Goal: Task Accomplishment & Management: Use online tool/utility

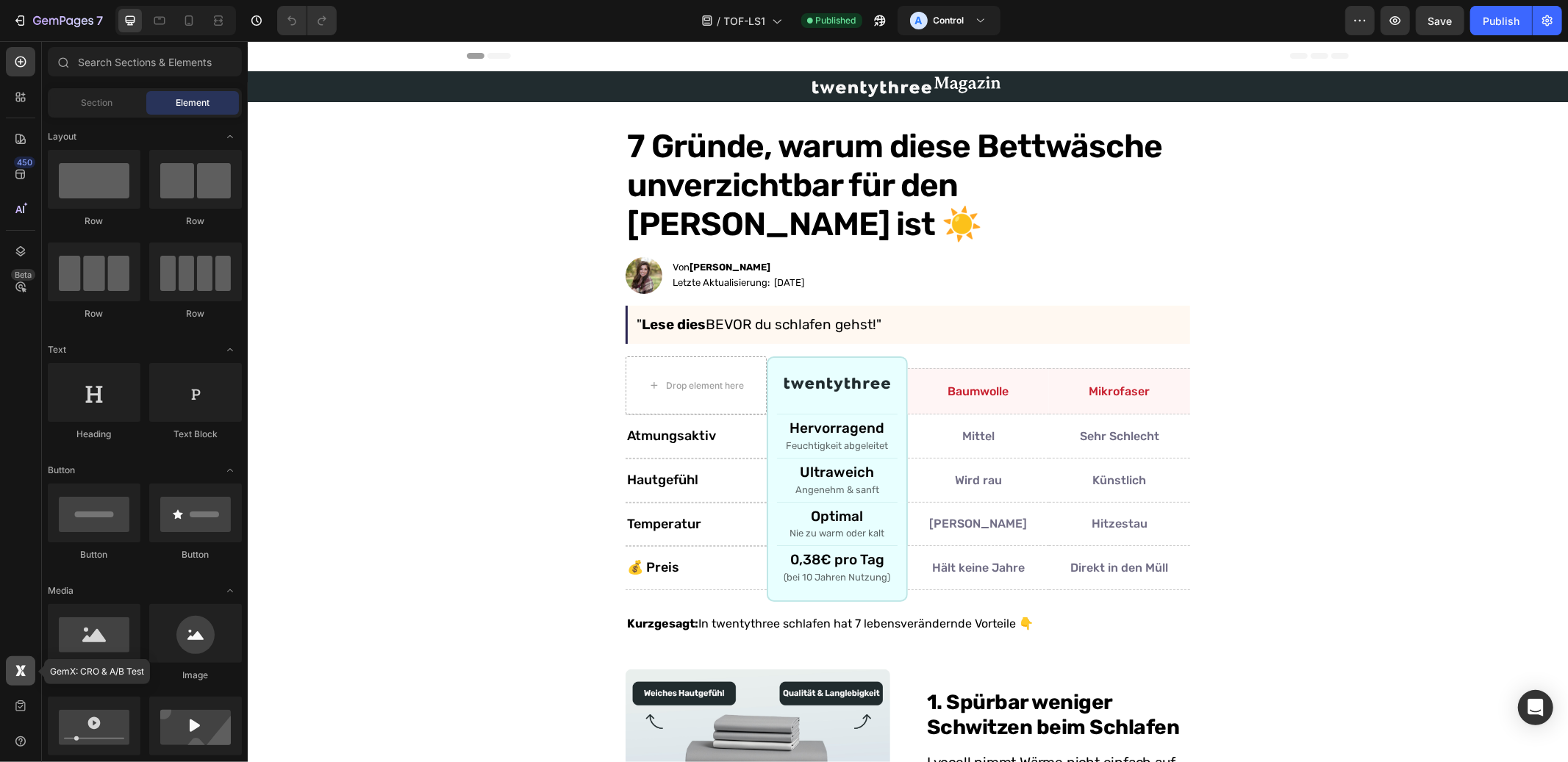
click at [24, 673] on icon at bounding box center [21, 671] width 15 height 15
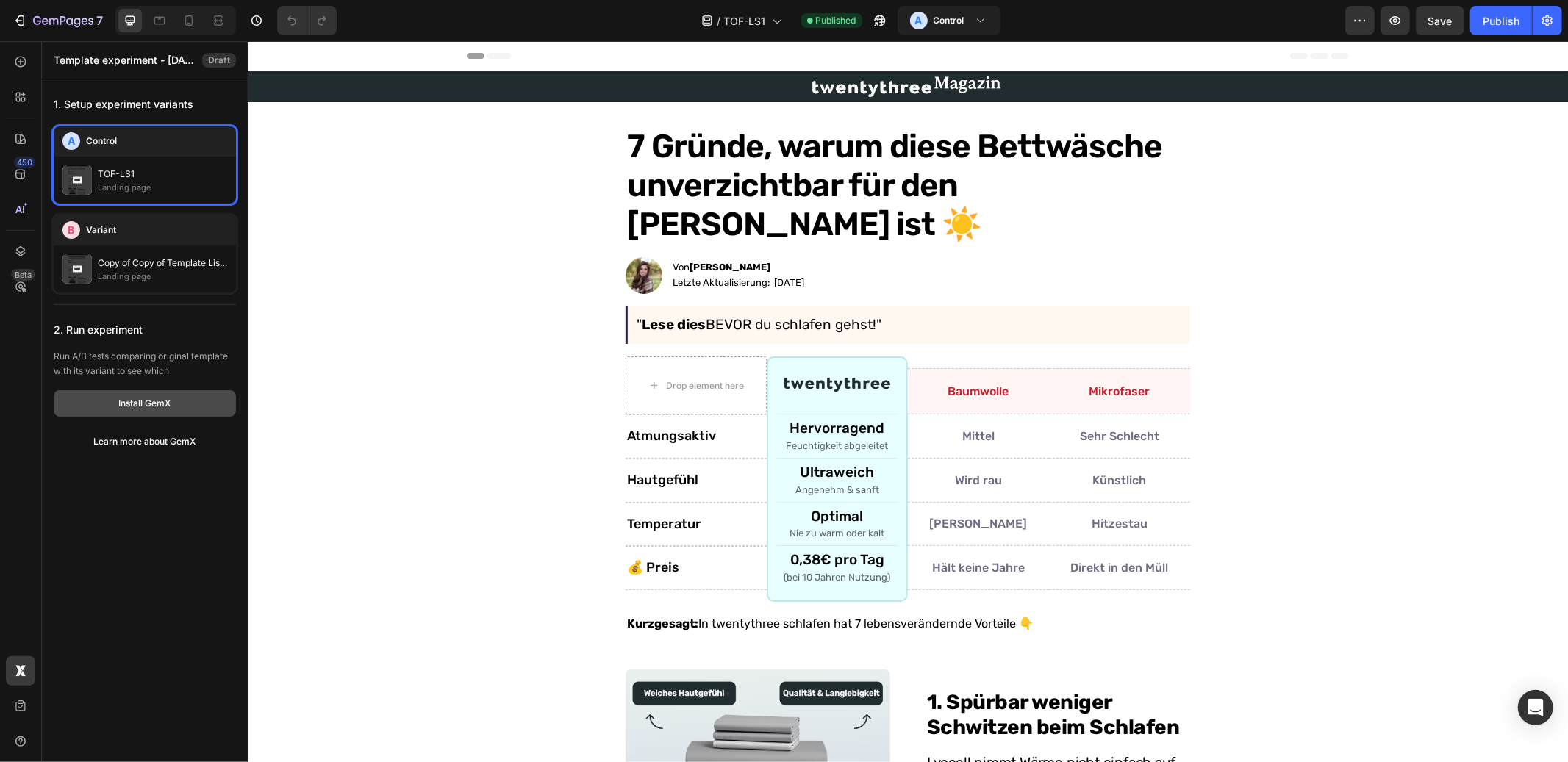
click at [147, 403] on div "Install GemX" at bounding box center [145, 404] width 52 height 13
click at [147, 433] on button "Learn more about GemX" at bounding box center [144, 441] width 182 height 27
click at [60, 19] on icon "button" at bounding box center [63, 21] width 6 height 9
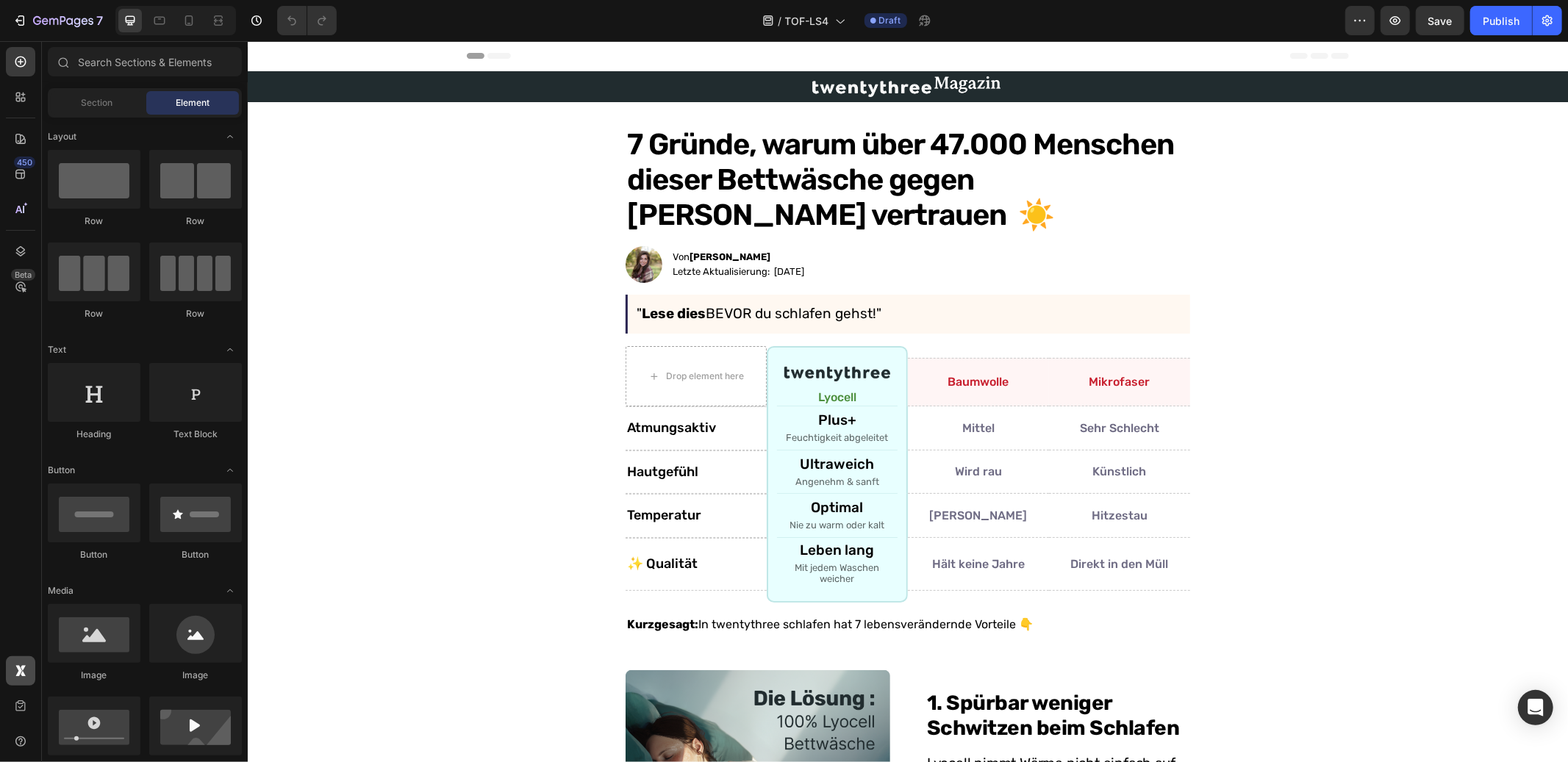
click at [18, 669] on icon at bounding box center [18, 671] width 7 height 11
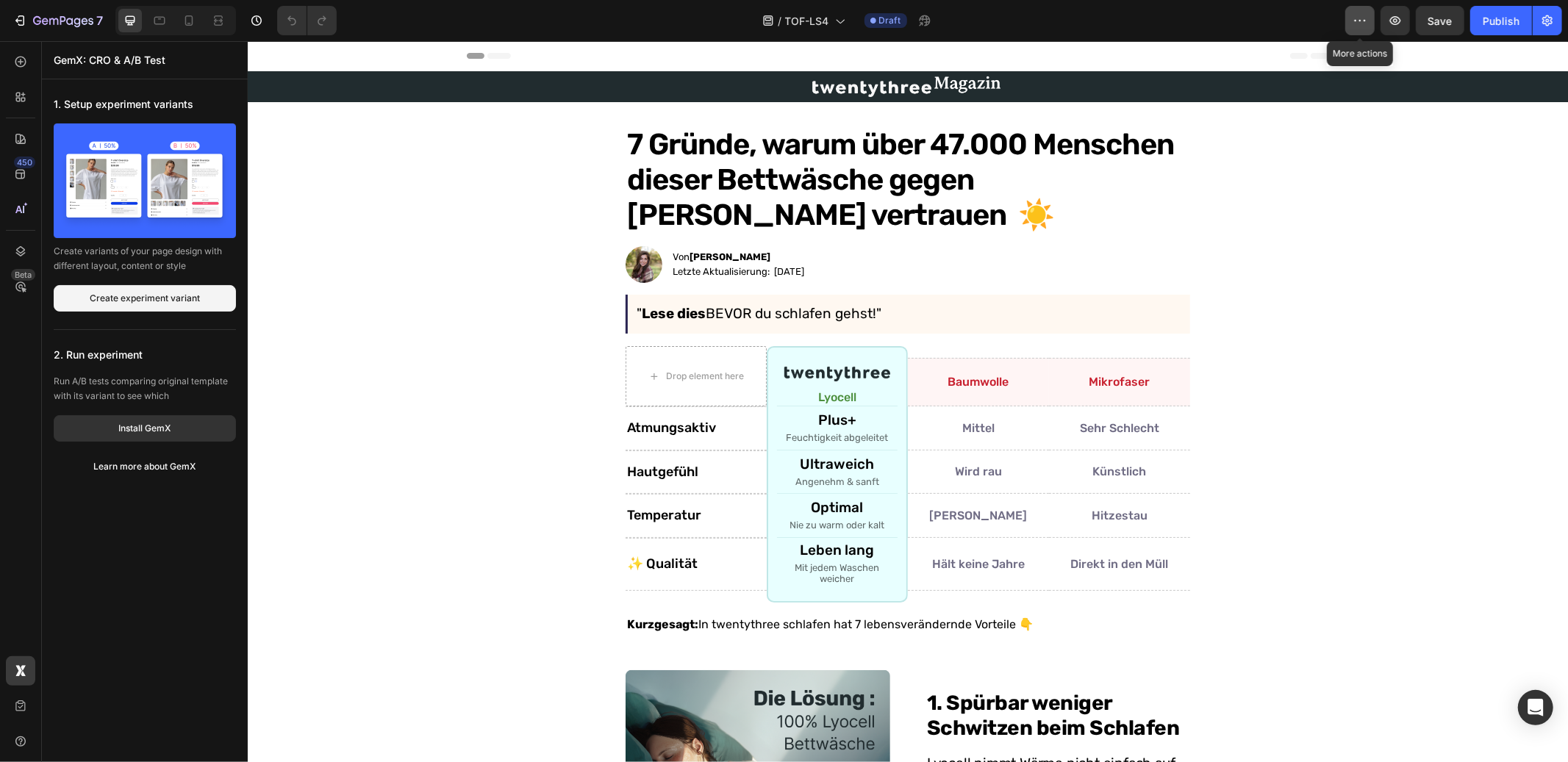
click at [1365, 18] on icon "button" at bounding box center [1360, 21] width 15 height 15
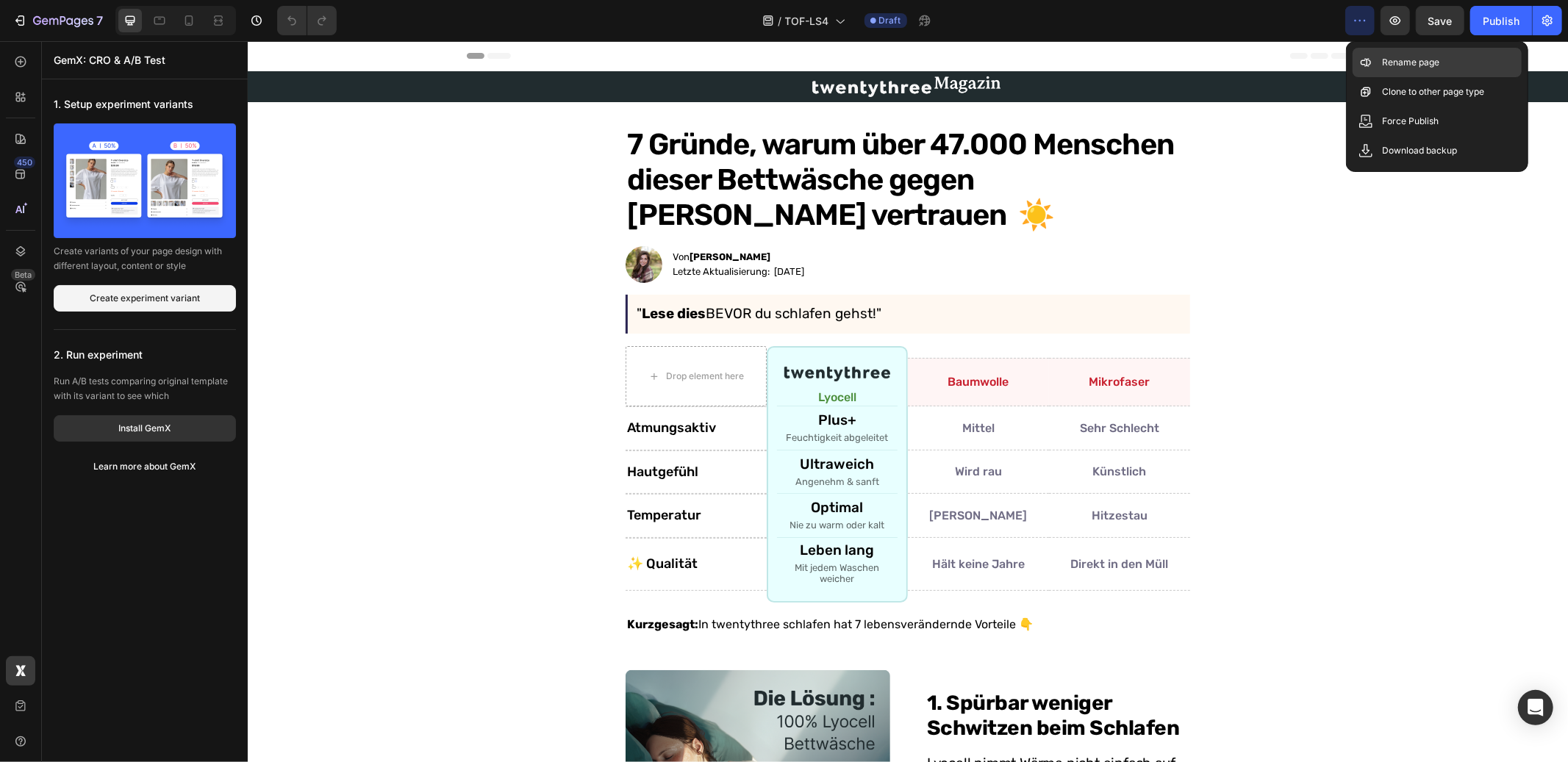
click at [1400, 60] on p "Rename page" at bounding box center [1411, 63] width 58 height 15
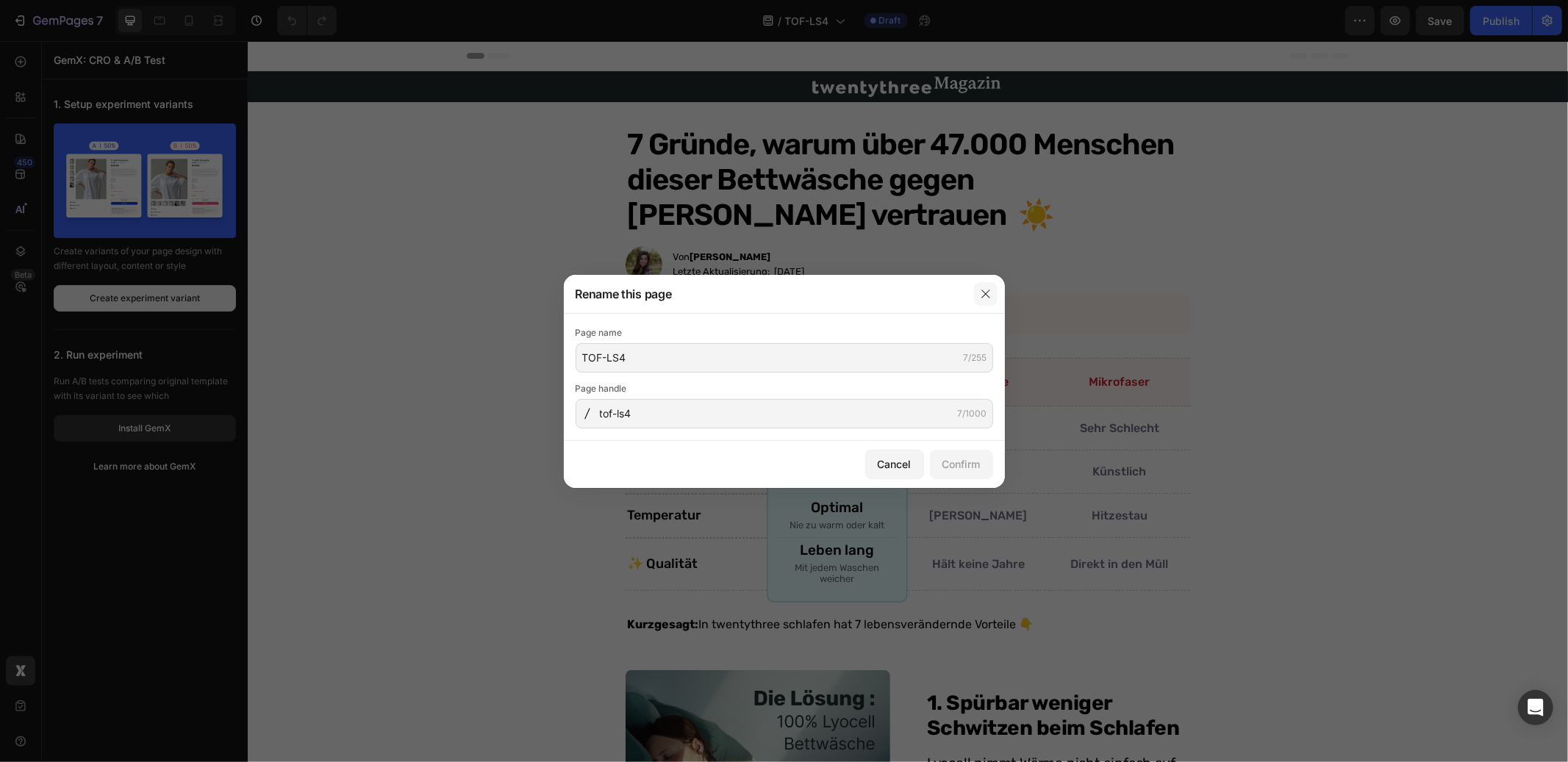
click at [986, 296] on icon "button" at bounding box center [986, 294] width 12 height 12
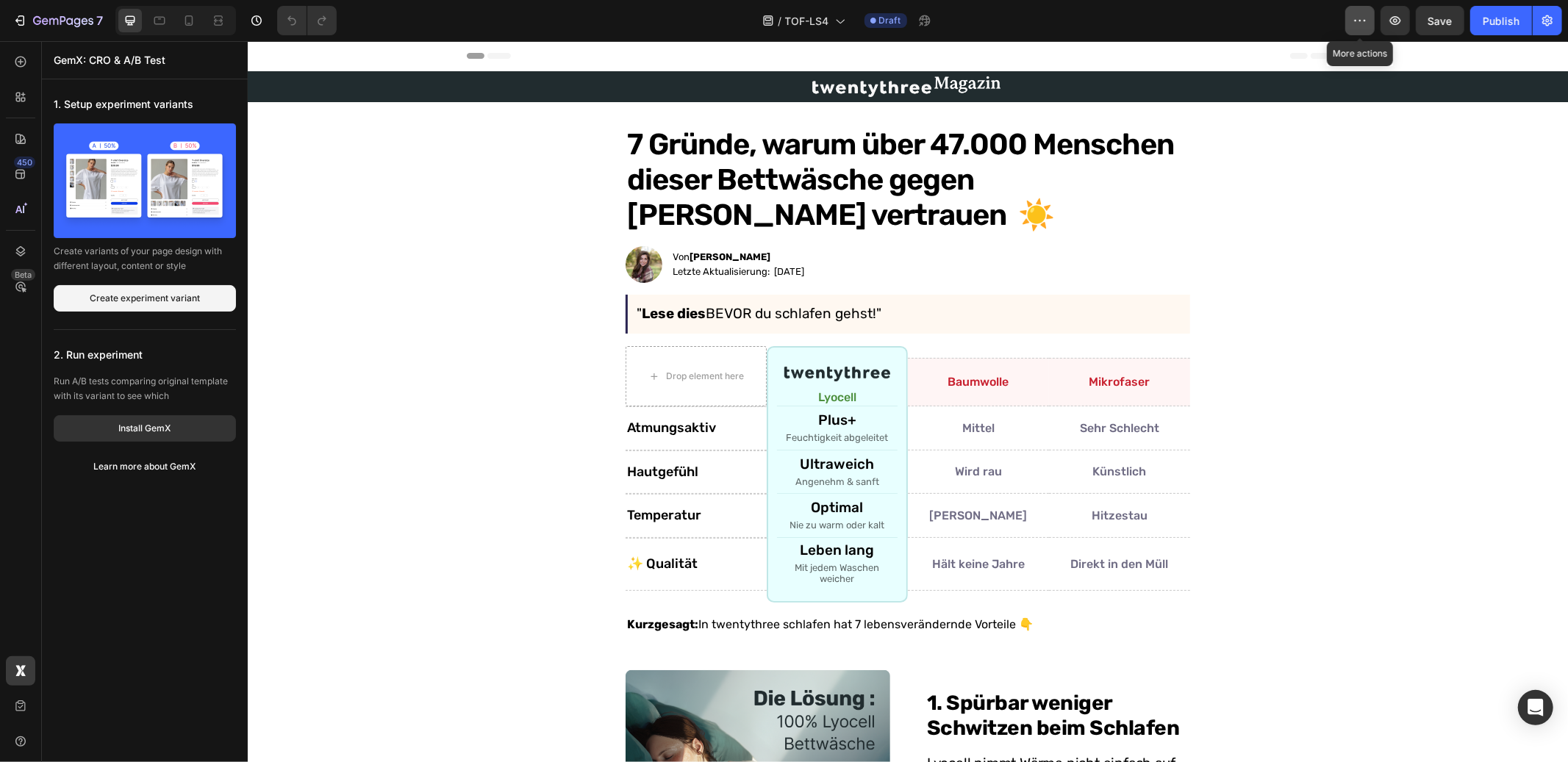
click at [1358, 15] on icon "button" at bounding box center [1360, 21] width 15 height 15
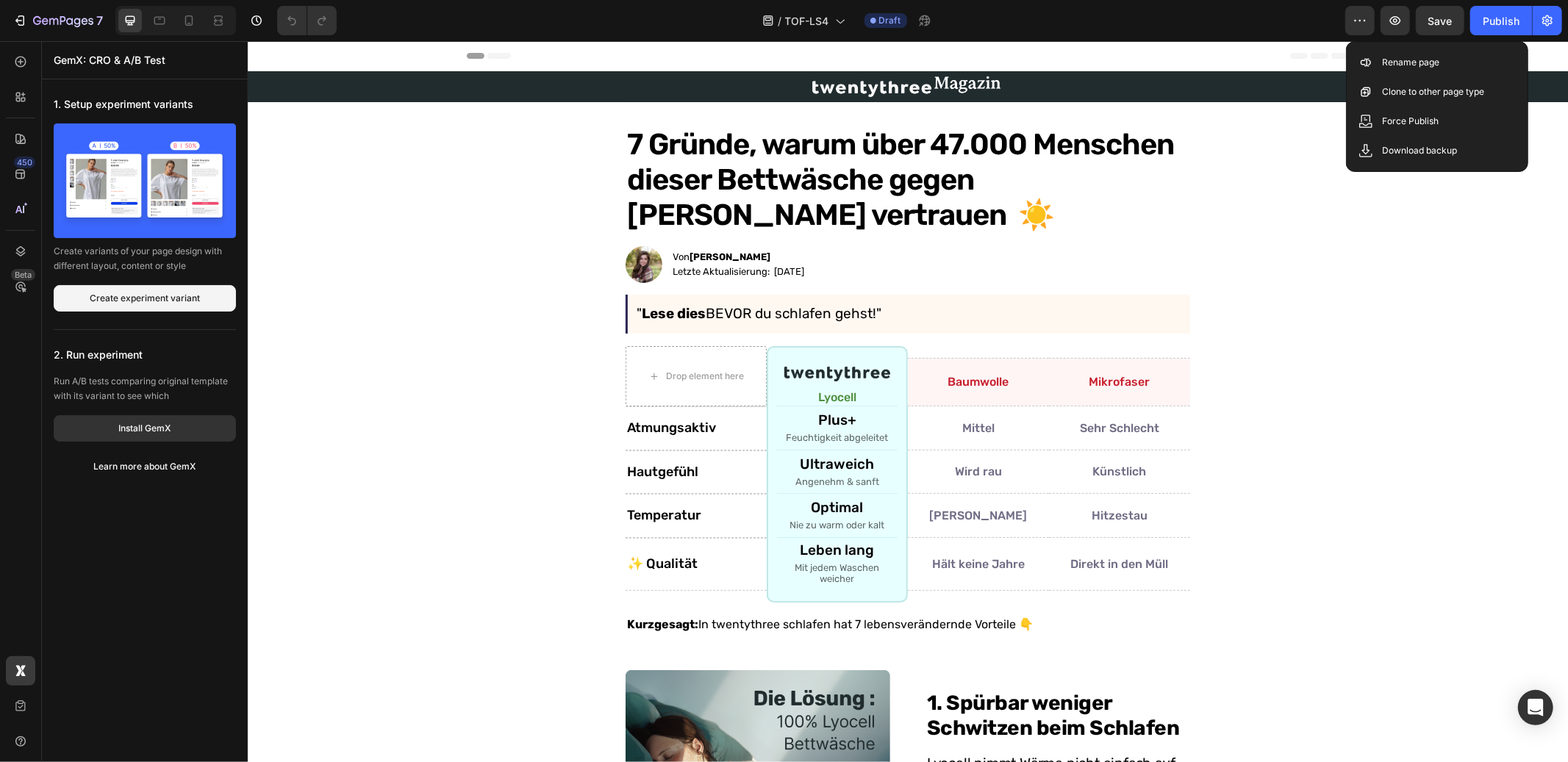
click at [1281, 15] on div "/ TOF-LS4 Draft" at bounding box center [847, 21] width 997 height 29
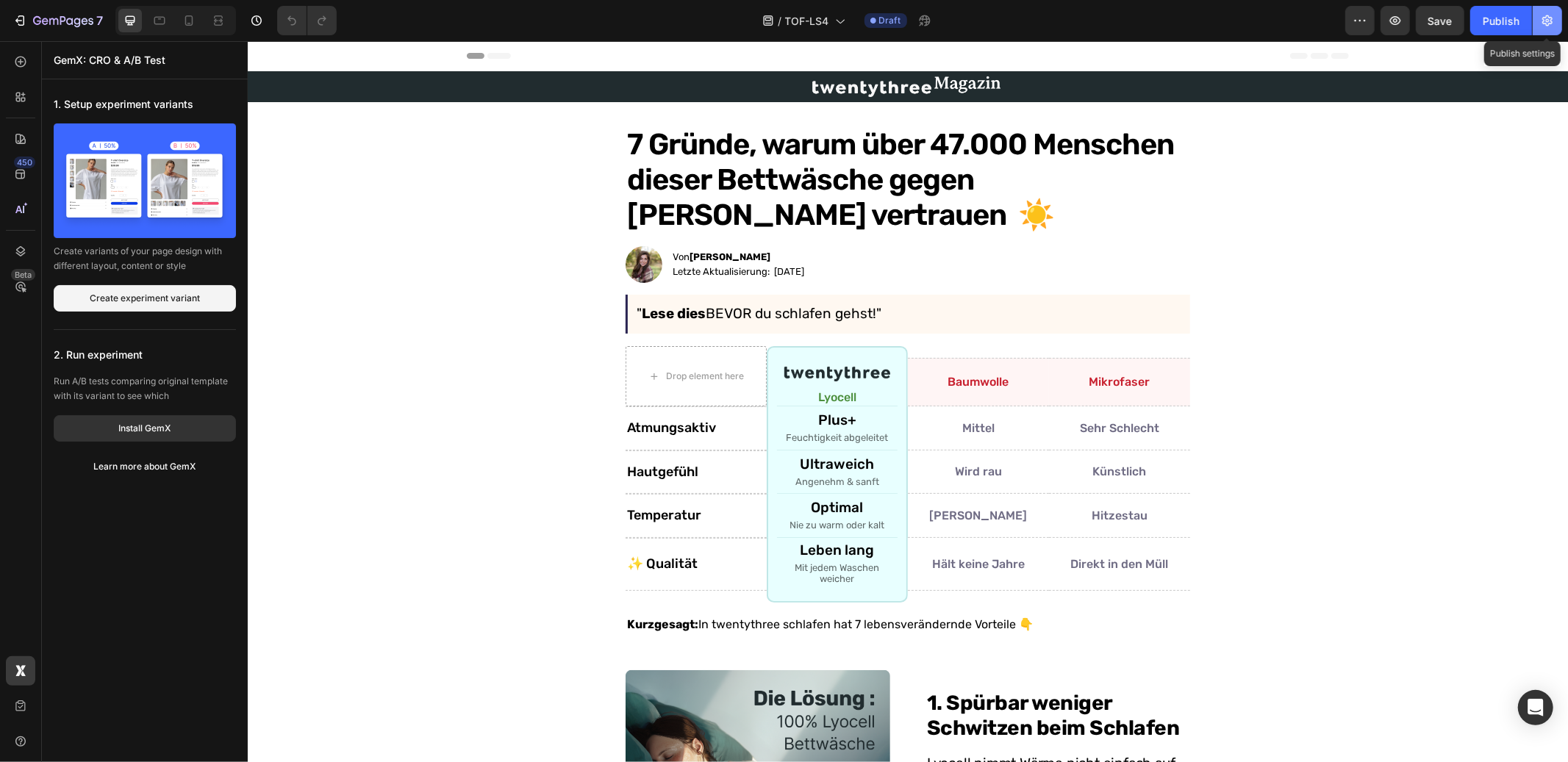
click at [1542, 16] on icon "button" at bounding box center [1548, 21] width 15 height 15
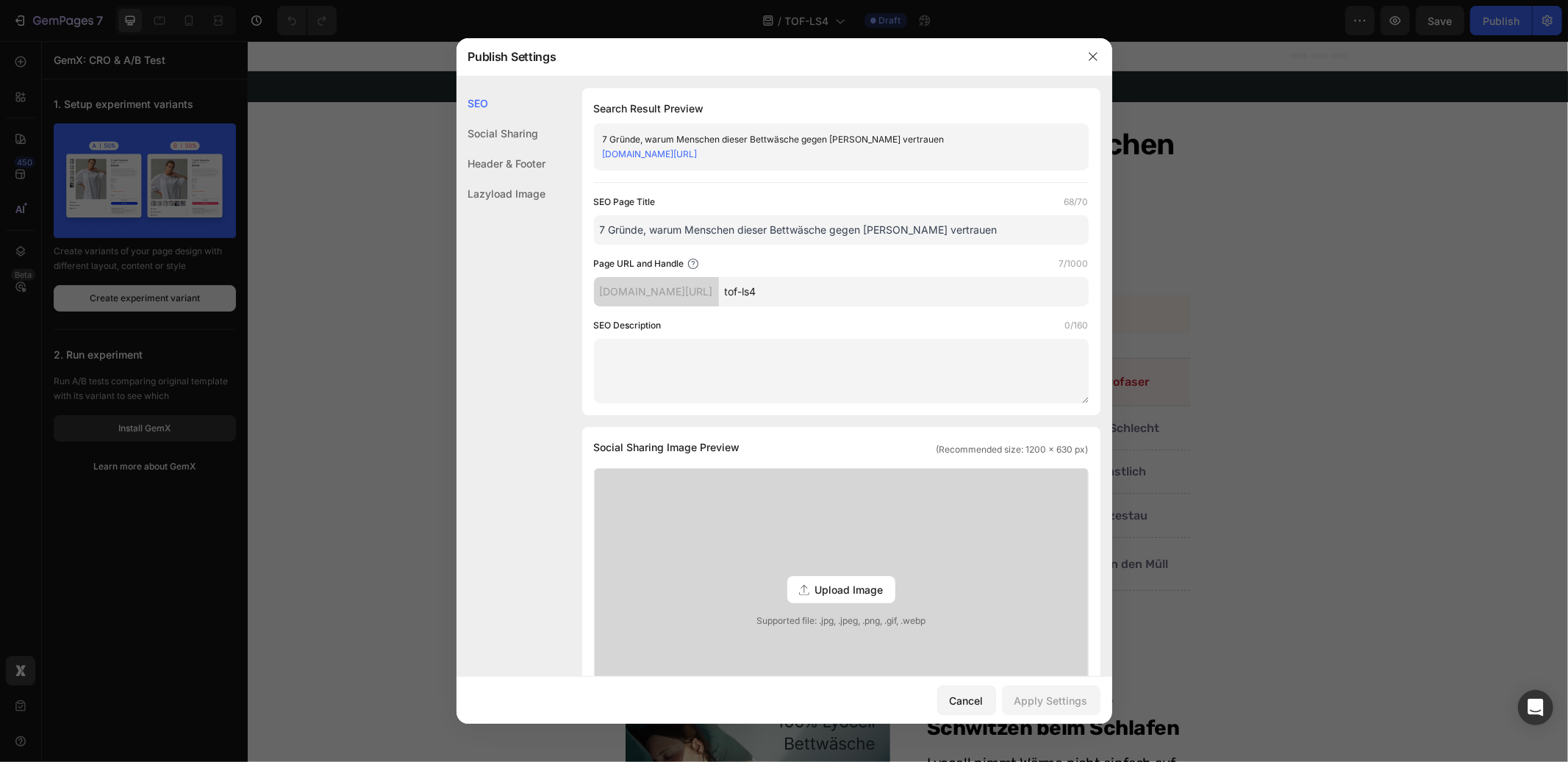
click at [779, 235] on input "7 Gründe, warum Menschen dieser Bettwäsche gegen Schwitzen vertrauen" at bounding box center [841, 230] width 495 height 29
drag, startPoint x: 1094, startPoint y: 53, endPoint x: 779, endPoint y: 85, distance: 316.6
click at [1094, 53] on icon "button" at bounding box center [1093, 57] width 12 height 12
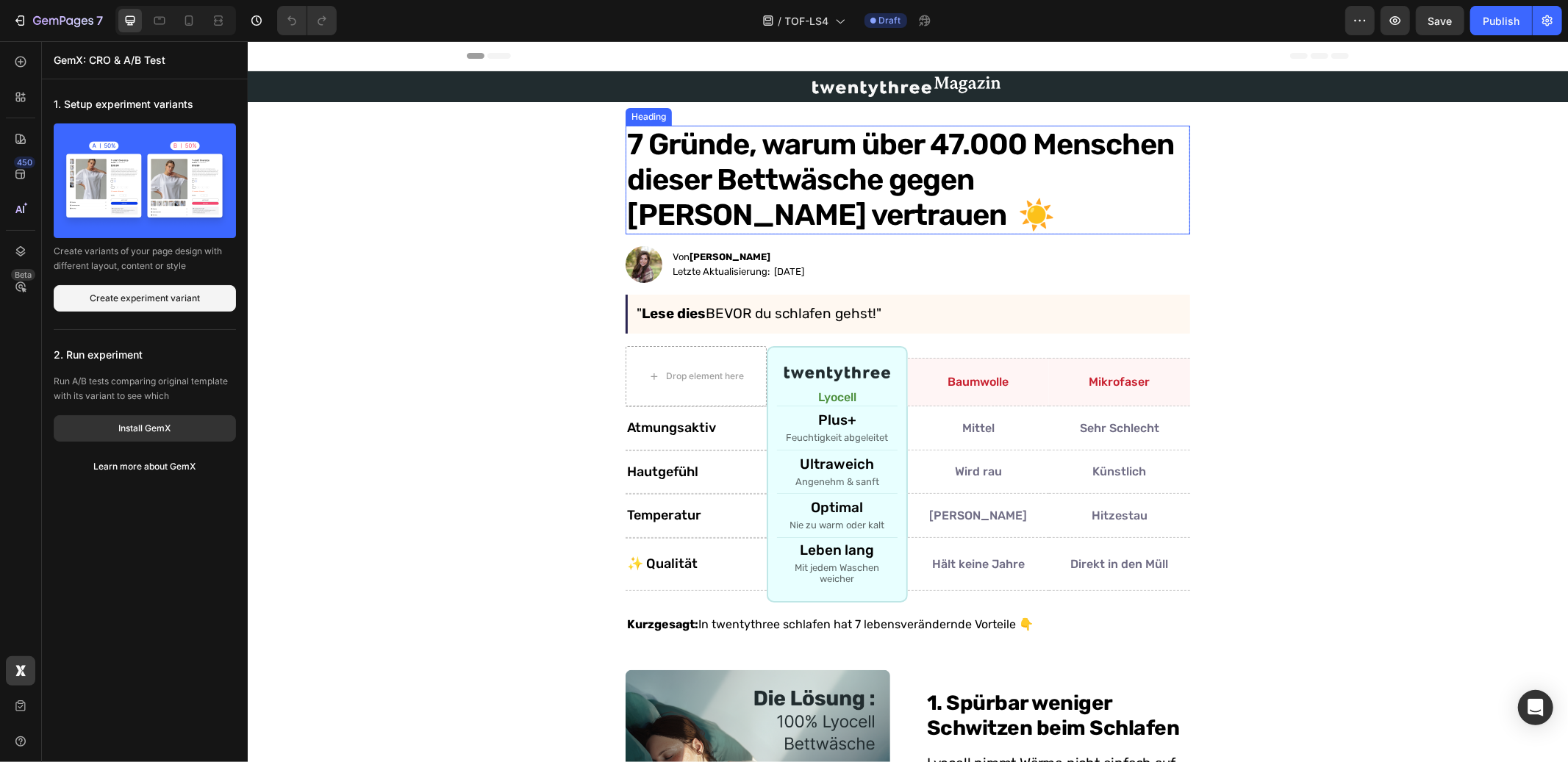
click at [903, 160] on h1 "7 Gründe, warum über 47.000 Menschen dieser Bettwäsche gegen Schwitzen vertraue…" at bounding box center [907, 180] width 565 height 109
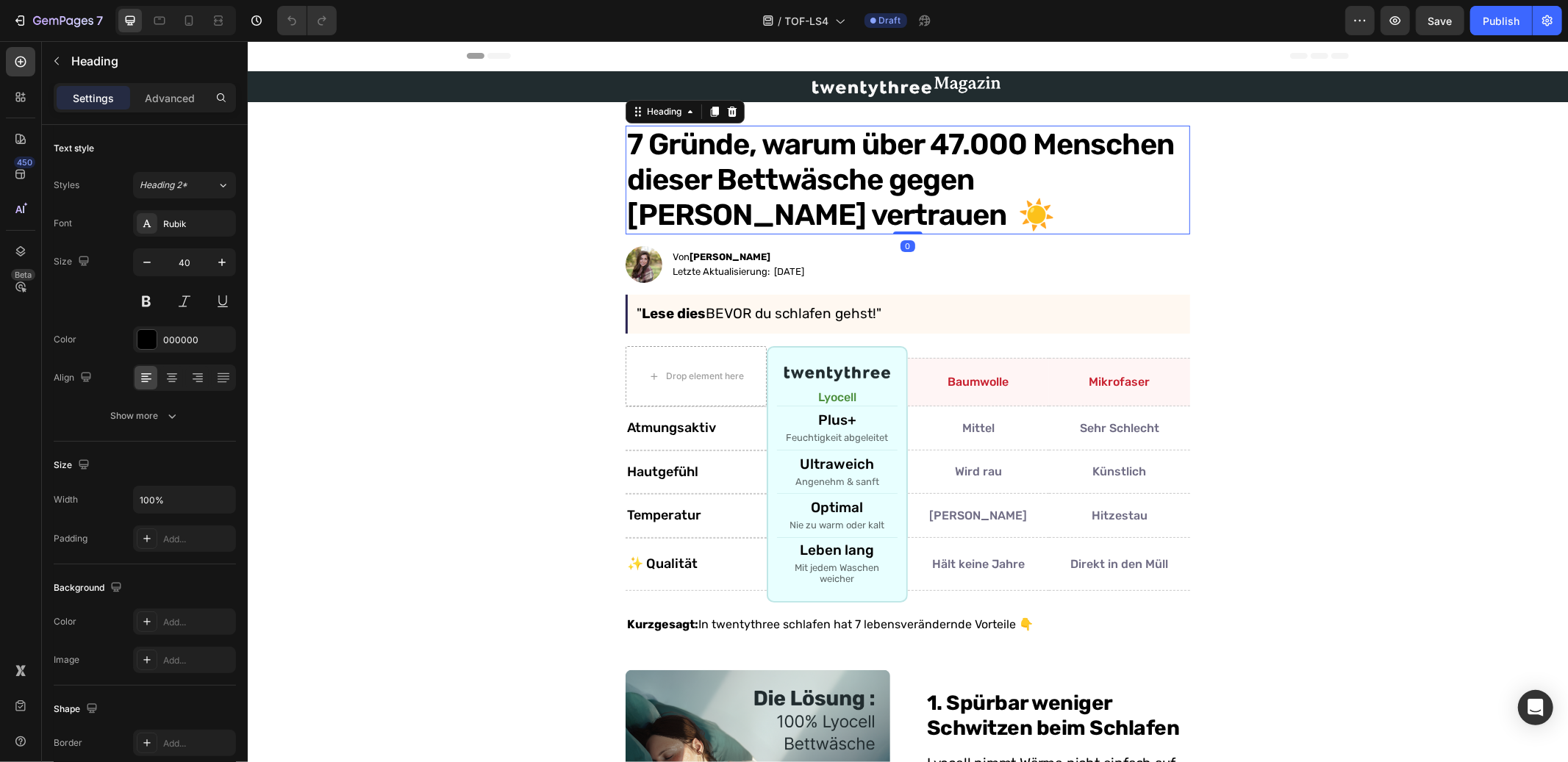
click at [881, 168] on h1 "7 Gründe, warum über 47.000 Menschen dieser Bettwäsche gegen Schwitzen vertraue…" at bounding box center [907, 180] width 565 height 109
click at [881, 168] on p "7 Gründe, warum über 47.000 Menschen dieser Bettwäsche gegen Schwitzen vertraue…" at bounding box center [907, 180] width 562 height 106
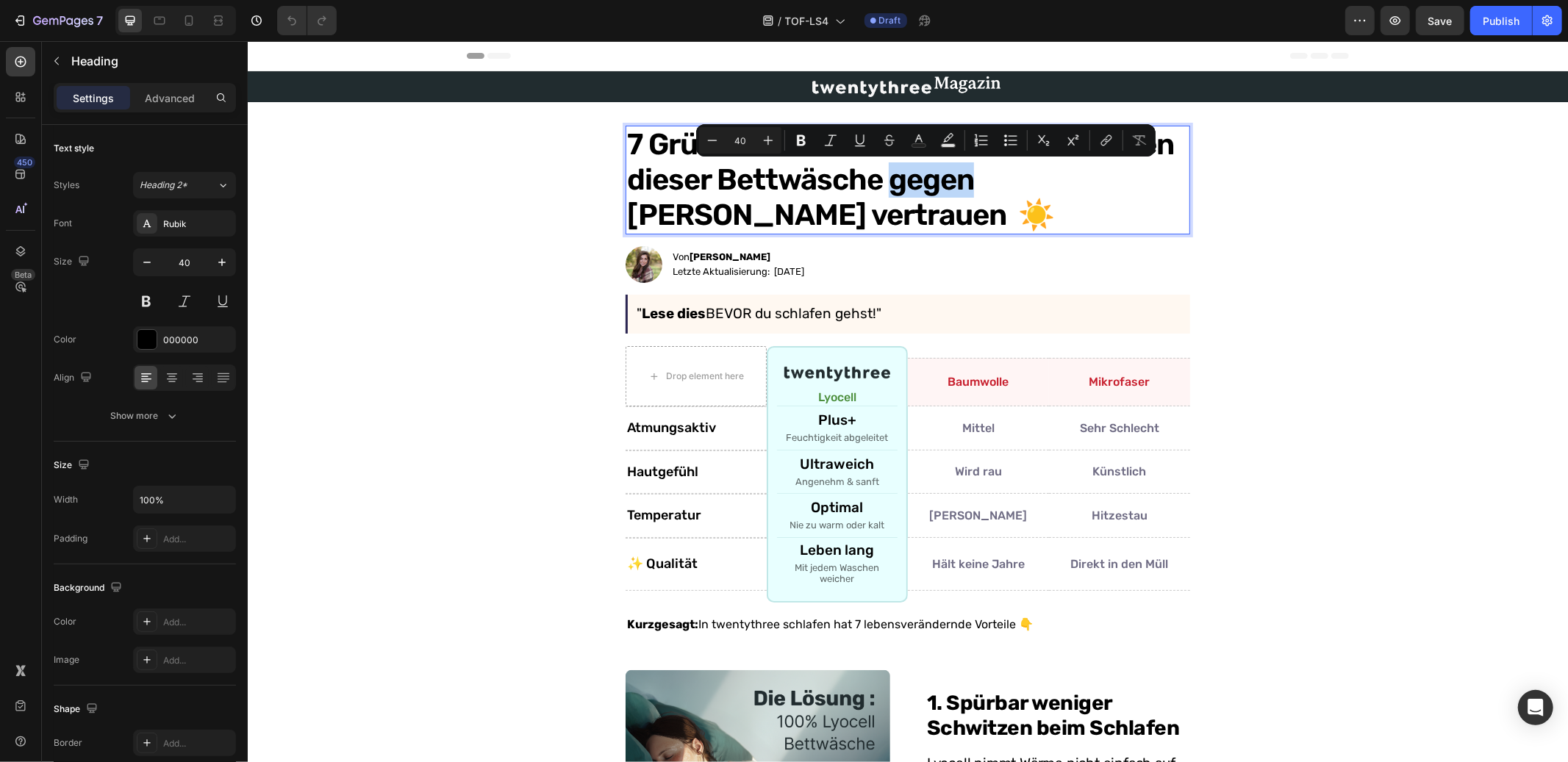
click at [829, 178] on p "7 Gründe, warum über 47.000 Menschen dieser Bettwäsche gegen Schwitzen vertraue…" at bounding box center [907, 180] width 562 height 106
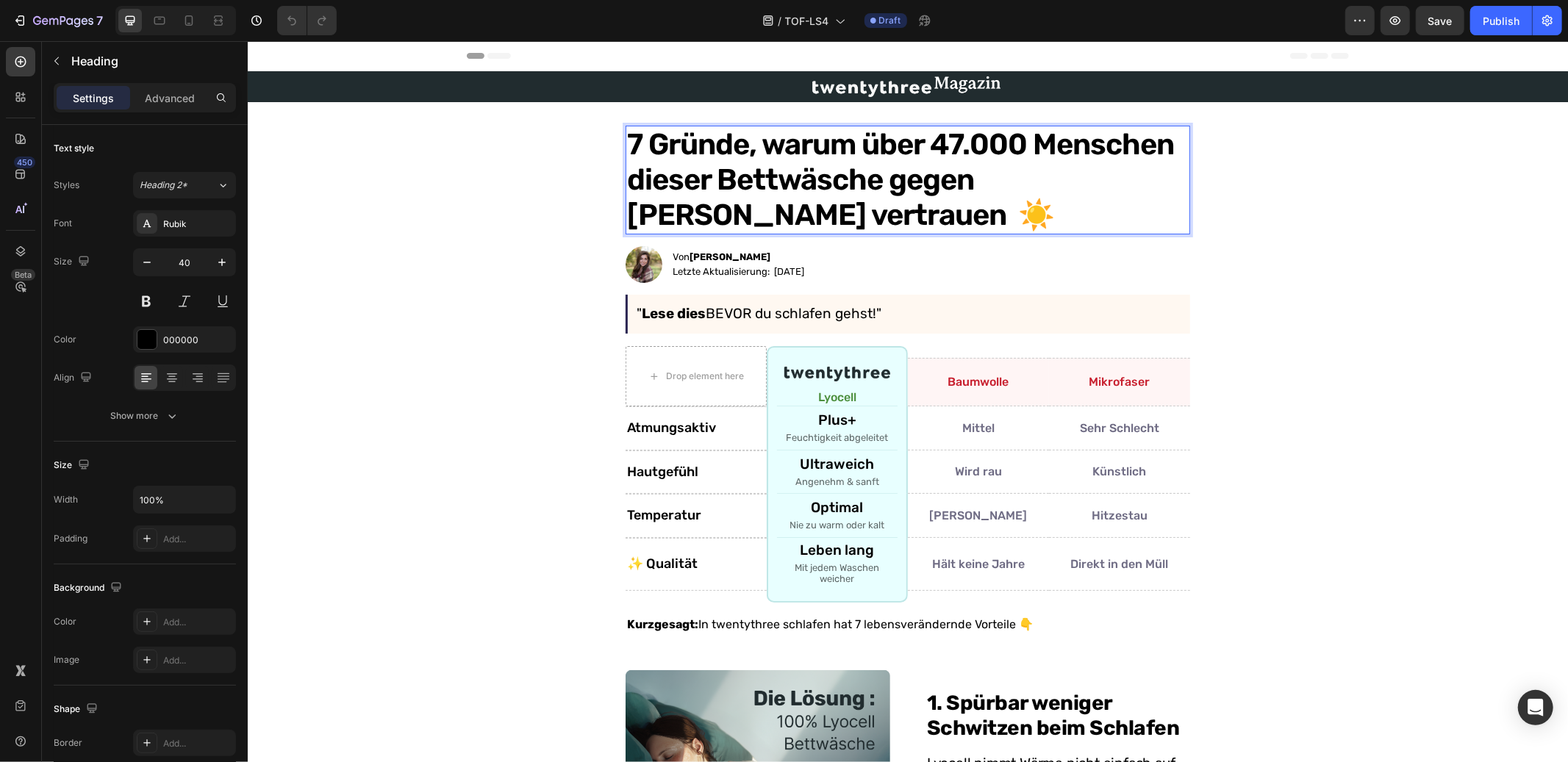
click at [752, 180] on p "7 Gründe, warum über 47.000 Menschen dieser Bettwäsche gegen Schwitzen vertraue…" at bounding box center [907, 180] width 562 height 106
drag, startPoint x: 885, startPoint y: 187, endPoint x: 890, endPoint y: 197, distance: 11.2
click at [890, 197] on p "7 Gründe, warum über 47.000 Menschen dieser Bettwäsche gegen Schwitzen vertraue…" at bounding box center [907, 180] width 562 height 106
click at [675, 180] on p "7 Gründe, warum über 47.000 Menschen dieser Bettwäsche gegen Schwitzen vertraue…" at bounding box center [907, 180] width 562 height 106
click at [704, 178] on p "7 Gründe, warum über 47.000 Menschen dieser Bettwäsche gegen Schwitzen vertraue…" at bounding box center [907, 180] width 562 height 106
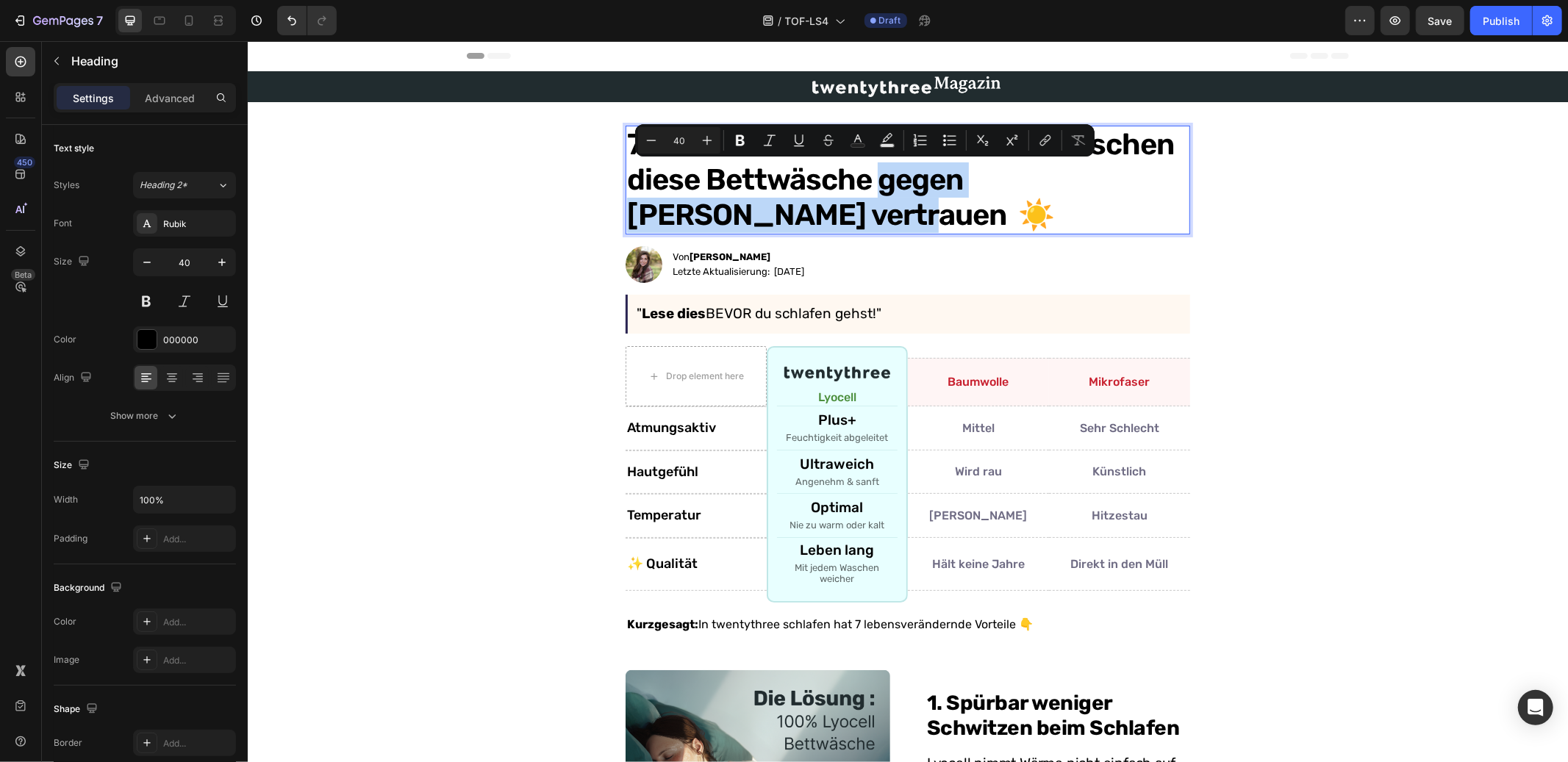
drag, startPoint x: 871, startPoint y: 178, endPoint x: 758, endPoint y: 212, distance: 118.0
click at [758, 212] on p "7 Gründe, warum über 47.000 Menschen diese Bettwäsche gegen Schwitzen vertrauen…" at bounding box center [907, 180] width 562 height 106
click at [991, 170] on p "7 Gründe, warum über 47.000 Menschen diese Bettwäsche gegen Schwitzen vertrauen…" at bounding box center [907, 180] width 562 height 106
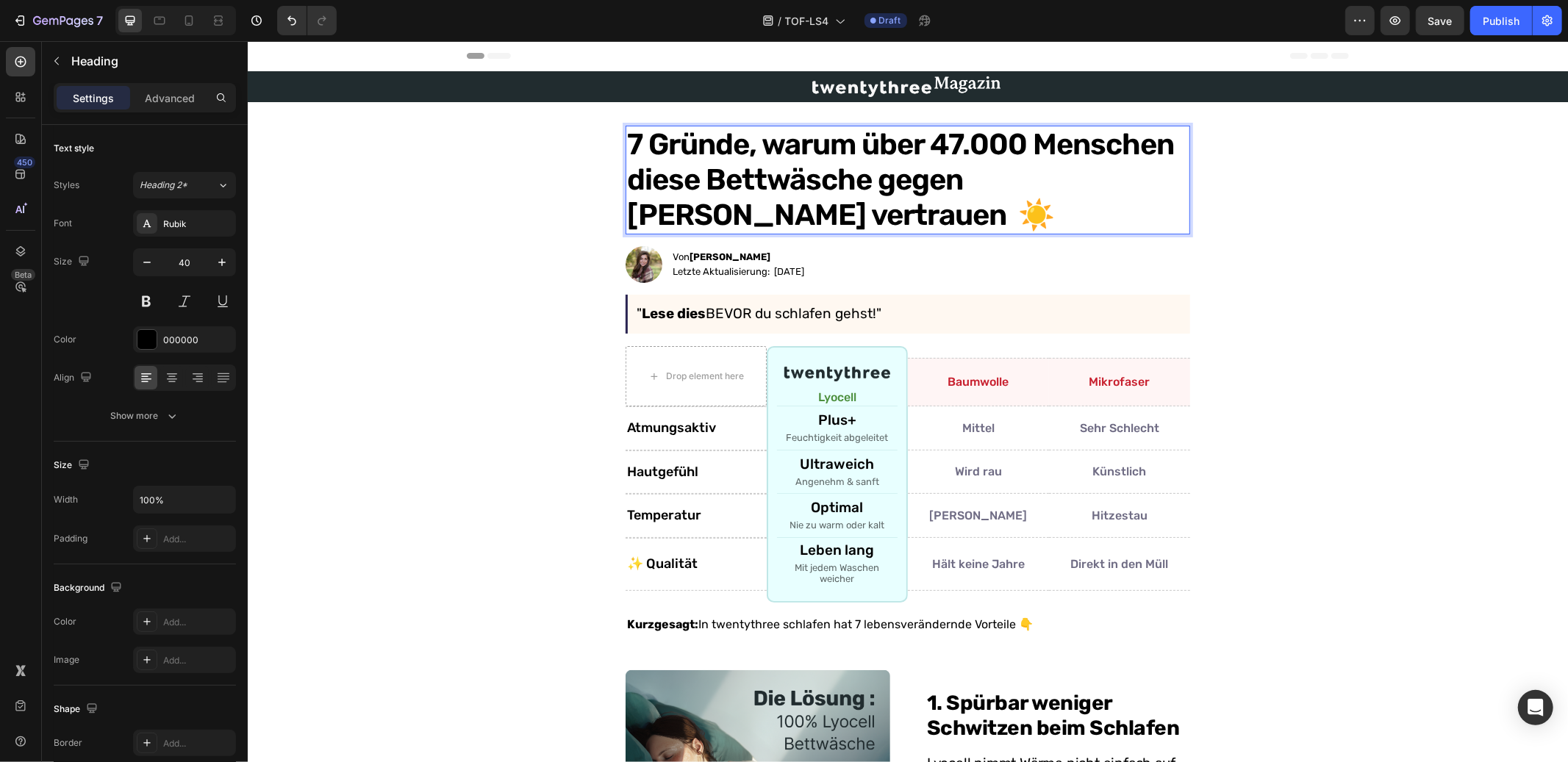
click at [1027, 175] on p "7 Gründe, warum über 47.000 Menschen diese Bettwäsche gegen Schwitzen vertrauen…" at bounding box center [907, 180] width 562 height 106
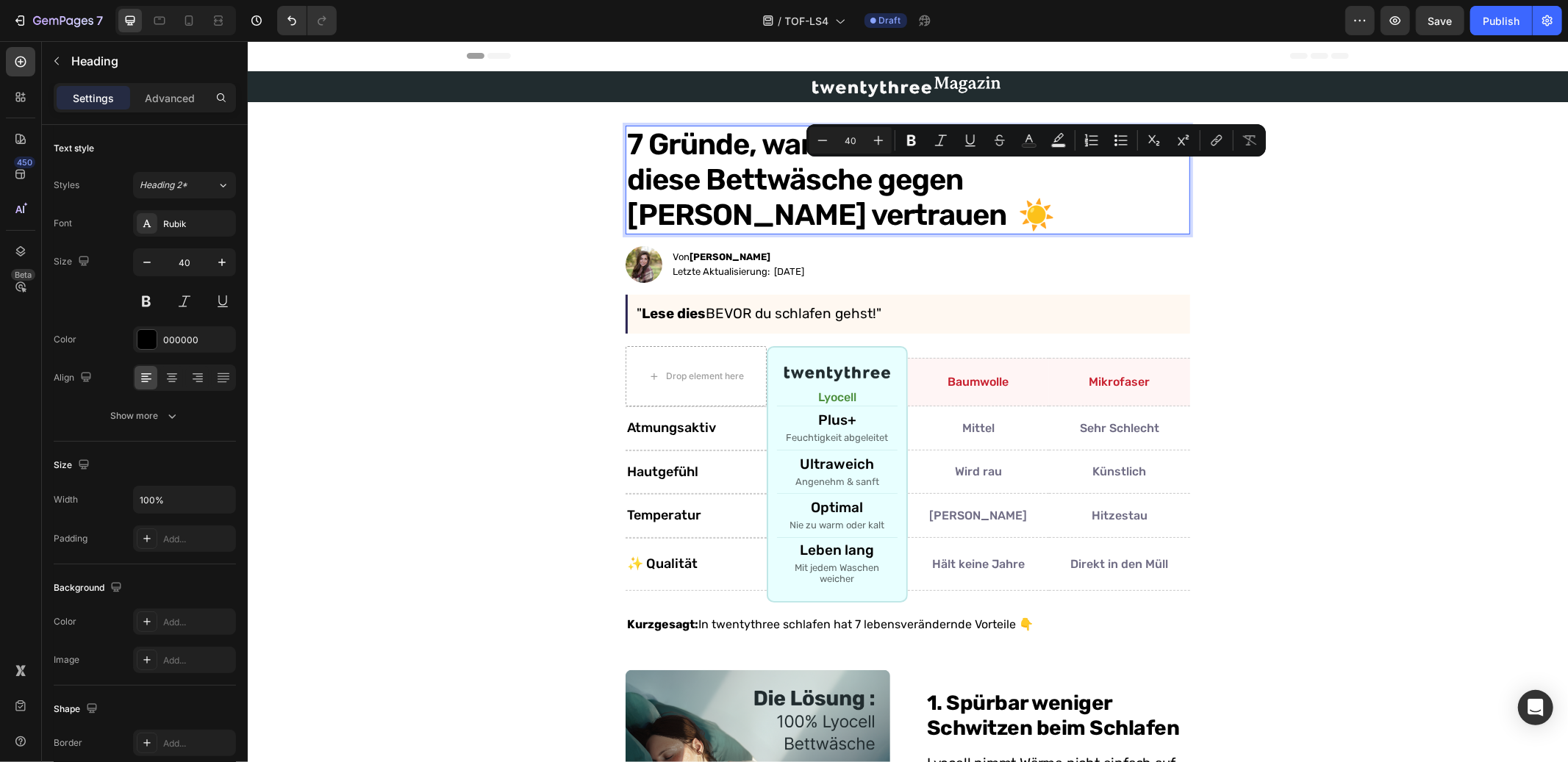
click at [826, 182] on p "7 Gründe, warum über 47.000 Menschen diese Bettwäsche gegen Schwitzen vertrauen…" at bounding box center [907, 180] width 562 height 106
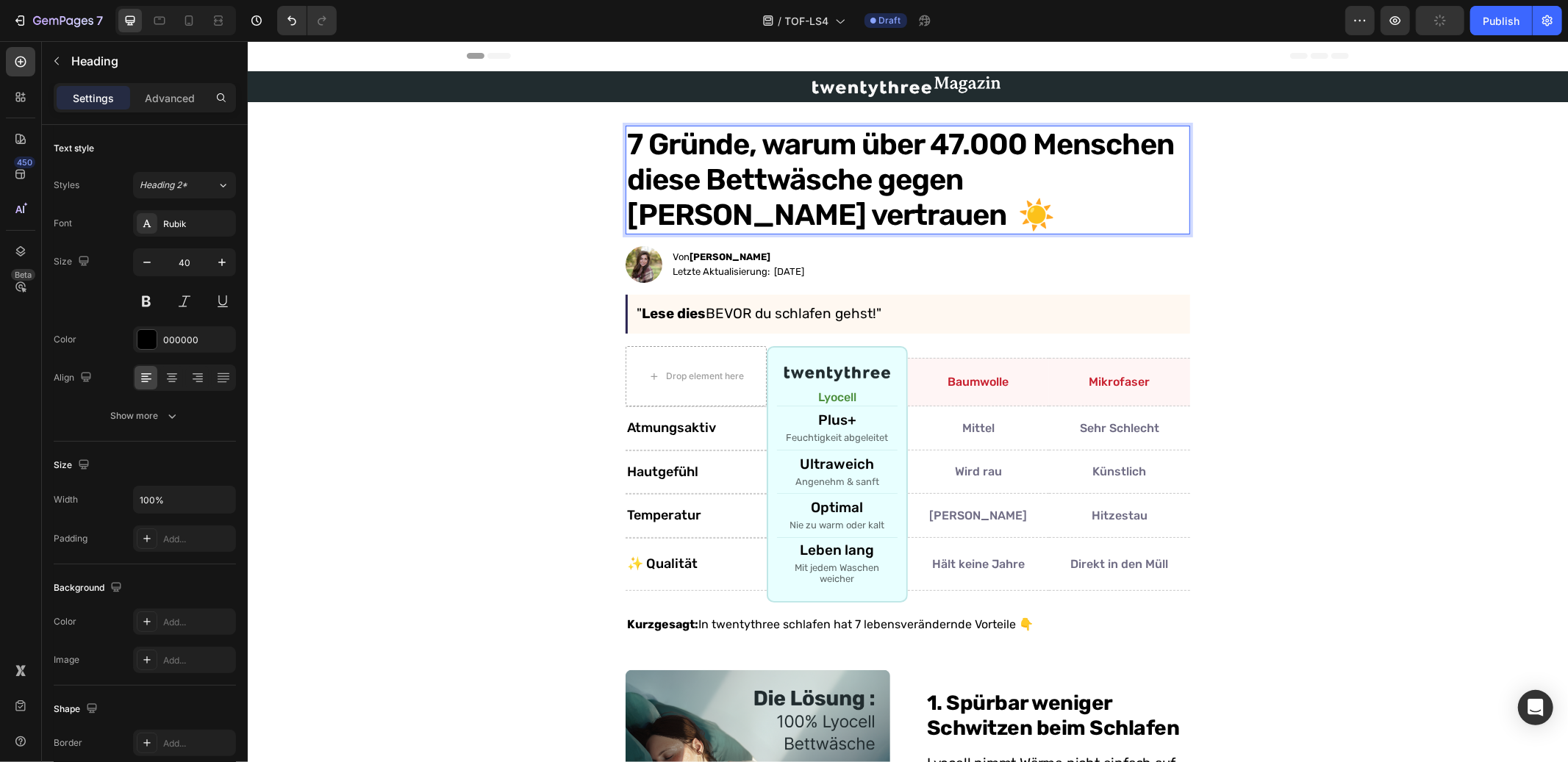
click at [882, 178] on p "7 Gründe, warum über 47.000 Menschen diese Bettwäsche gegen Schwitzen vertrauen…" at bounding box center [907, 180] width 562 height 106
click at [882, 179] on p "7 Gründe, warum über 47.000 Menschen diese Bettwäsche gegen Schwitzen vertrauen…" at bounding box center [907, 180] width 562 height 106
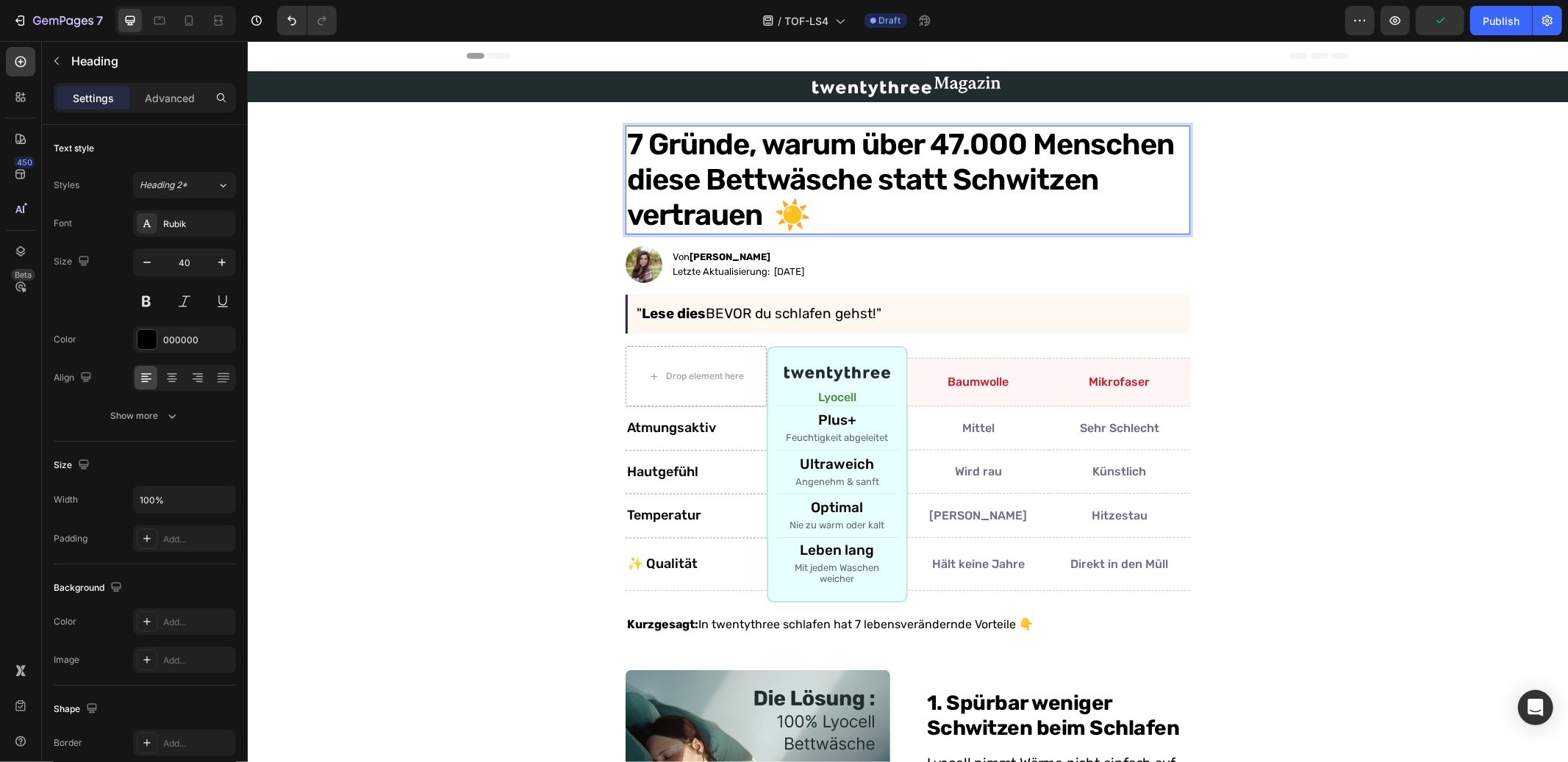
click at [980, 181] on p "7 Gründe, warum über 47.000 Menschen diese Bettwäsche statt Schwitzen vertrauen…" at bounding box center [907, 180] width 562 height 106
click at [671, 210] on p "7 Gründe, warum über 47.000 Menschen diese Bettwäsche statt Baumwolle vertrauen…" at bounding box center [907, 180] width 562 height 106
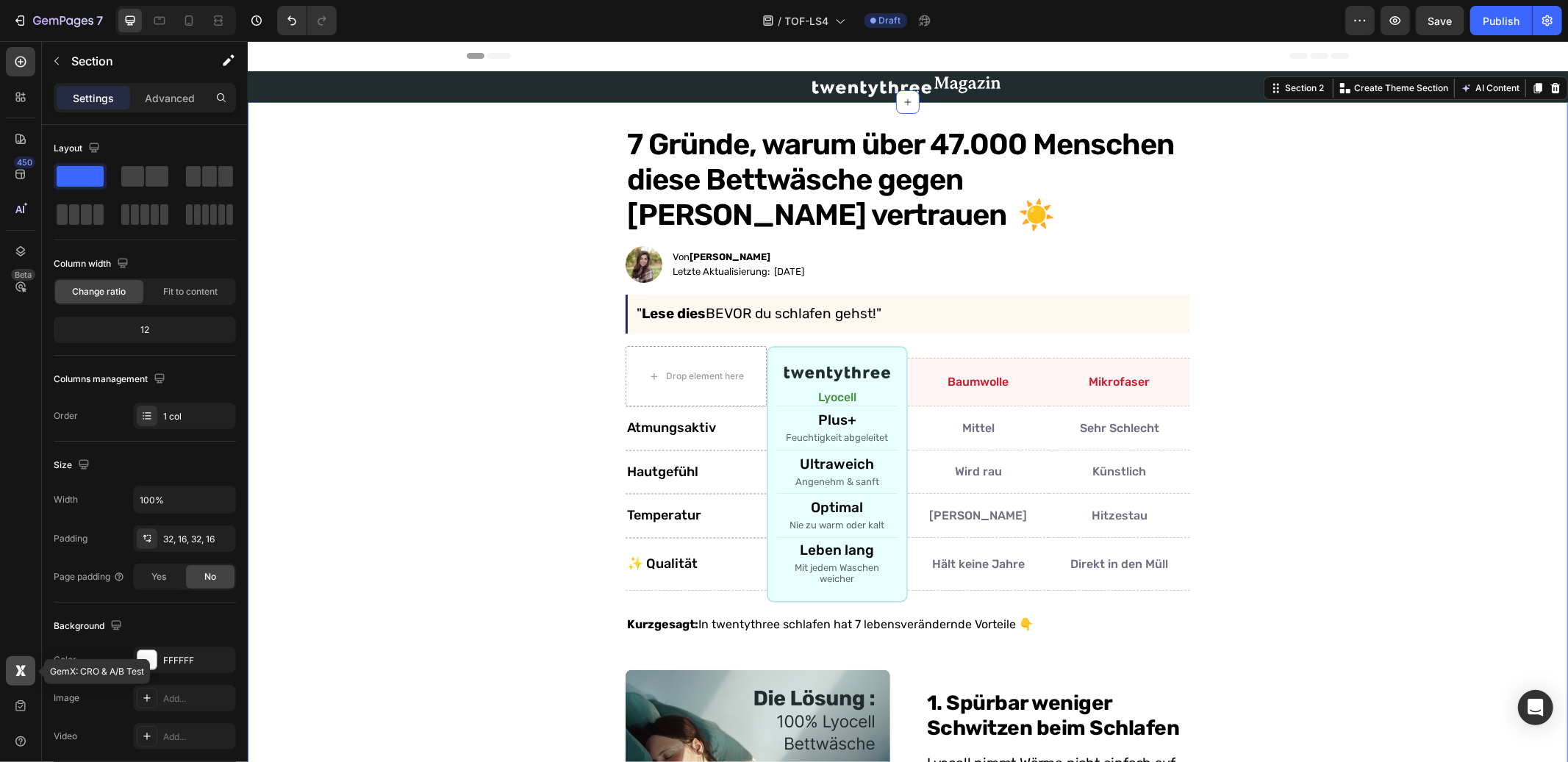
click at [12, 669] on div at bounding box center [21, 671] width 29 height 29
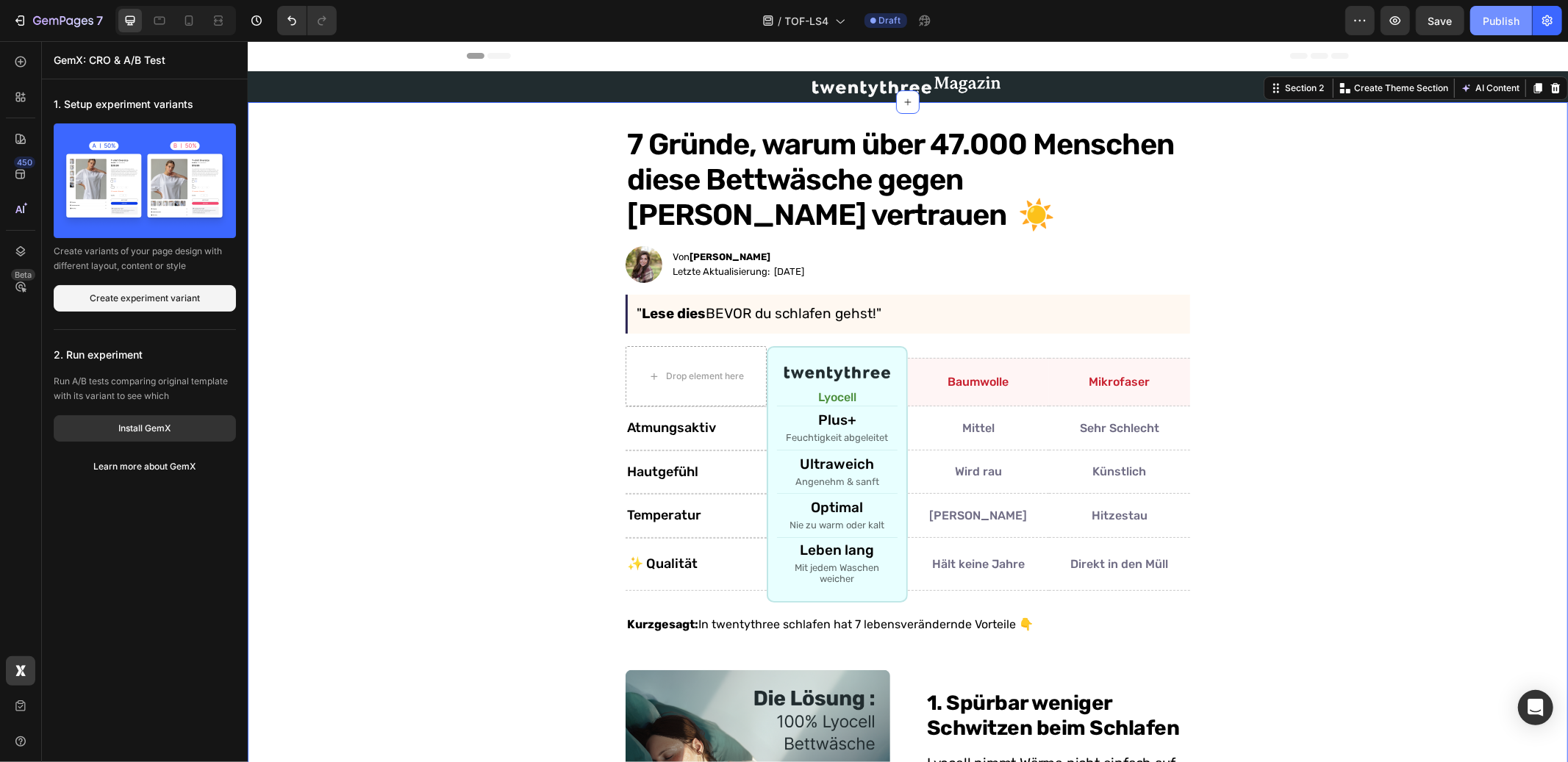
click at [1495, 27] on div "Publish" at bounding box center [1502, 21] width 37 height 15
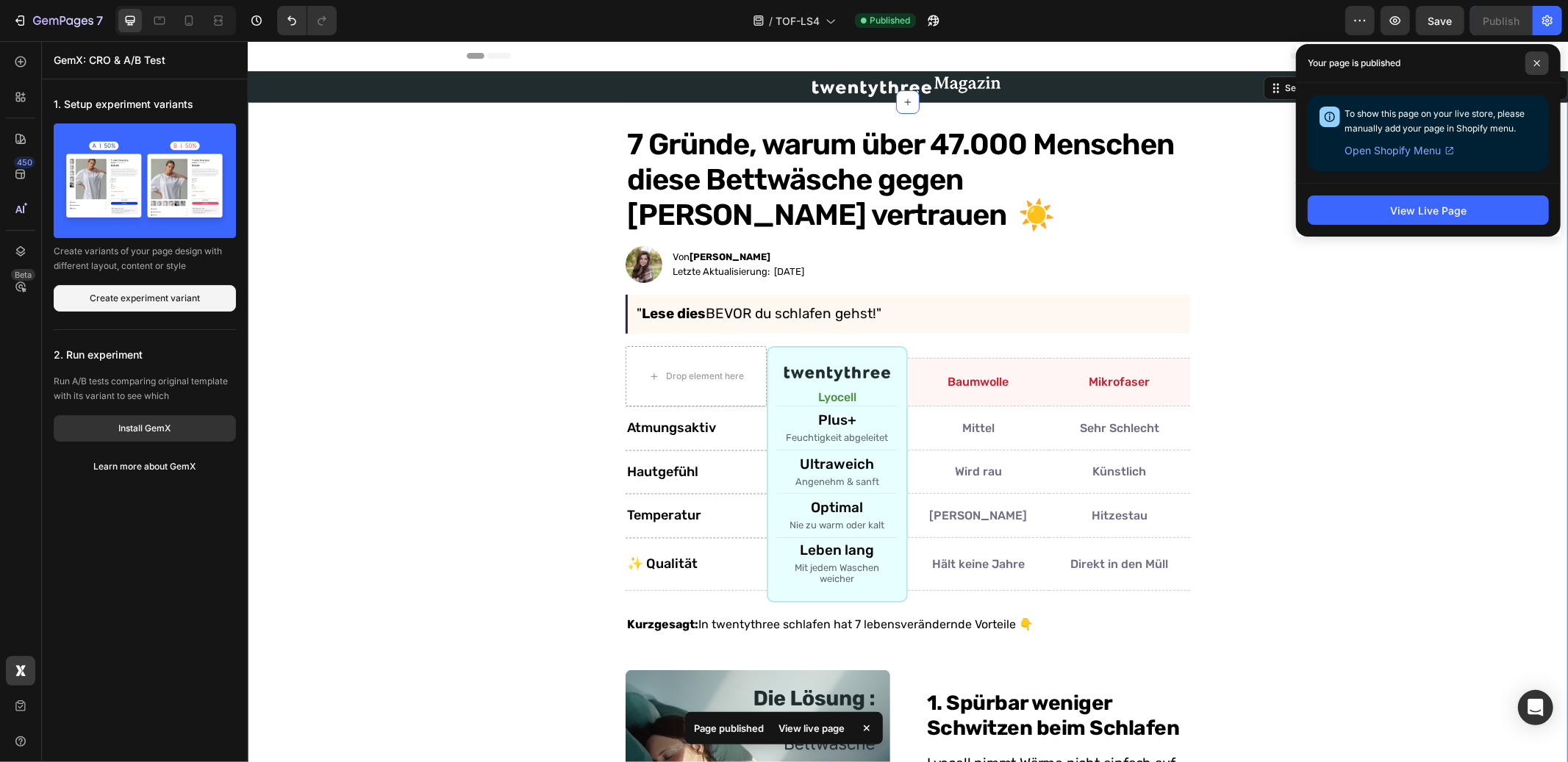
click at [1541, 66] on span at bounding box center [1538, 63] width 24 height 24
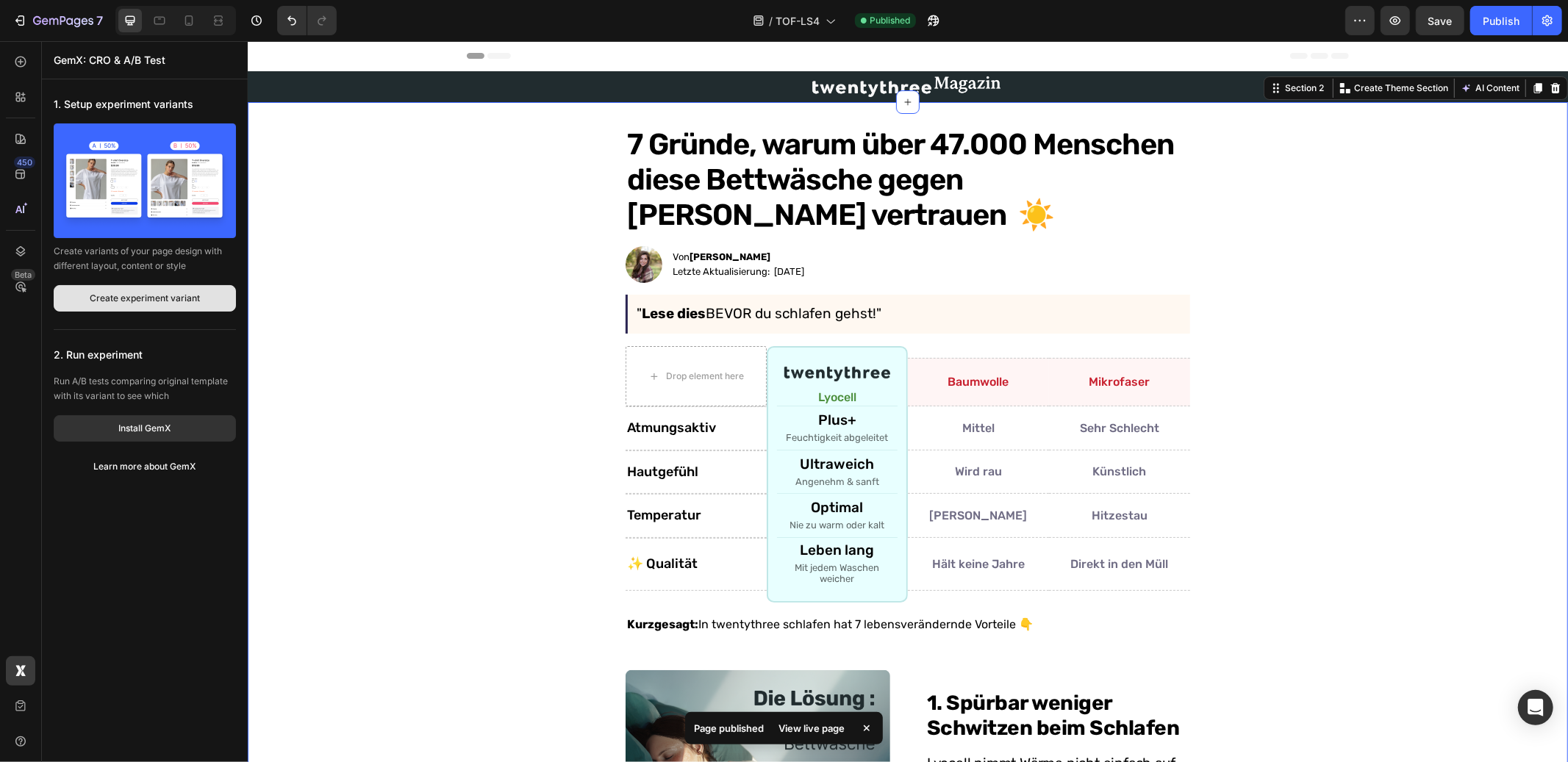
click at [153, 301] on div "Create experiment variant" at bounding box center [145, 298] width 111 height 13
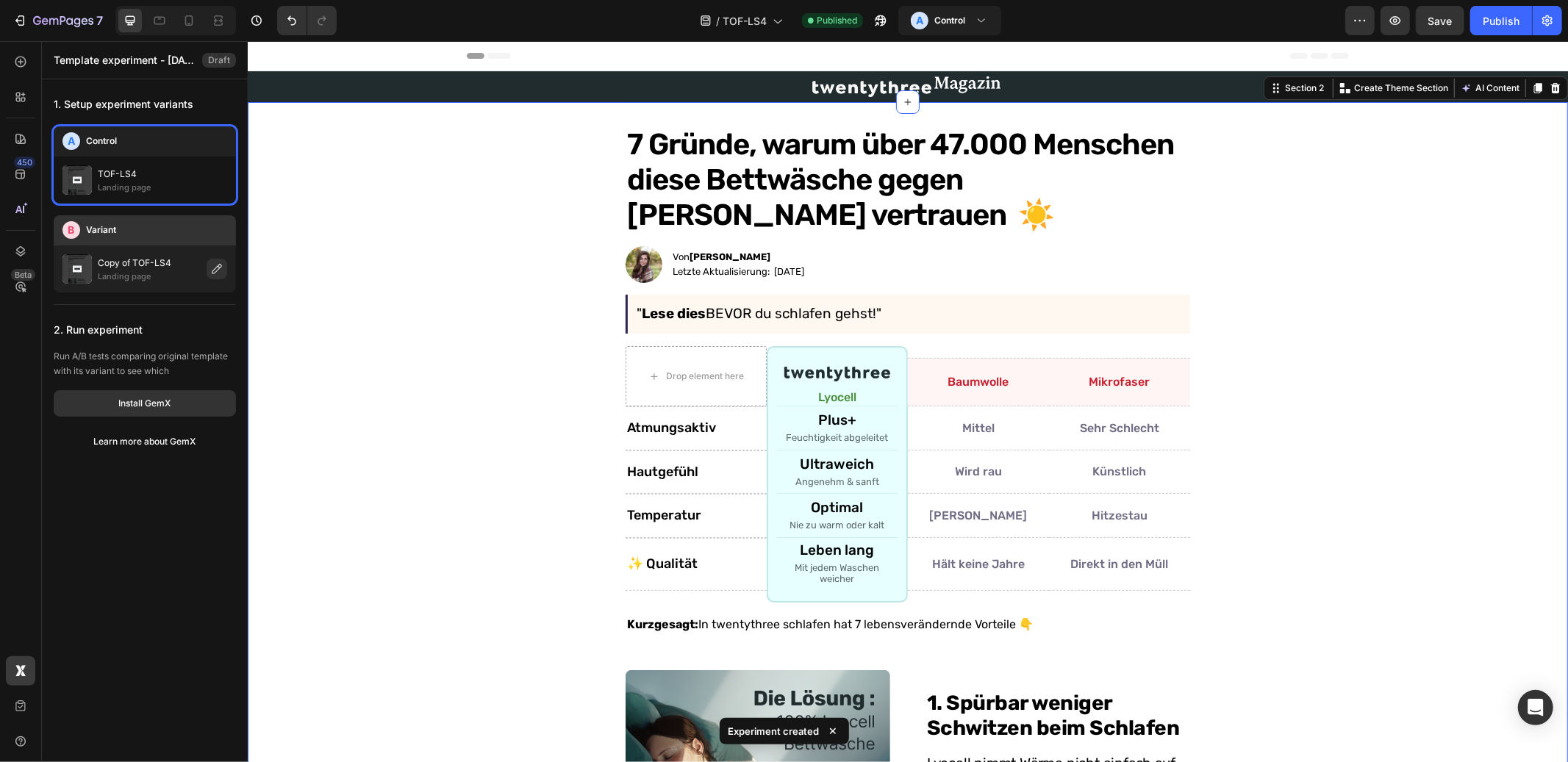
click at [140, 260] on p "Copy of TOF-LS4" at bounding box center [135, 263] width 74 height 15
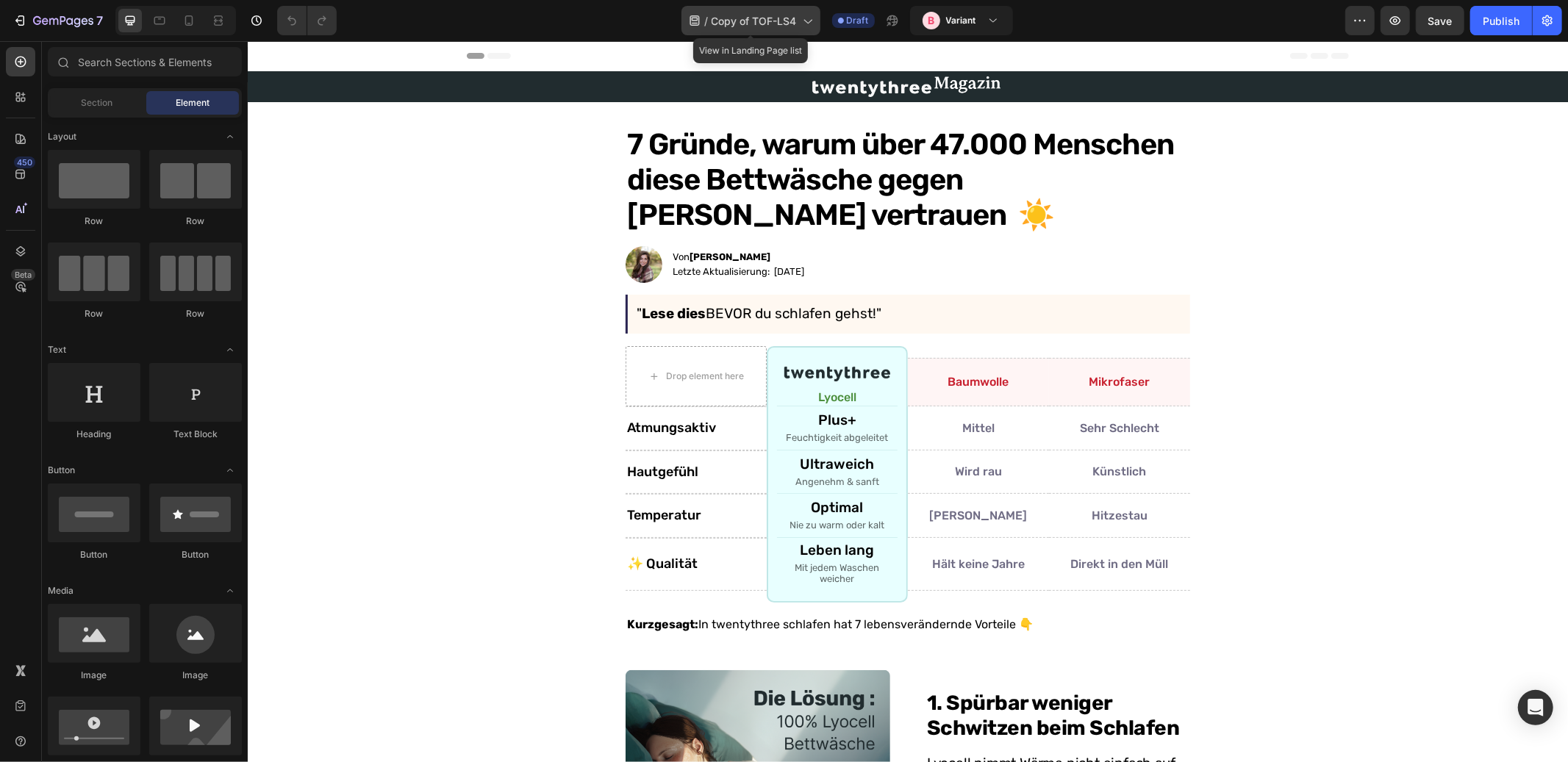
click at [779, 23] on span "Copy of TOF-LS4" at bounding box center [754, 21] width 86 height 15
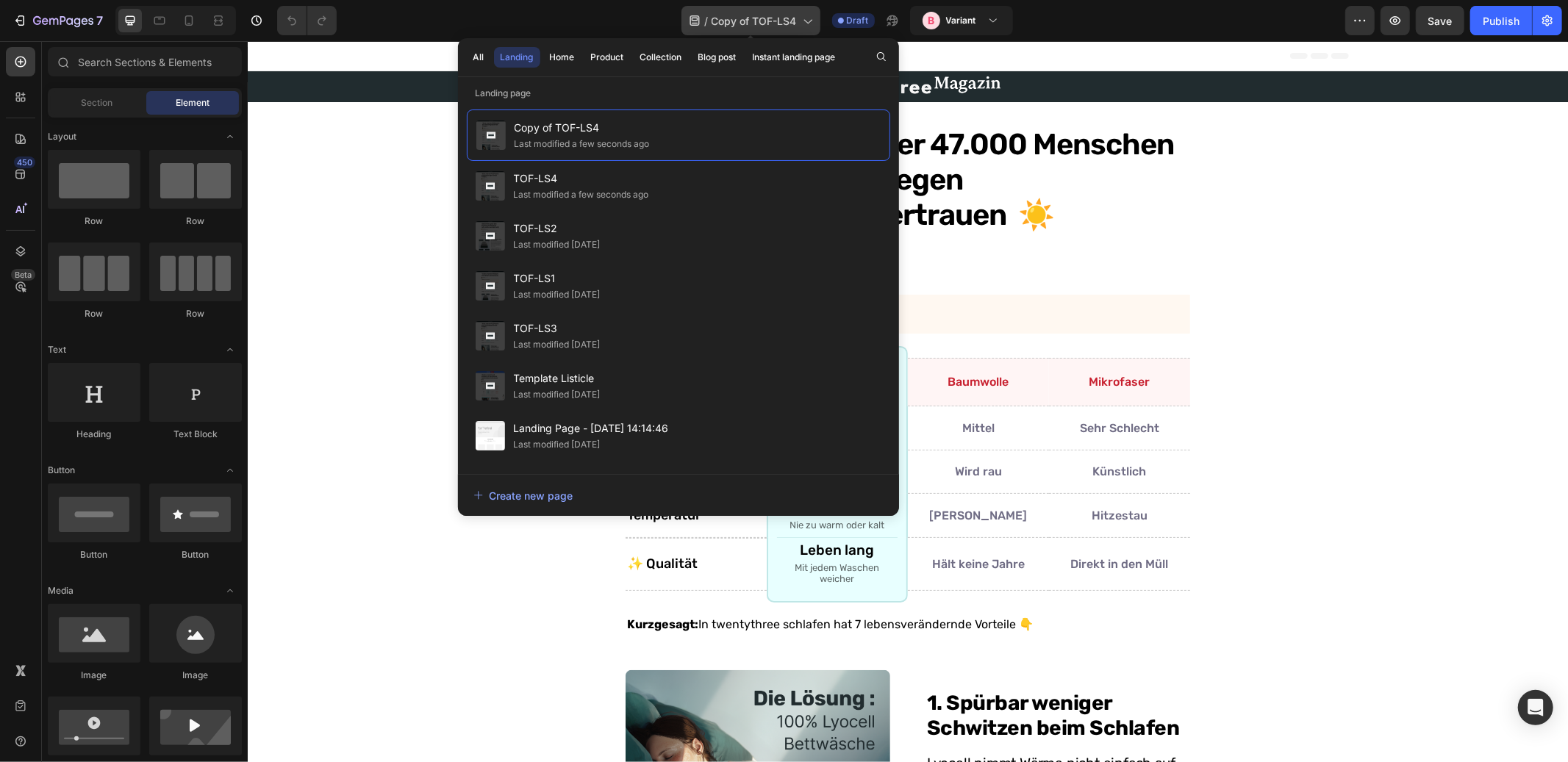
click at [744, 20] on span "Copy of TOF-LS4" at bounding box center [754, 21] width 86 height 15
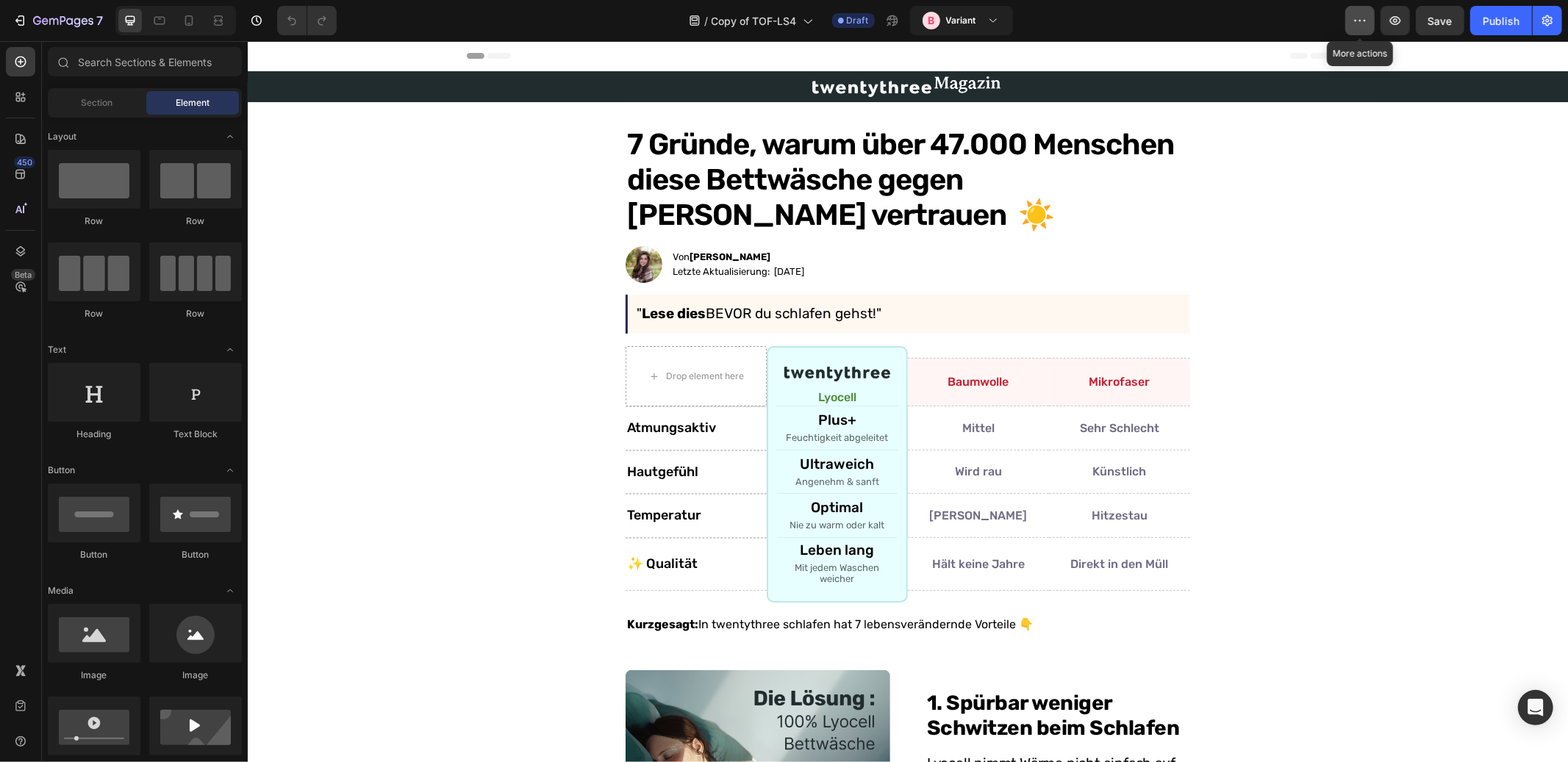
click at [1367, 24] on icon "button" at bounding box center [1360, 21] width 15 height 15
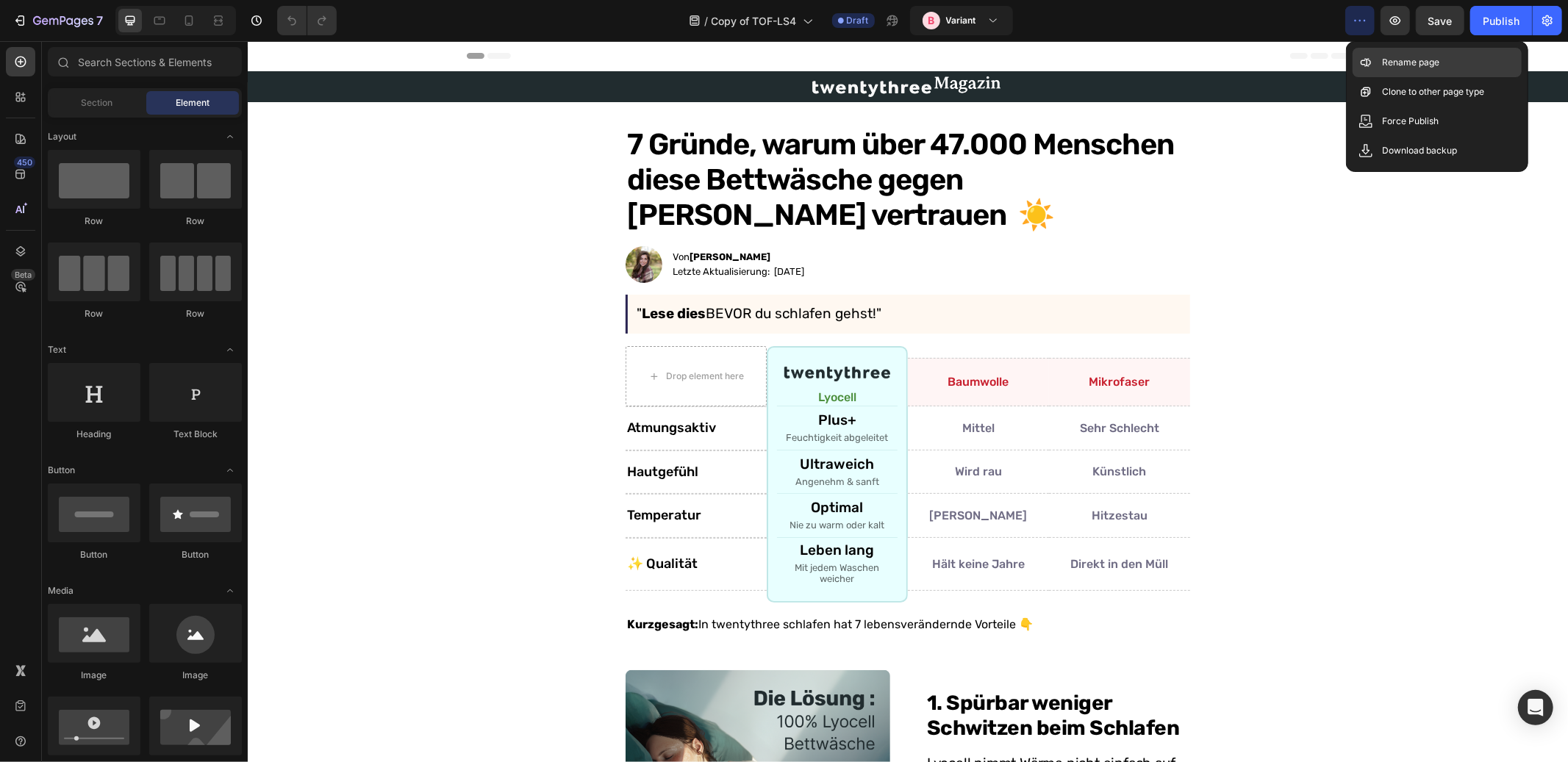
click at [1377, 77] on div "Rename page" at bounding box center [1437, 92] width 169 height 29
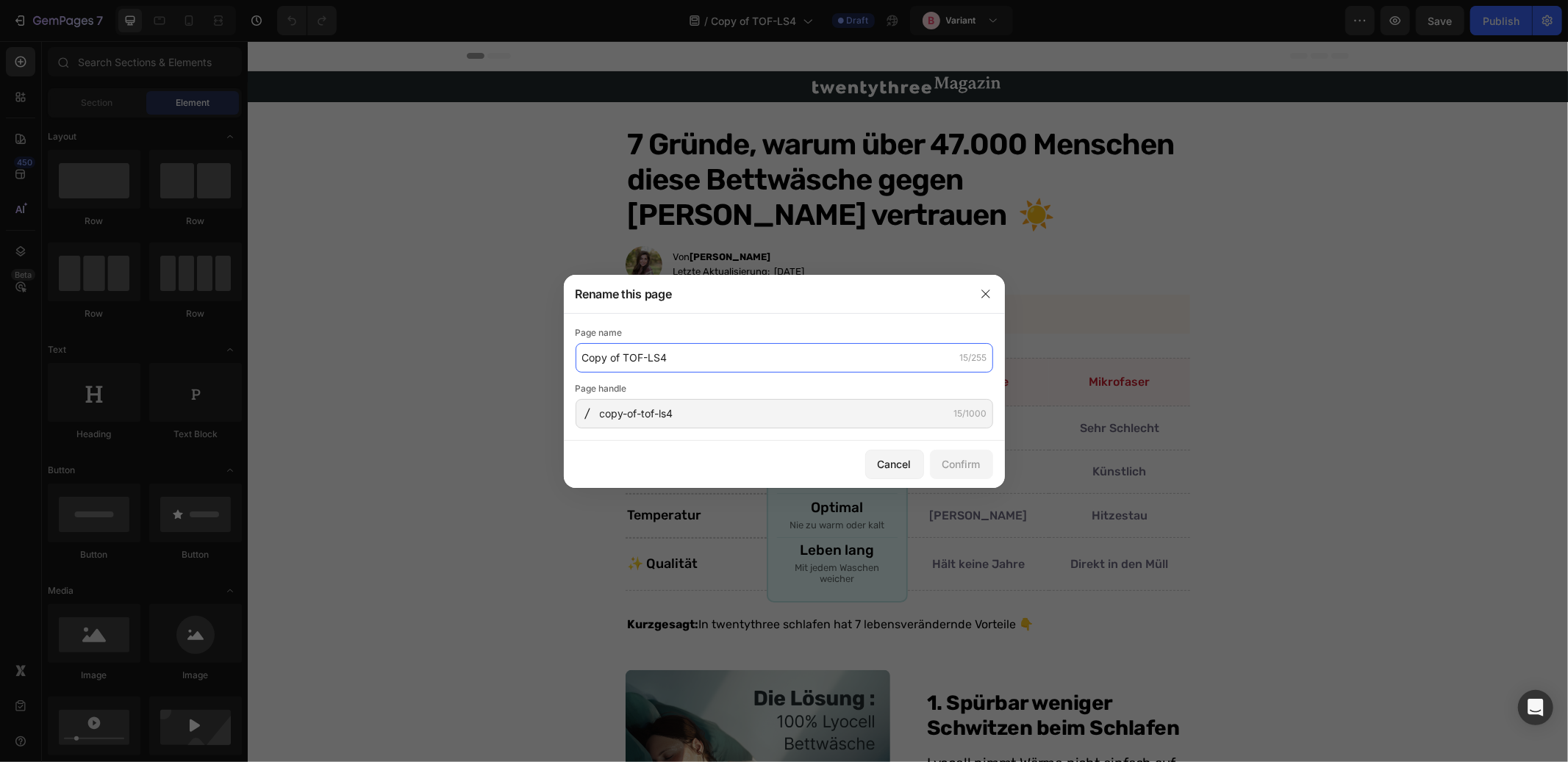
click at [625, 360] on input "Copy of TOF-LS4" at bounding box center [784, 358] width 418 height 29
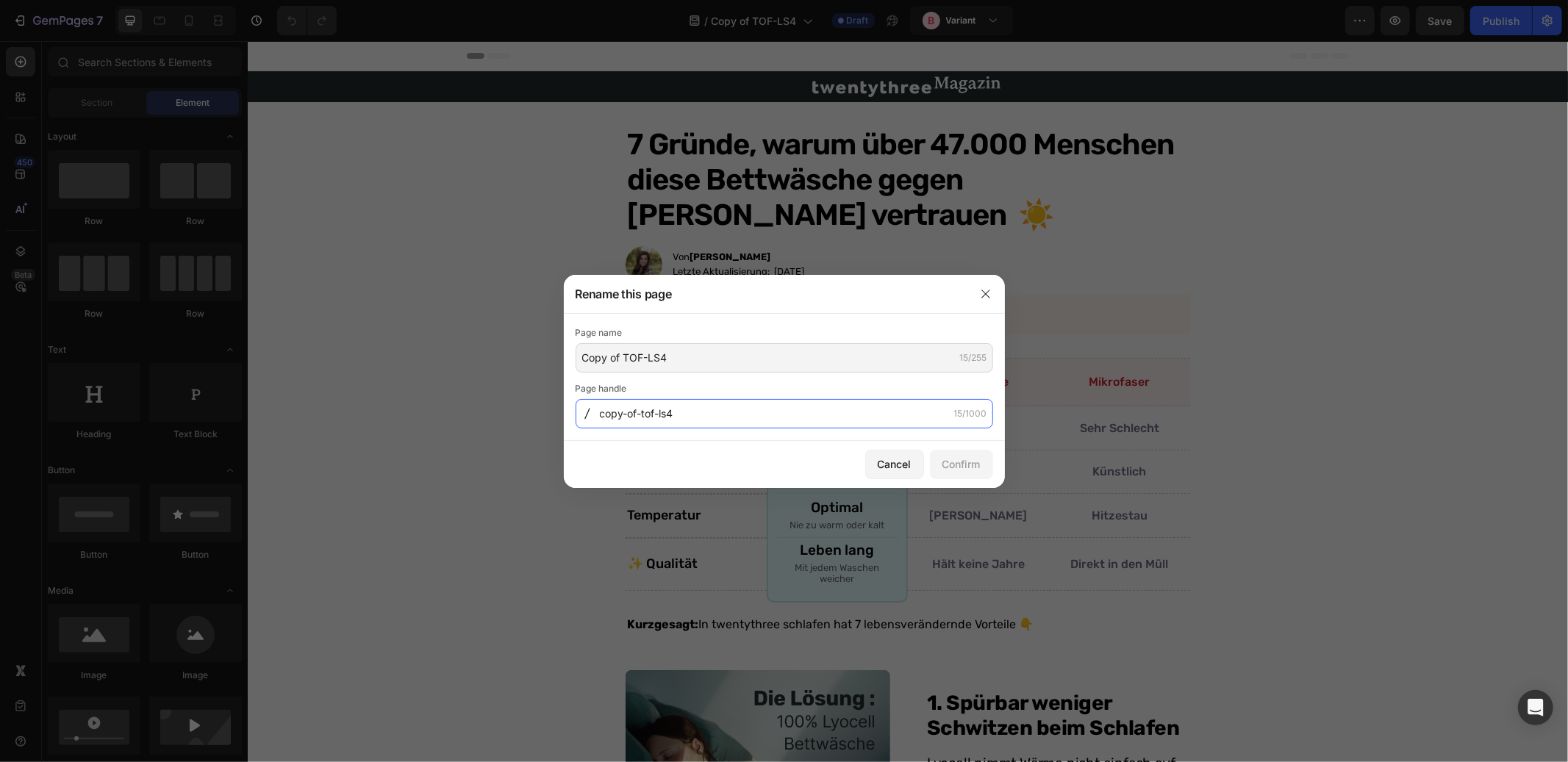
click at [622, 421] on input "copy-of-tof-ls4" at bounding box center [784, 414] width 418 height 29
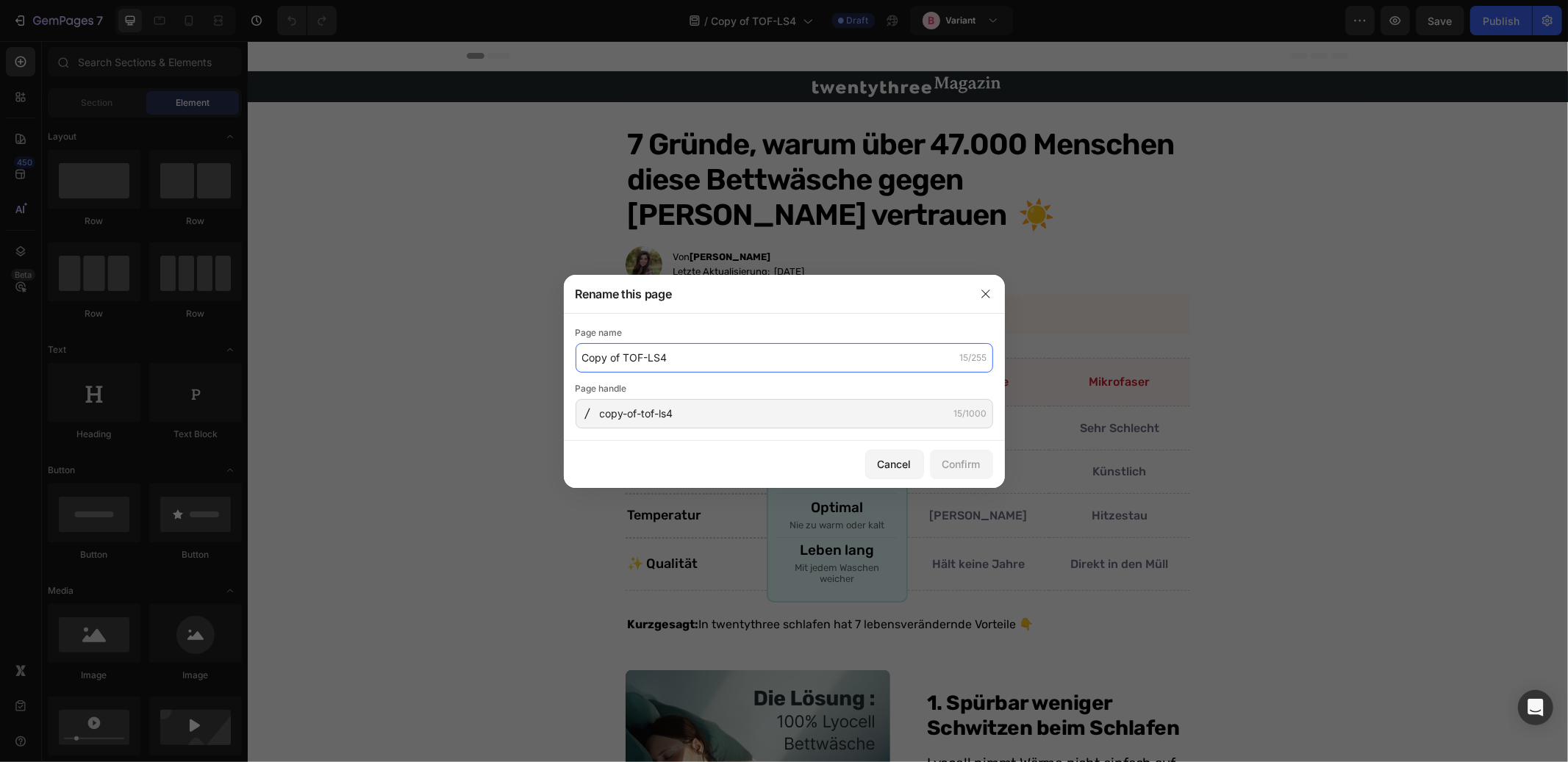
click at [624, 360] on input "Copy of TOF-LS4" at bounding box center [784, 358] width 418 height 29
click at [625, 359] on input "Copy of TOF-LS4" at bounding box center [784, 358] width 418 height 29
drag, startPoint x: 625, startPoint y: 358, endPoint x: 579, endPoint y: 357, distance: 46.0
click at [579, 357] on input "Copy of TOF-LS4" at bounding box center [784, 358] width 418 height 29
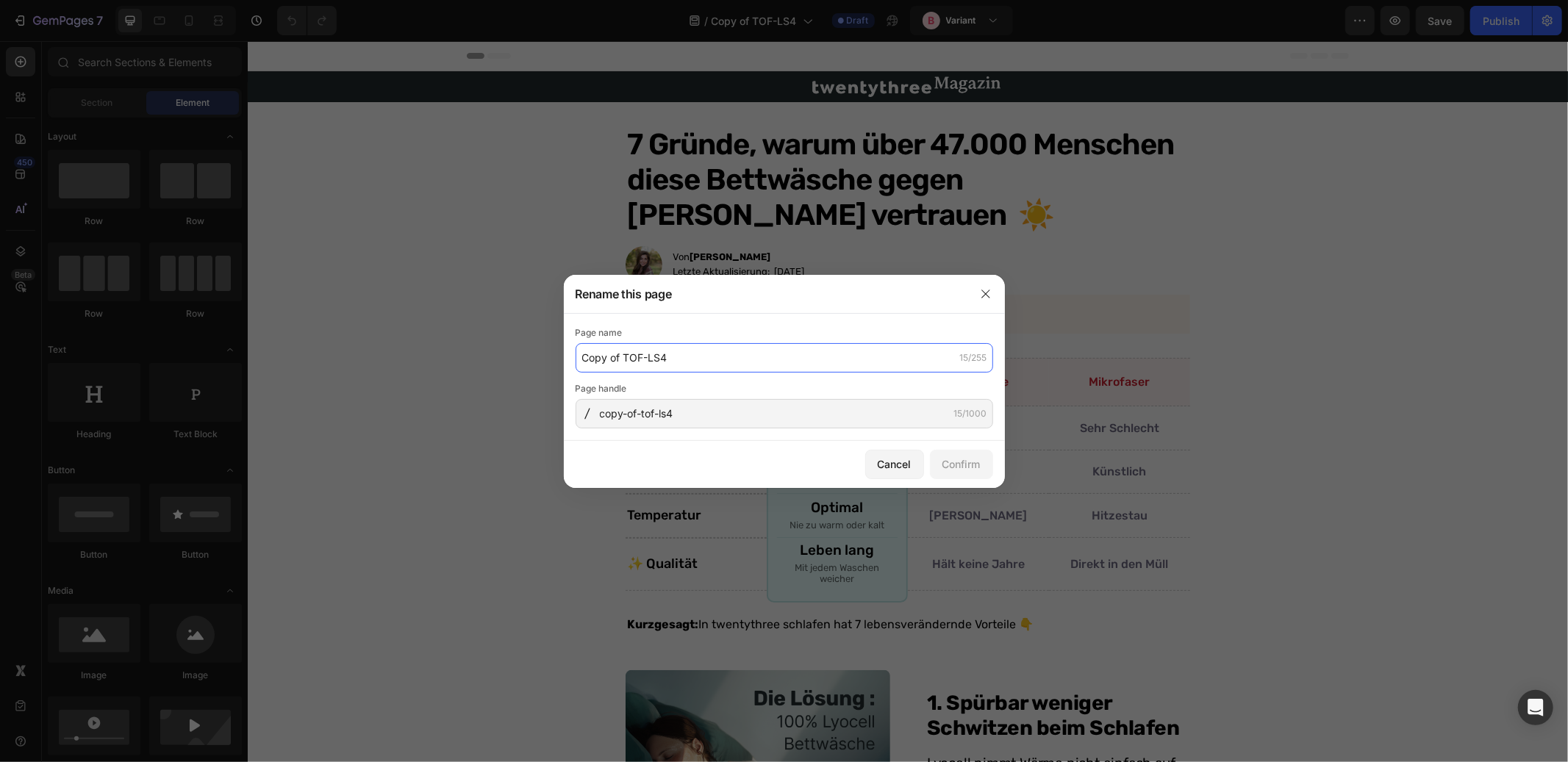
click at [579, 357] on input "Copy of TOF-LS4" at bounding box center [784, 358] width 418 height 29
click at [680, 358] on input "Copy of TOF-LS4" at bounding box center [784, 358] width 418 height 29
drag, startPoint x: 624, startPoint y: 357, endPoint x: 577, endPoint y: 355, distance: 47.0
click at [577, 355] on input "Copy of TOF-LS4/2" at bounding box center [784, 358] width 418 height 29
click at [604, 357] on input "TOF-LS4/2" at bounding box center [784, 358] width 418 height 29
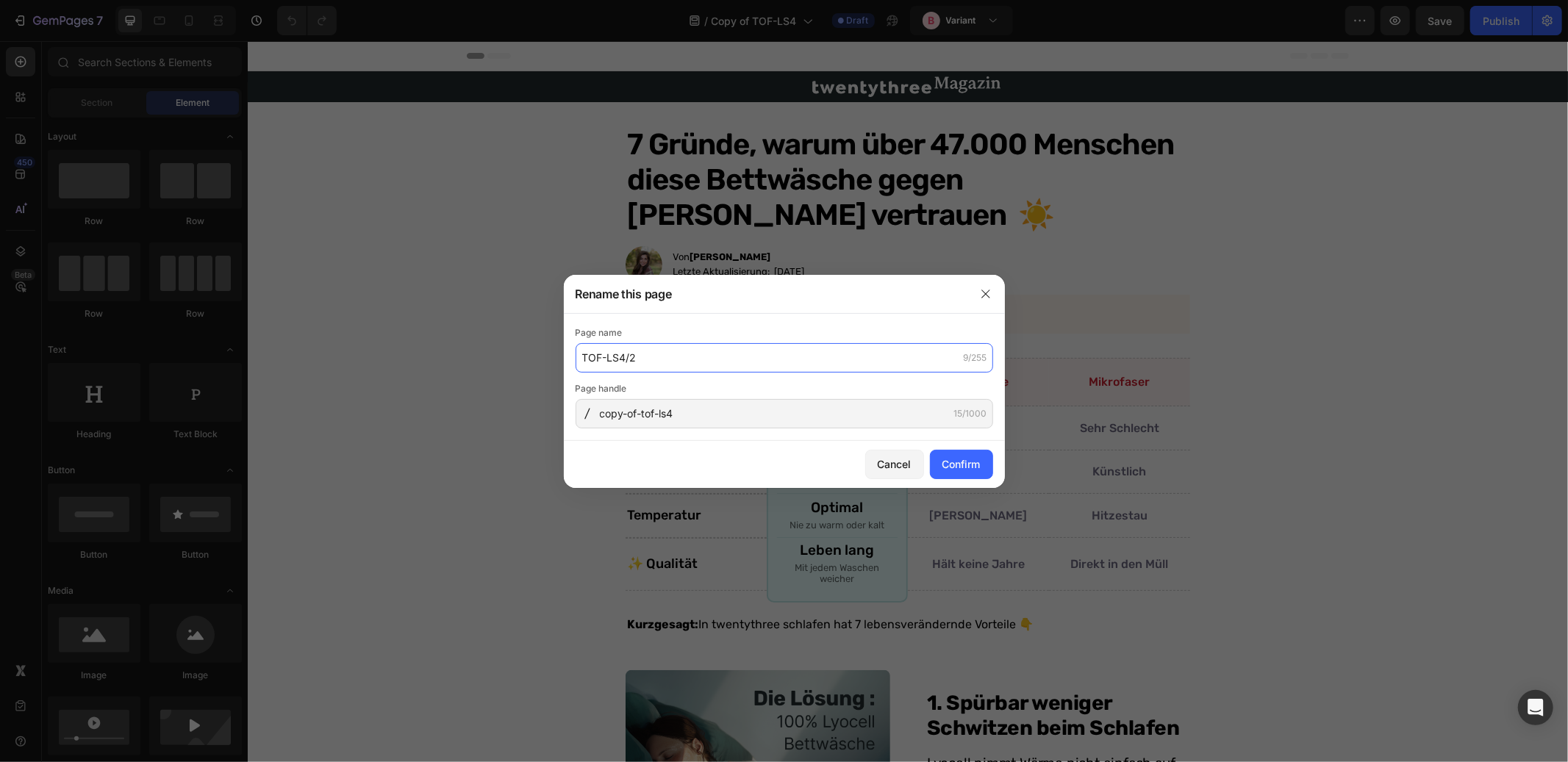
click at [604, 357] on input "TOF-LS4/2" at bounding box center [784, 358] width 418 height 29
type input "TOF-LS4/2"
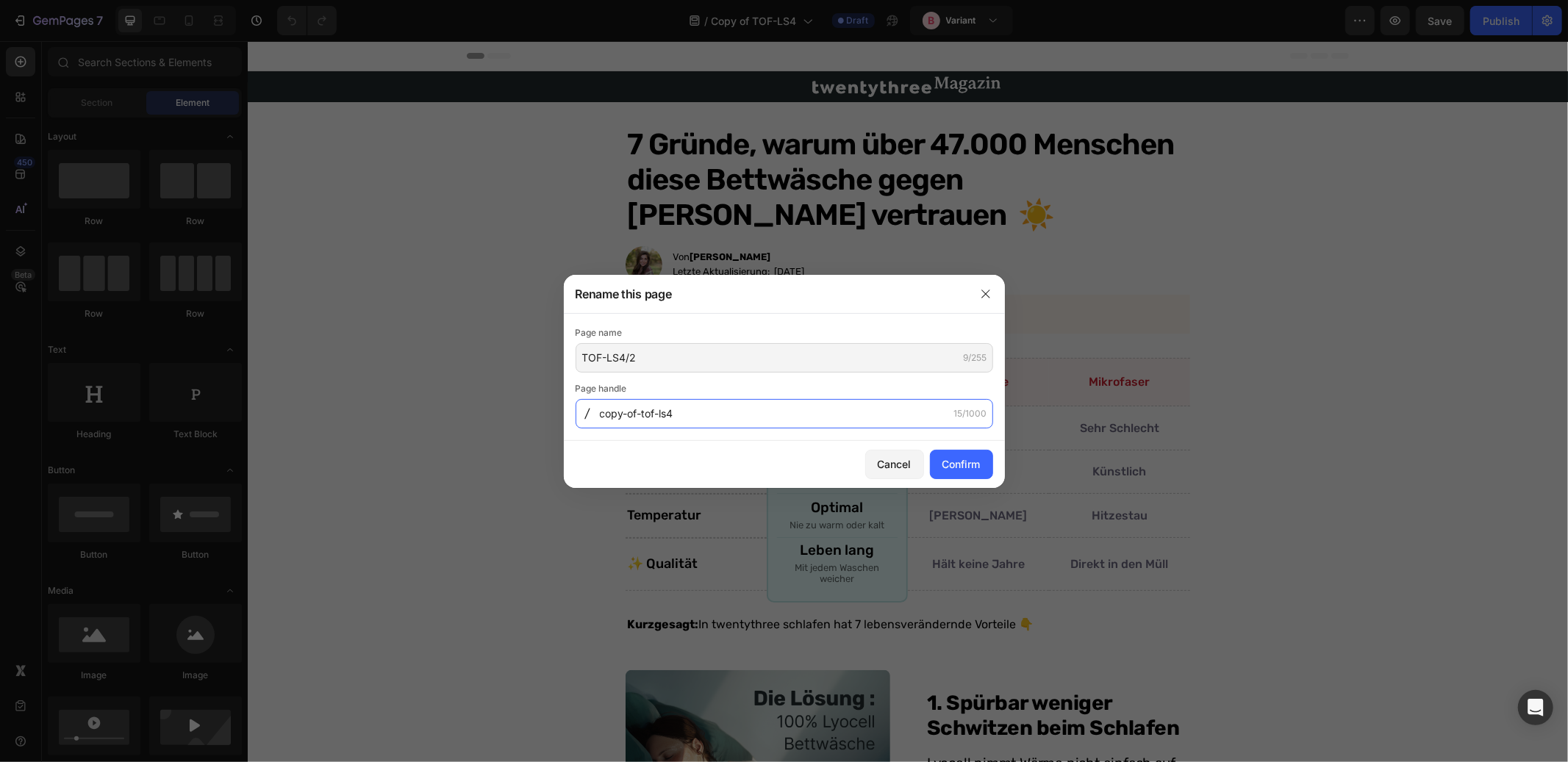
click at [633, 414] on input "copy-of-tof-ls4" at bounding box center [784, 414] width 418 height 29
paste input "TOF-LS4-2"
type input "TOF-LS4-2"
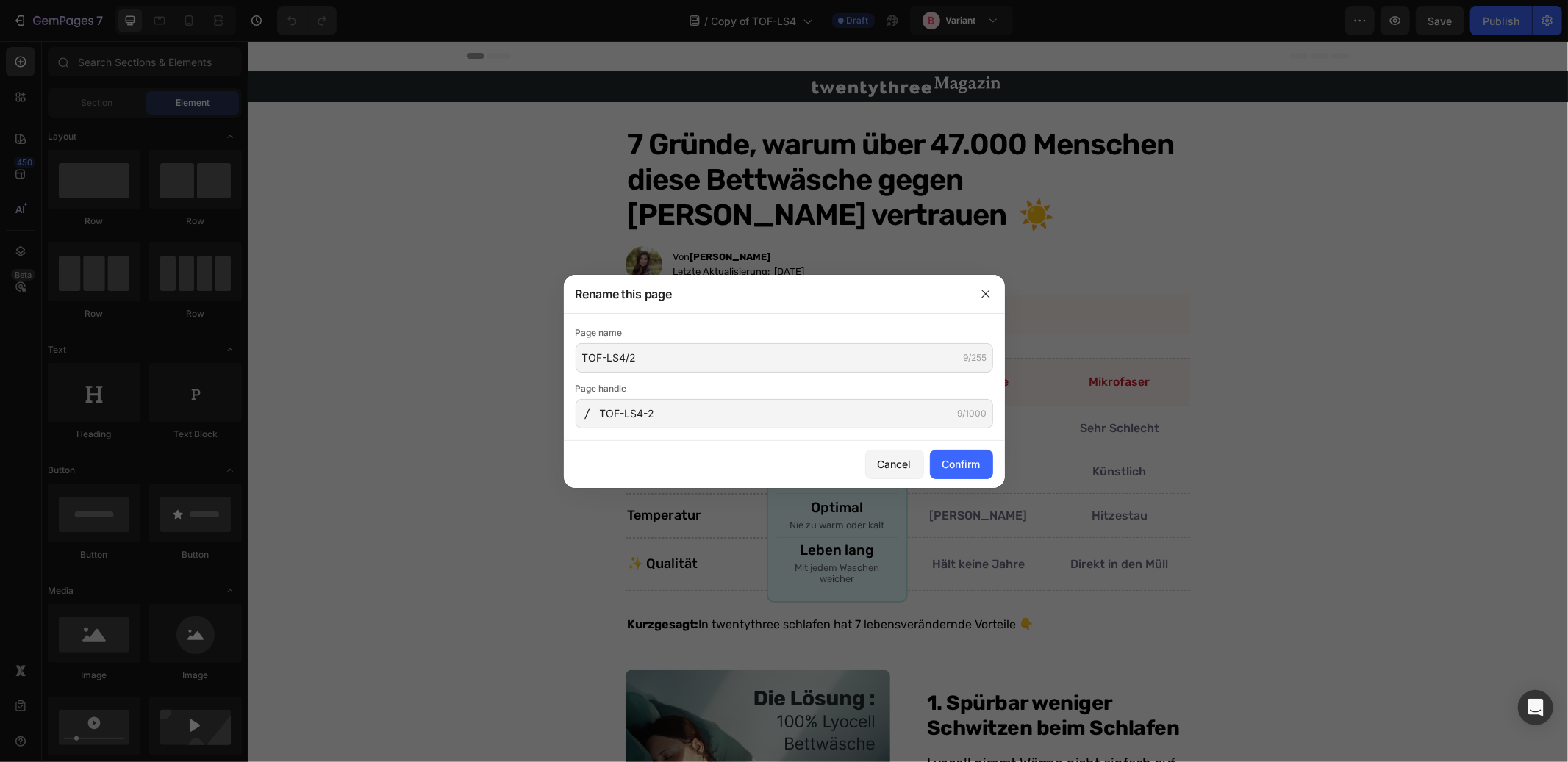
click at [669, 461] on div "Cancel Confirm" at bounding box center [784, 464] width 441 height 47
click at [964, 464] on div "Confirm" at bounding box center [962, 464] width 38 height 15
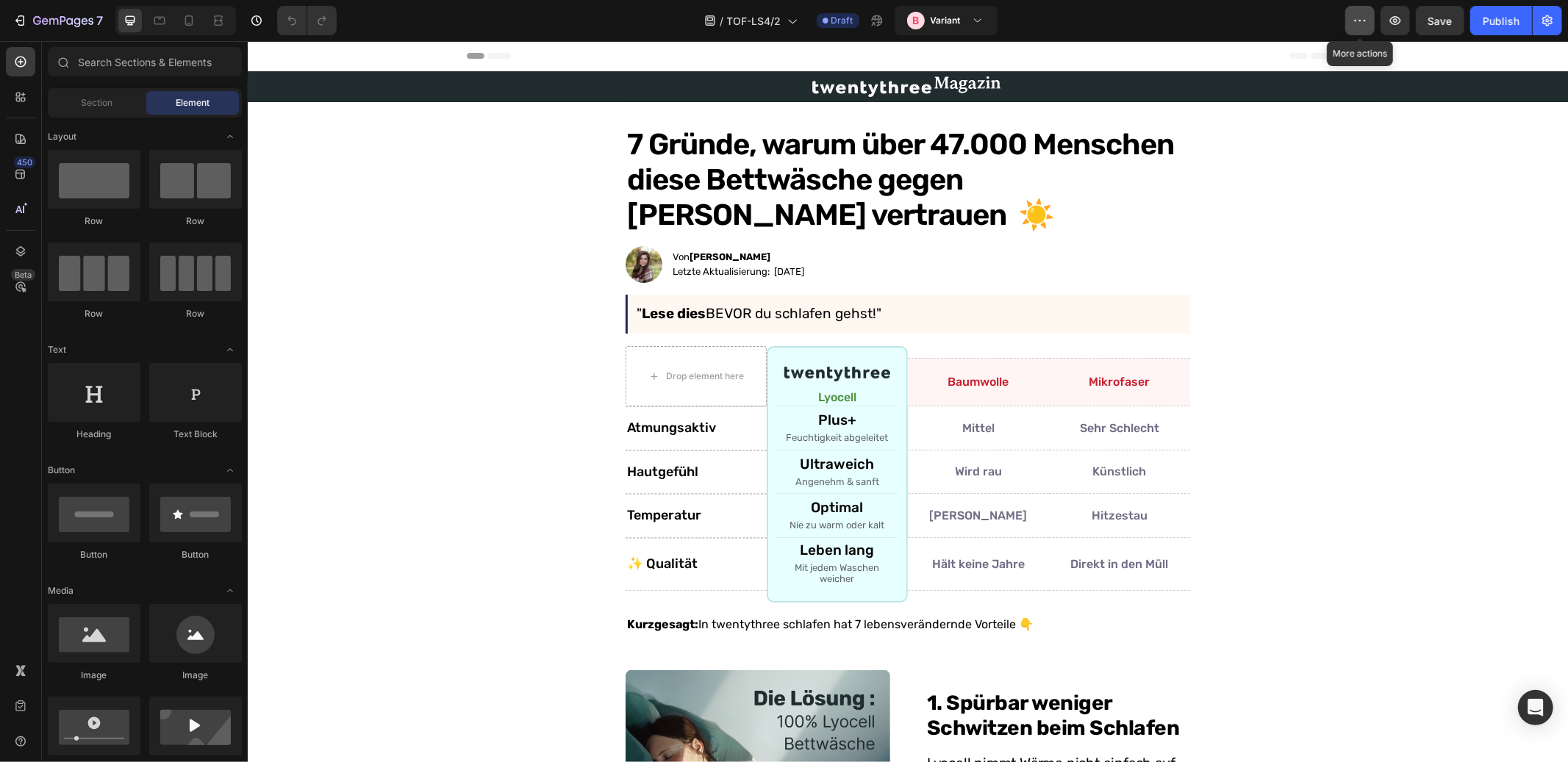
click at [1363, 20] on icon "button" at bounding box center [1360, 21] width 15 height 15
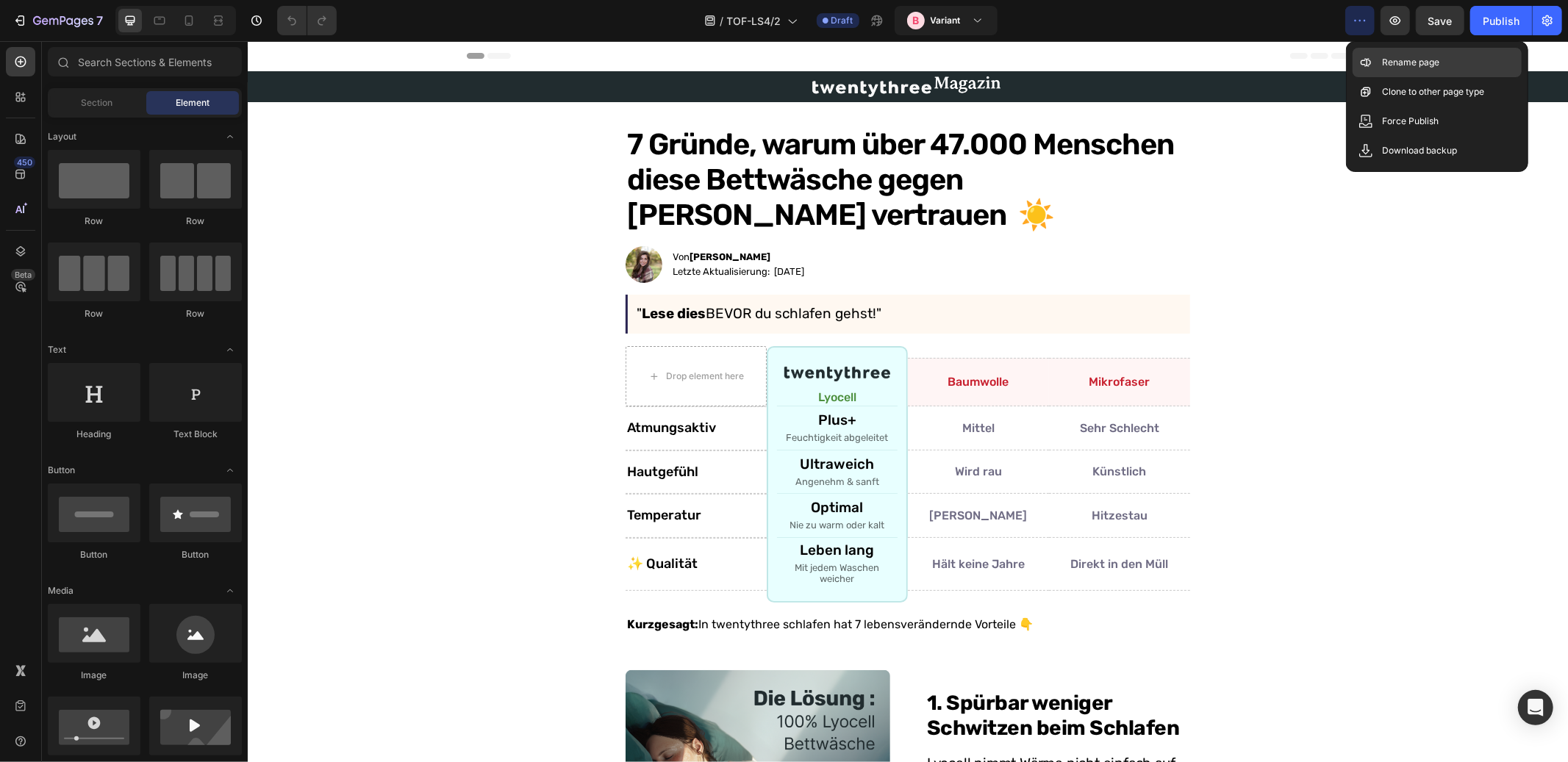
click at [1374, 77] on div "Rename page" at bounding box center [1437, 92] width 169 height 29
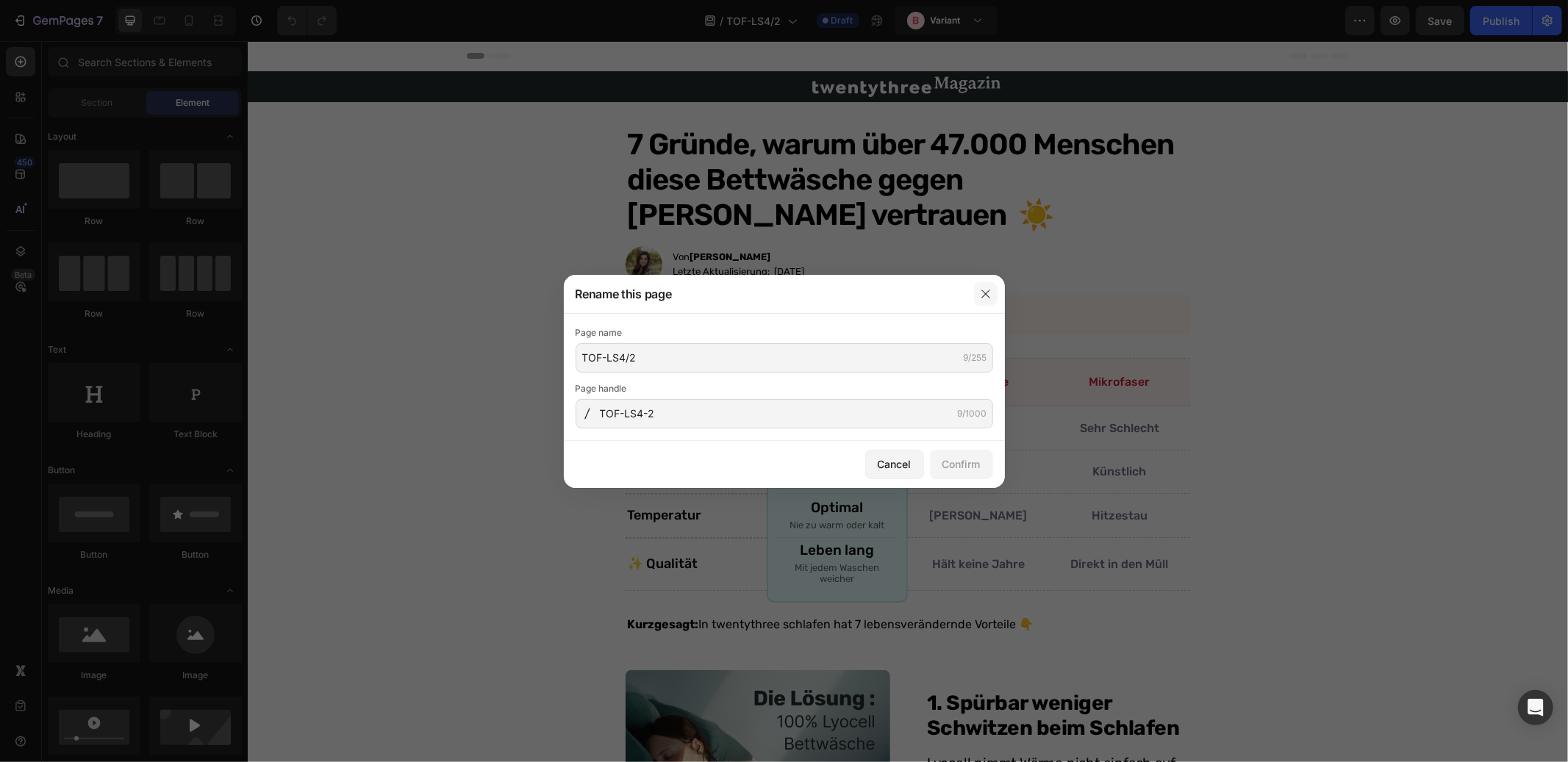
click at [985, 293] on icon "button" at bounding box center [986, 293] width 8 height 8
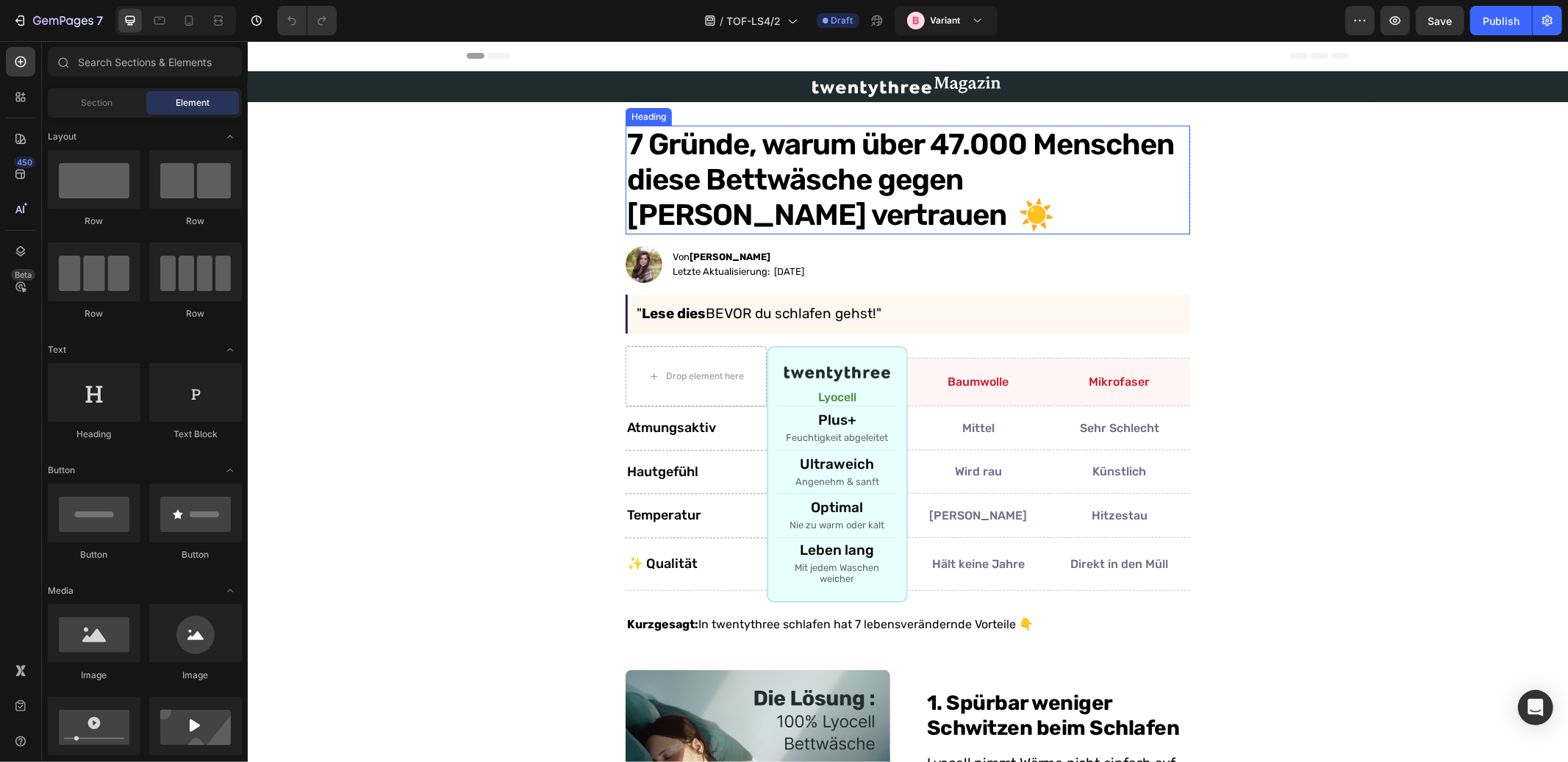
click at [932, 195] on h1 "7 Gründe, warum über 47.000 Menschen diese Bettwäsche gegen [PERSON_NAME] vertr…" at bounding box center [907, 180] width 565 height 109
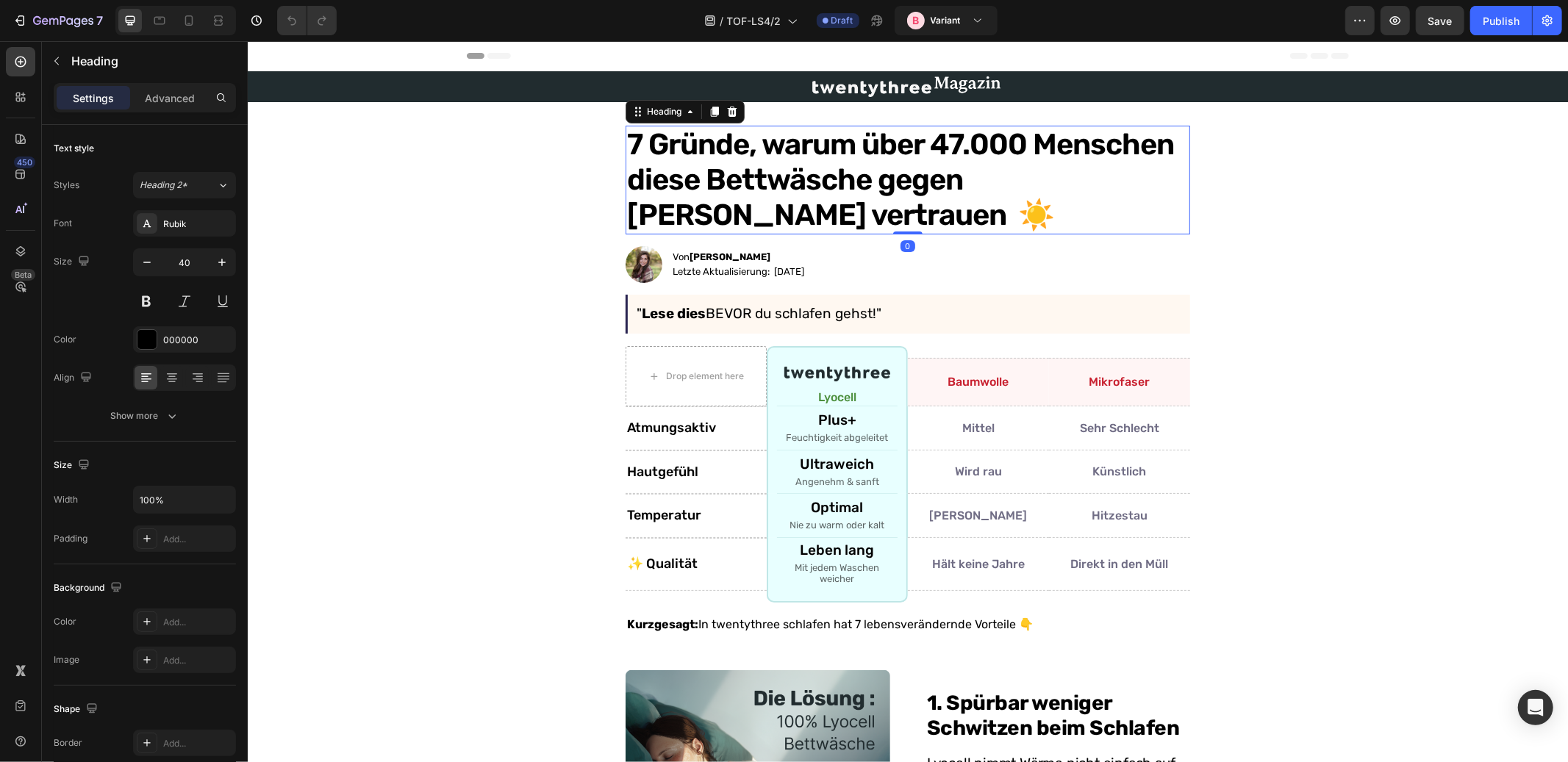
click at [928, 176] on h1 "7 Gründe, warum über 47.000 Menschen diese Bettwäsche gegen [PERSON_NAME] vertr…" at bounding box center [907, 180] width 565 height 109
click at [692, 183] on p "7 Gründe, warum über 47.000 Menschen diese Bettwäsche gegen [PERSON_NAME] vertr…" at bounding box center [907, 180] width 562 height 106
click at [864, 176] on p "7 Gründe, warum über 47.000 Menschen dies Bettwäsche gegen Schwitzen vertrauen …" at bounding box center [907, 180] width 562 height 106
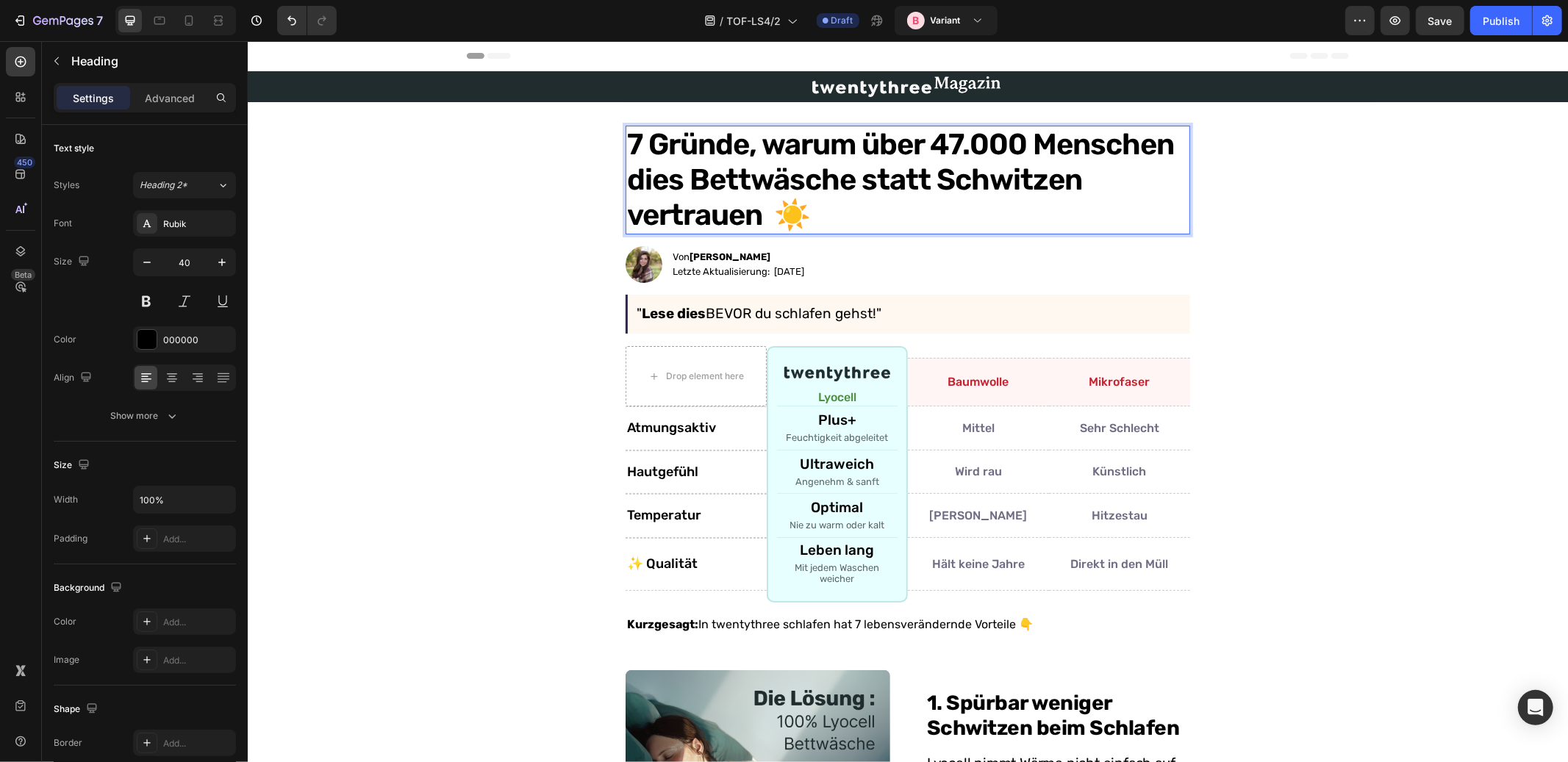
click at [972, 173] on p "7 Gründe, warum über 47.000 Menschen dies Bettwäsche statt Schwitzen vertrauen …" at bounding box center [907, 180] width 562 height 106
click at [719, 218] on p "7 Gründe, warum über 47.000 Menschen dies Bettwäsche statt Baumwolle vertrauen …" at bounding box center [907, 180] width 562 height 106
click at [786, 214] on p "7 Gründe, warum über 47.000 Menschen dies Bettwäsche statt Baumwolle benutzen ☀️" at bounding box center [907, 180] width 562 height 106
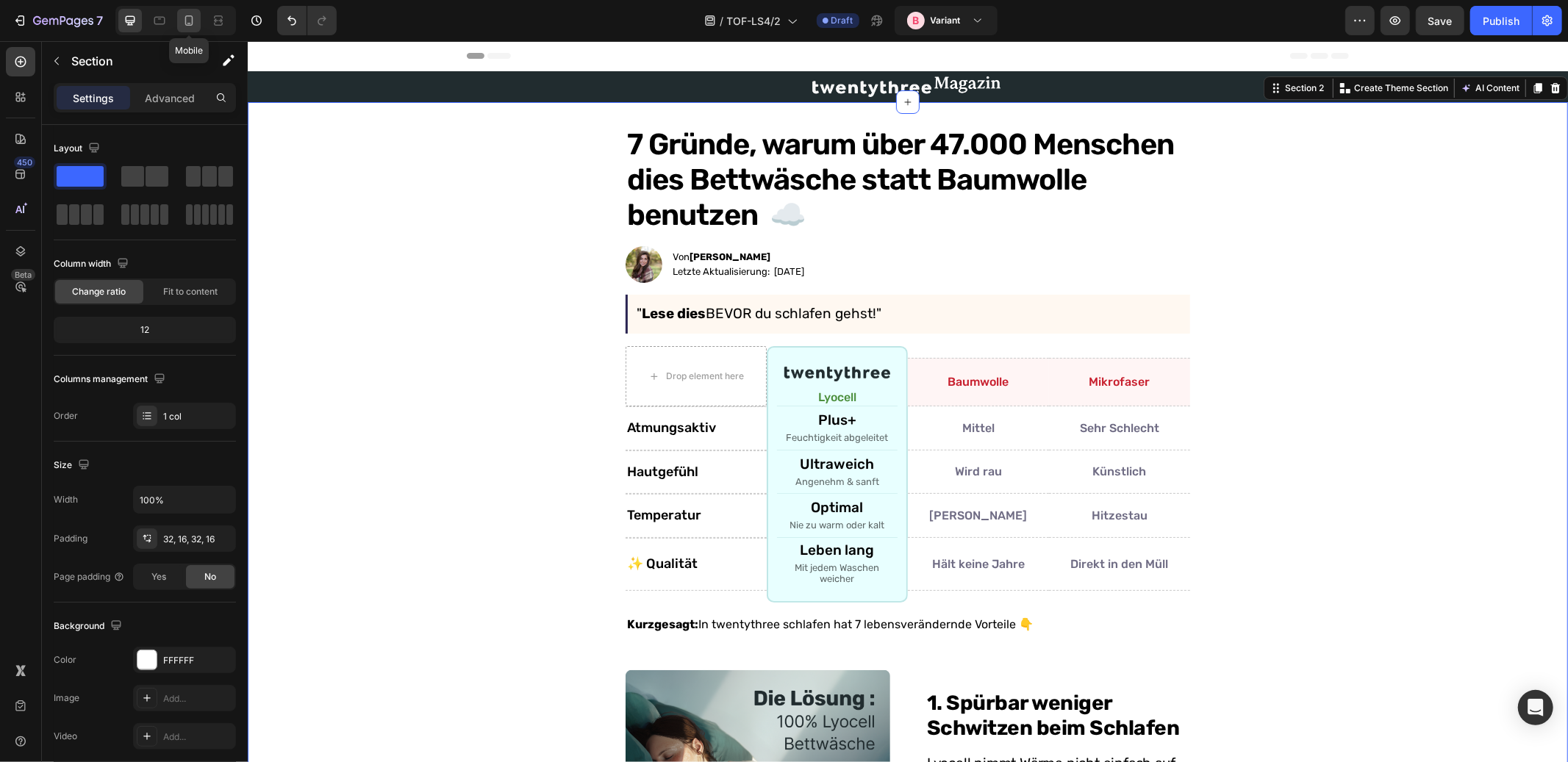
click at [185, 21] on icon at bounding box center [189, 21] width 8 height 10
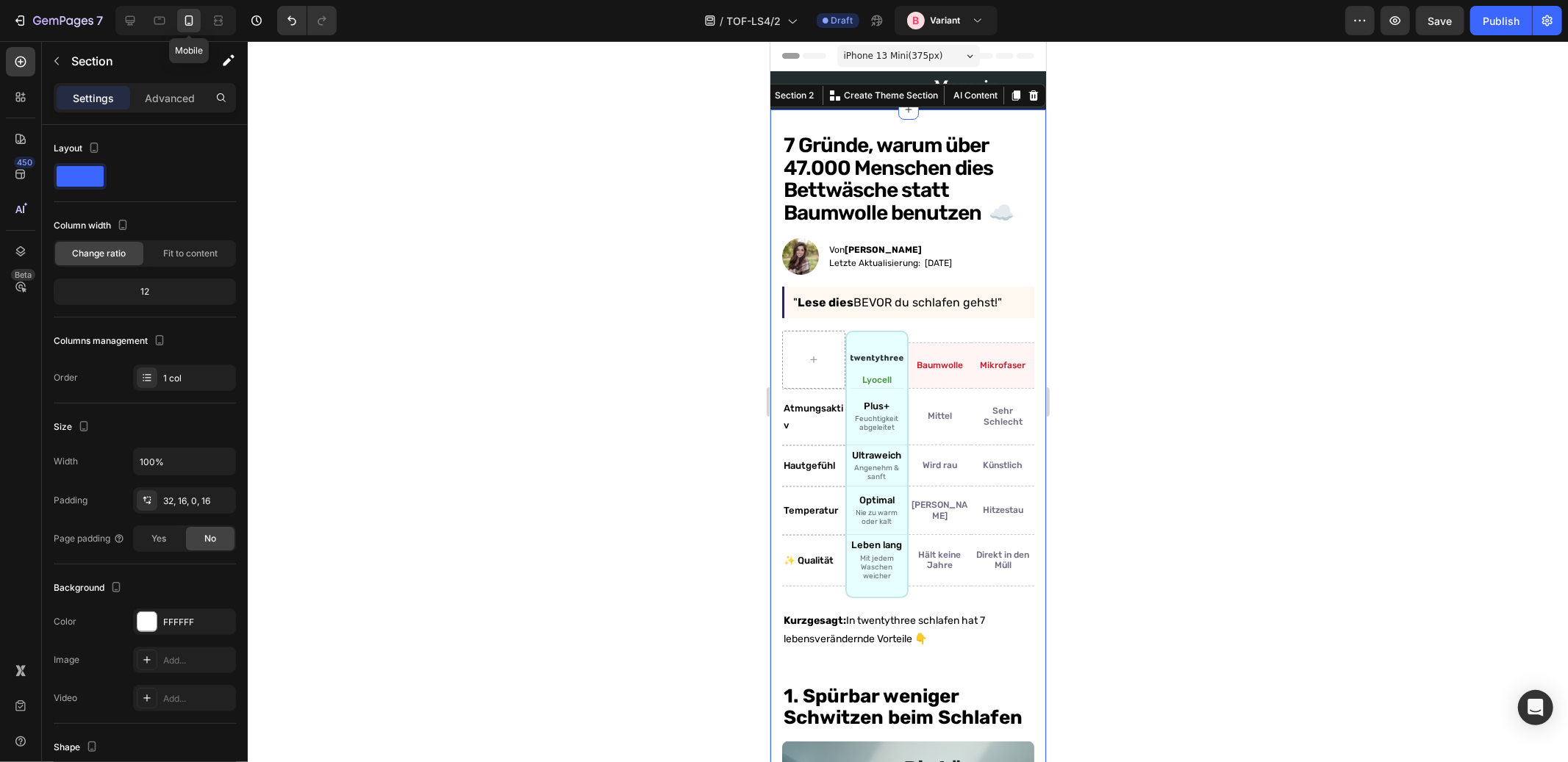
scroll to position [15, 0]
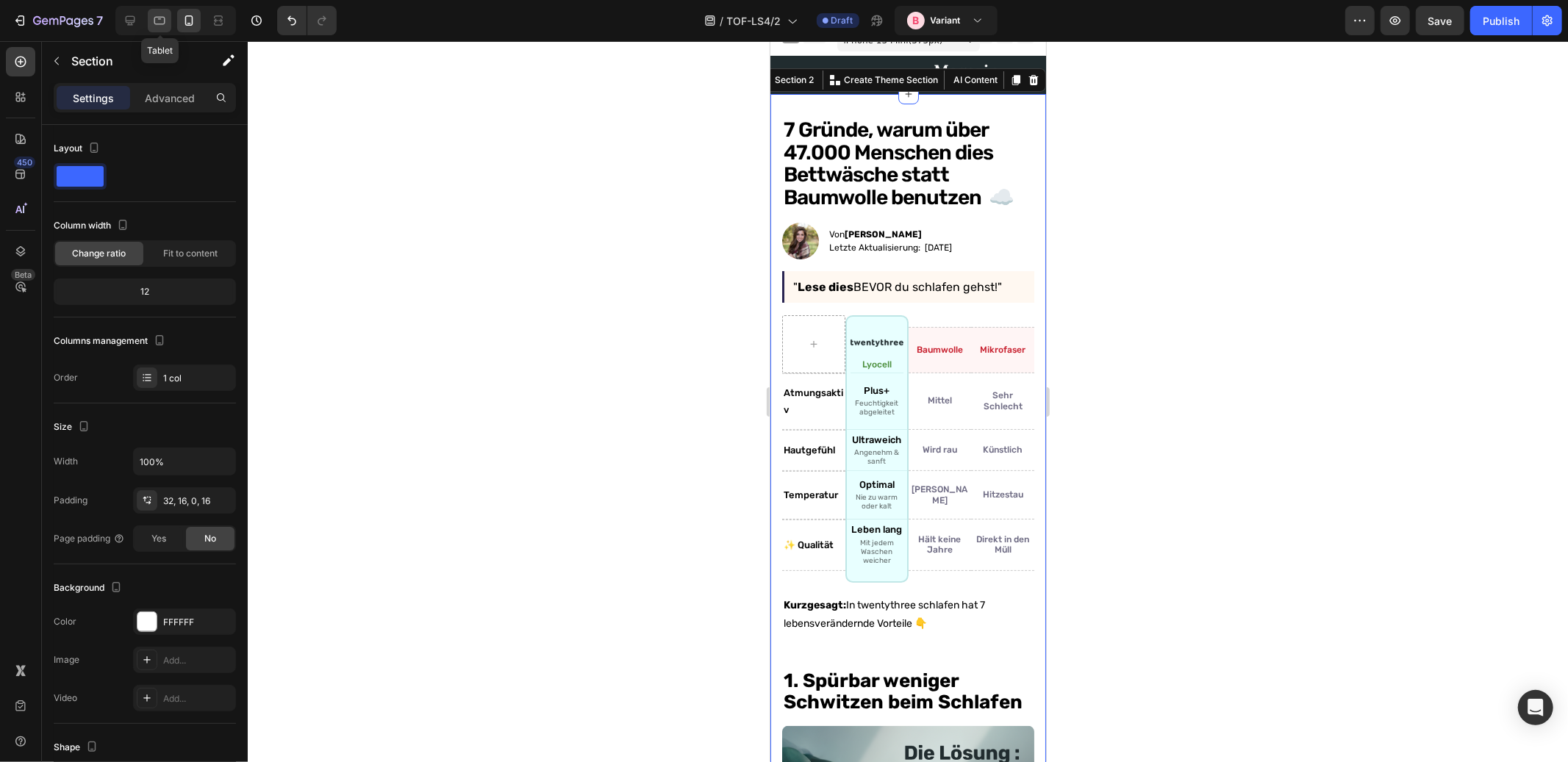
click at [153, 19] on icon at bounding box center [159, 21] width 15 height 15
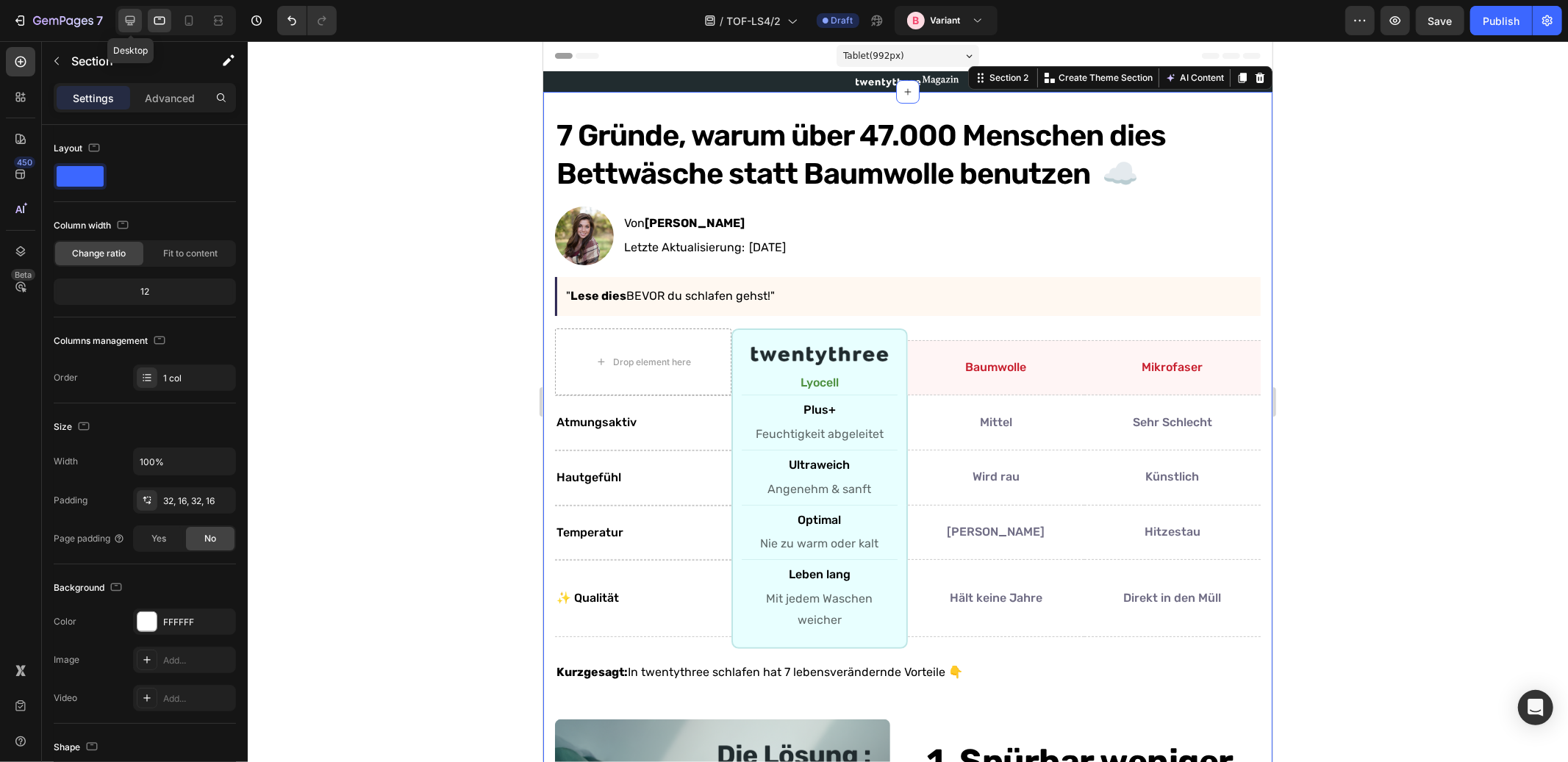
click at [133, 18] on icon at bounding box center [130, 21] width 15 height 15
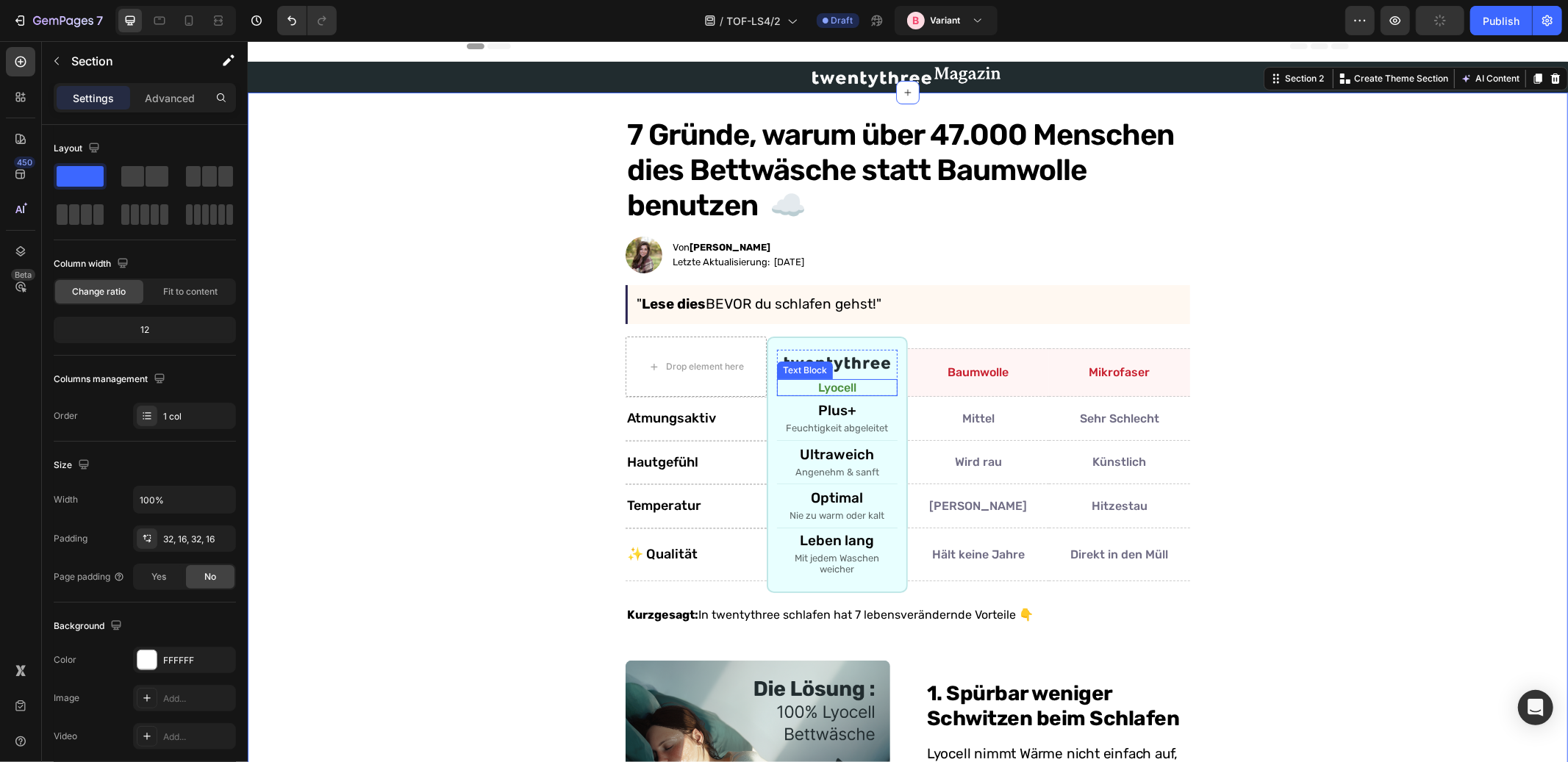
scroll to position [83, 0]
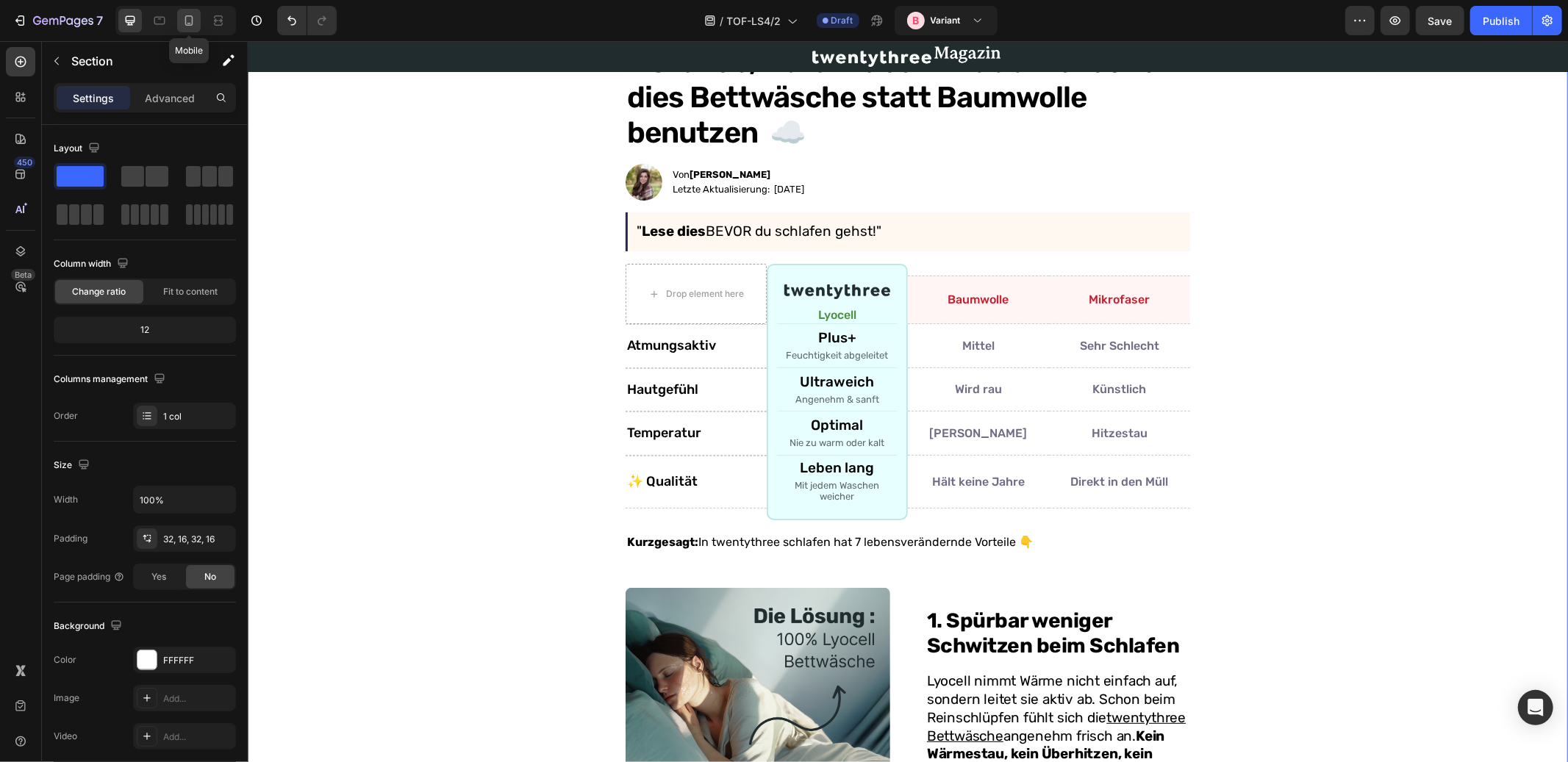
click at [189, 21] on icon at bounding box center [189, 21] width 15 height 15
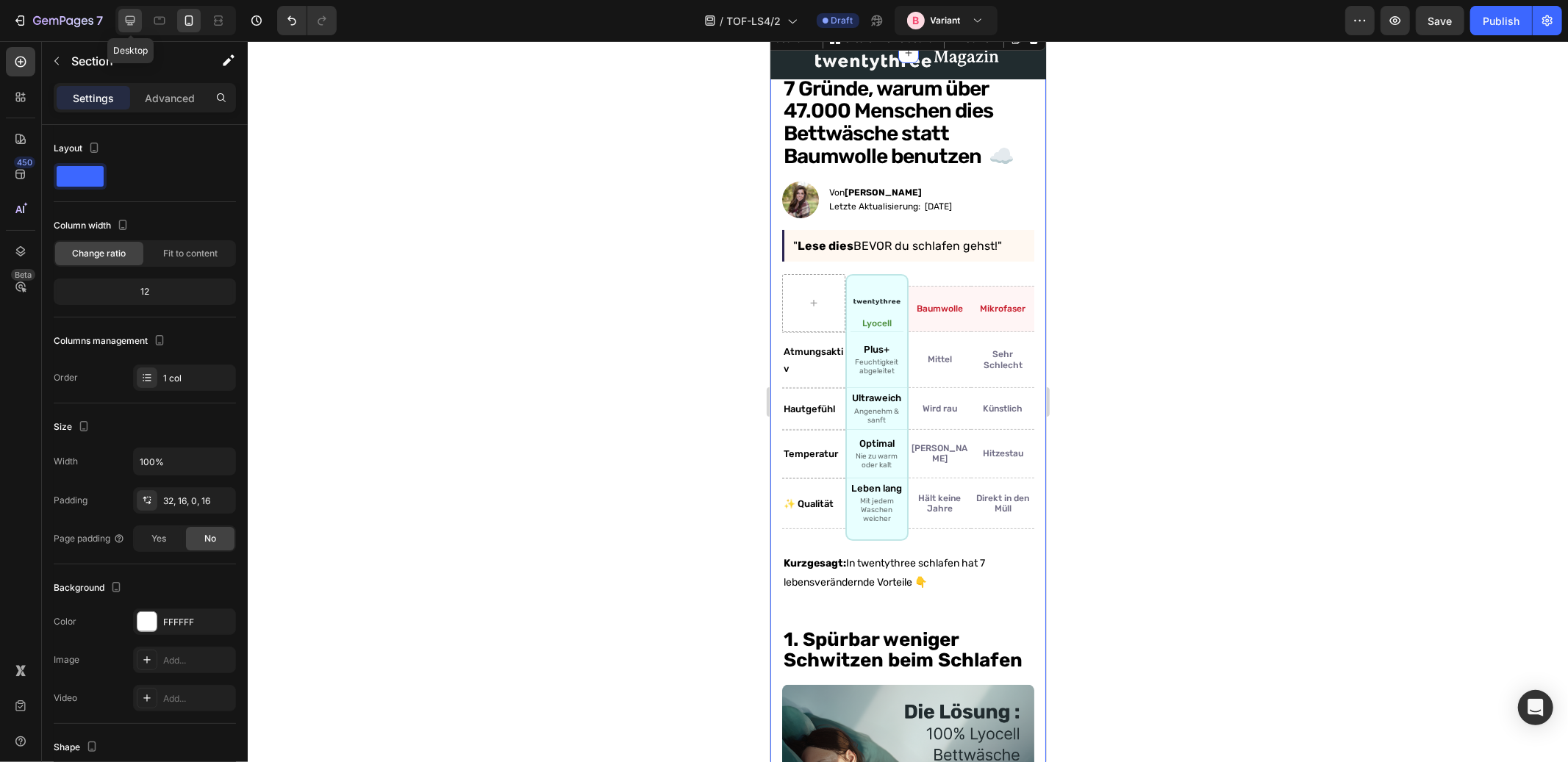
scroll to position [15, 0]
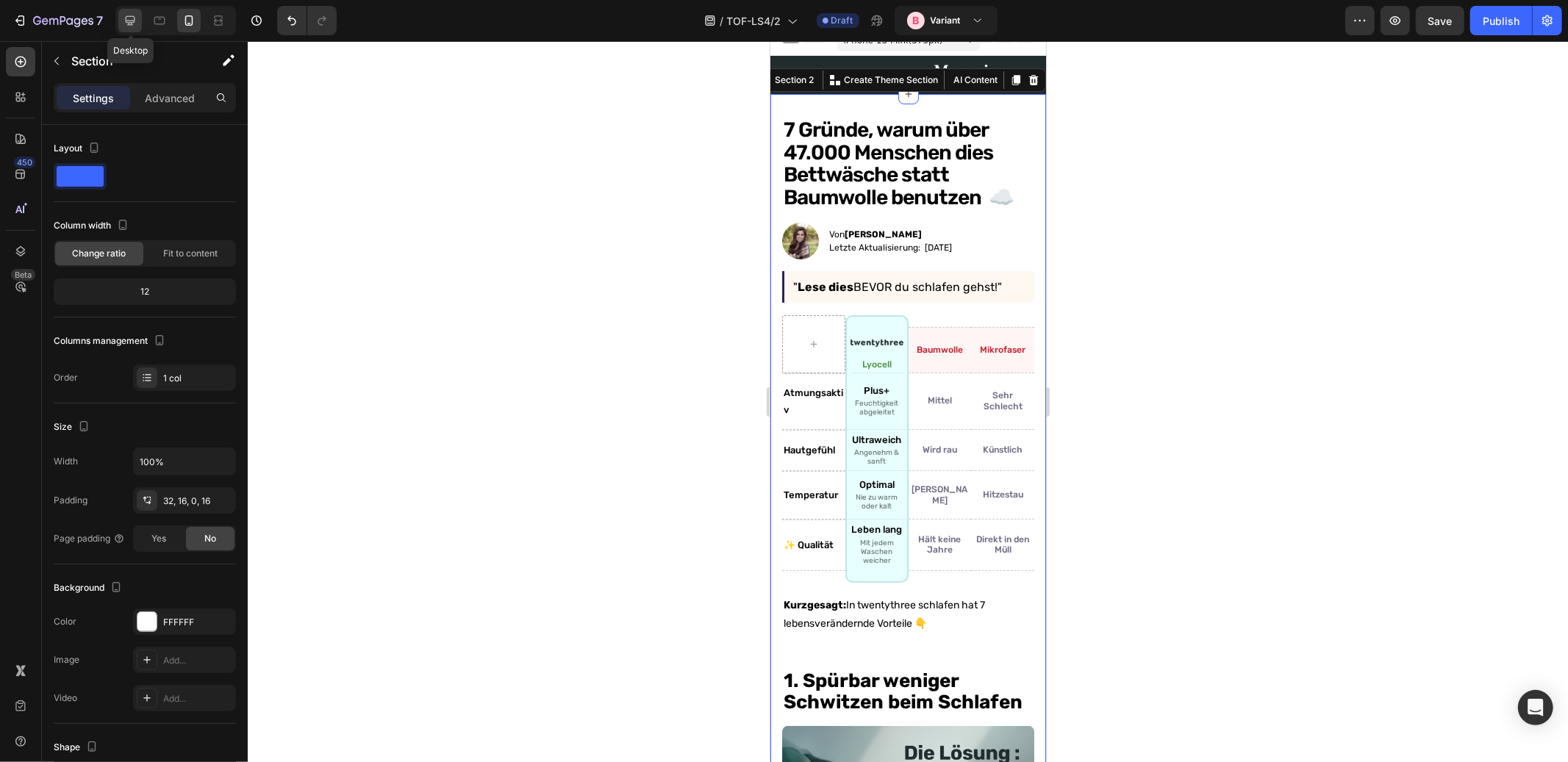
click at [127, 21] on icon at bounding box center [130, 21] width 10 height 10
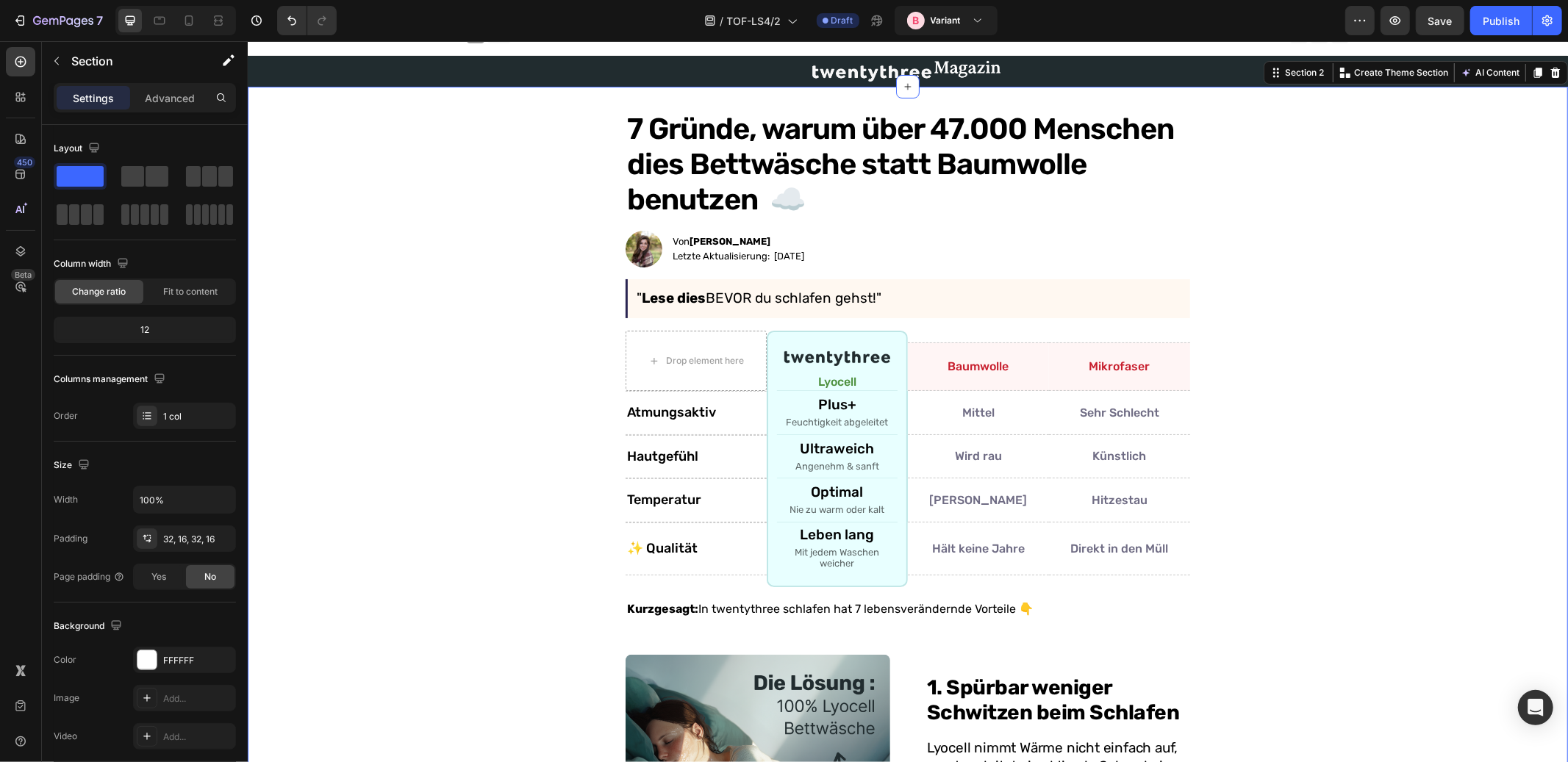
scroll to position [10, 0]
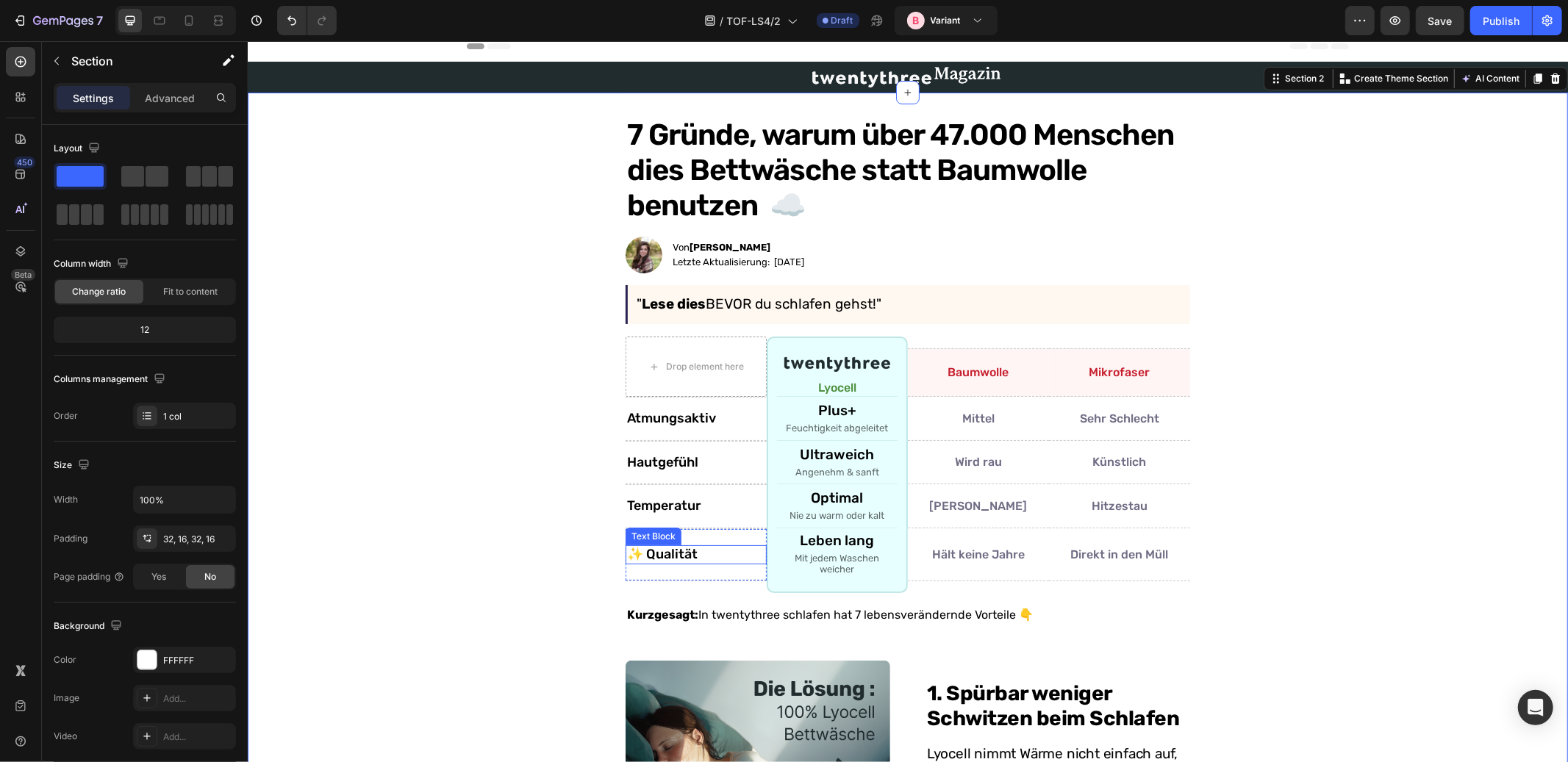
click at [655, 552] on p "✨ Qualität" at bounding box center [696, 554] width 139 height 16
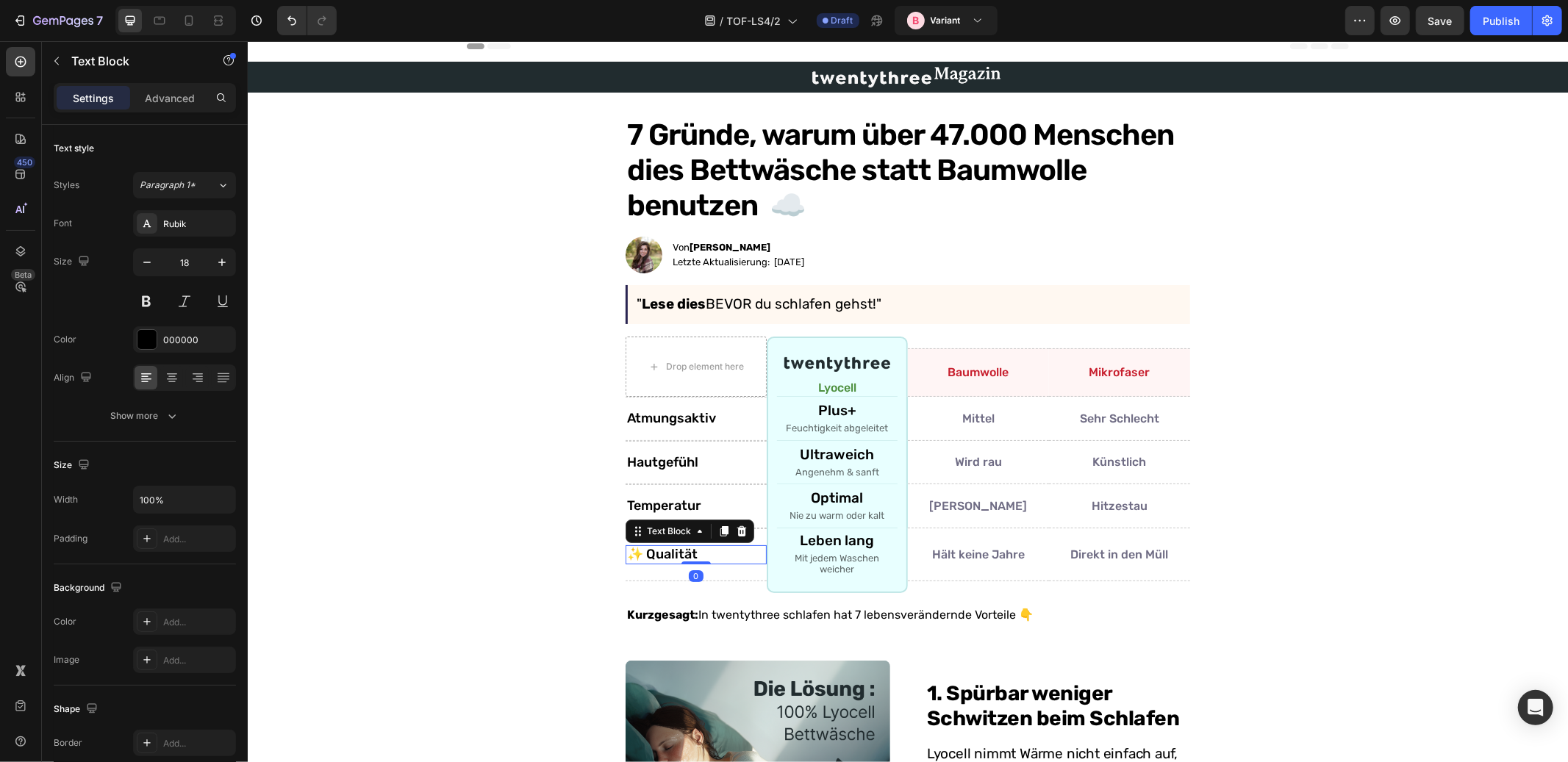
click at [629, 550] on p "✨ Qualität" at bounding box center [696, 554] width 139 height 16
click at [637, 550] on p "✨ Qualität" at bounding box center [696, 554] width 139 height 16
click at [639, 552] on p "✨ Qualität" at bounding box center [696, 554] width 139 height 16
click at [1104, 370] on p "Mikrofaser" at bounding box center [1119, 371] width 139 height 14
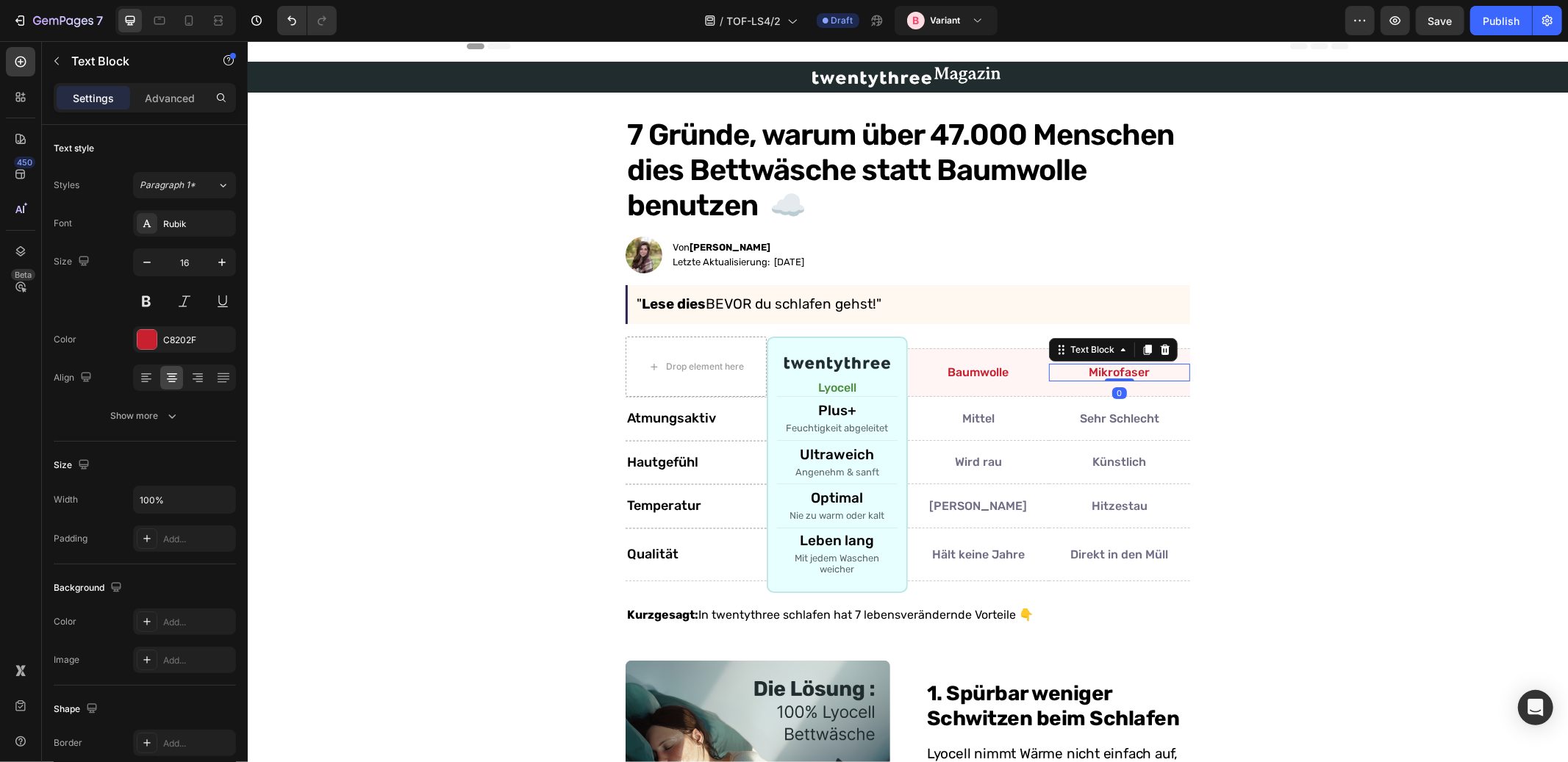
click at [1113, 373] on p "Mikrofaser" at bounding box center [1119, 371] width 139 height 14
click at [1113, 374] on p "Mikrofaser" at bounding box center [1119, 371] width 139 height 14
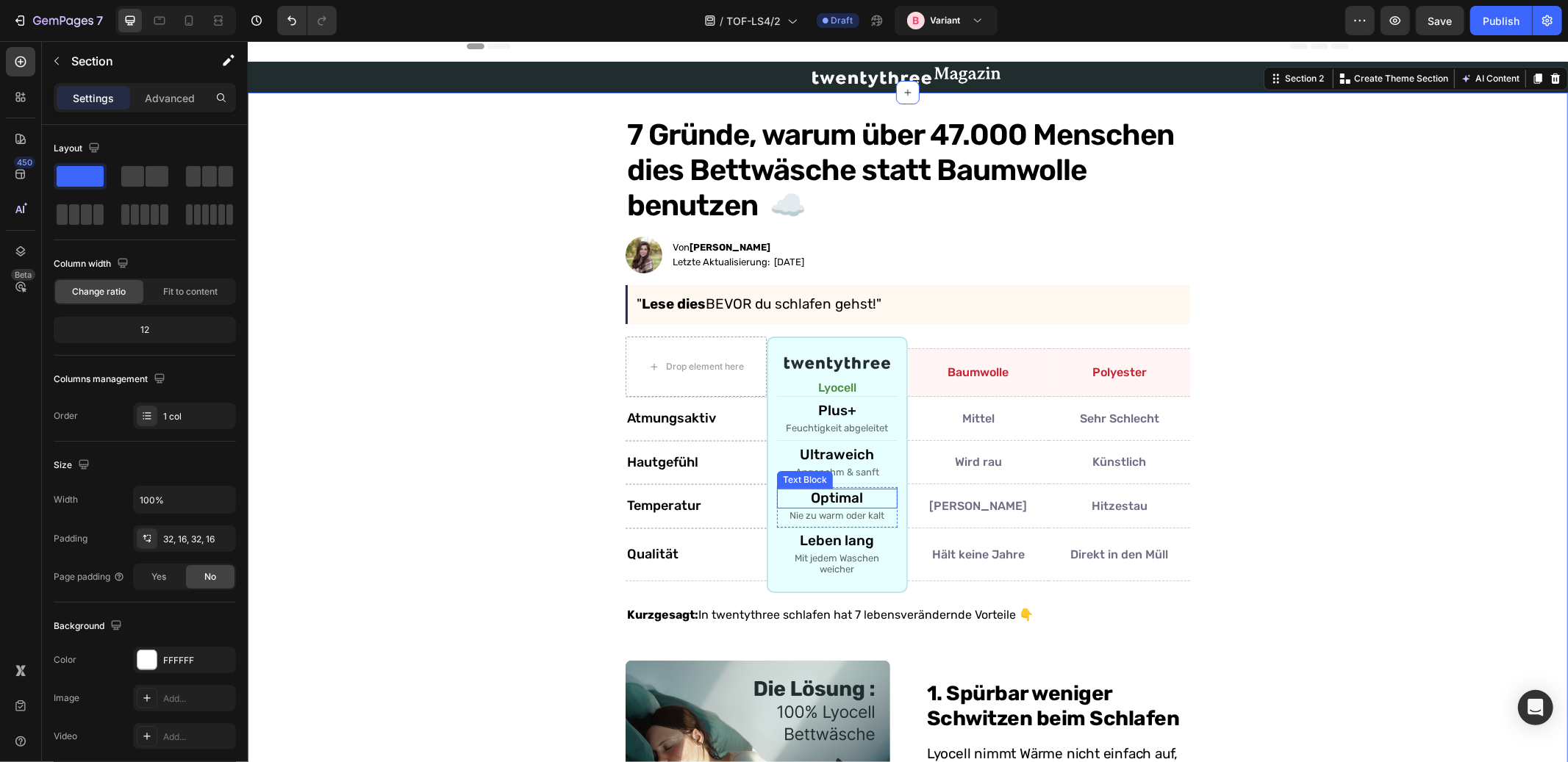
click at [835, 495] on p "Optimal" at bounding box center [837, 497] width 118 height 17
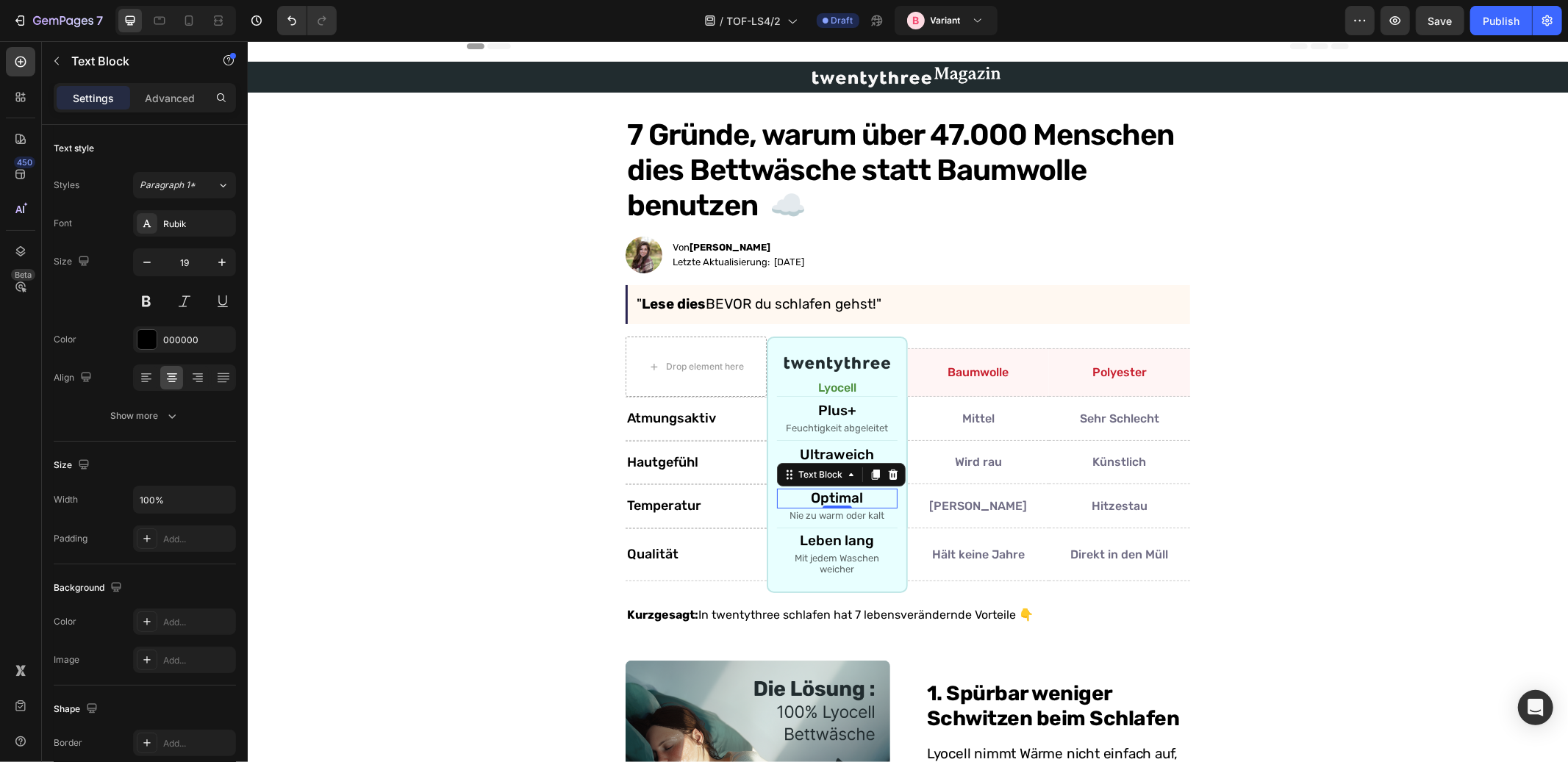
click at [835, 495] on p "Optimal" at bounding box center [837, 497] width 118 height 17
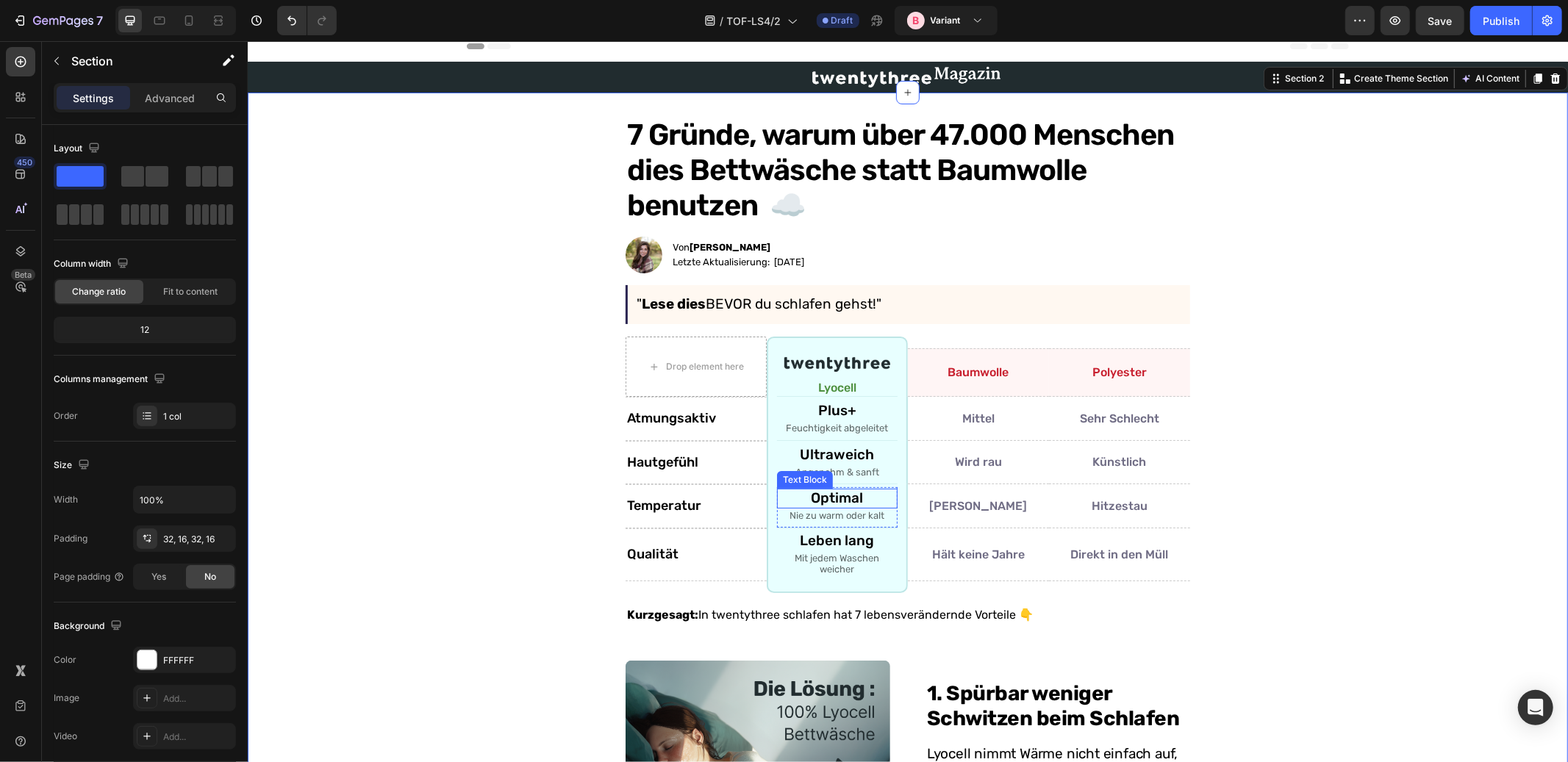
click at [847, 495] on p "Optimal" at bounding box center [837, 497] width 118 height 17
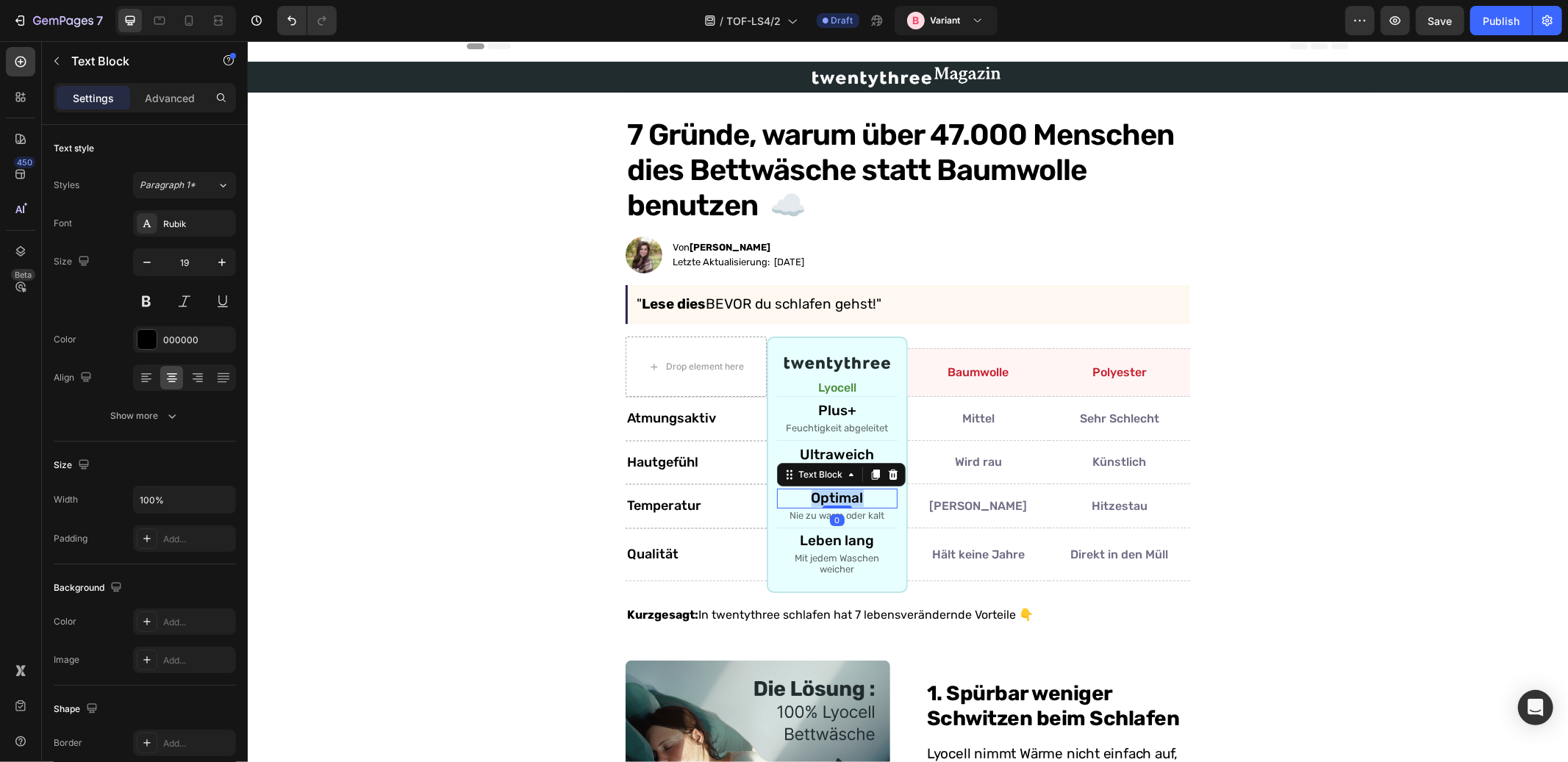
click at [835, 494] on p "Optimal" at bounding box center [837, 497] width 118 height 17
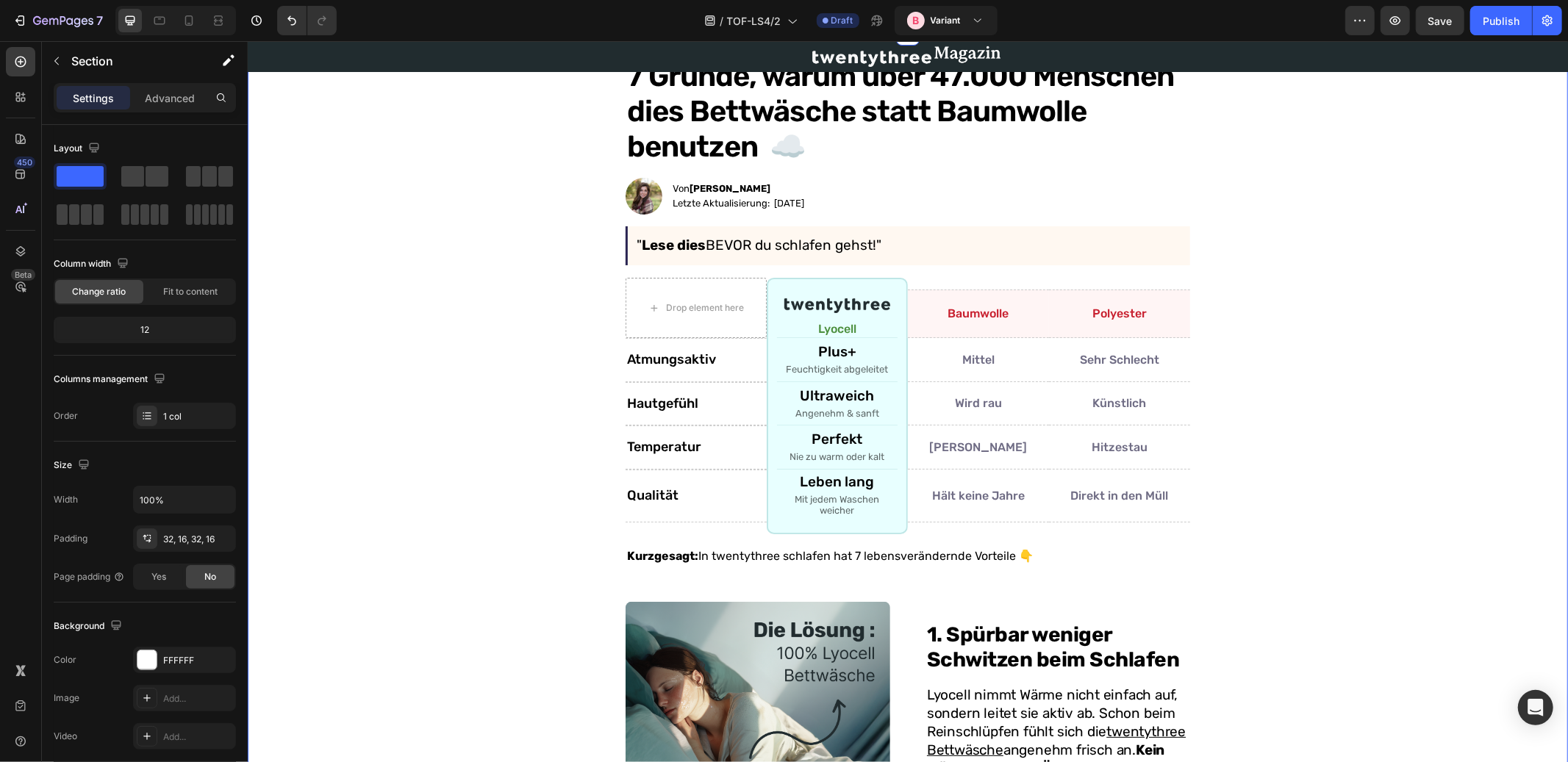
scroll to position [119, 0]
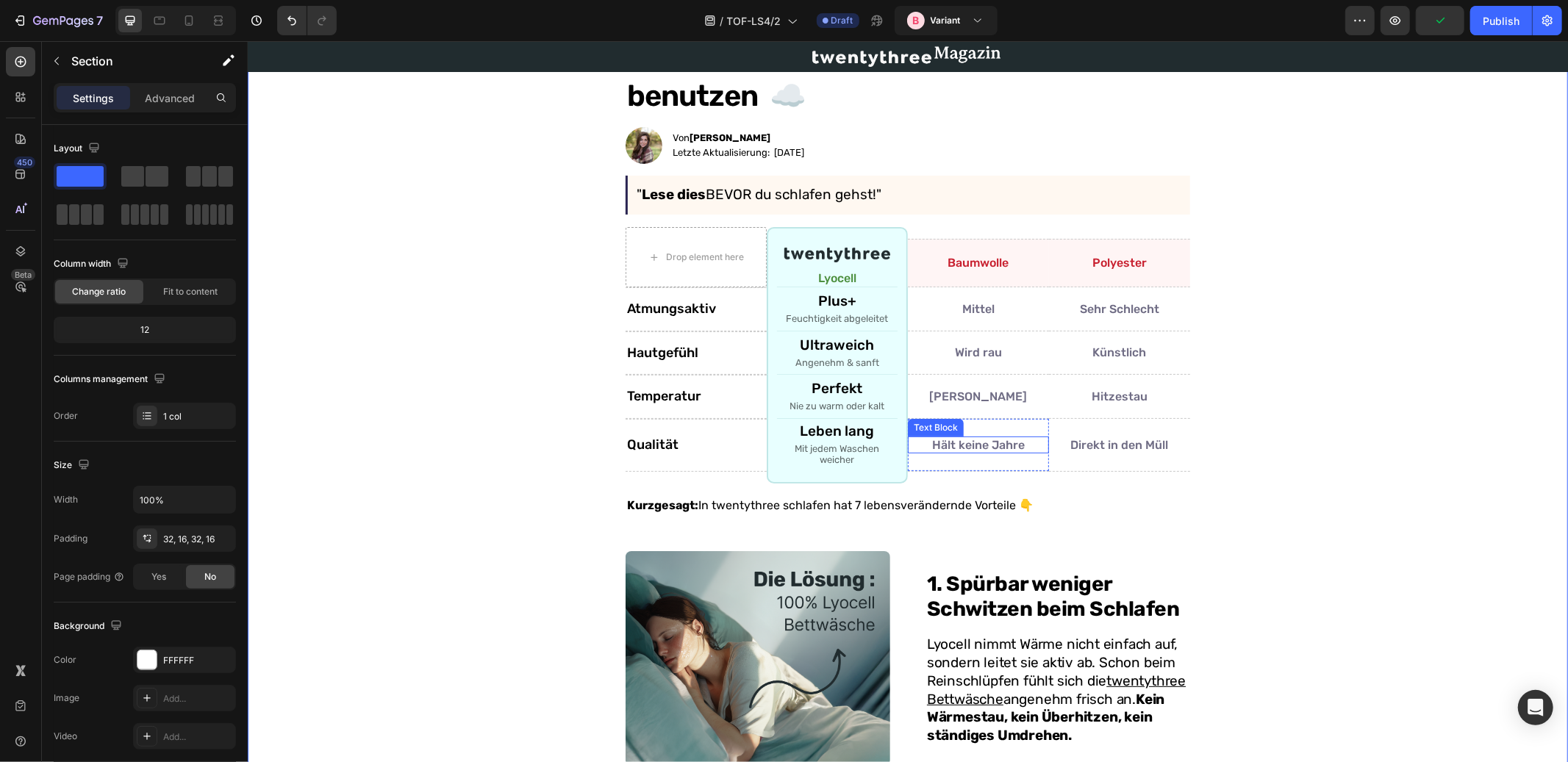
click at [953, 443] on p "Hält keine Jahre" at bounding box center [978, 444] width 139 height 14
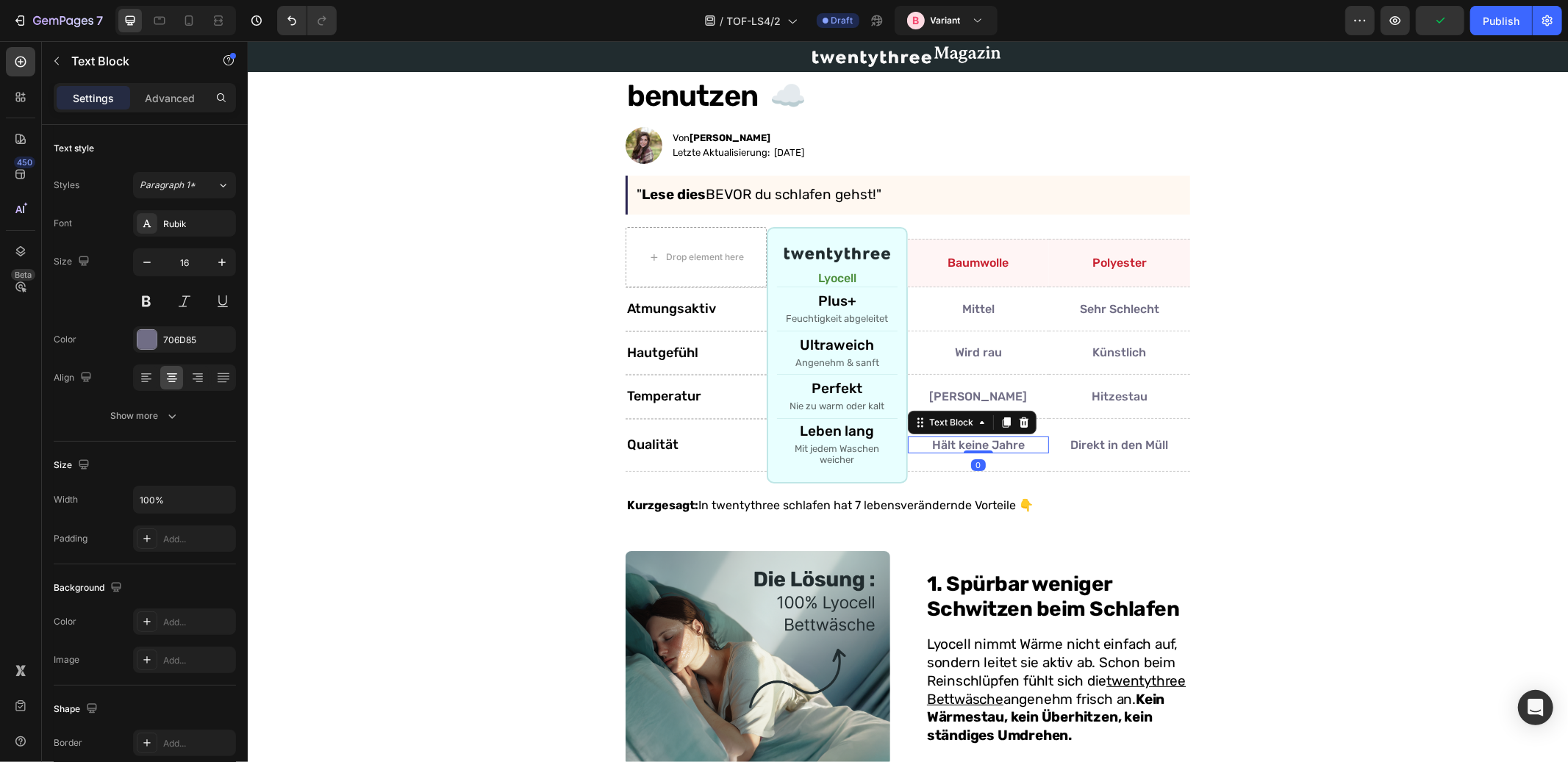
click at [953, 443] on p "Hält keine Jahre" at bounding box center [978, 444] width 139 height 14
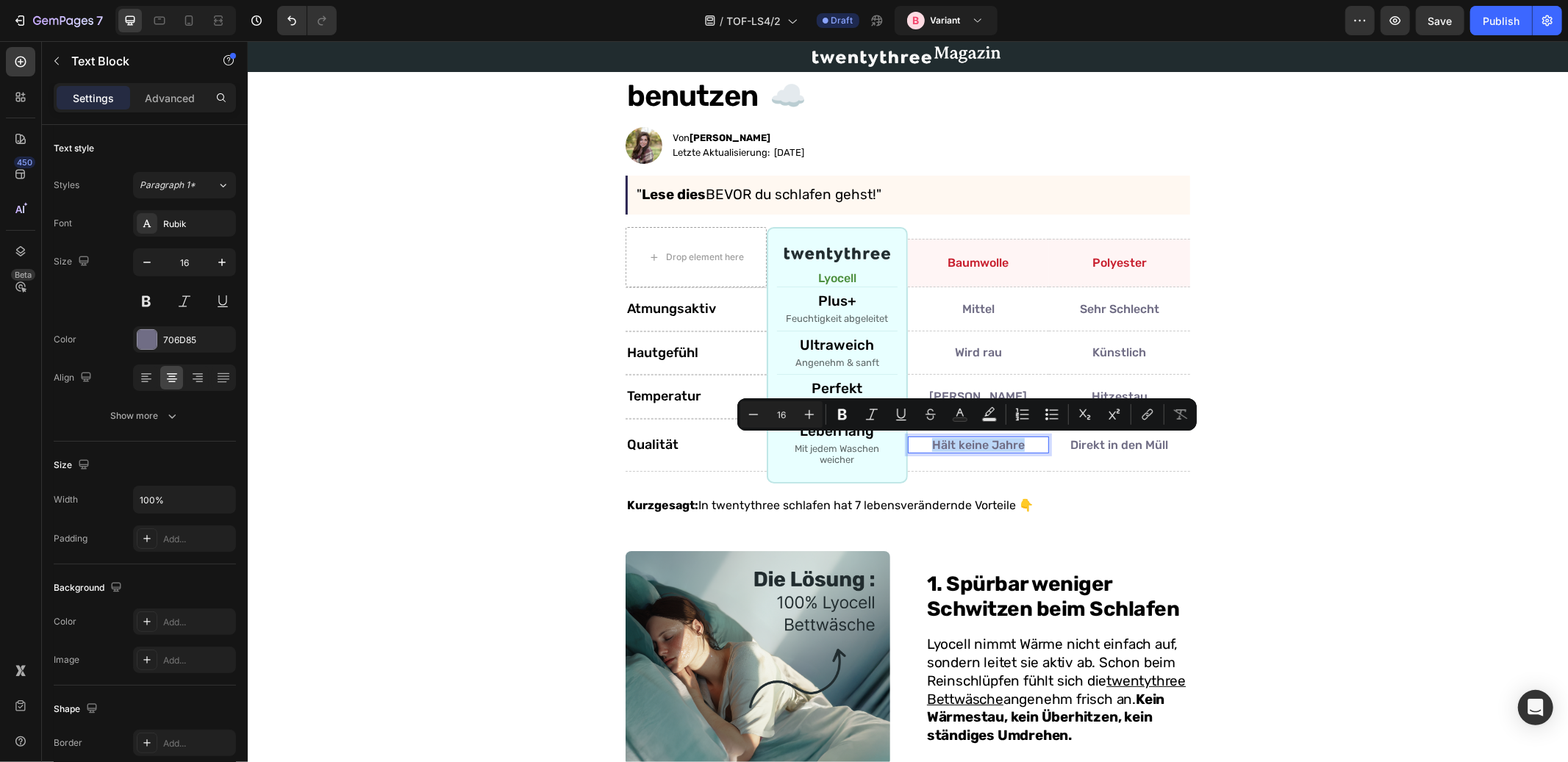
click at [953, 443] on p "Hält keine Jahre" at bounding box center [978, 444] width 139 height 14
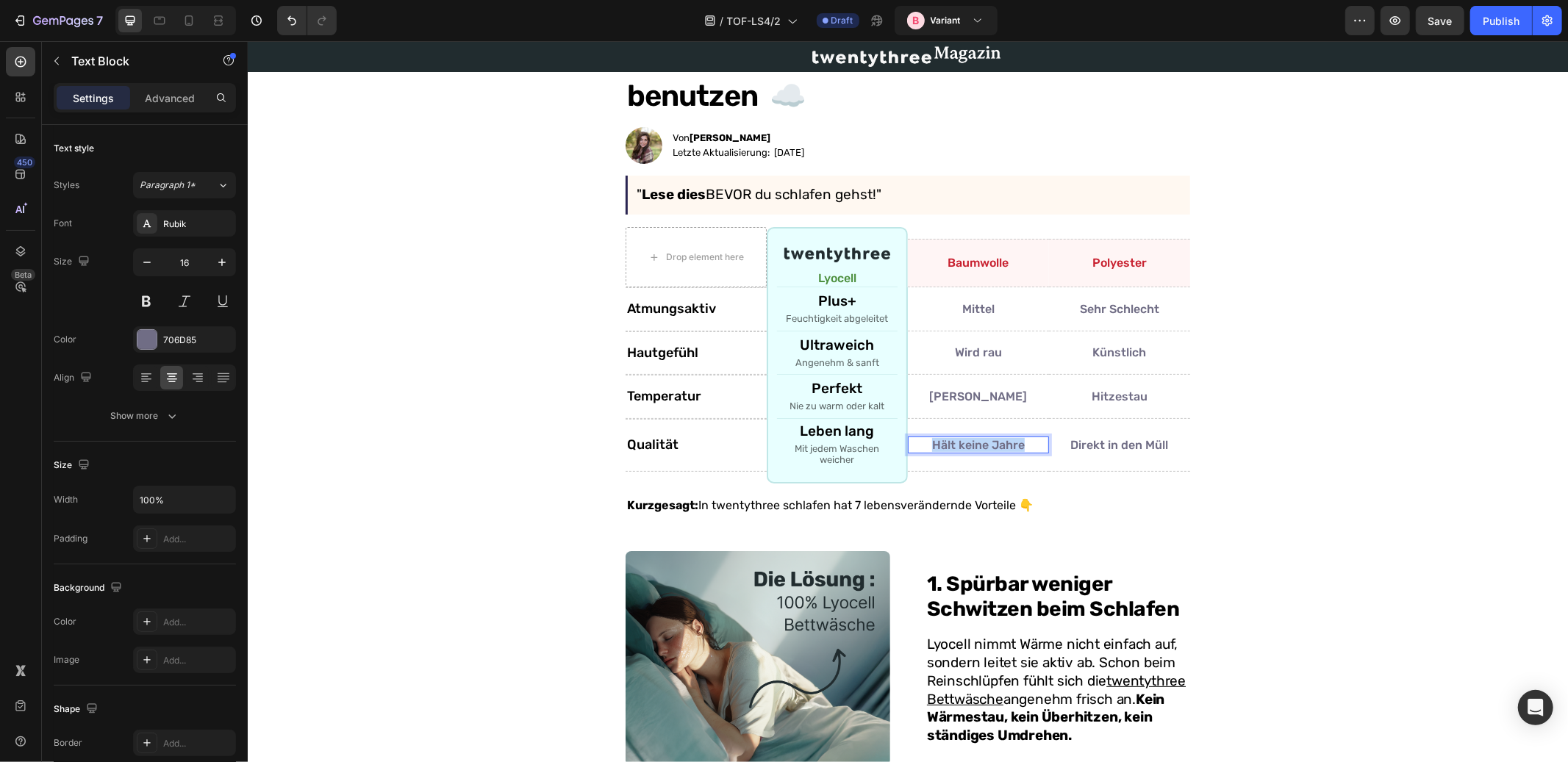
click at [953, 443] on p "Hält keine Jahre" at bounding box center [978, 444] width 139 height 14
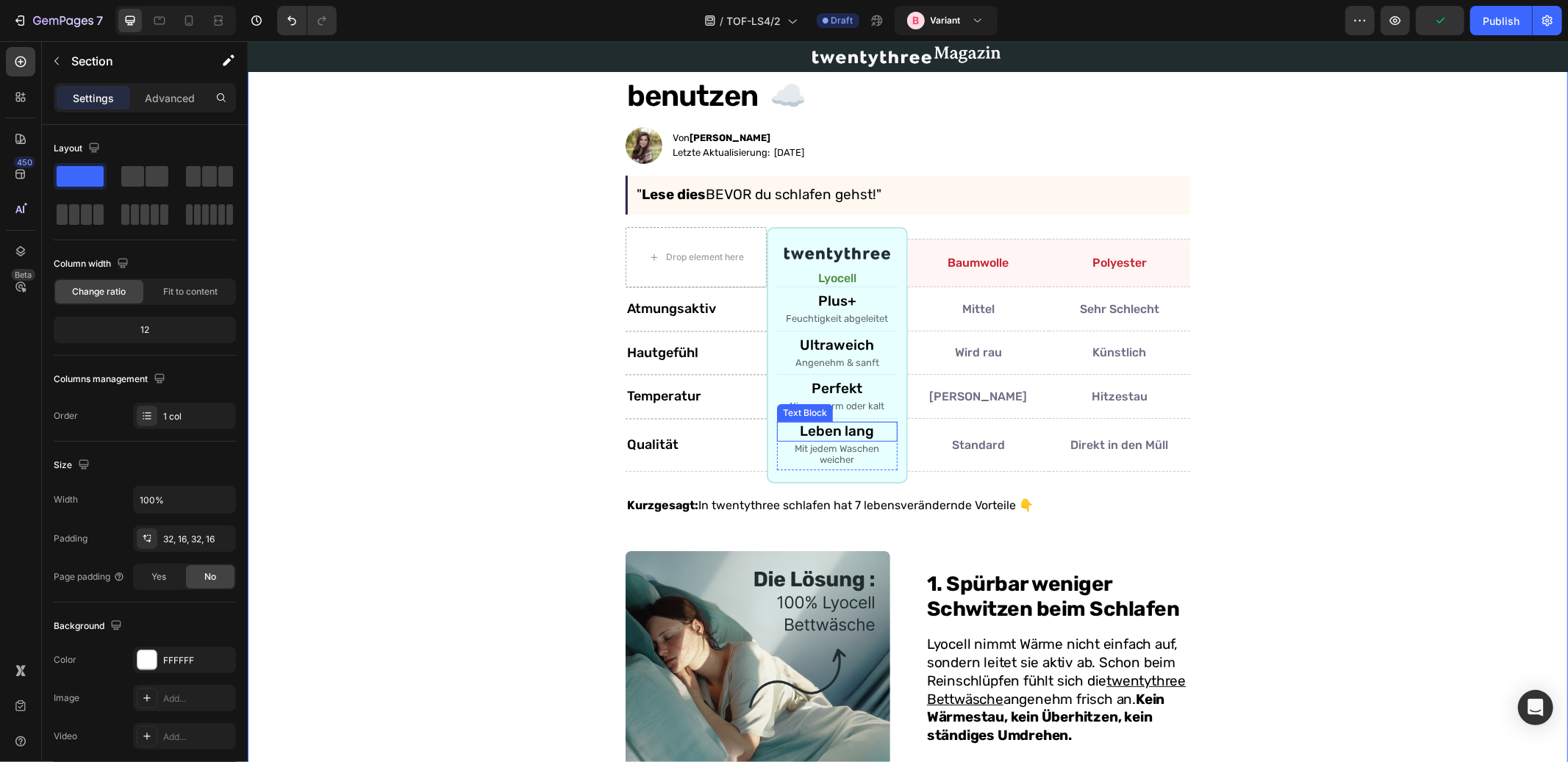
click at [853, 433] on p "Leben lang" at bounding box center [837, 431] width 118 height 17
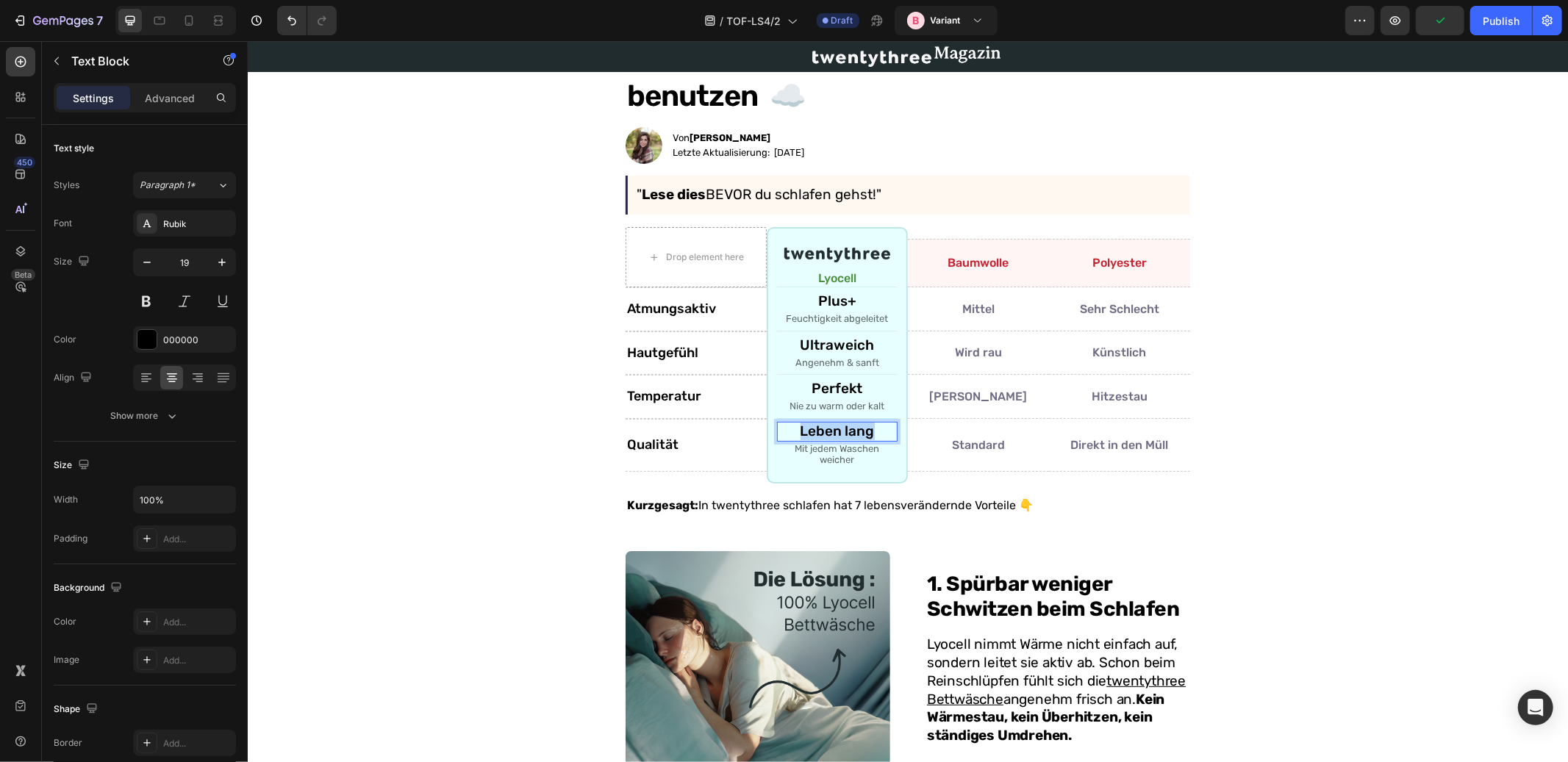
click at [853, 433] on p "Leben lang" at bounding box center [837, 431] width 118 height 17
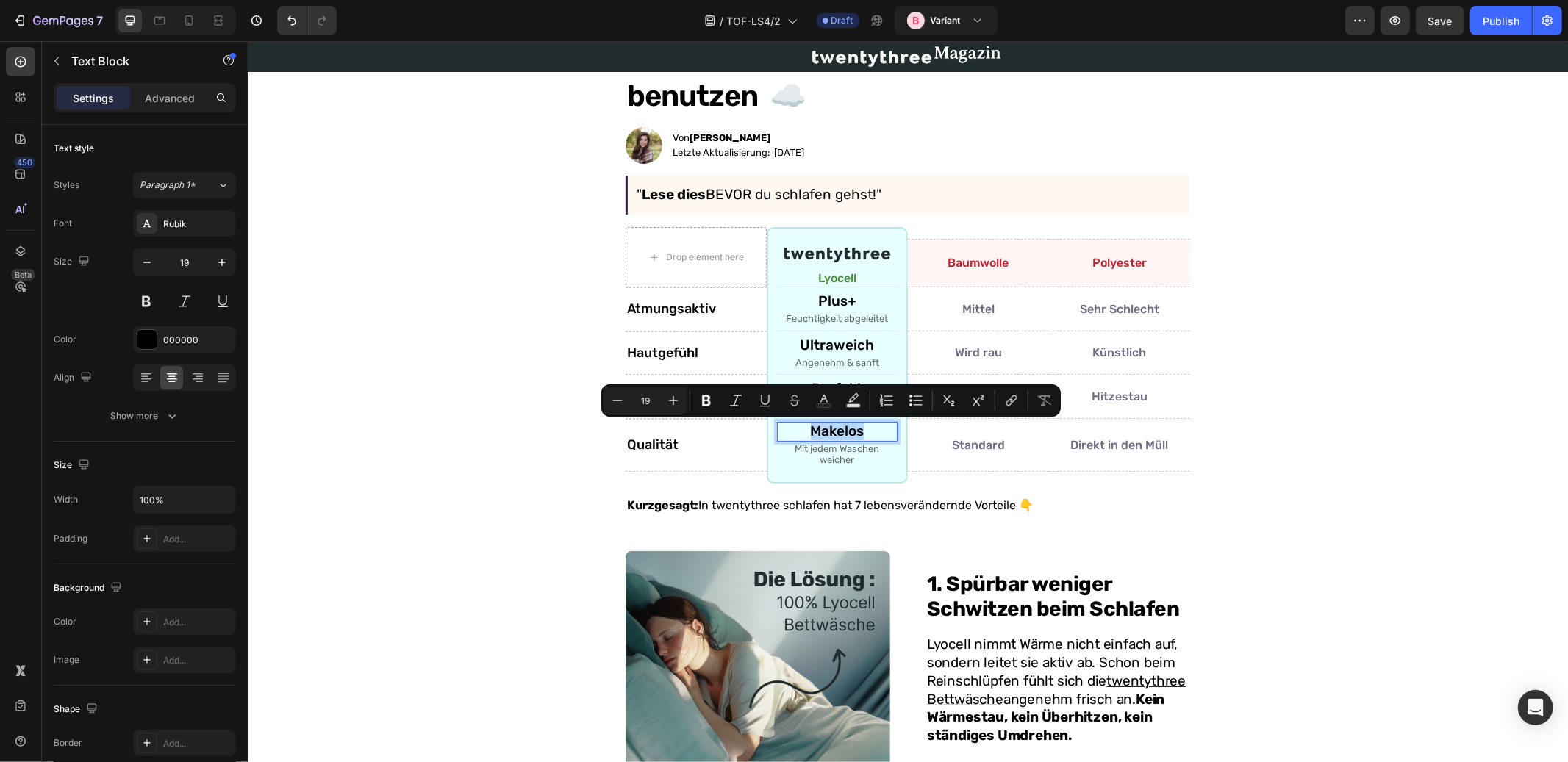
click at [840, 427] on p "Makelos" at bounding box center [837, 431] width 118 height 17
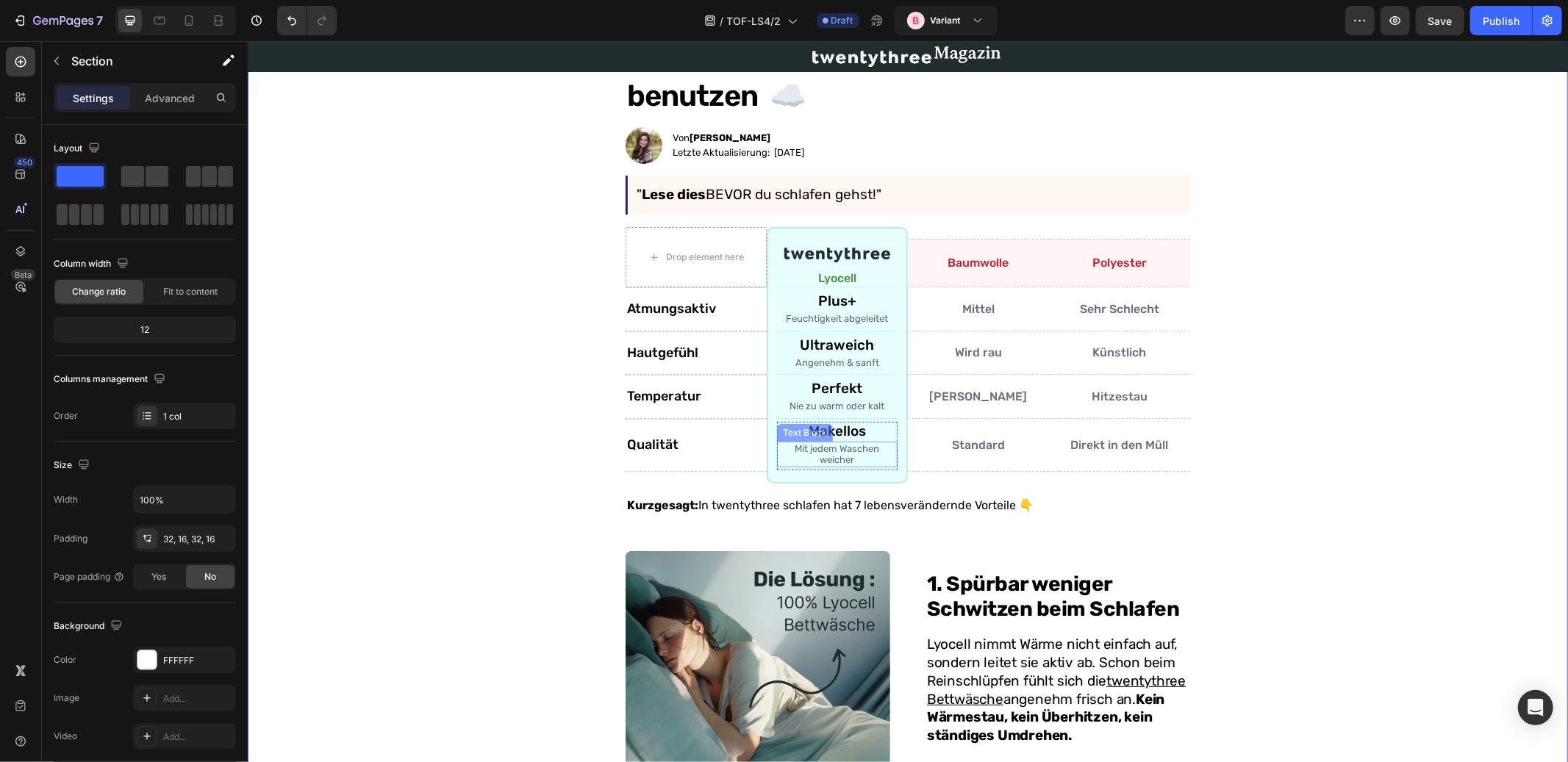
click at [841, 450] on p "Mit jedem Waschen weicher" at bounding box center [837, 453] width 118 height 23
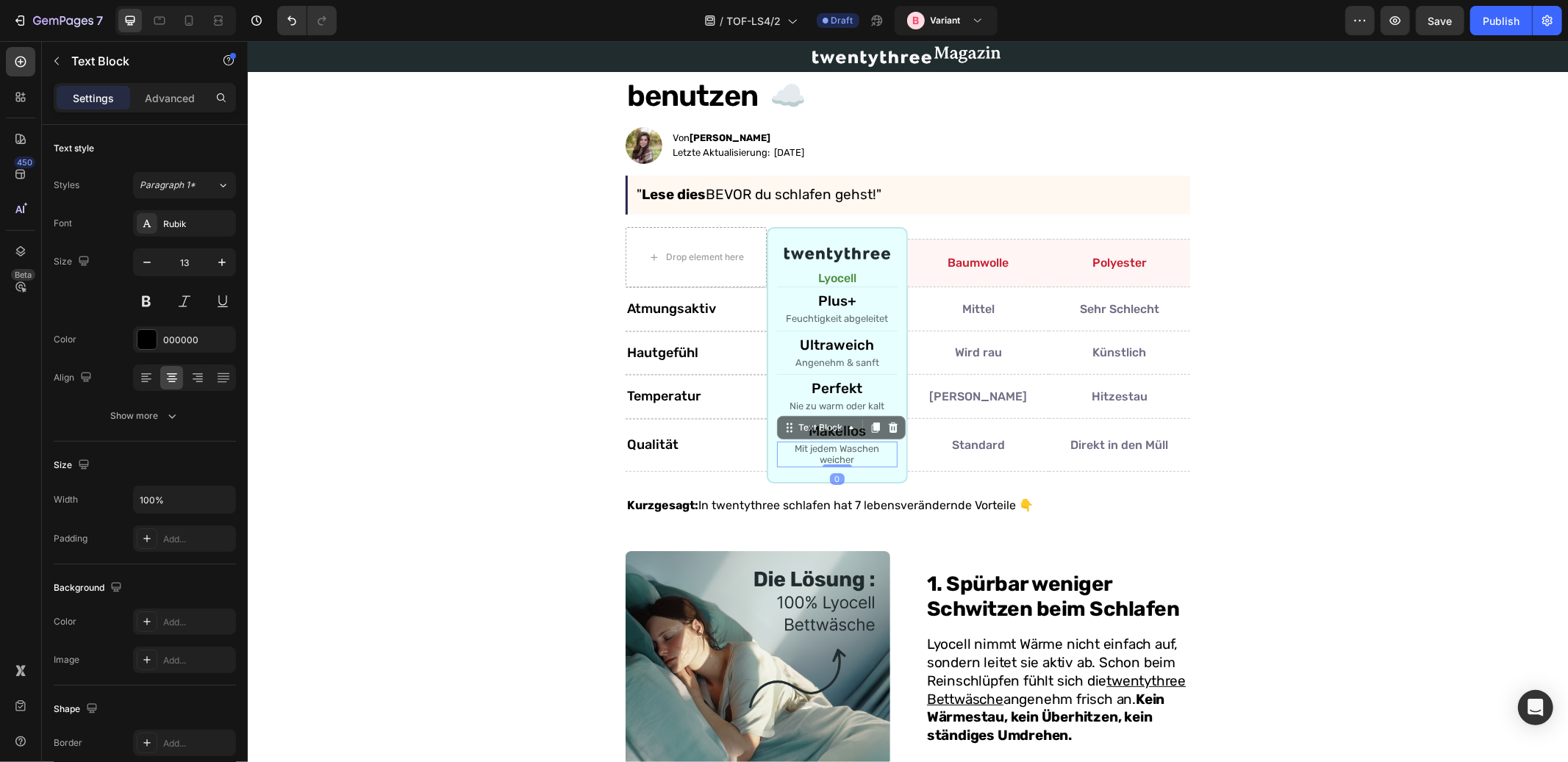
click at [834, 449] on p "Mit jedem Waschen weicher" at bounding box center [837, 453] width 118 height 23
click at [815, 447] on p "Mit jedem Waschen weicher" at bounding box center [837, 453] width 118 height 23
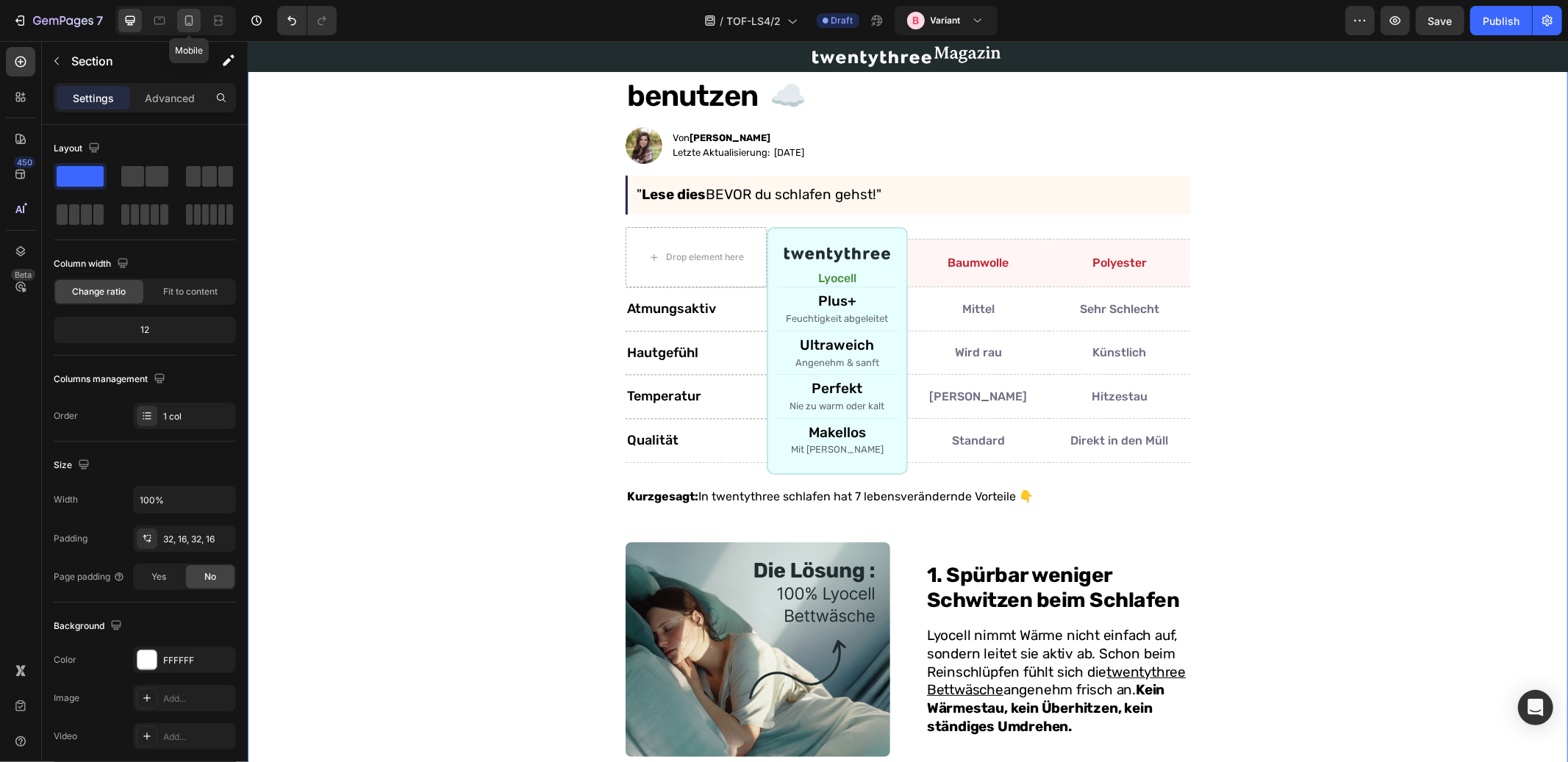
click at [187, 24] on icon at bounding box center [189, 21] width 15 height 15
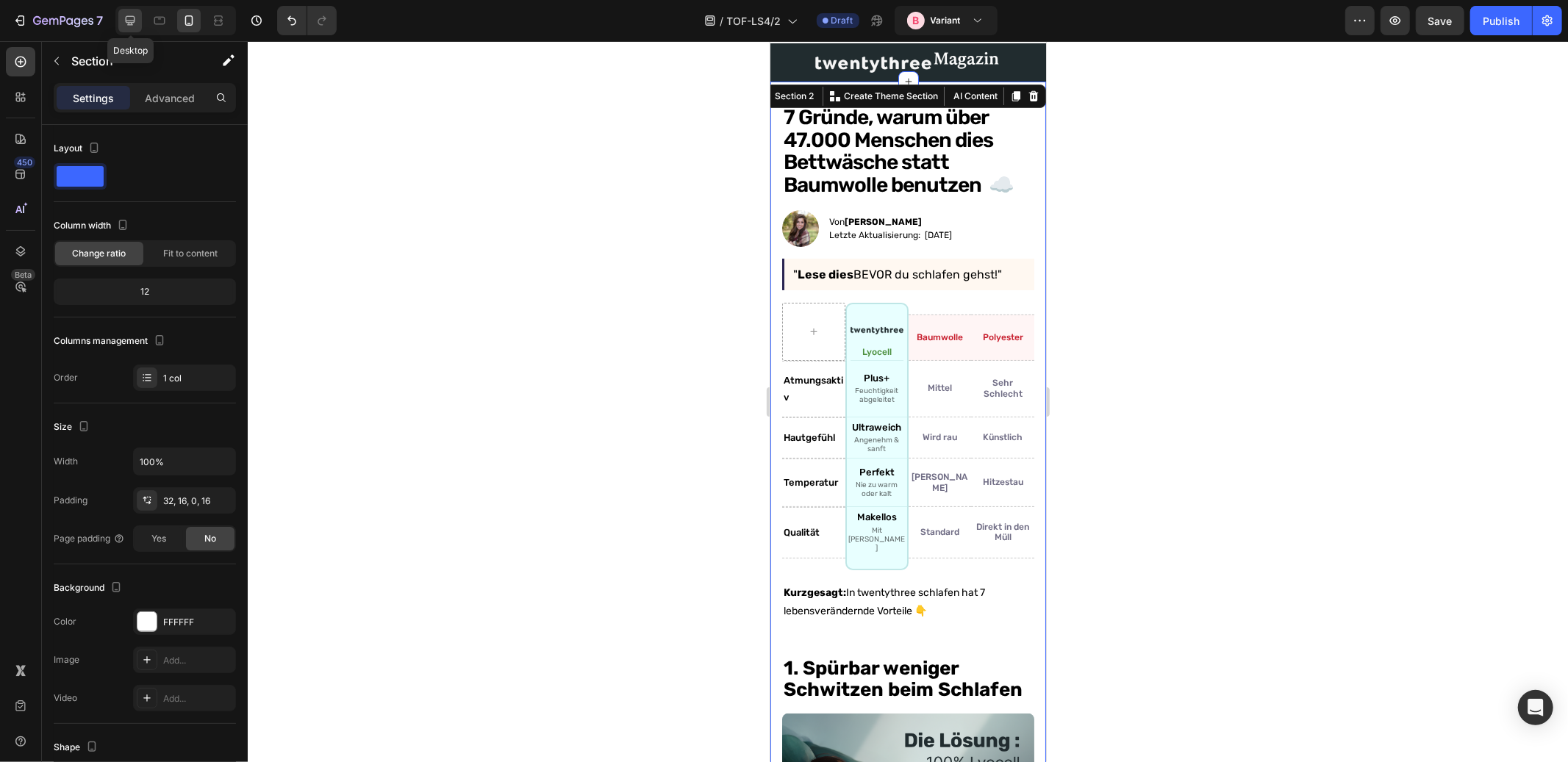
scroll to position [15, 0]
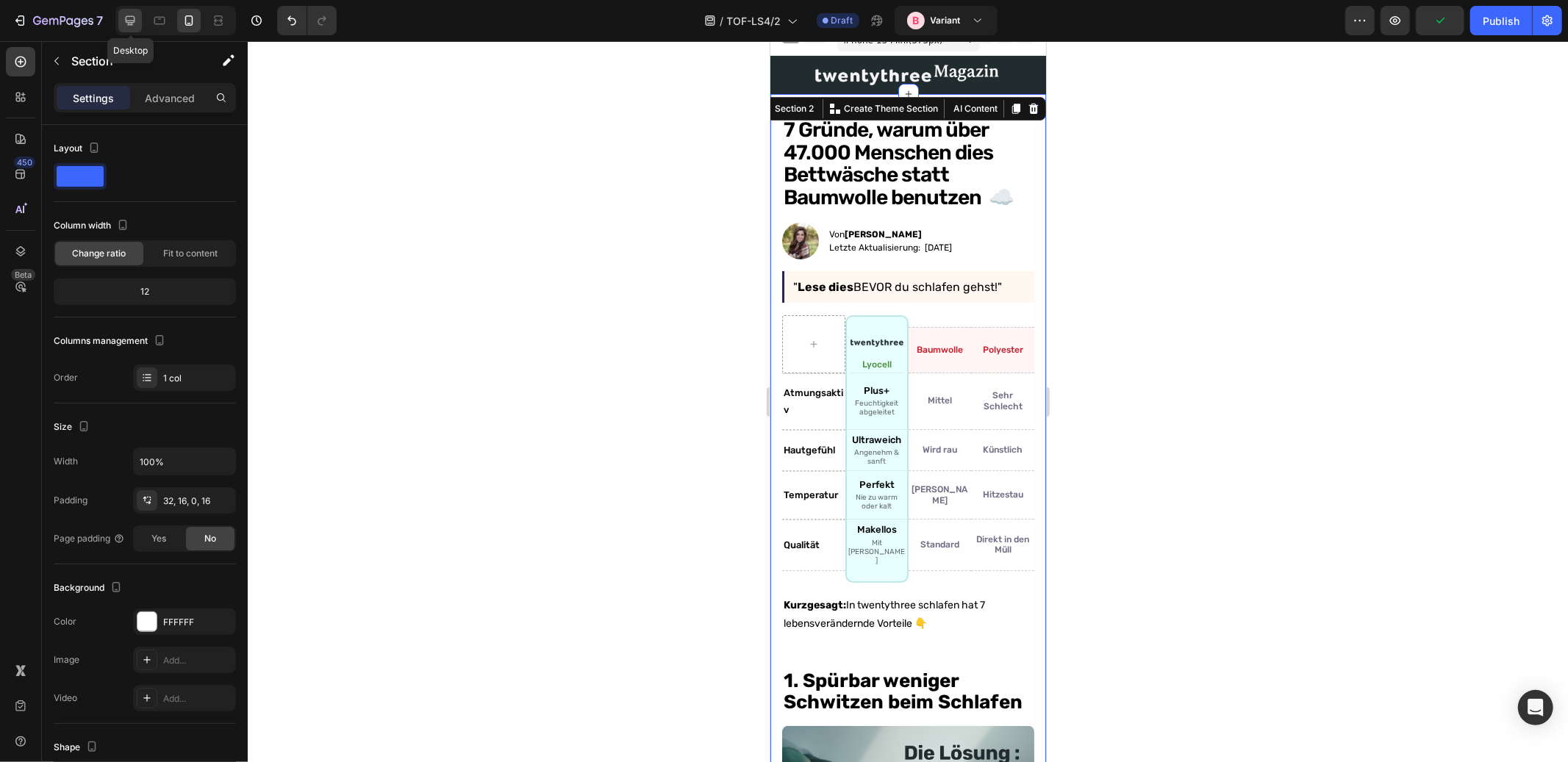
click at [134, 26] on icon at bounding box center [130, 21] width 15 height 15
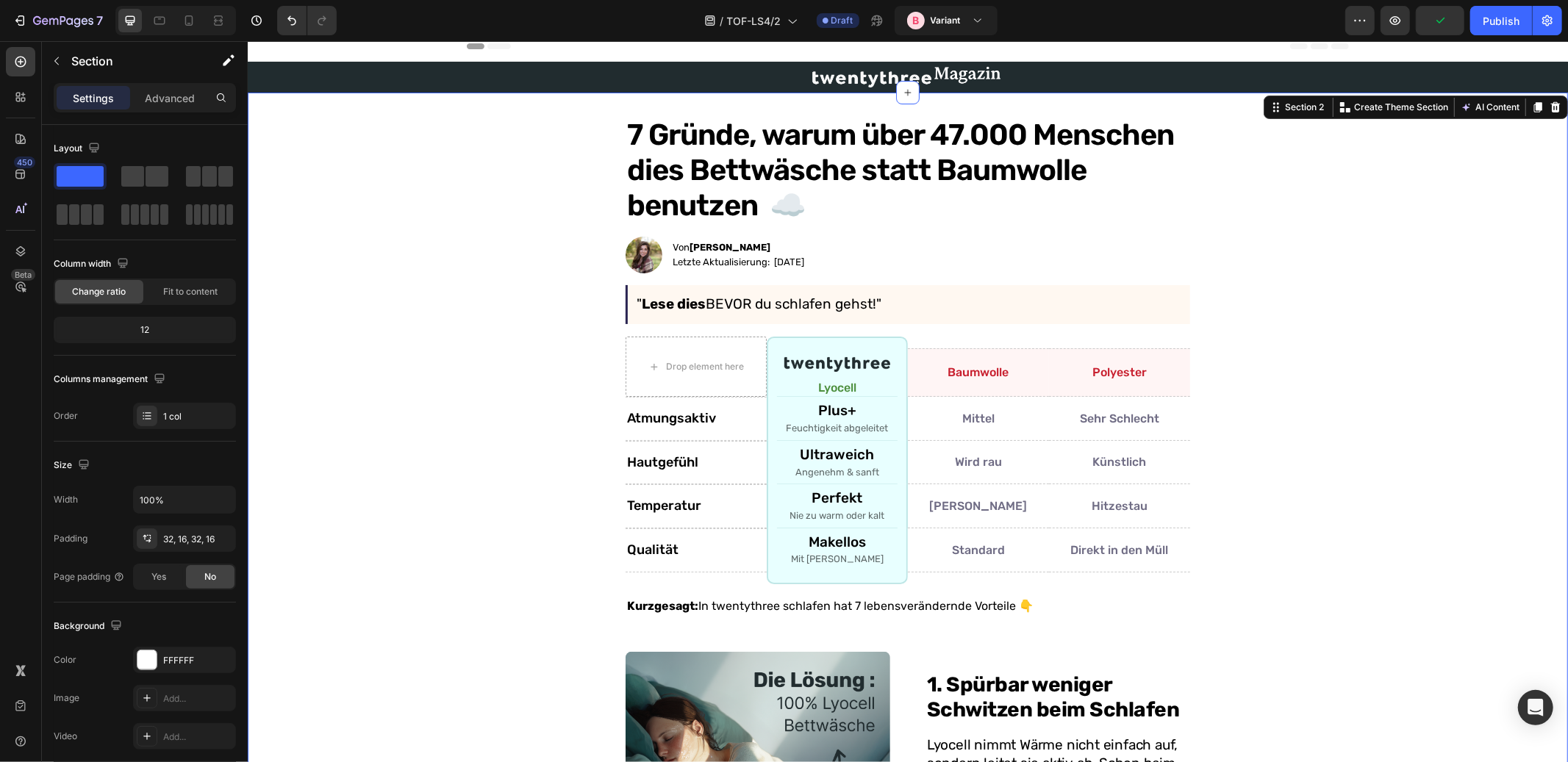
scroll to position [162, 0]
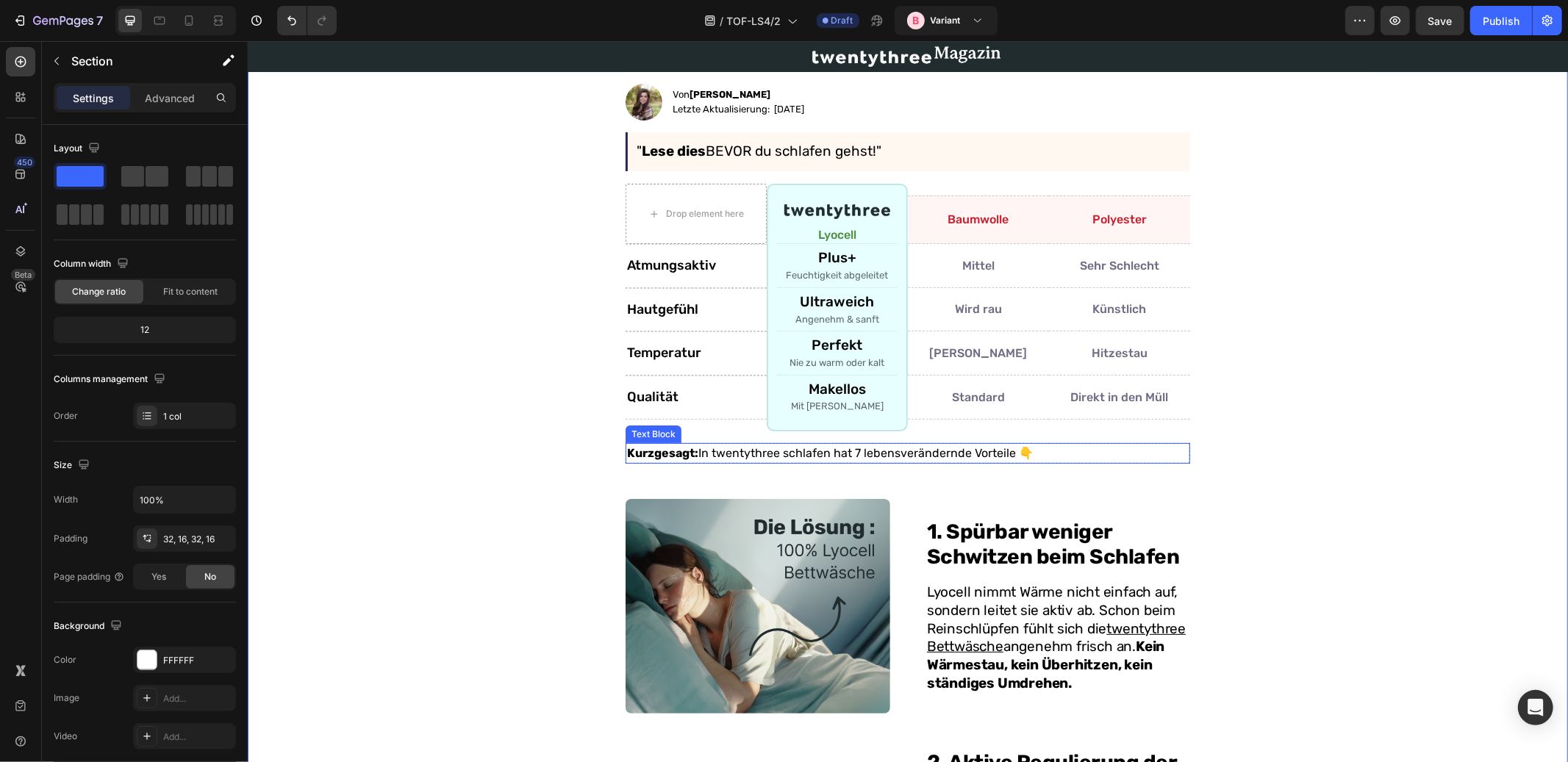
click at [674, 451] on strong "Kurzgesagt:" at bounding box center [662, 452] width 72 height 14
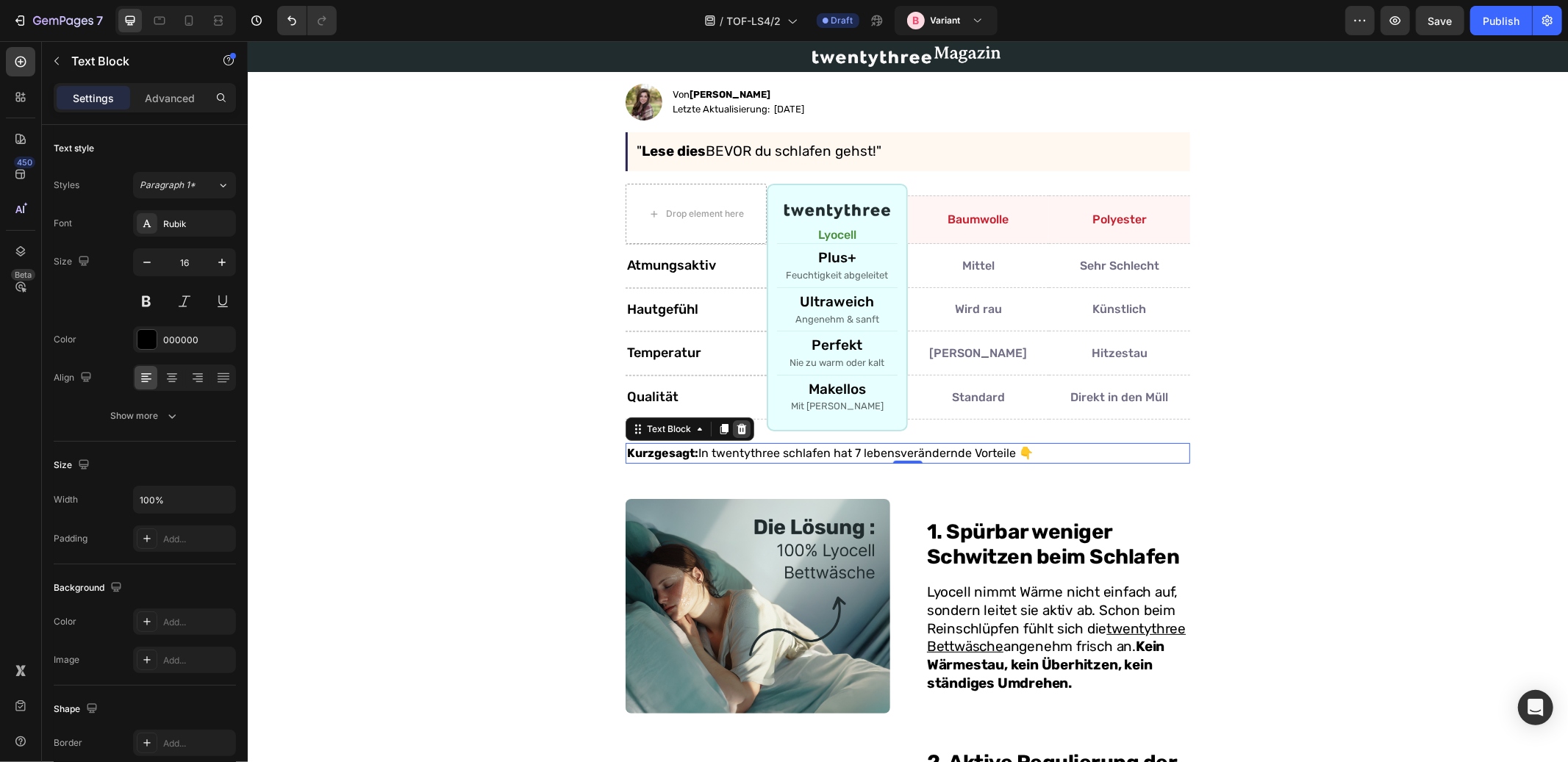
click at [736, 424] on icon at bounding box center [741, 428] width 10 height 10
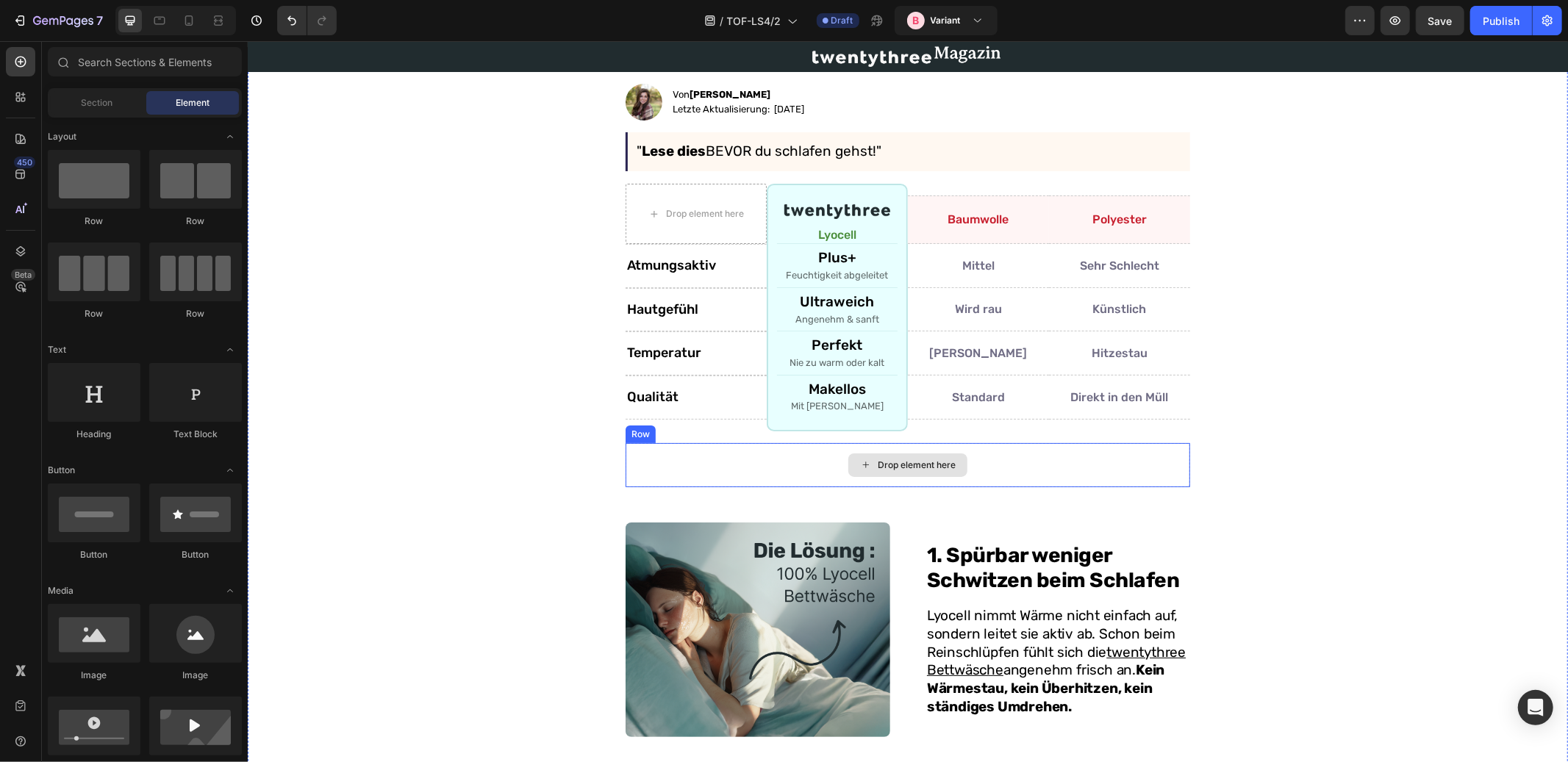
click at [778, 448] on div "Drop element here" at bounding box center [907, 464] width 565 height 44
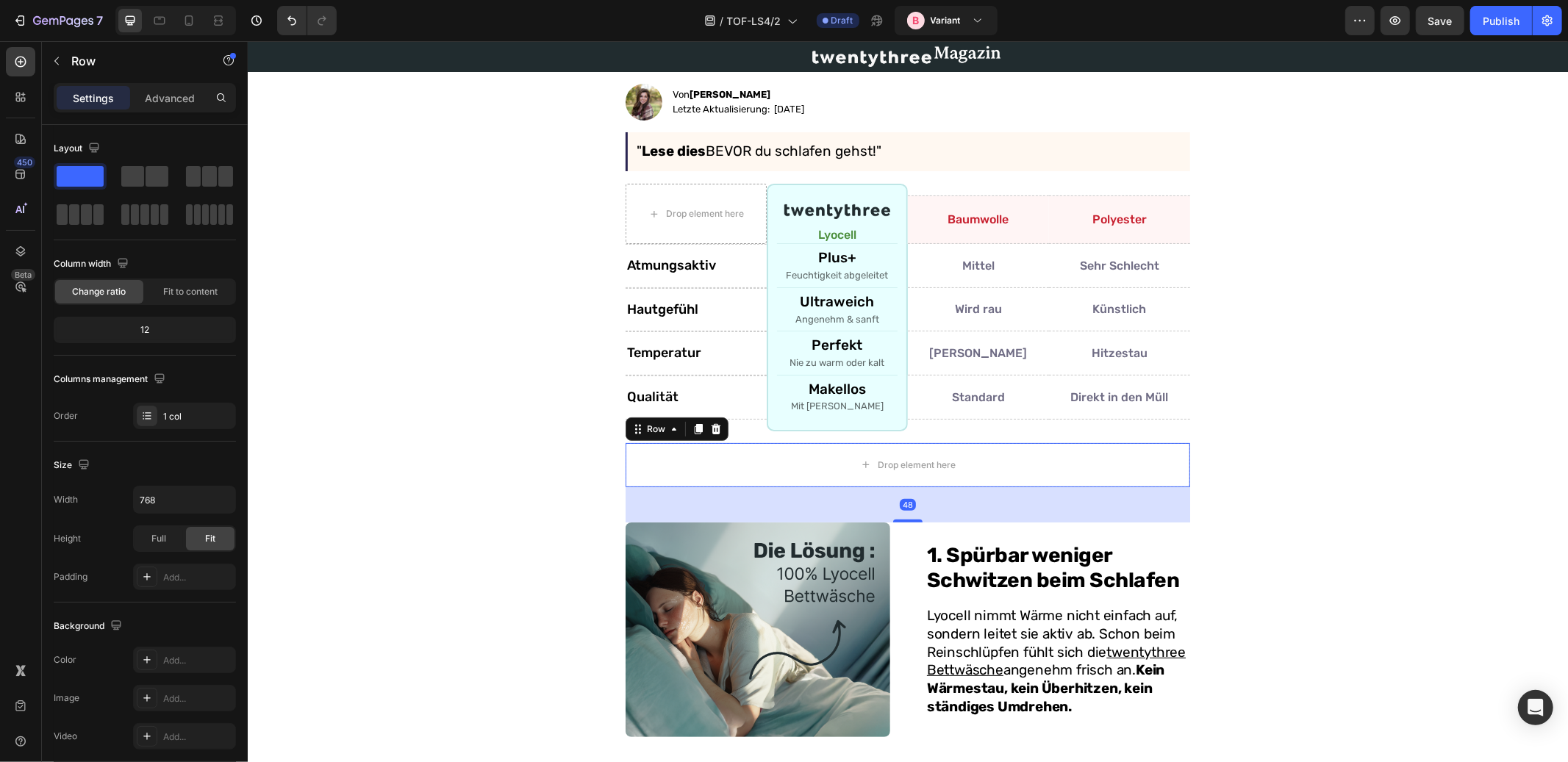
click at [707, 418] on div "Row" at bounding box center [677, 429] width 103 height 24
click at [709, 428] on icon at bounding box center [715, 429] width 12 height 12
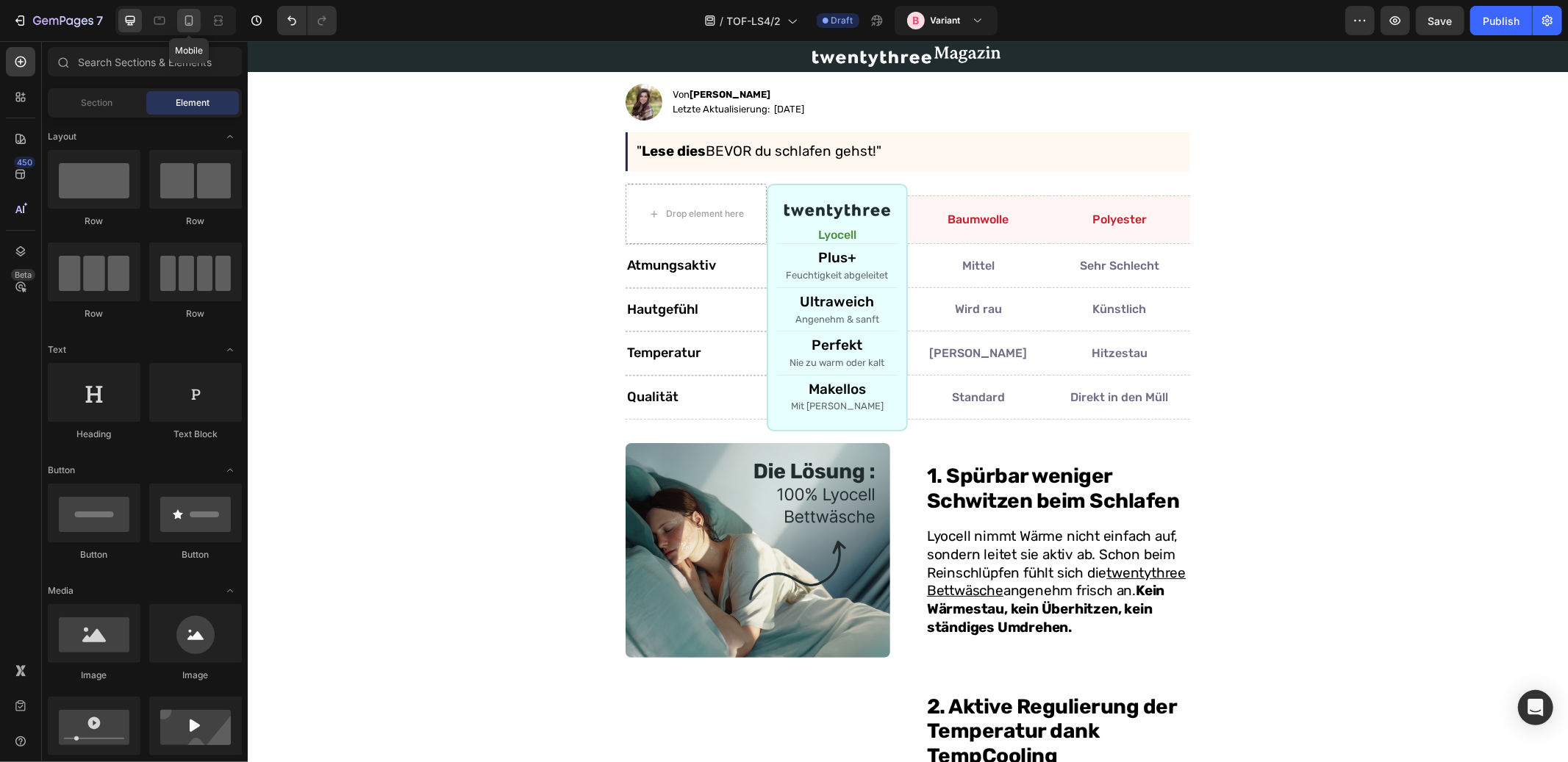
click at [187, 22] on icon at bounding box center [189, 21] width 15 height 15
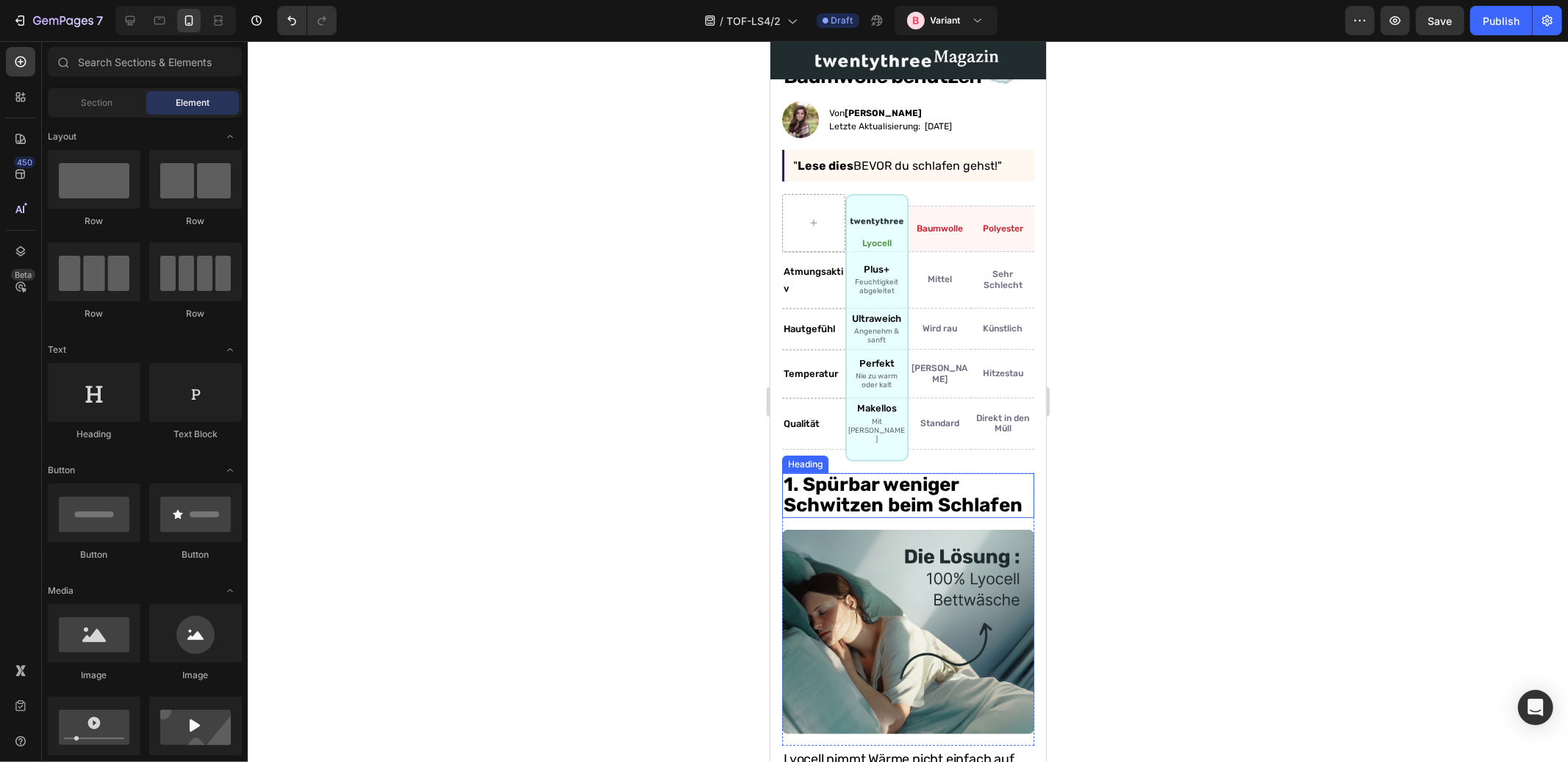
scroll to position [511, 0]
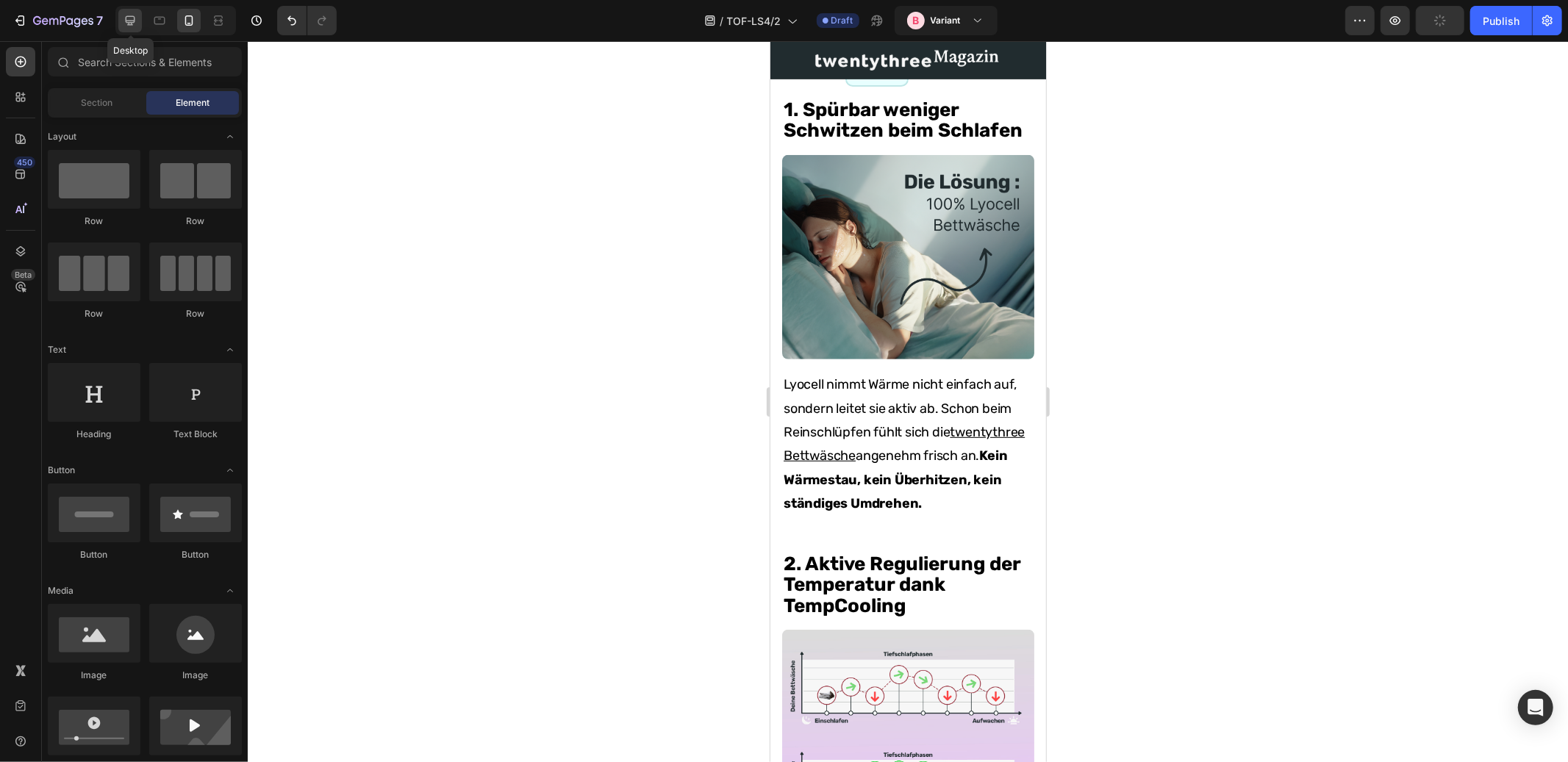
click at [130, 24] on icon at bounding box center [130, 21] width 10 height 10
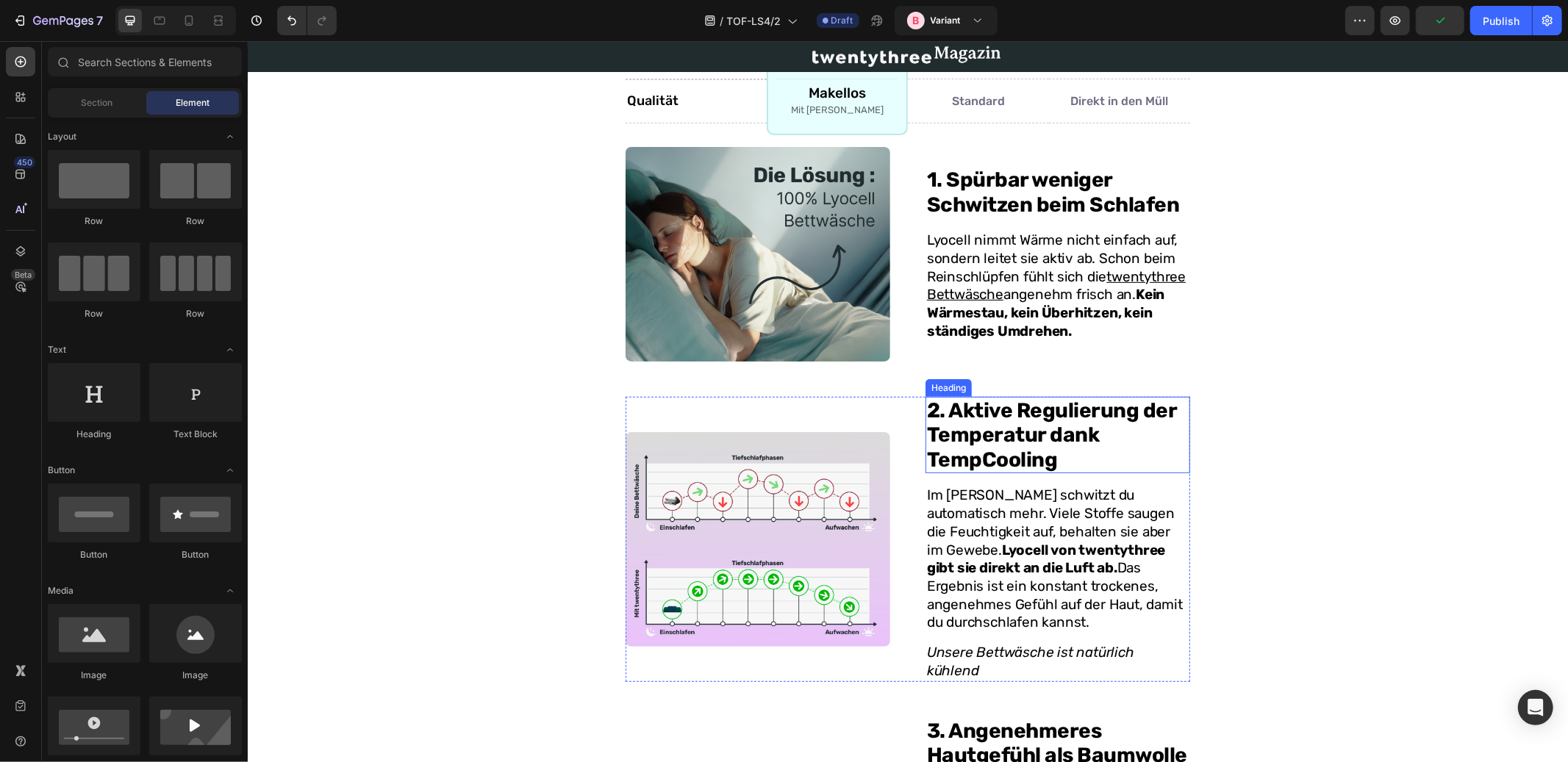
scroll to position [430, 0]
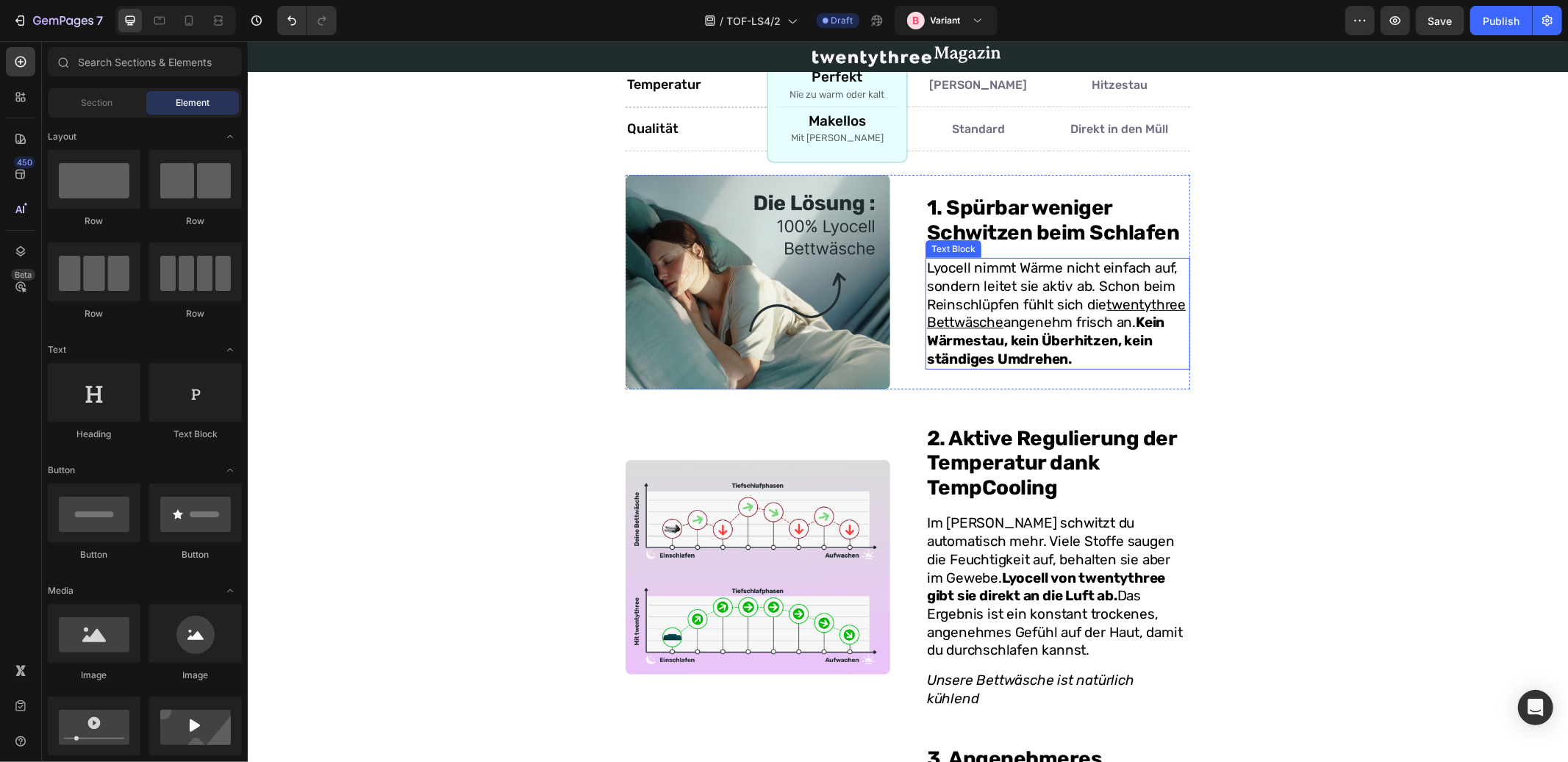
click at [1031, 300] on p "Lyocell nimmt Wärme nicht einfach auf, sondern leitet sie aktiv ab. Schon beim …" at bounding box center [1057, 313] width 262 height 109
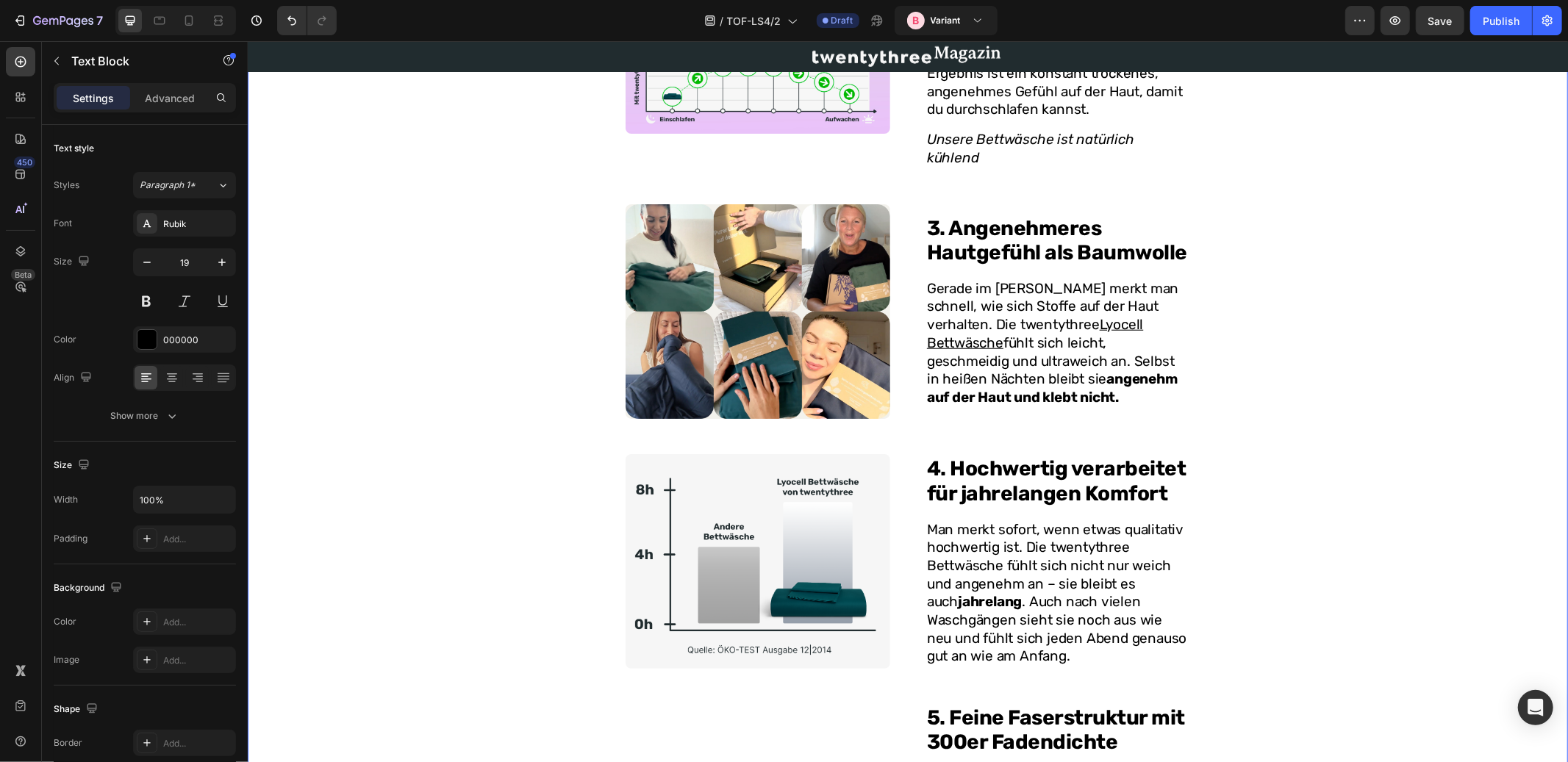
scroll to position [1156, 0]
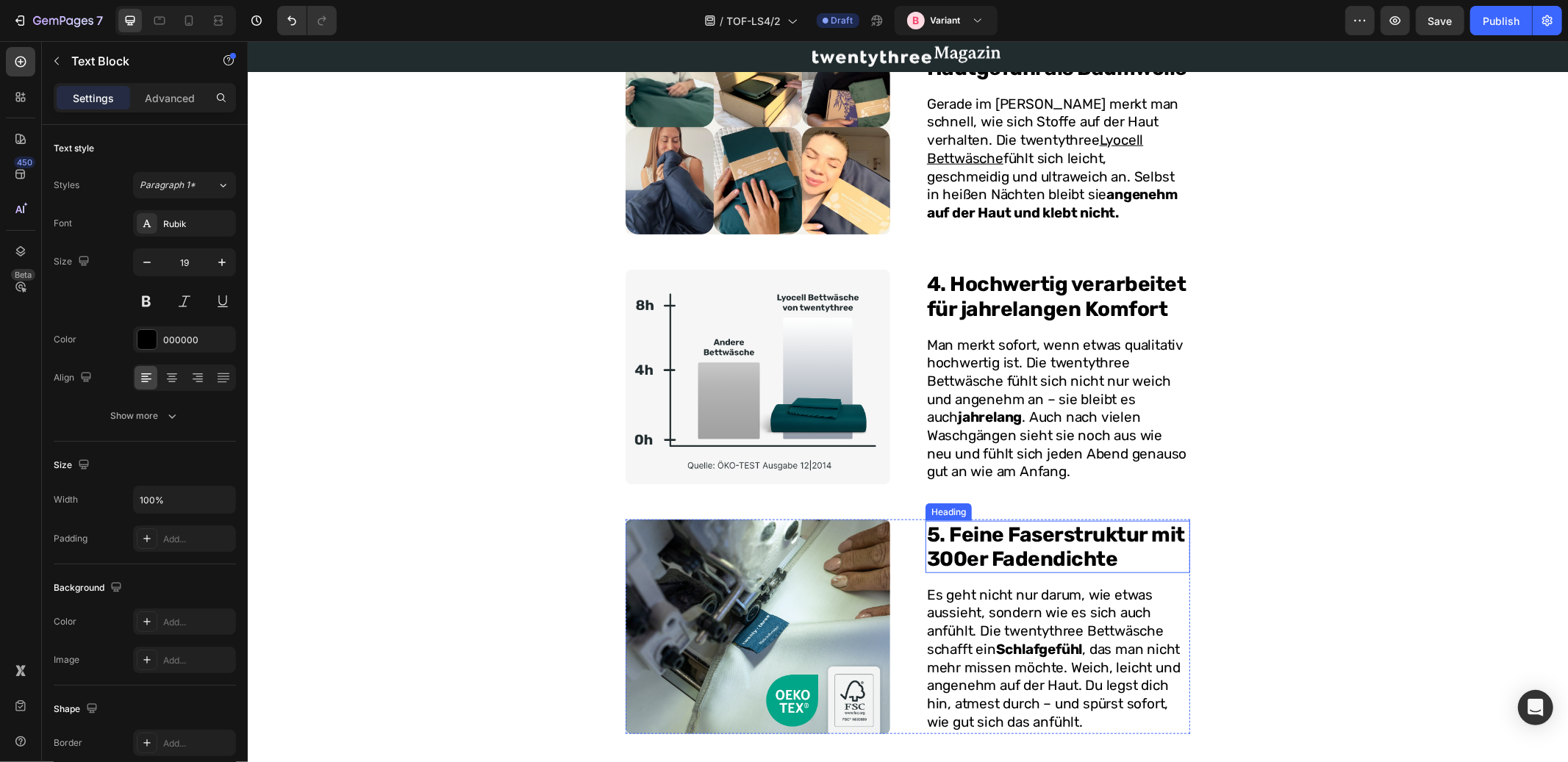
click at [1072, 520] on h2 "5. Feine Faserstruktur mit 300er Fadendichte" at bounding box center [1057, 546] width 265 height 52
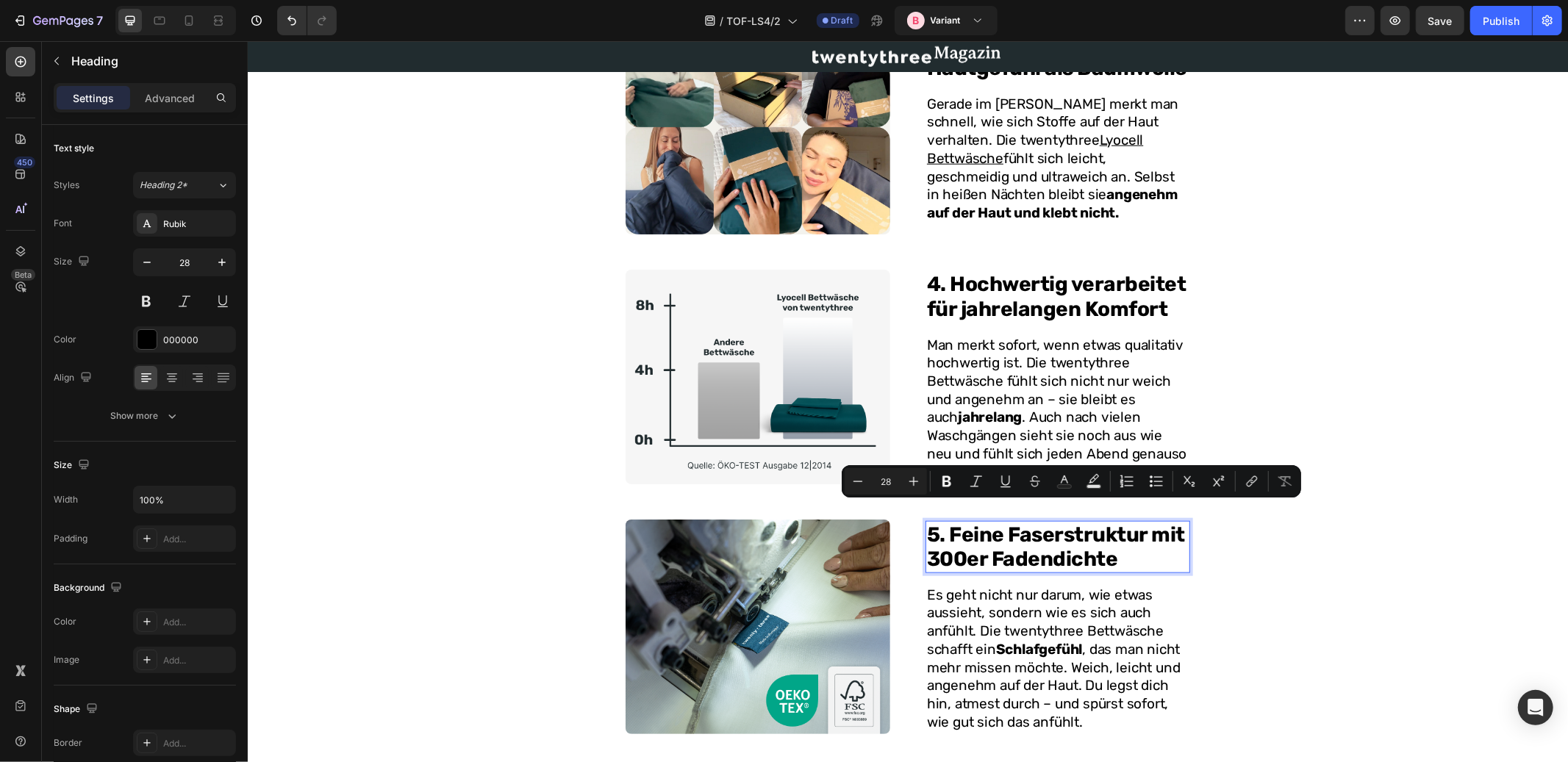
click at [973, 522] on p "5. Feine Faserstruktur mit 300er Fadendichte" at bounding box center [1057, 546] width 262 height 49
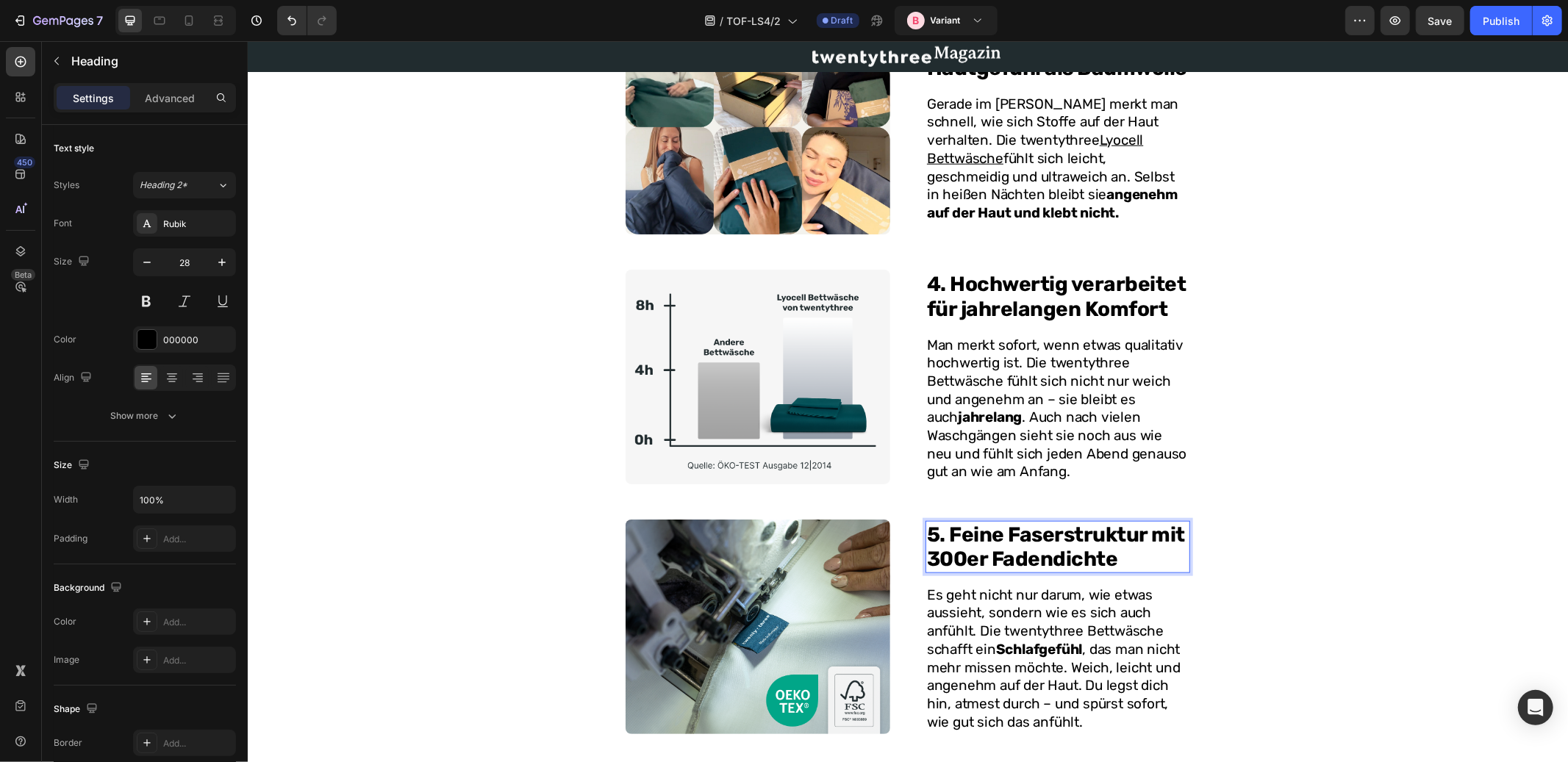
click at [977, 522] on p "5. Feine Faserstruktur mit 300er Fadendichte" at bounding box center [1057, 546] width 262 height 49
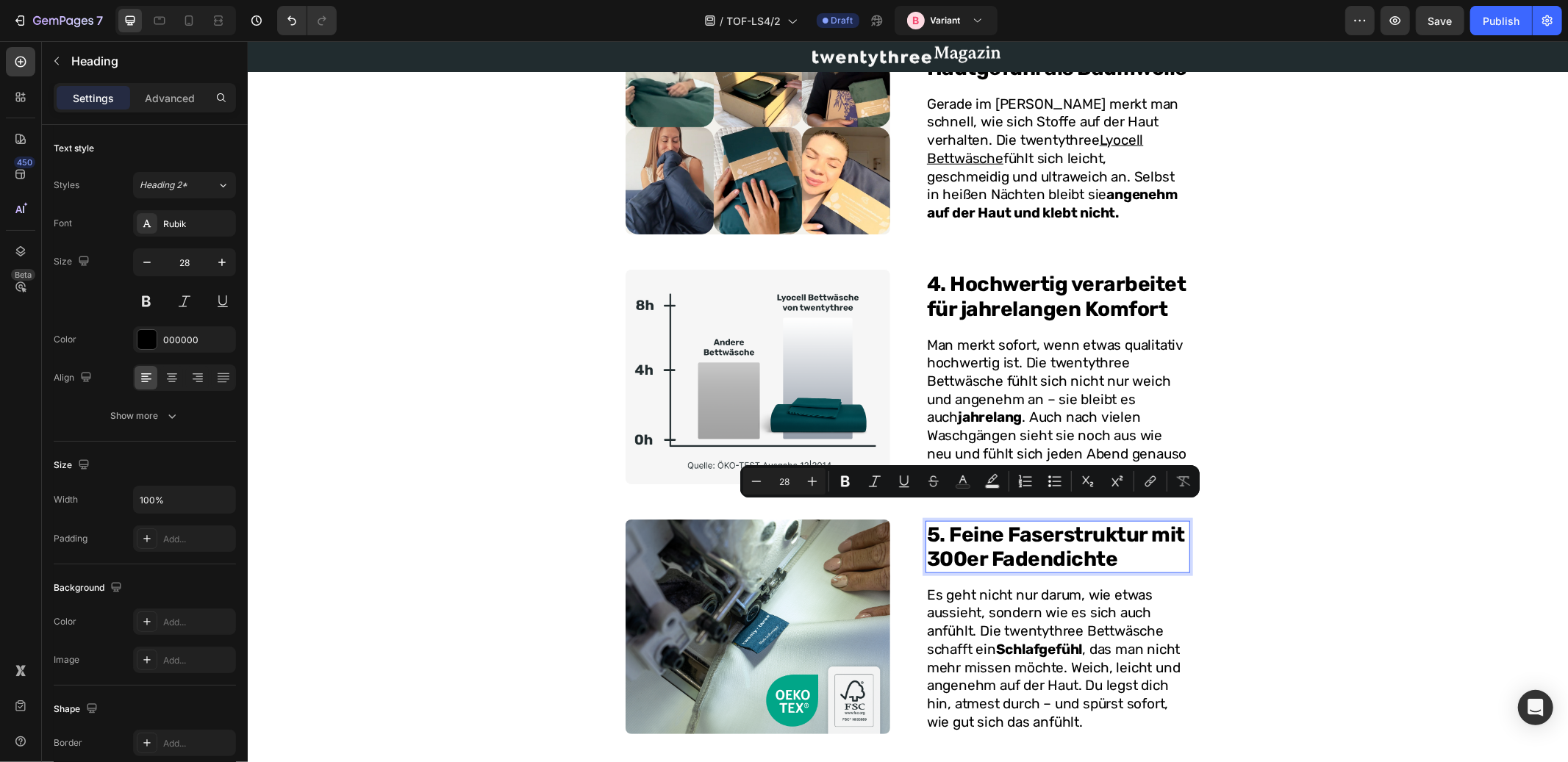
click at [1073, 522] on p "5. Feine Faserstruktur mit 300er Fadendichte" at bounding box center [1057, 546] width 262 height 49
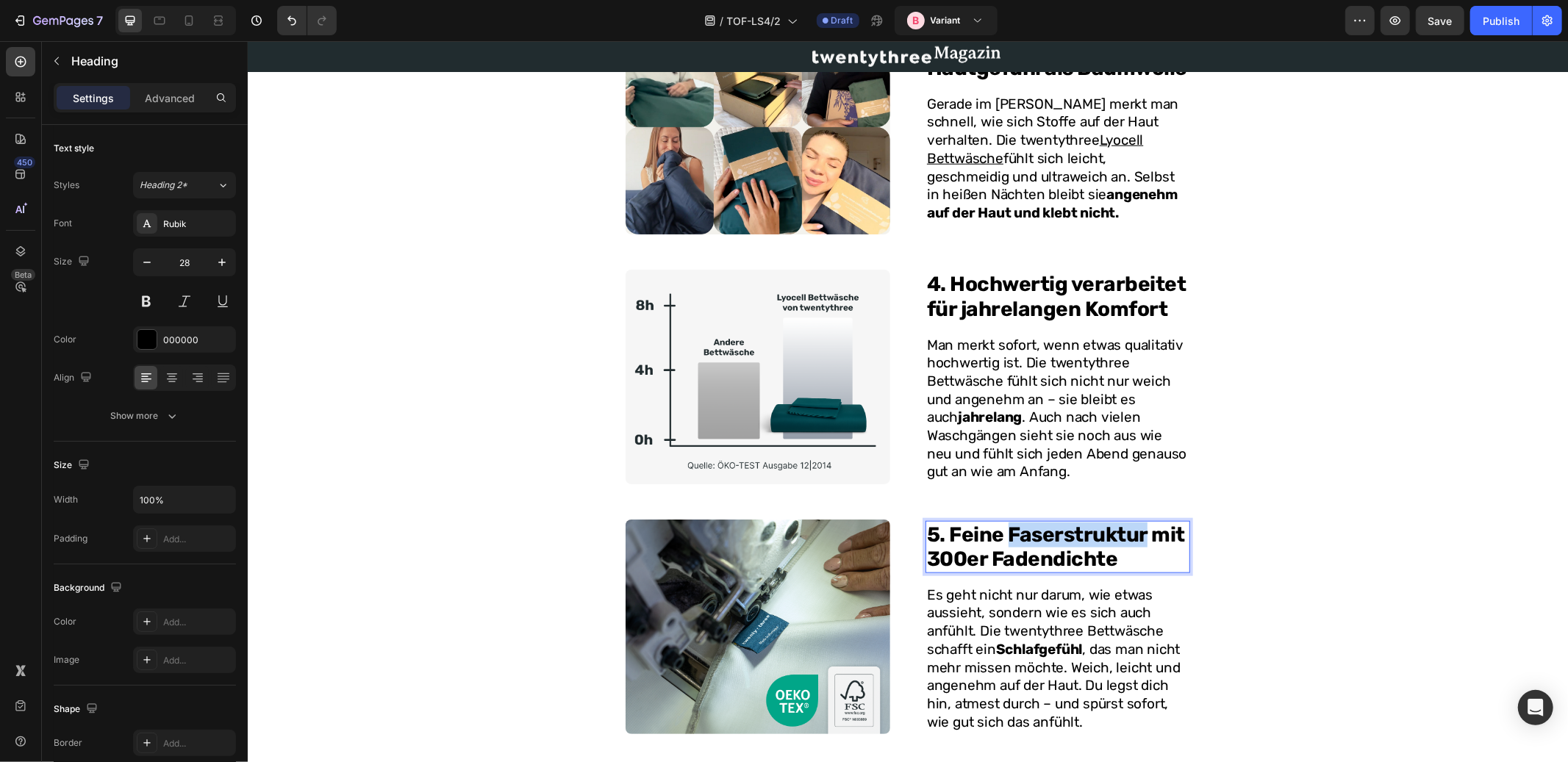
click at [1073, 522] on p "5. Feine Faserstruktur mit 300er Fadendichte" at bounding box center [1057, 546] width 262 height 49
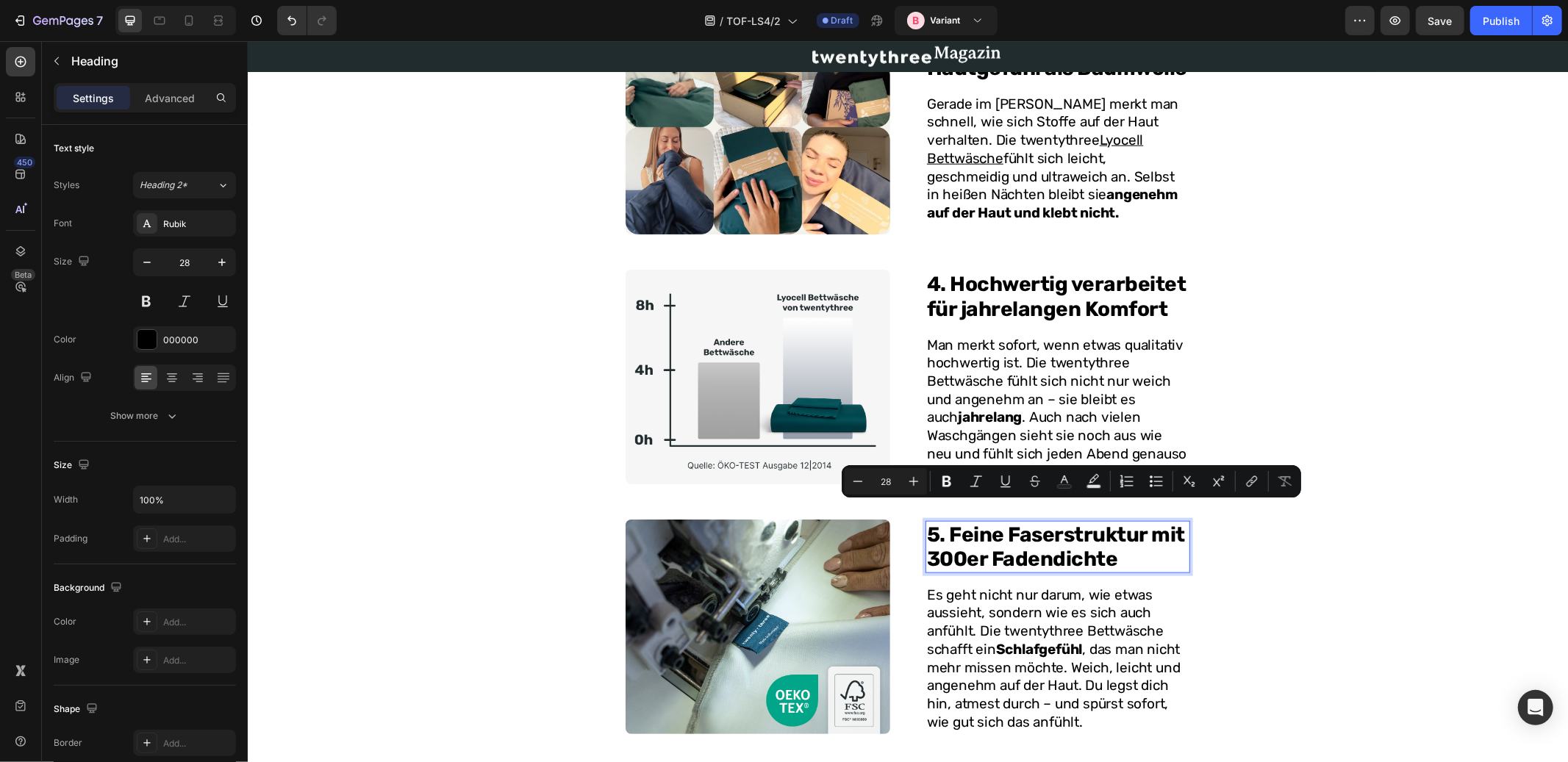
click at [969, 522] on p "5. Feine Faserstruktur mit 300er Fadendichte" at bounding box center [1057, 546] width 262 height 49
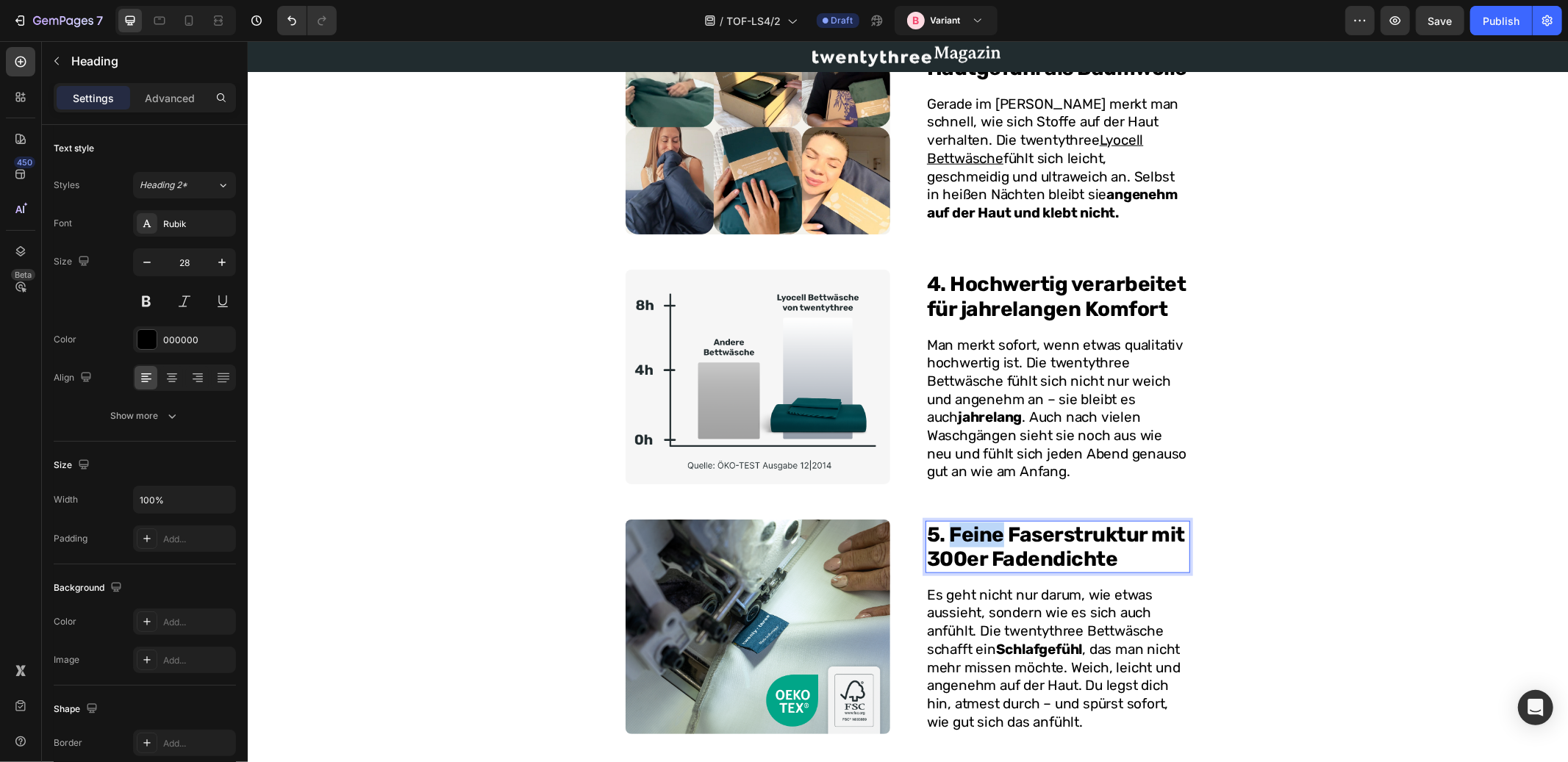
click at [969, 522] on p "5. Feine Faserstruktur mit 300er Fadendichte" at bounding box center [1057, 546] width 262 height 49
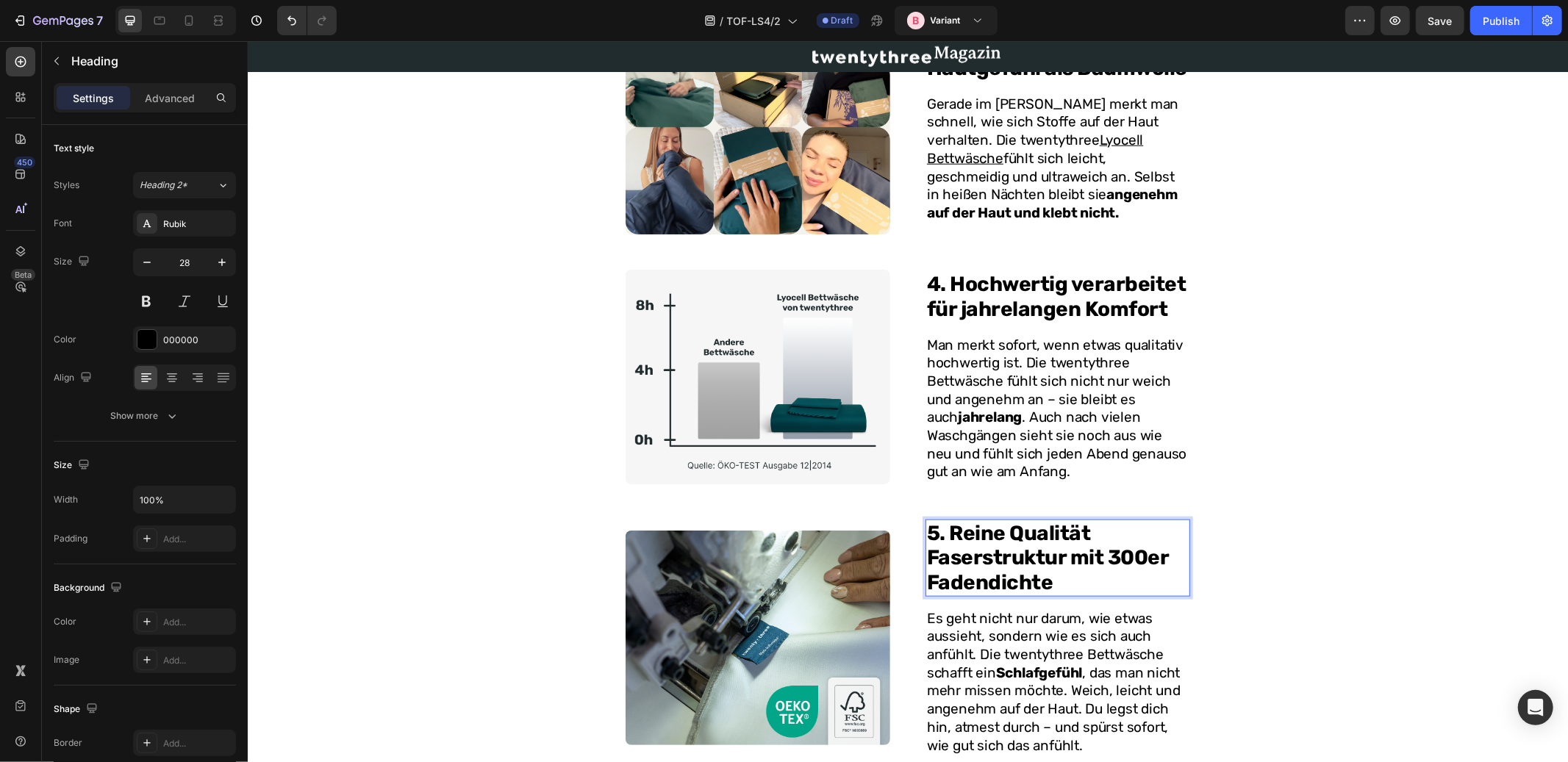
click at [1017, 539] on p "5. Reine Qualität Faserstruktur mit 300er Fadendichte" at bounding box center [1057, 557] width 262 height 74
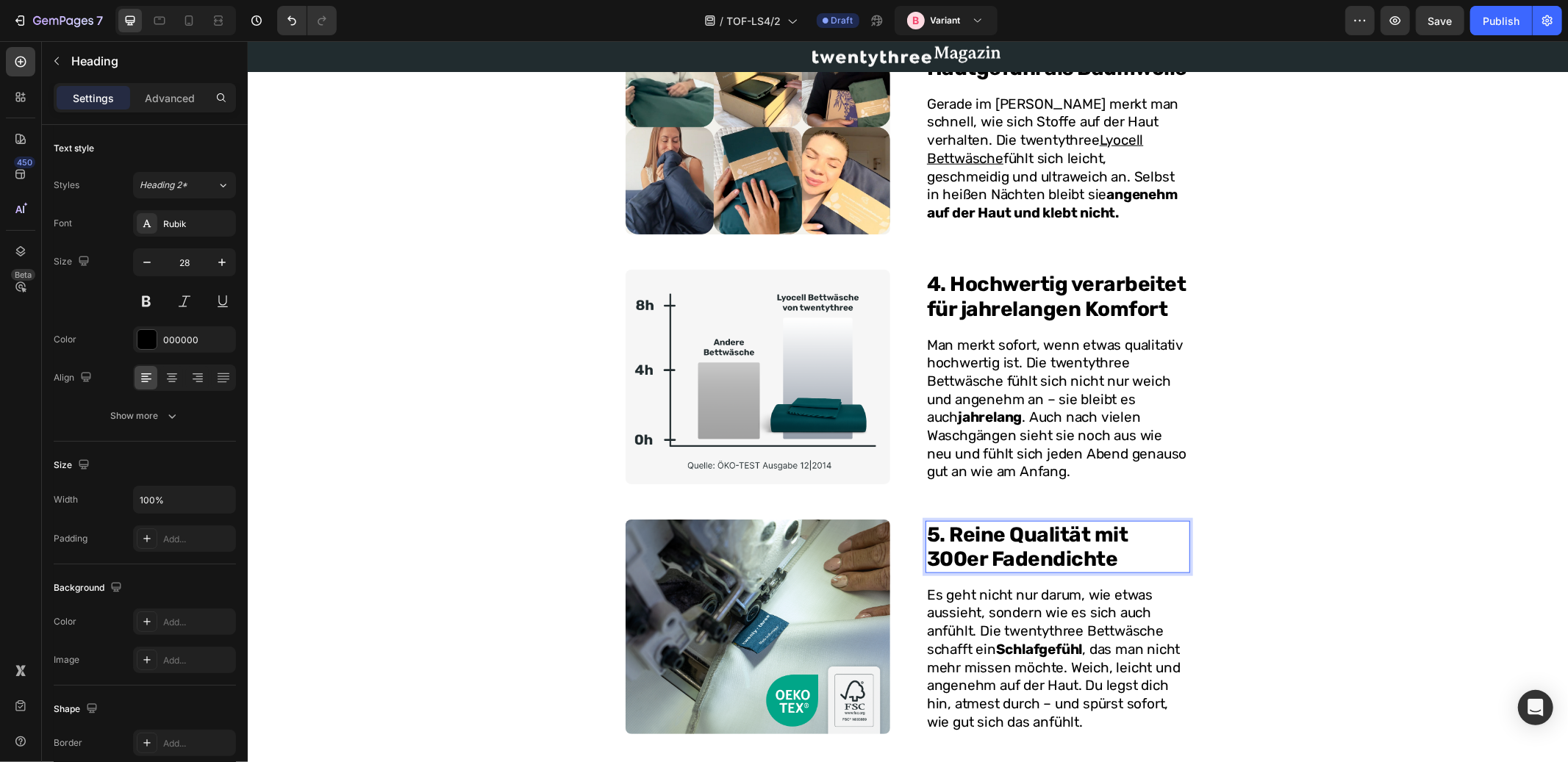
click at [982, 539] on p "5. Reine Qualität mit 300er Fadendichte" at bounding box center [1057, 546] width 262 height 49
click at [964, 539] on p "5. Reine Qualität mit 300er Fadendichte" at bounding box center [1057, 546] width 262 height 49
click at [1043, 587] on p "Es geht nicht nur darum, wie etwas aussieht, sondern wie es sich auch anfühlt. …" at bounding box center [1057, 658] width 262 height 145
click at [1288, 597] on div "7 Gründe, warum über 47.000 Menschen dies Bettwäsche statt Baumwolle benutzen ☁…" at bounding box center [907, 170] width 1297 height 2403
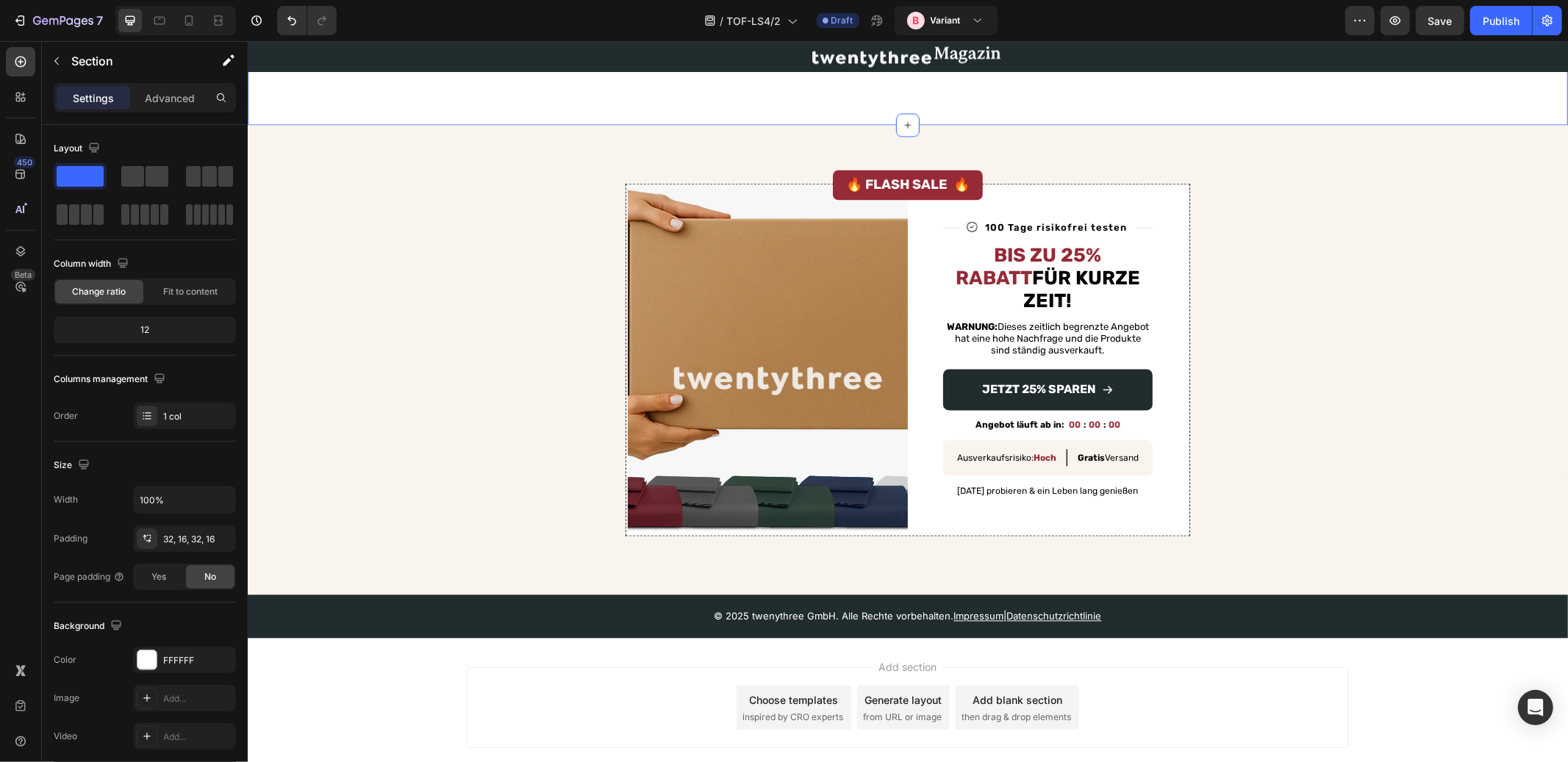
scroll to position [1834, 0]
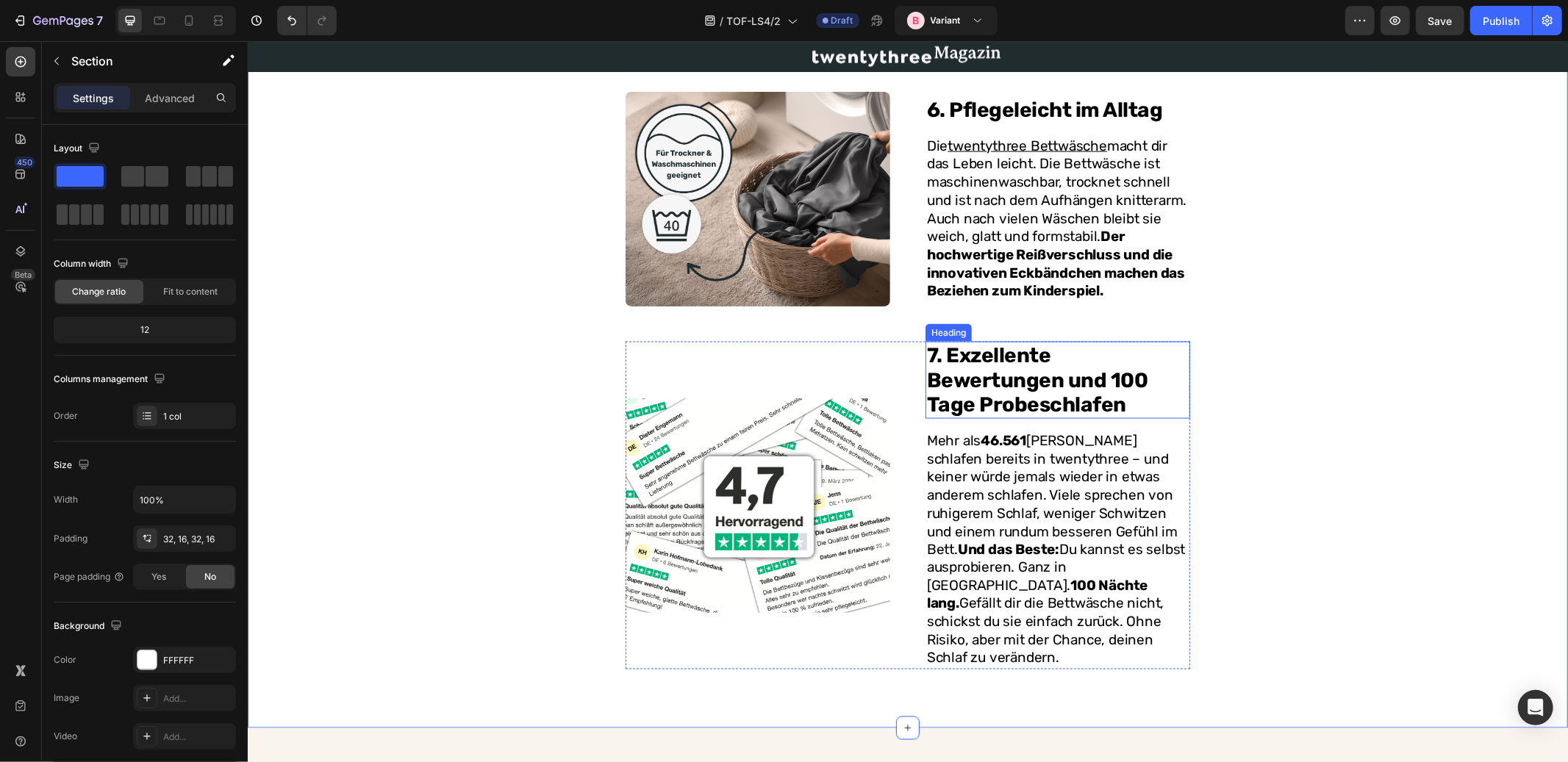
click at [1003, 436] on p "Mehr als 46.561 Kunden schlafen bereits in twentythree – und keiner würde jemal…" at bounding box center [1057, 549] width 262 height 236
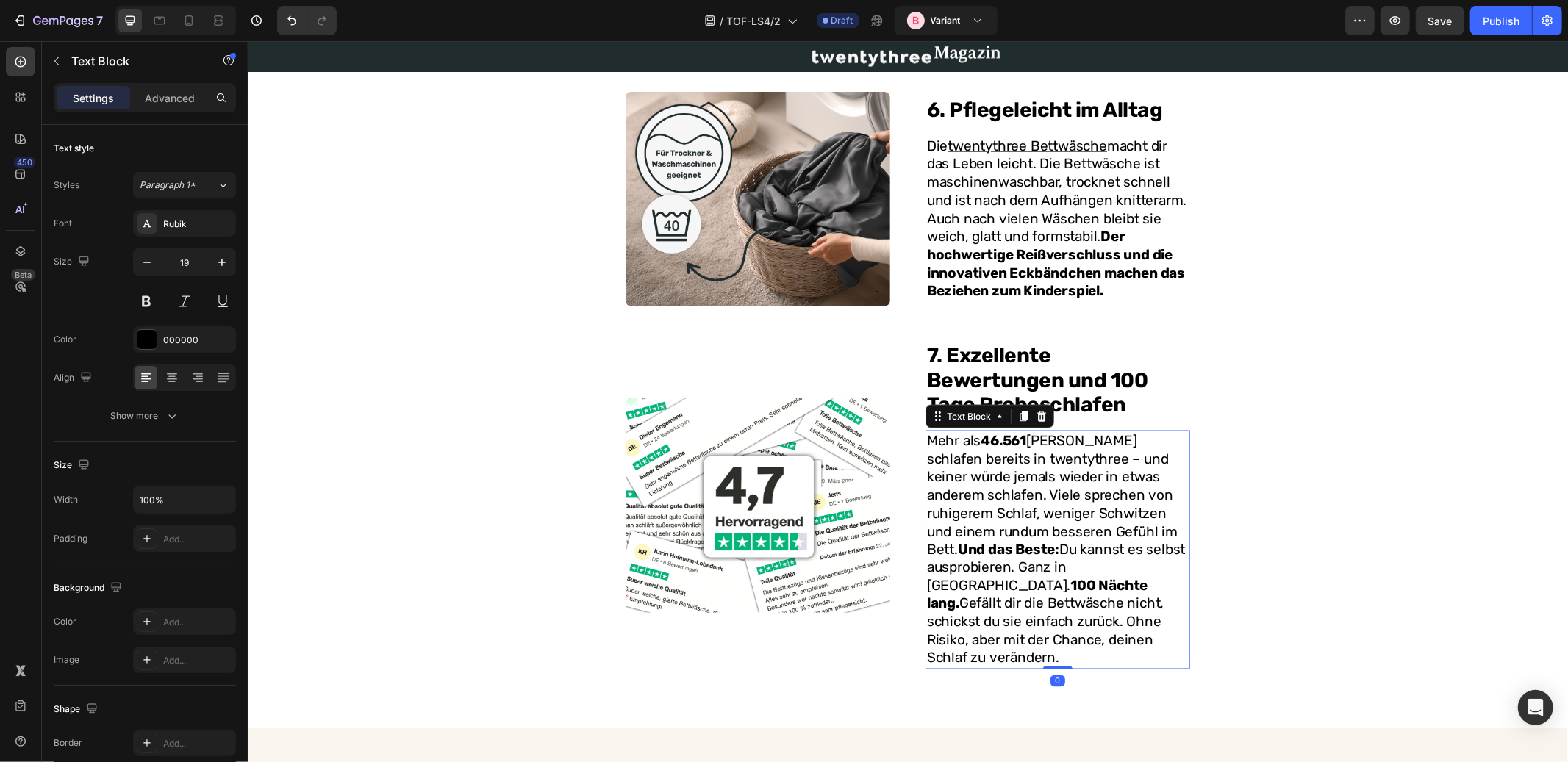
click at [997, 431] on strong "46.561" at bounding box center [1003, 439] width 46 height 17
click at [1050, 477] on p "Mehr als 47.369 Kunden schlafen bereits in twentythree – und keiner würde jemal…" at bounding box center [1057, 549] width 262 height 236
click at [1064, 585] on p "Mehr als 47.369 Kunden schlafen bereits in twentythree – und keiner würde jemal…" at bounding box center [1057, 549] width 262 height 236
click at [1058, 602] on p "Mehr als 47.369 Kunden schlafen bereits in twentythree – und keiner würde jemal…" at bounding box center [1057, 549] width 262 height 236
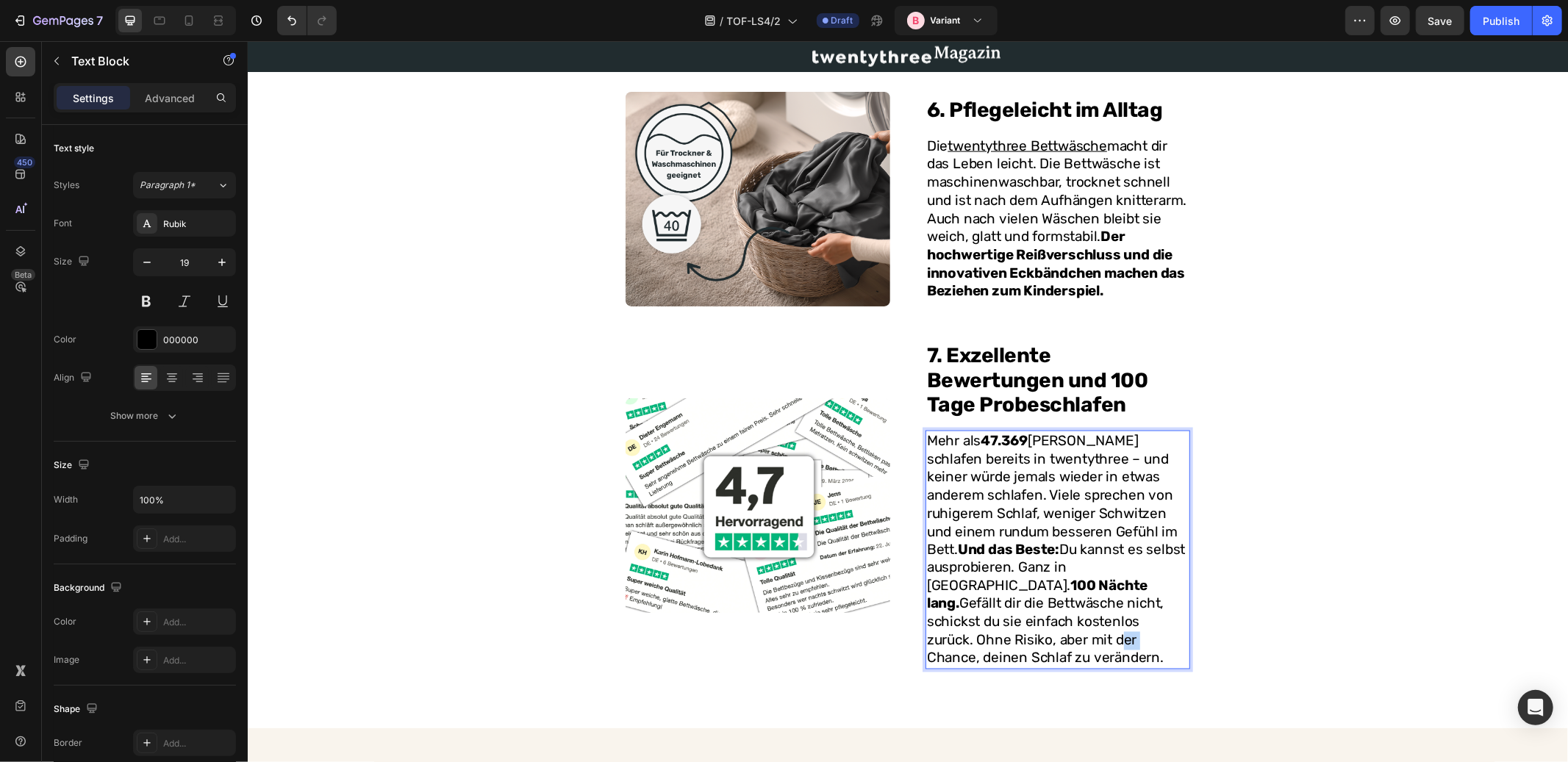
click at [1058, 602] on p "Mehr als 47.369 Kunden schlafen bereits in twentythree – und keiner würde jemal…" at bounding box center [1057, 549] width 262 height 236
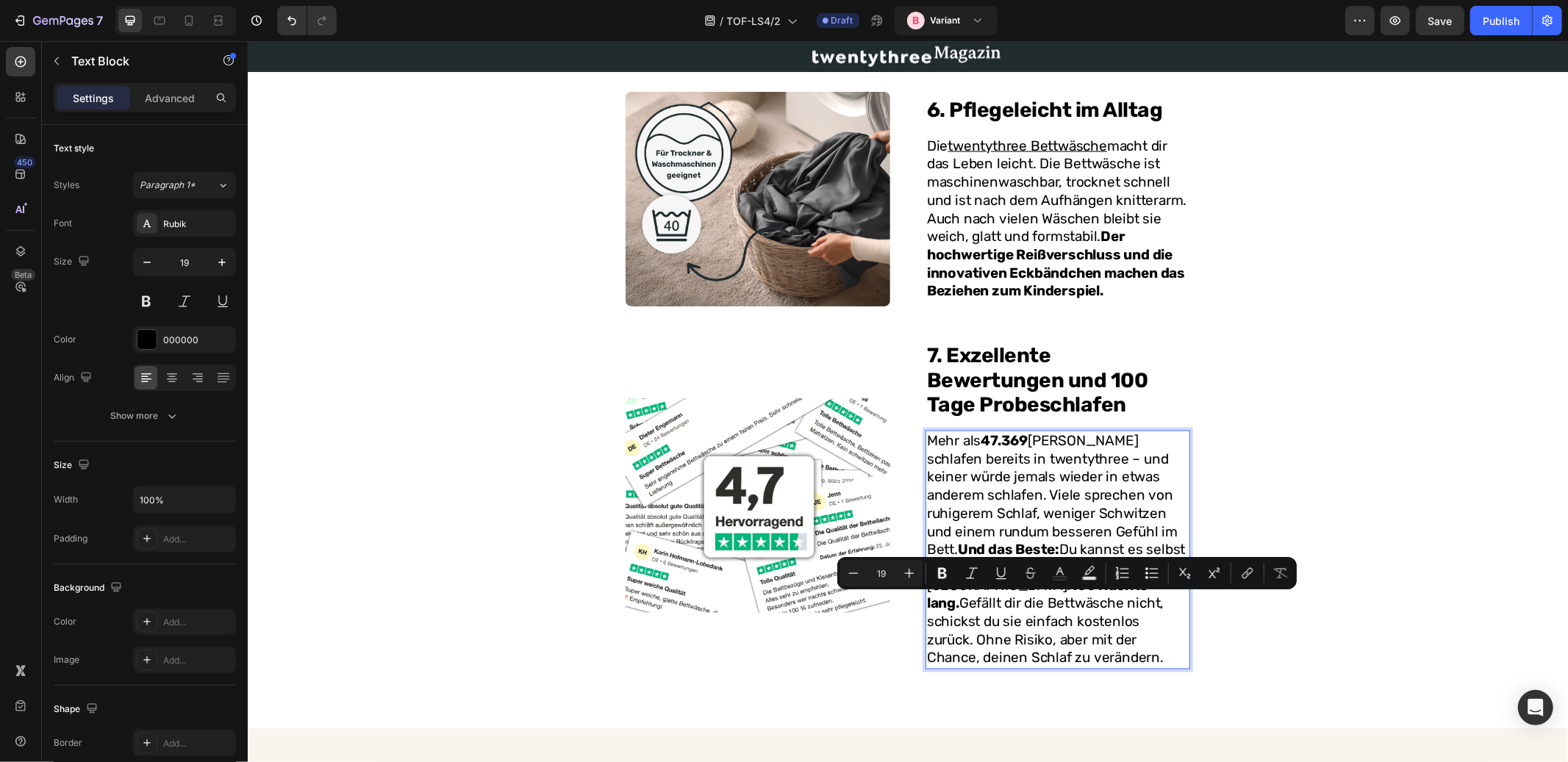
click at [1052, 604] on p "Mehr als 47.369 Kunden schlafen bereits in twentythree – und keiner würde jemal…" at bounding box center [1057, 549] width 262 height 236
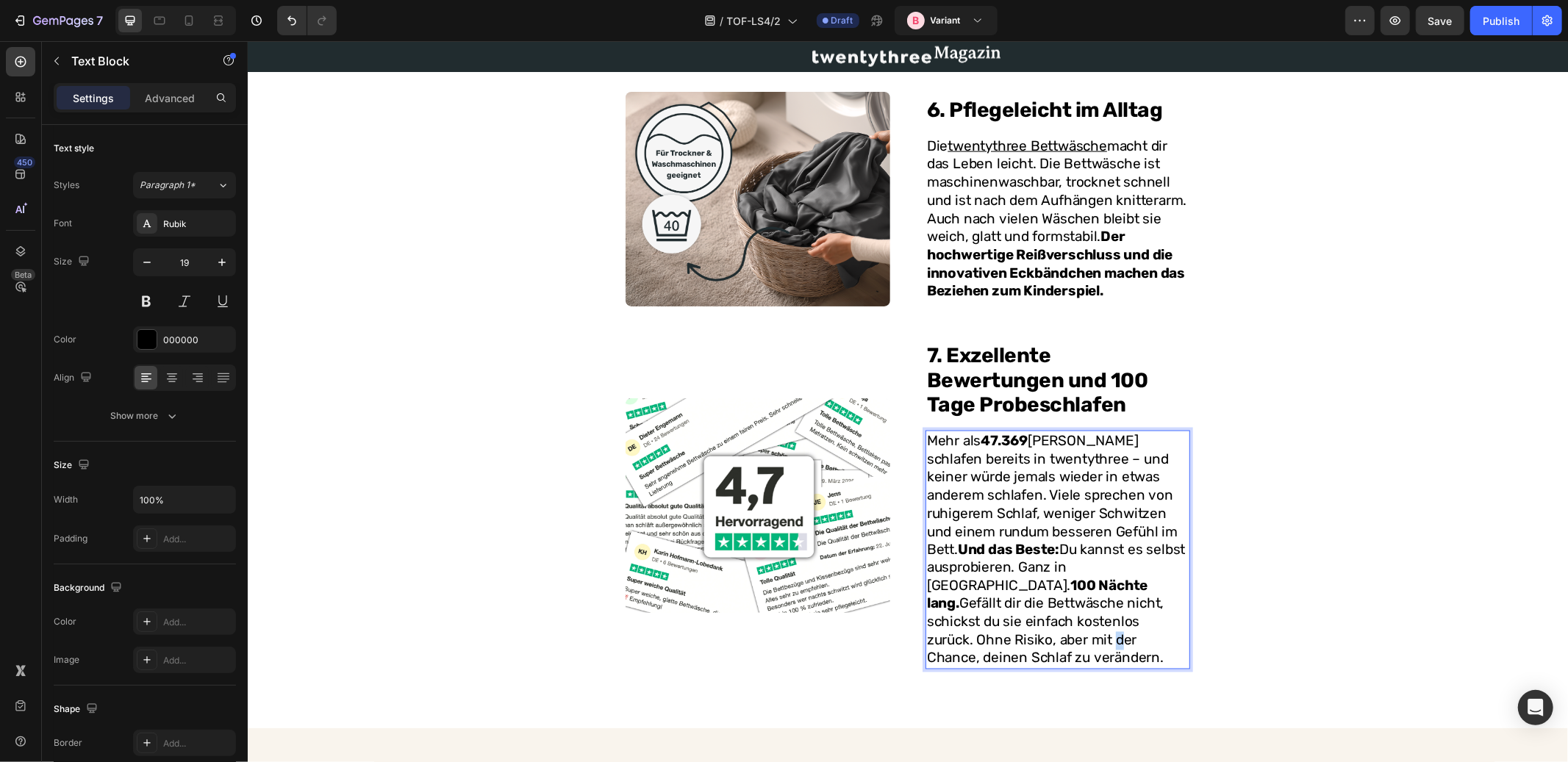
click at [1052, 604] on p "Mehr als 47.369 Kunden schlafen bereits in twentythree – und keiner würde jemal…" at bounding box center [1057, 549] width 262 height 236
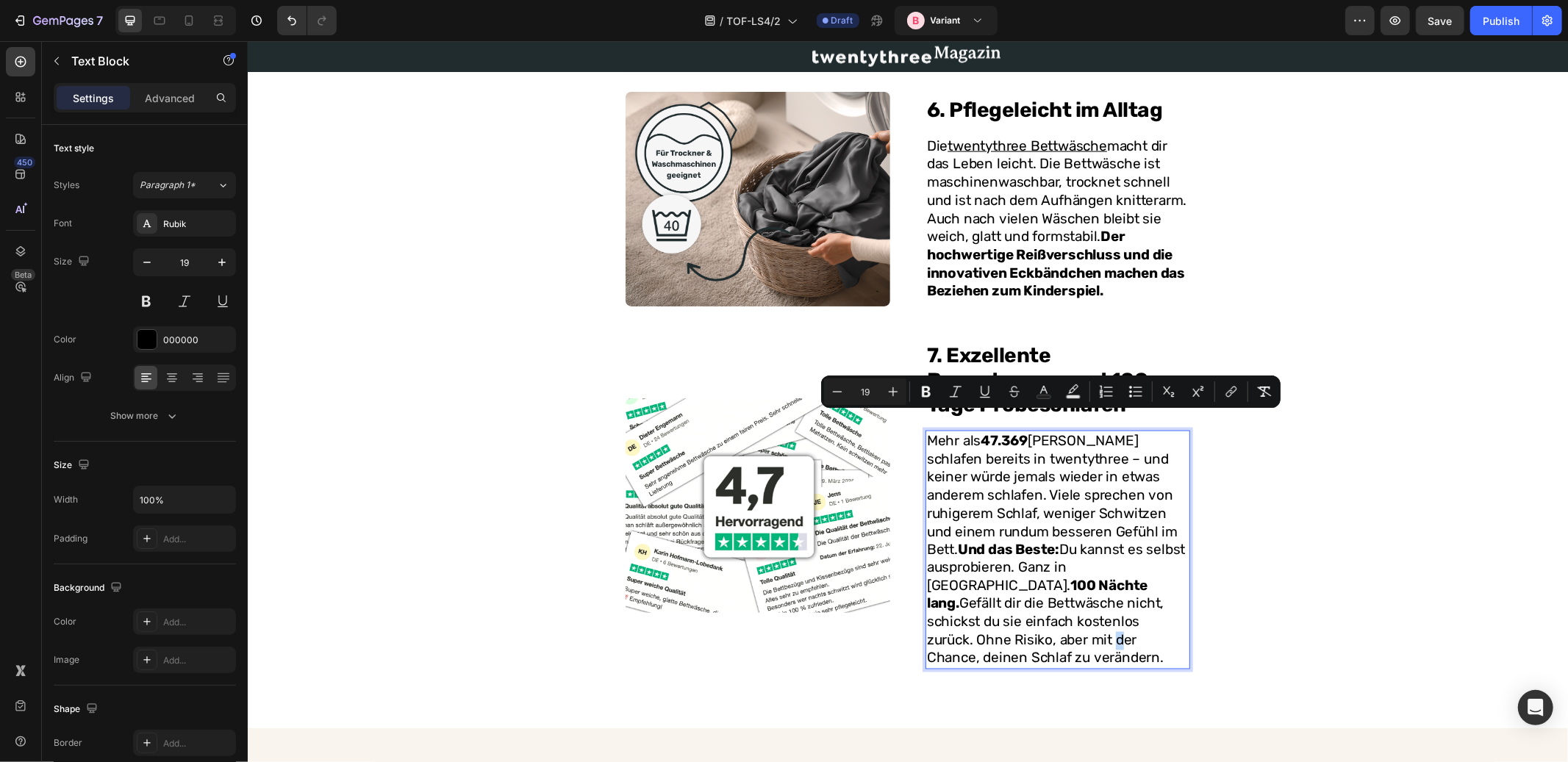
click at [1049, 607] on p "Mehr als 47.369 Kunden schlafen bereits in twentythree – und keiner würde jemal…" at bounding box center [1057, 549] width 262 height 236
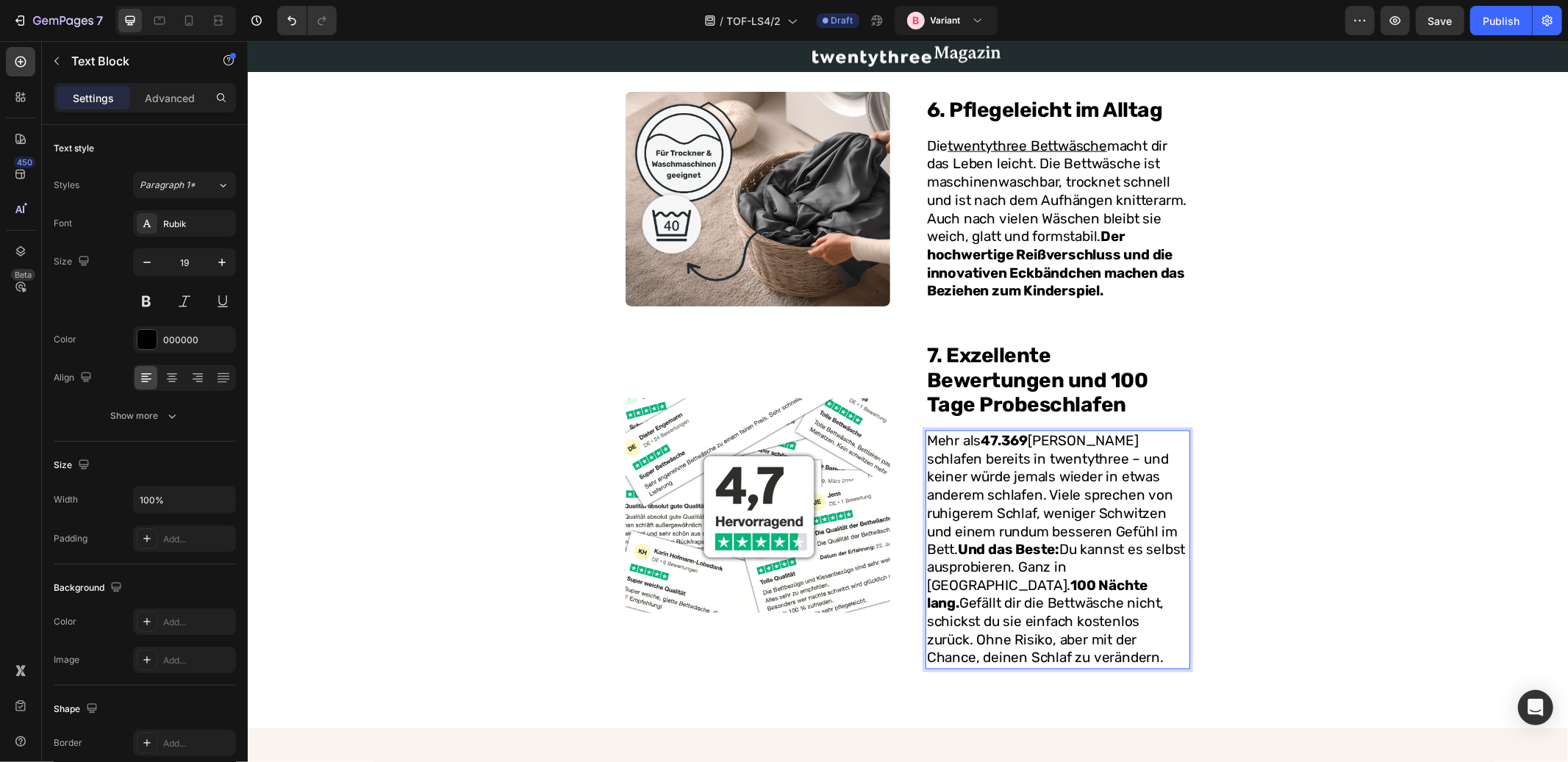
drag, startPoint x: 1064, startPoint y: 618, endPoint x: 921, endPoint y: 604, distance: 143.7
click at [927, 604] on p "Mehr als 47.369 Kunden schlafen bereits in twentythree – und keiner würde jemal…" at bounding box center [1057, 549] width 262 height 236
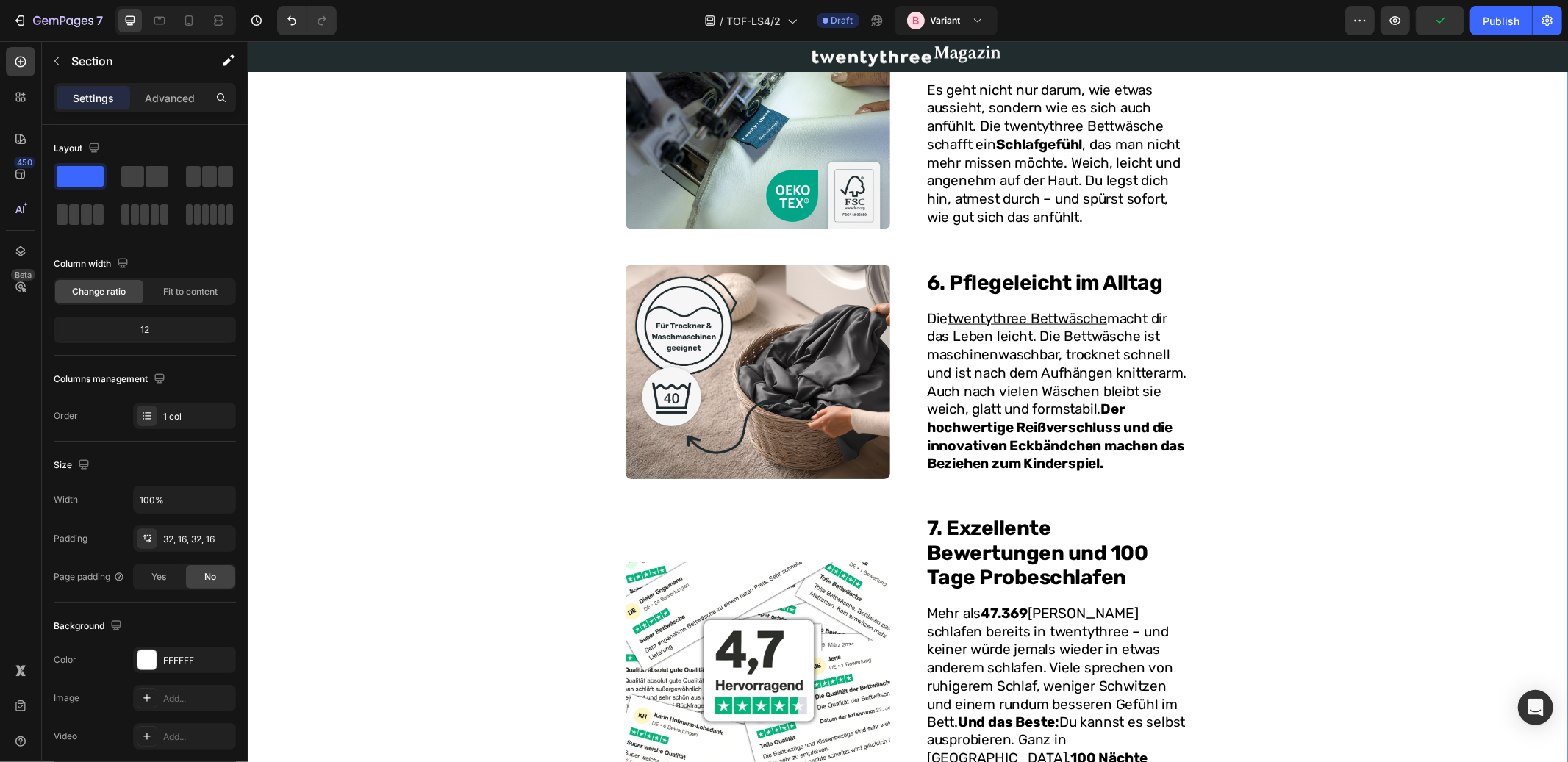
scroll to position [1621, 0]
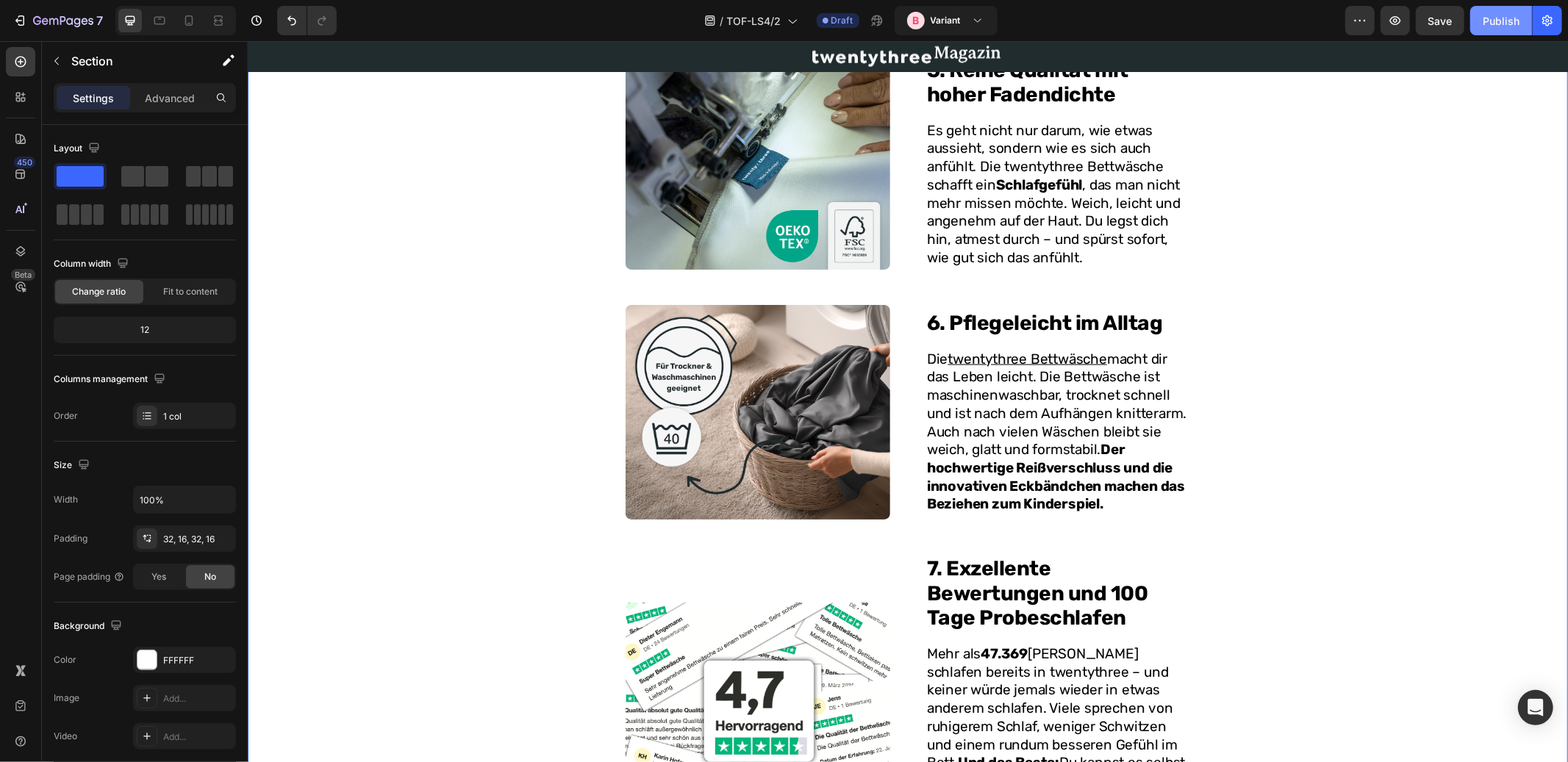
click at [1493, 24] on div "Publish" at bounding box center [1502, 21] width 37 height 15
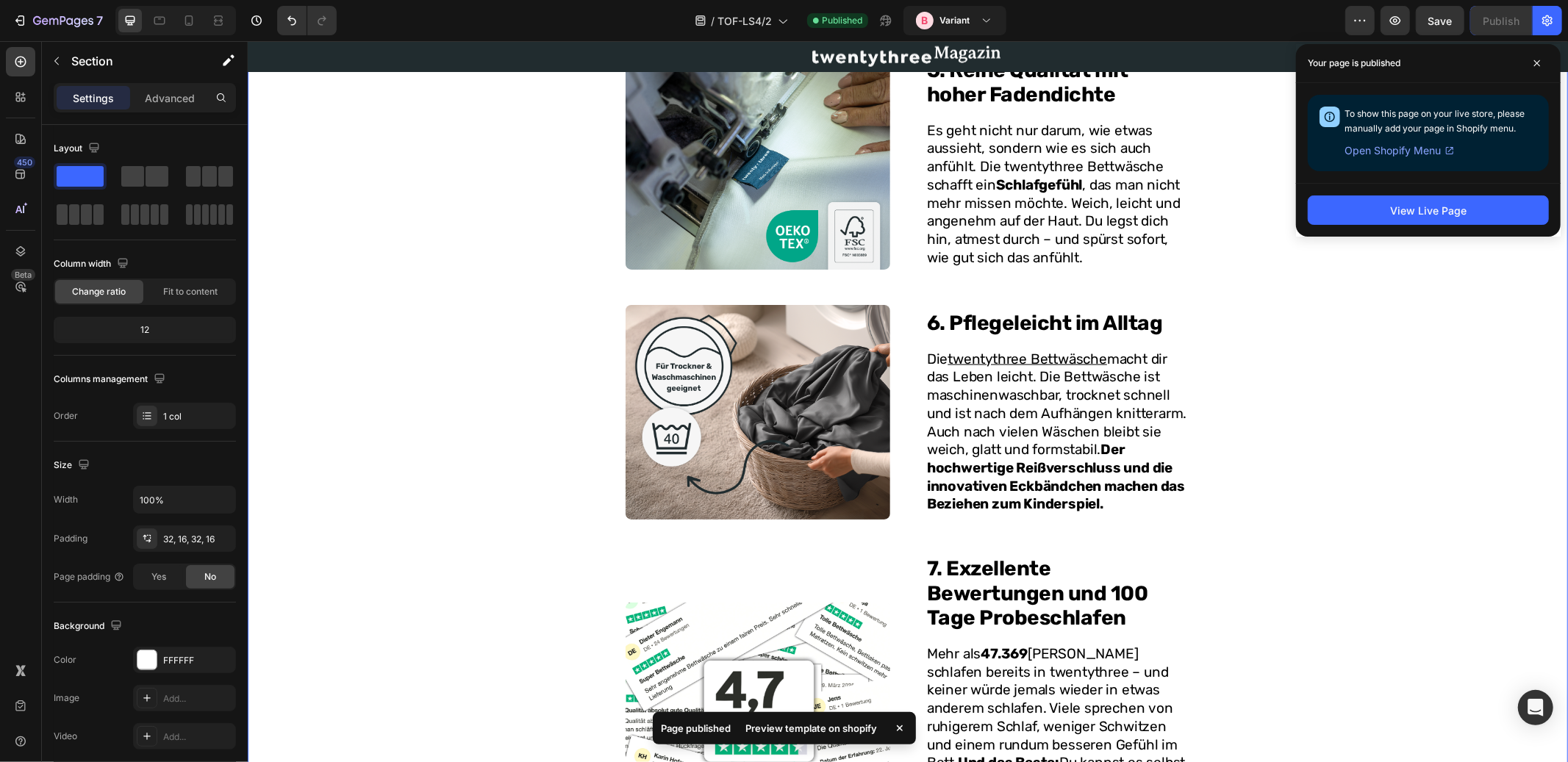
scroll to position [2392, 0]
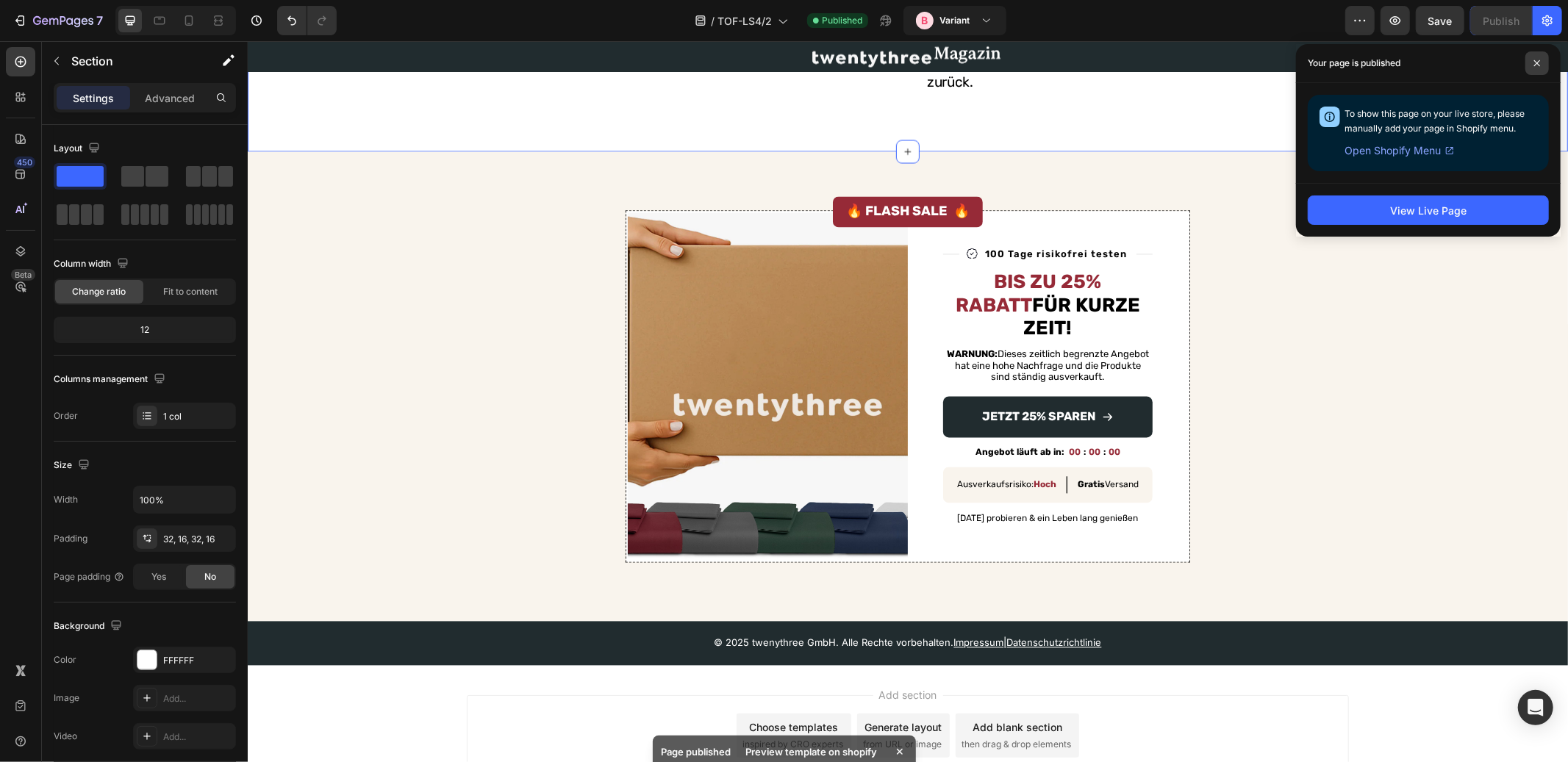
click at [1539, 63] on icon at bounding box center [1538, 63] width 6 height 6
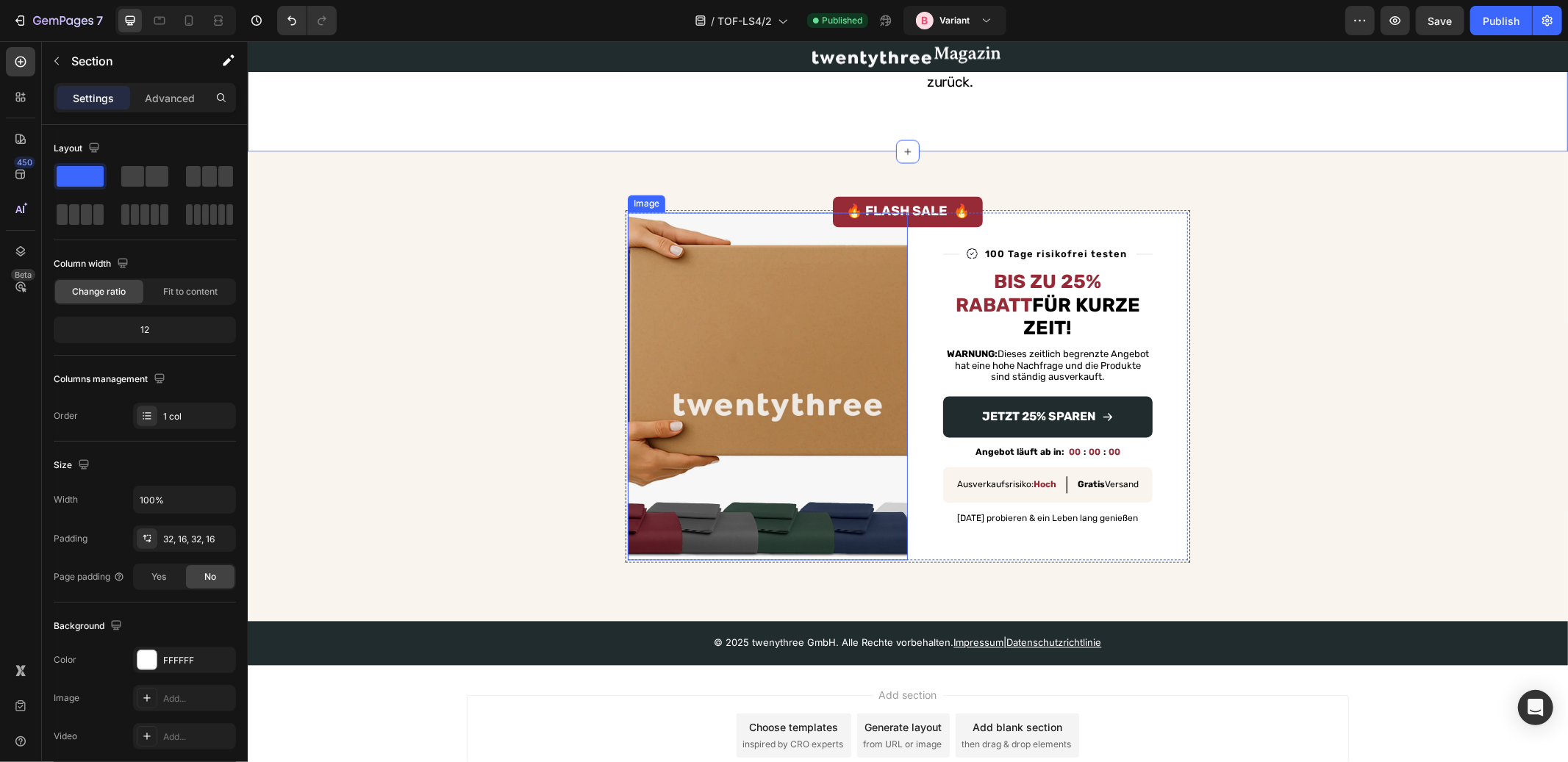
click at [825, 290] on img at bounding box center [767, 386] width 280 height 348
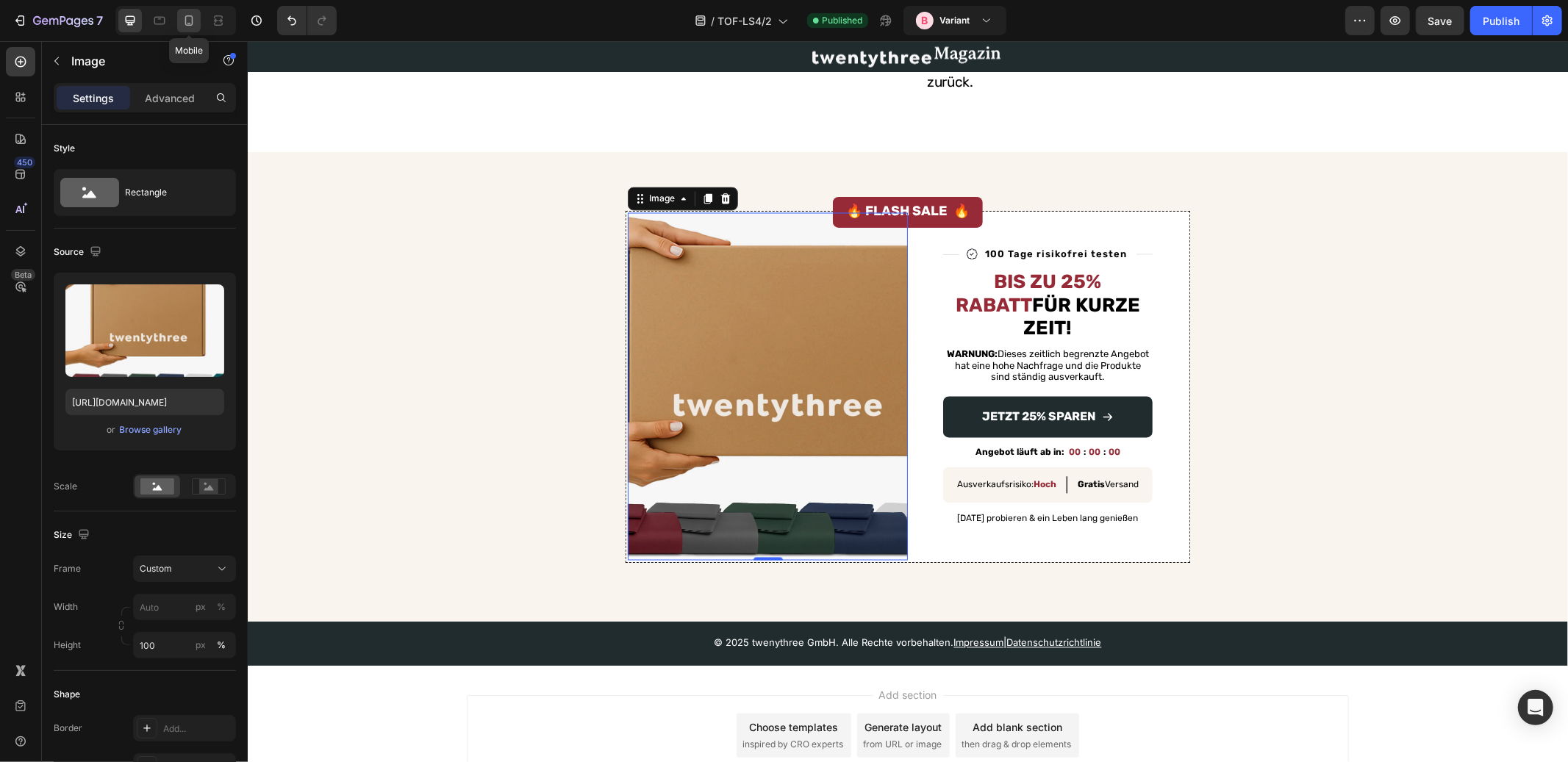
click at [188, 19] on icon at bounding box center [189, 21] width 15 height 15
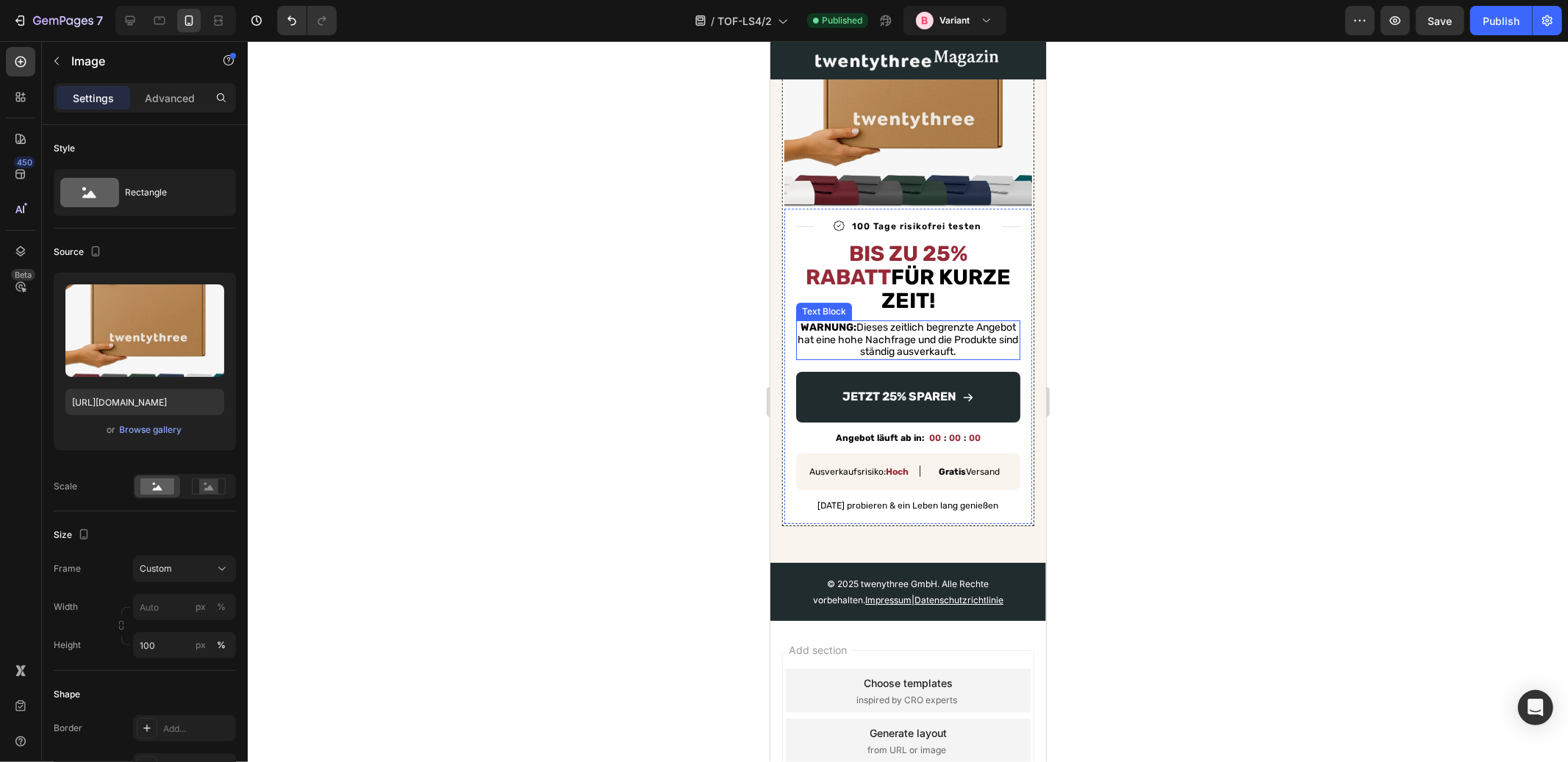
scroll to position [4024, 0]
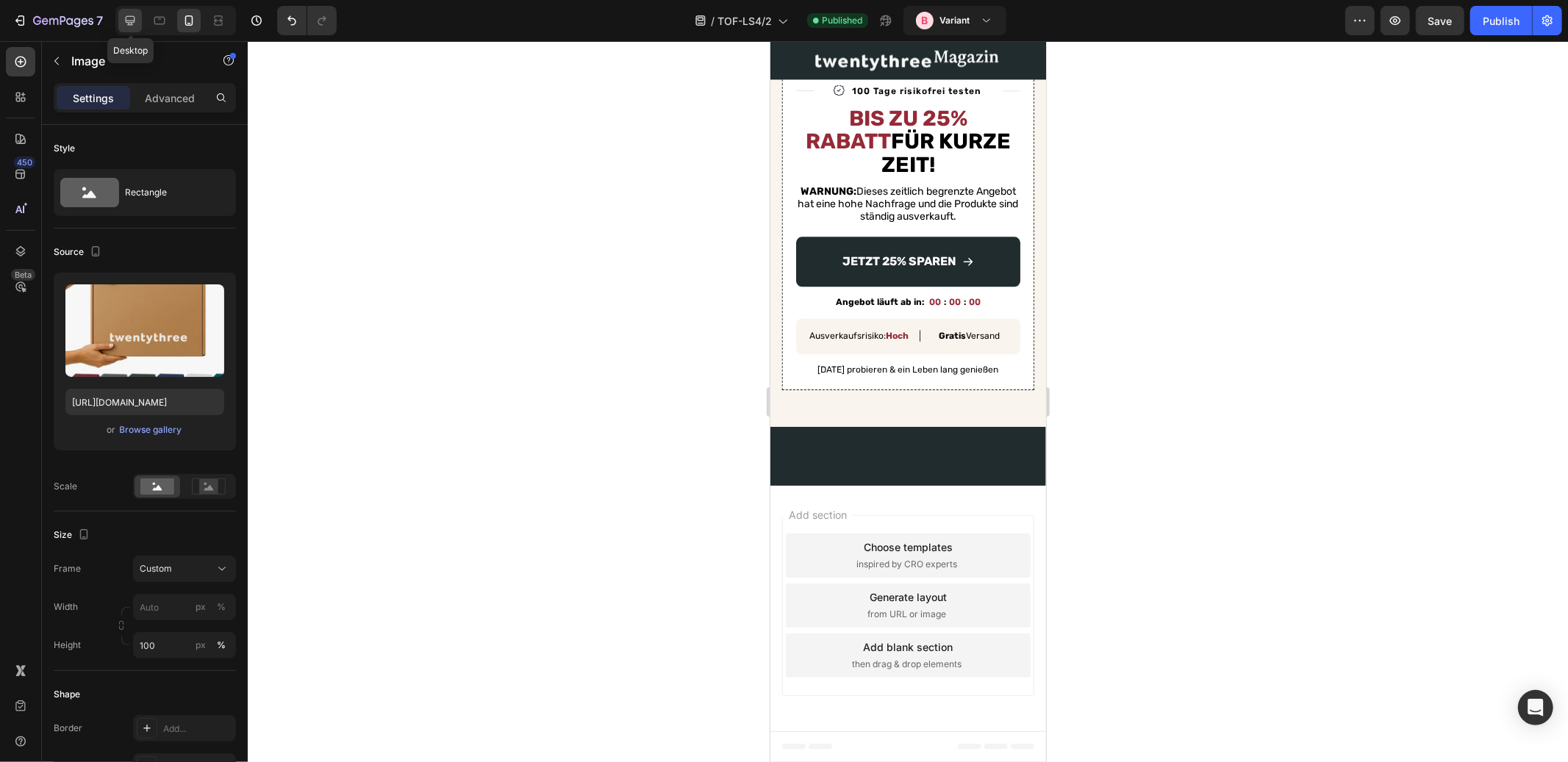
click at [139, 24] on div at bounding box center [130, 21] width 24 height 24
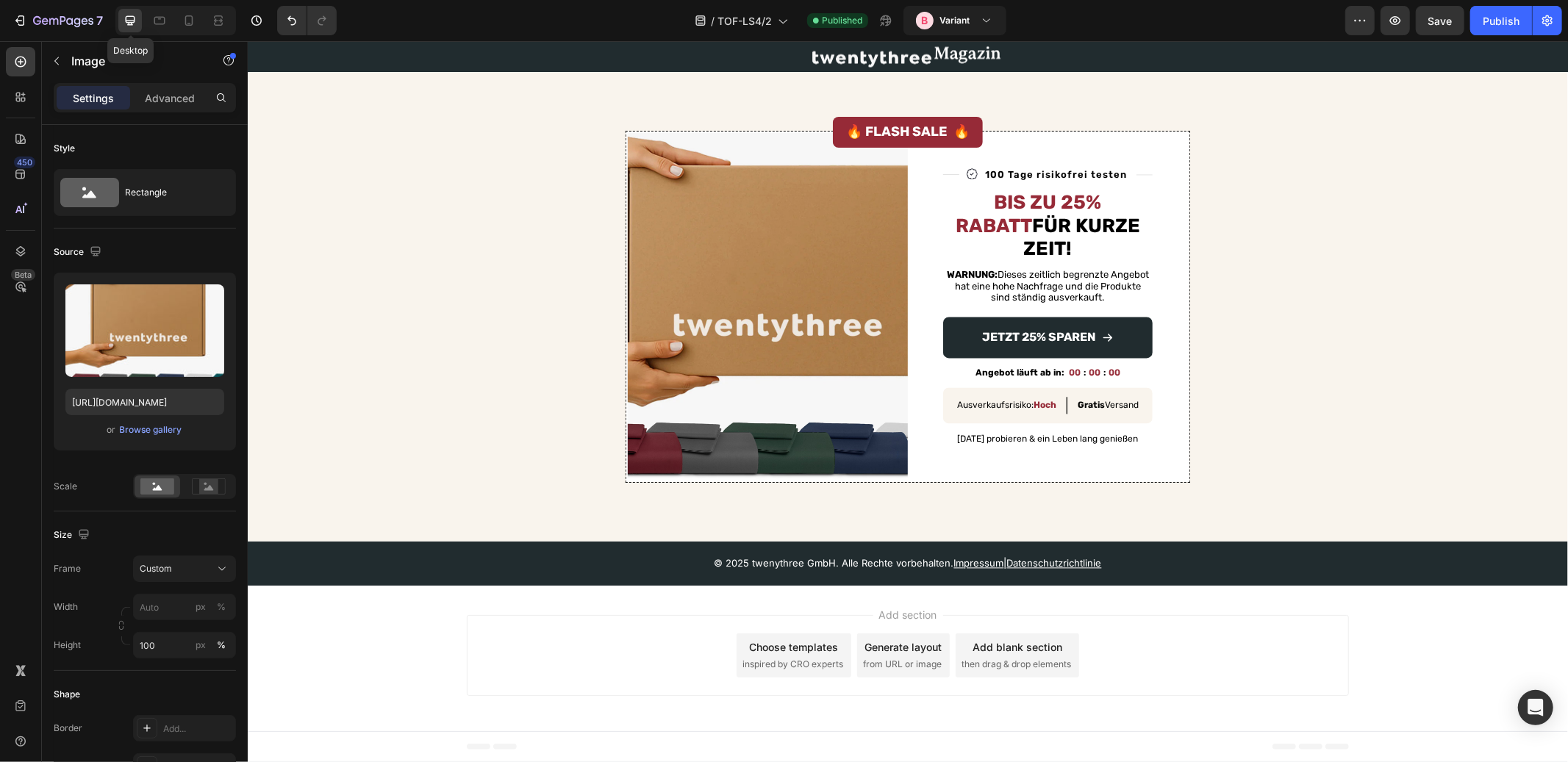
scroll to position [2392, 0]
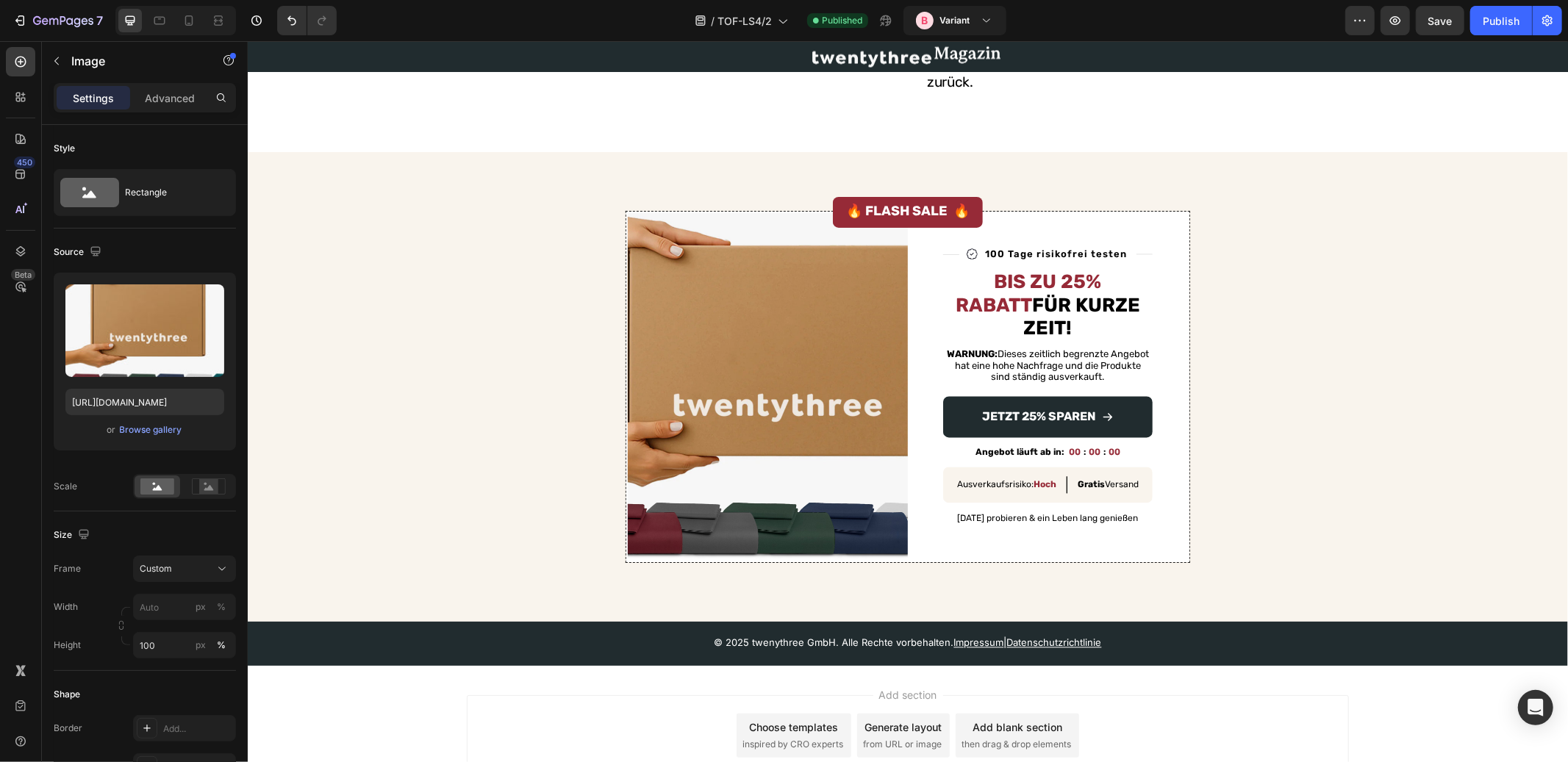
click at [802, 322] on img at bounding box center [767, 386] width 280 height 348
click at [764, 291] on img at bounding box center [767, 386] width 280 height 348
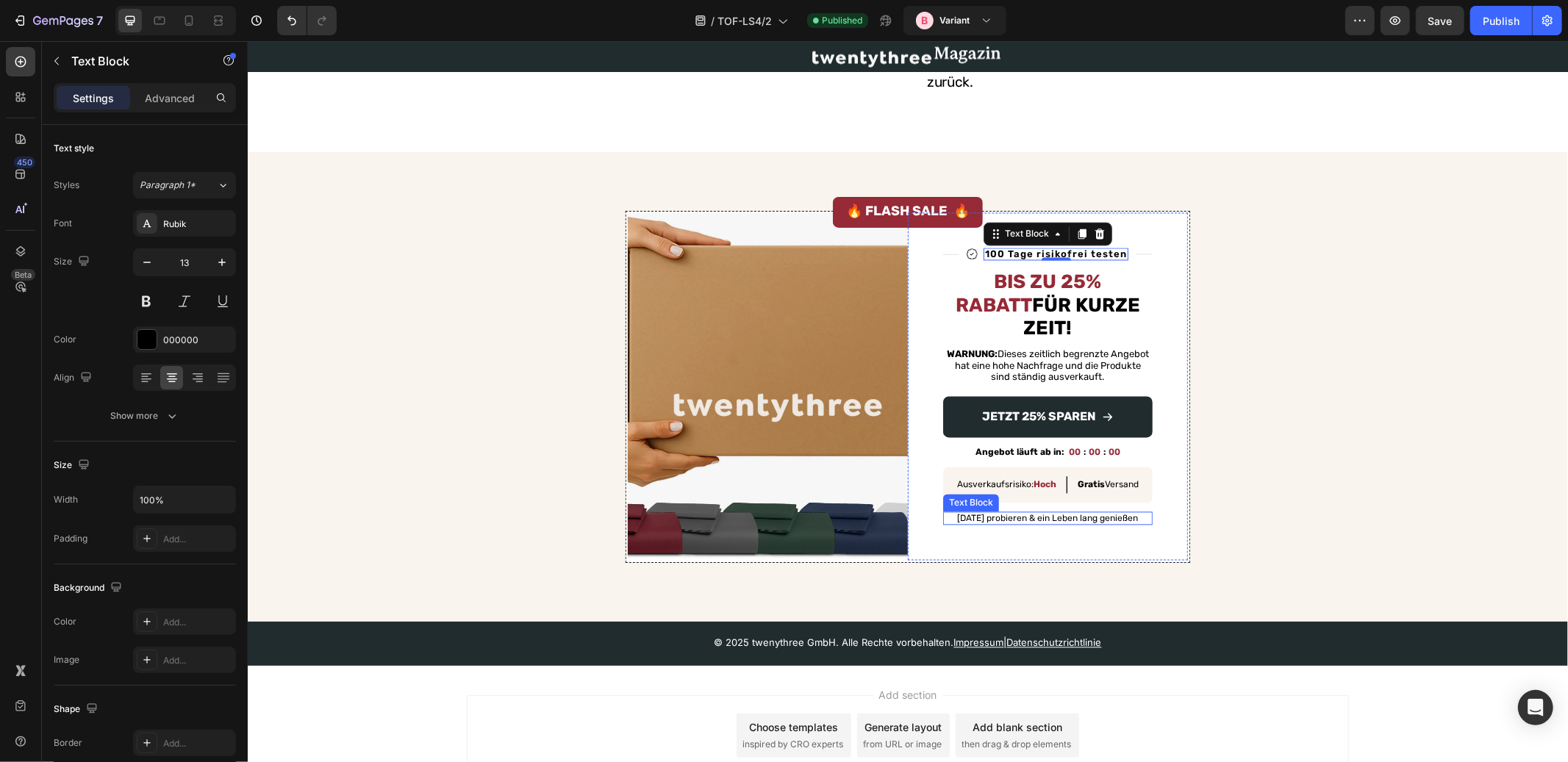
click at [1034, 513] on p "Heute probieren & ein Leben lang genießen" at bounding box center [1048, 518] width 206 height 10
click at [1010, 513] on p "Heute probieren & ein Leben lang genießen" at bounding box center [1048, 518] width 206 height 10
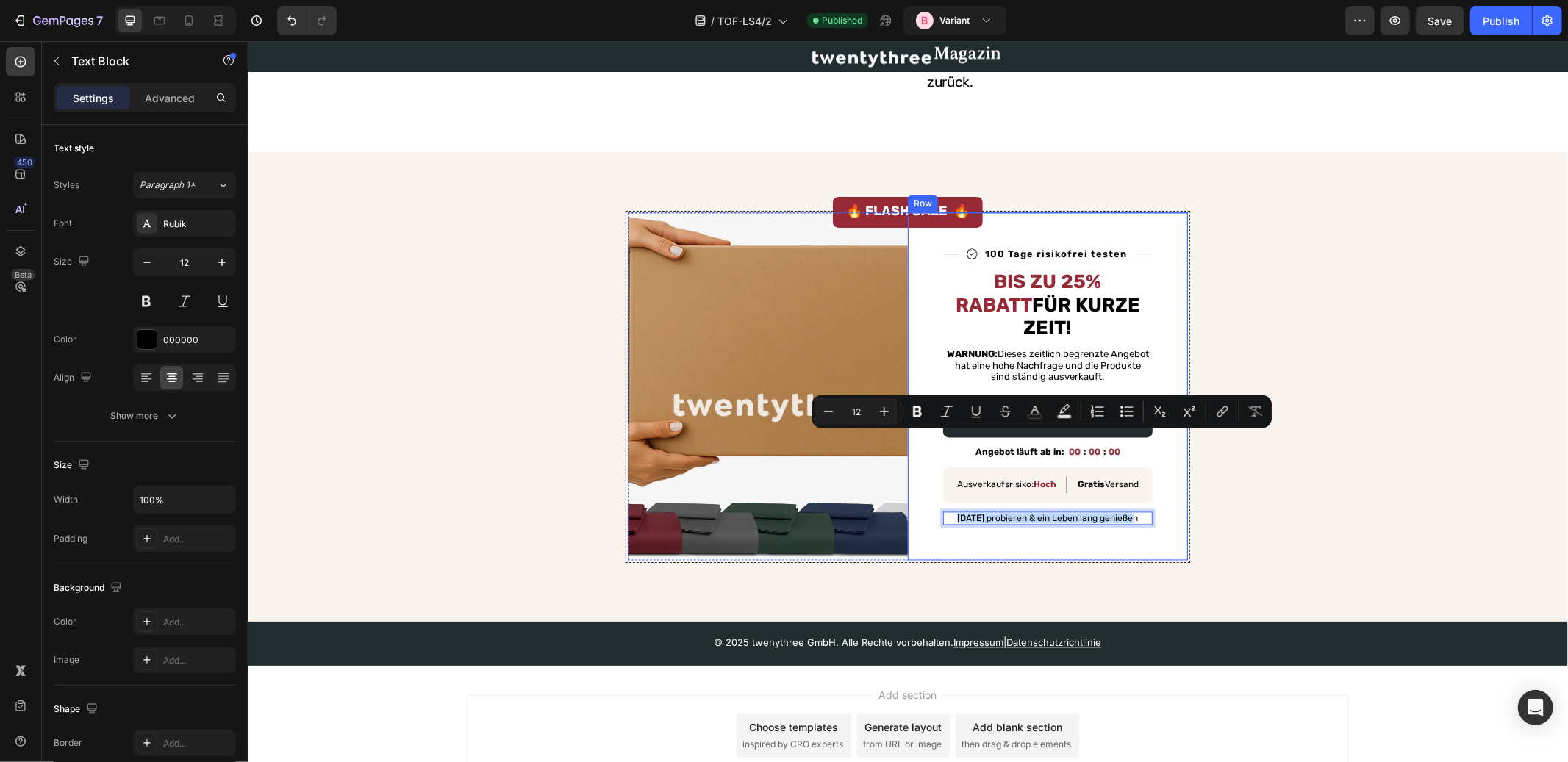
click at [1014, 458] on div "Title Line Image 100 Tage risikofrei testen Text Block Row Title Line Row Bis z…" at bounding box center [1048, 386] width 280 height 348
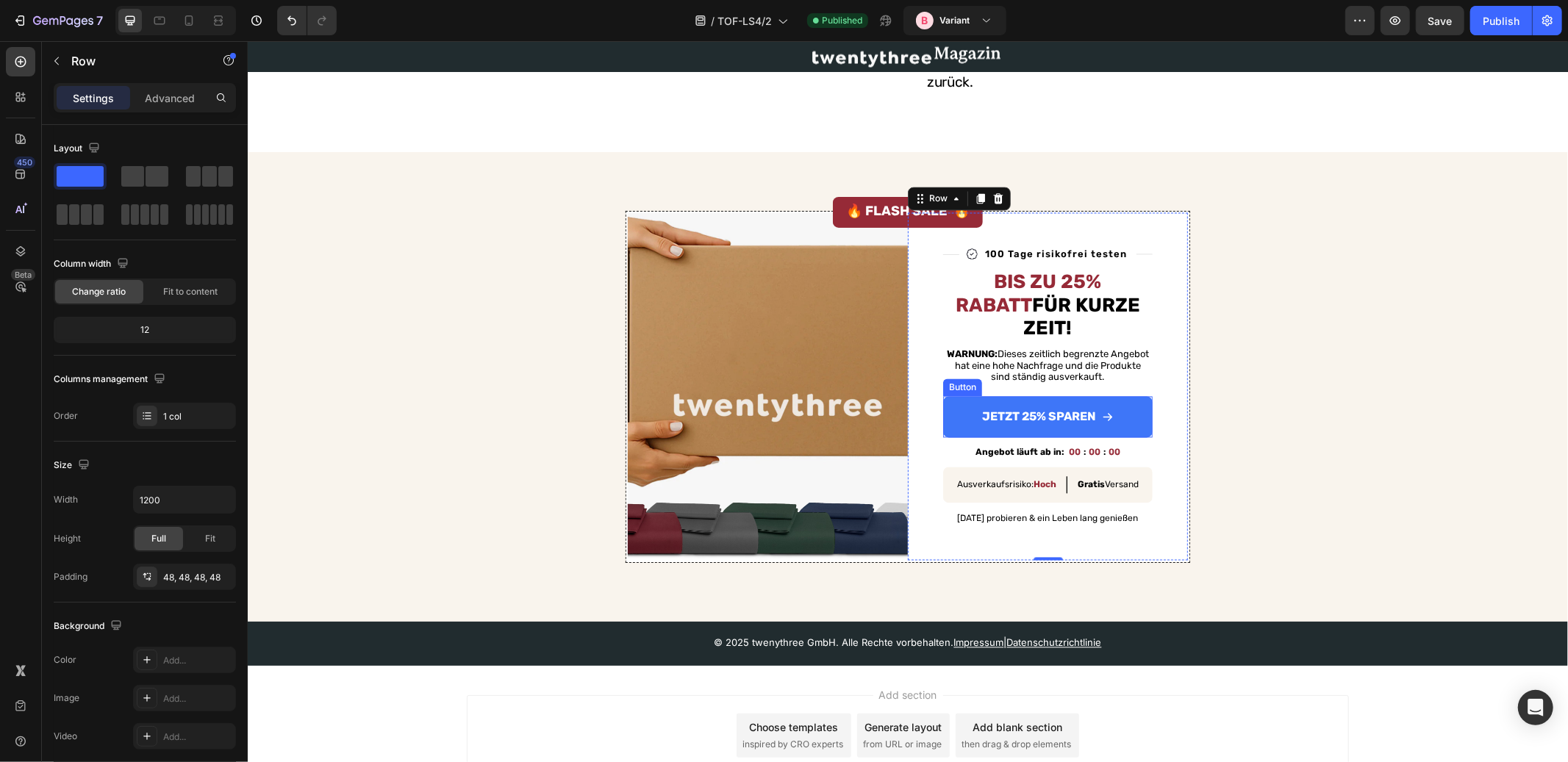
click at [1124, 396] on link "Jetzt 25% sparen" at bounding box center [1048, 417] width 209 height 41
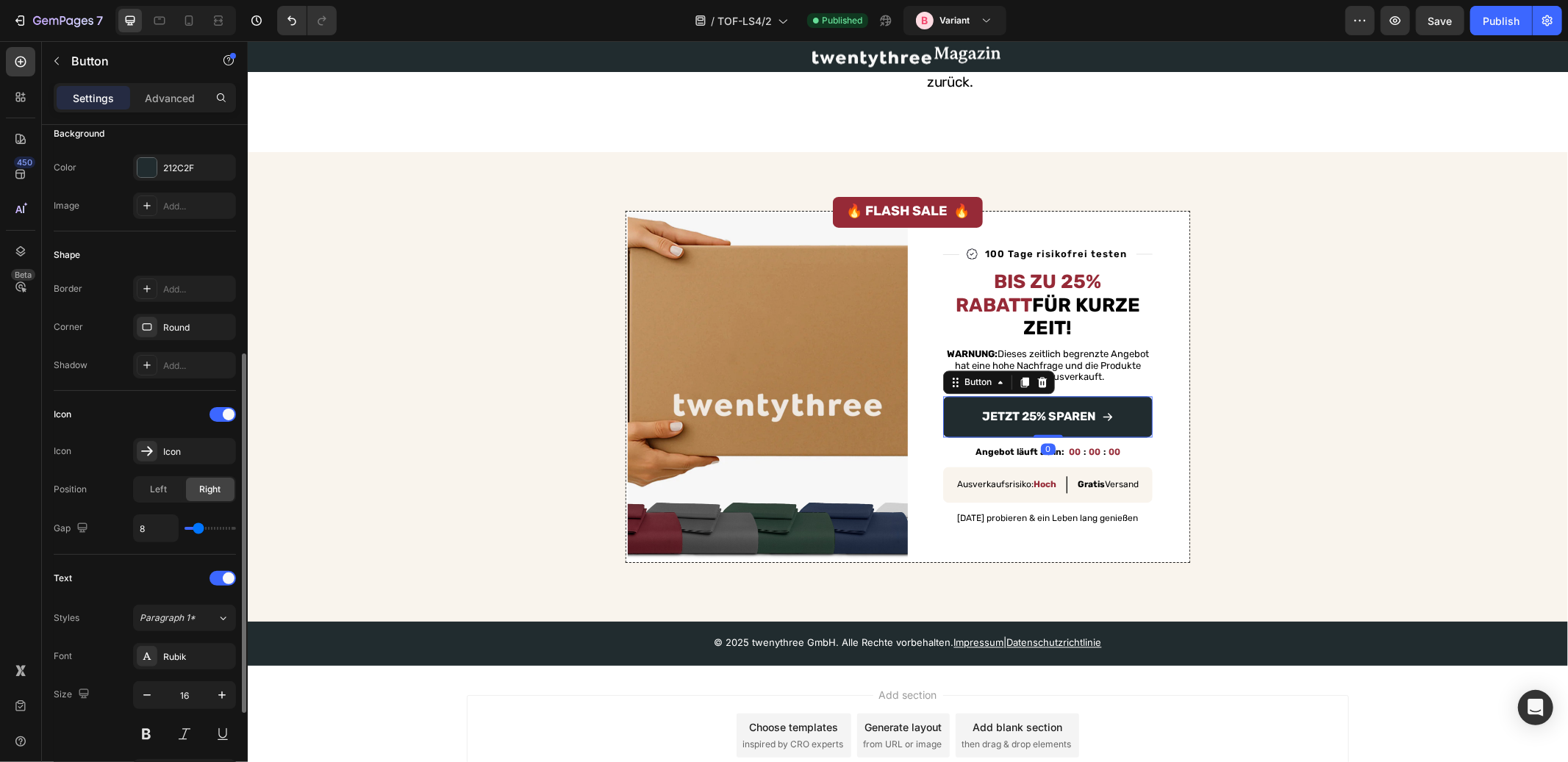
scroll to position [441, 0]
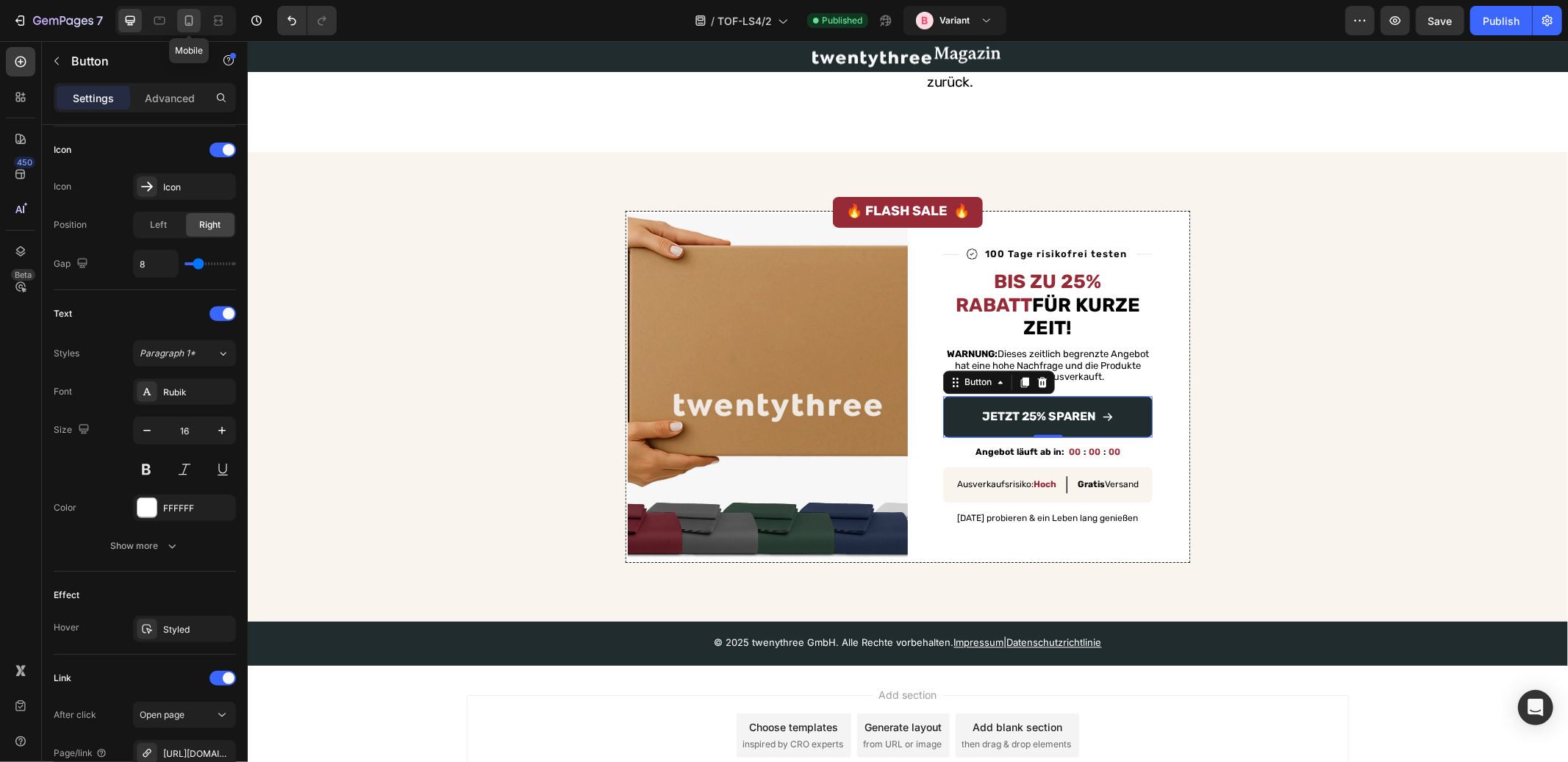
click at [197, 22] on div at bounding box center [189, 21] width 24 height 24
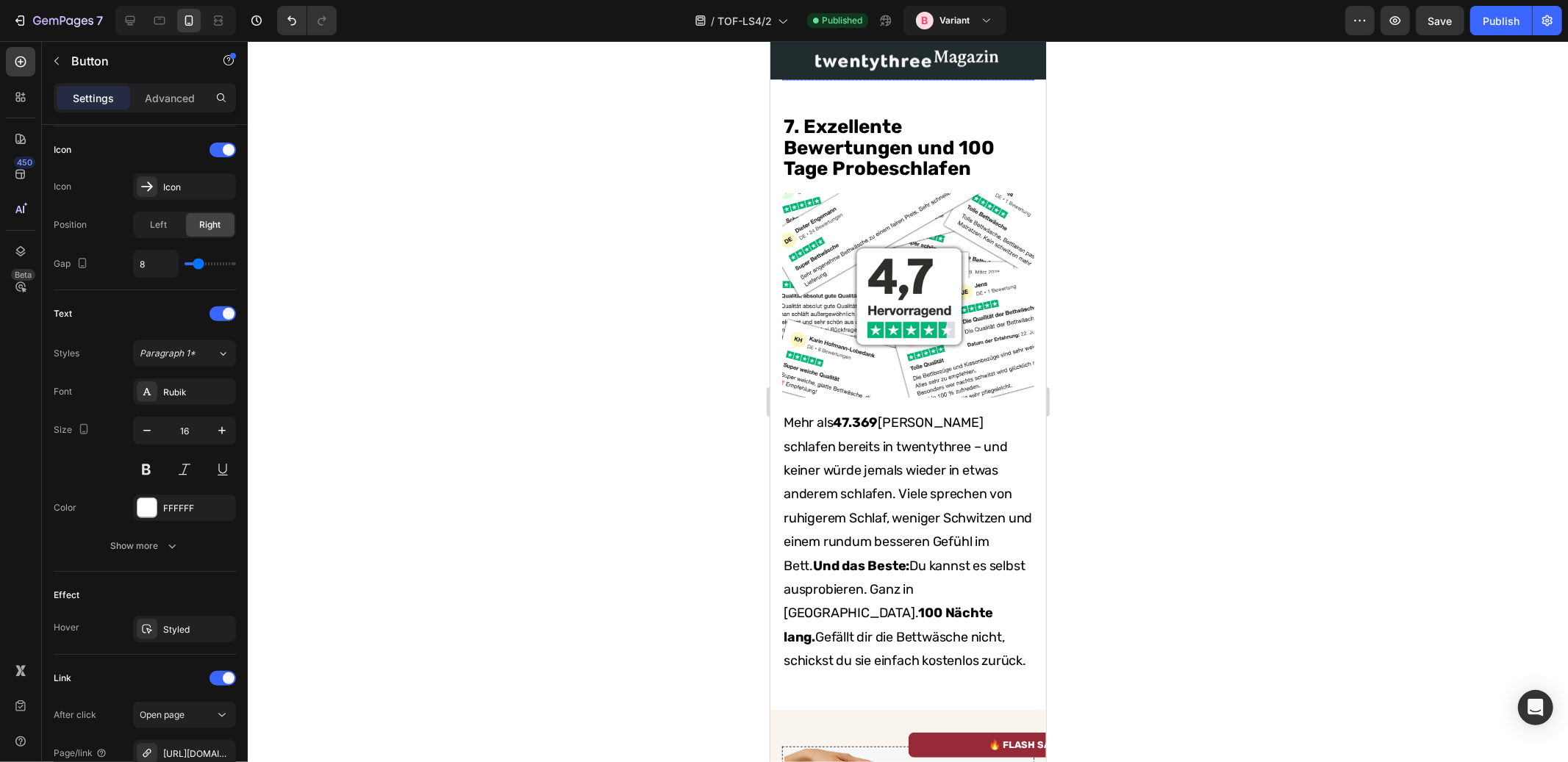
scroll to position [4313, 0]
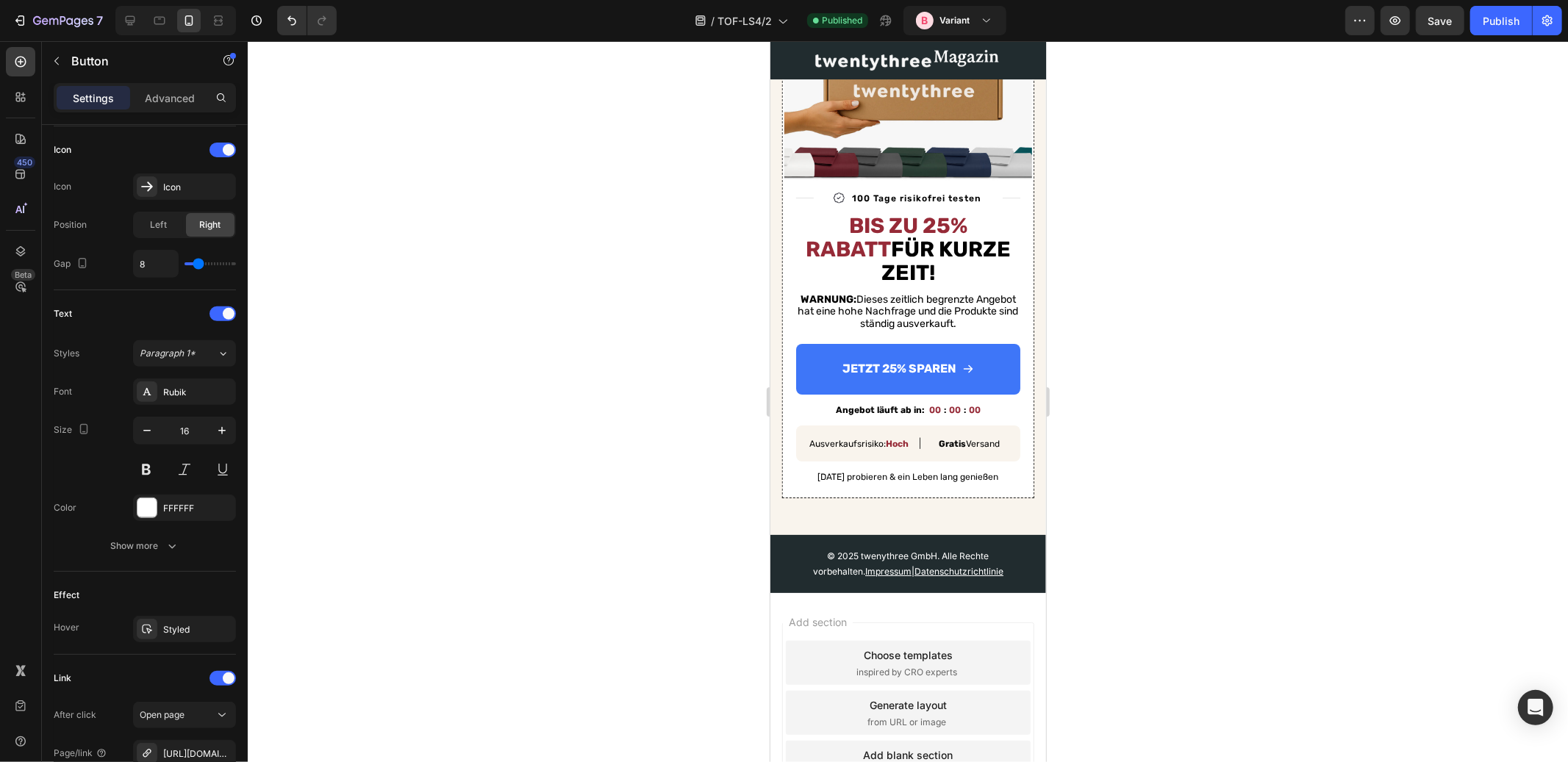
click at [988, 343] on link "Jetzt 25% sparen" at bounding box center [907, 368] width 224 height 51
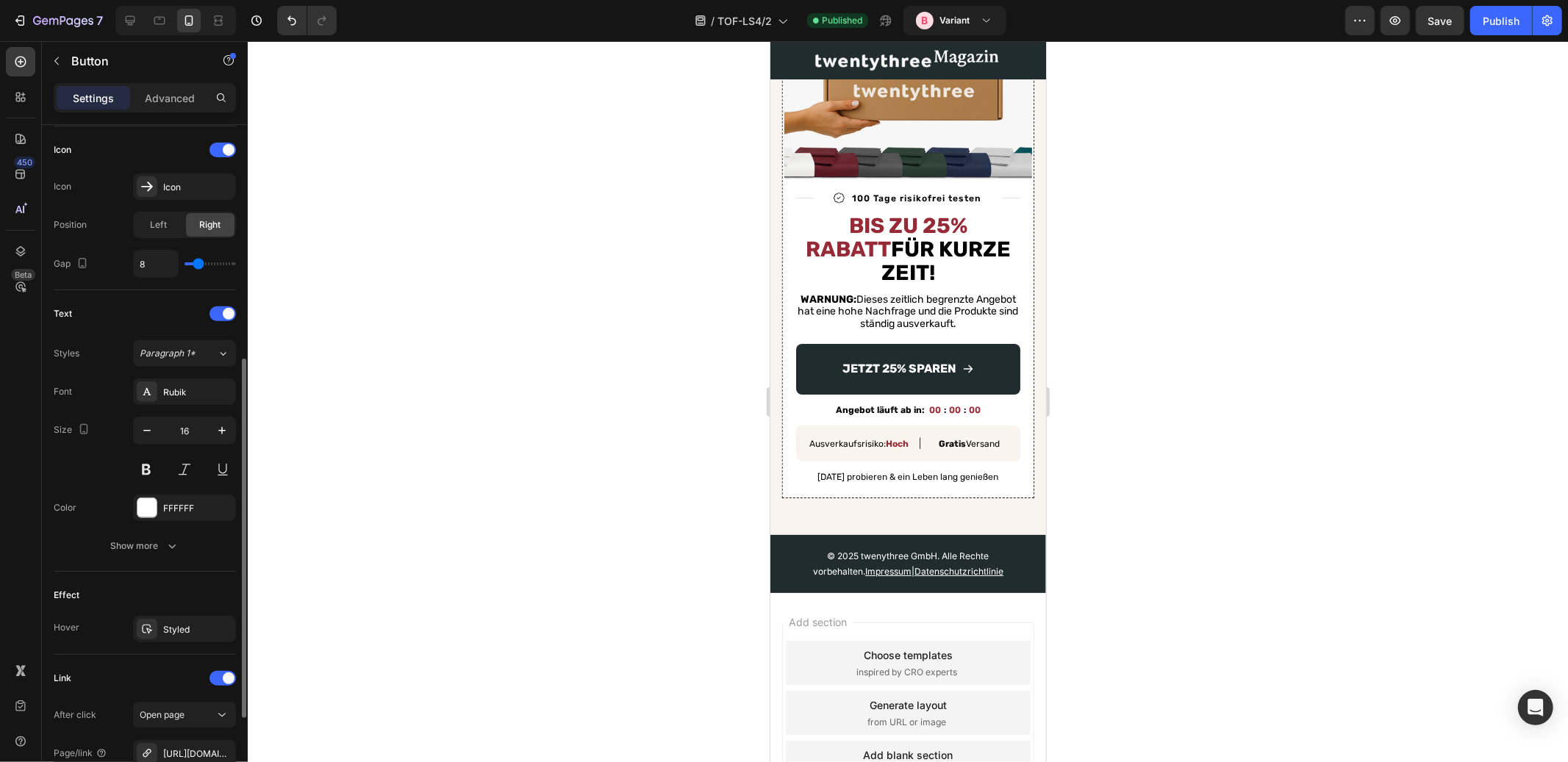
scroll to position [606, 0]
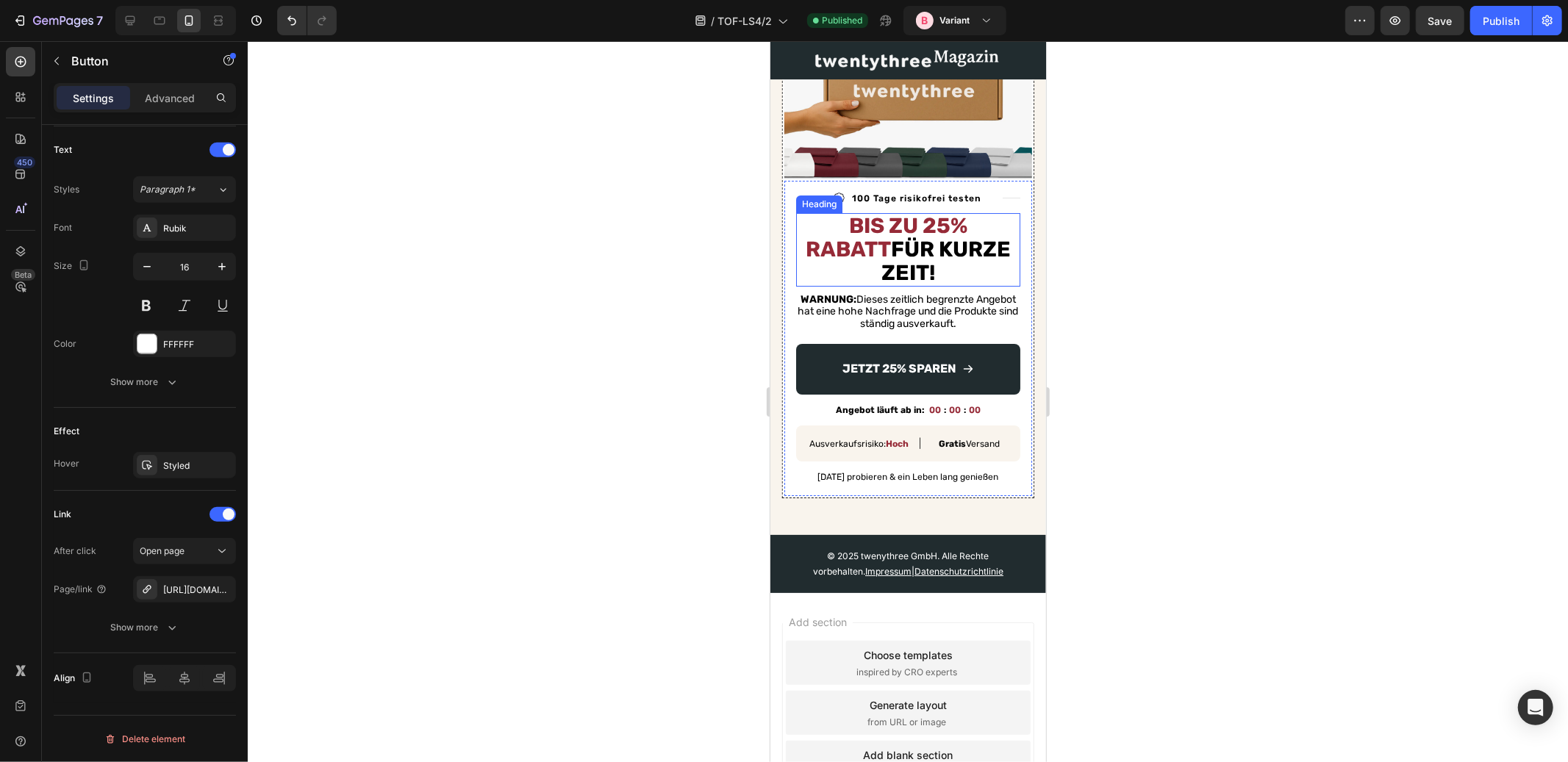
click at [936, 227] on h2 "Bis zu 25% Rabatt für kurze Zeit!" at bounding box center [907, 249] width 224 height 74
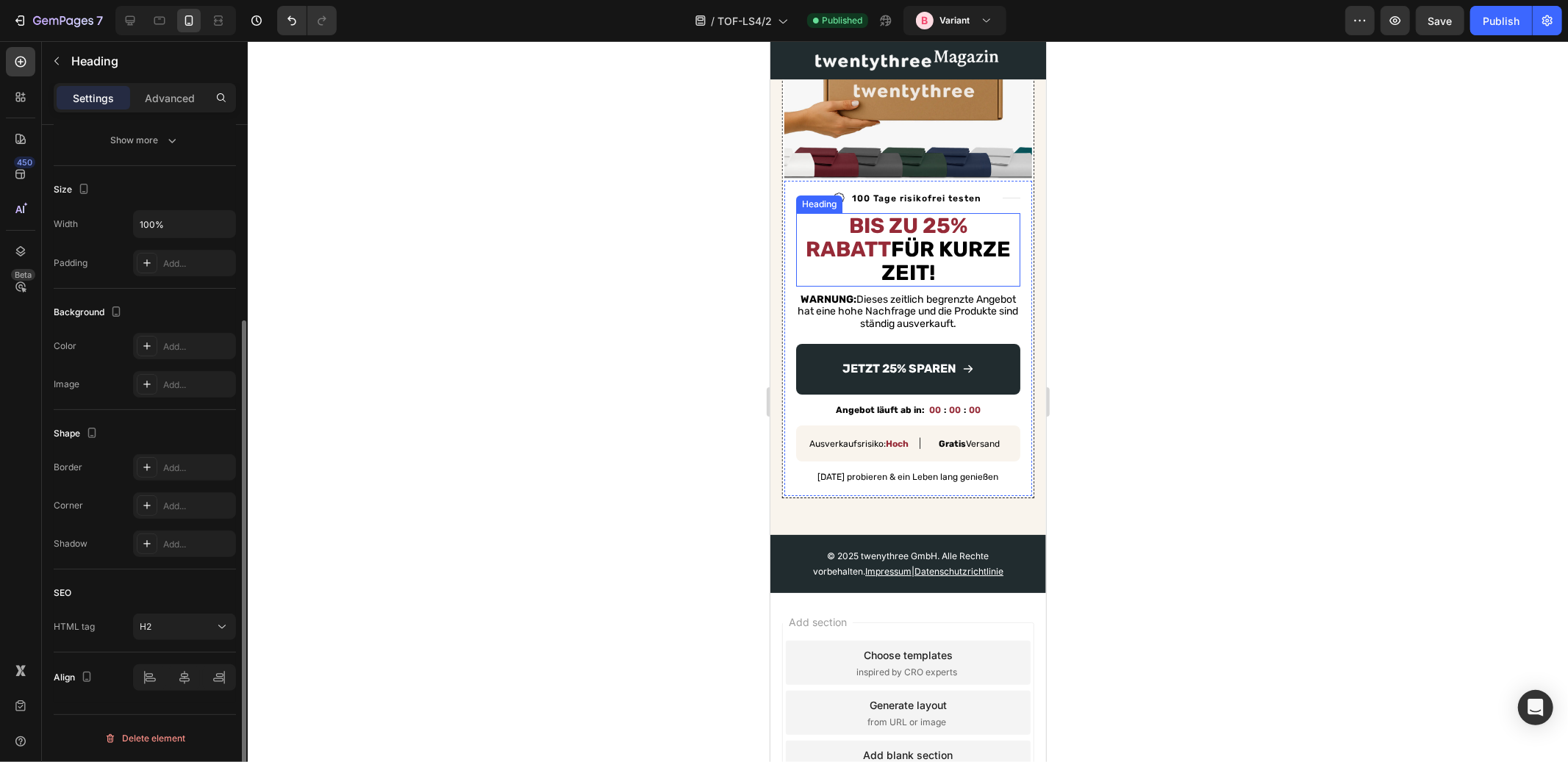
scroll to position [0, 0]
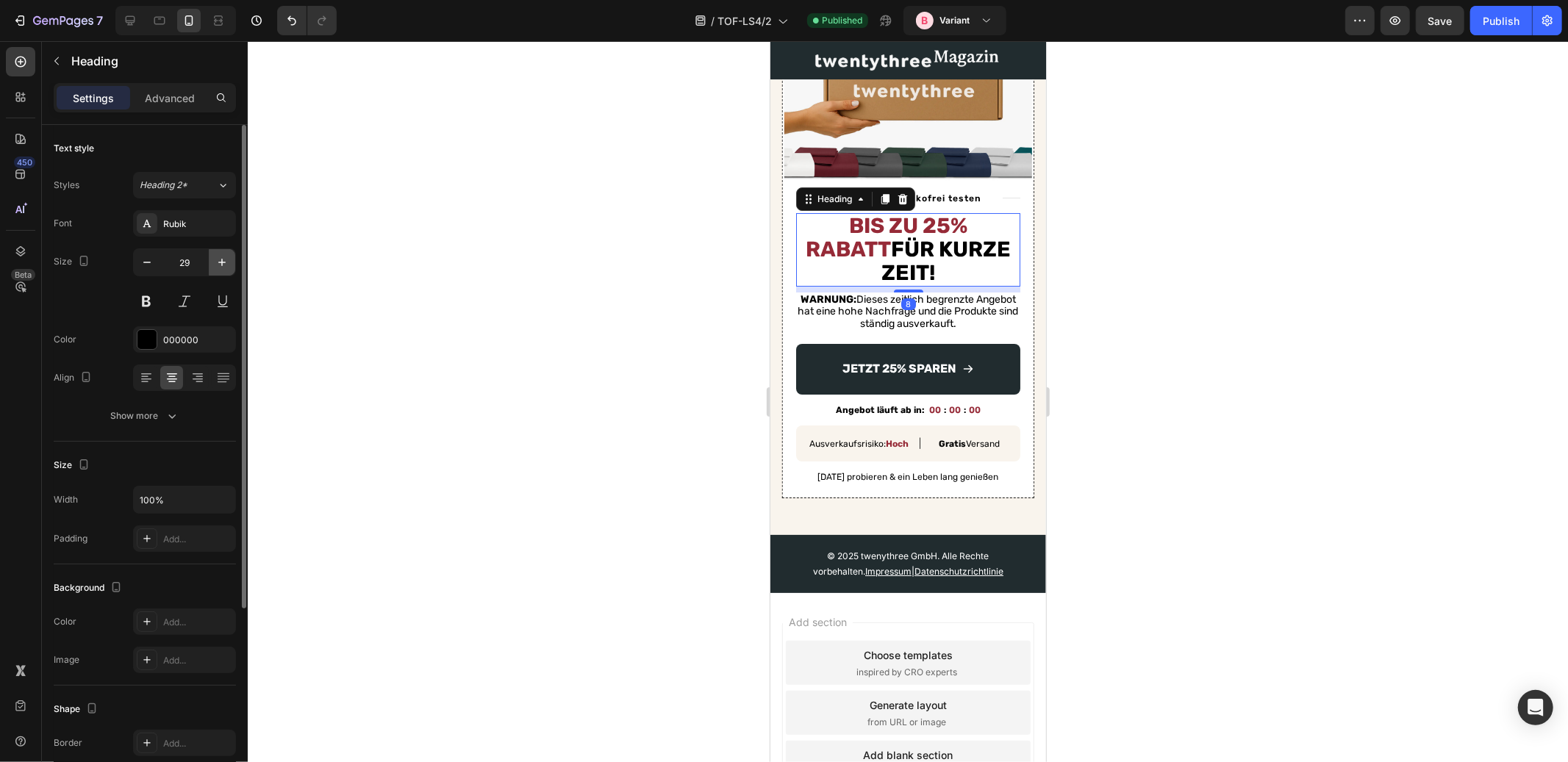
click at [220, 260] on icon "button" at bounding box center [222, 262] width 15 height 15
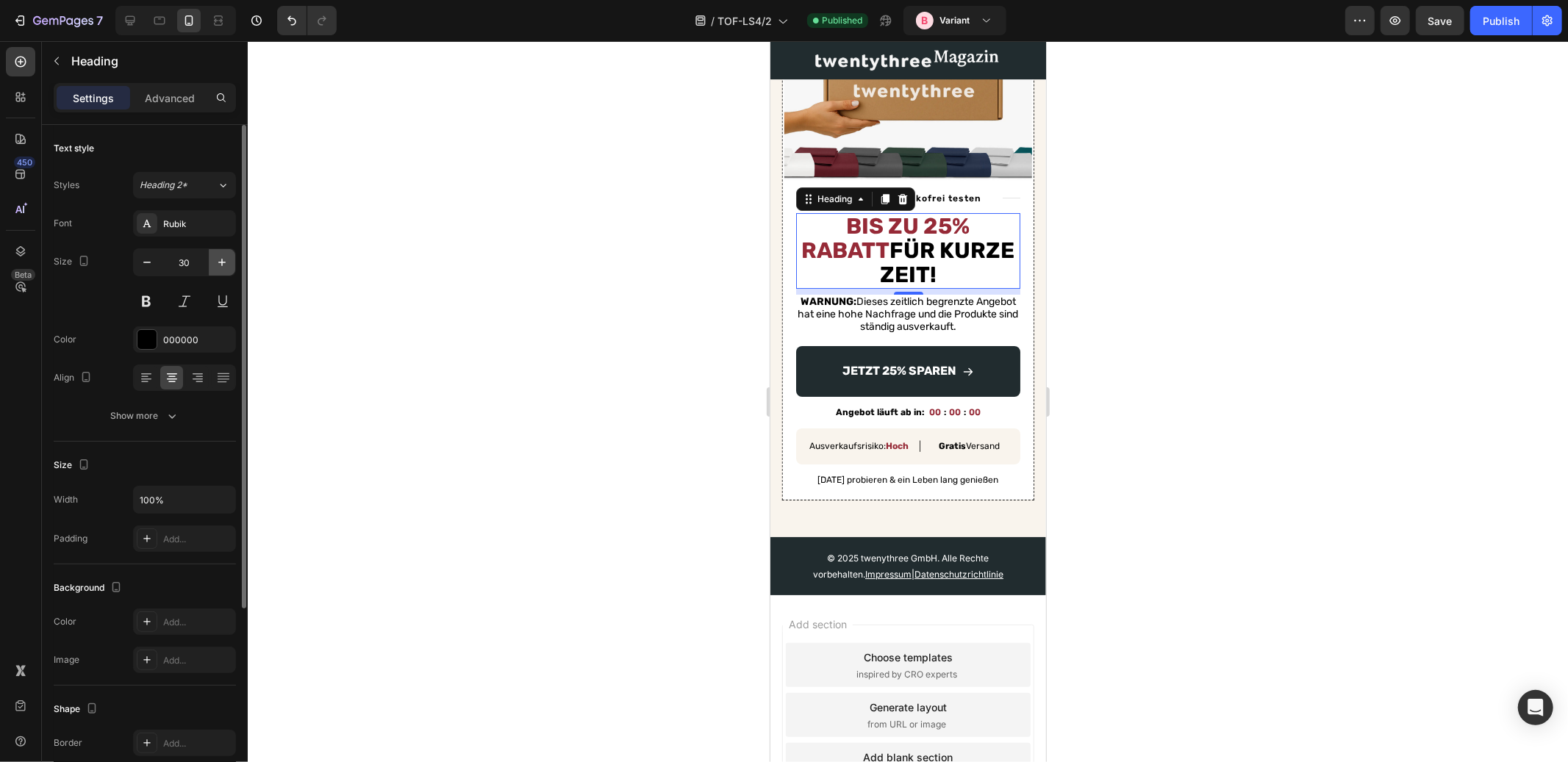
click at [220, 260] on icon "button" at bounding box center [222, 262] width 15 height 15
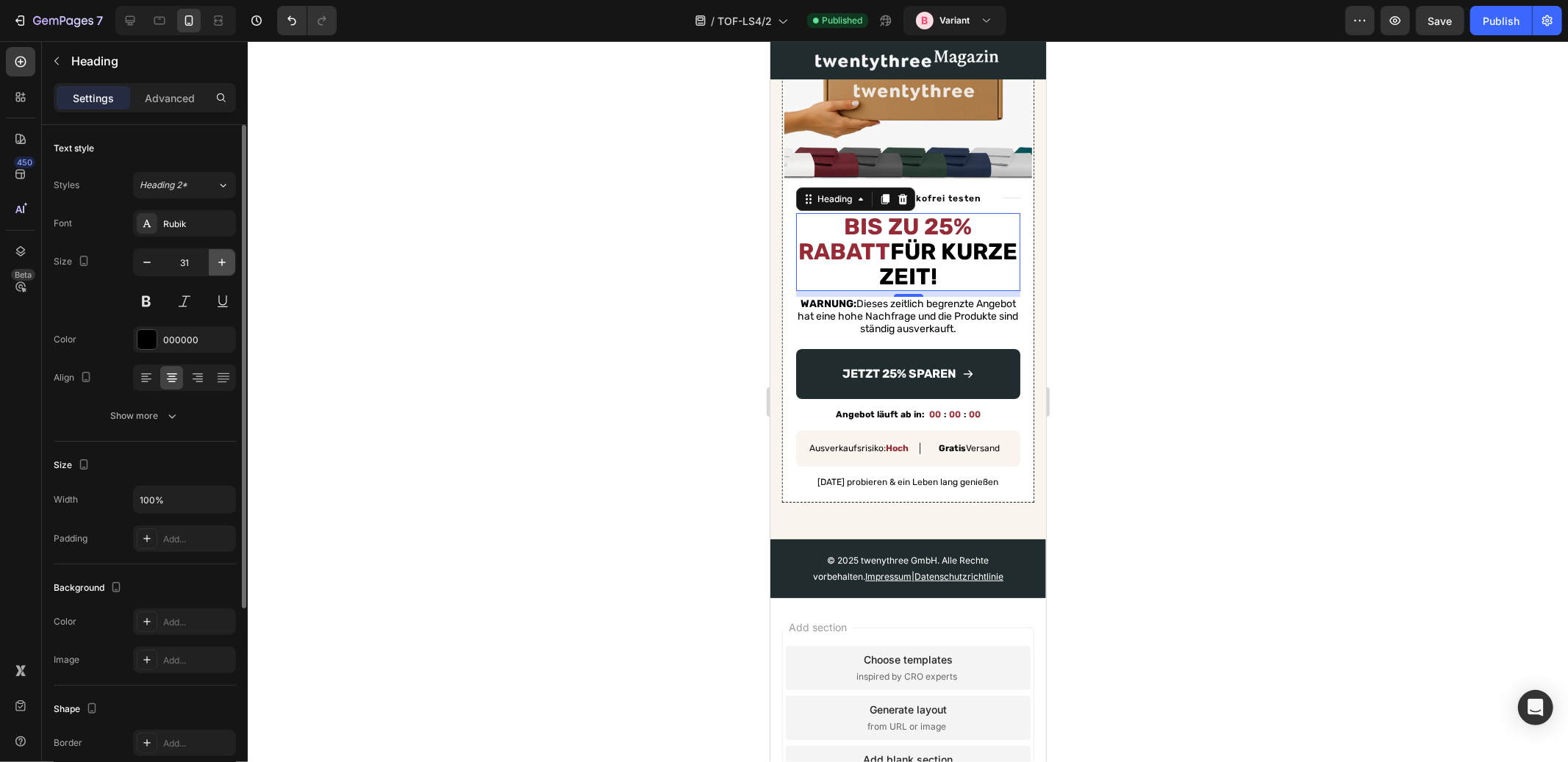
click at [220, 260] on icon "button" at bounding box center [222, 262] width 15 height 15
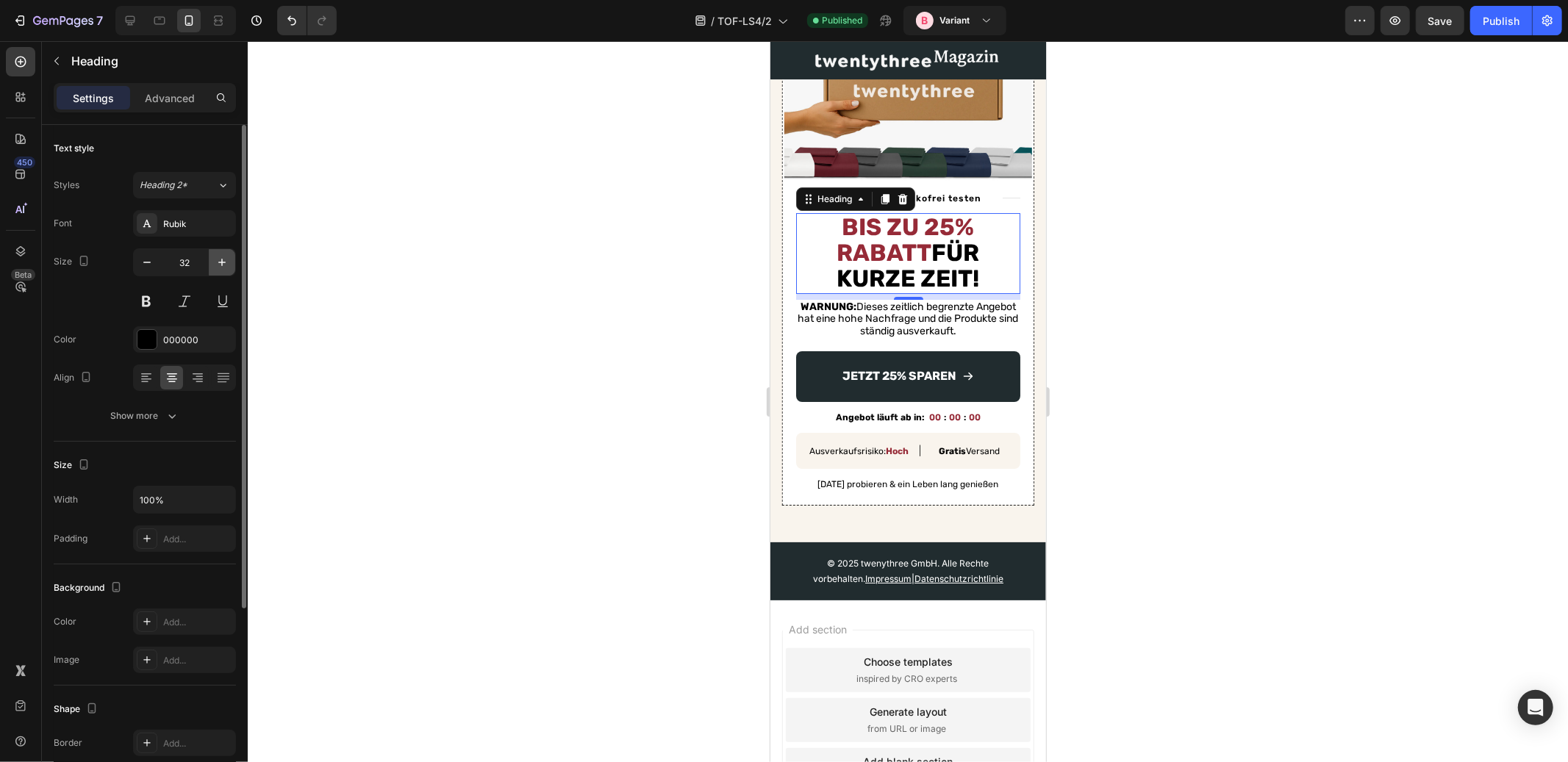
click at [220, 260] on icon "button" at bounding box center [222, 262] width 15 height 15
type input "33"
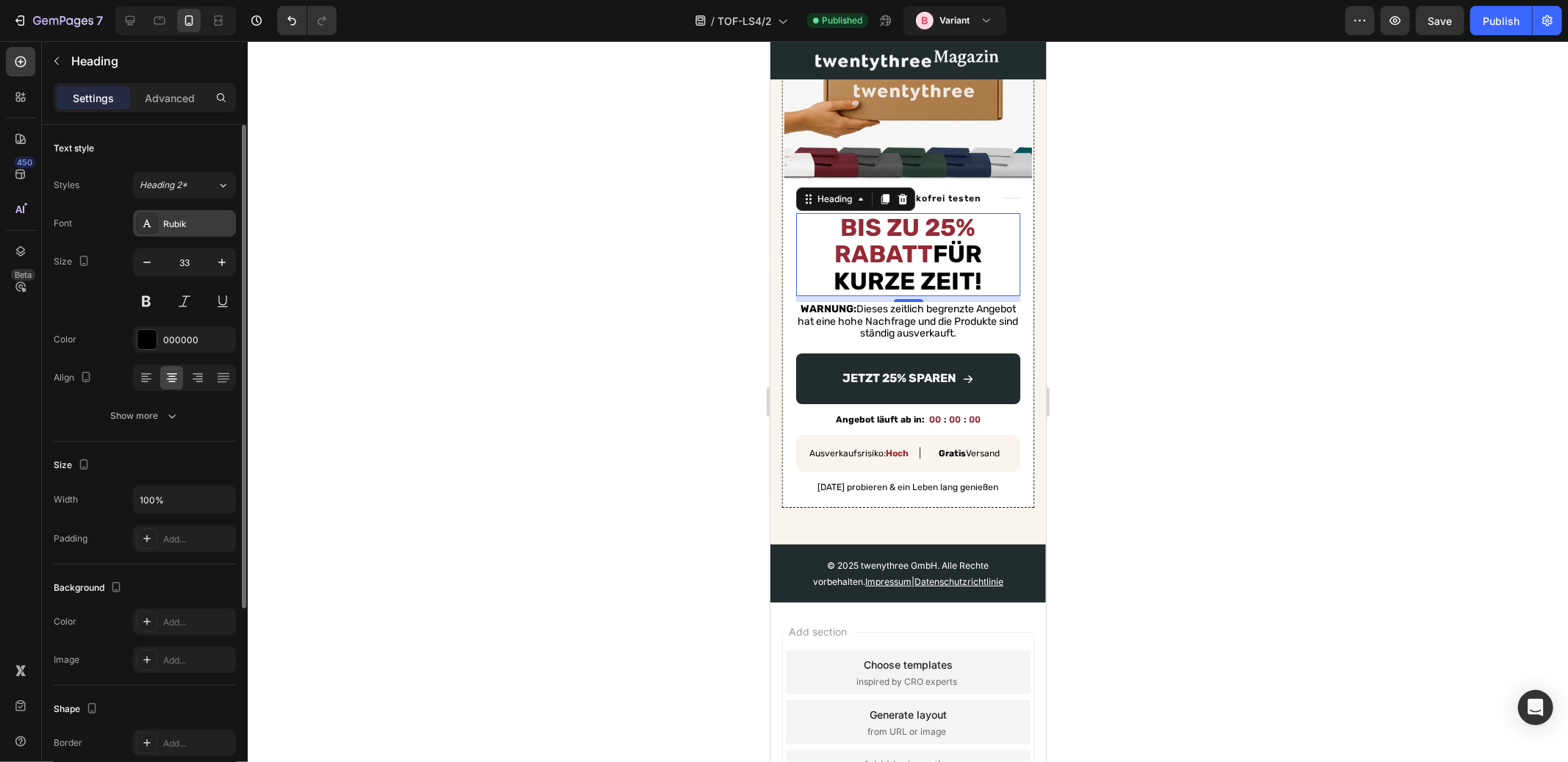
click at [181, 220] on div "Rubik" at bounding box center [198, 224] width 69 height 13
click at [142, 301] on button at bounding box center [147, 301] width 27 height 27
click at [100, 305] on div "Size 33" at bounding box center [144, 282] width 182 height 66
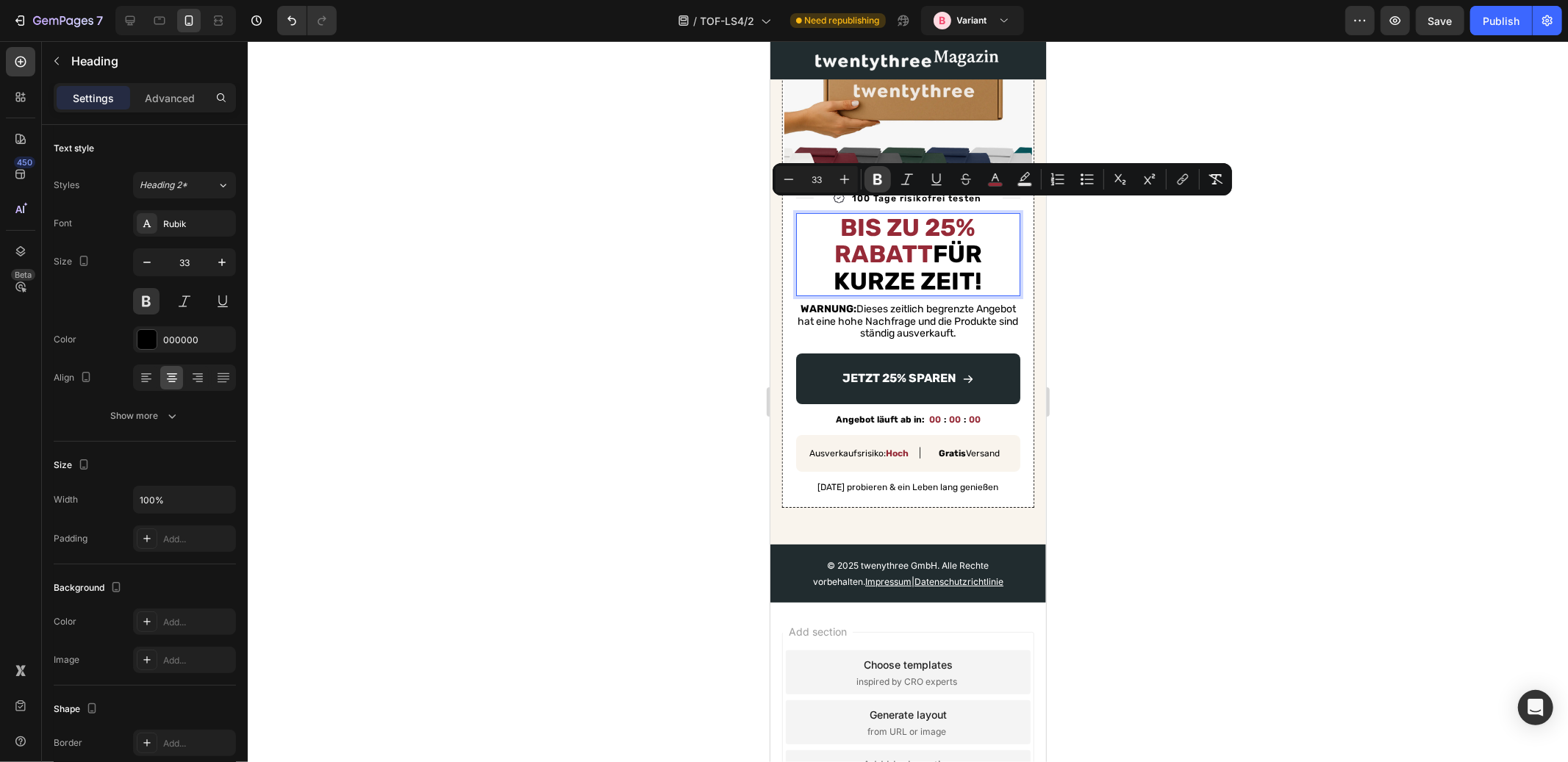
click at [877, 175] on icon "Editor contextual toolbar" at bounding box center [878, 179] width 9 height 11
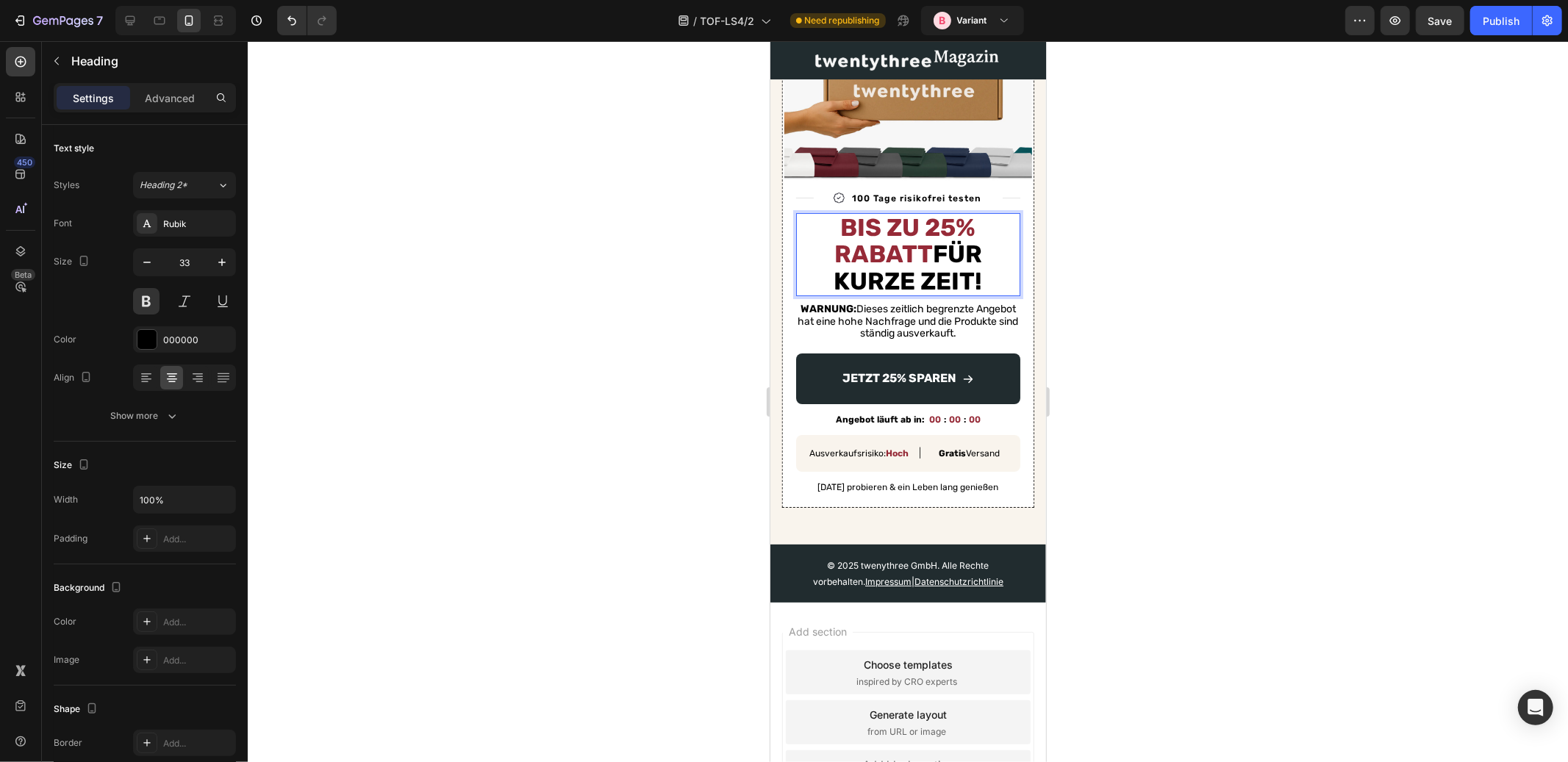
click at [876, 229] on strong "Bis zu 25% Rabatt" at bounding box center [905, 240] width 142 height 55
click at [887, 231] on strong "Bis zu 25% Rabatt" at bounding box center [905, 240] width 142 height 55
click at [198, 227] on div "Rubik" at bounding box center [198, 224] width 69 height 13
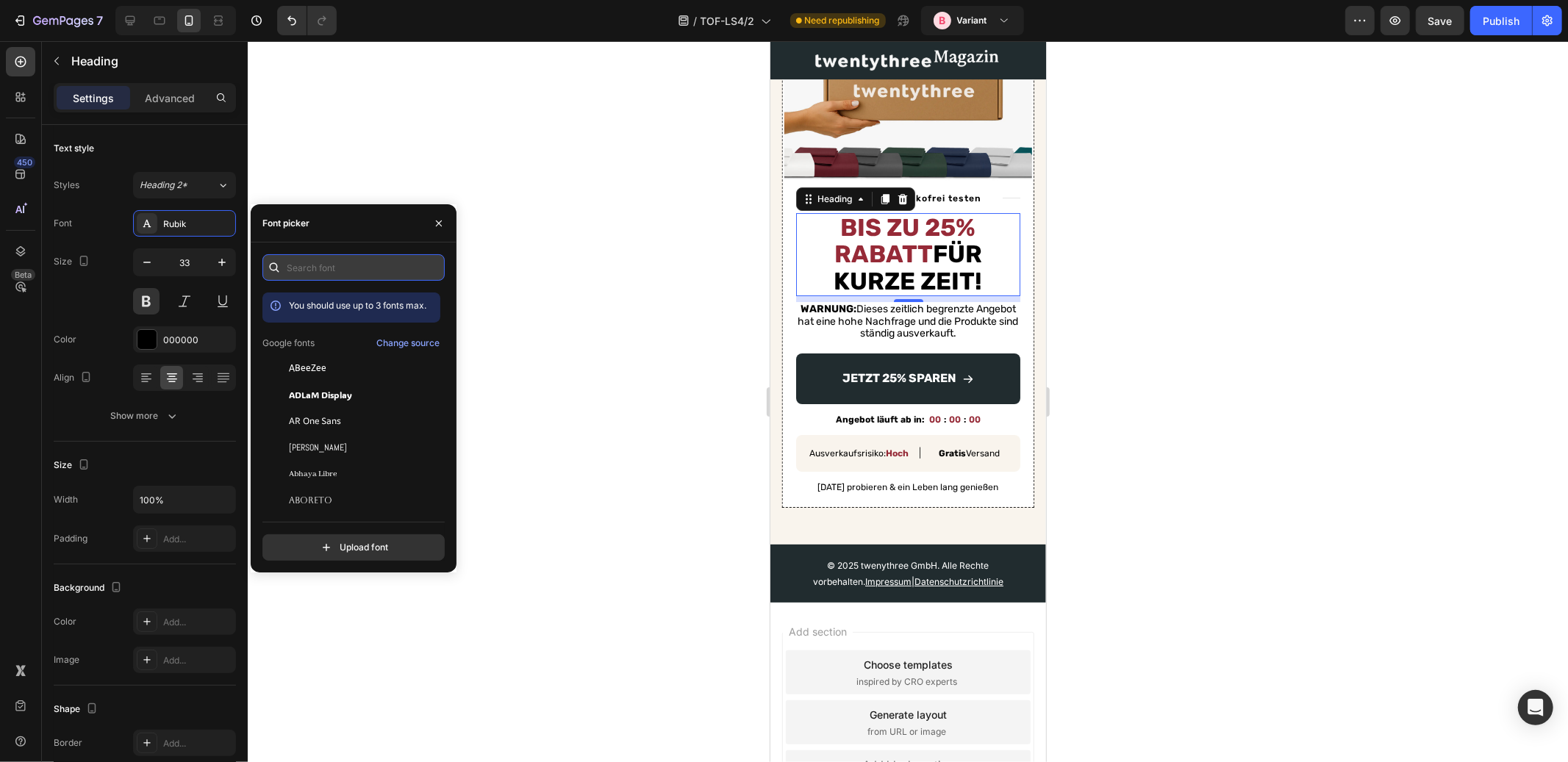
click at [339, 265] on input "text" at bounding box center [353, 268] width 182 height 27
type input "rubik"
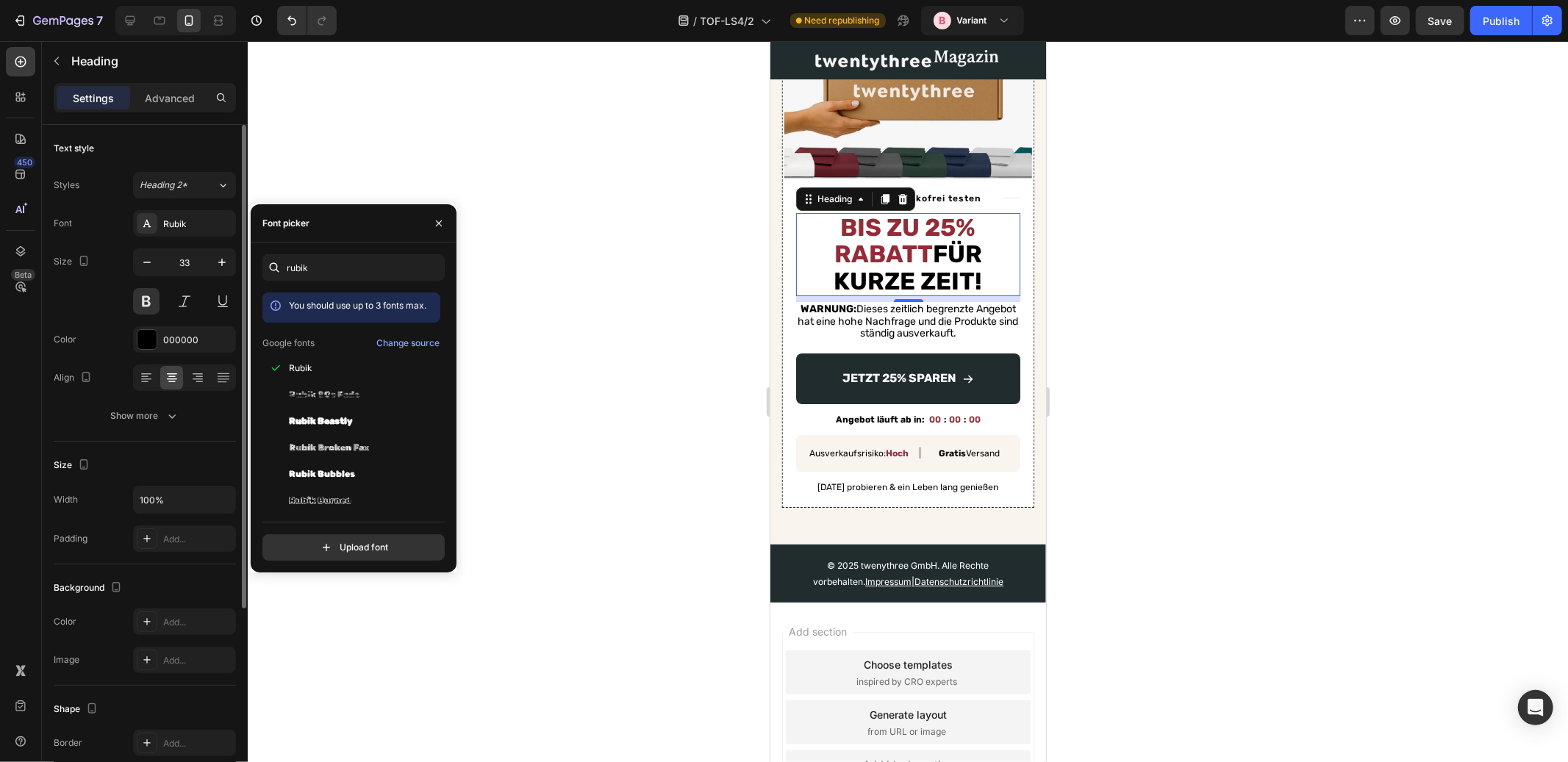
click at [72, 315] on div "Font Rubik Size 33 Color 000000 Align Show more" at bounding box center [144, 319] width 182 height 219
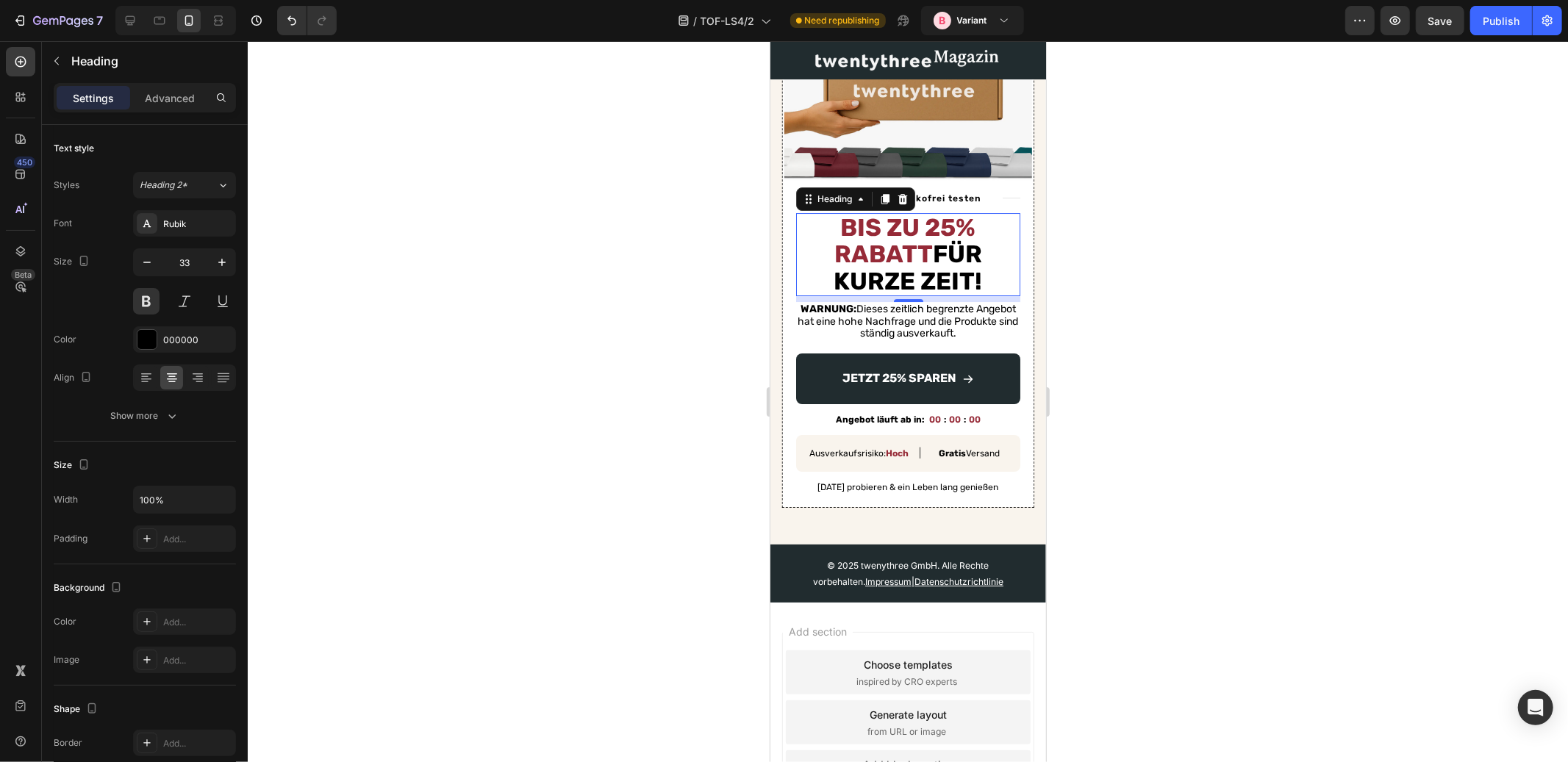
click at [972, 296] on div "8" at bounding box center [907, 298] width 224 height 6
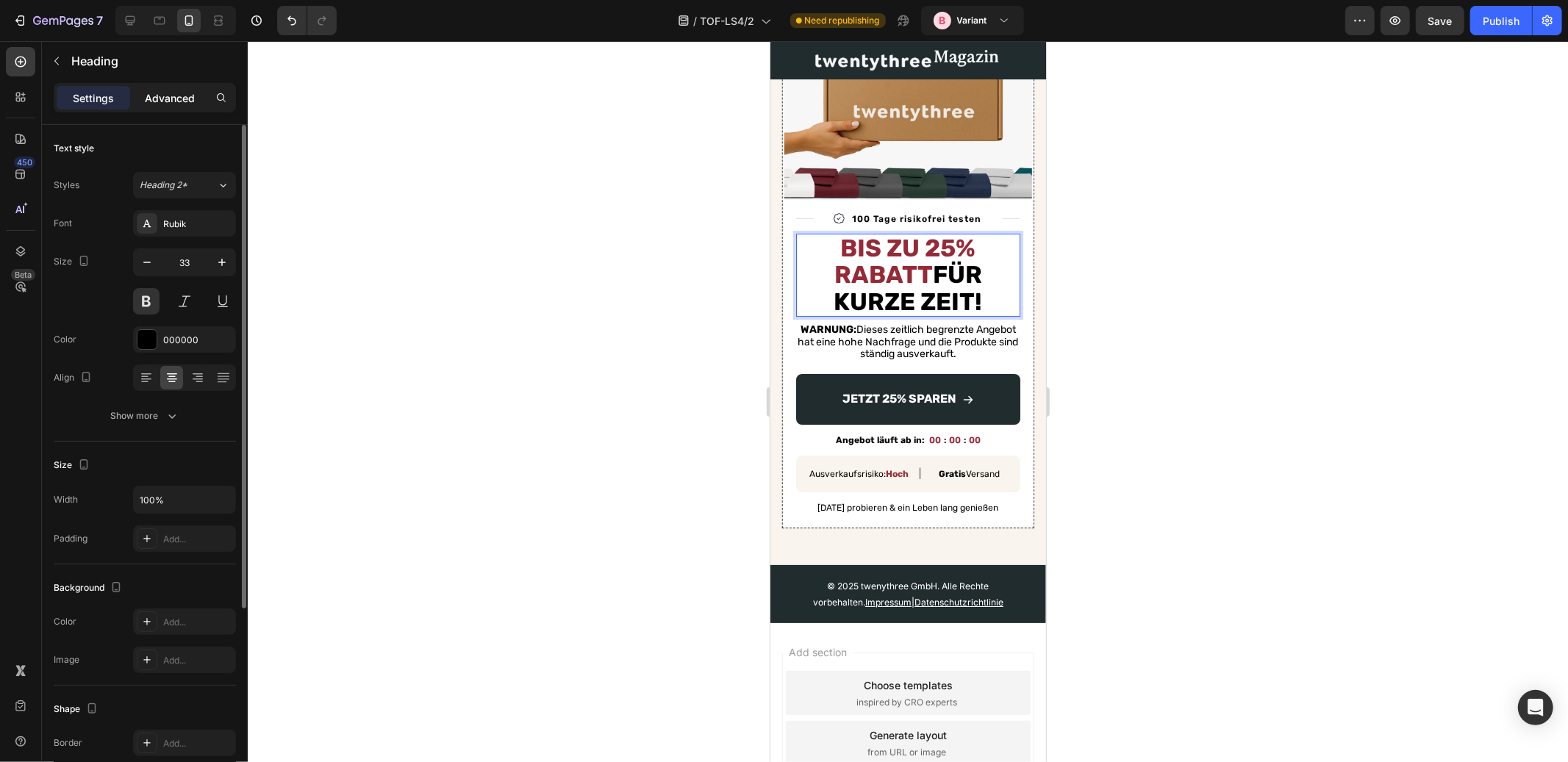
click at [154, 94] on p "Advanced" at bounding box center [170, 98] width 50 height 15
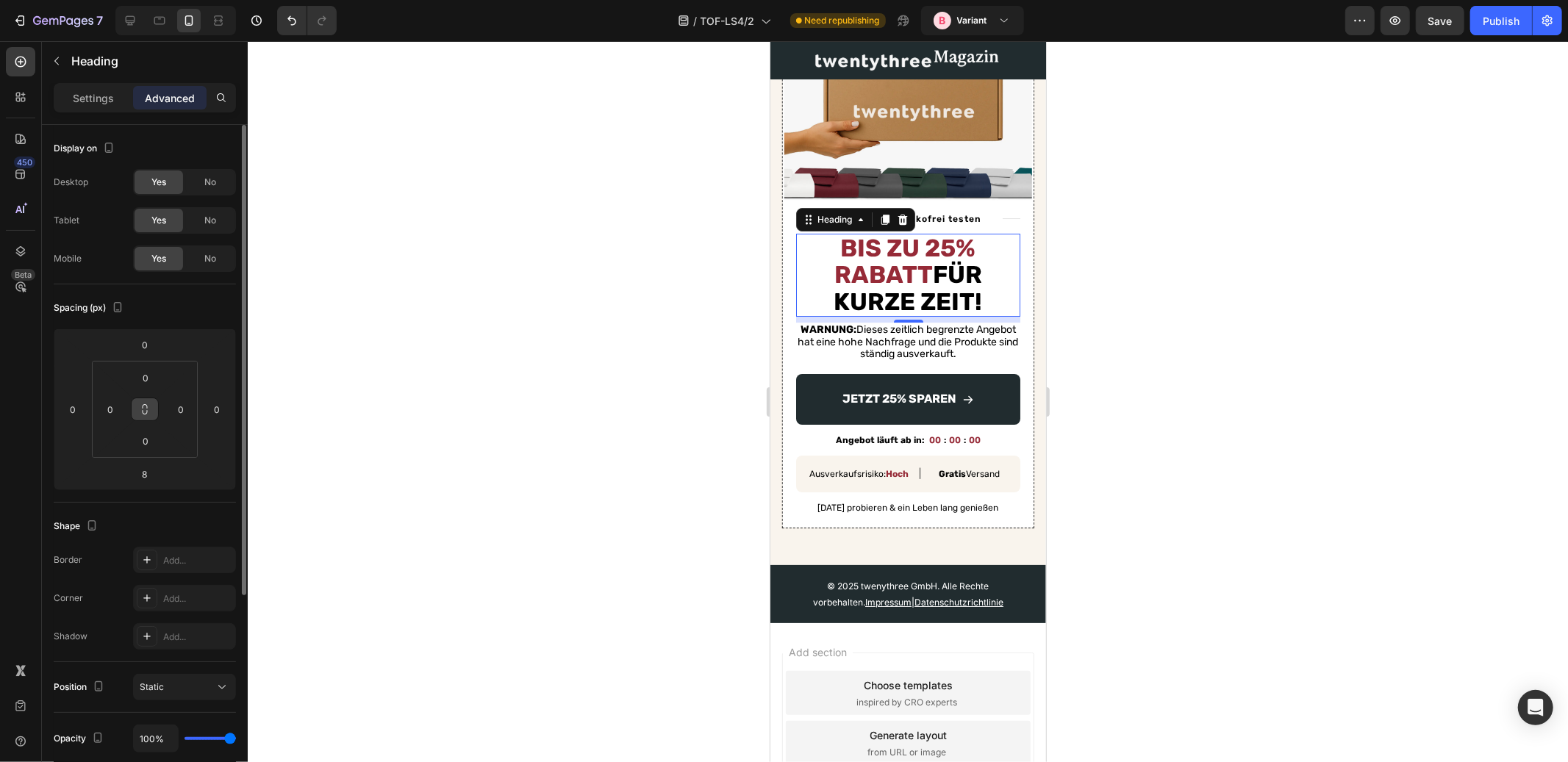
scroll to position [302, 0]
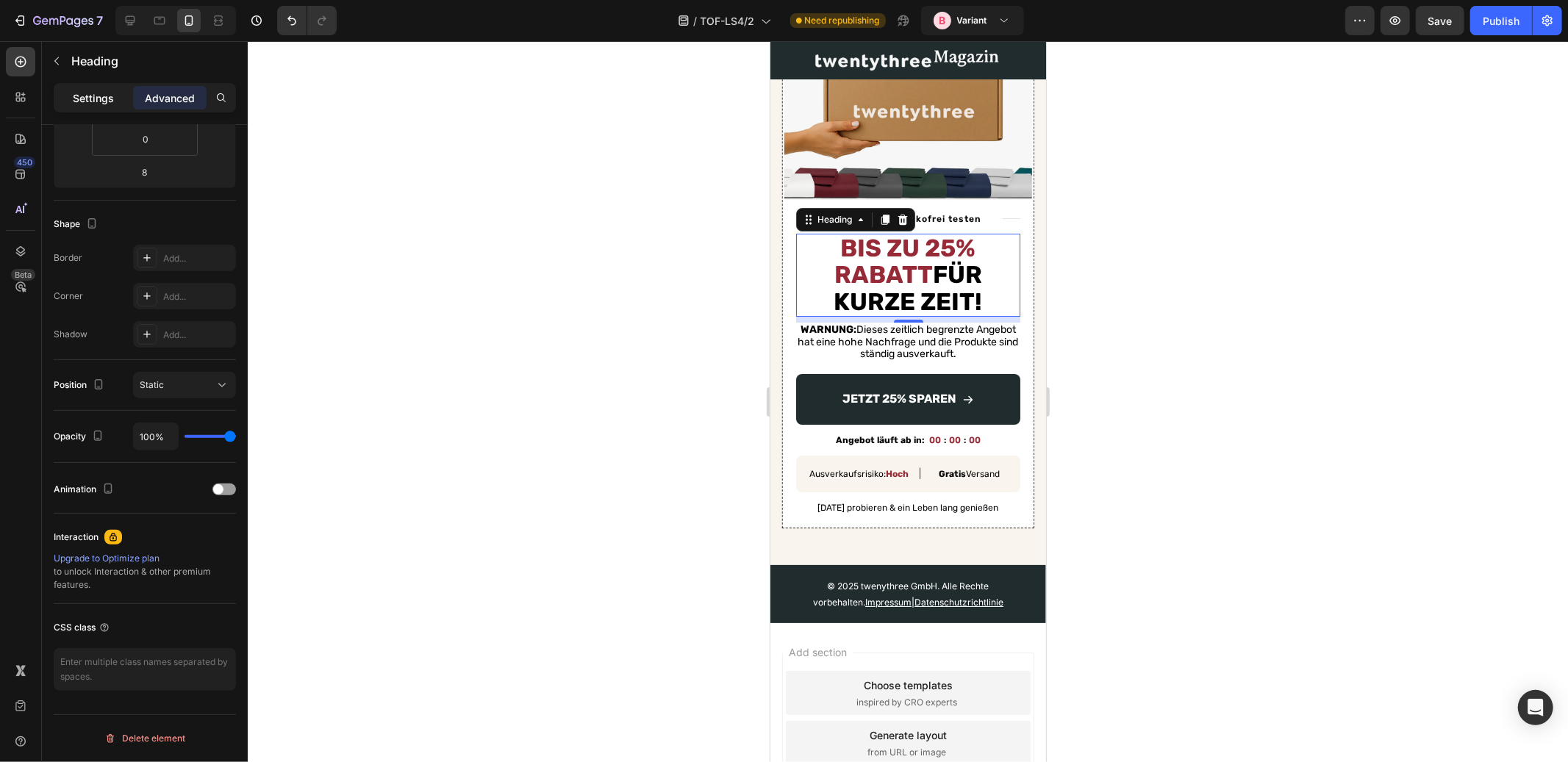
click at [107, 96] on p "Settings" at bounding box center [94, 98] width 41 height 15
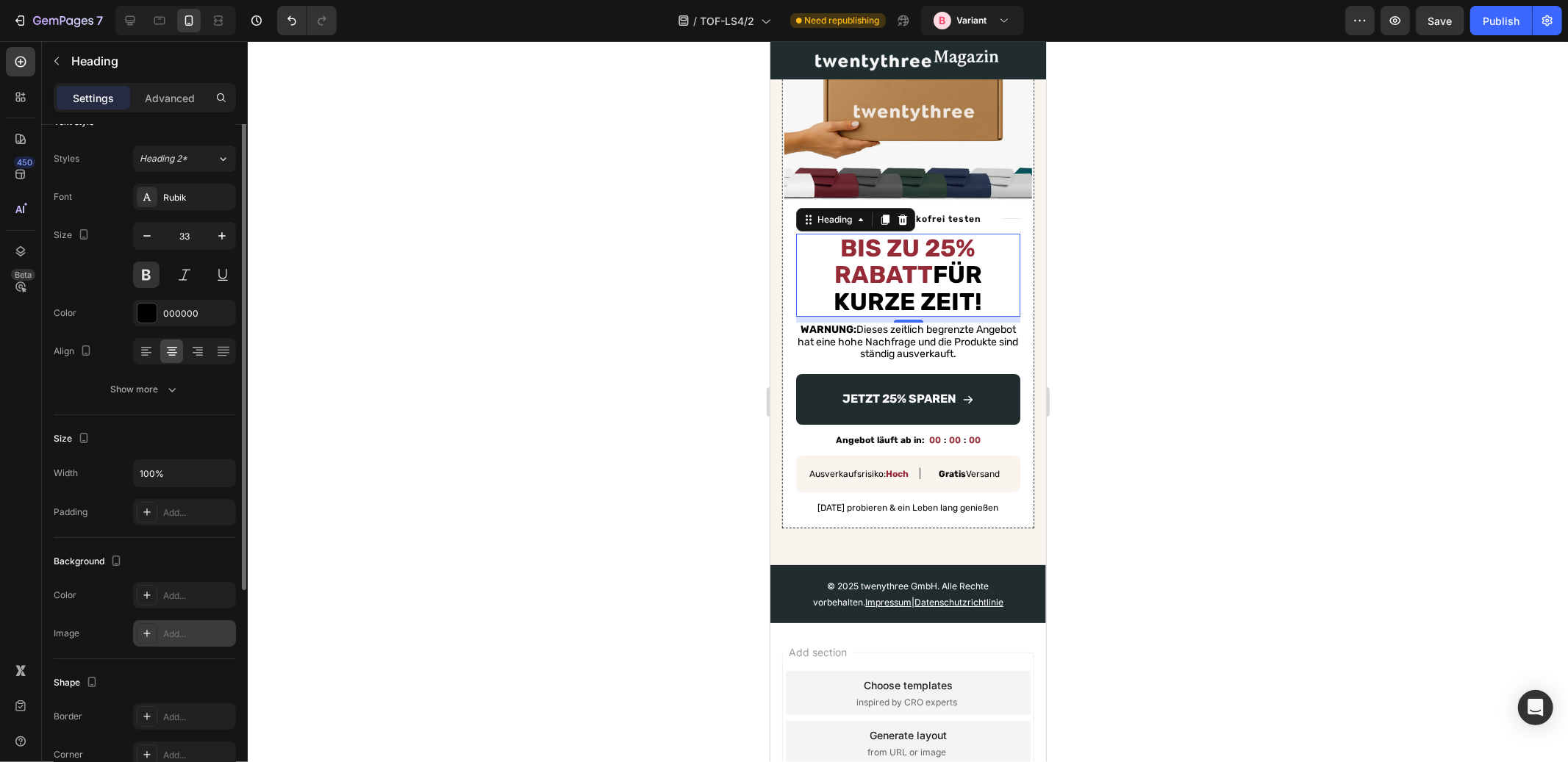
scroll to position [0, 0]
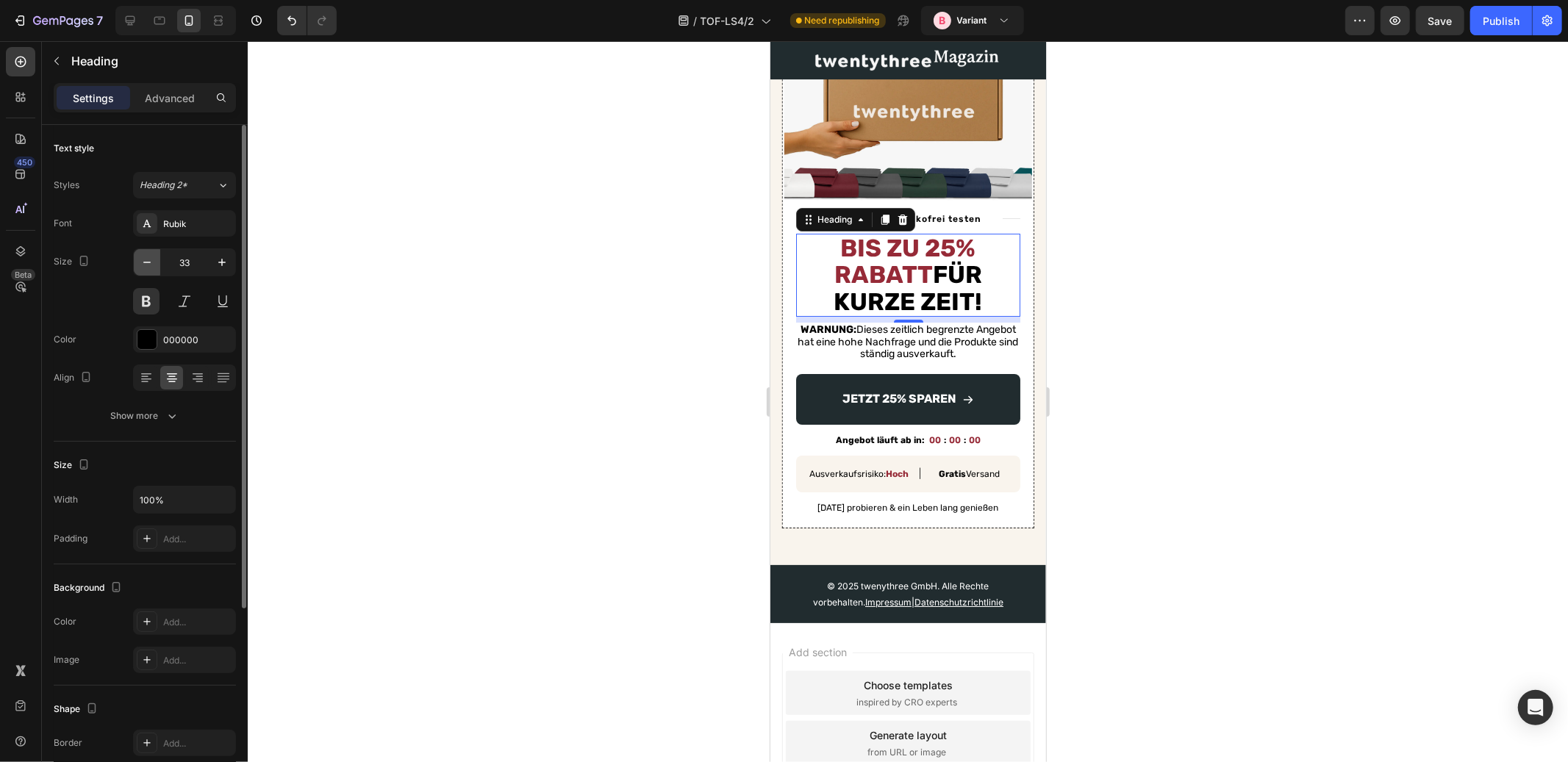
click at [144, 258] on icon "button" at bounding box center [147, 262] width 15 height 15
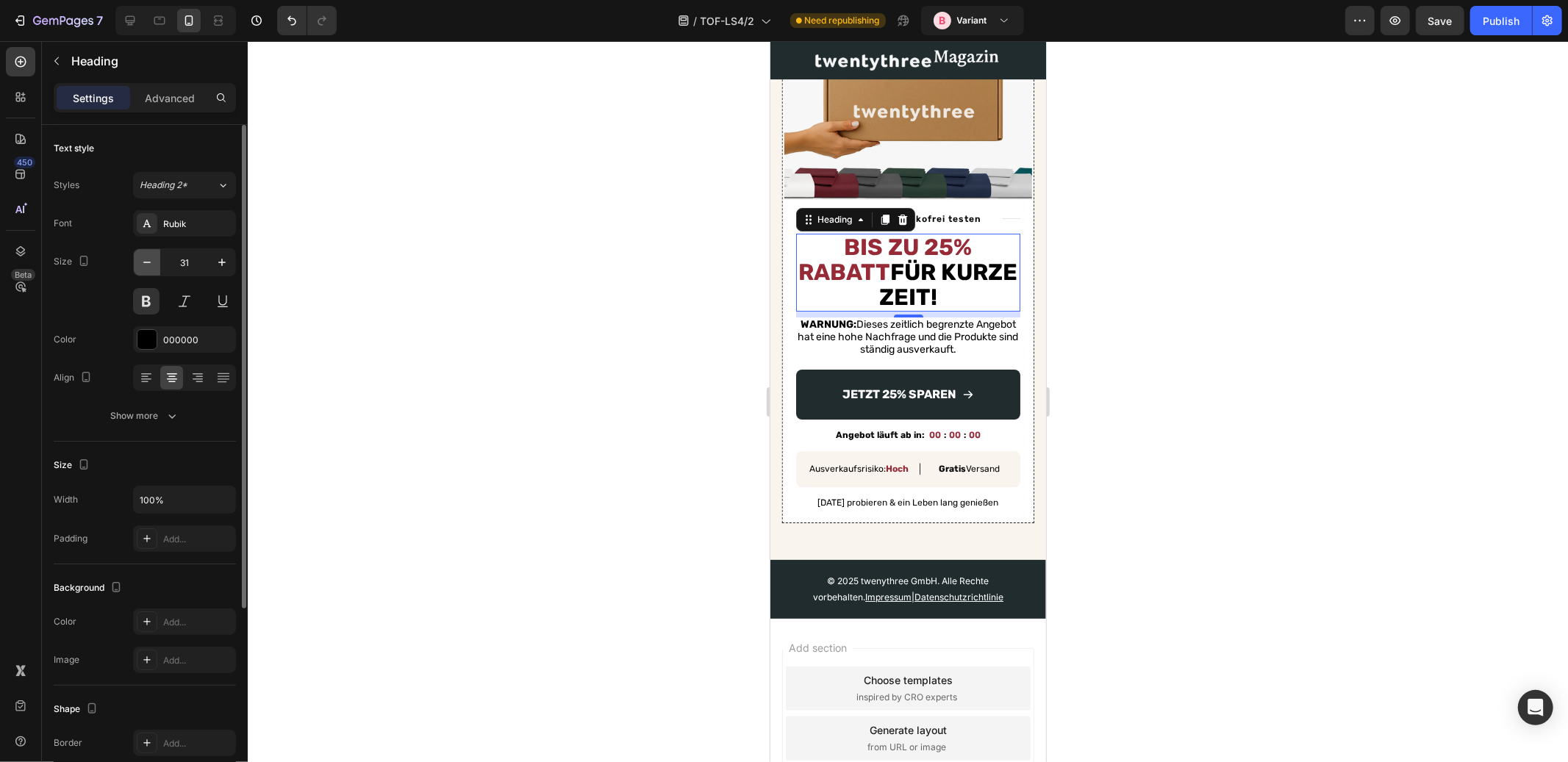
click at [144, 258] on icon "button" at bounding box center [147, 262] width 15 height 15
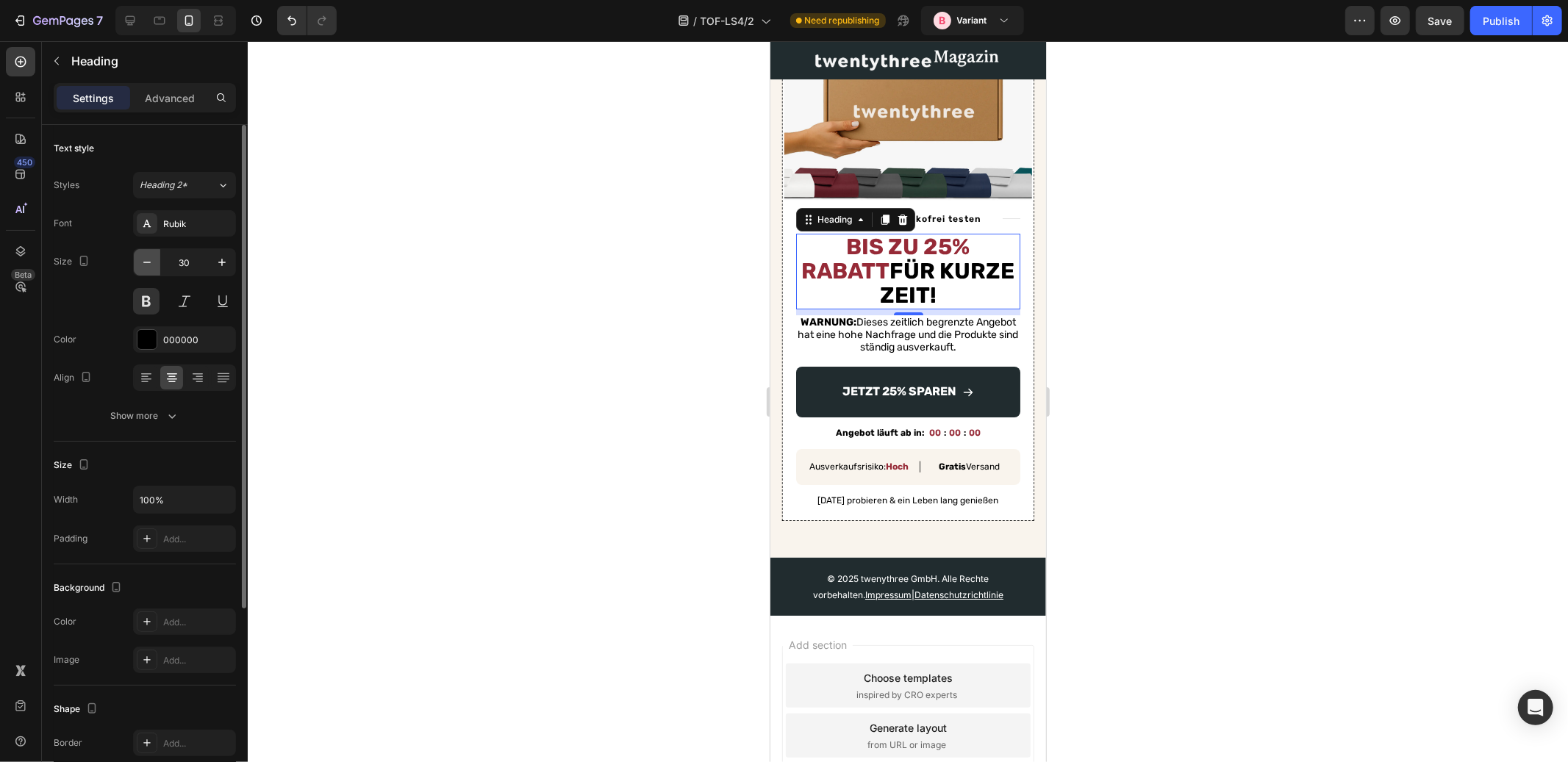
click at [144, 258] on icon "button" at bounding box center [147, 262] width 15 height 15
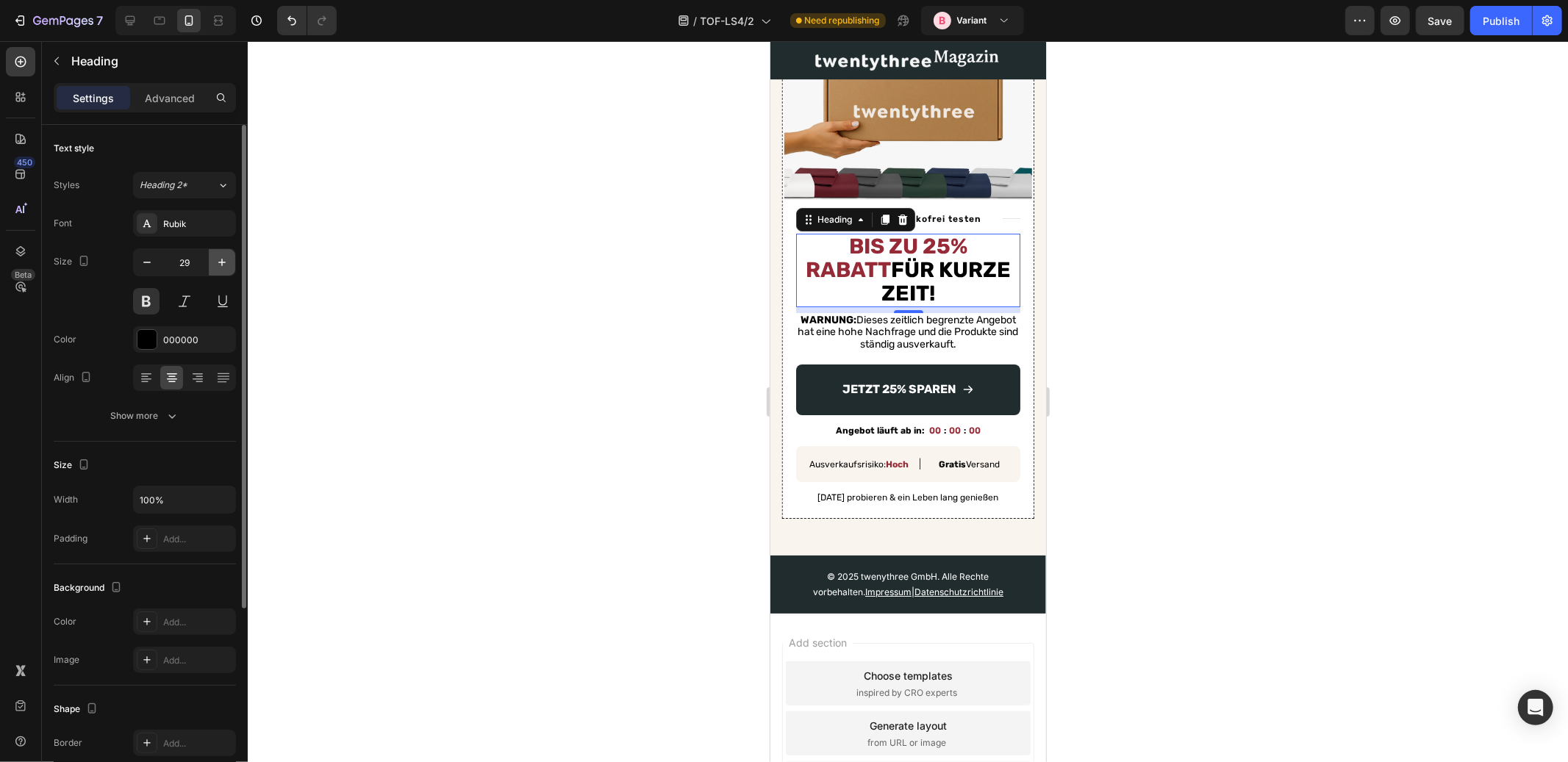
click at [222, 262] on icon "button" at bounding box center [222, 262] width 7 height 7
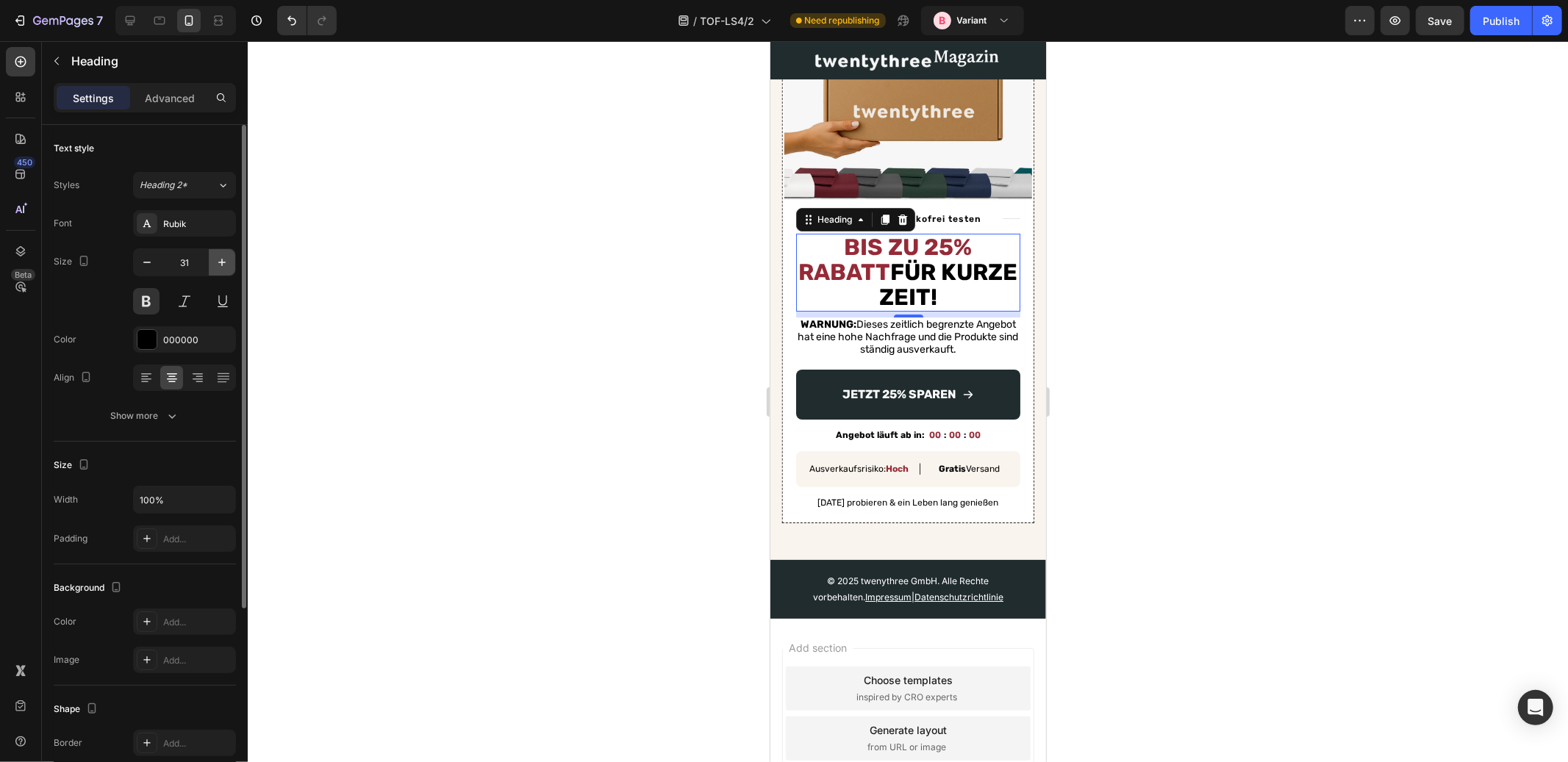
click at [222, 262] on icon "button" at bounding box center [222, 262] width 7 height 7
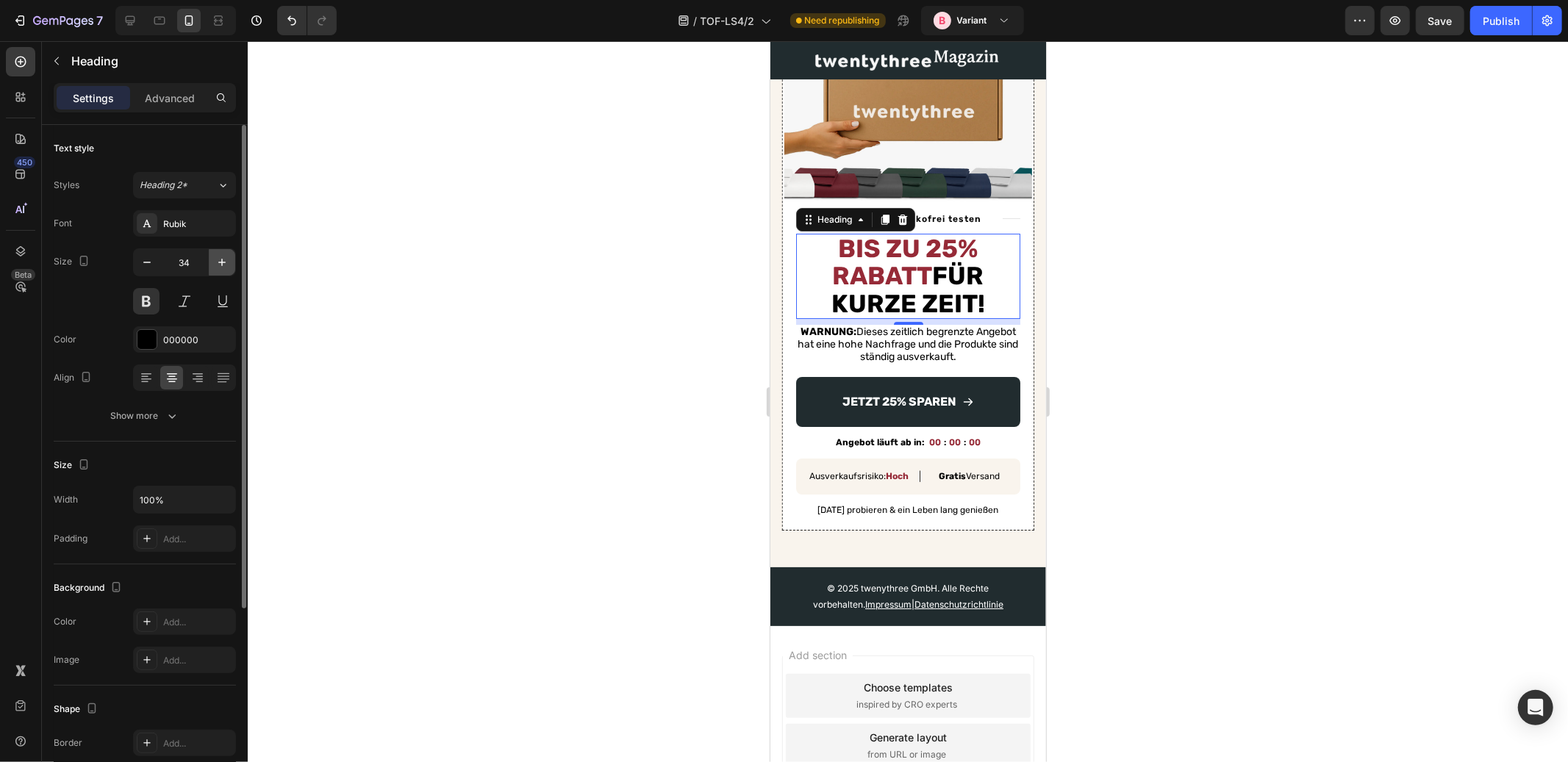
click at [222, 262] on icon "button" at bounding box center [222, 262] width 7 height 7
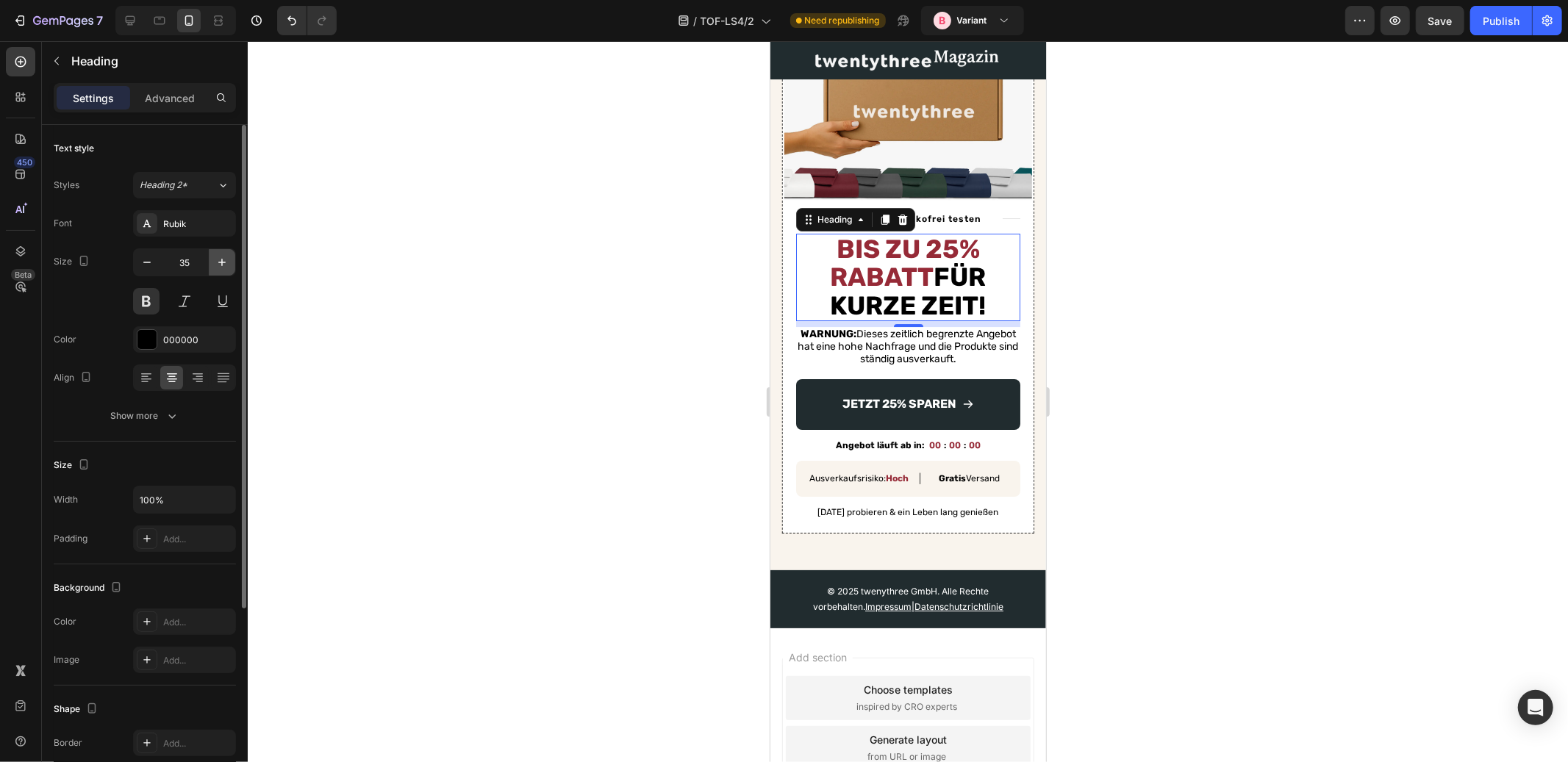
click at [222, 262] on icon "button" at bounding box center [222, 262] width 7 height 7
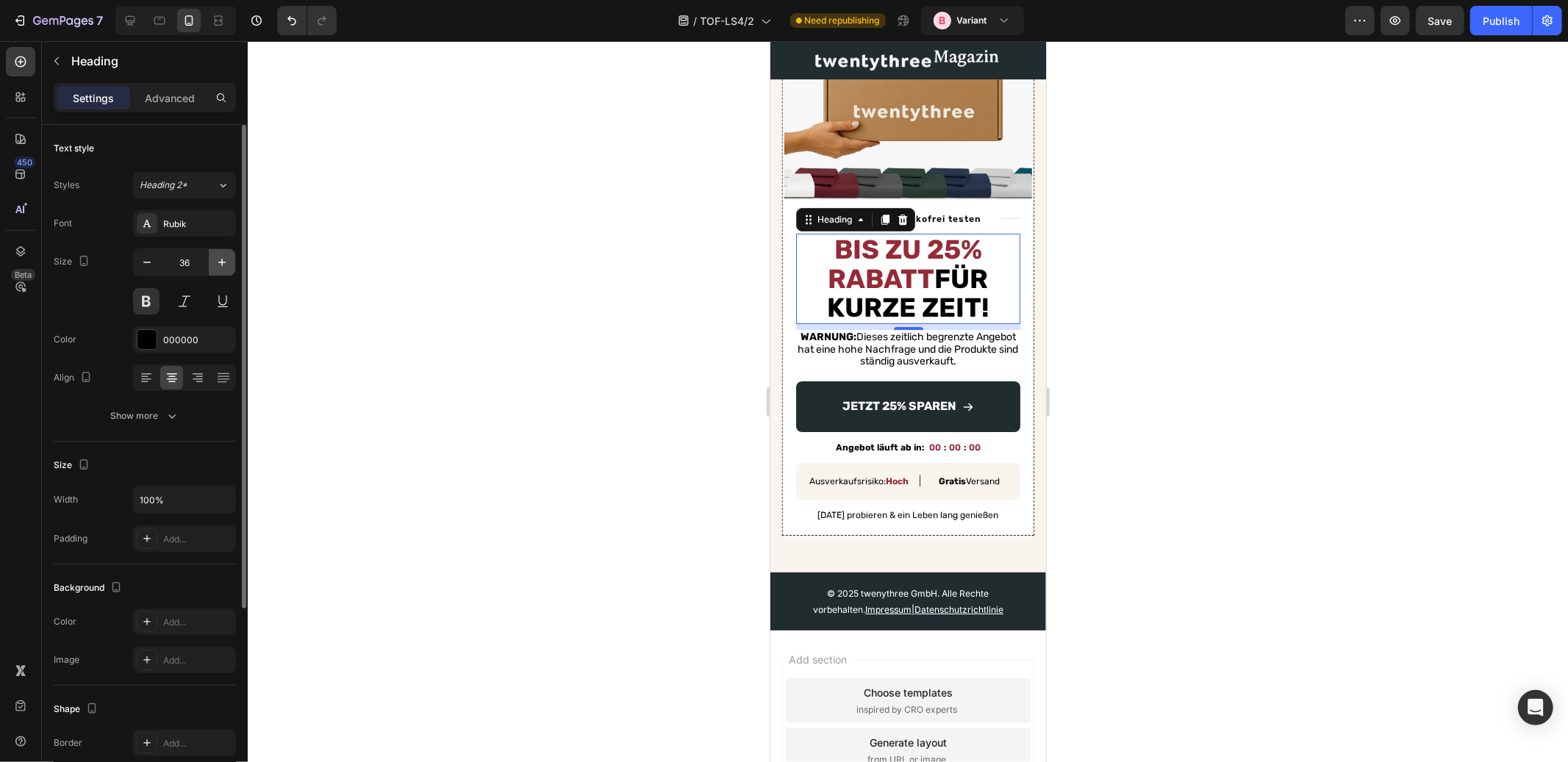
click at [222, 262] on icon "button" at bounding box center [222, 262] width 7 height 7
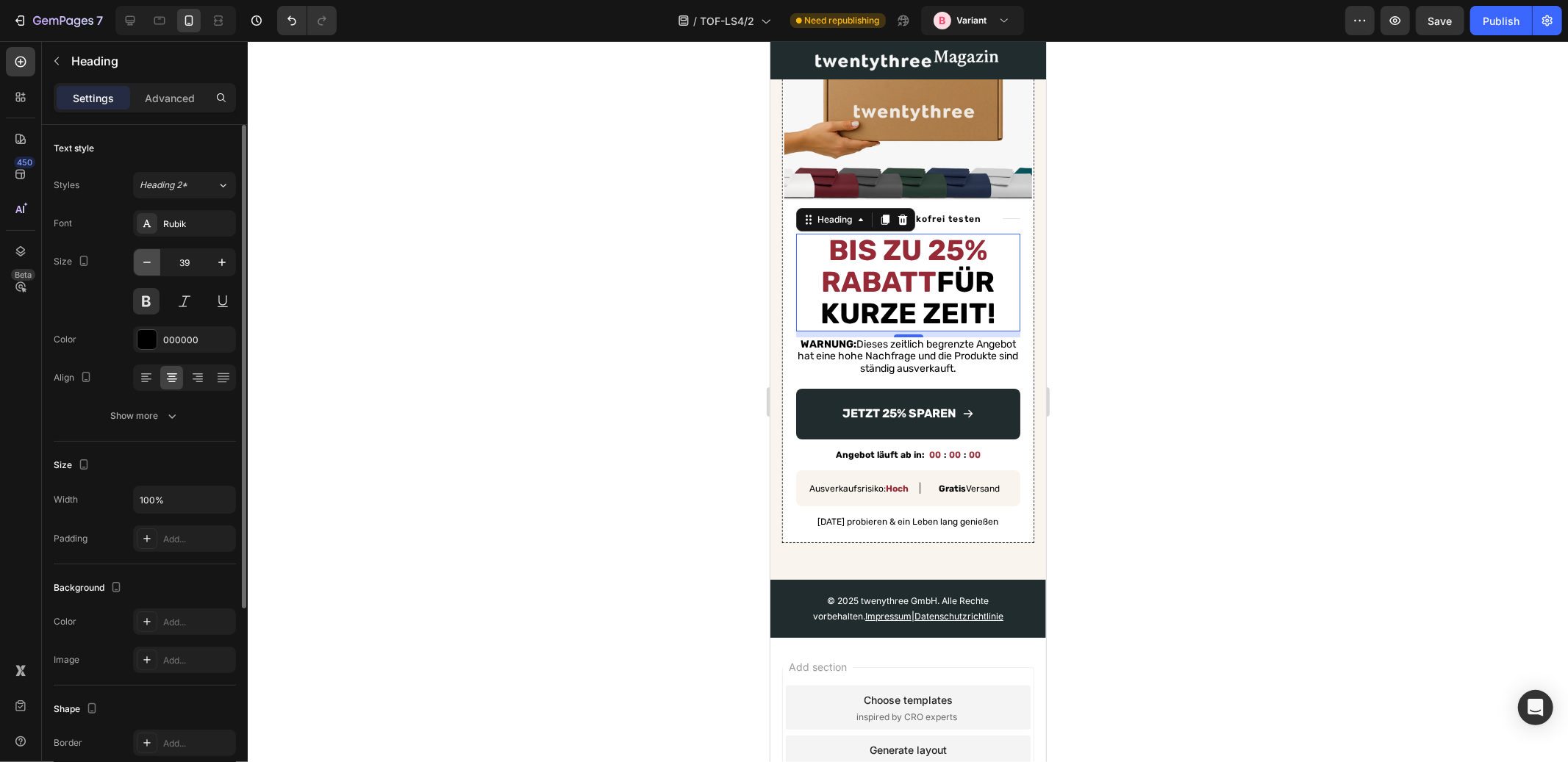
click at [141, 263] on icon "button" at bounding box center [147, 262] width 15 height 15
type input "37"
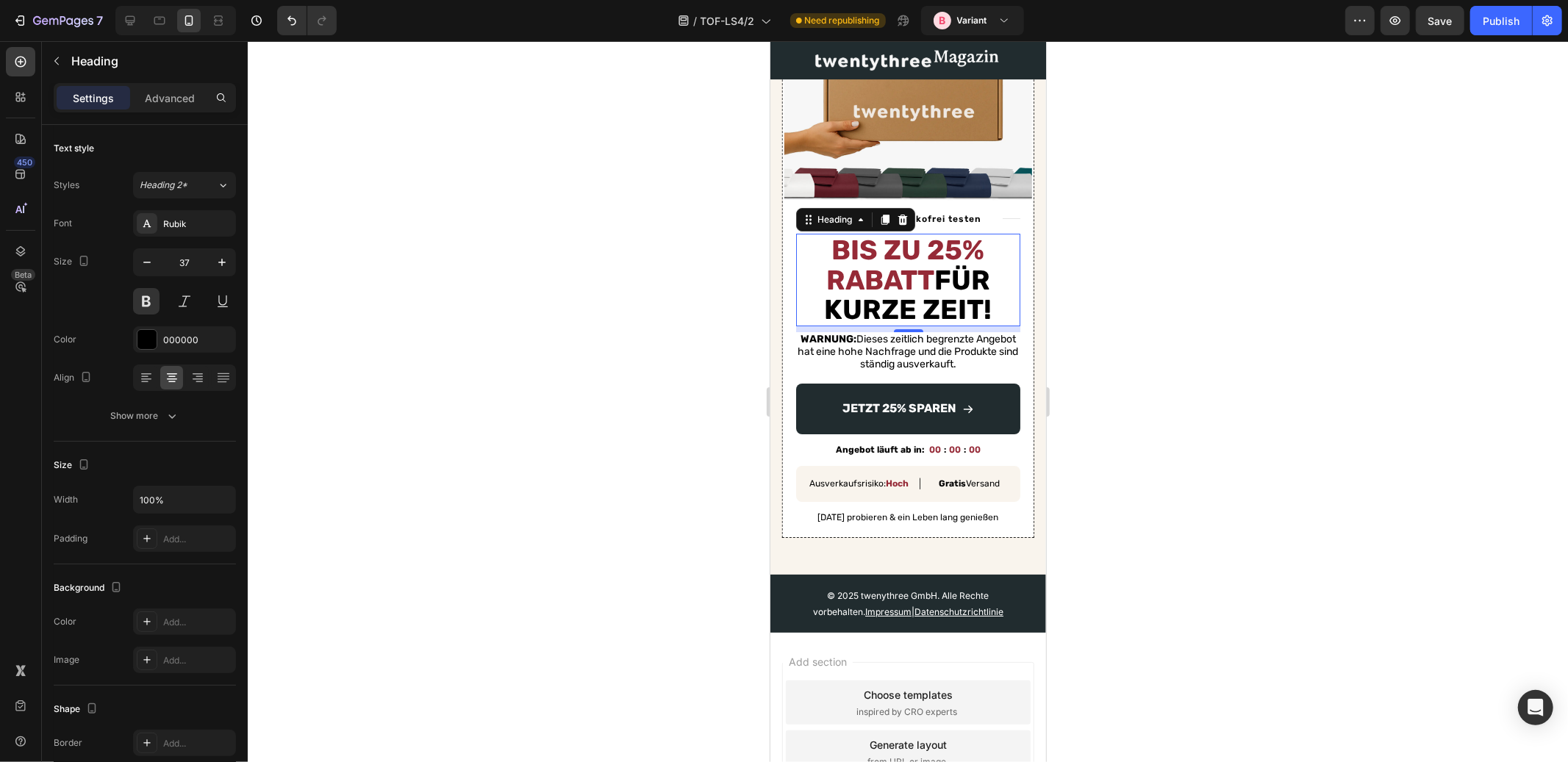
click at [856, 332] on strong "WARNUNG:" at bounding box center [828, 338] width 56 height 13
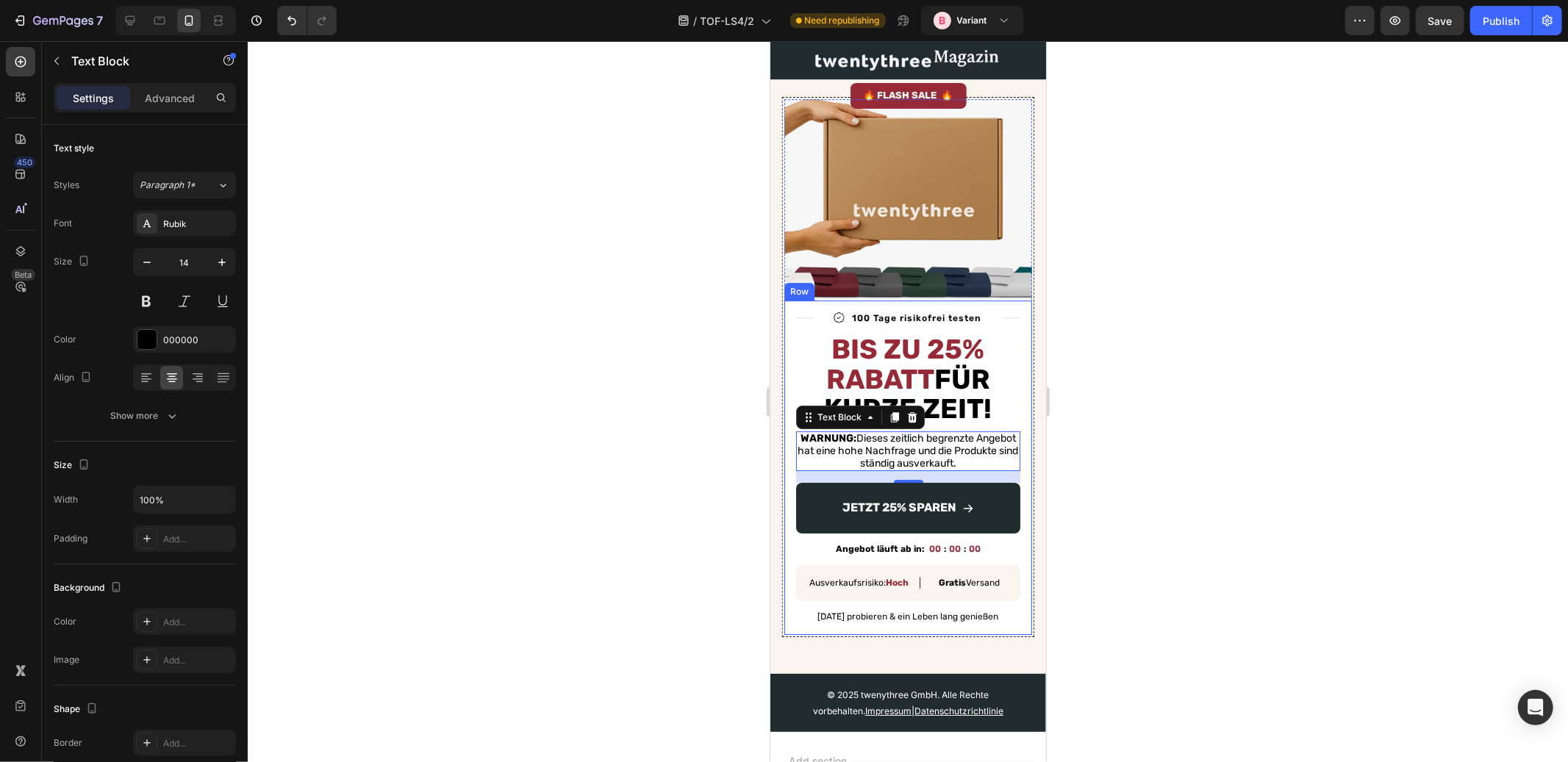
scroll to position [4203, 0]
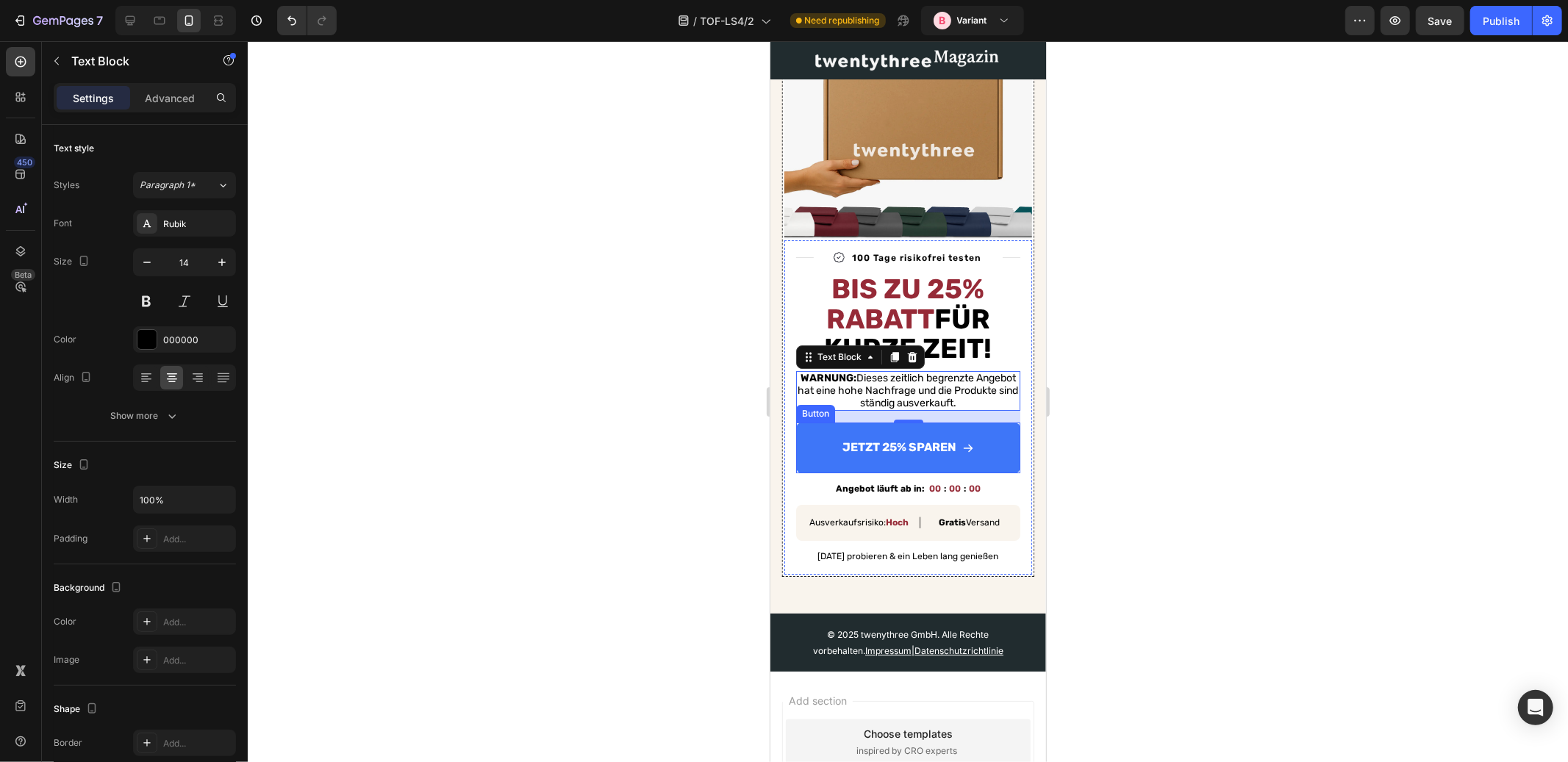
click at [944, 472] on link "Jetzt 25% sparen" at bounding box center [907, 447] width 224 height 51
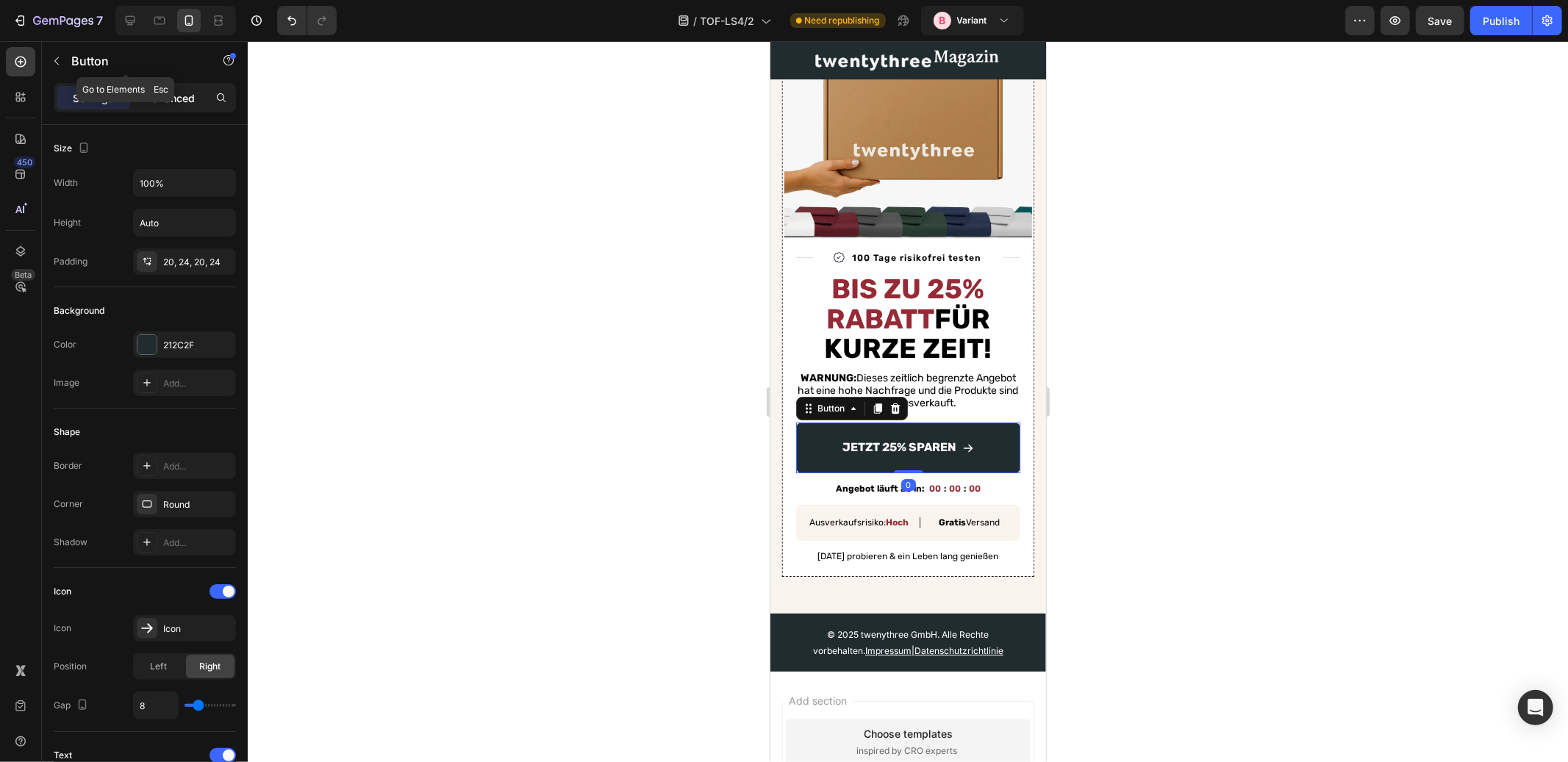
click at [158, 94] on p "Advanced" at bounding box center [170, 98] width 50 height 15
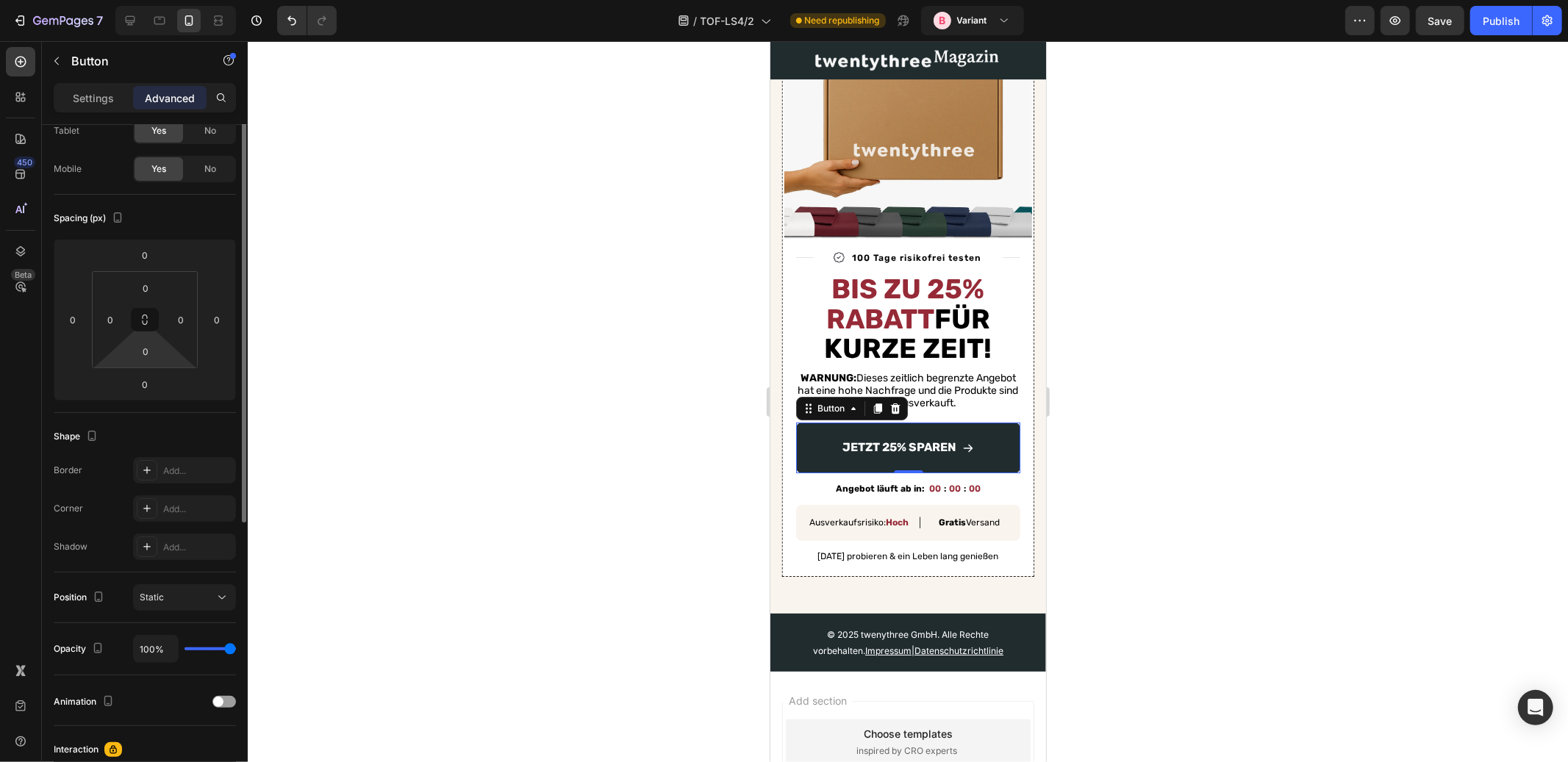
scroll to position [302, 0]
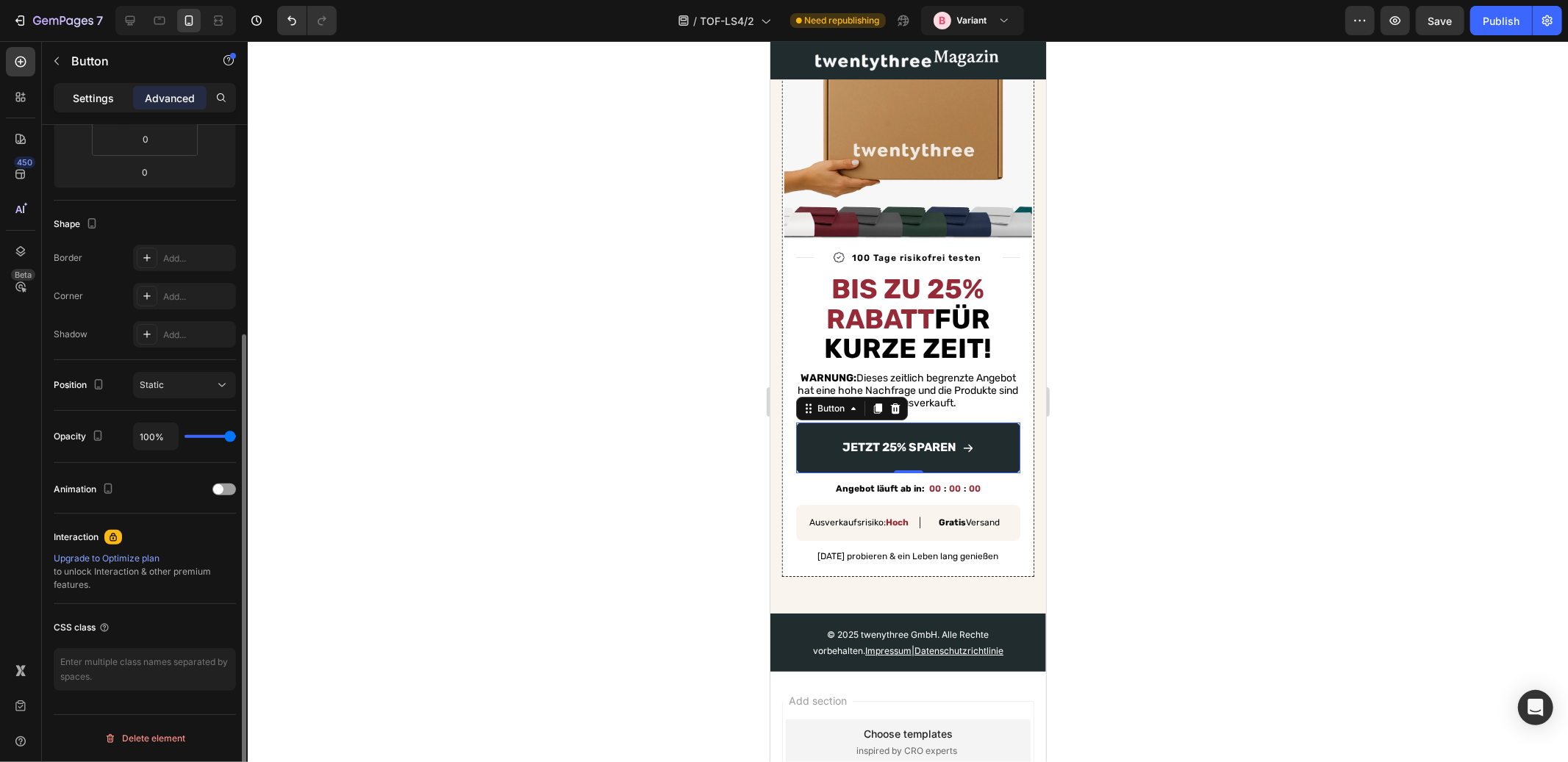
click at [103, 95] on p "Settings" at bounding box center [94, 98] width 41 height 15
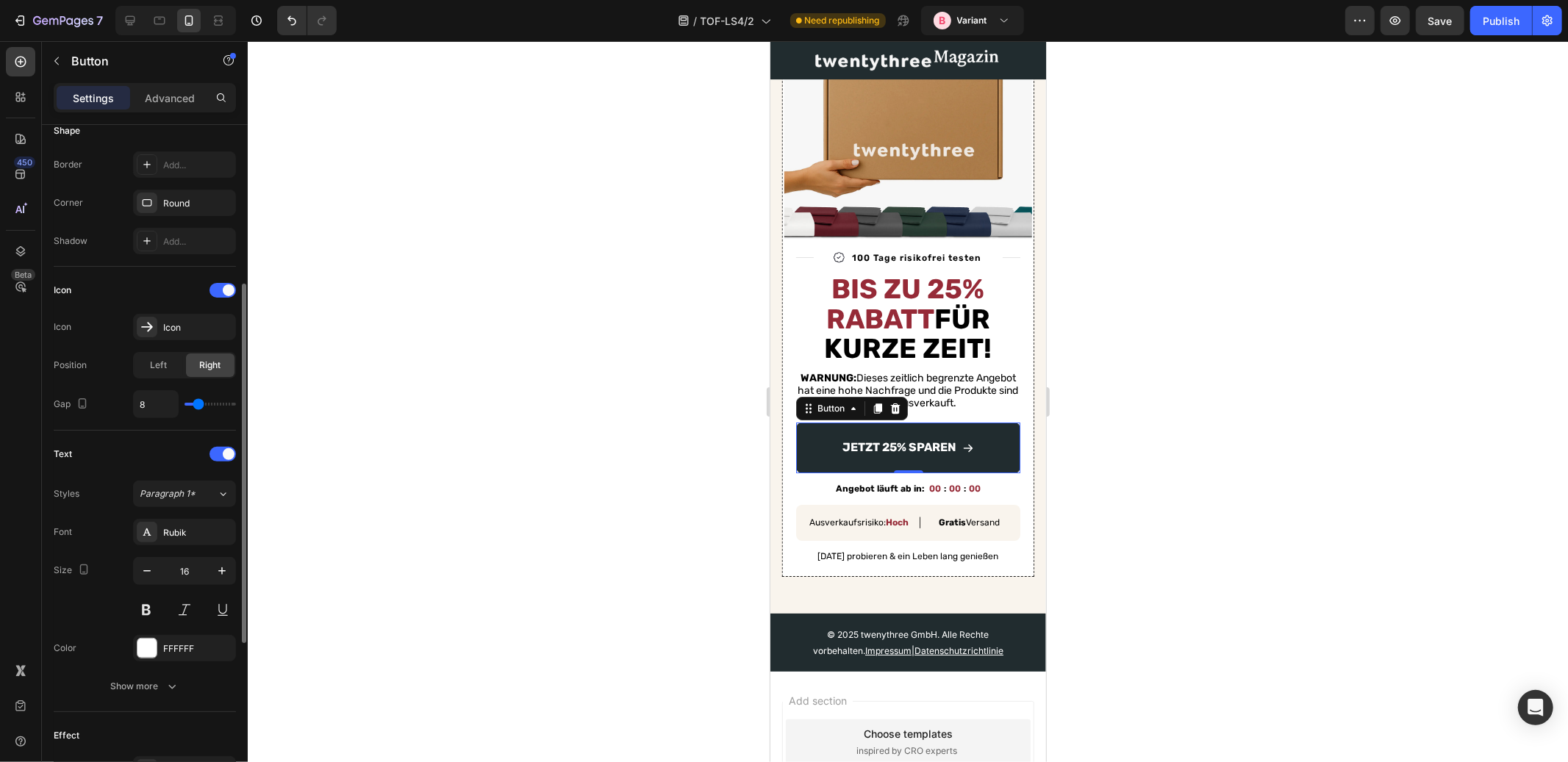
scroll to position [340, 0]
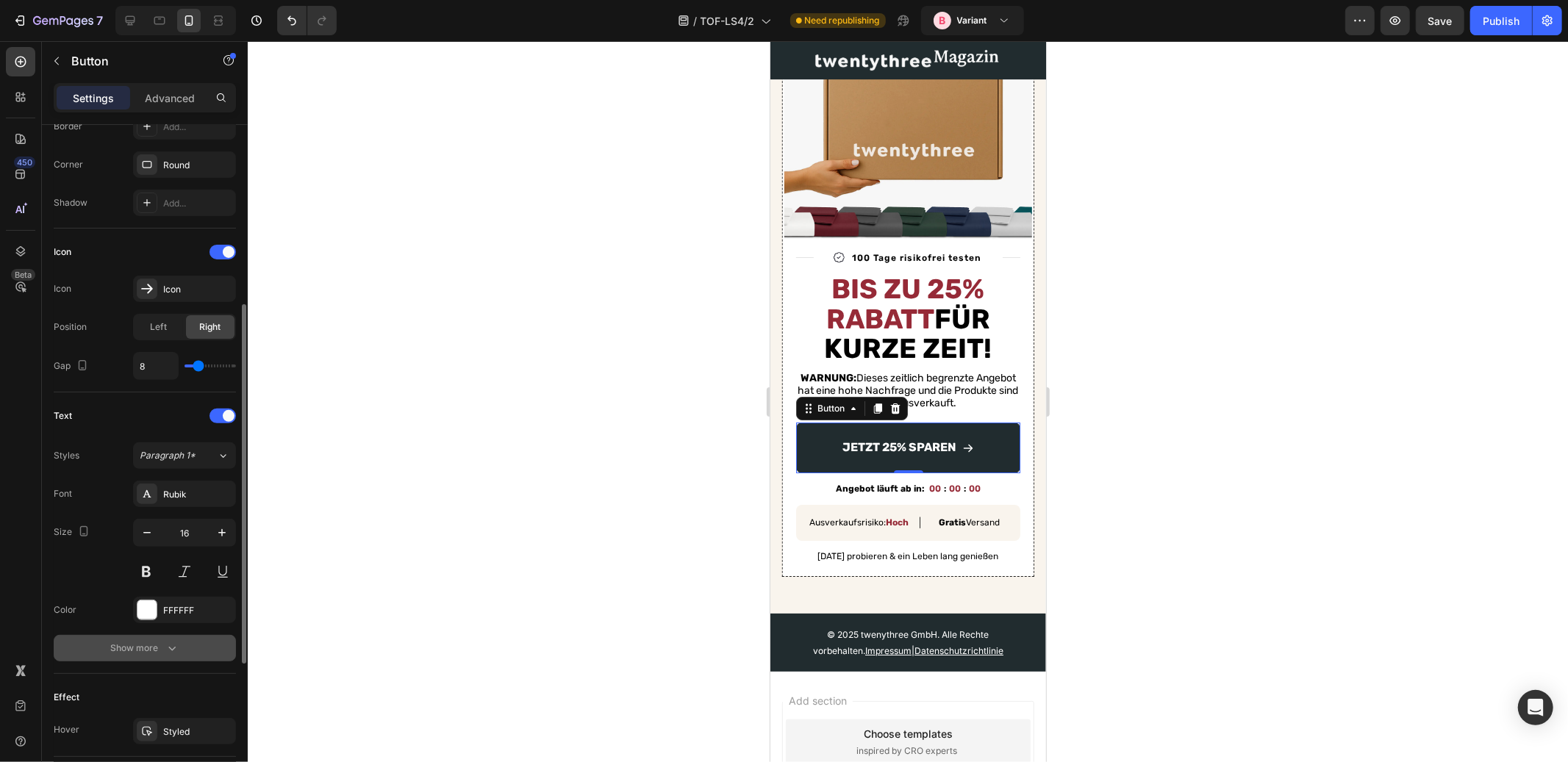
click at [122, 648] on div "Show more" at bounding box center [145, 649] width 69 height 15
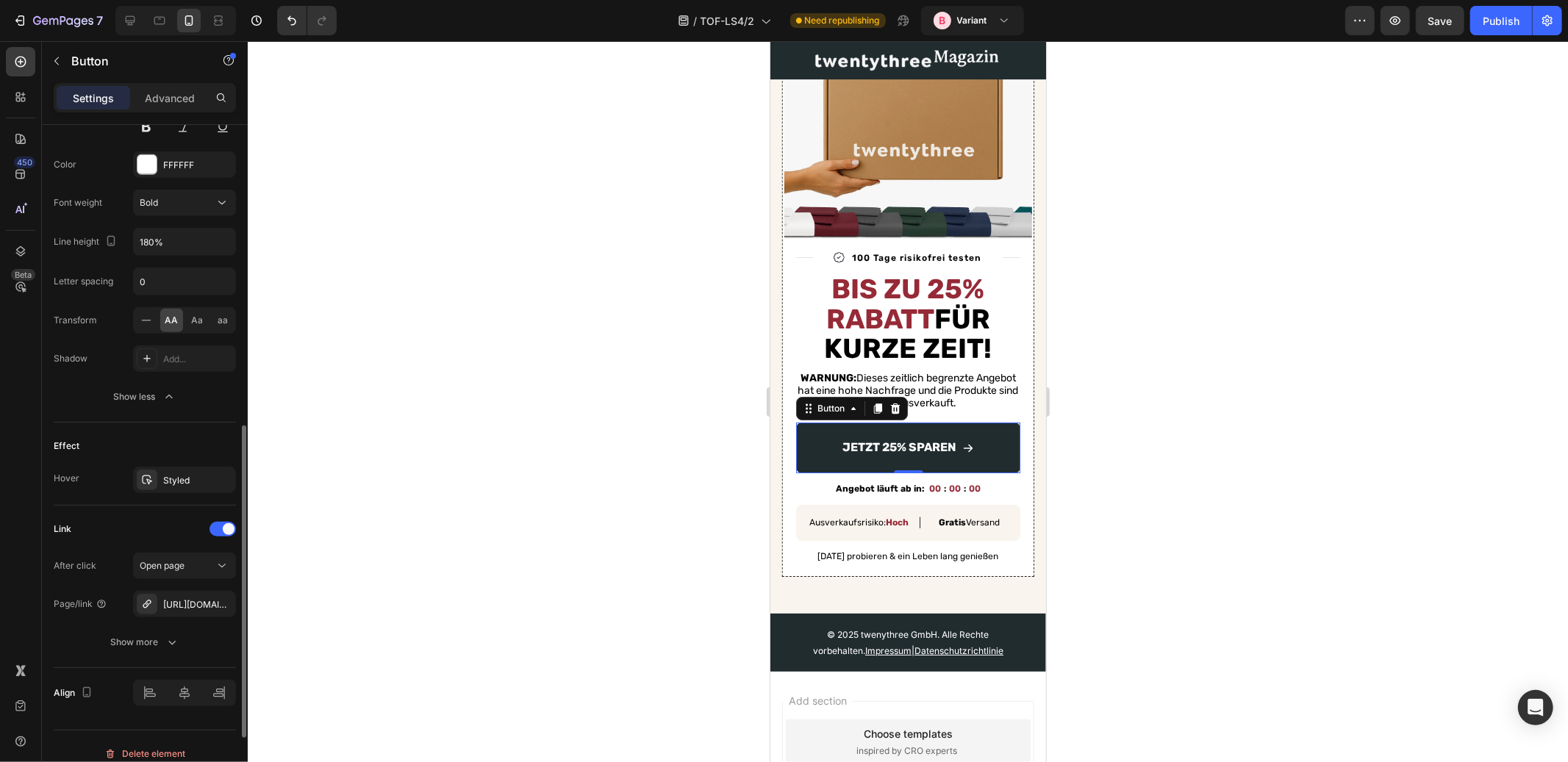
scroll to position [800, 0]
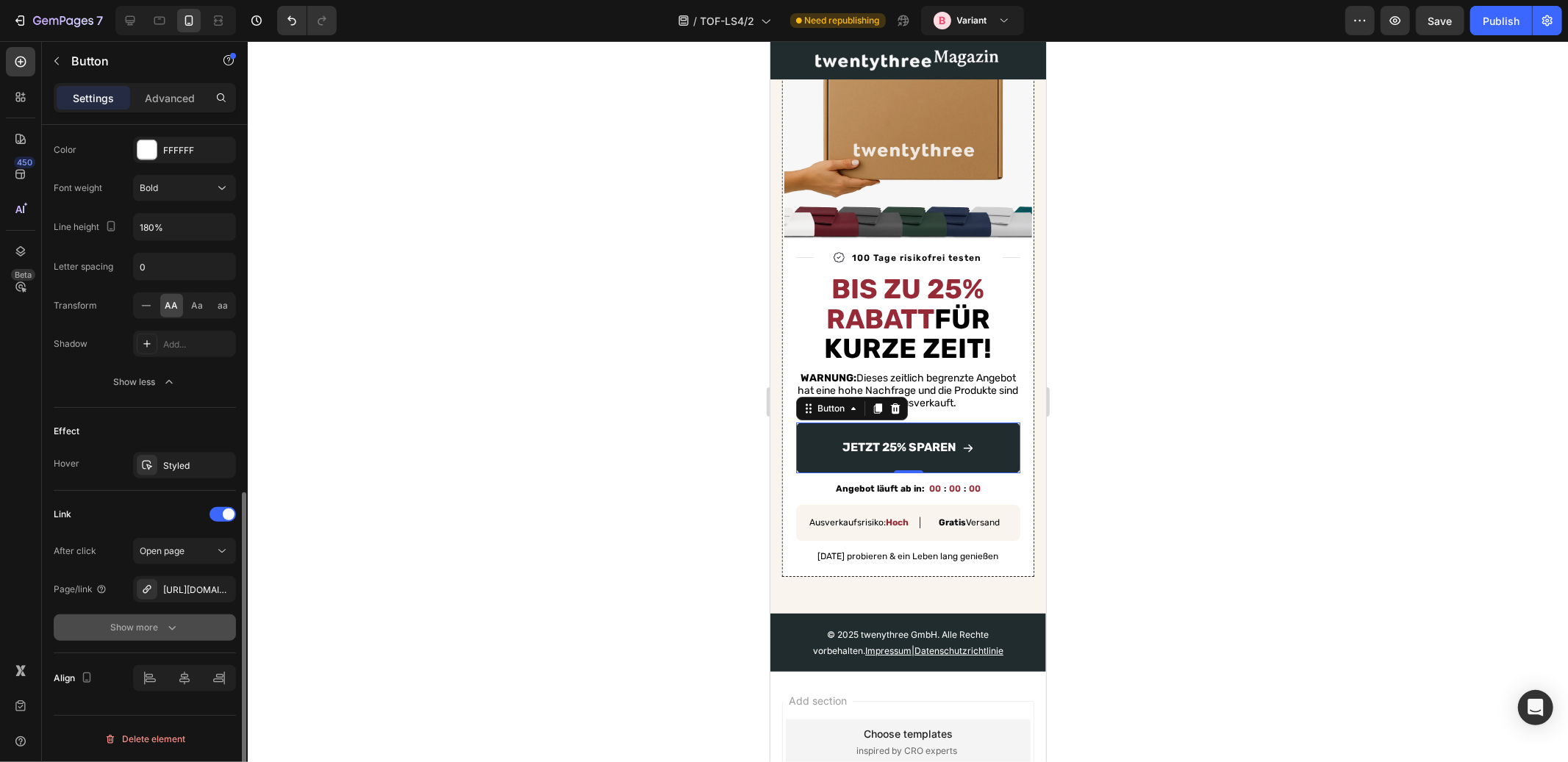
click at [141, 629] on div "Show more" at bounding box center [145, 628] width 69 height 15
click at [184, 584] on div "https://twentythree.de/eukalyptus-bettwasche-forest-green" at bounding box center [184, 590] width 43 height 13
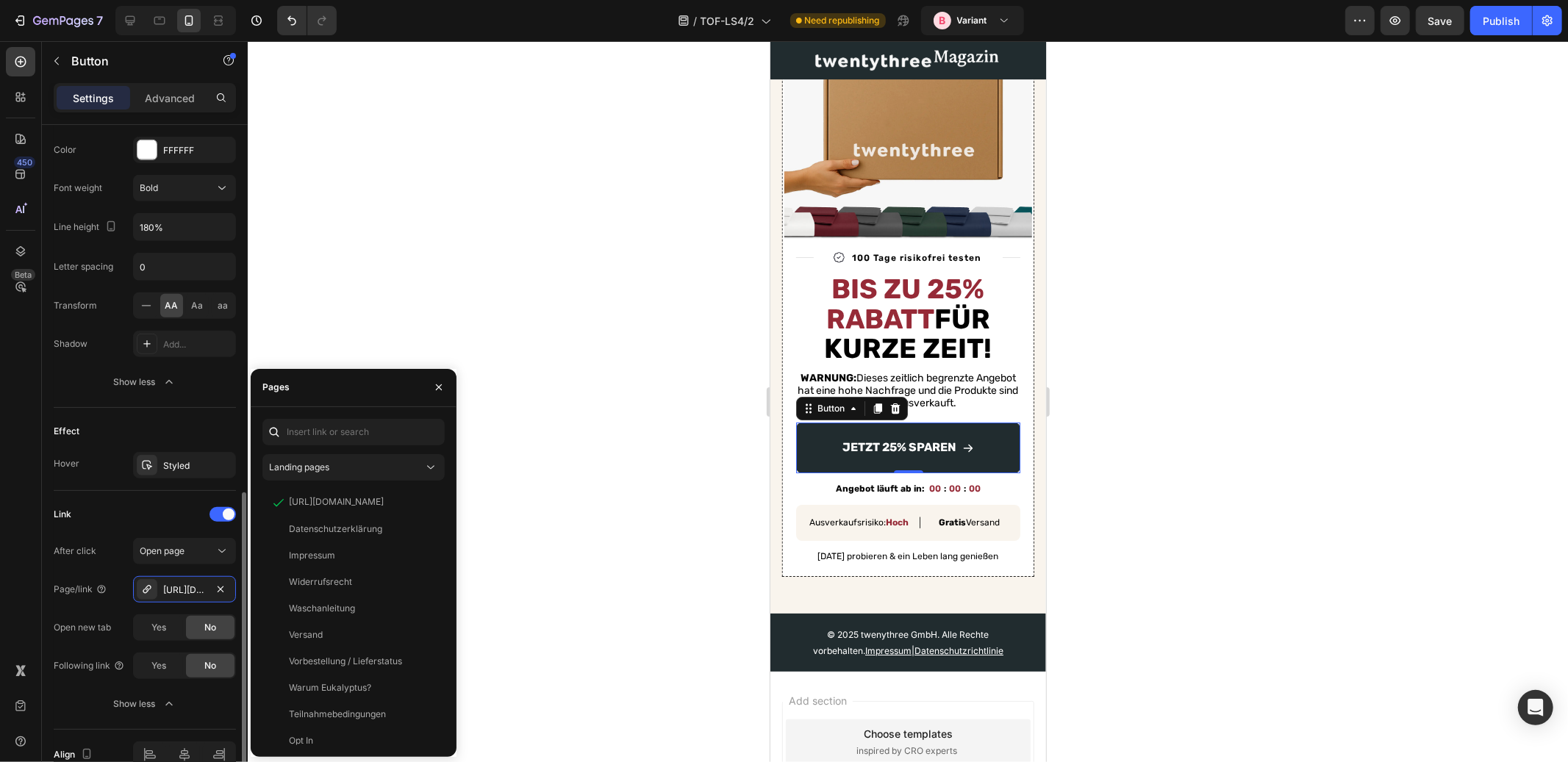
click at [107, 517] on div "Link" at bounding box center [144, 514] width 182 height 24
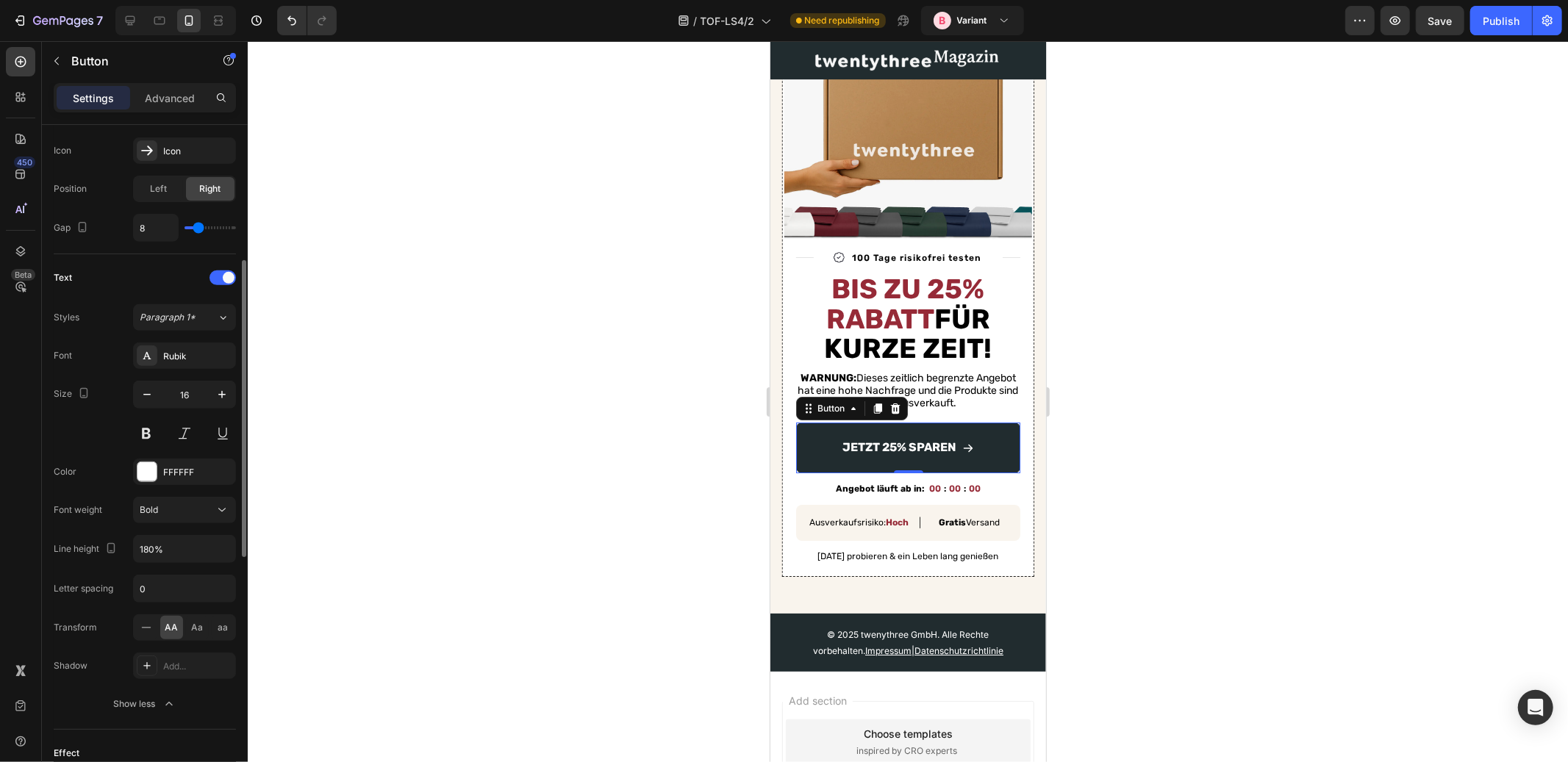
scroll to position [427, 0]
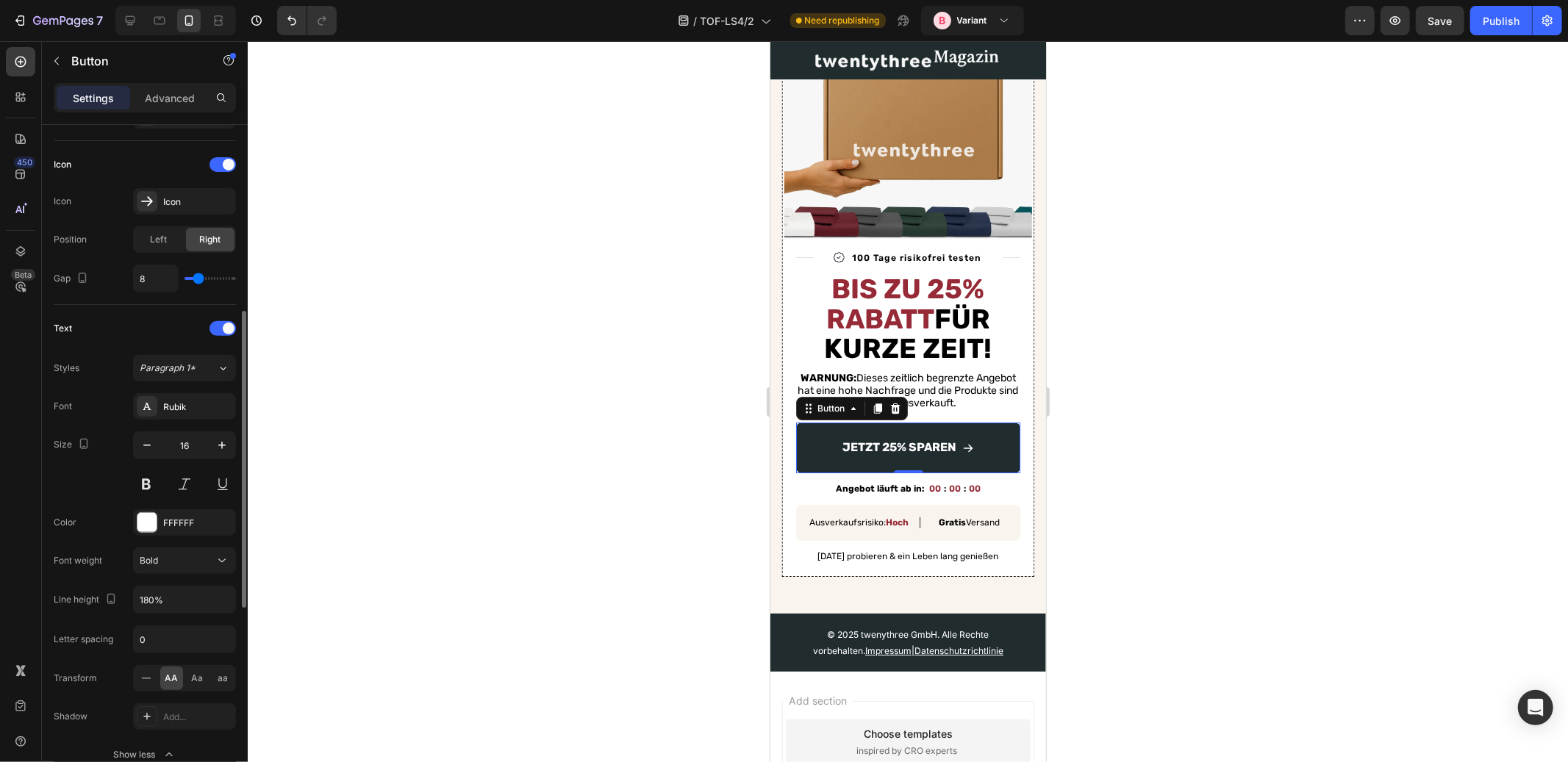
type input "7"
type input "6"
type input "3"
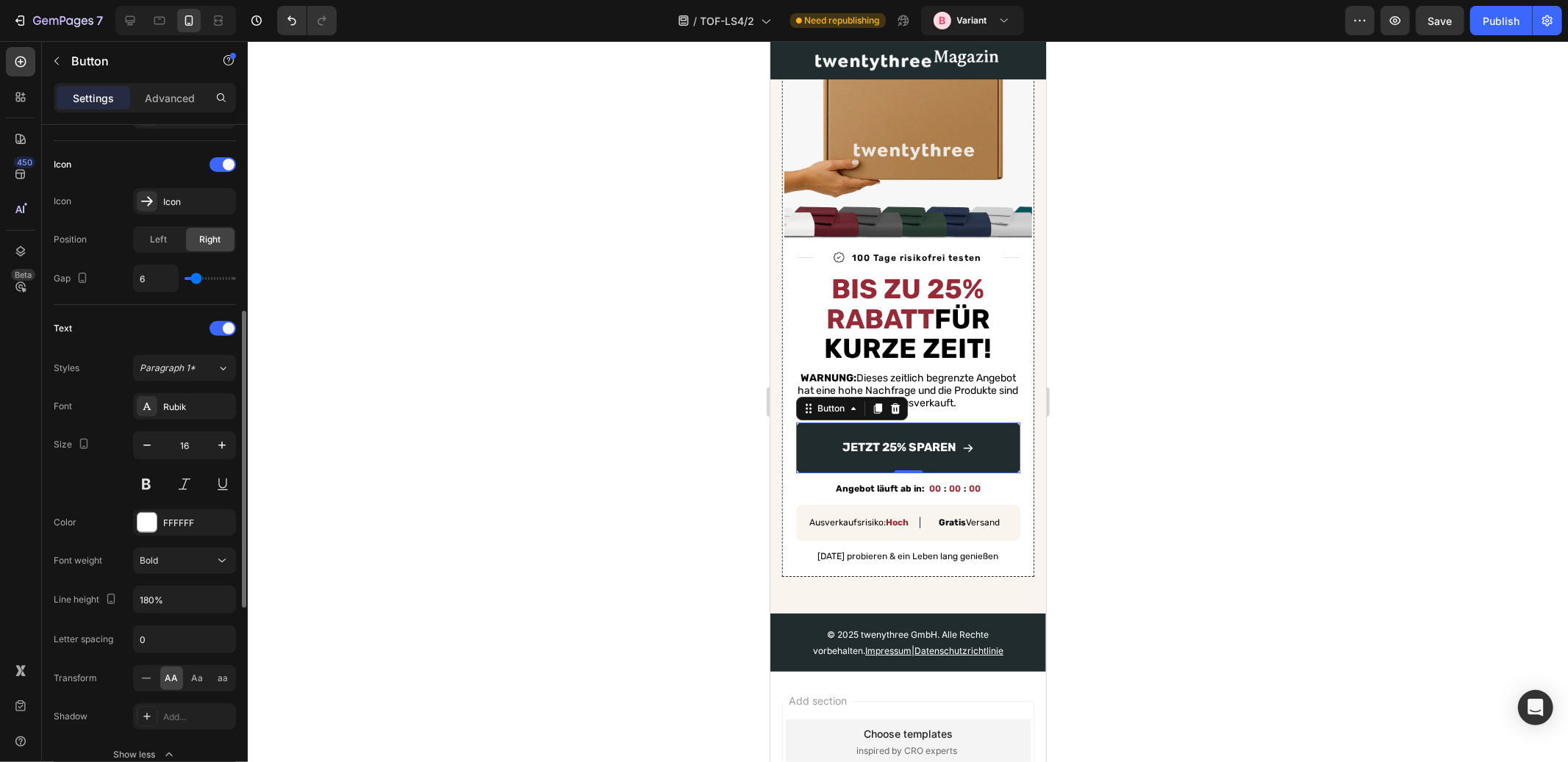
type input "3"
type input "1"
type input "0"
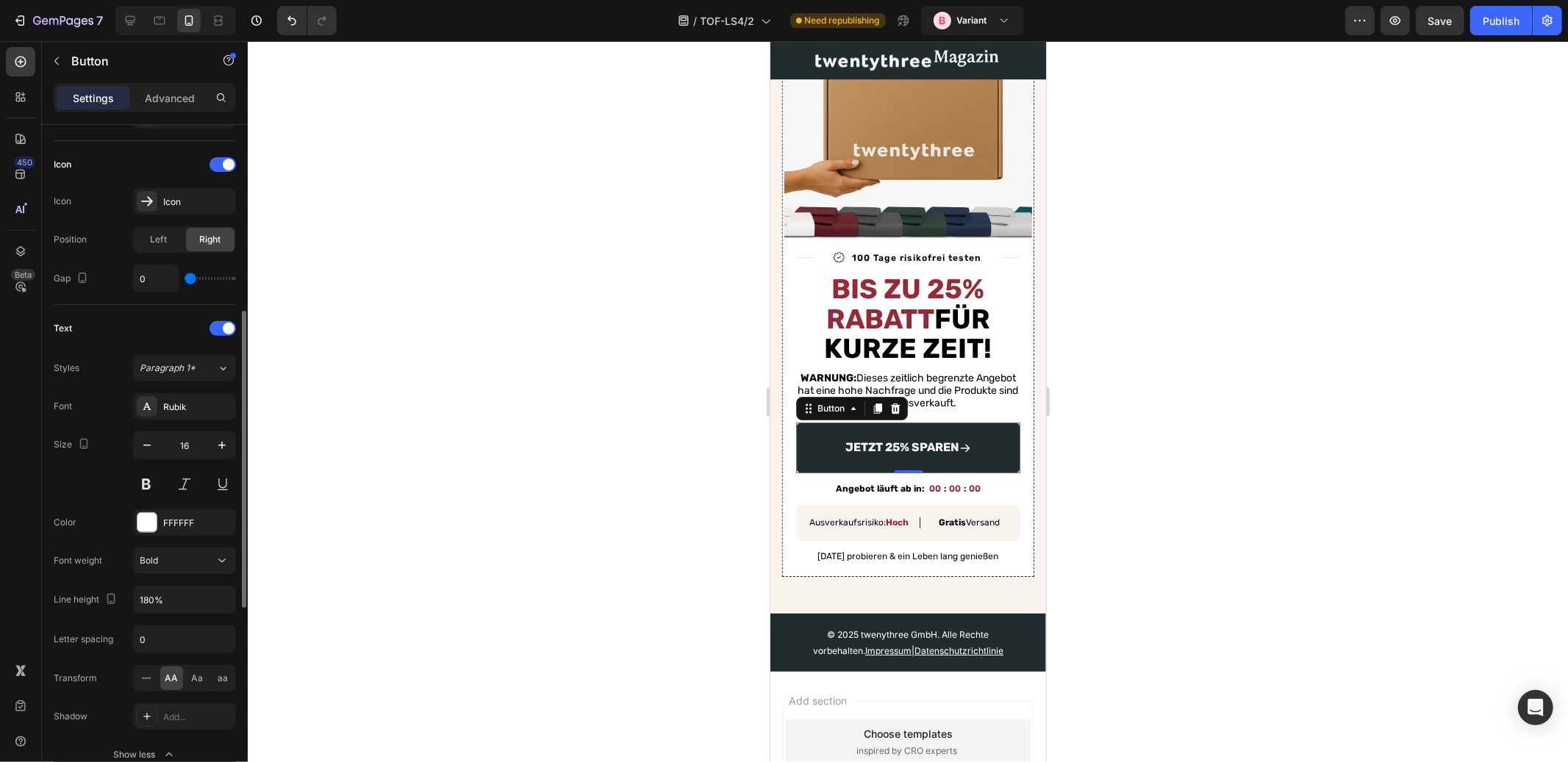
type input "1"
type input "5"
type input "10"
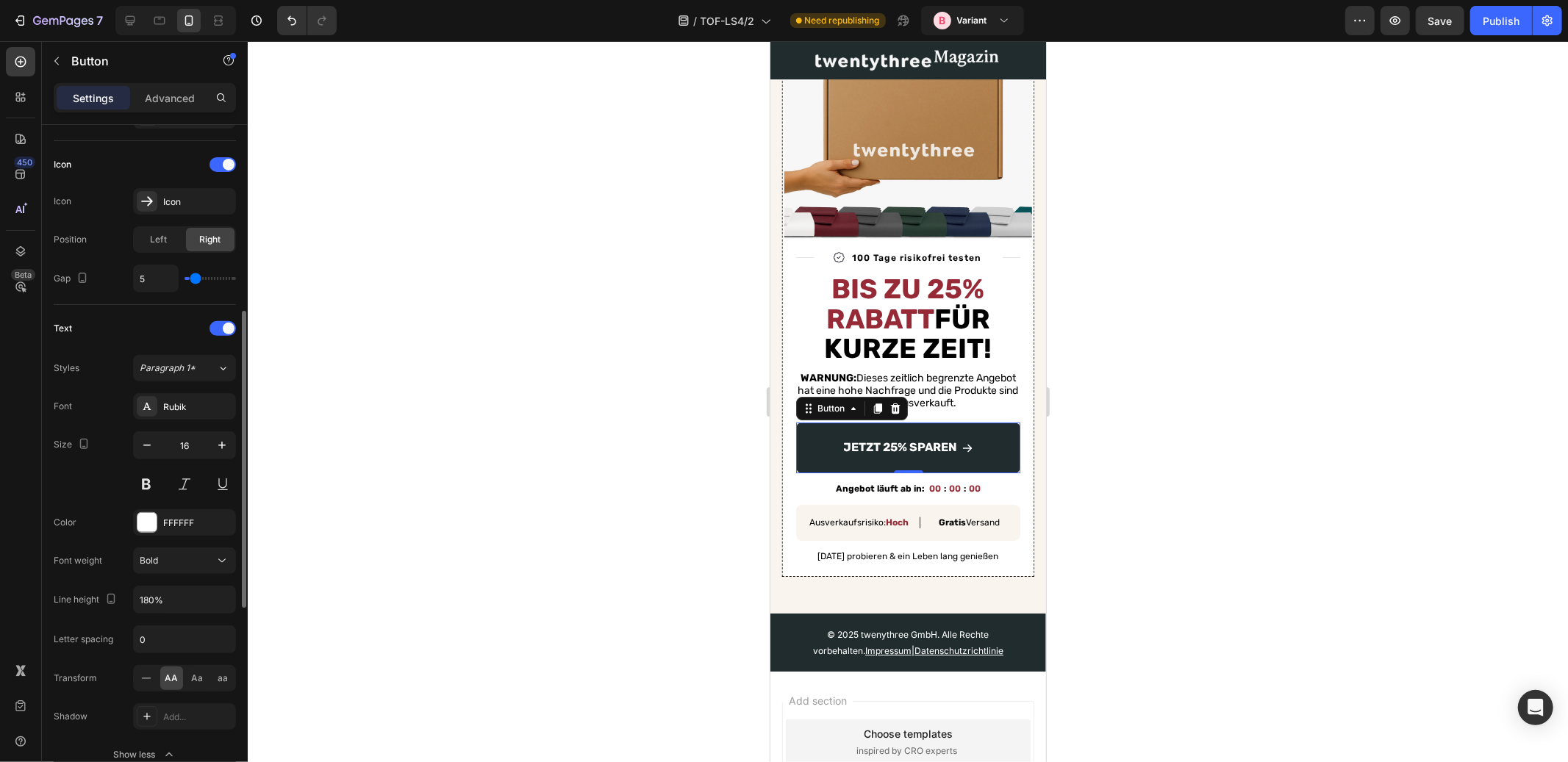
type input "10"
type input "16"
type input "23"
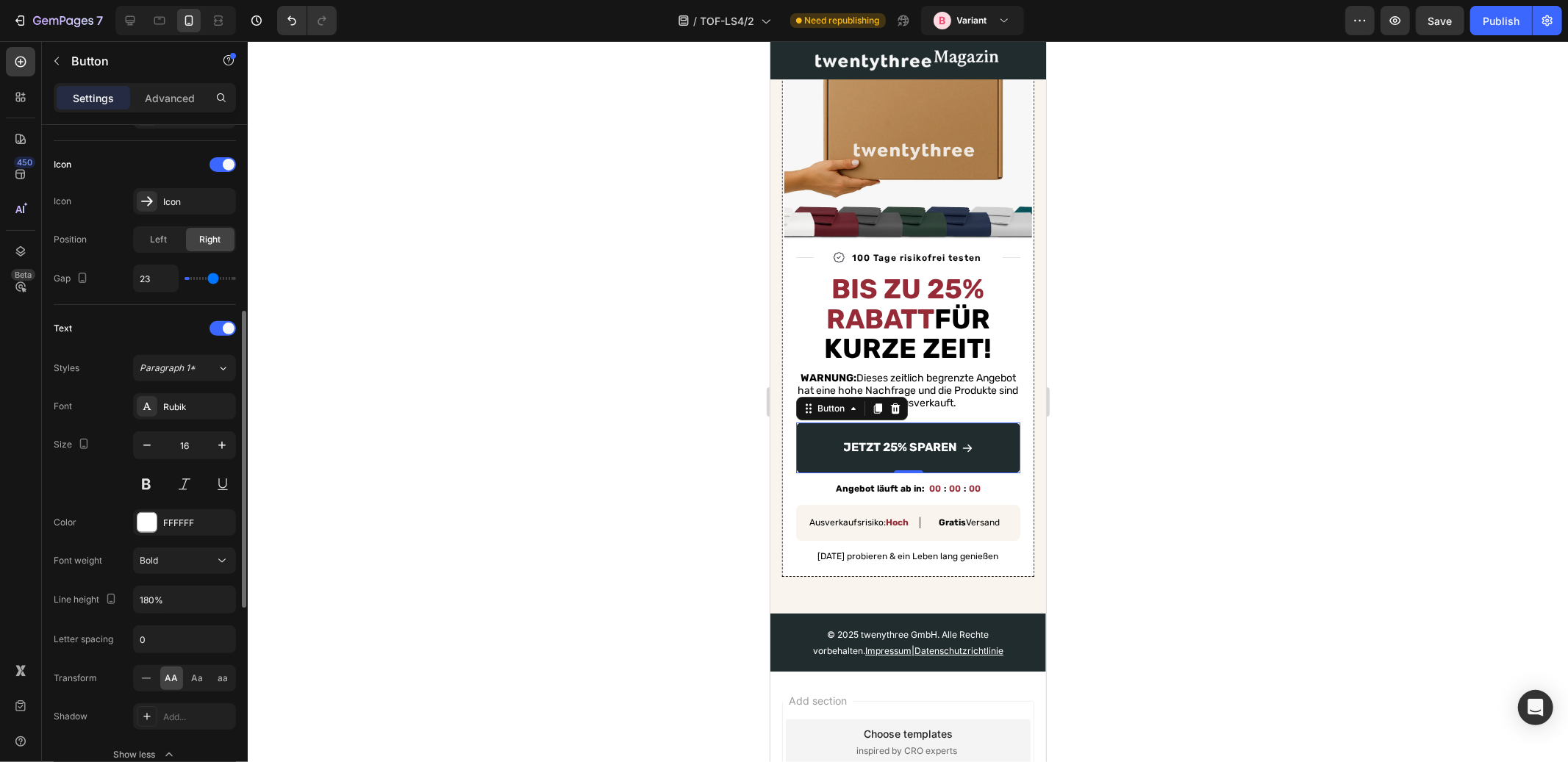
type input "29"
type input "37"
type input "40"
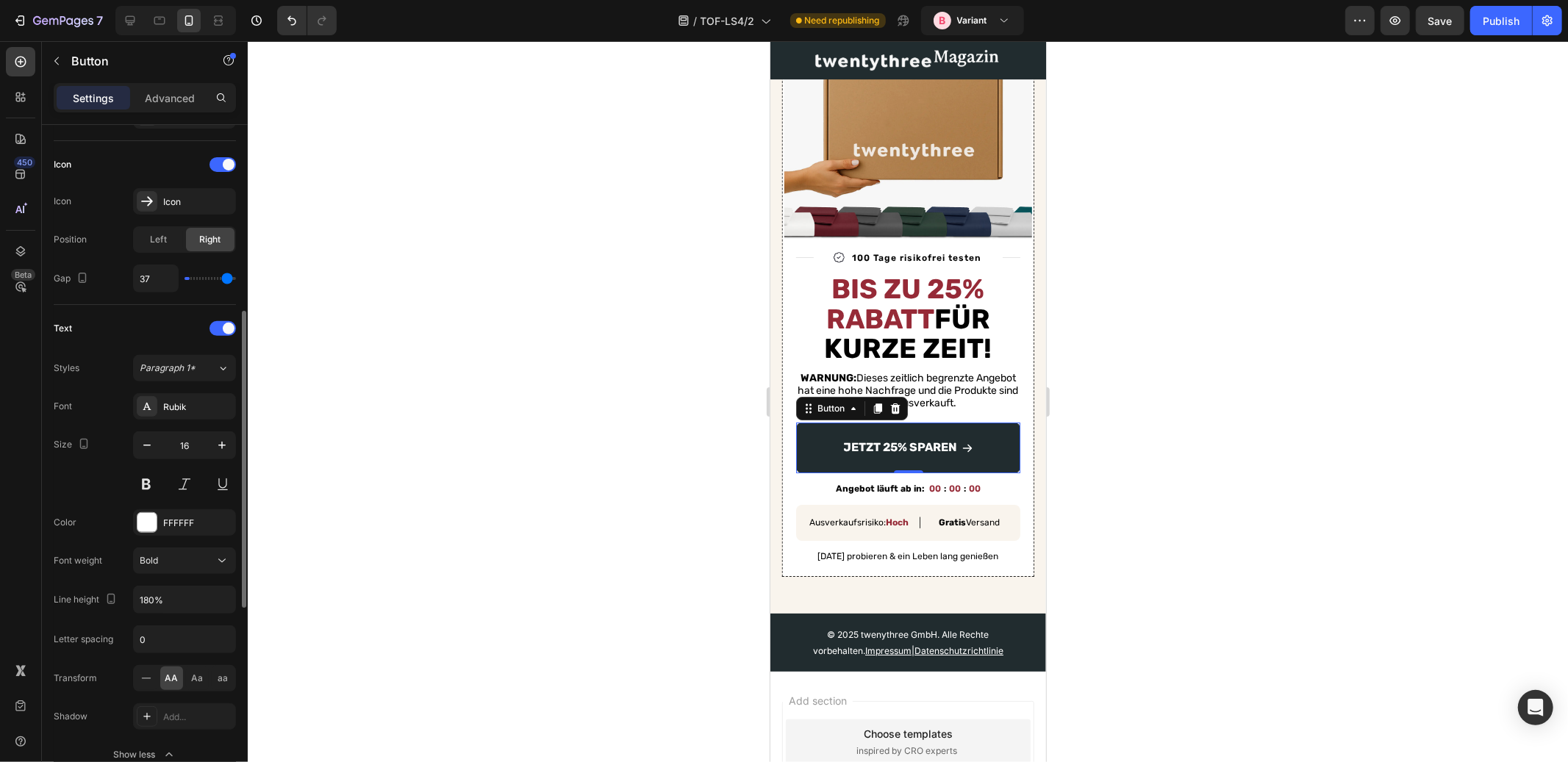
type input "40"
type input "39"
type input "34"
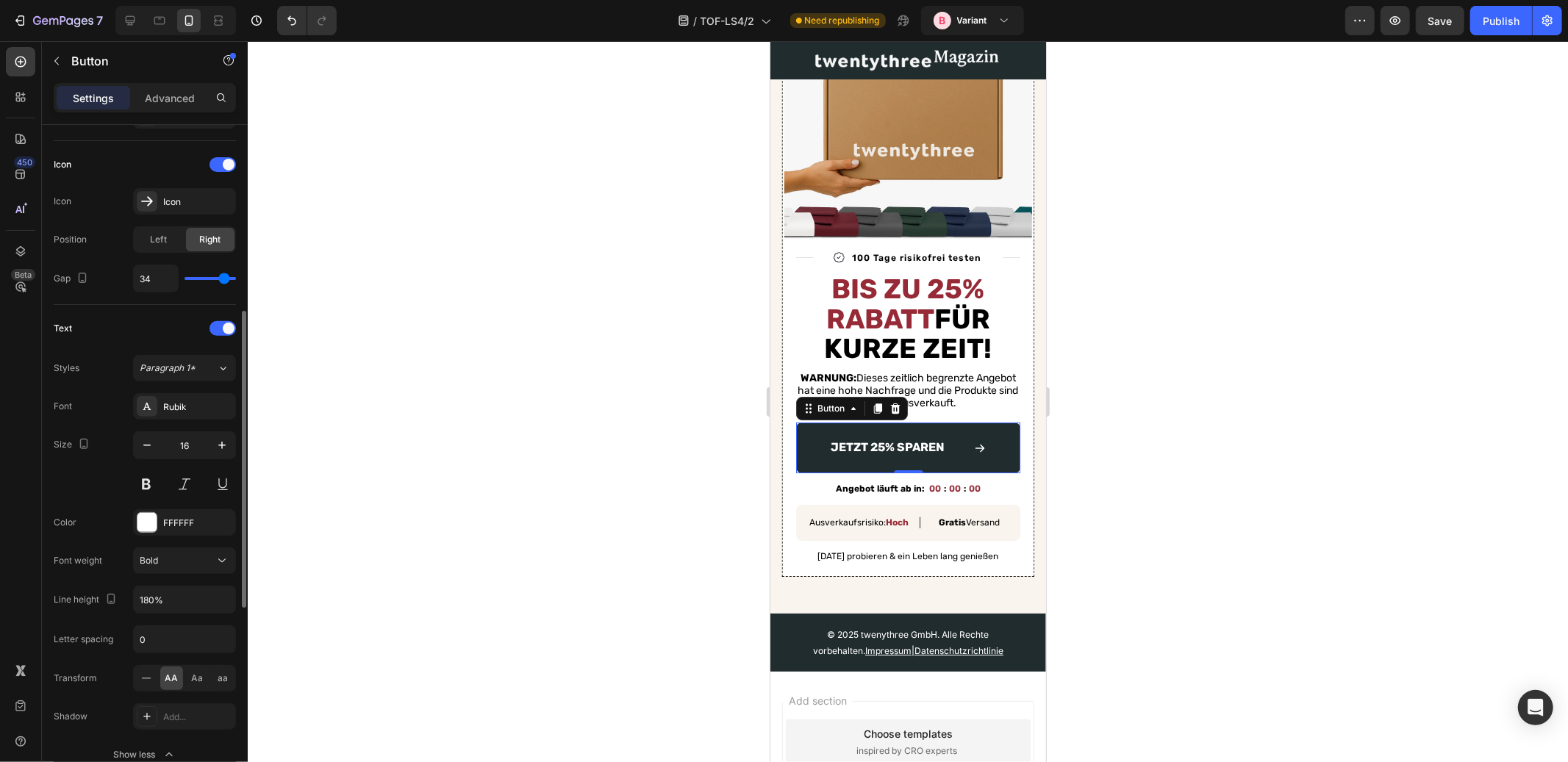
type input "31"
type input "29"
type input "28"
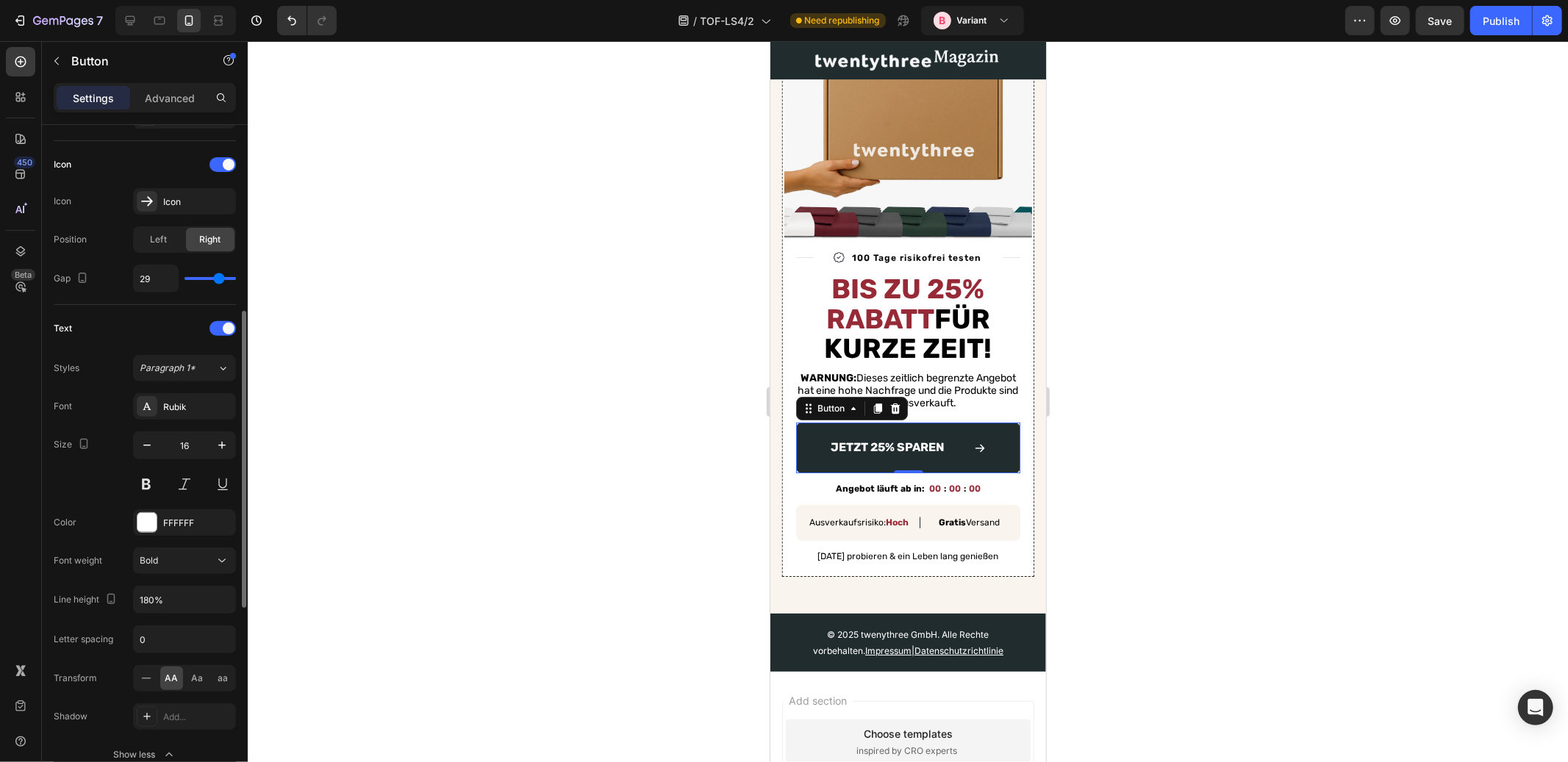
type input "28"
type input "27"
type input "26"
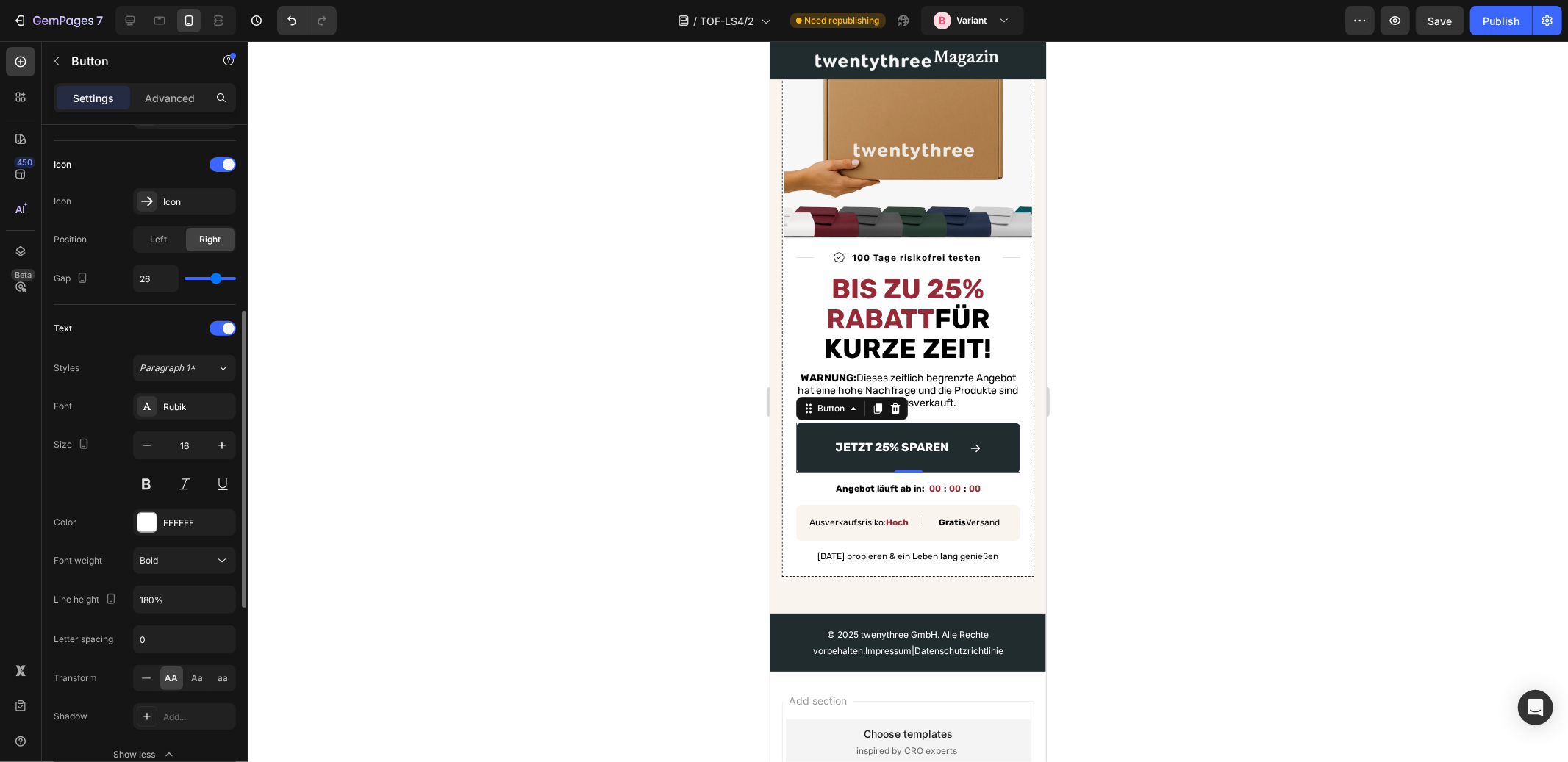
type input "25"
type input "24"
type input "23"
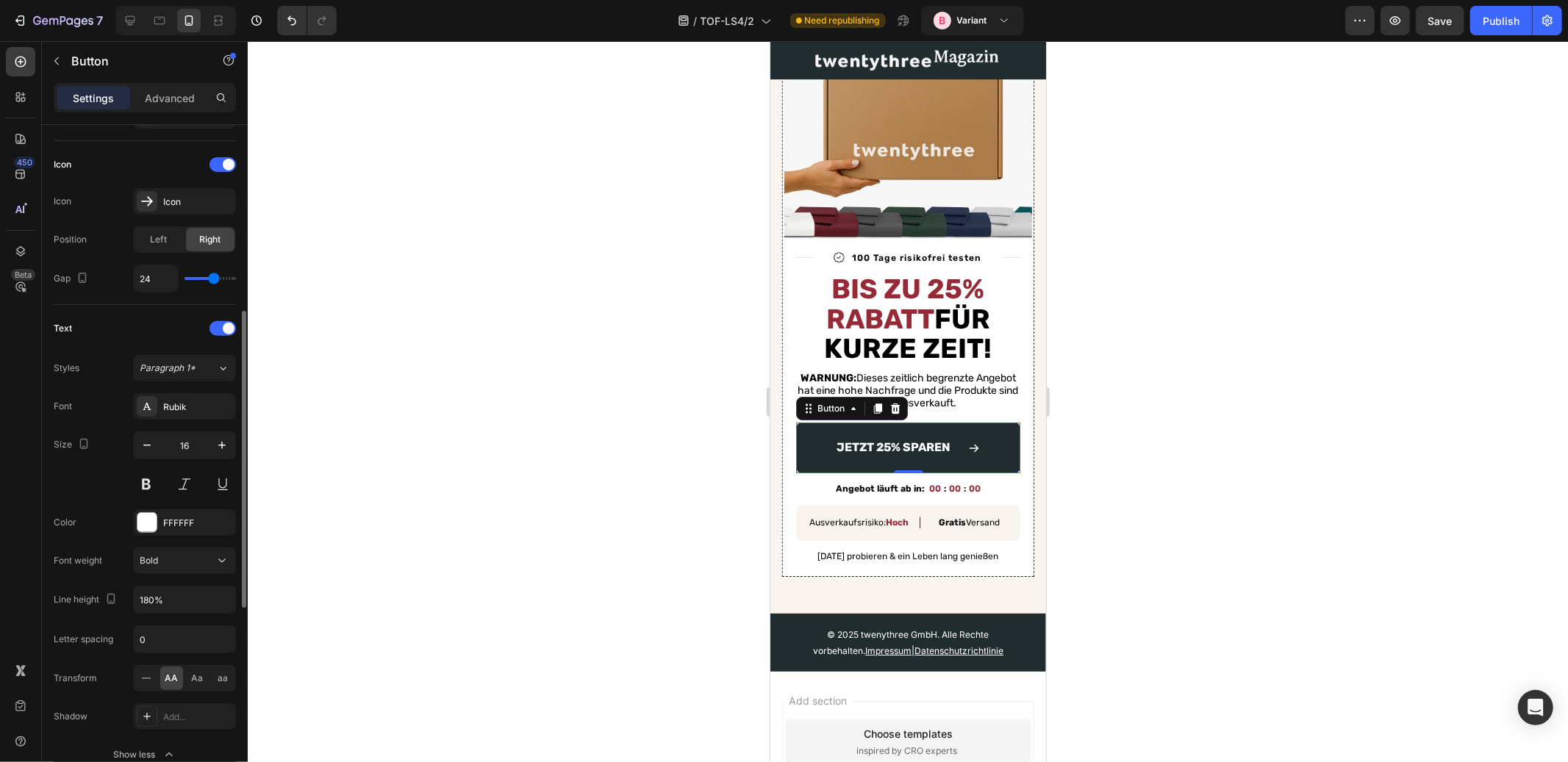
type input "23"
type input "22"
type input "21"
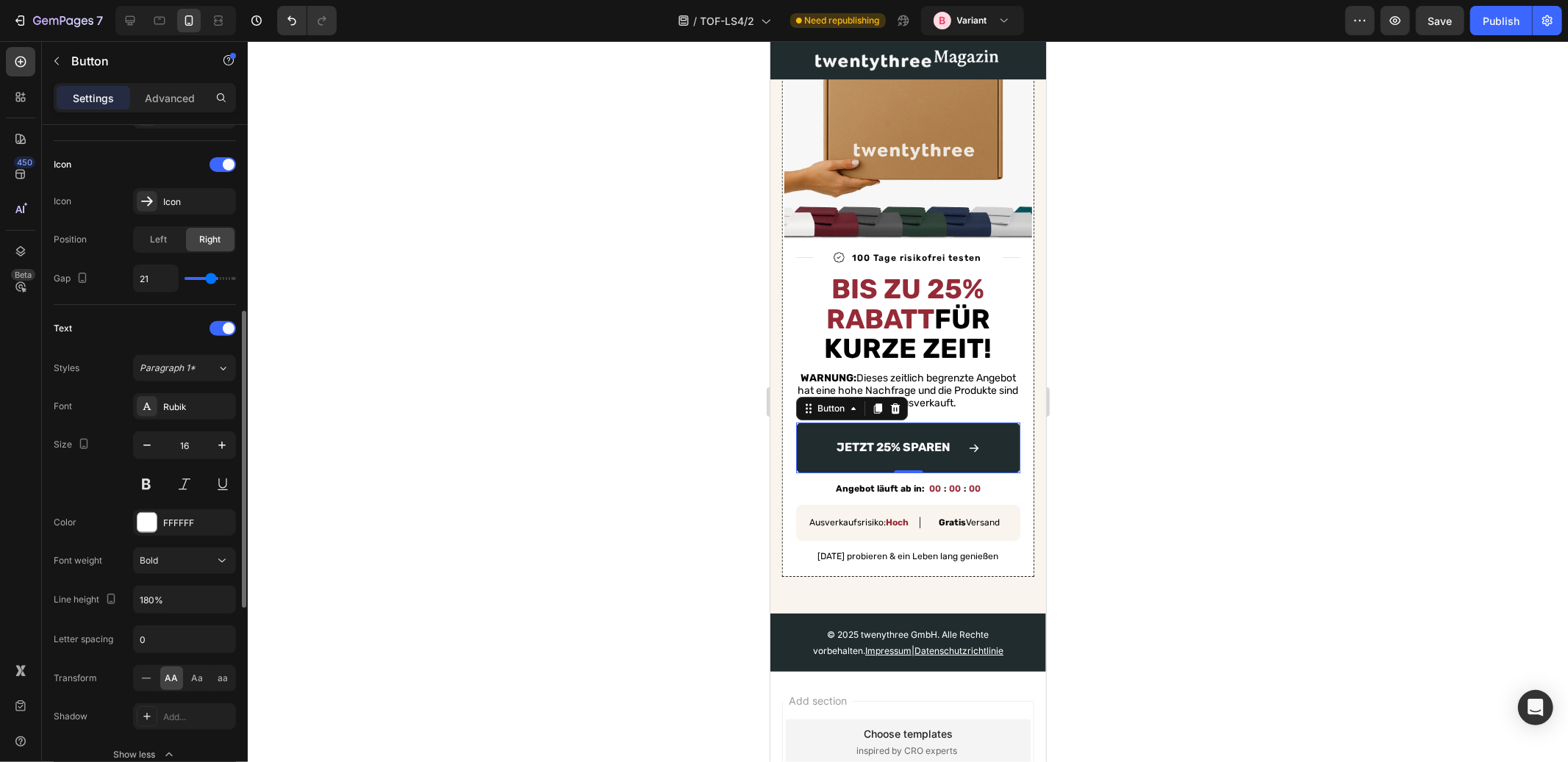
type input "20"
type input "19"
type input "18"
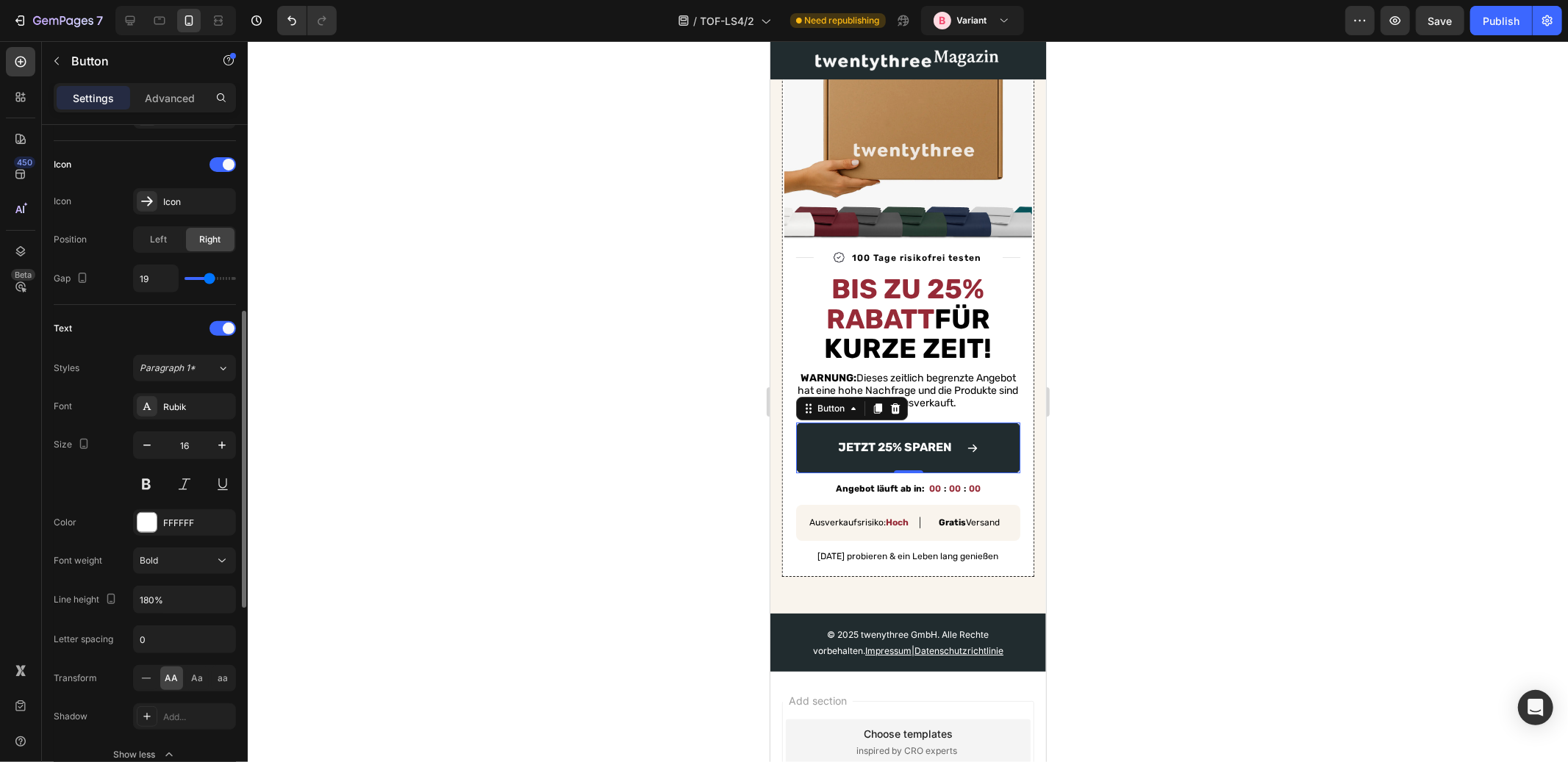
type input "18"
type input "17"
type input "16"
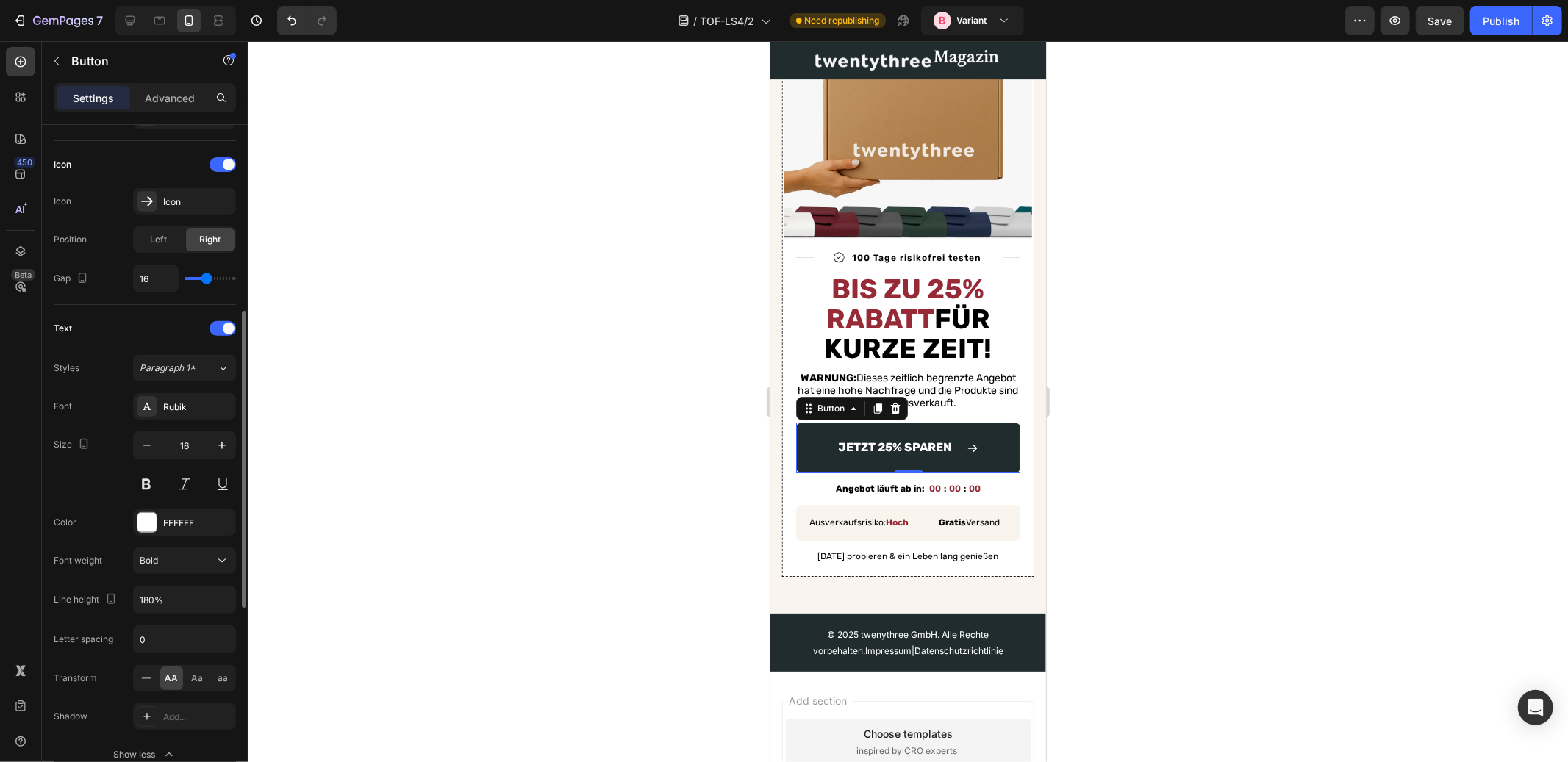
type input "15"
type input "14"
type input "13"
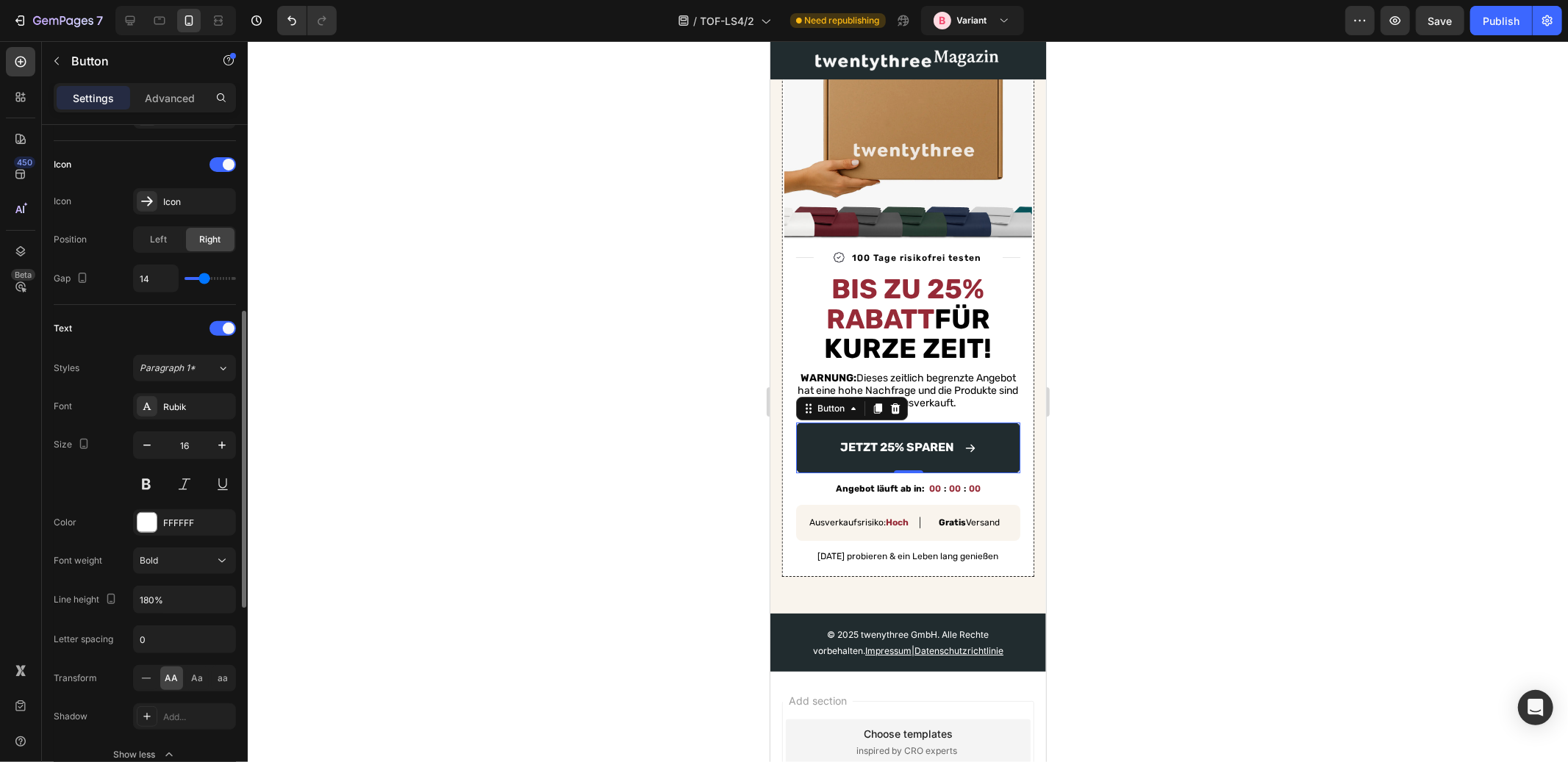
type input "13"
type input "12"
click at [202, 280] on input "range" at bounding box center [210, 279] width 52 height 3
click at [86, 302] on div "Icon Icon Icon Position Left Right Gap 12" at bounding box center [144, 223] width 182 height 164
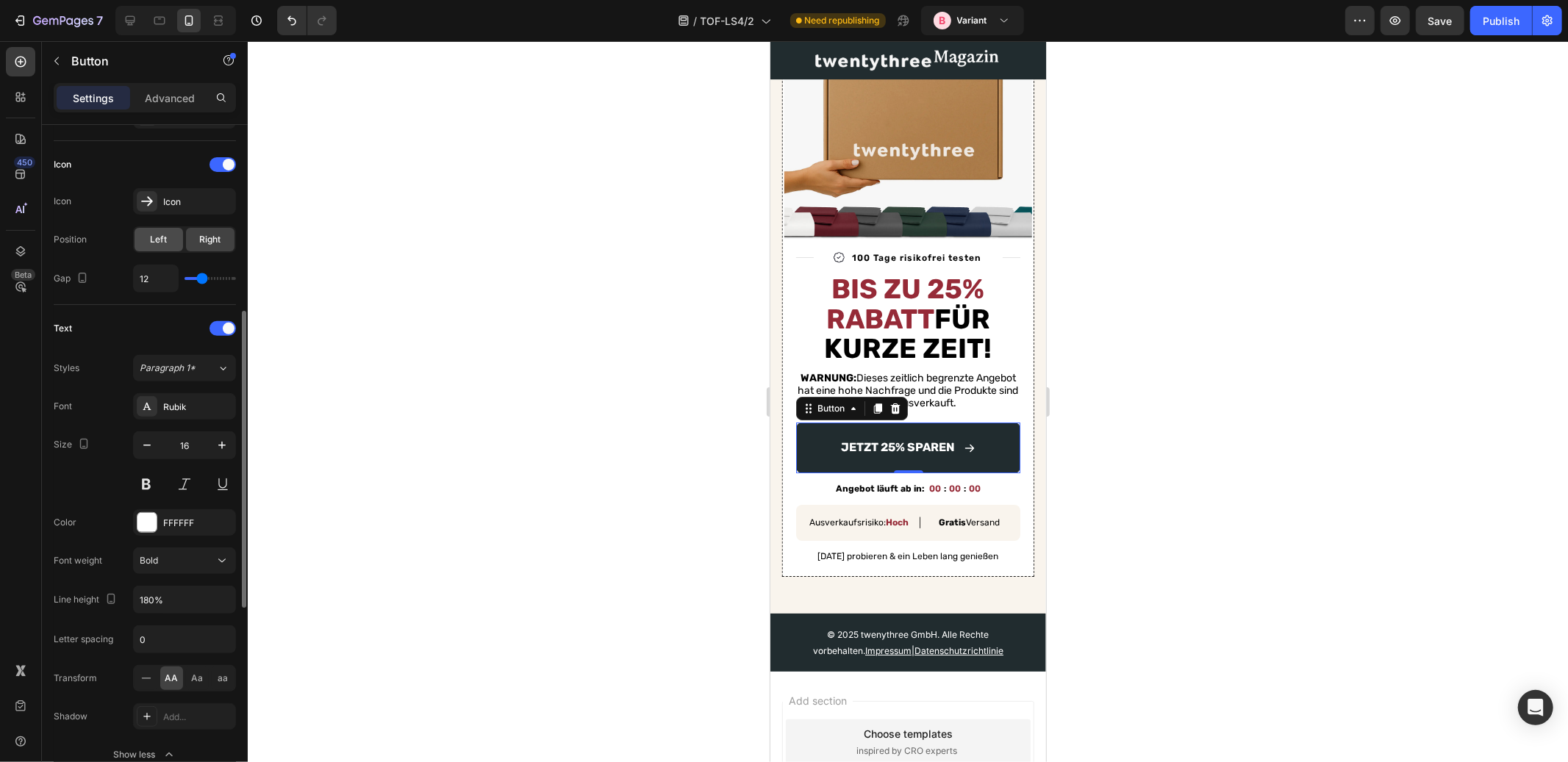
click at [146, 234] on div "Left" at bounding box center [159, 240] width 49 height 24
click at [211, 233] on span "Right" at bounding box center [210, 240] width 21 height 13
click at [112, 320] on div "Text" at bounding box center [144, 329] width 182 height 24
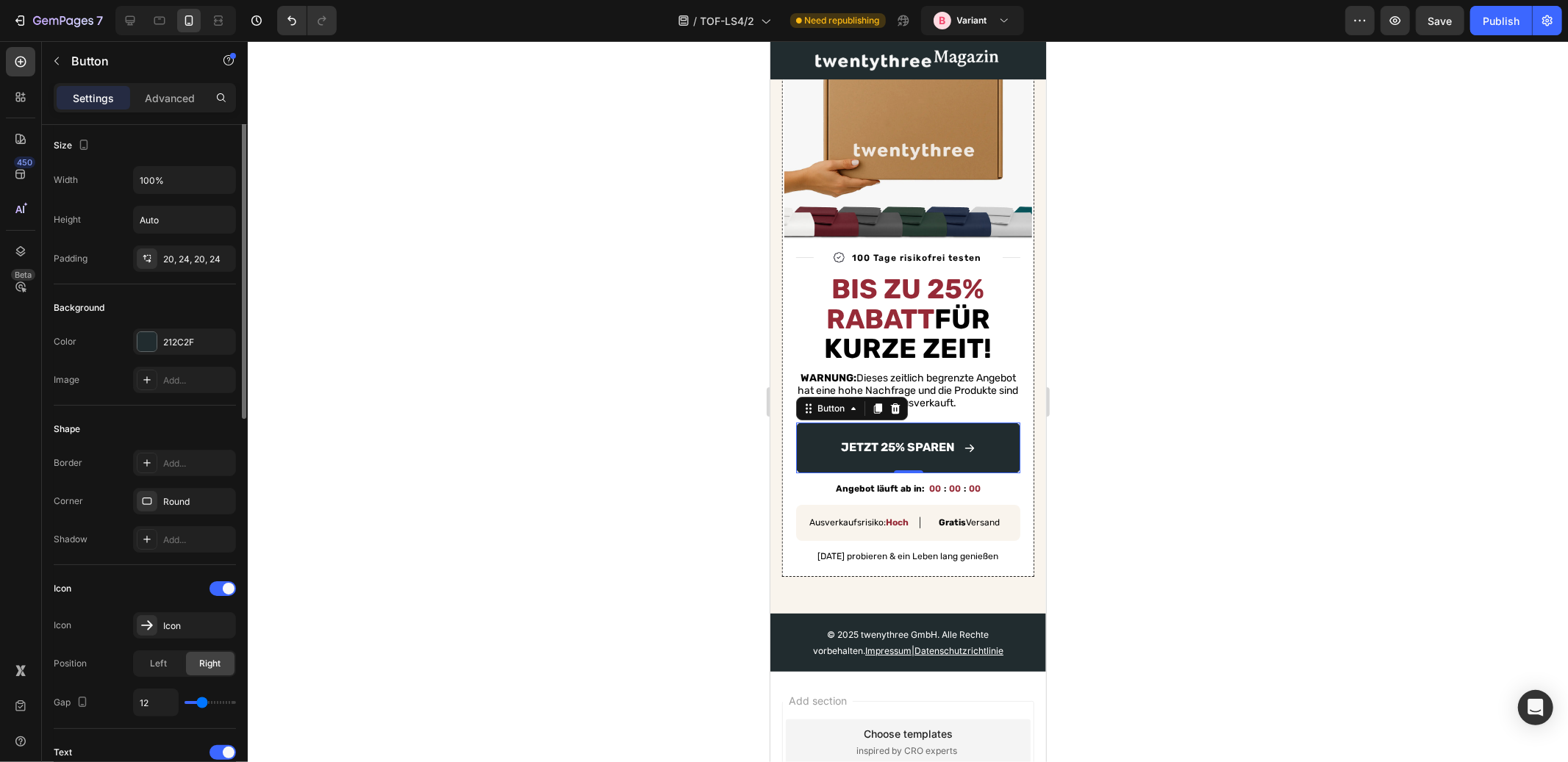
scroll to position [0, 0]
click at [144, 254] on div at bounding box center [147, 262] width 21 height 21
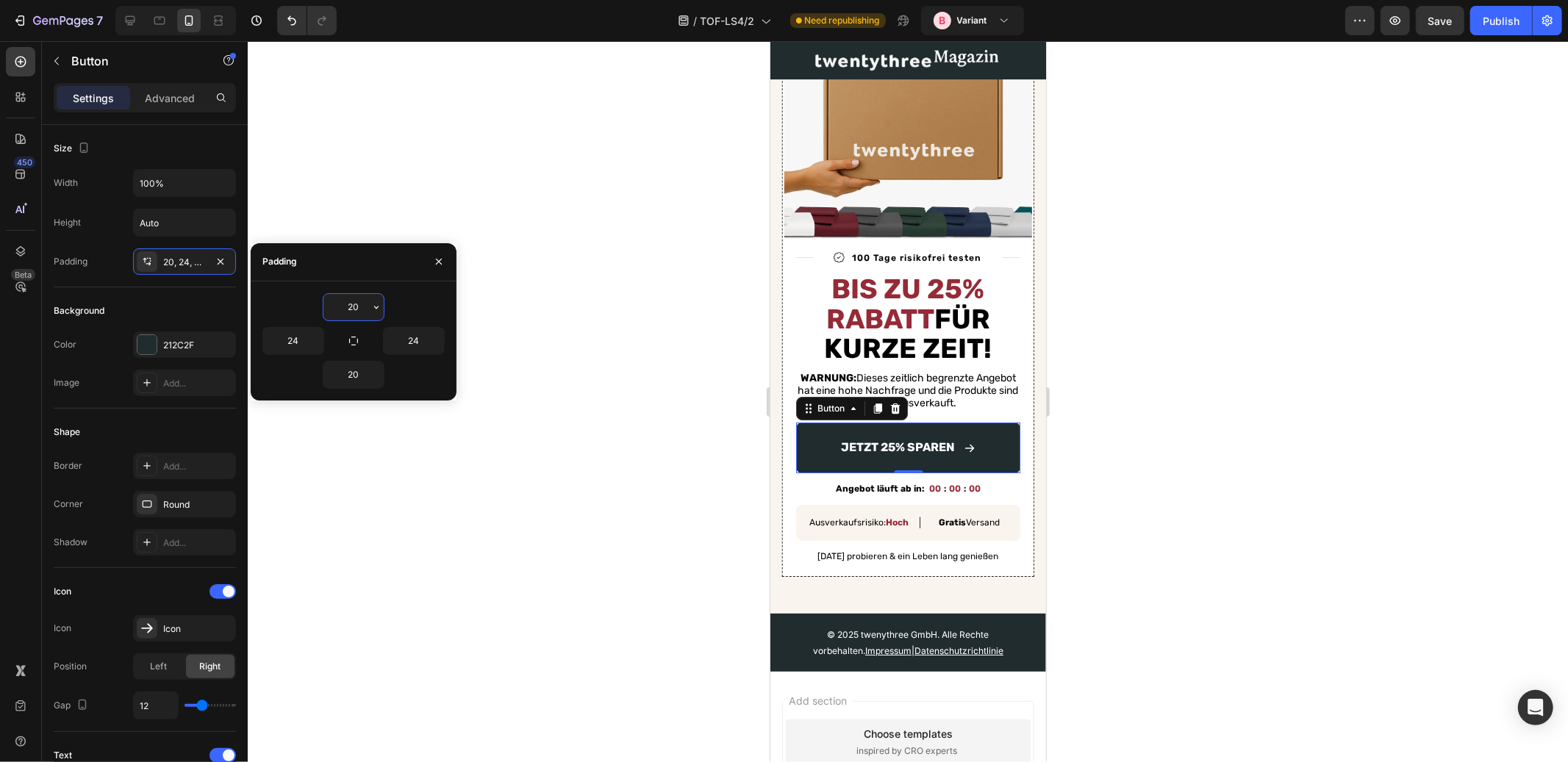
click at [354, 304] on input "20" at bounding box center [354, 307] width 60 height 27
click at [374, 306] on icon "button" at bounding box center [377, 307] width 12 height 12
click at [351, 304] on input "20" at bounding box center [354, 307] width 60 height 27
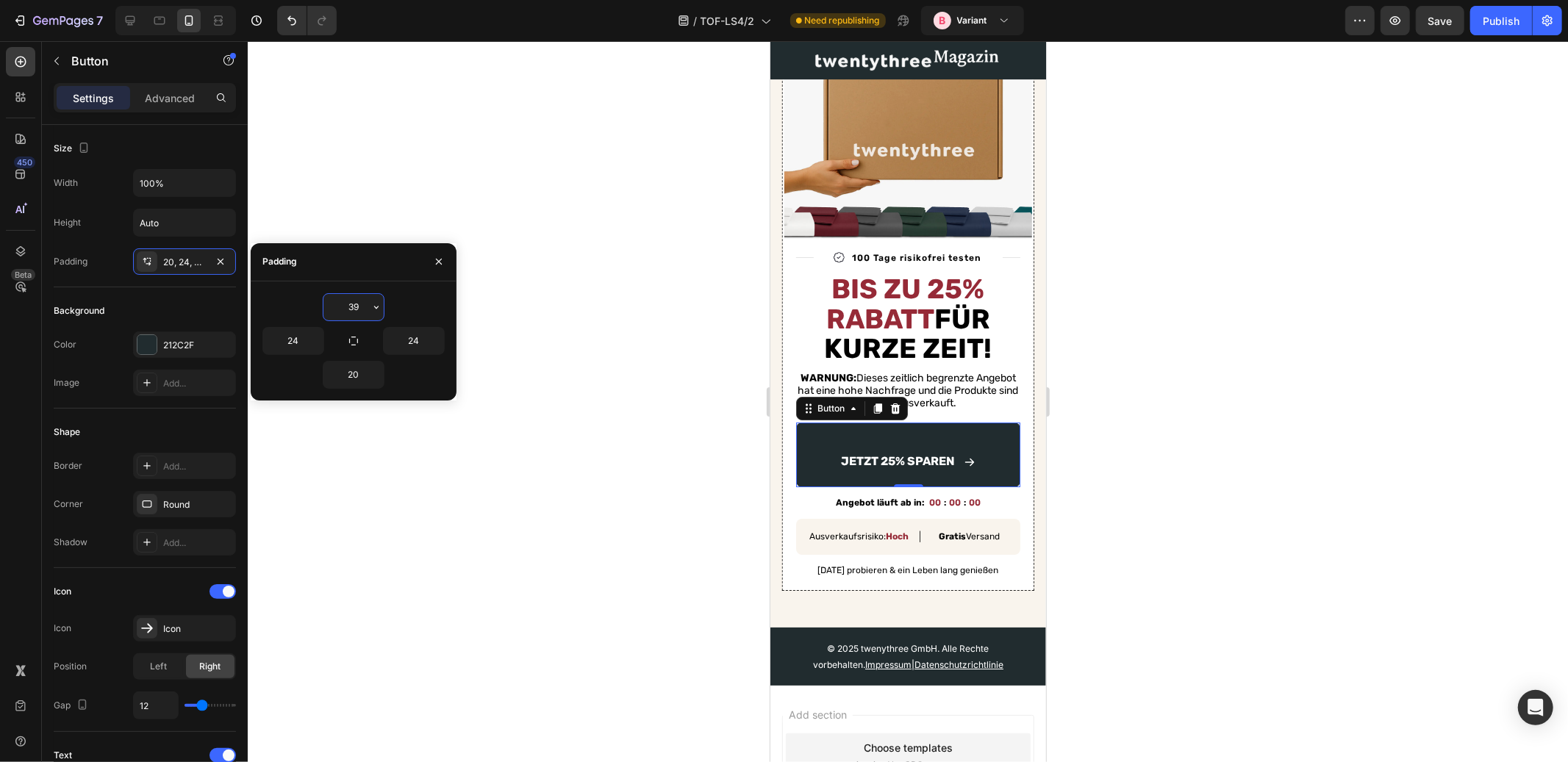
type input "3"
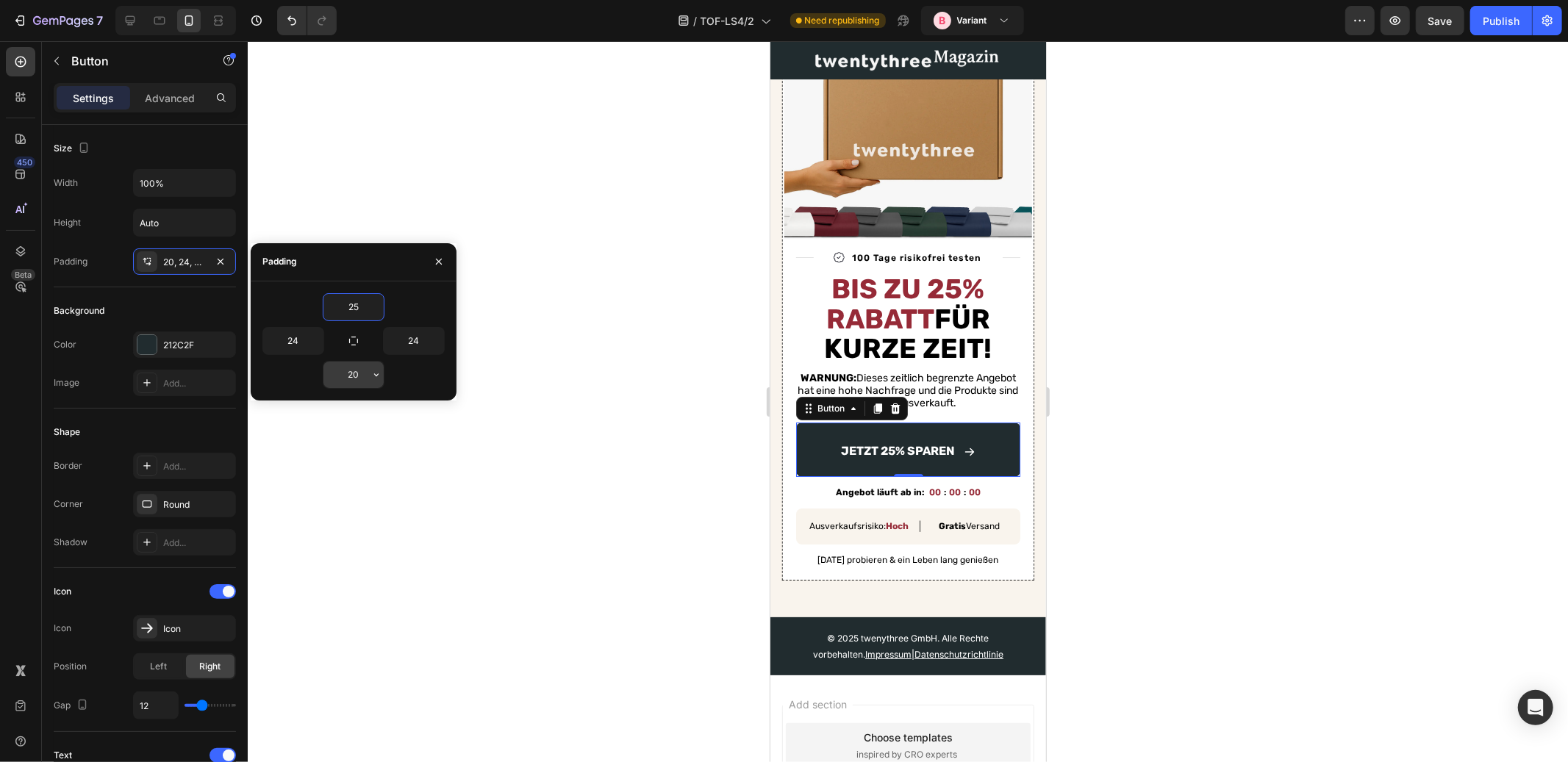
type input "25"
click at [355, 382] on input "20" at bounding box center [354, 375] width 60 height 27
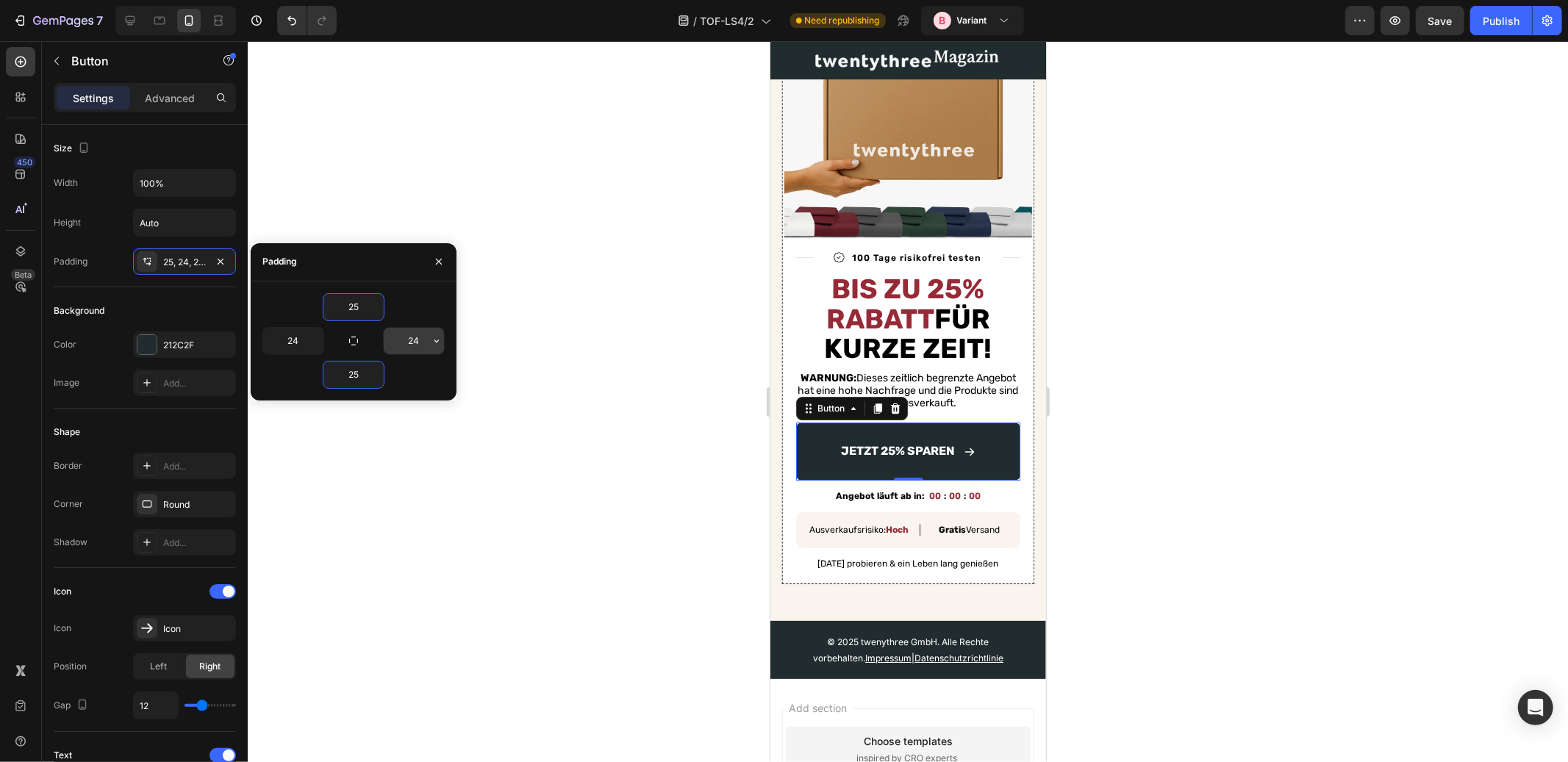
type input "25"
click at [418, 341] on input "24" at bounding box center [414, 341] width 60 height 27
type input "20"
click at [292, 340] on input "24" at bounding box center [293, 341] width 60 height 27
type input "20"
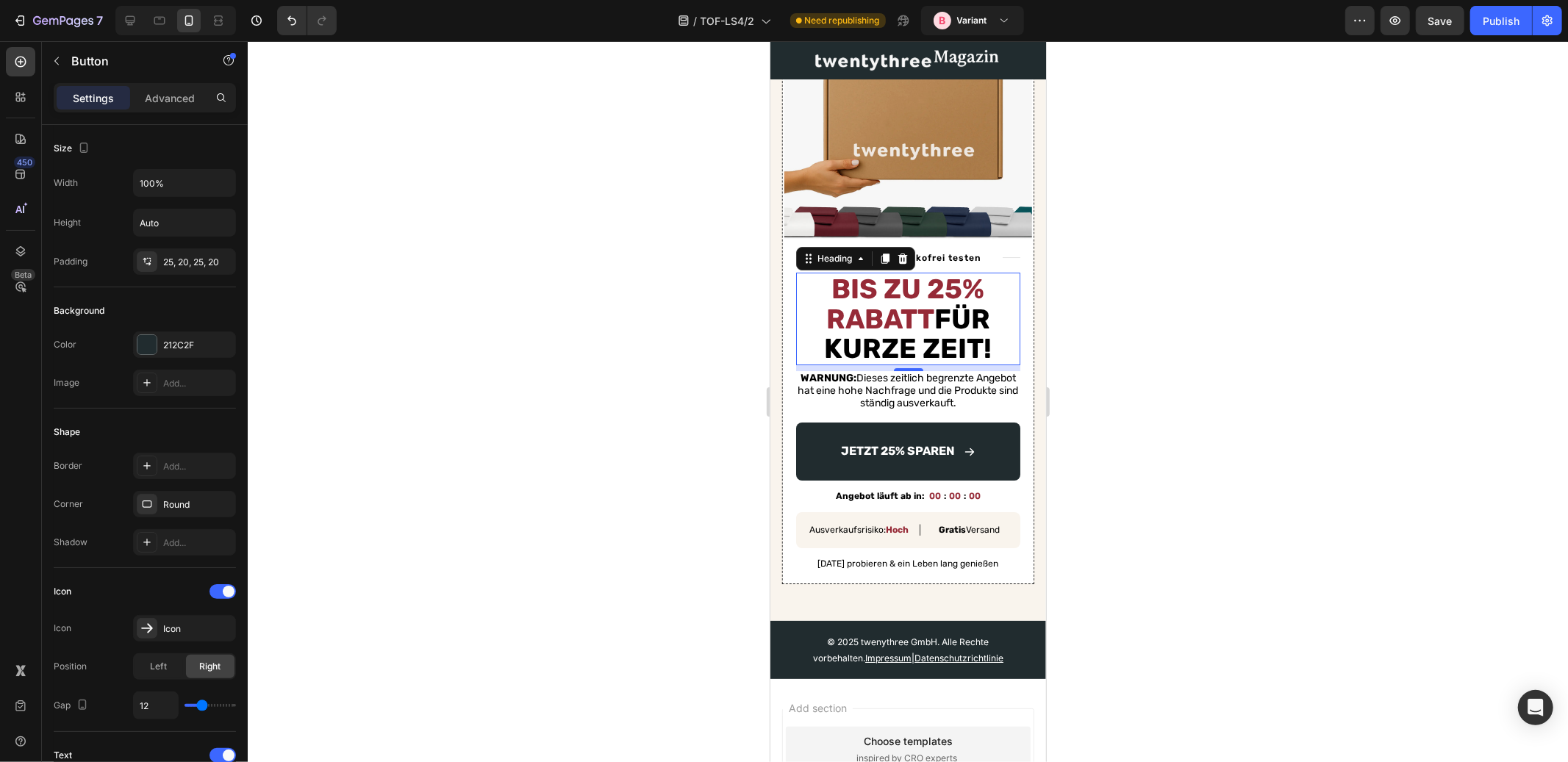
click at [987, 363] on p "⁠⁠⁠⁠⁠⁠⁠ Bis zu 25% Rabatt für kurze Zeit!" at bounding box center [907, 318] width 221 height 90
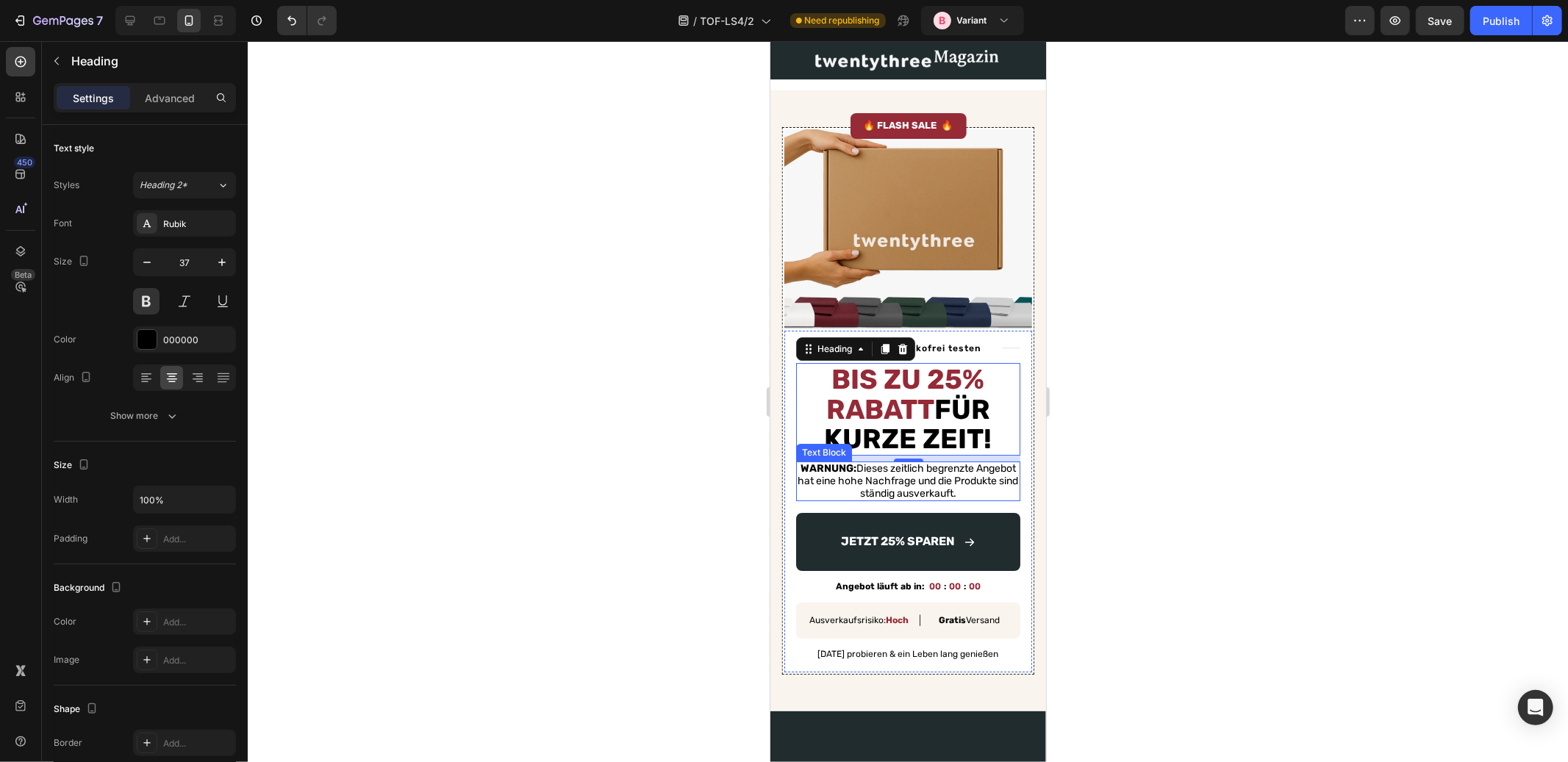
scroll to position [4058, 0]
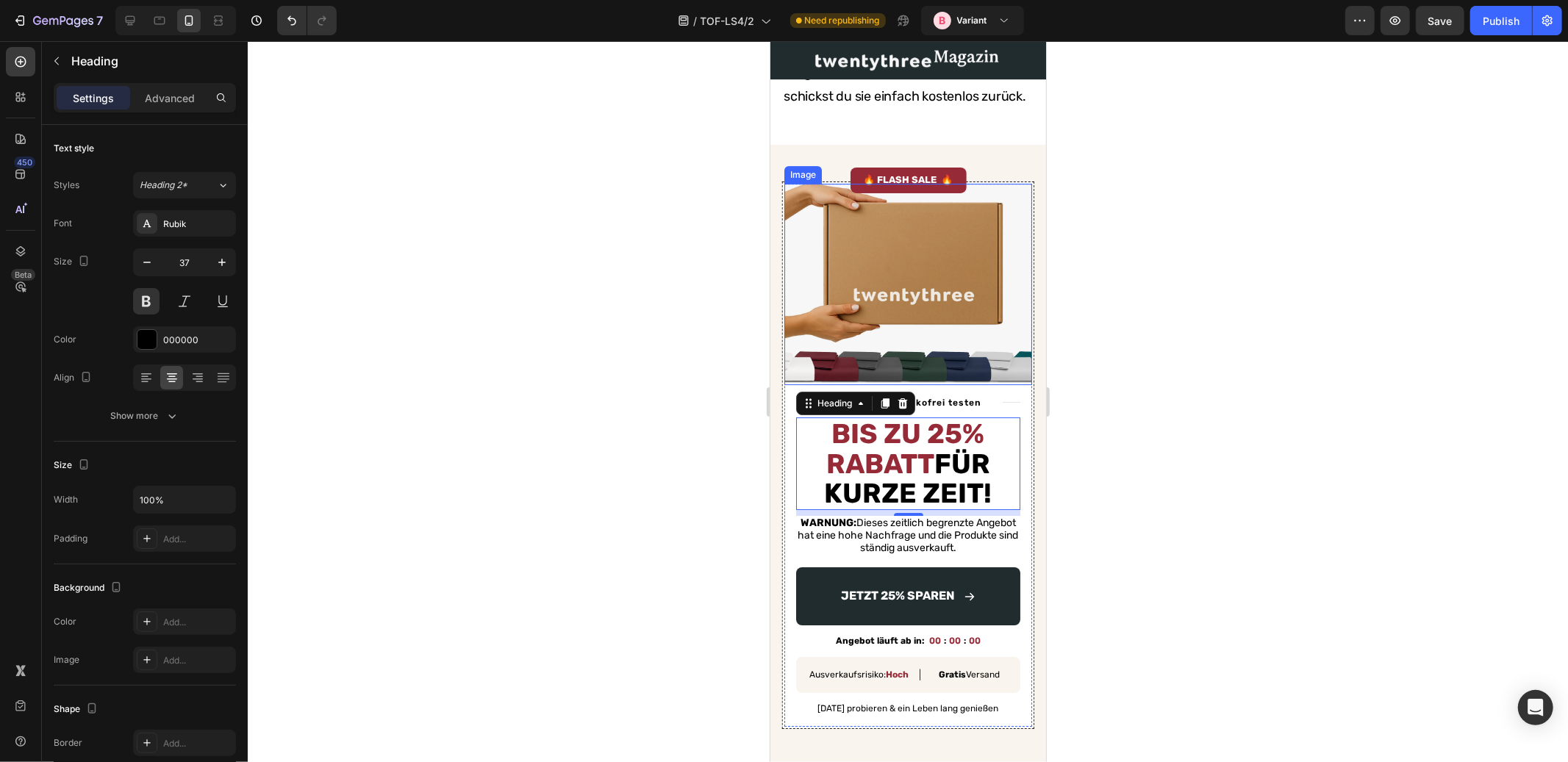
click at [941, 305] on img at bounding box center [907, 283] width 248 height 200
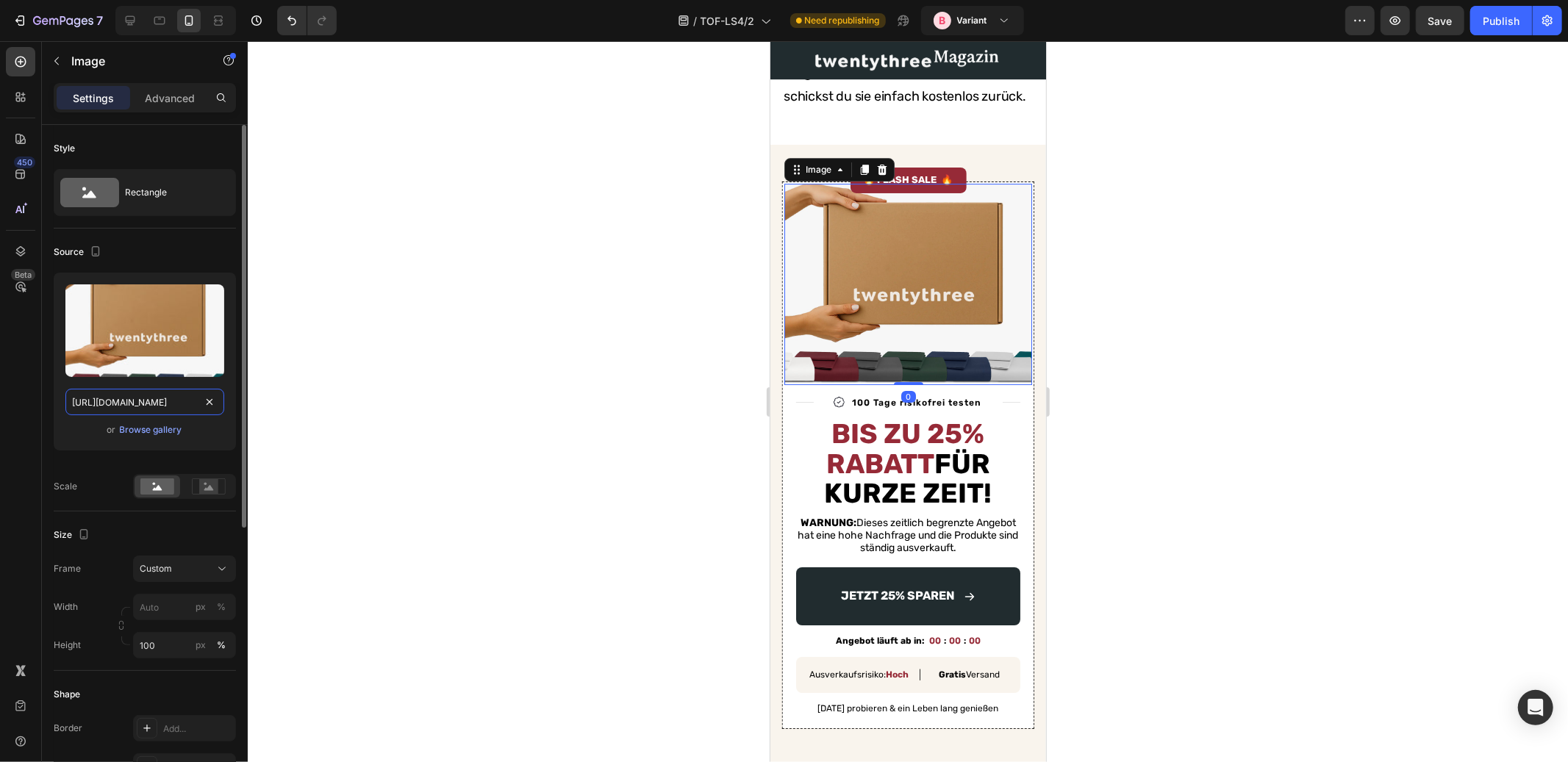
click at [147, 402] on input "https://cdn.shopify.com/s/files/1/0509/7311/4543/files/gempages_520724409950930…" at bounding box center [144, 402] width 158 height 27
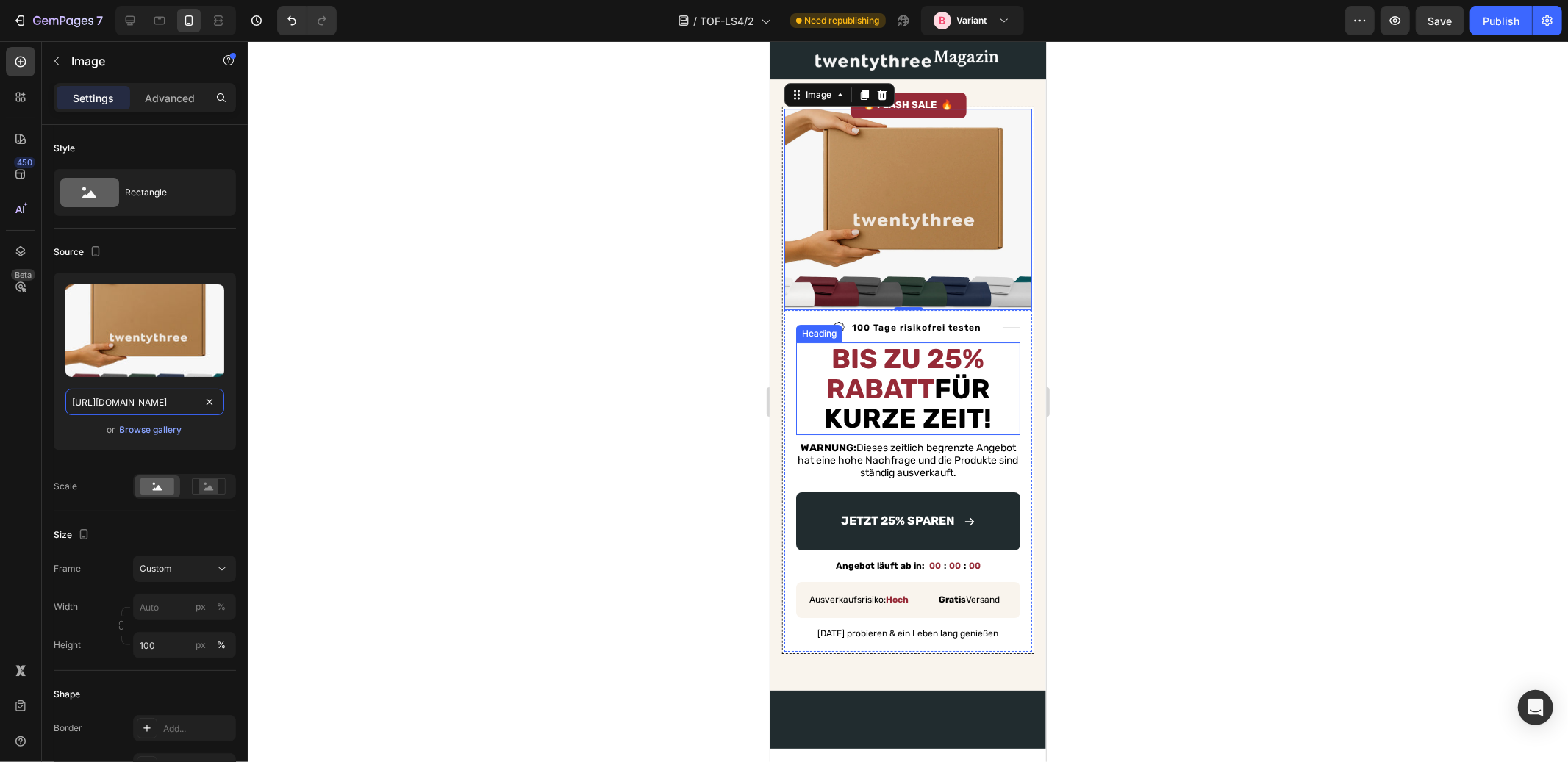
scroll to position [3974, 0]
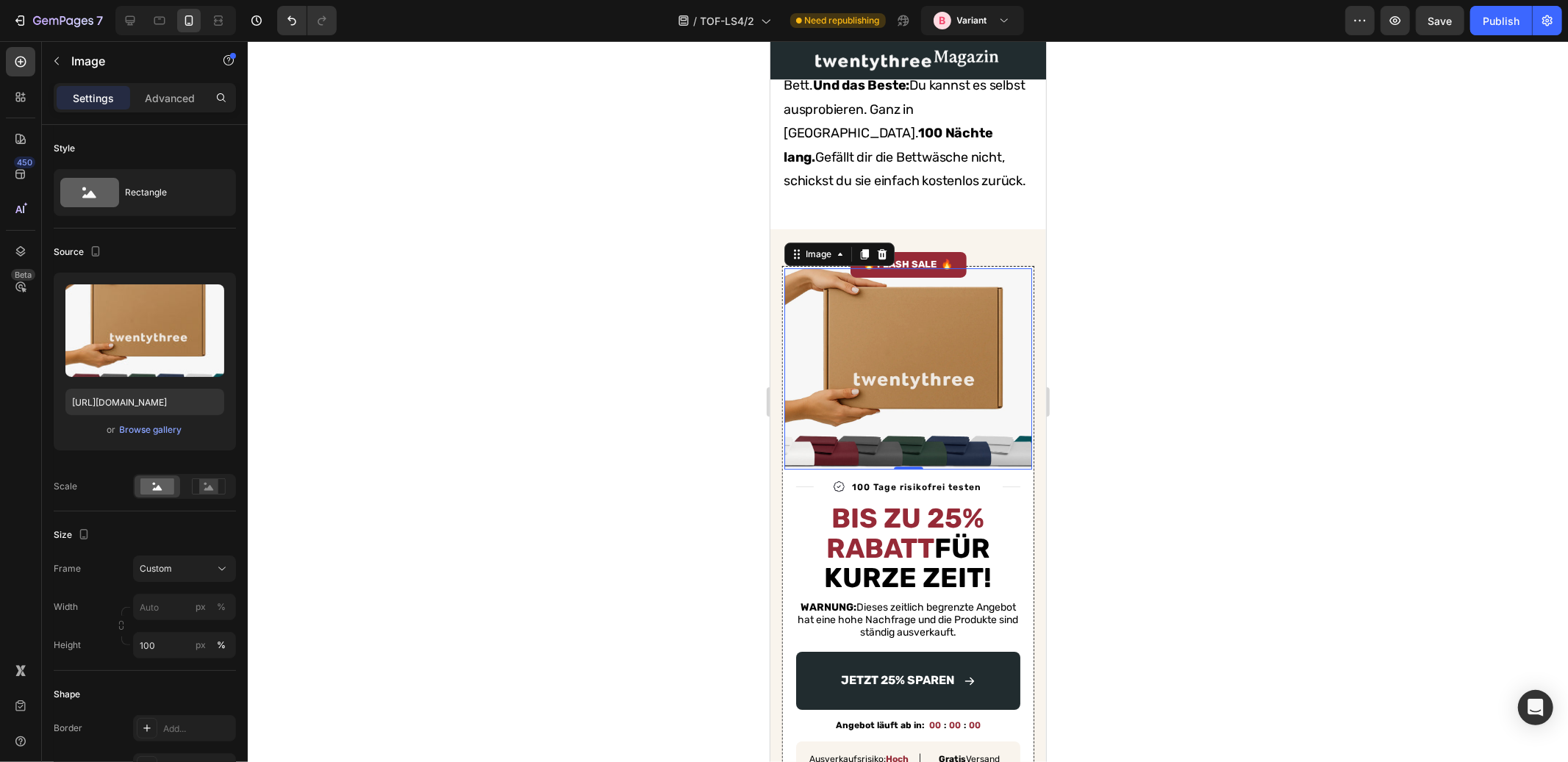
click at [961, 390] on img at bounding box center [907, 368] width 248 height 200
click at [156, 430] on div "Browse gallery" at bounding box center [151, 430] width 63 height 13
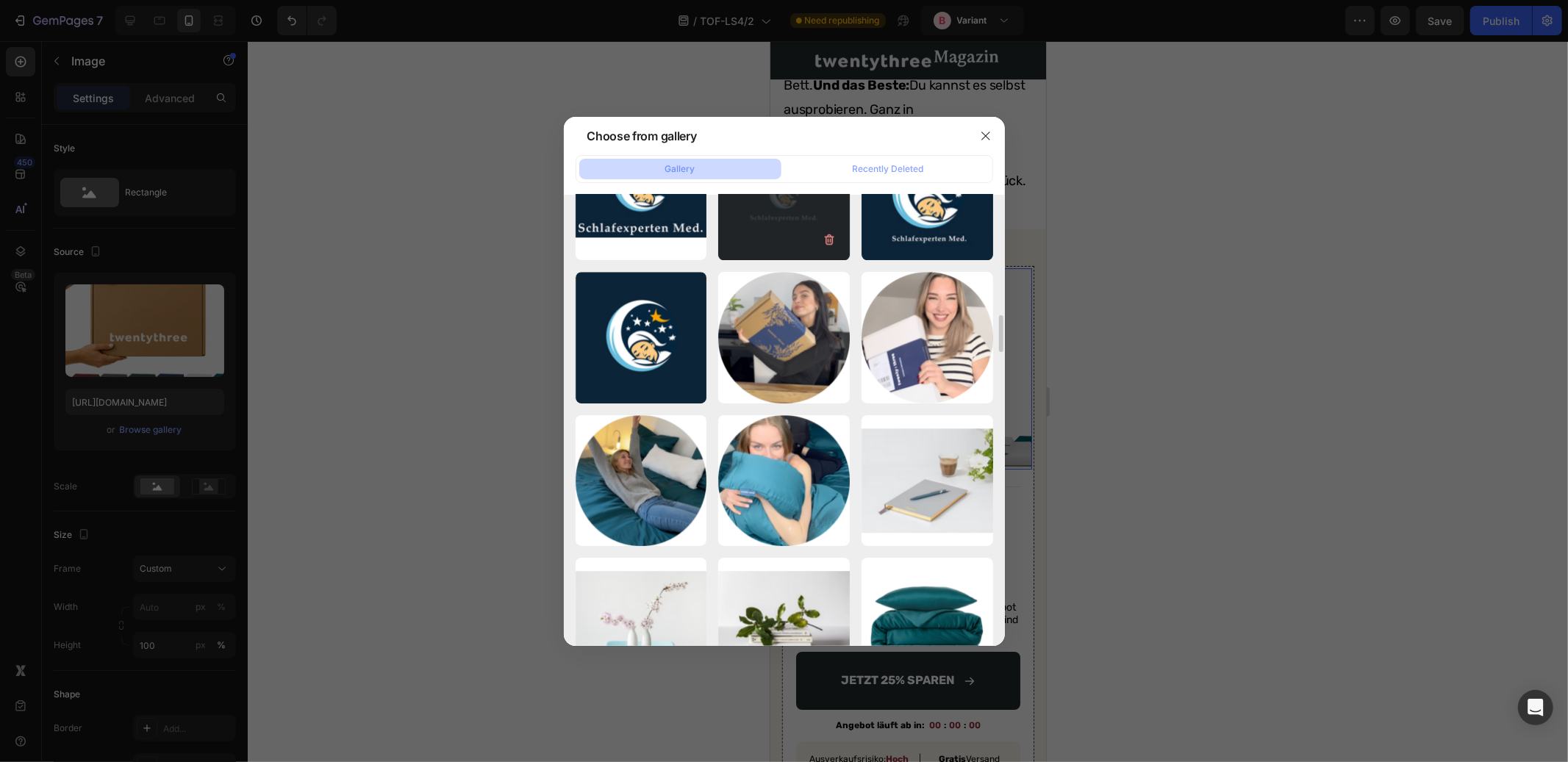
scroll to position [3398, 0]
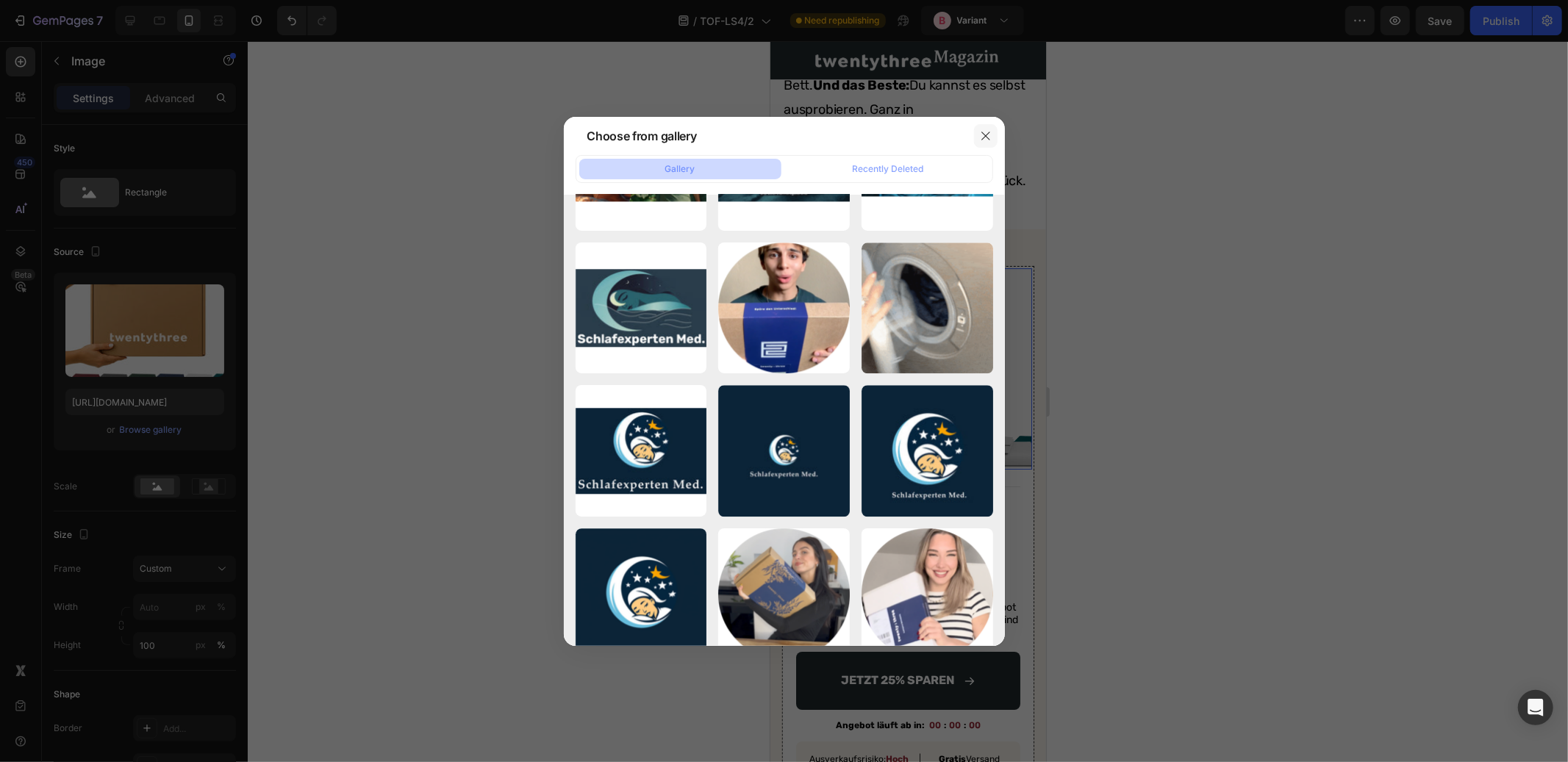
click at [988, 133] on icon "button" at bounding box center [986, 136] width 12 height 12
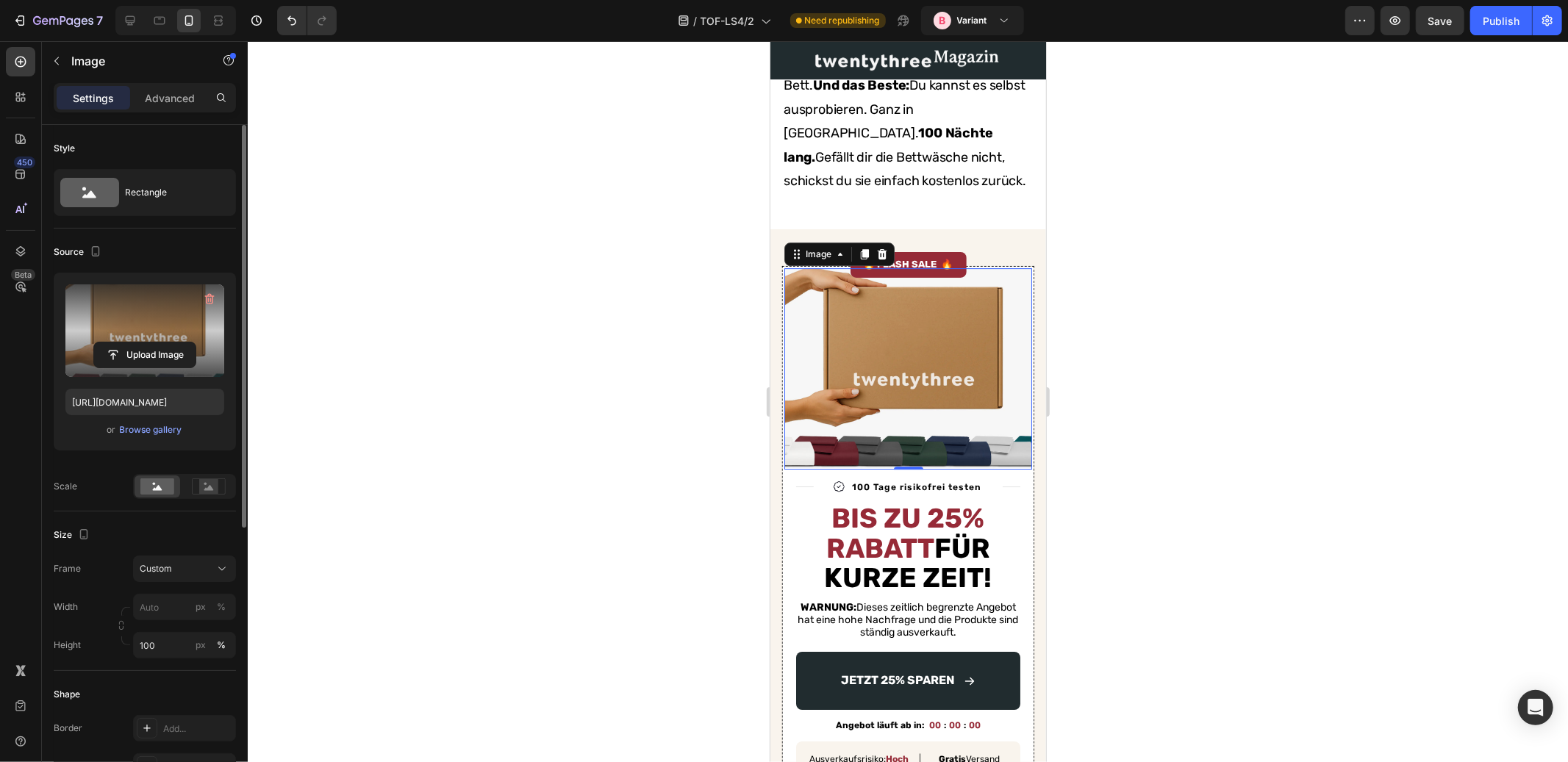
click at [141, 325] on label at bounding box center [144, 331] width 158 height 93
click at [141, 343] on input "file" at bounding box center [145, 355] width 102 height 25
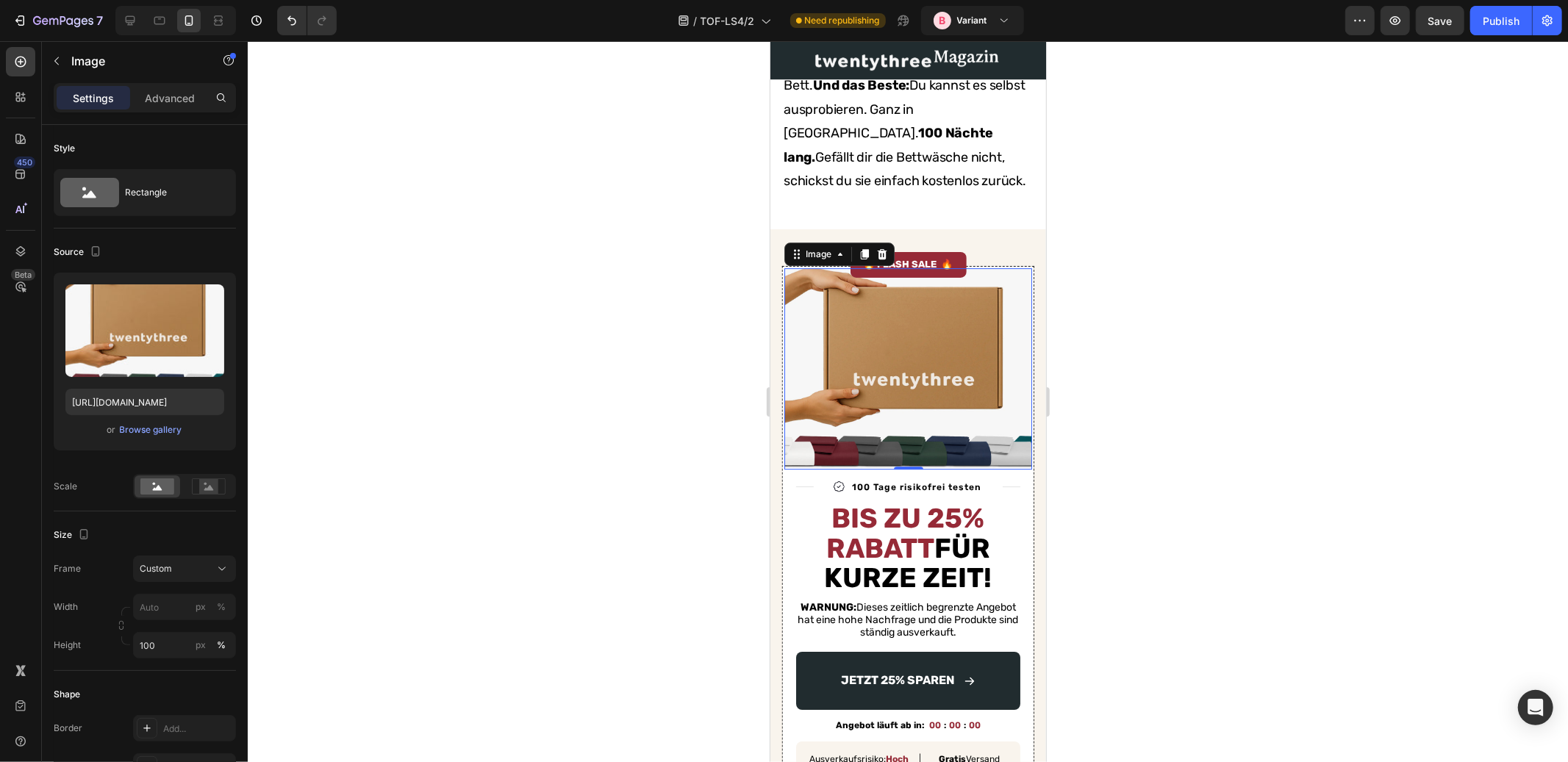
click at [933, 403] on img at bounding box center [907, 368] width 248 height 200
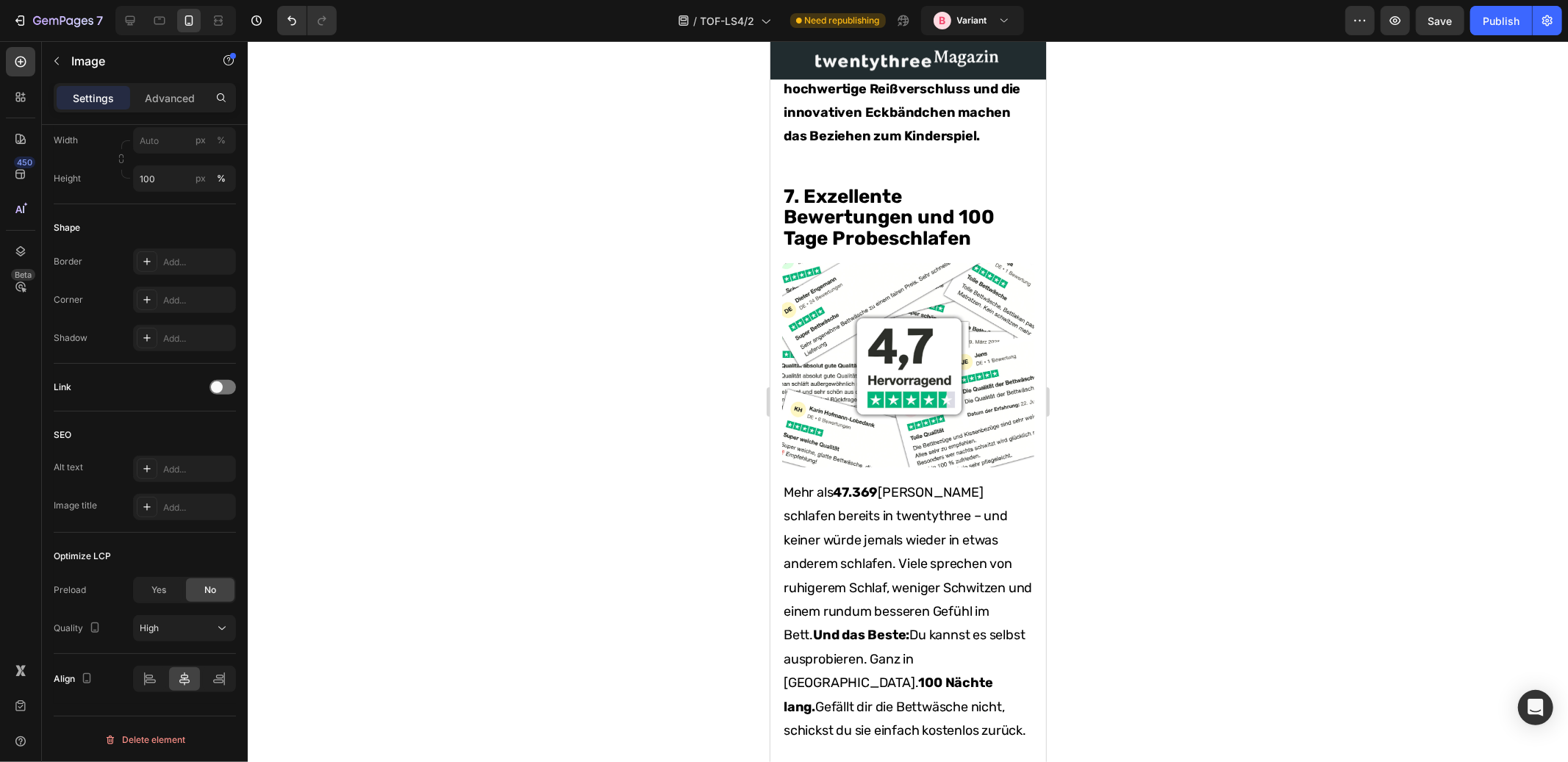
scroll to position [3627, 0]
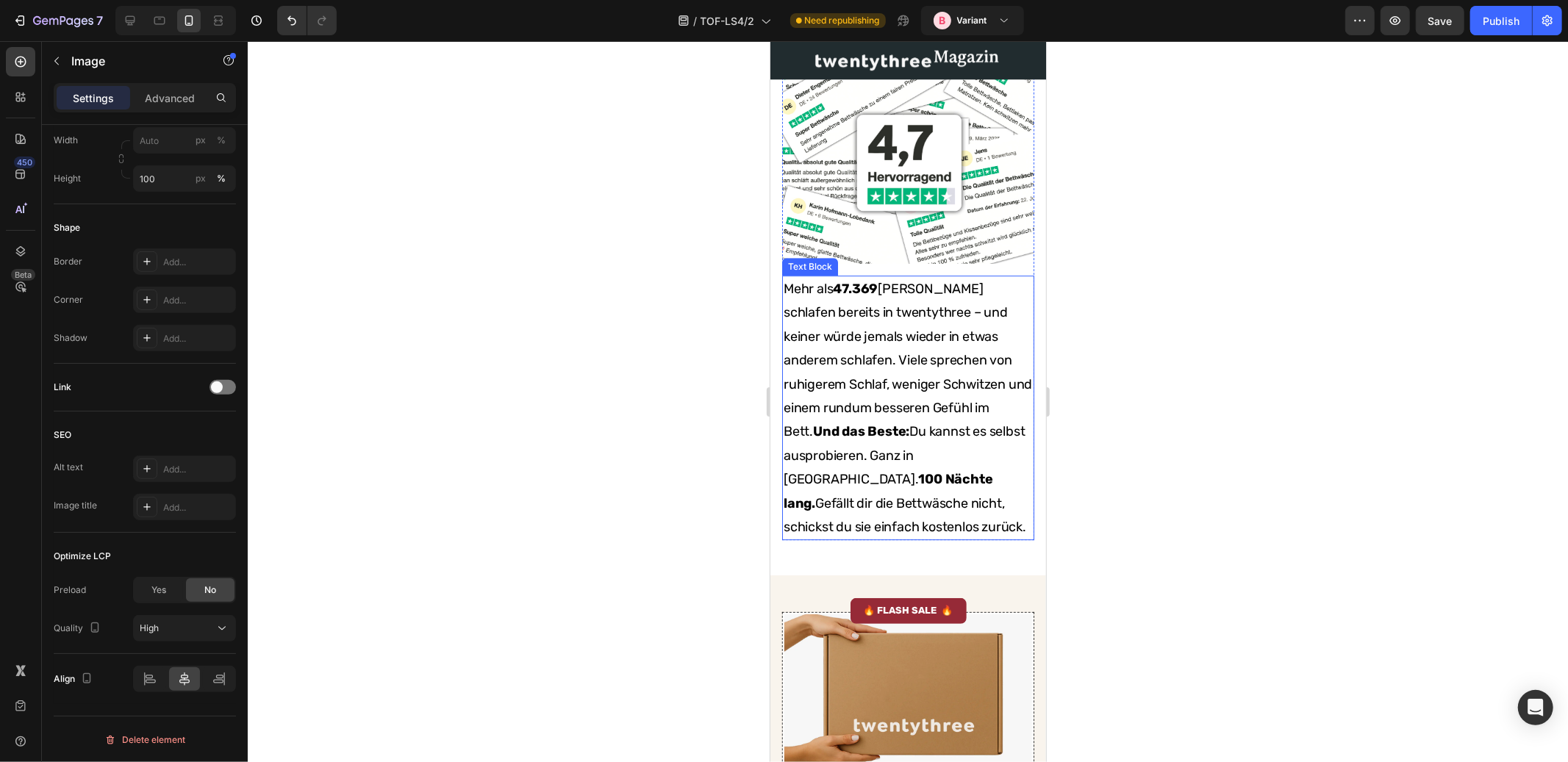
click at [963, 418] on p "Mehr als 47.369 Kunden schlafen bereits in twentythree – und keiner würde jemal…" at bounding box center [907, 407] width 249 height 262
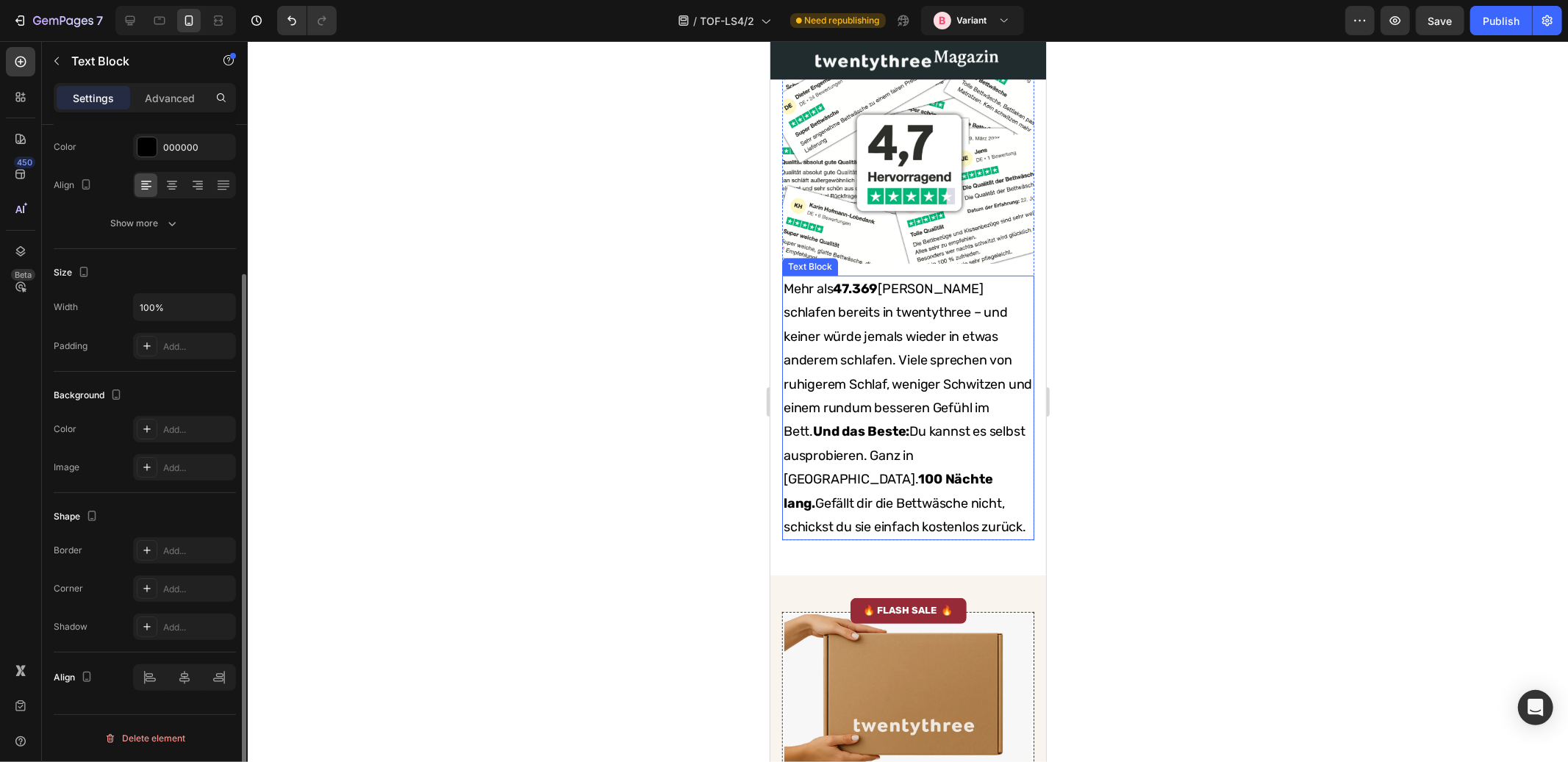
scroll to position [0, 0]
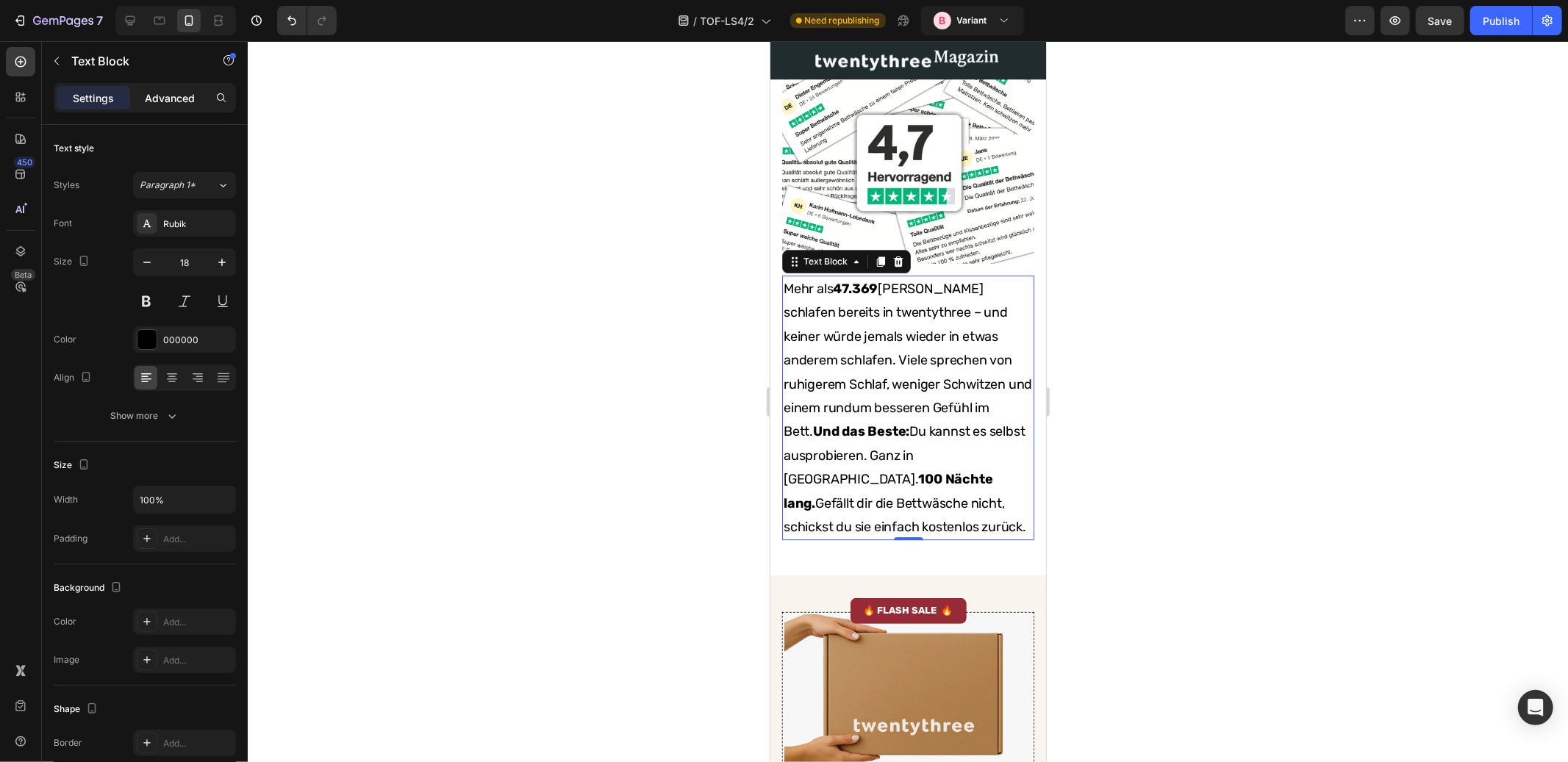
click at [167, 94] on p "Advanced" at bounding box center [170, 98] width 50 height 15
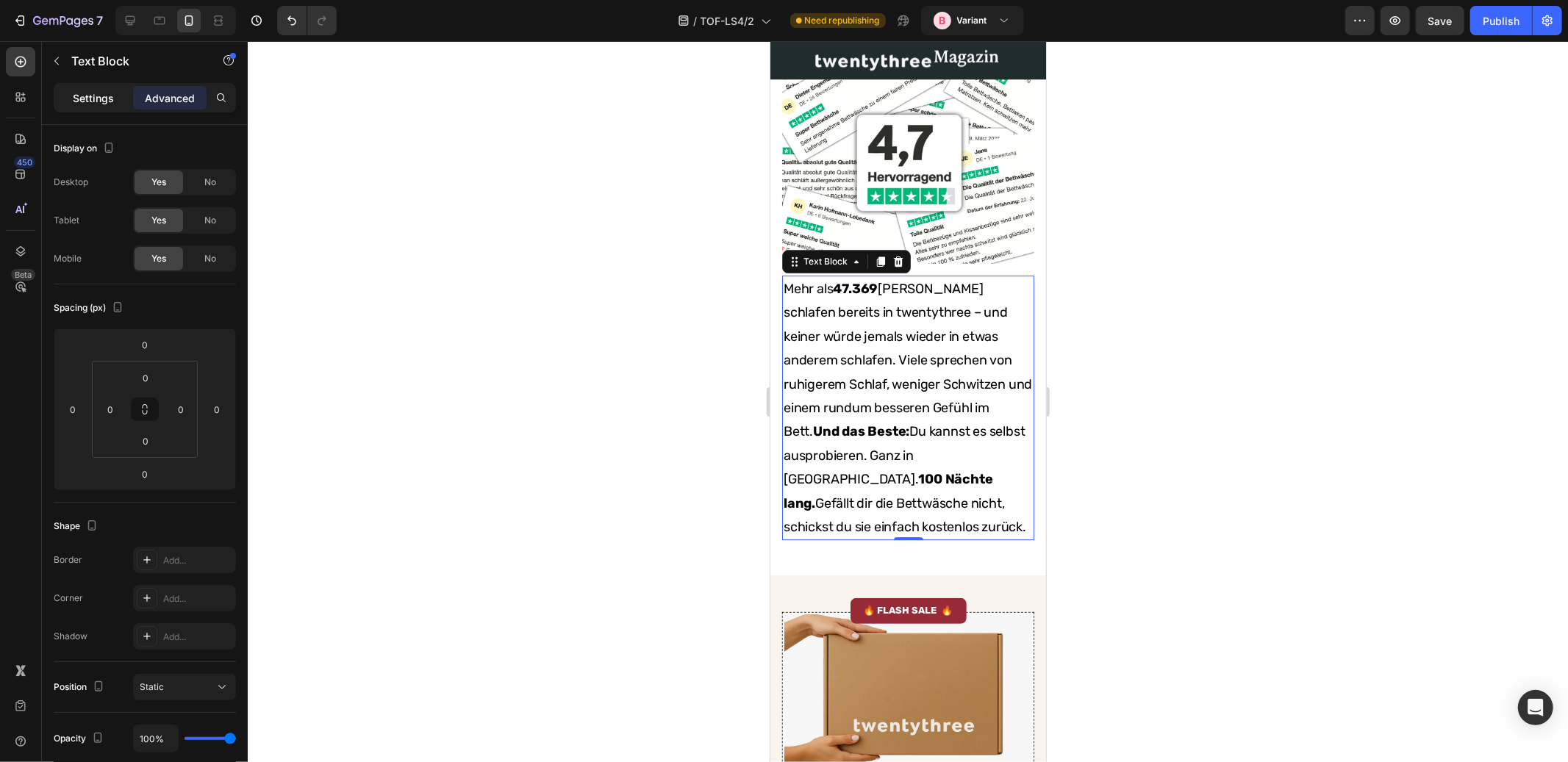
click at [105, 98] on p "Settings" at bounding box center [94, 98] width 41 height 15
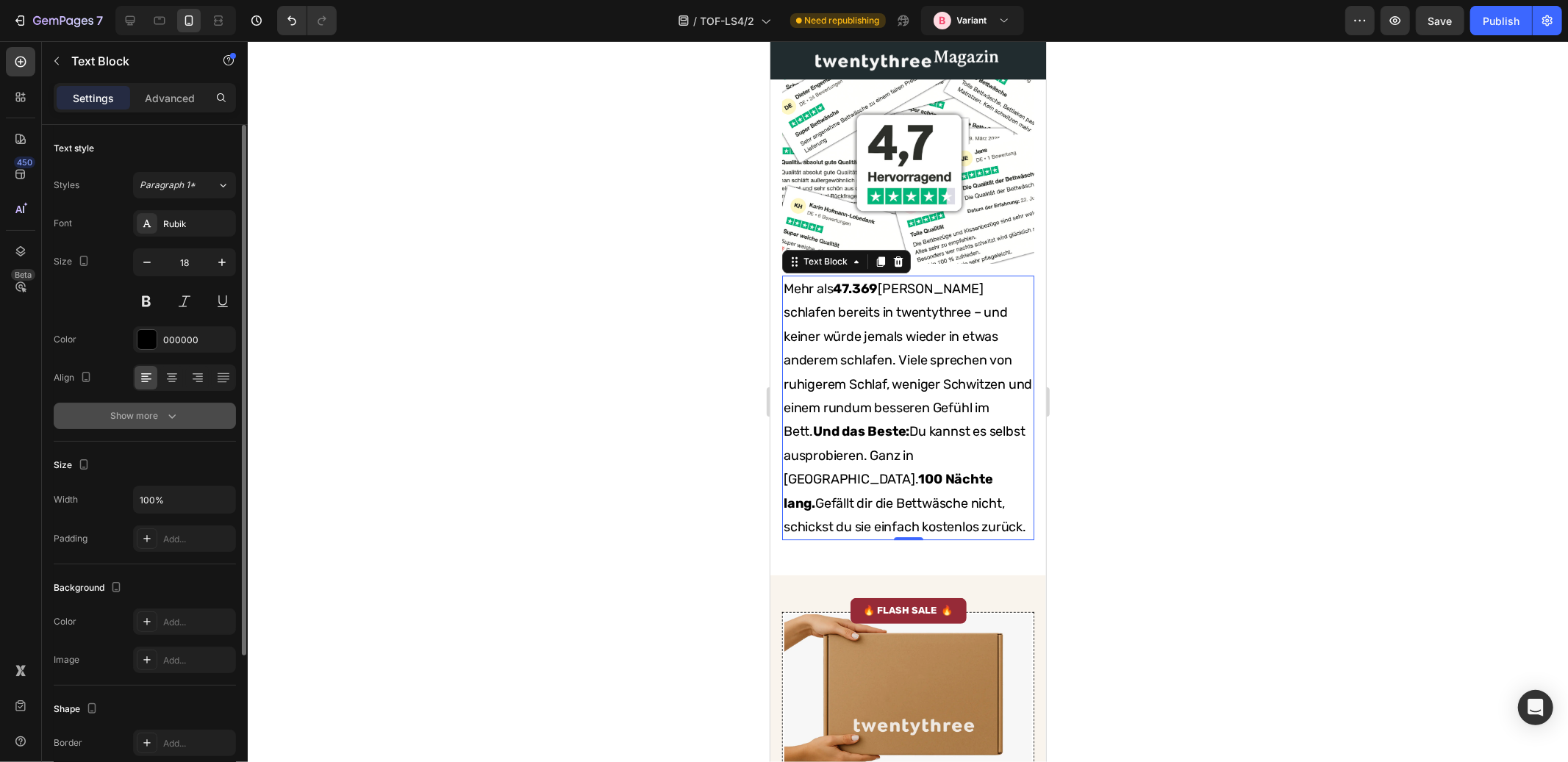
click at [143, 424] on button "Show more" at bounding box center [144, 416] width 182 height 27
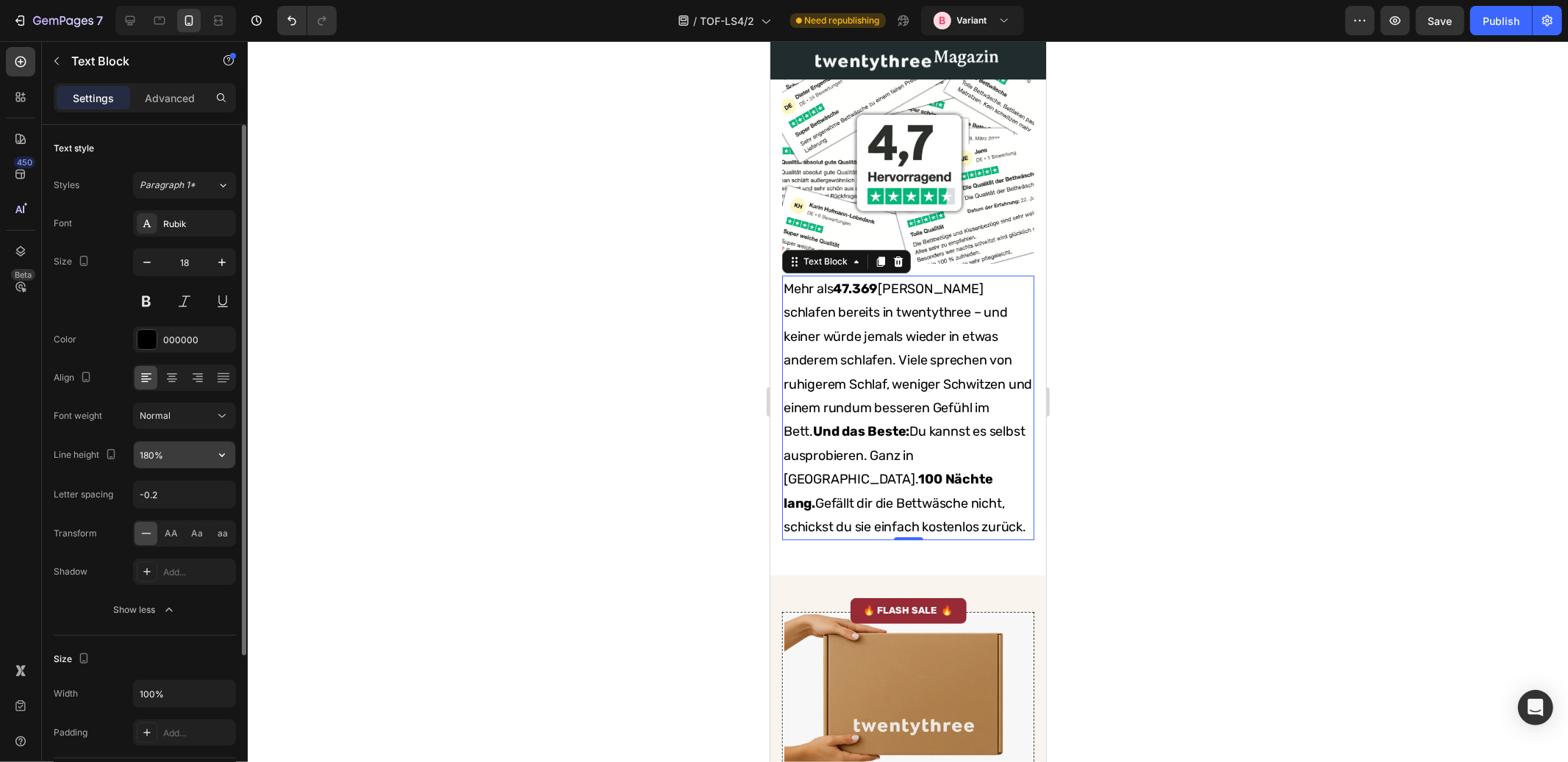
click at [167, 455] on input "180%" at bounding box center [185, 455] width 102 height 27
click at [224, 455] on icon "button" at bounding box center [222, 455] width 15 height 15
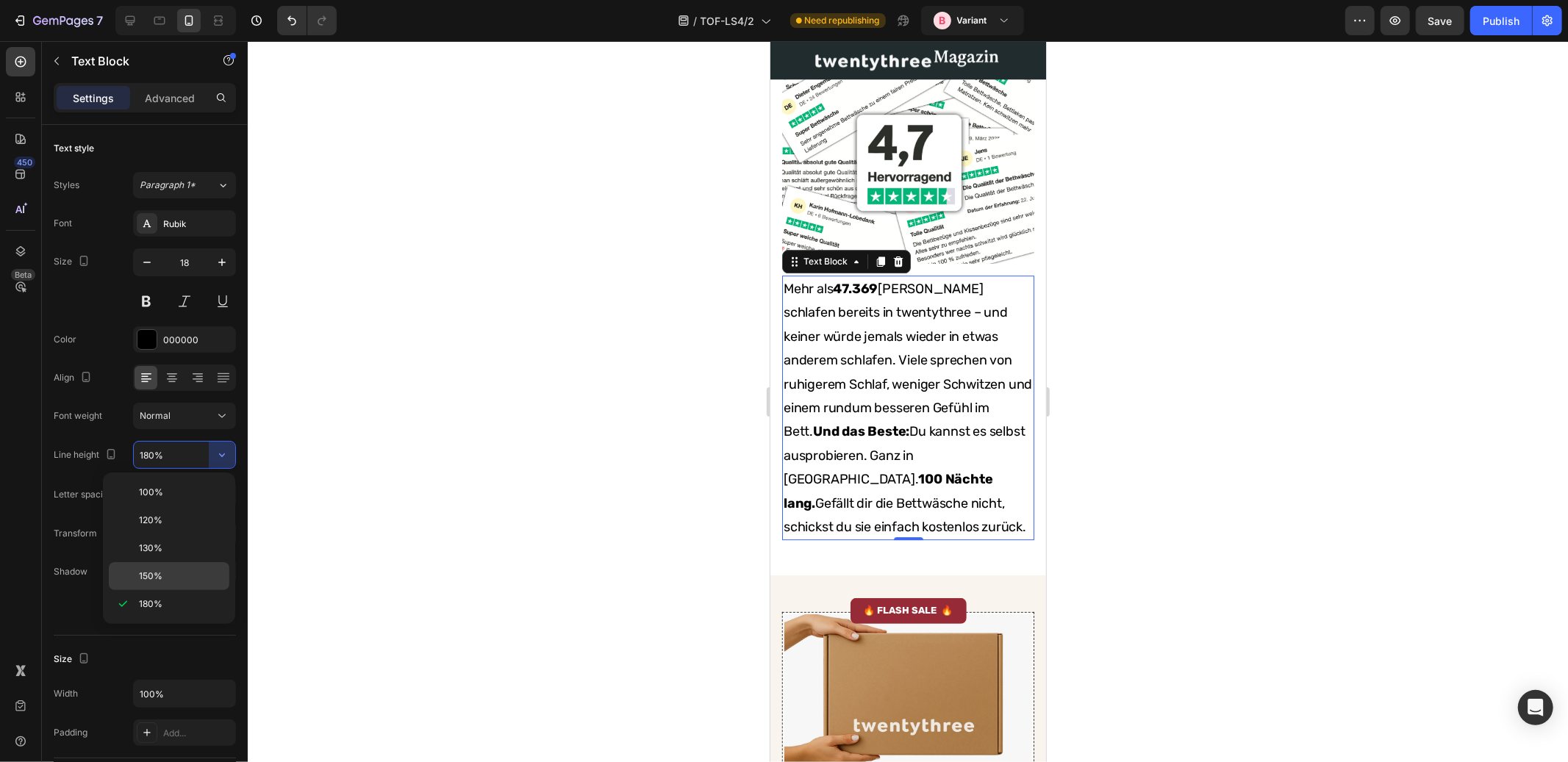
click at [163, 577] on p "150%" at bounding box center [181, 576] width 84 height 13
type input "150%"
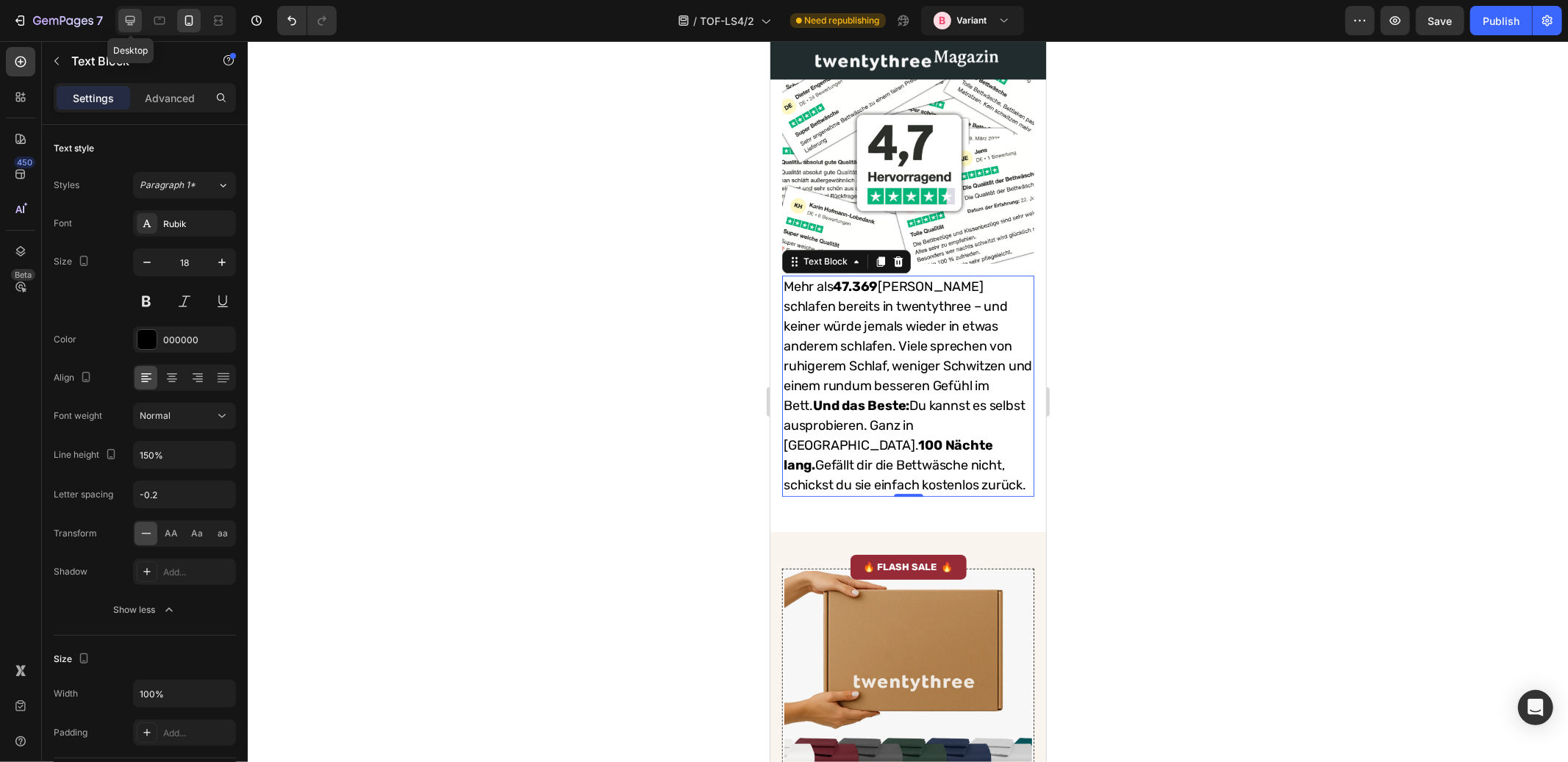
drag, startPoint x: 130, startPoint y: 16, endPoint x: 139, endPoint y: 28, distance: 15.0
click at [132, 16] on icon at bounding box center [130, 21] width 10 height 10
type input "19"
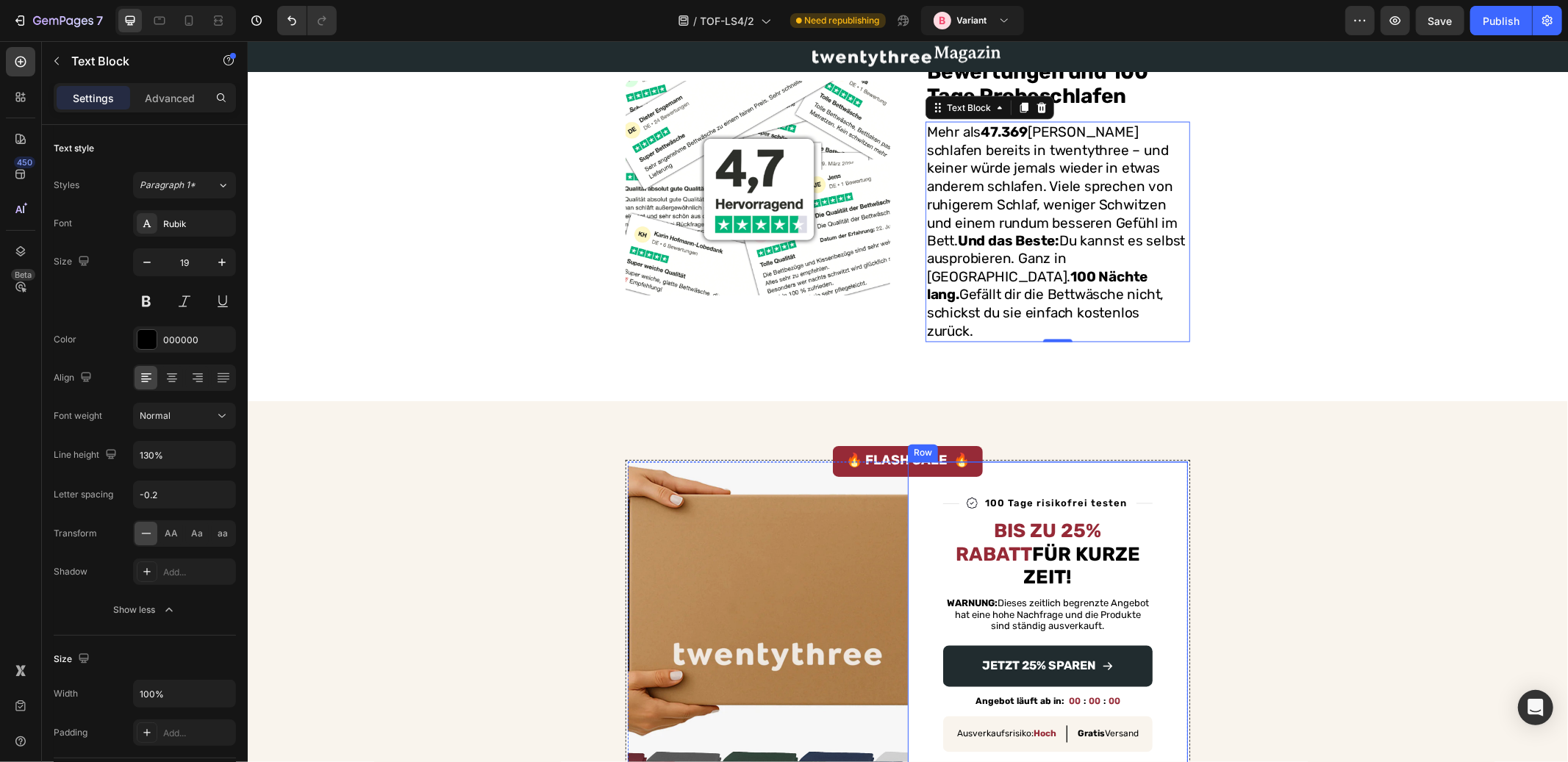
scroll to position [2132, 0]
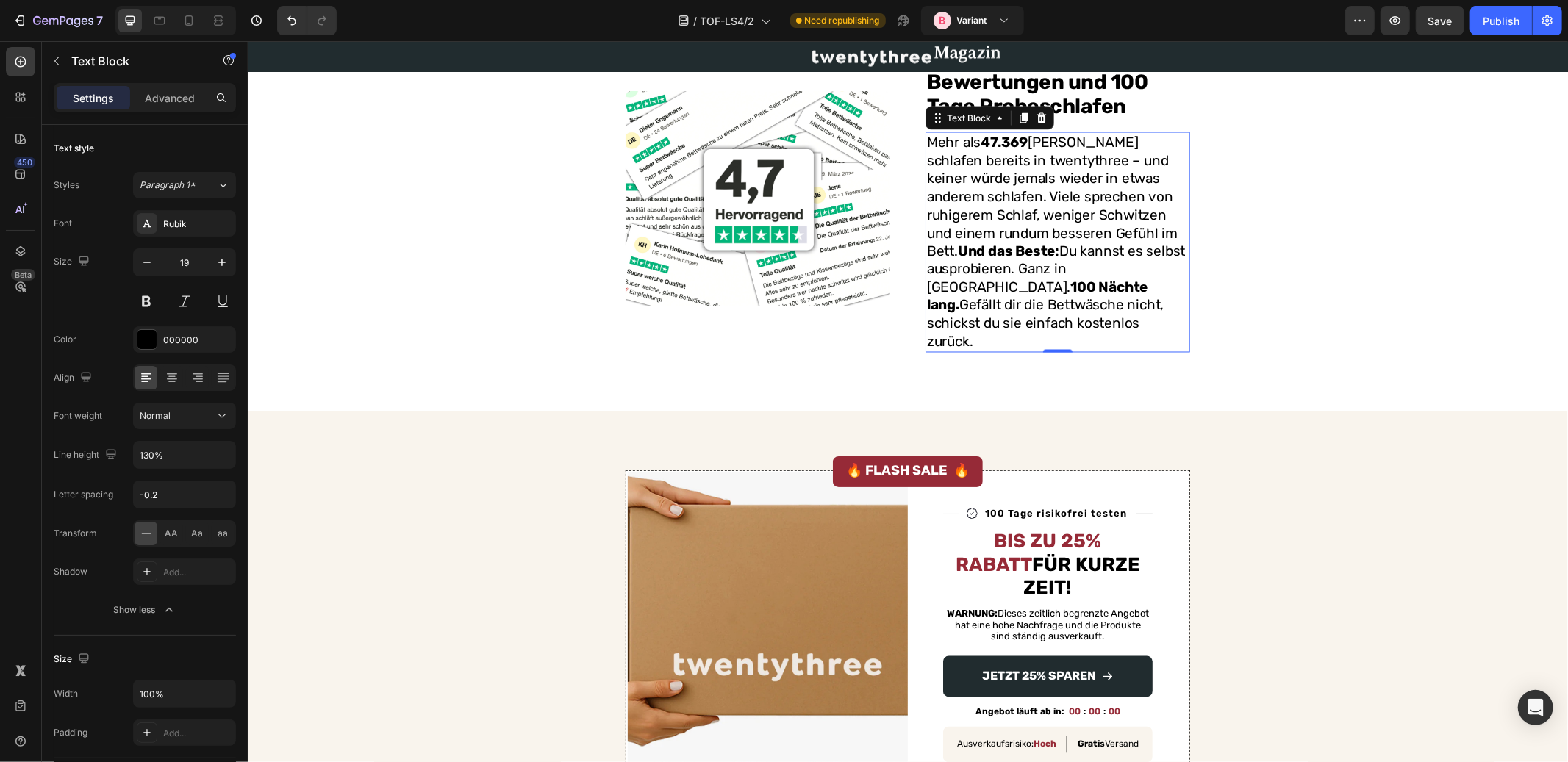
click at [989, 217] on p "Mehr als 47.369 Kunden schlafen bereits in twentythree – und keiner würde jemal…" at bounding box center [1057, 242] width 262 height 217
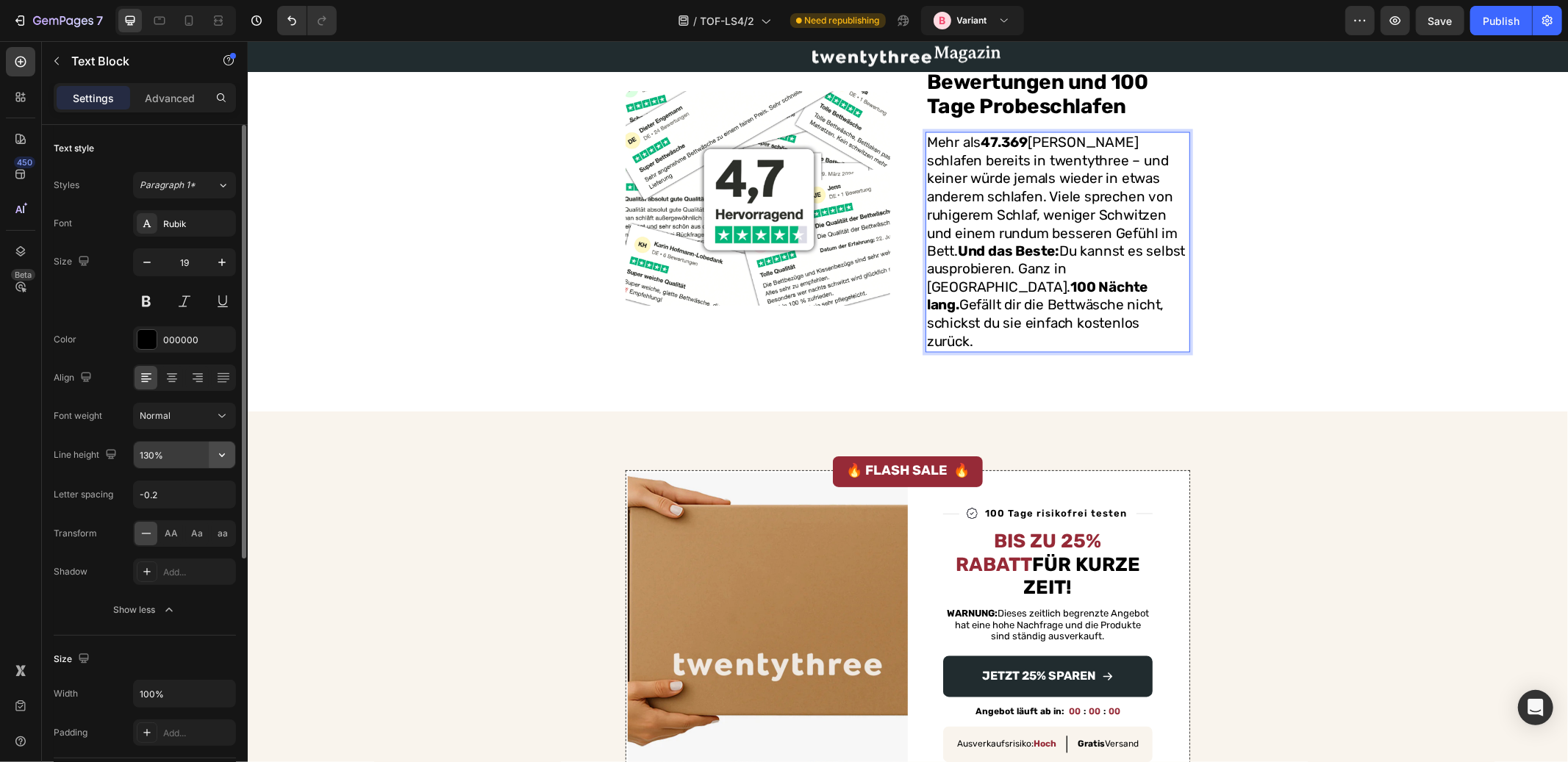
click at [222, 457] on icon "button" at bounding box center [222, 455] width 15 height 15
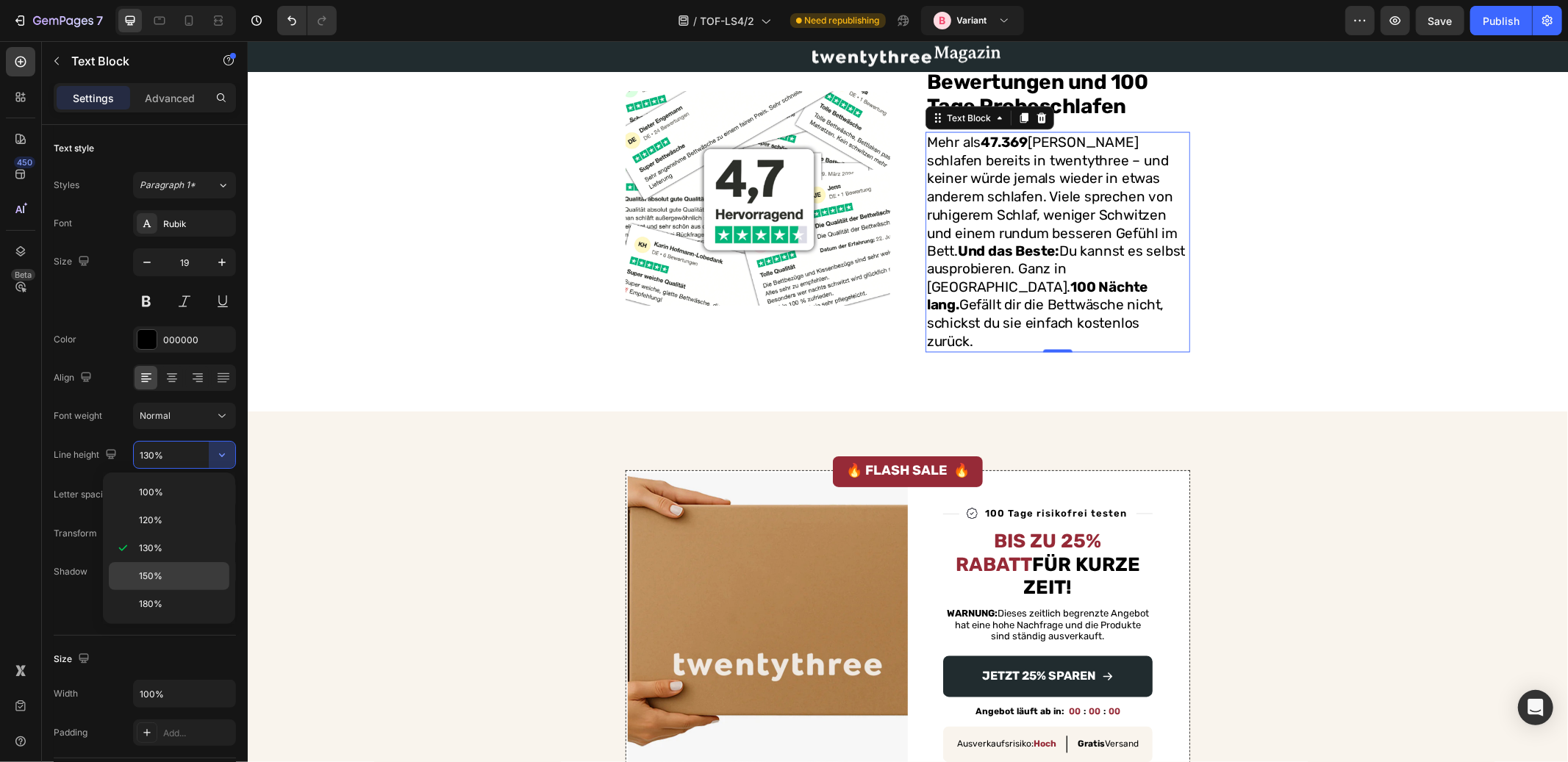
click at [158, 577] on span "150%" at bounding box center [151, 576] width 24 height 13
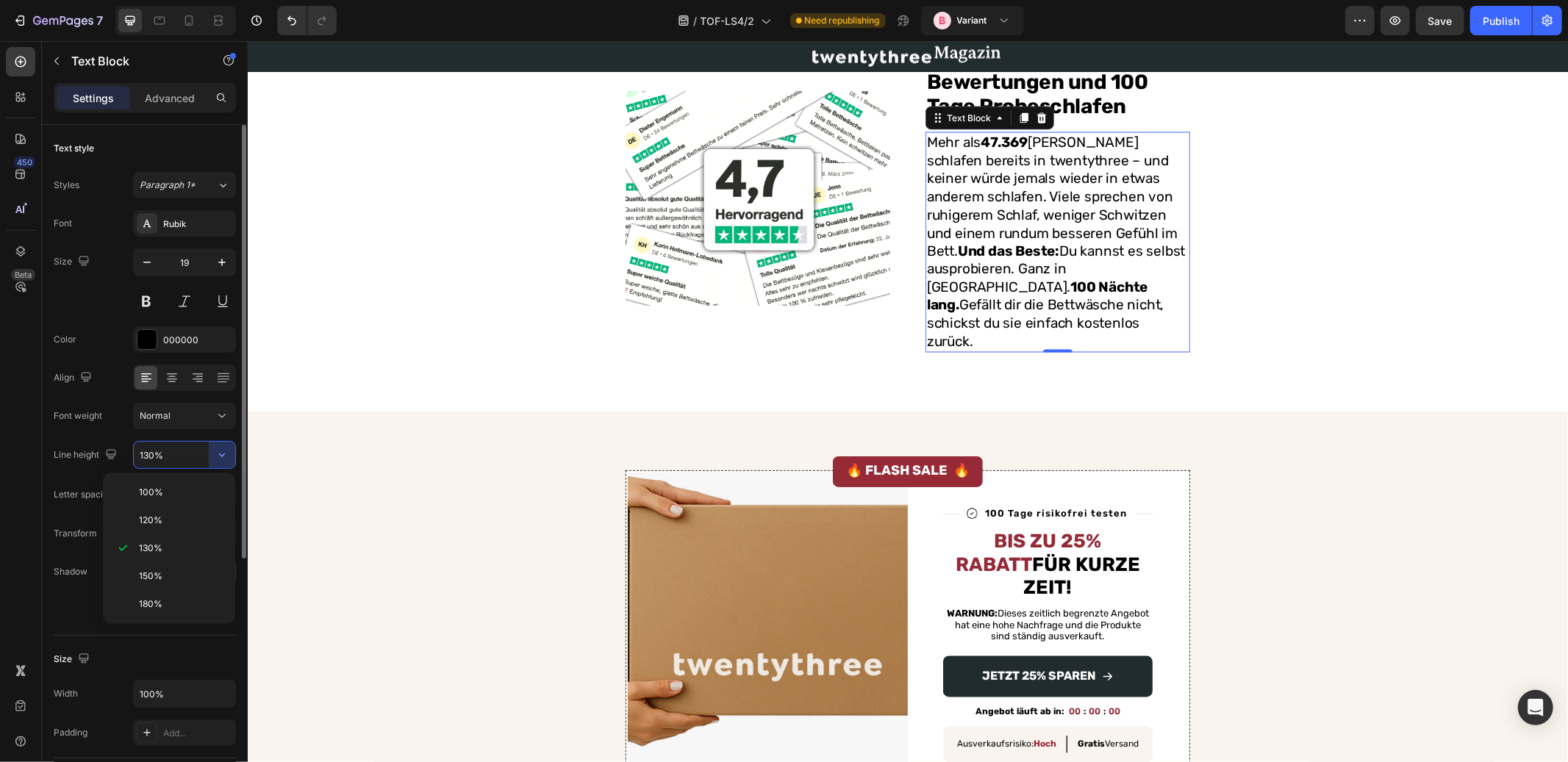
type input "150%"
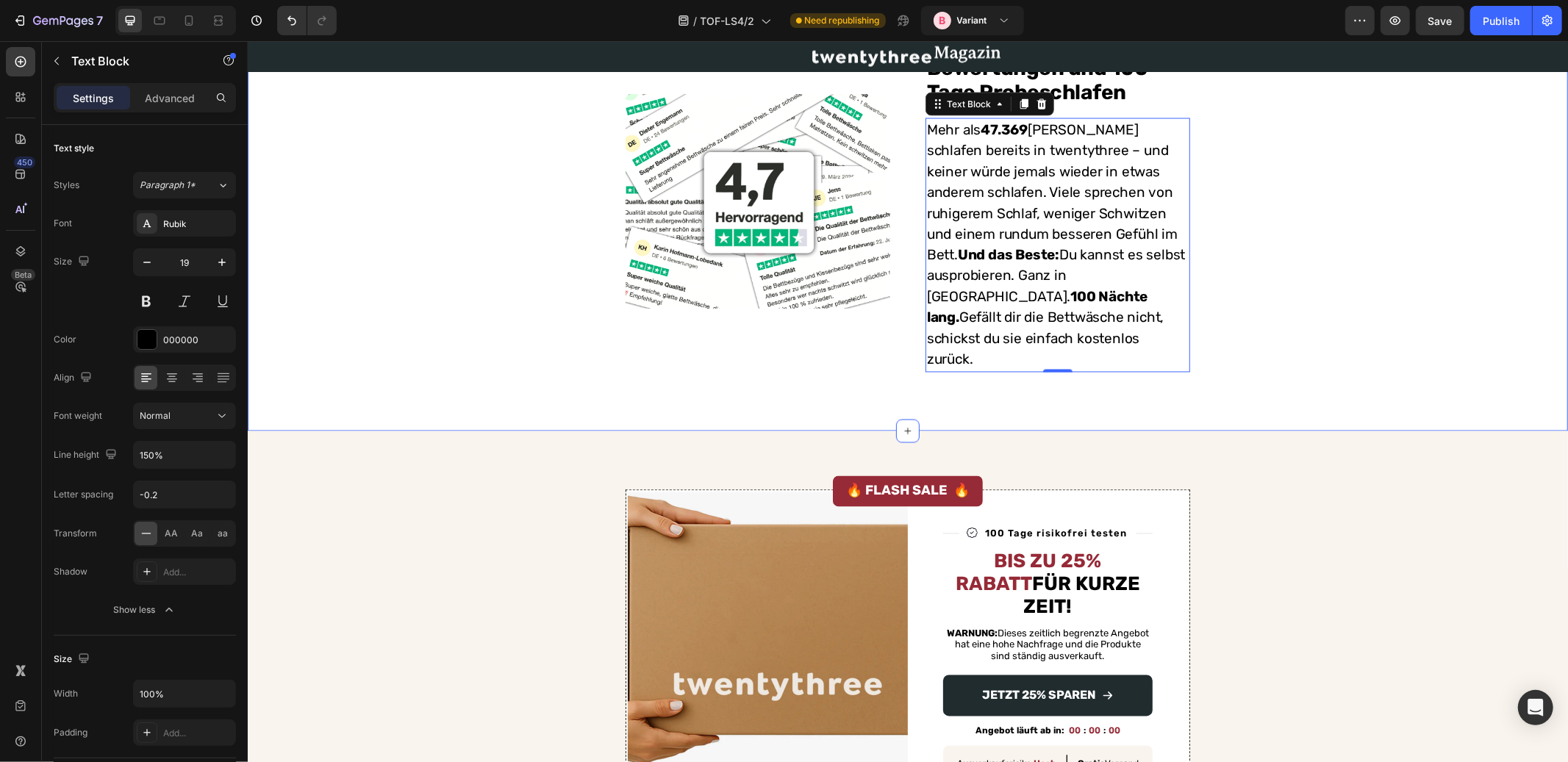
scroll to position [2051, 0]
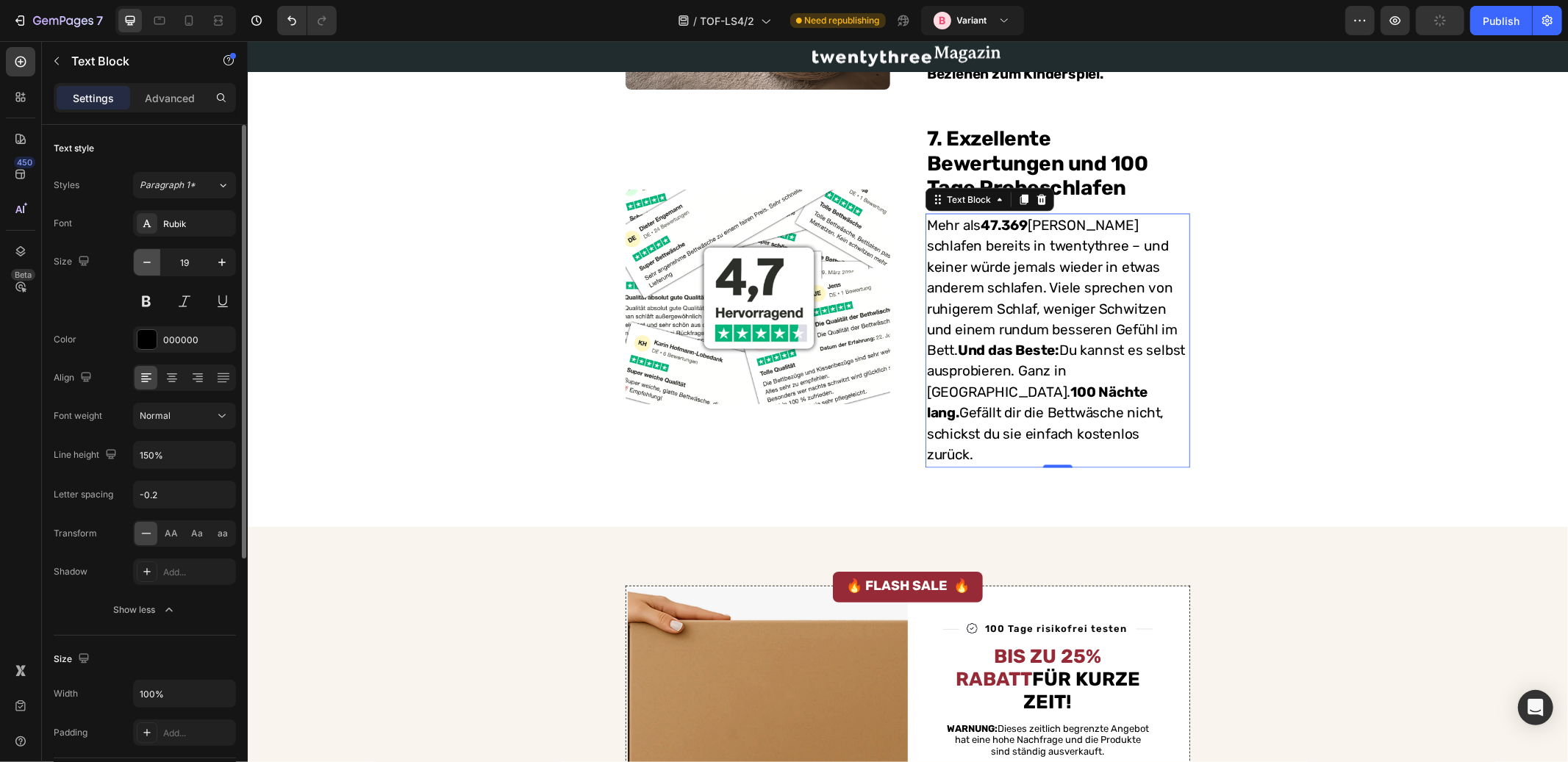
click at [147, 262] on icon "button" at bounding box center [147, 262] width 7 height 1
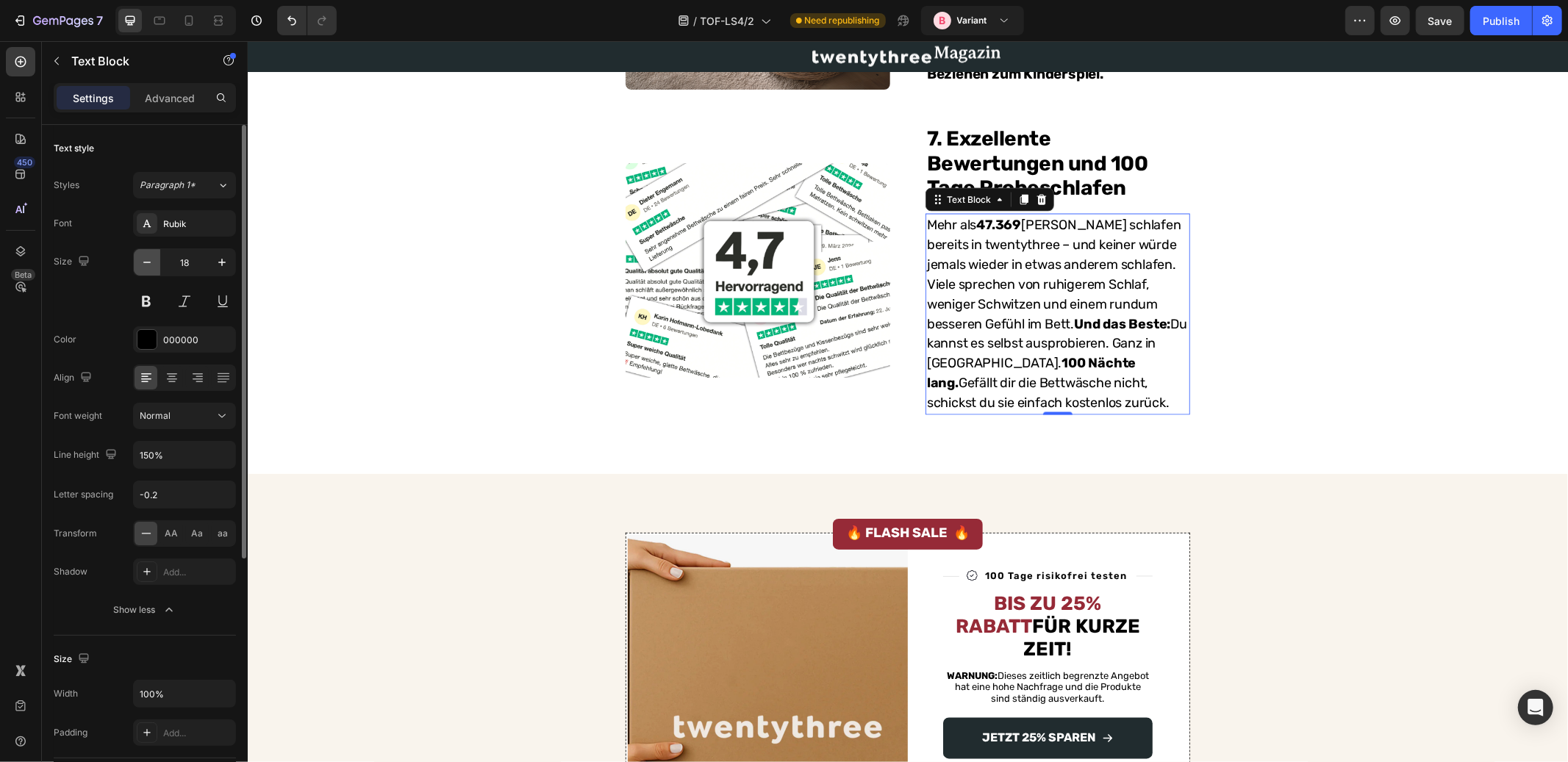
click at [147, 262] on icon "button" at bounding box center [147, 262] width 7 height 1
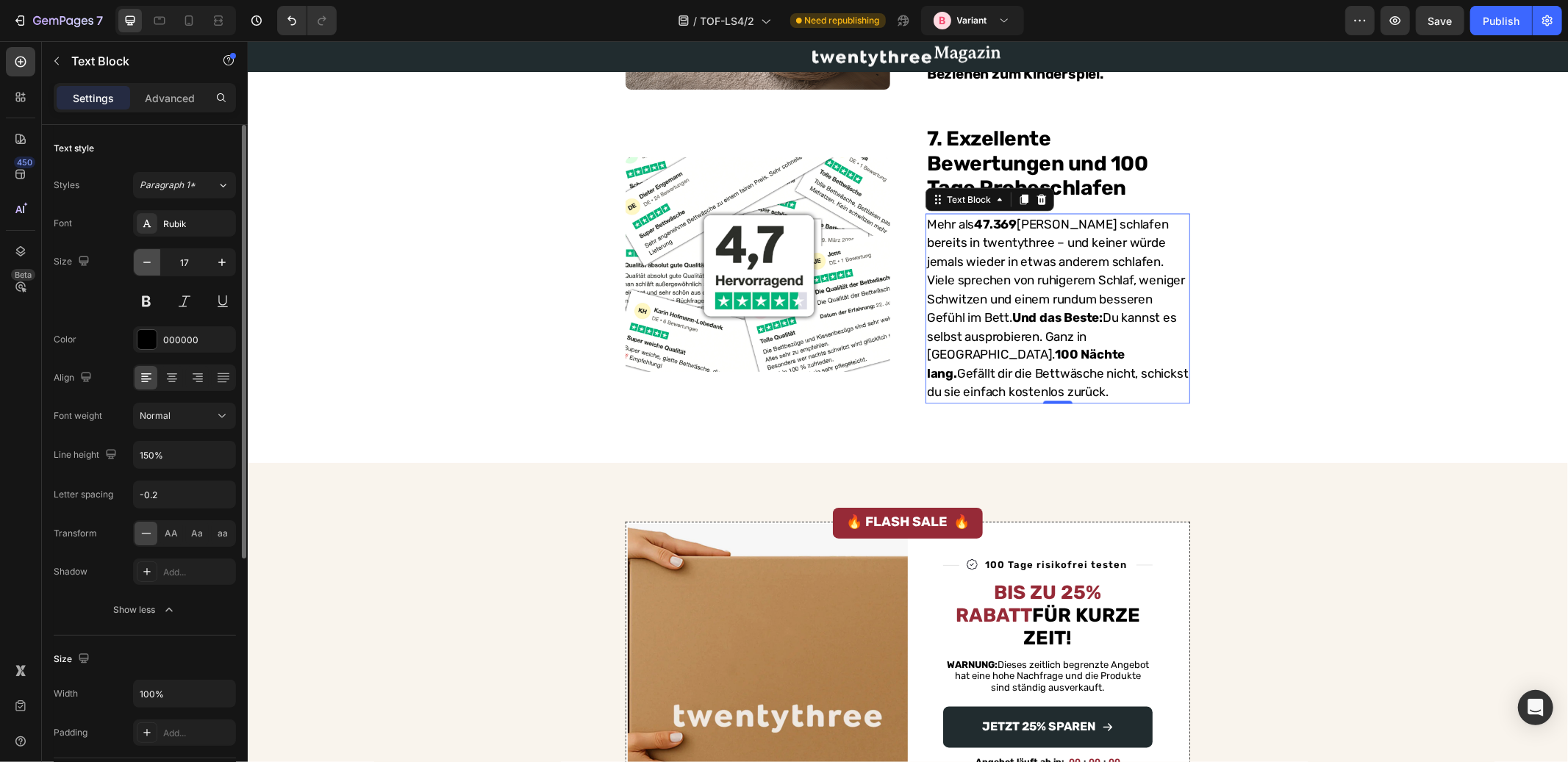
click at [147, 262] on icon "button" at bounding box center [147, 262] width 7 height 1
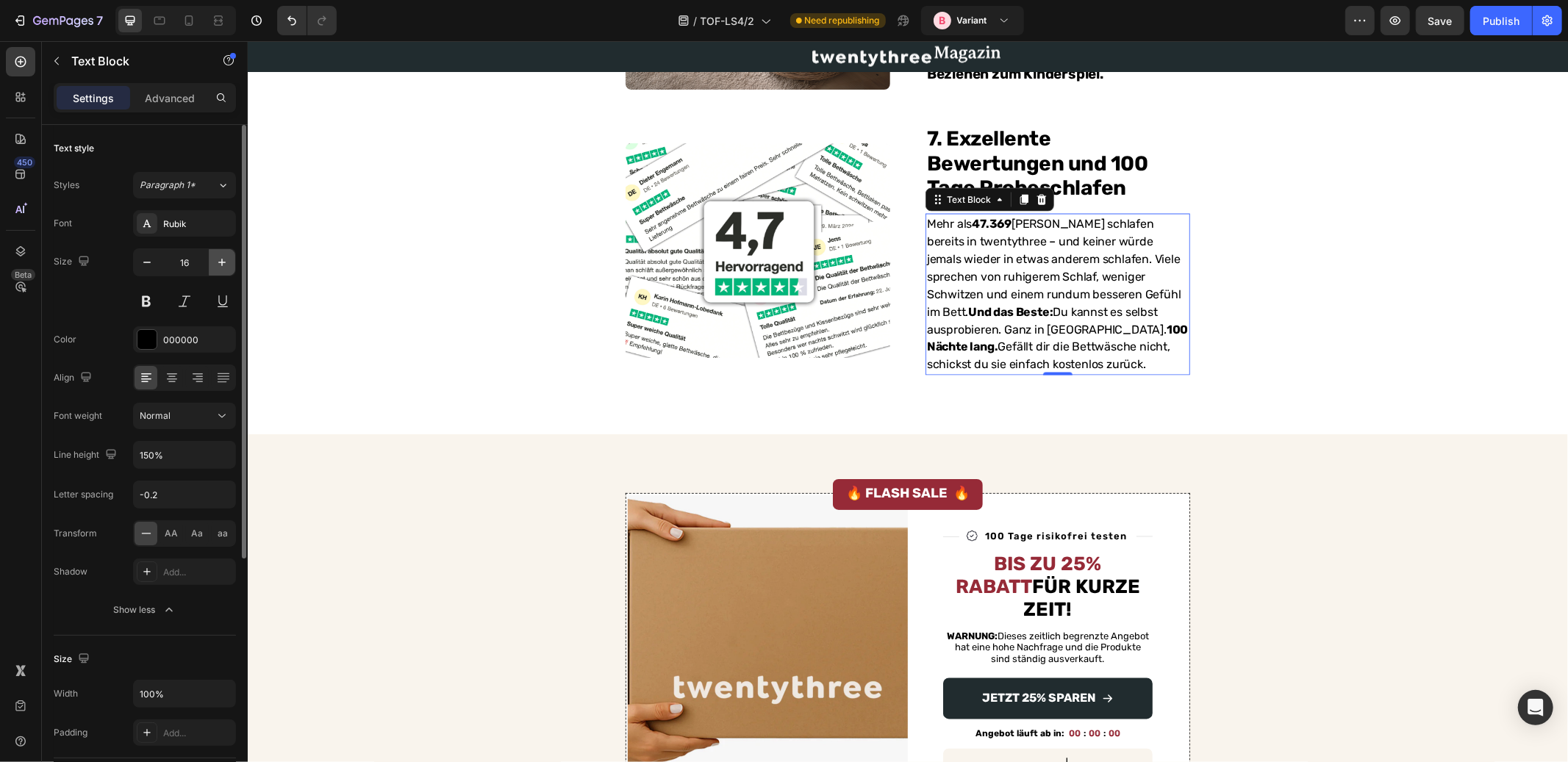
click at [225, 259] on icon "button" at bounding box center [222, 262] width 15 height 15
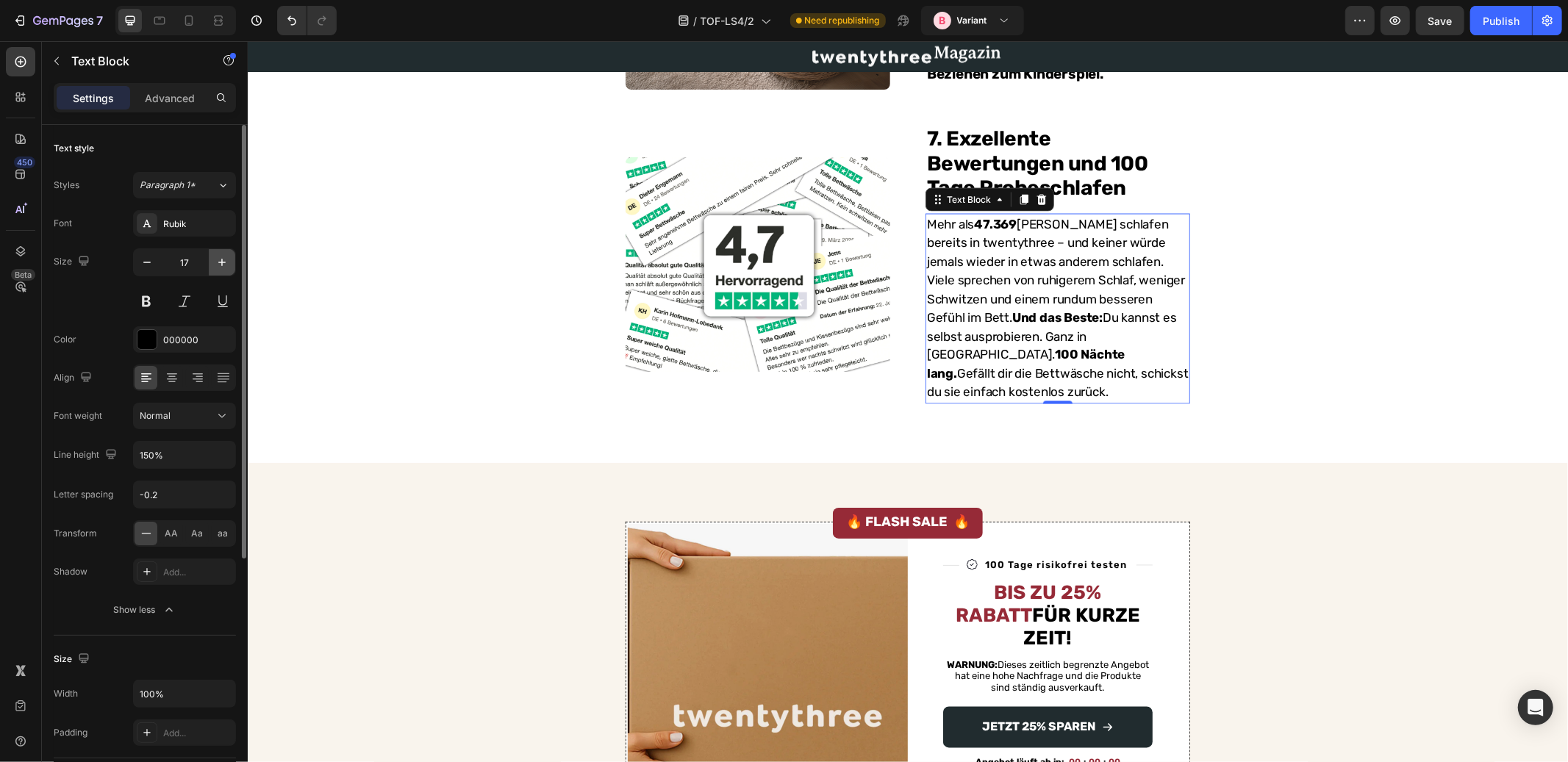
type input "18"
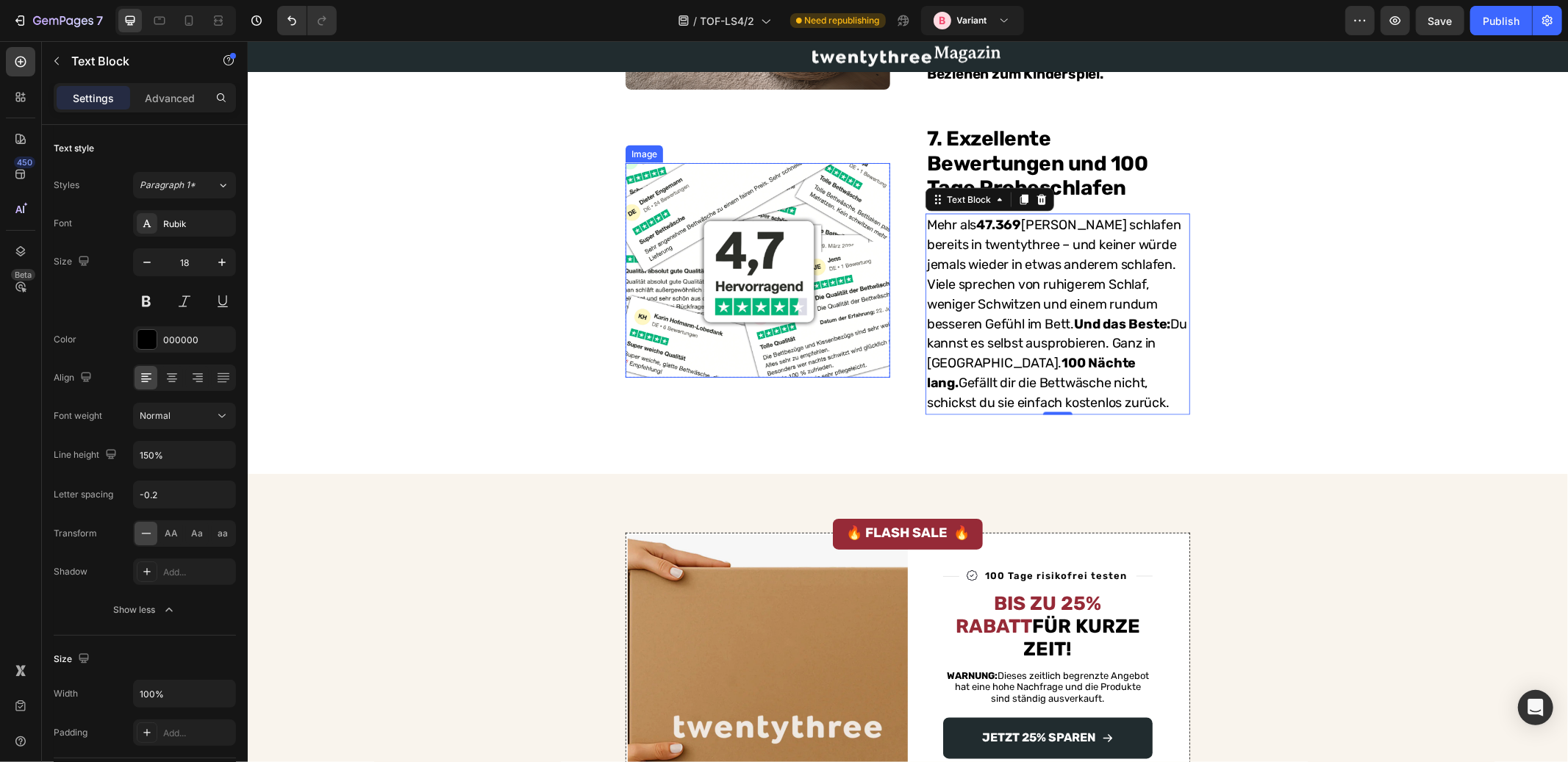
scroll to position [1777, 0]
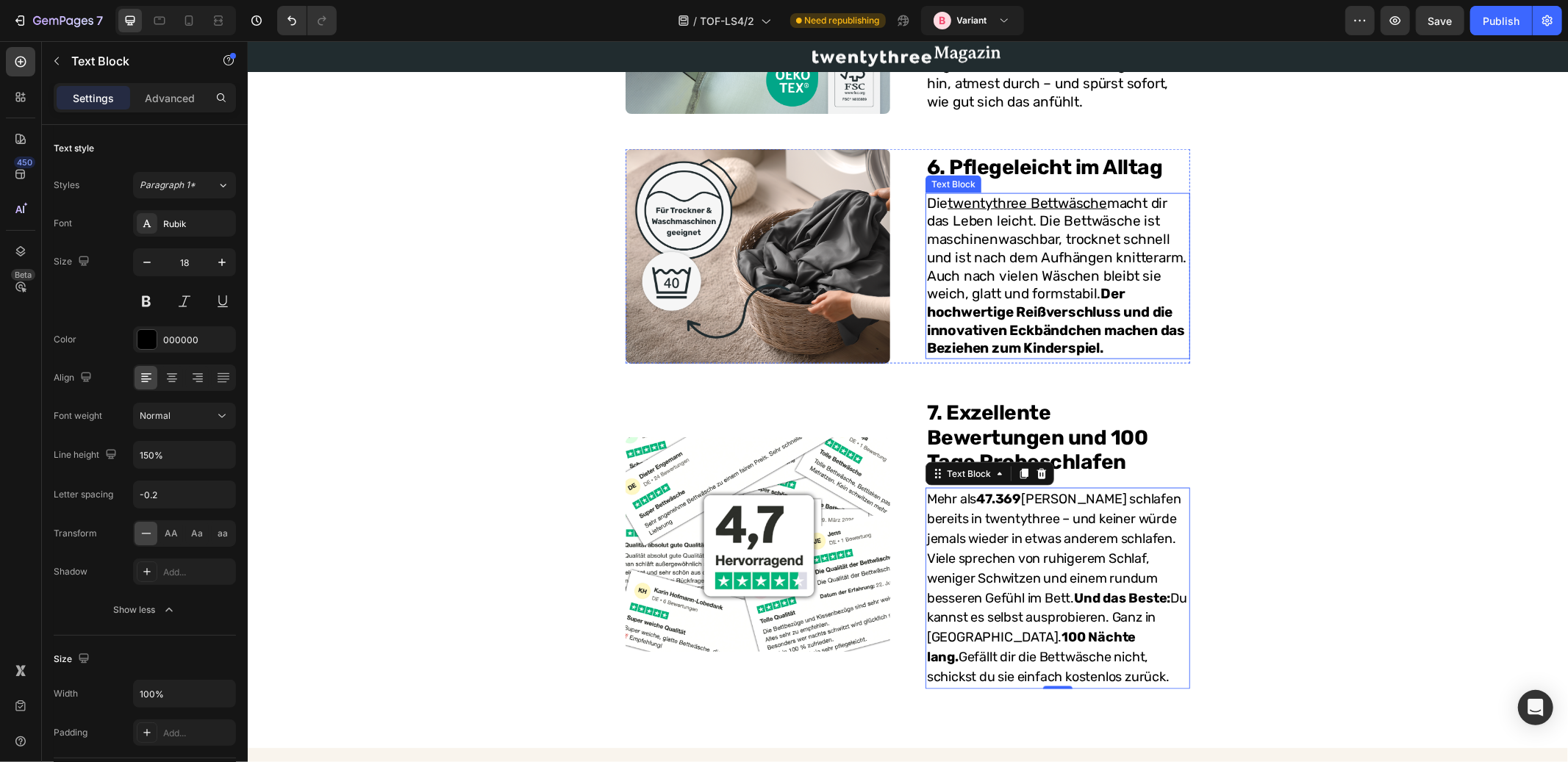
click at [1000, 239] on p "Die twentythree Bettwäsche macht dir das Leben leicht. Die Bettwäsche ist masch…" at bounding box center [1057, 275] width 262 height 163
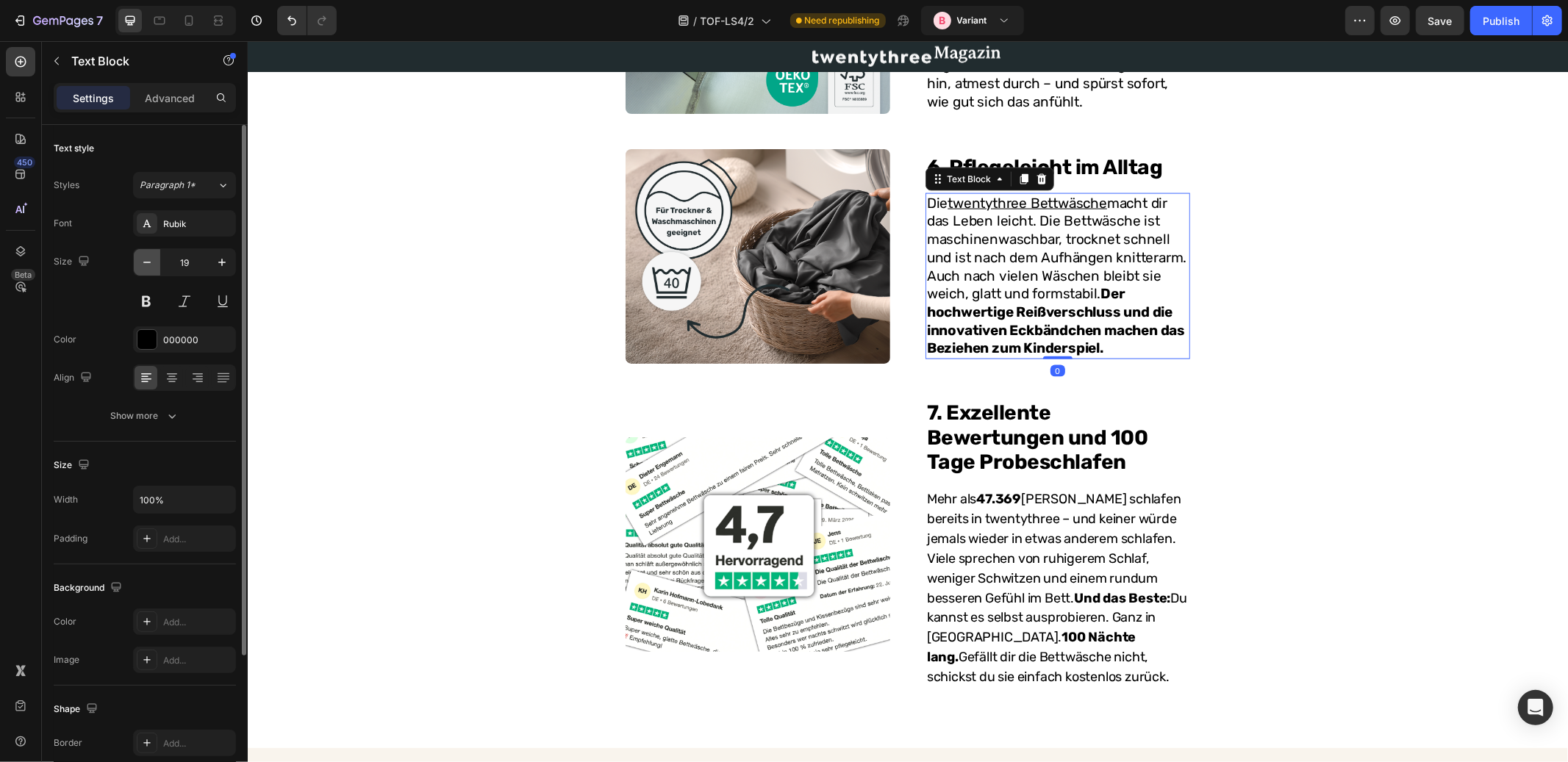
click at [151, 265] on icon "button" at bounding box center [147, 262] width 15 height 15
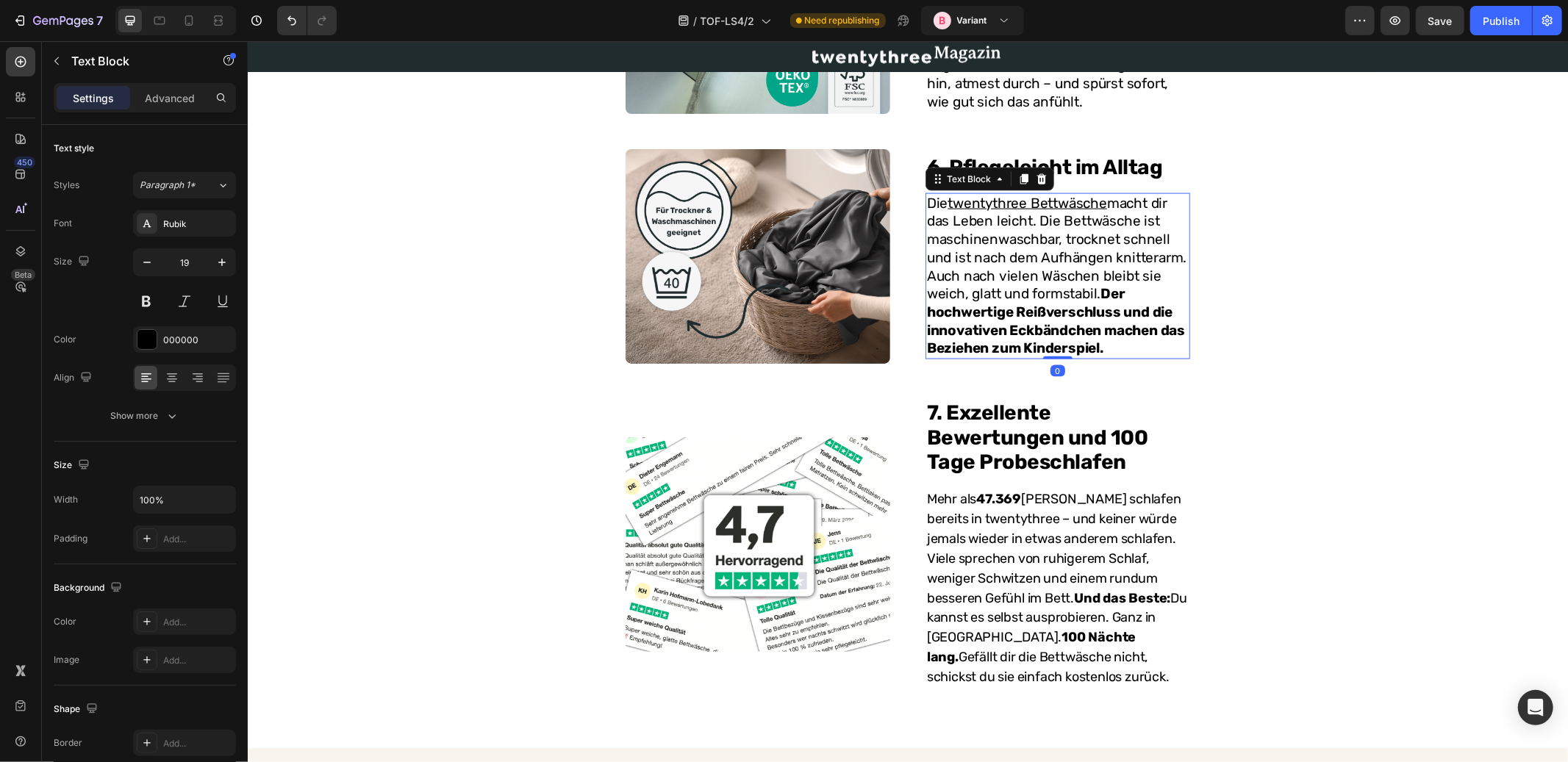
type input "18"
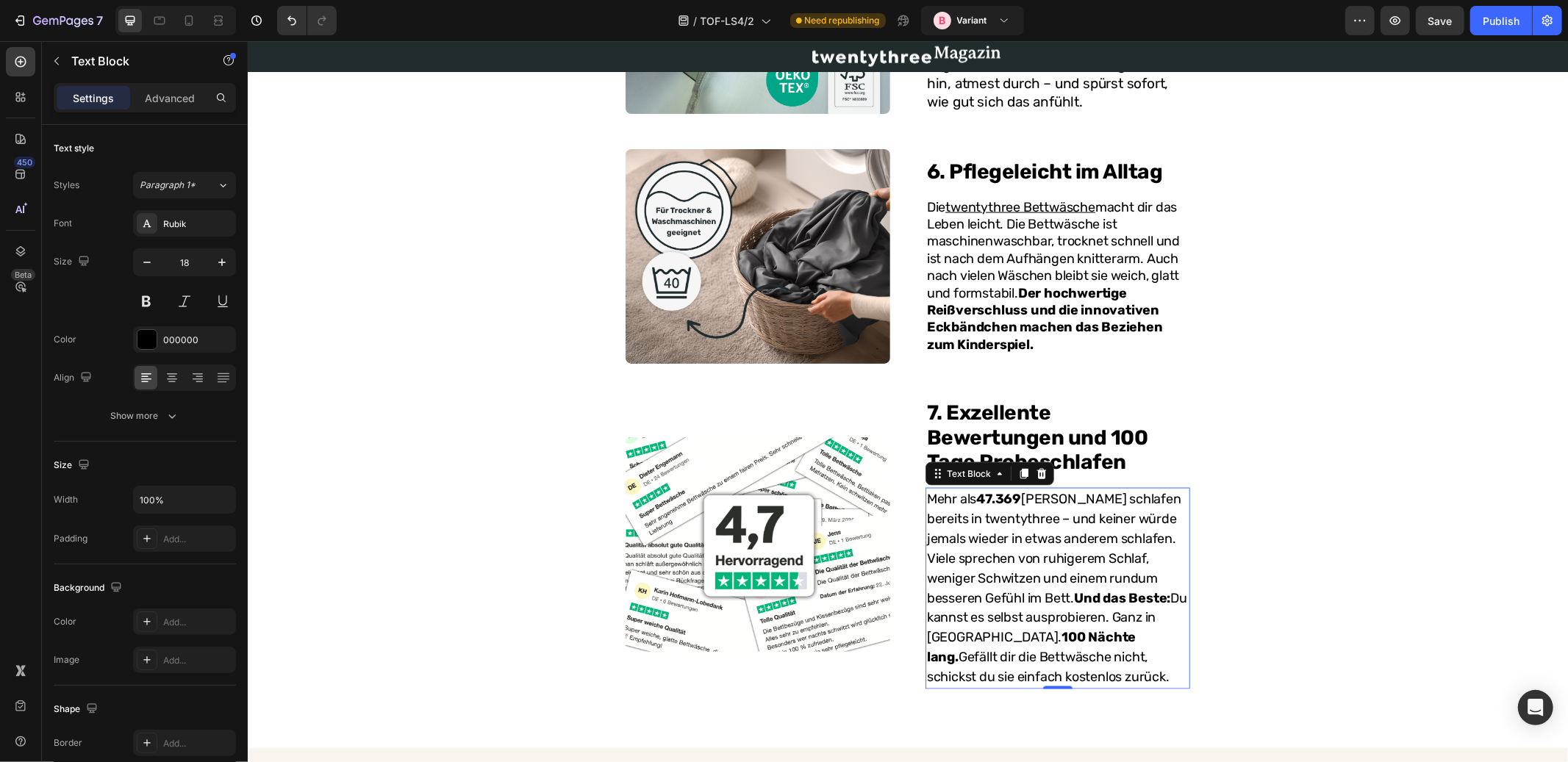
click at [1034, 517] on p "Mehr als 47.369 Kunden schlafen bereits in twentythree – und keiner würde jemal…" at bounding box center [1057, 587] width 262 height 198
click at [1056, 208] on p "Die twentythree Bettwäsche macht dir das Leben leicht. Die Bettwäsche ist masch…" at bounding box center [1057, 276] width 262 height 155
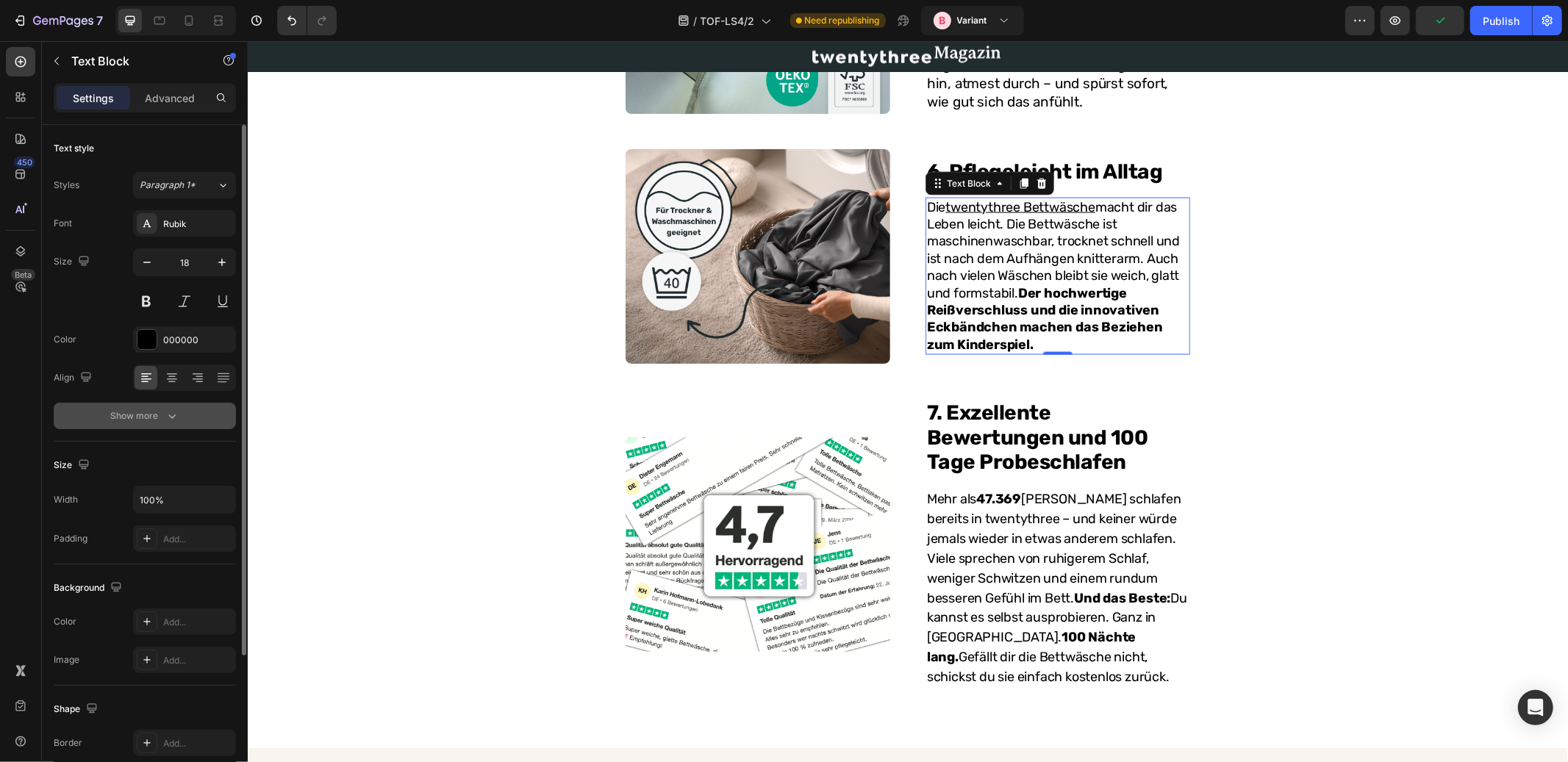
click at [156, 410] on div "Show more" at bounding box center [145, 416] width 69 height 15
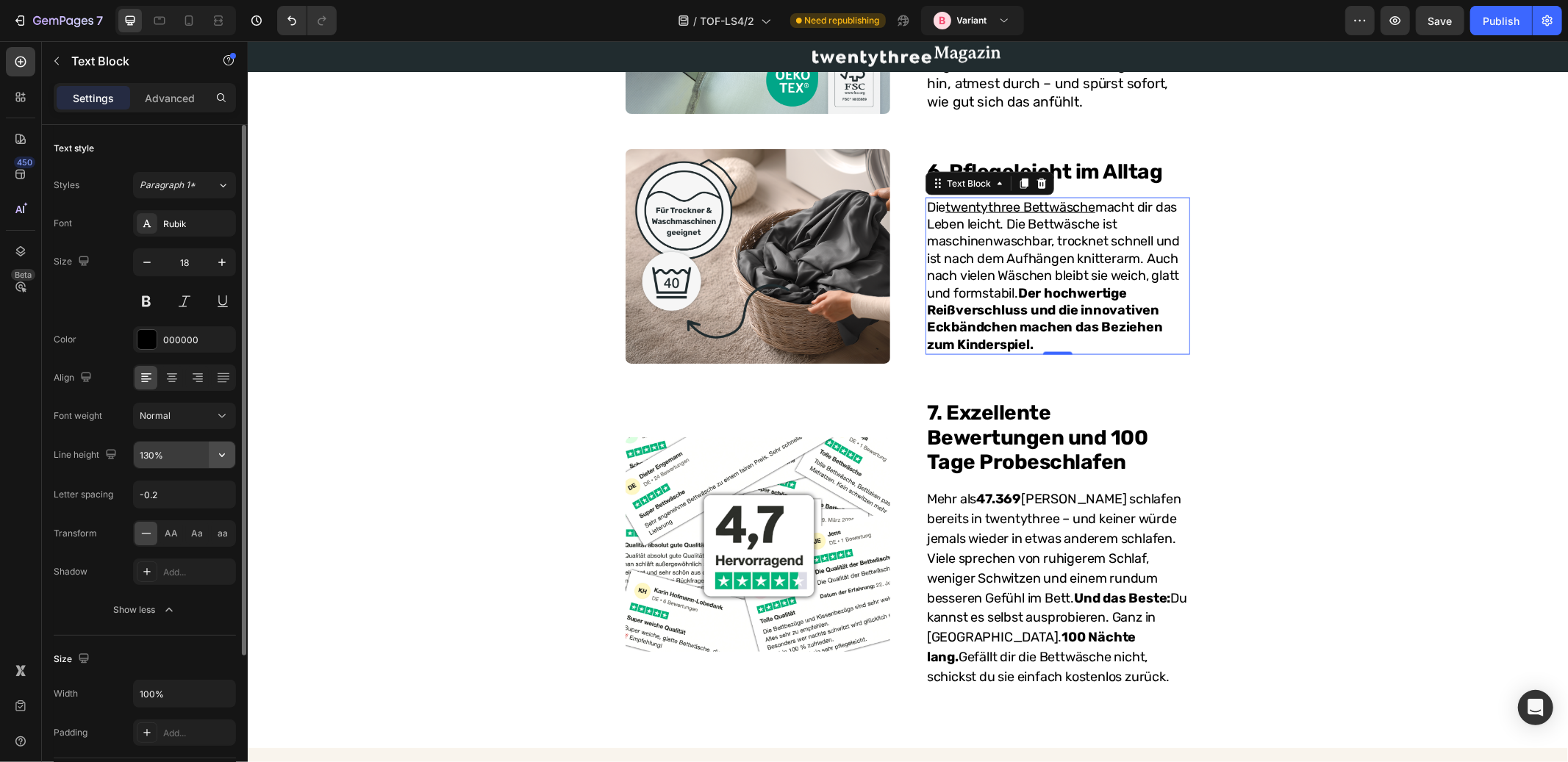
click at [223, 451] on icon "button" at bounding box center [222, 455] width 15 height 15
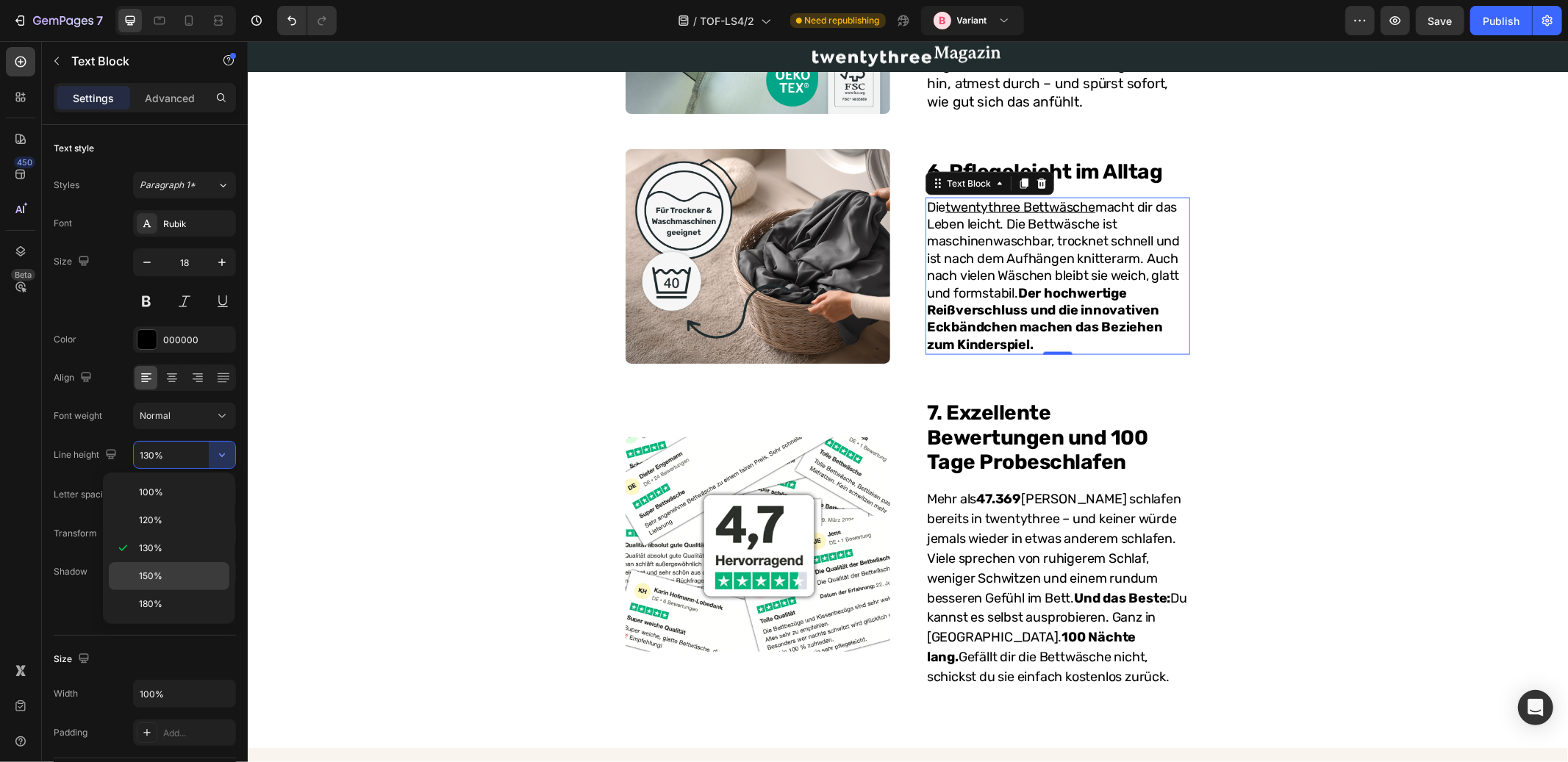
click at [161, 574] on span "150%" at bounding box center [151, 576] width 24 height 13
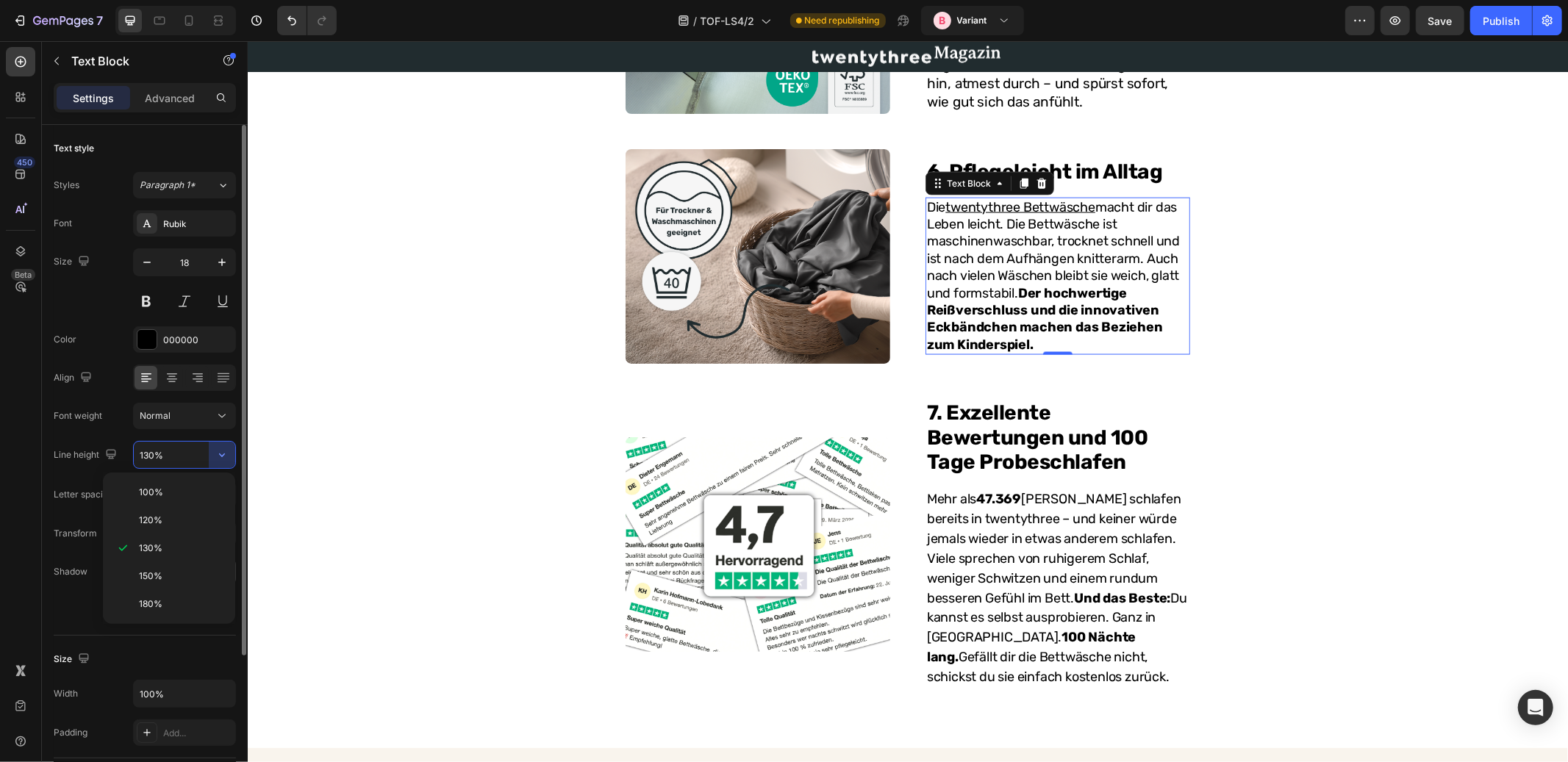
type input "150%"
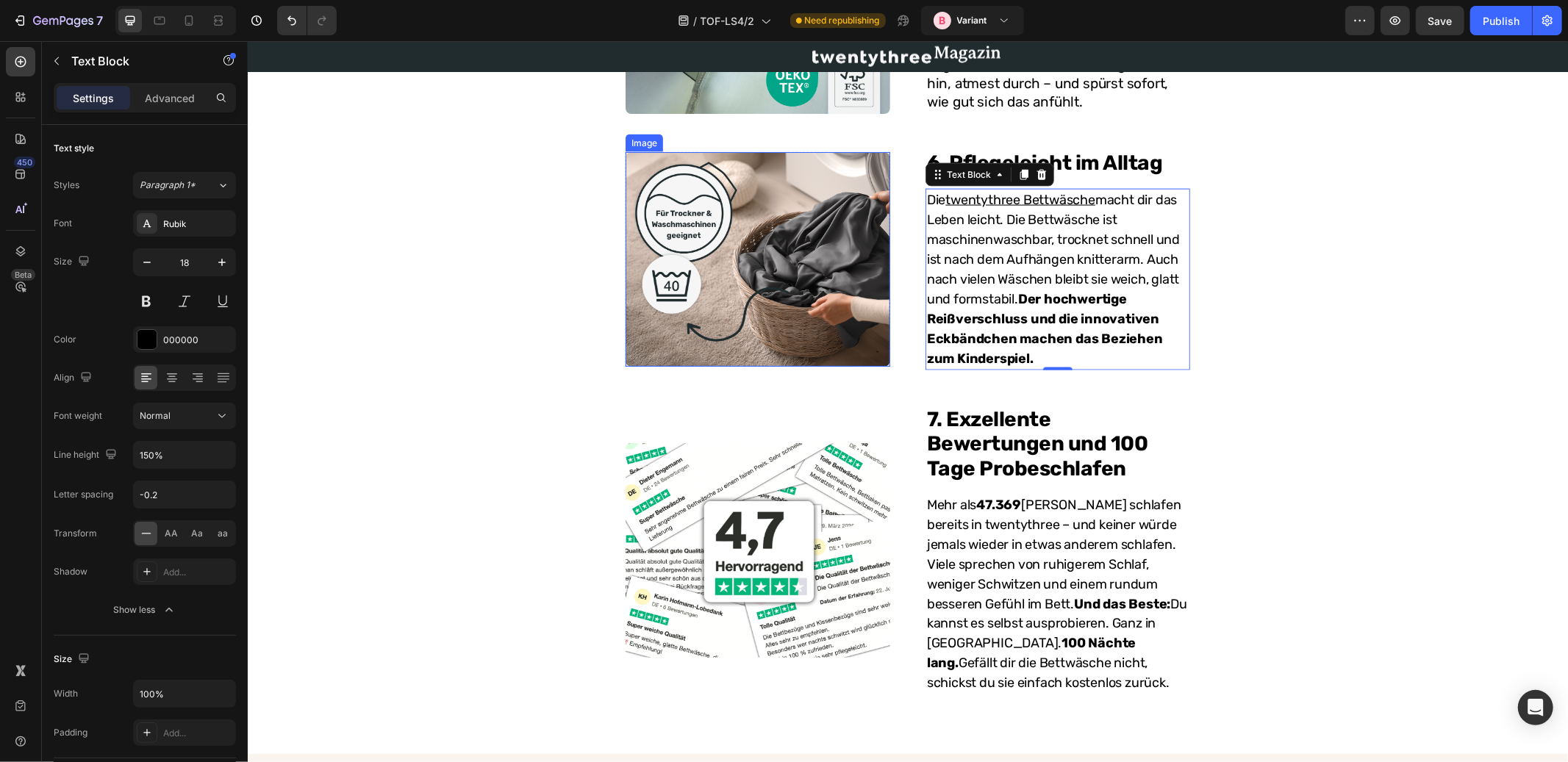
scroll to position [1491, 0]
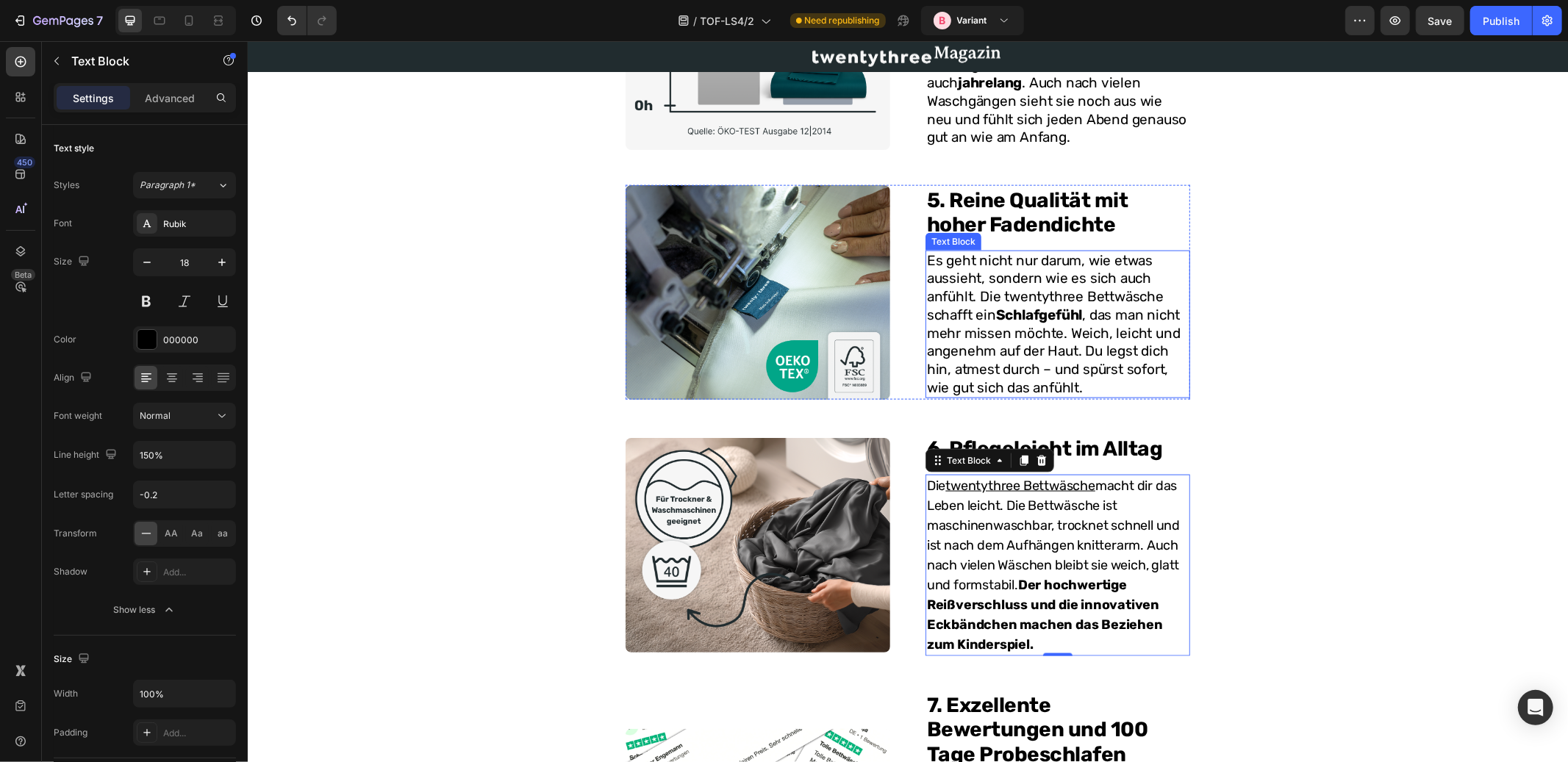
click at [985, 282] on p "Es geht nicht nur darum, wie etwas aussieht, sondern wie es sich auch anfühlt. …" at bounding box center [1057, 324] width 262 height 145
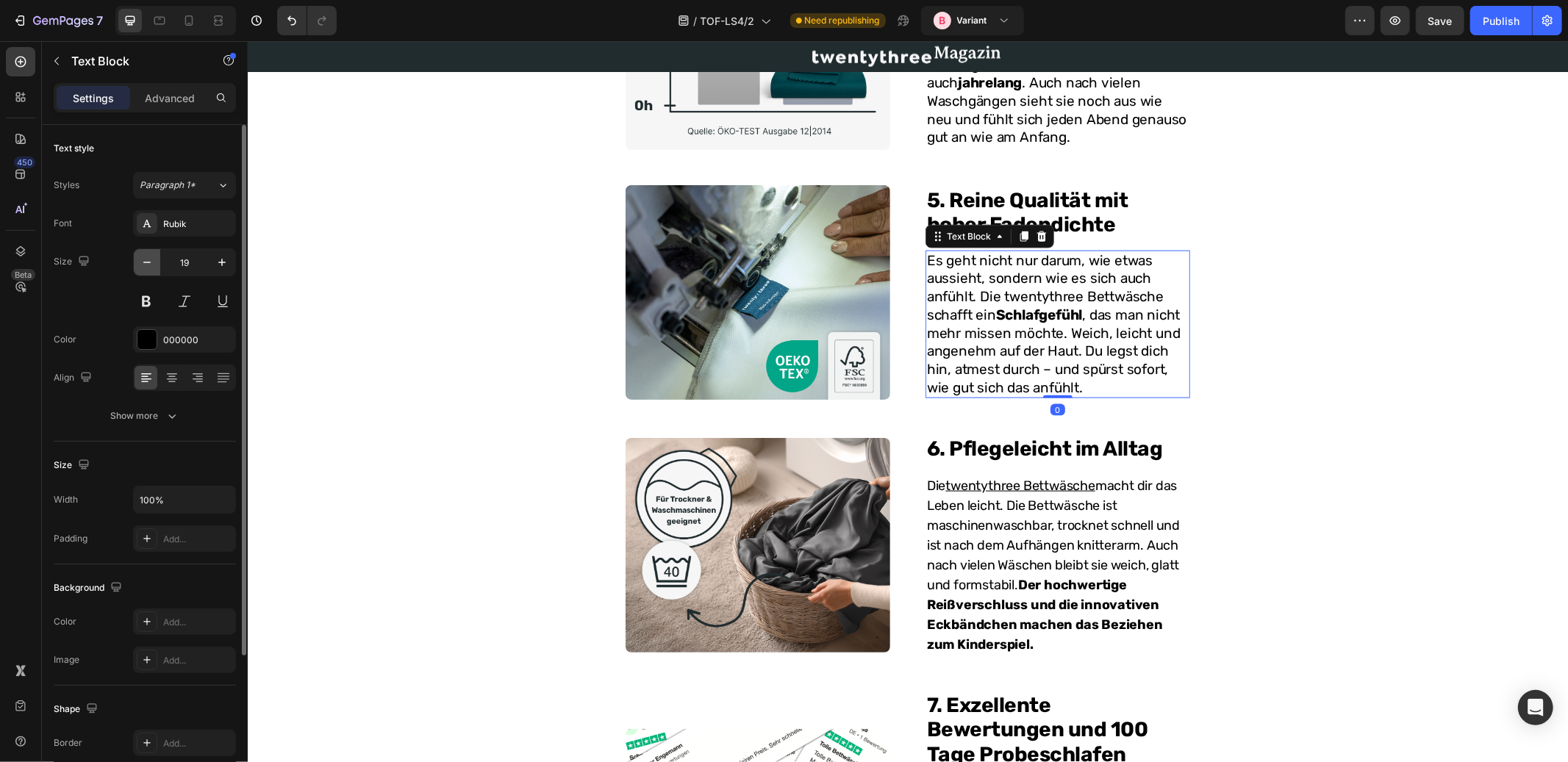
click at [143, 262] on icon "button" at bounding box center [147, 262] width 15 height 15
type input "18"
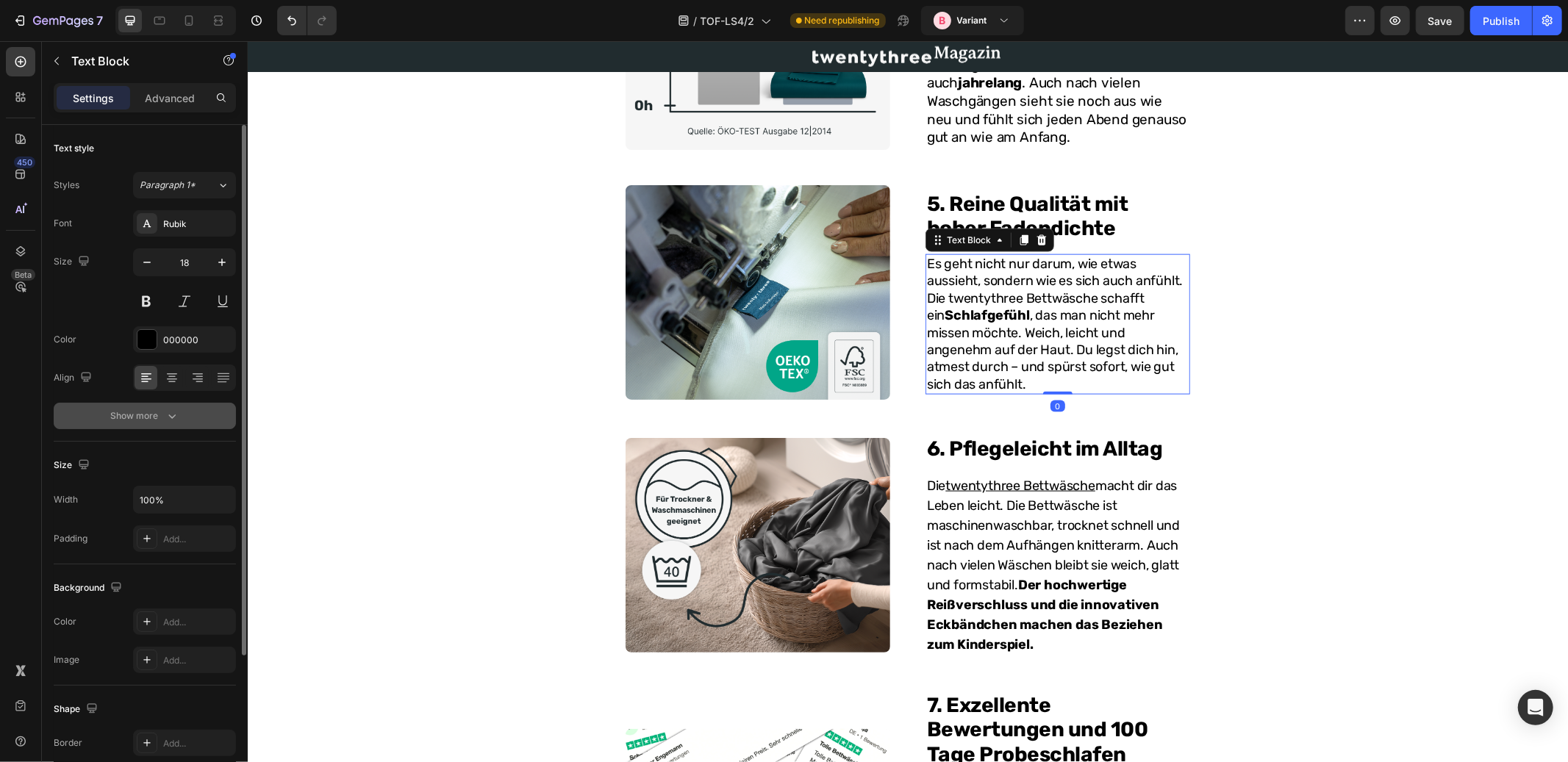
click at [169, 420] on icon "button" at bounding box center [172, 416] width 15 height 15
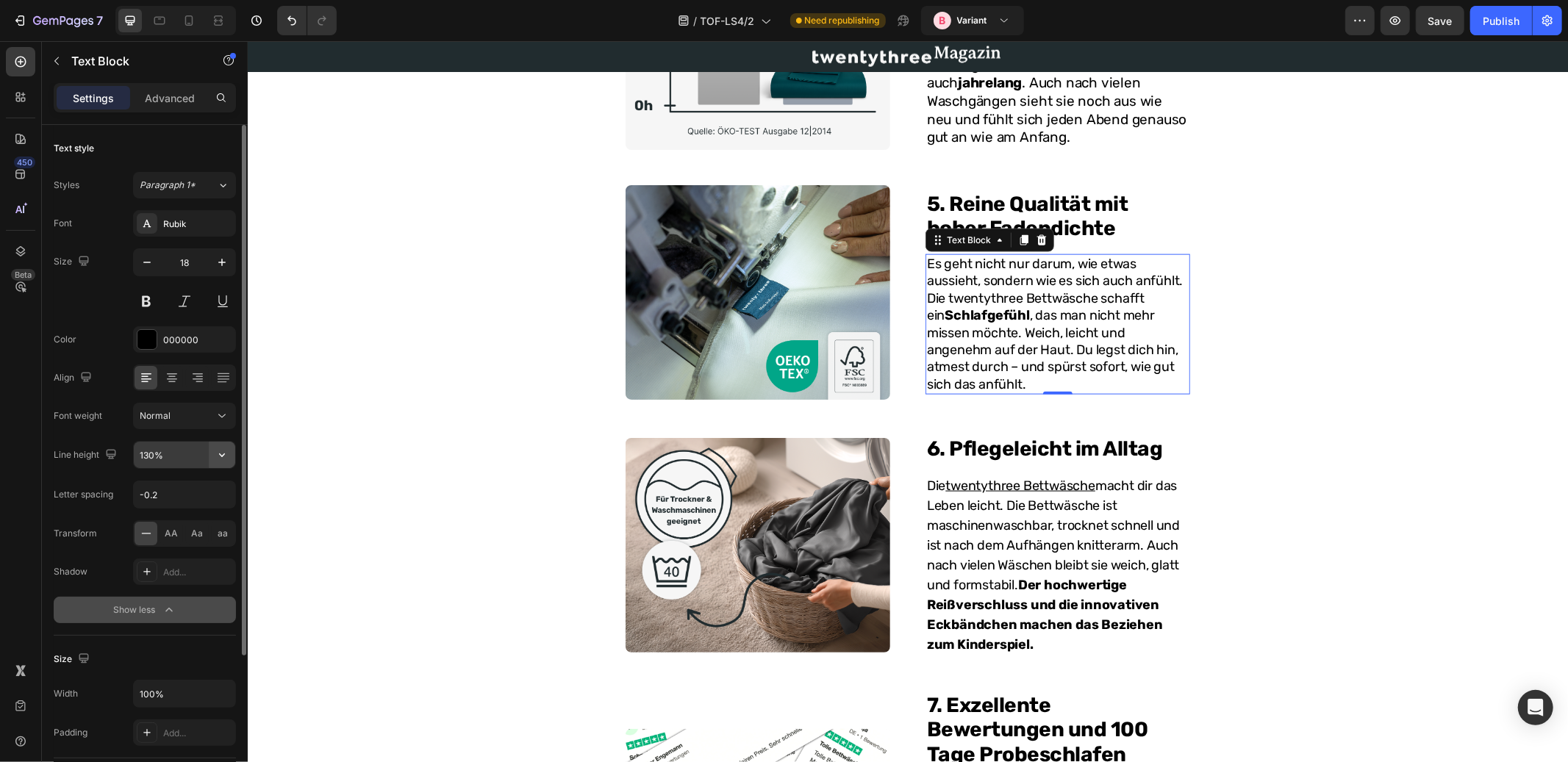
click at [223, 459] on icon "button" at bounding box center [222, 455] width 15 height 15
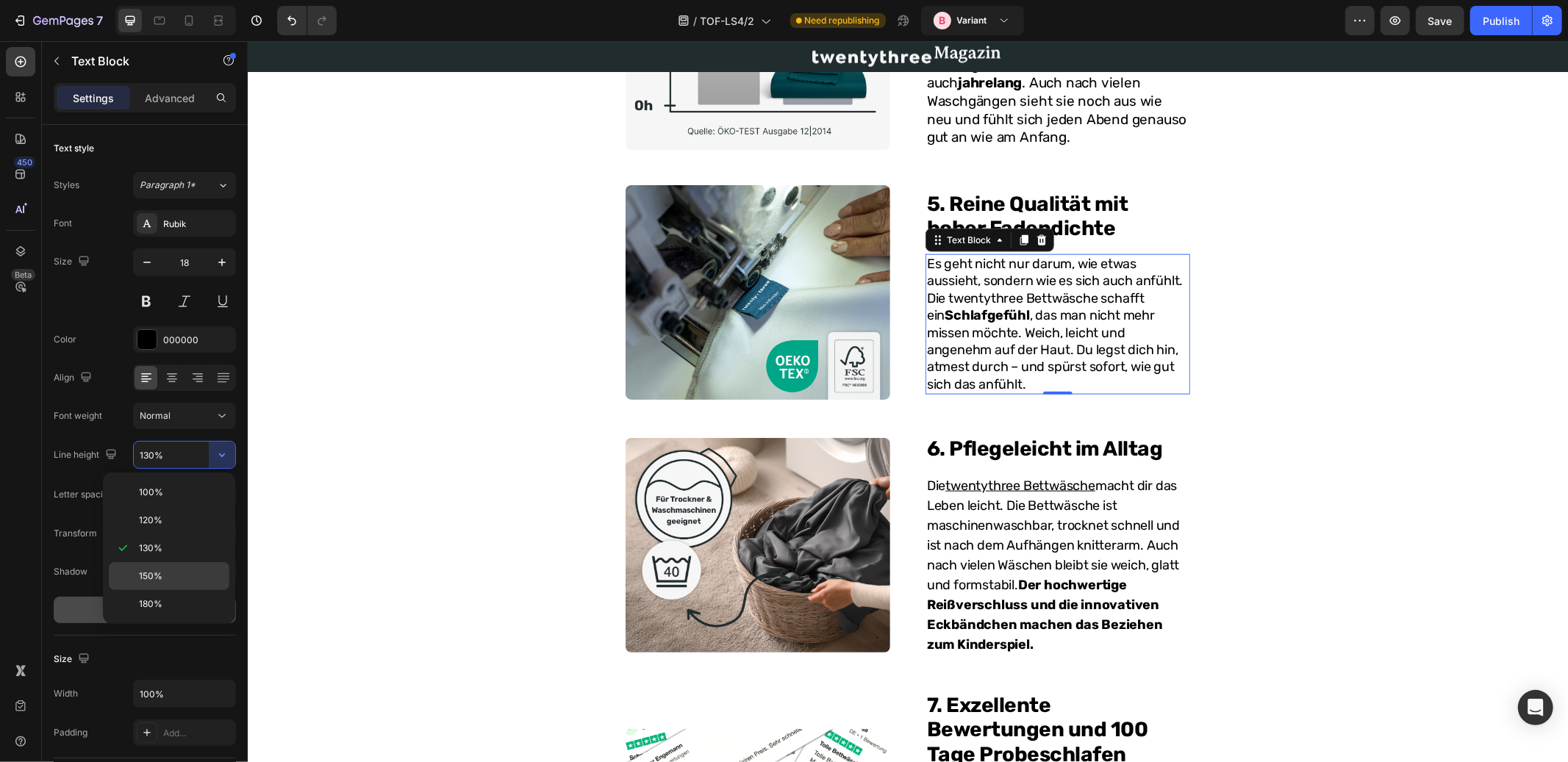
click at [155, 590] on div "150%" at bounding box center [170, 604] width 121 height 28
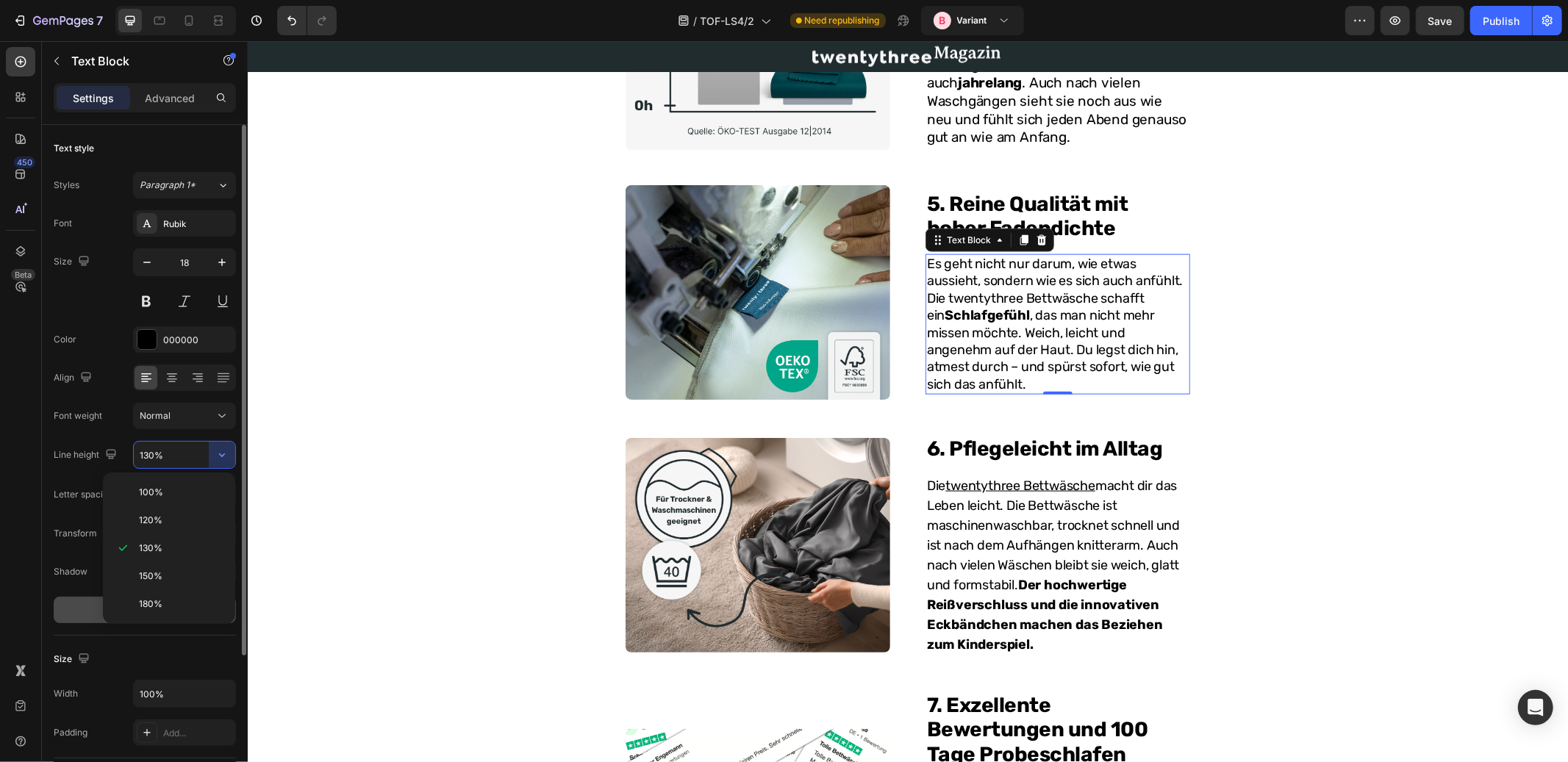
type input "150%"
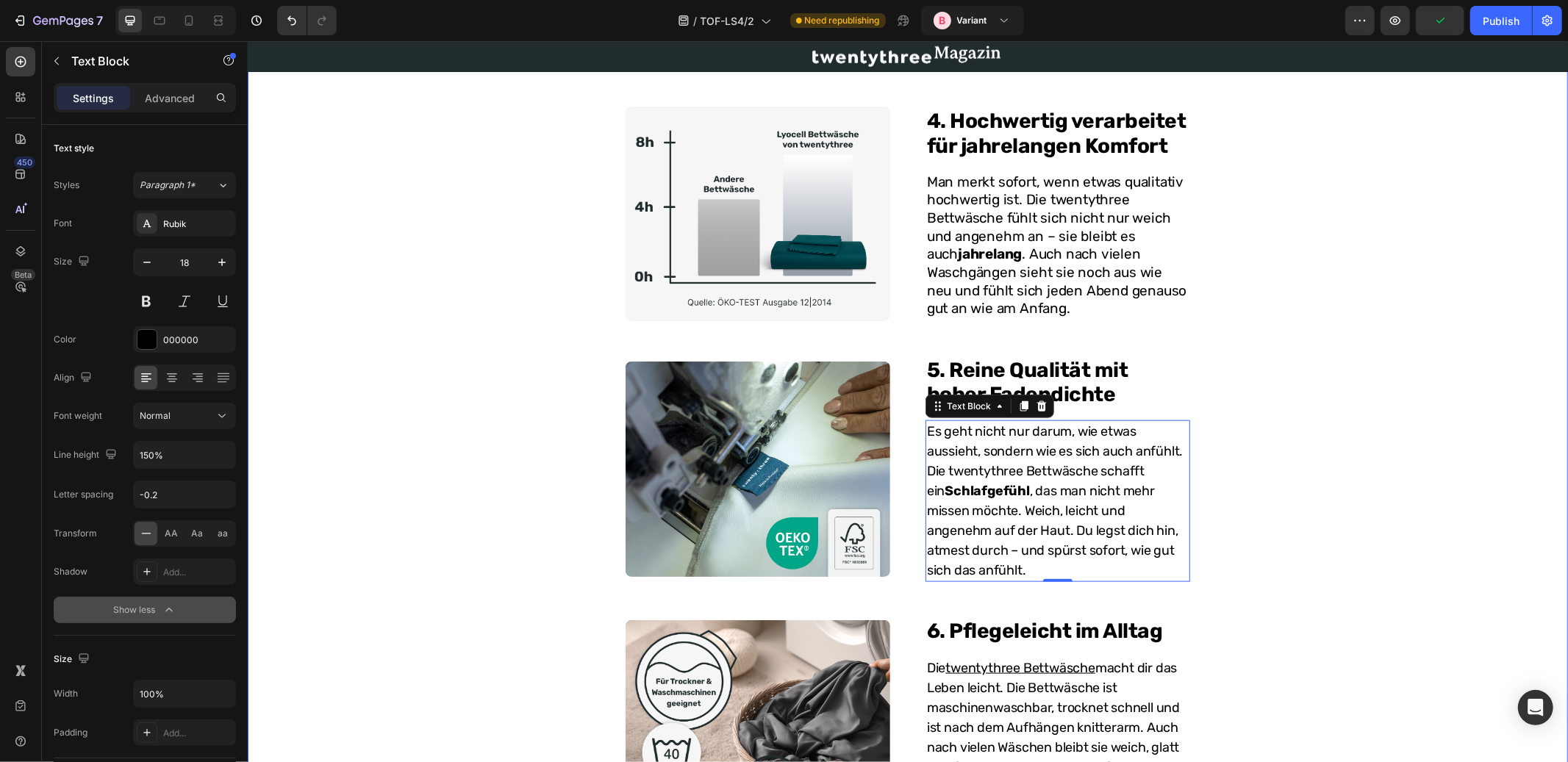
scroll to position [1231, 0]
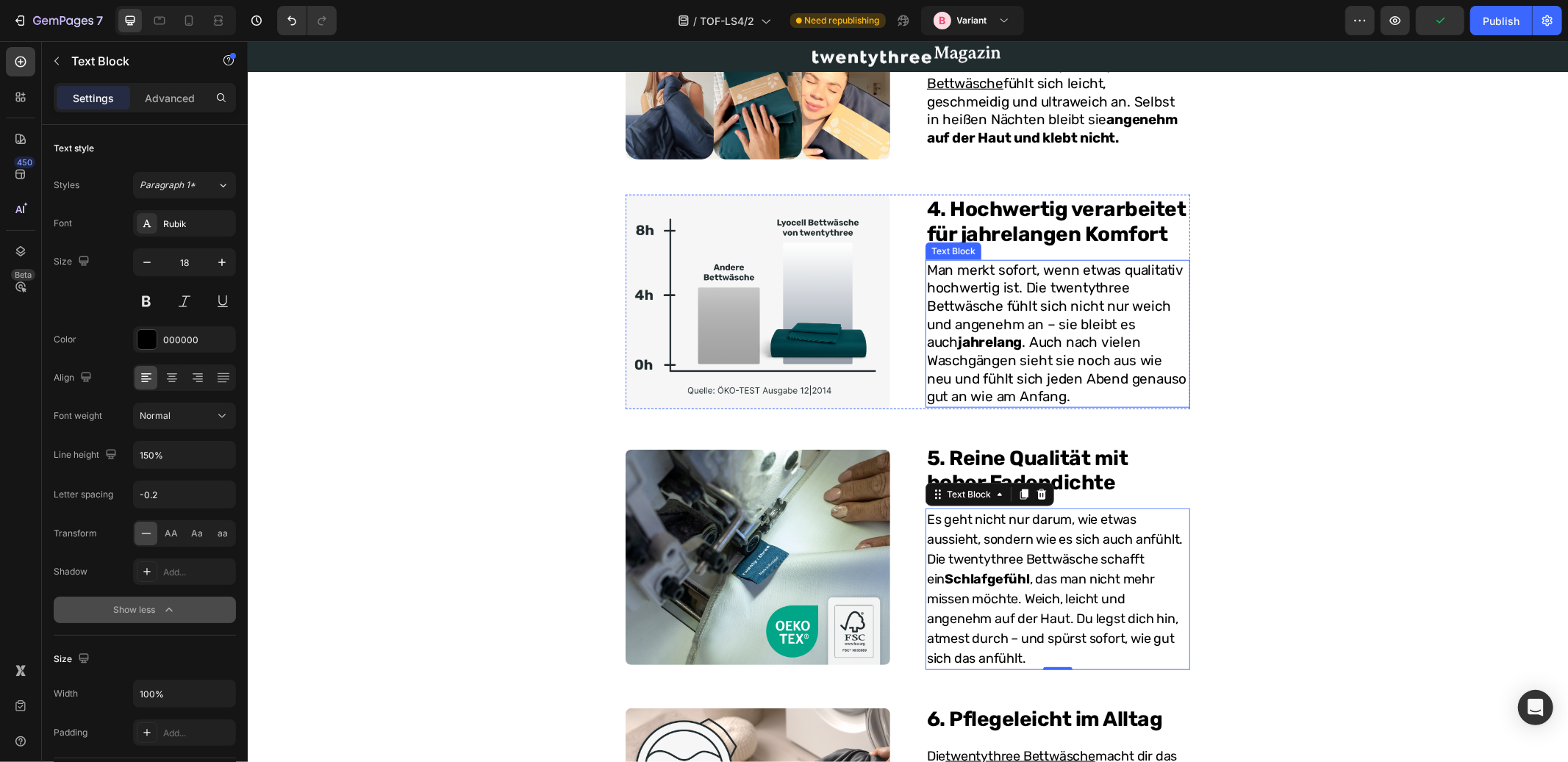
click at [1008, 285] on p "Man merkt sofort, wenn etwas qualitativ hochwertig ist. Die twentythree Bettwäs…" at bounding box center [1057, 333] width 262 height 145
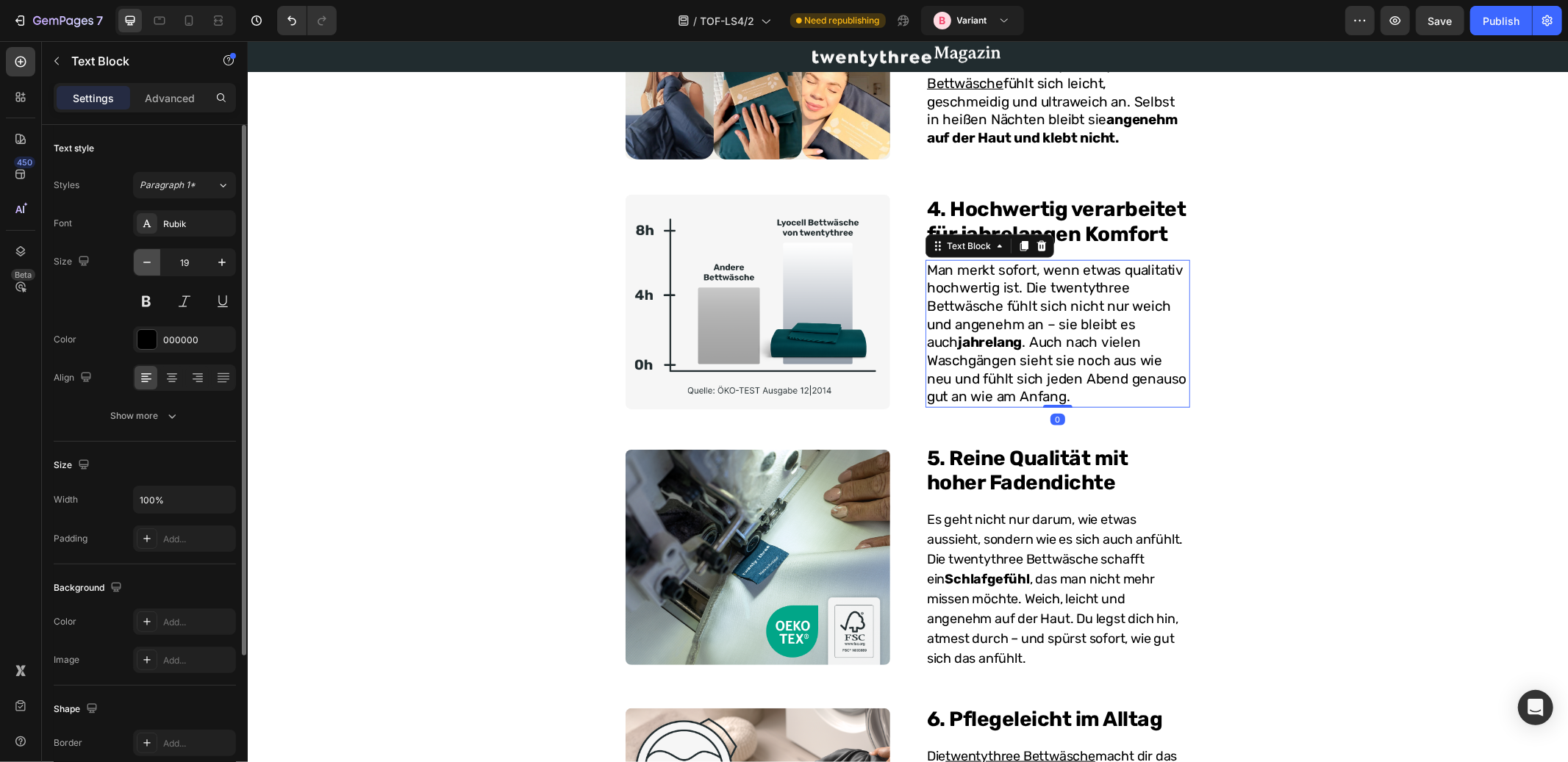
click at [140, 263] on icon "button" at bounding box center [147, 262] width 15 height 15
type input "18"
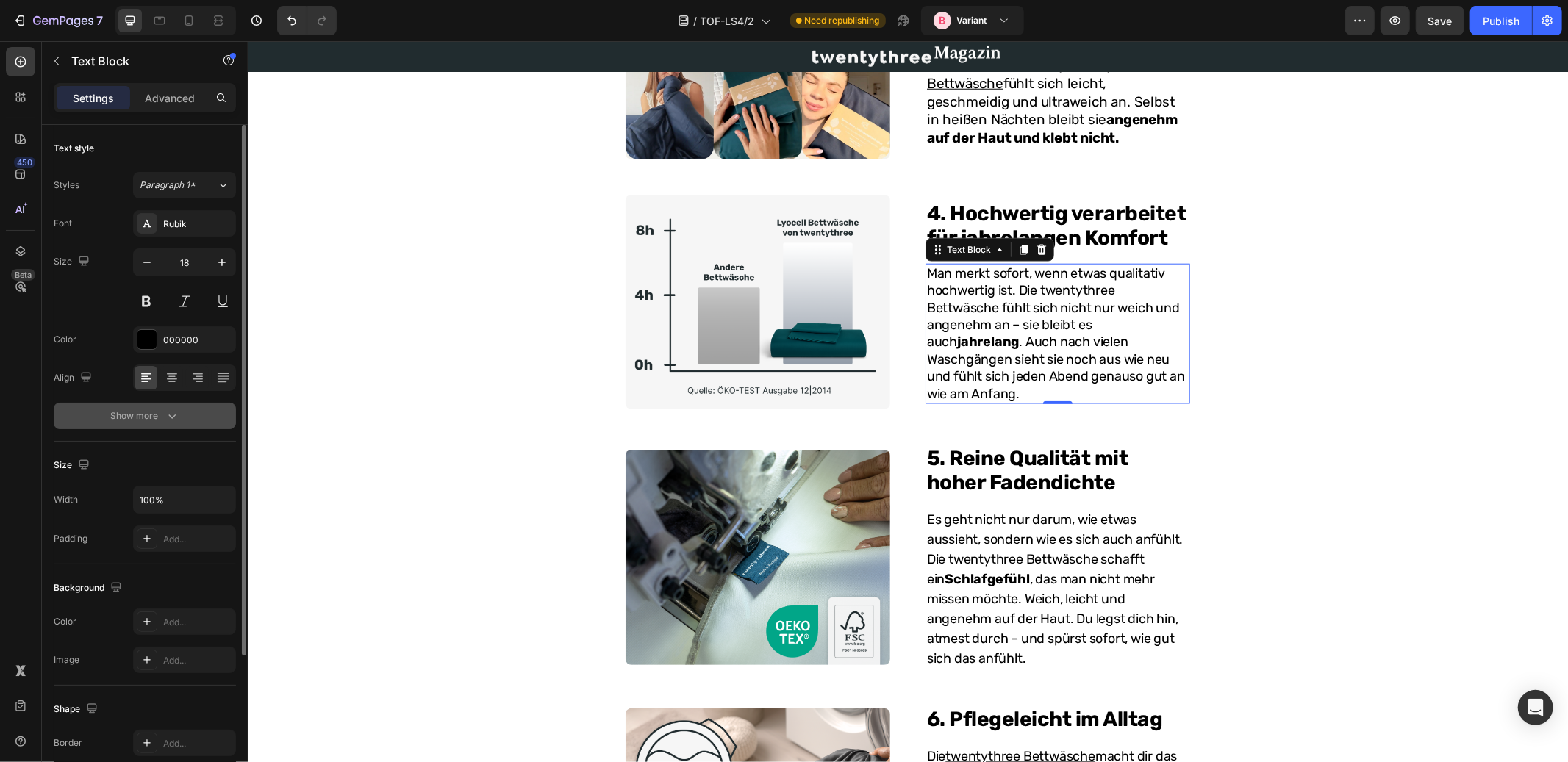
click at [162, 417] on div "Show more" at bounding box center [145, 416] width 69 height 15
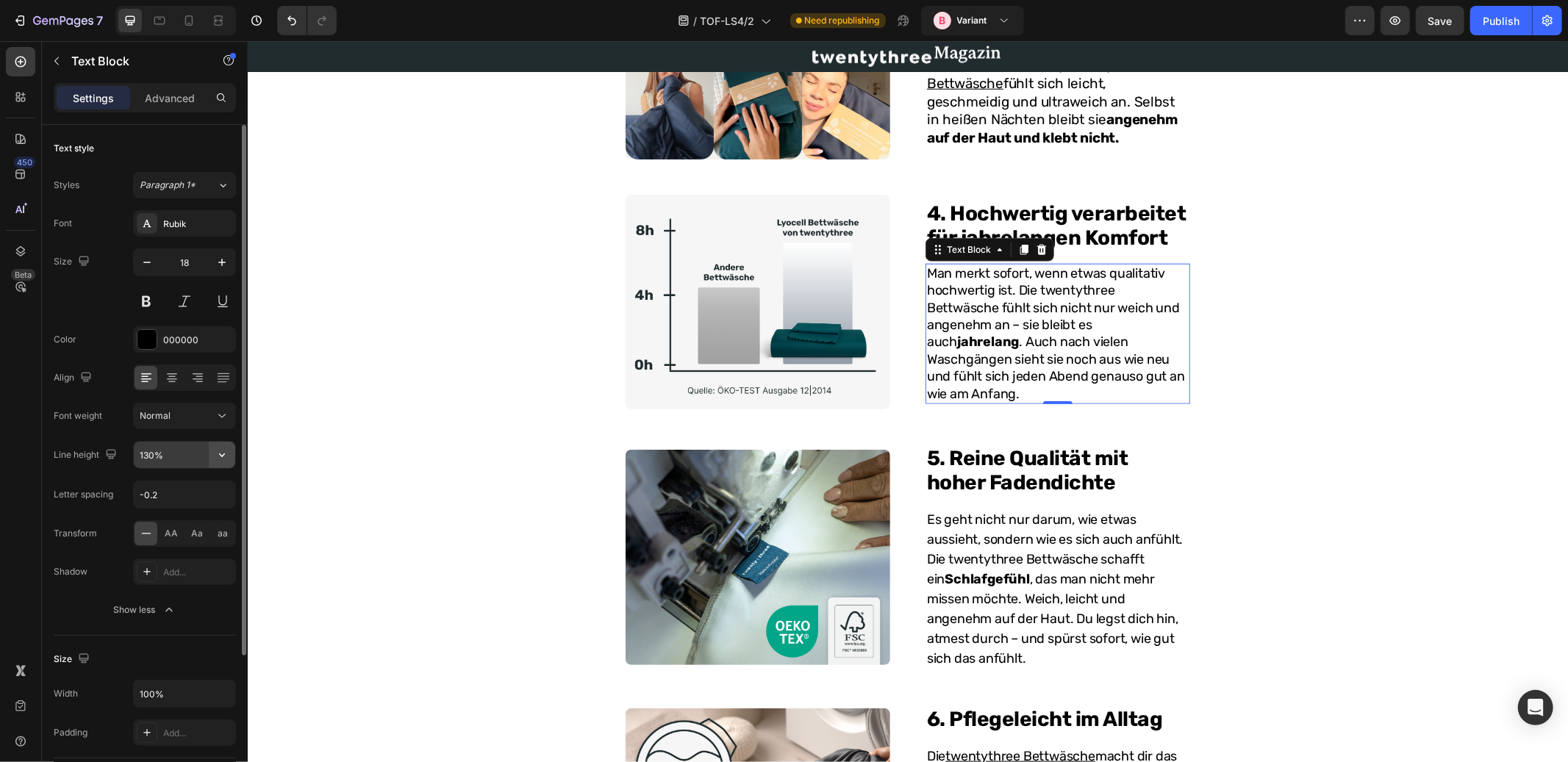
click at [217, 455] on icon "button" at bounding box center [222, 455] width 15 height 15
click at [162, 572] on p "150%" at bounding box center [181, 576] width 84 height 13
type input "150%"
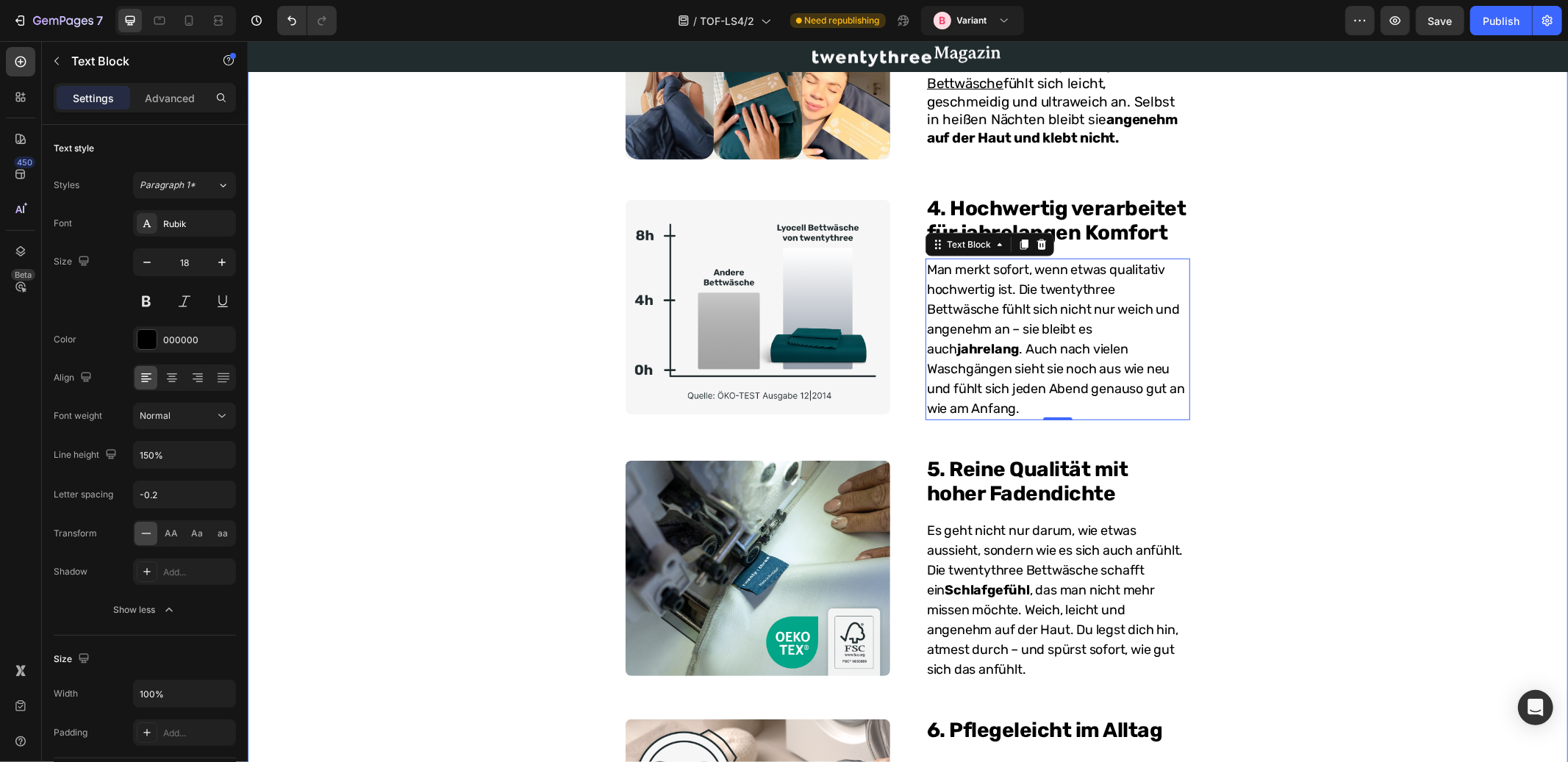
scroll to position [997, 0]
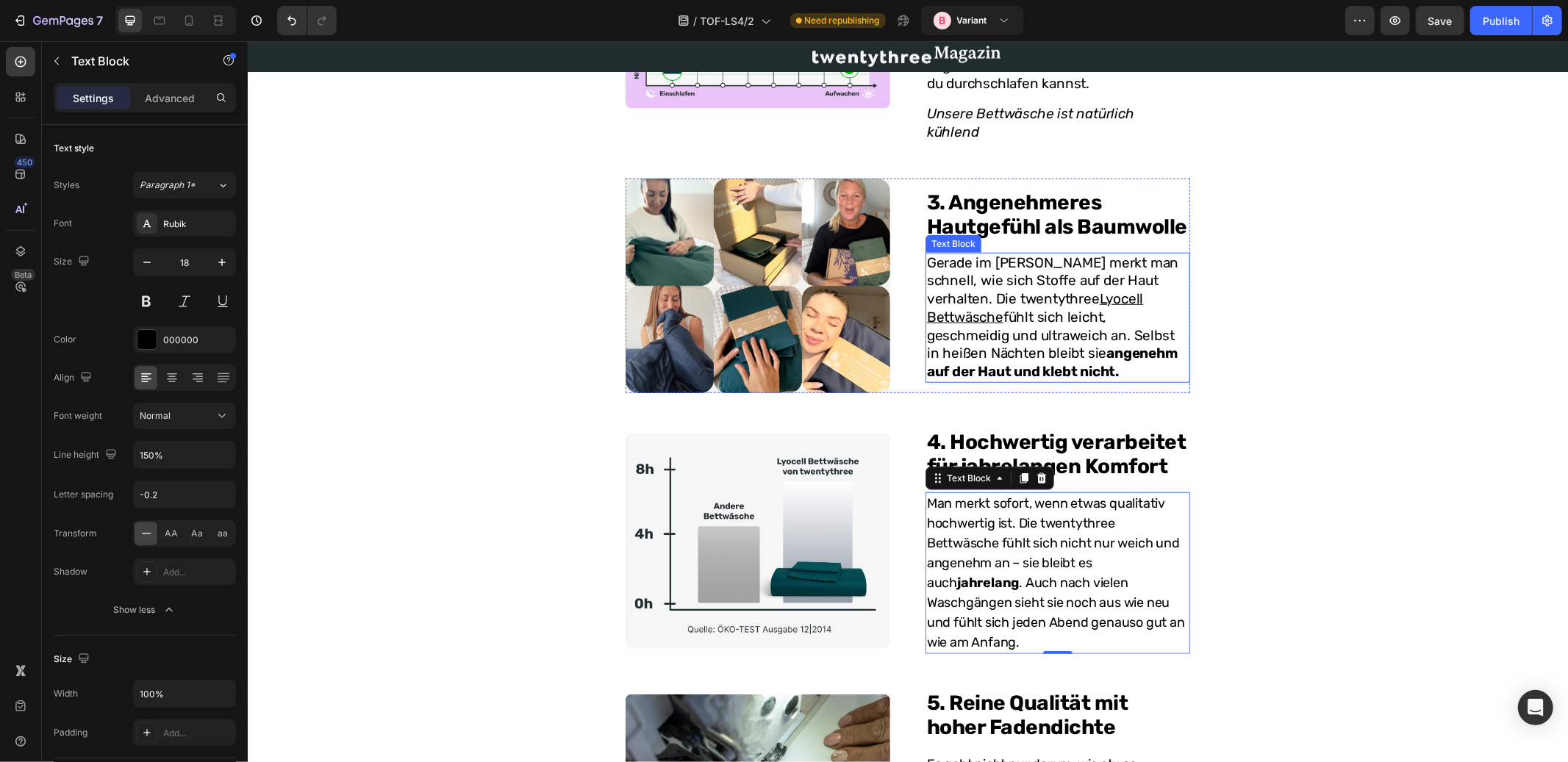
click at [968, 279] on p "Gerade im Sommer merkt man schnell, wie sich Stoffe auf der Haut verhalten. Die…" at bounding box center [1057, 317] width 262 height 127
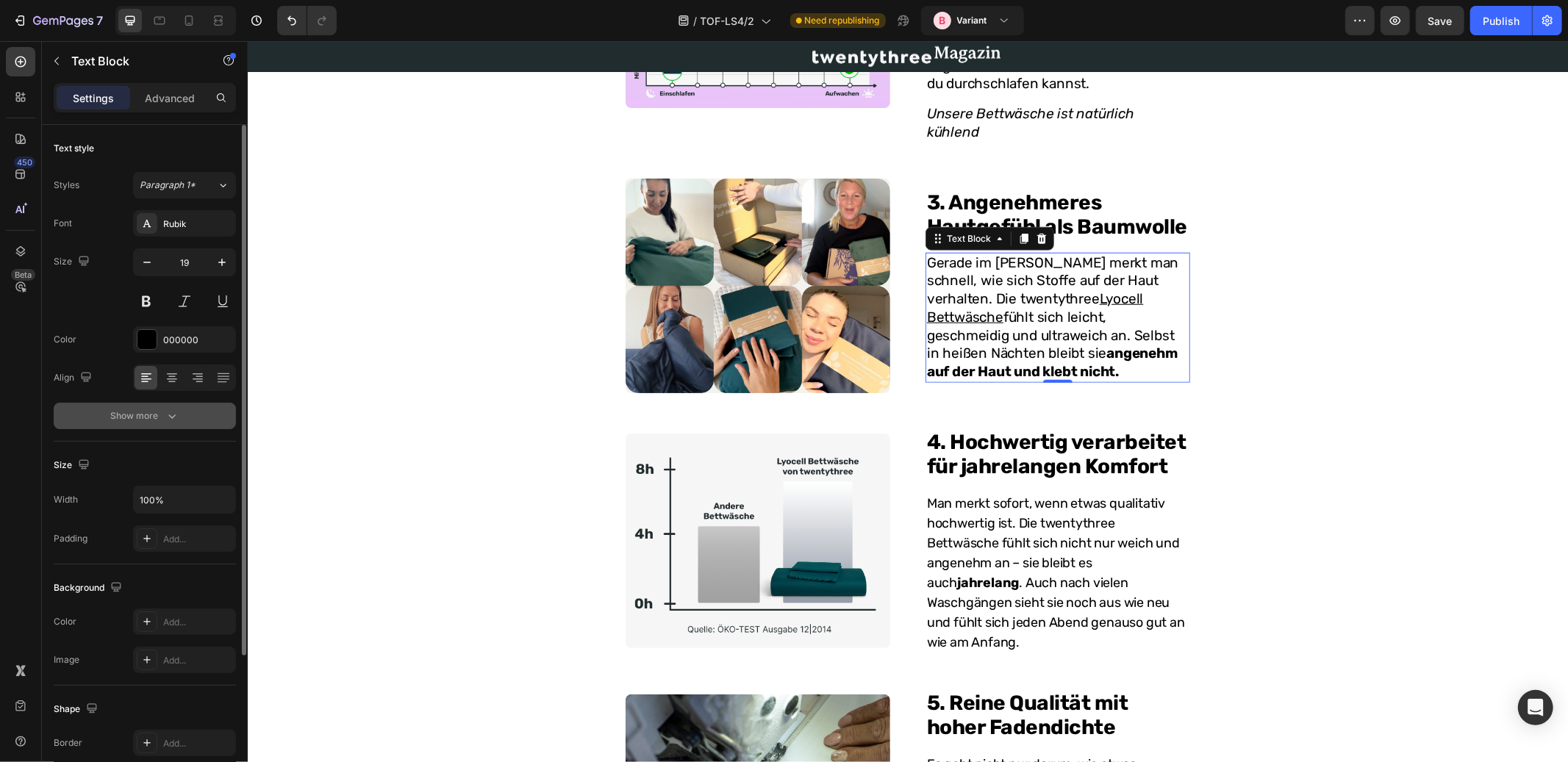
click at [156, 421] on div "Show more" at bounding box center [145, 416] width 69 height 15
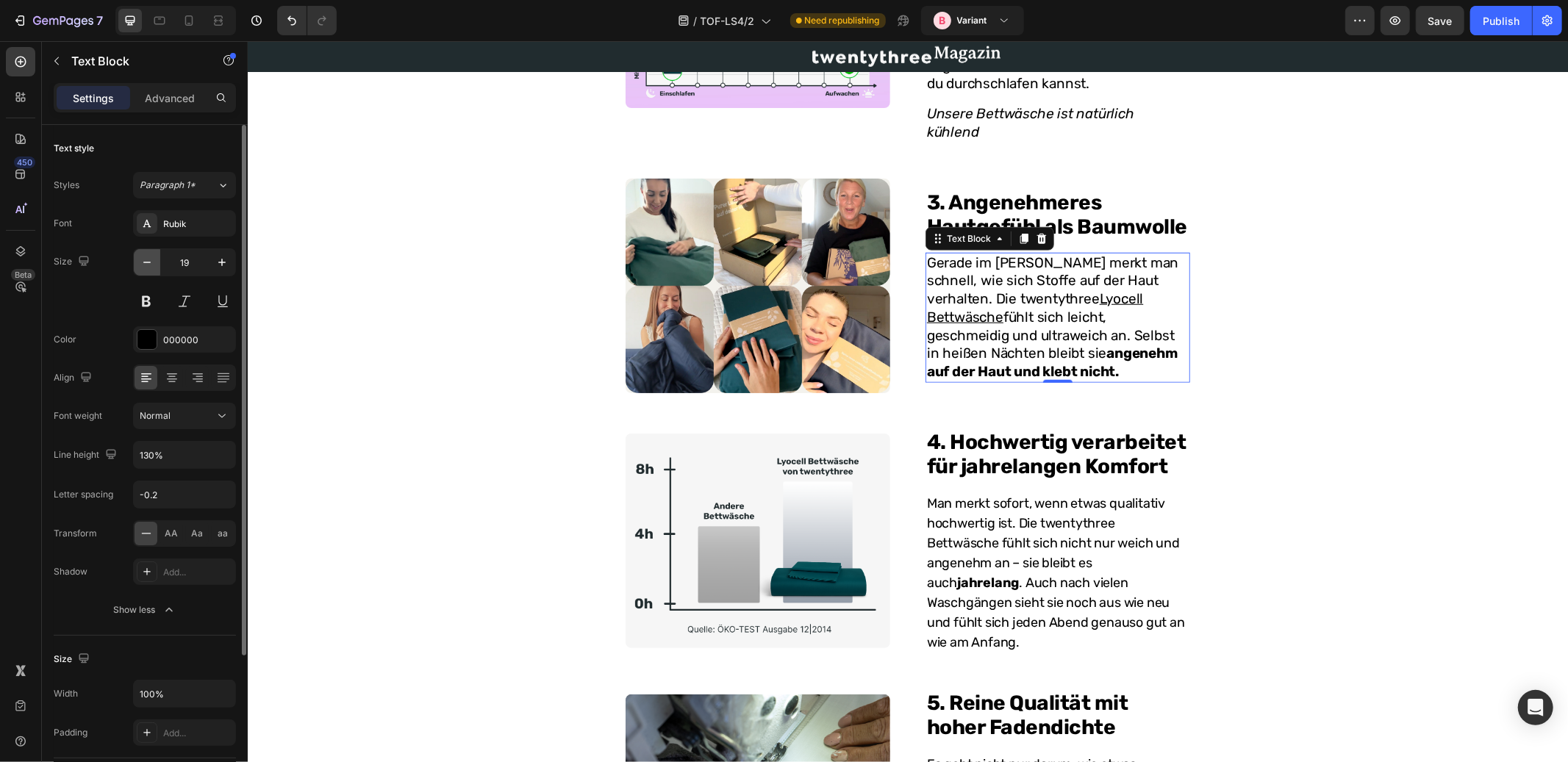
click at [144, 259] on icon "button" at bounding box center [147, 262] width 15 height 15
type input "18"
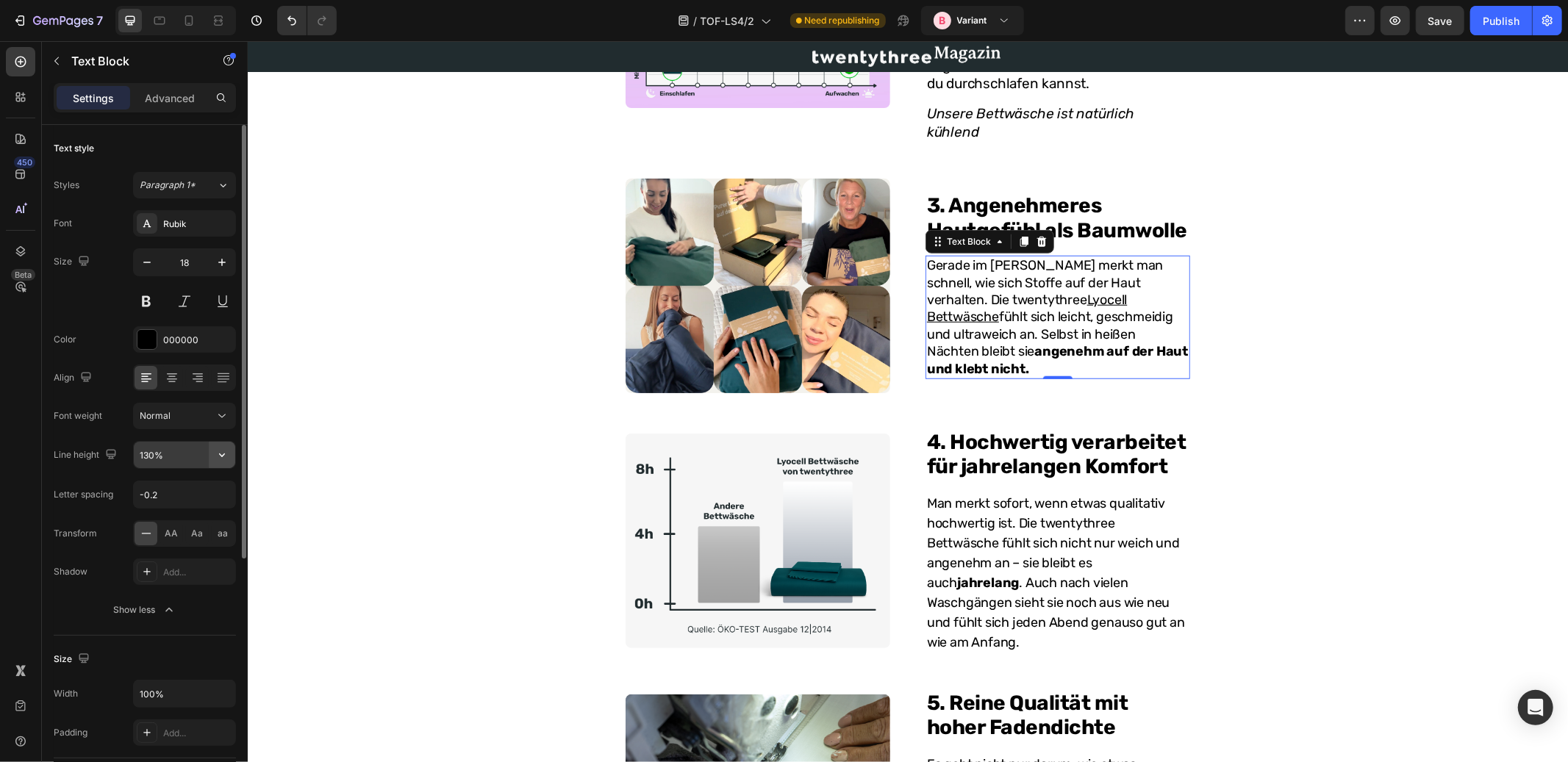
click at [220, 453] on icon "button" at bounding box center [222, 455] width 15 height 15
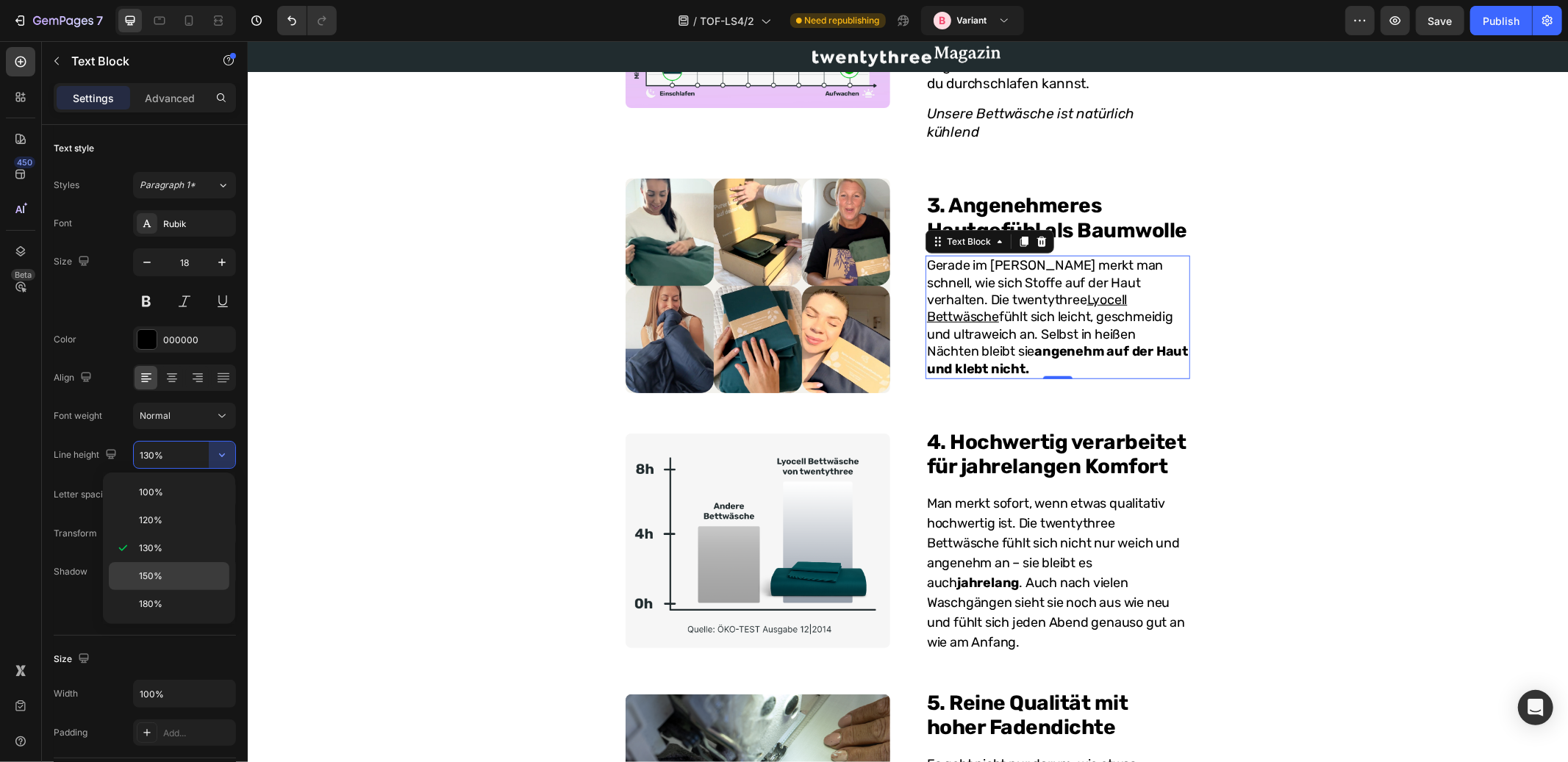
click at [162, 574] on p "150%" at bounding box center [181, 576] width 84 height 13
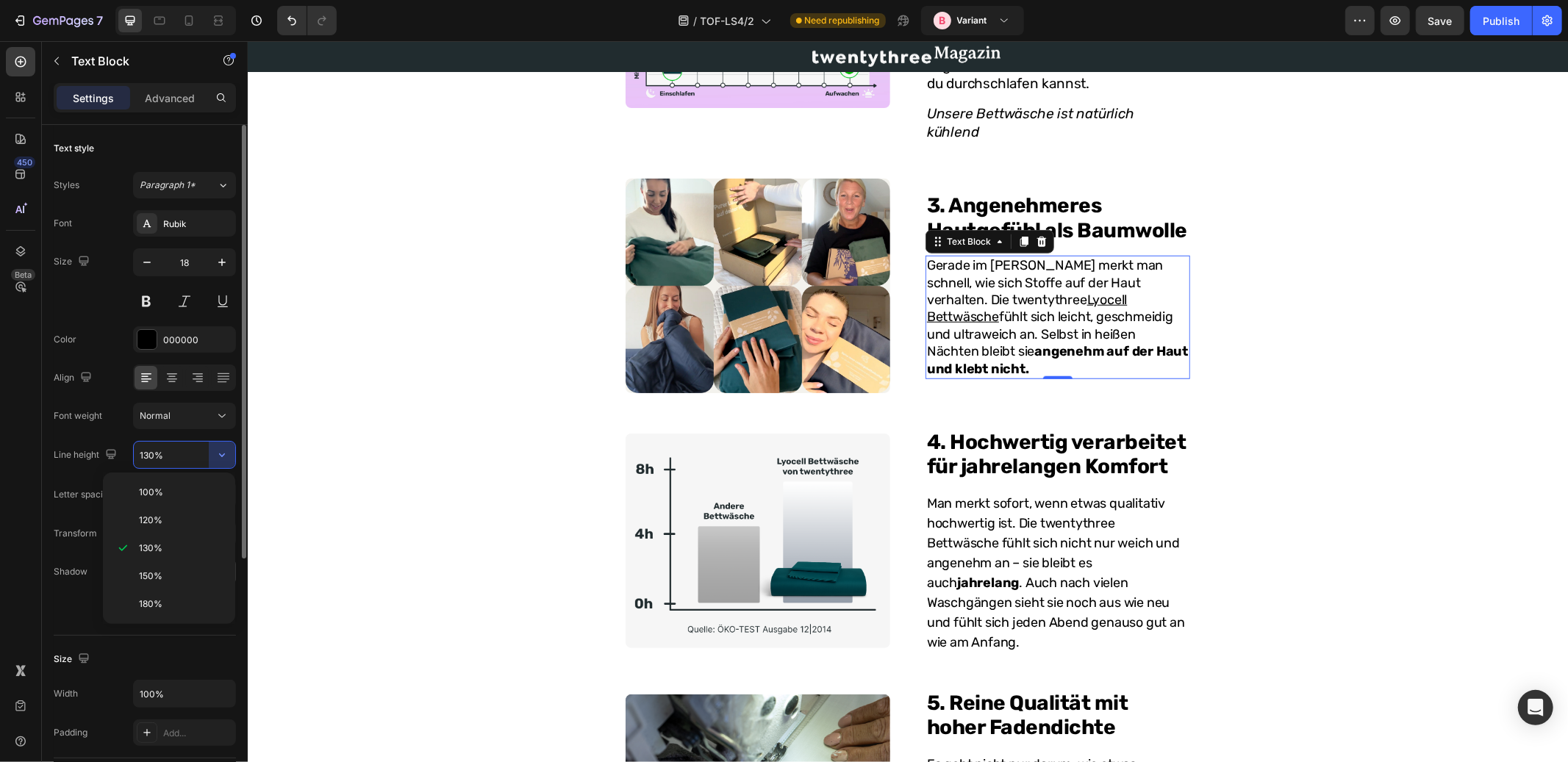
type input "150%"
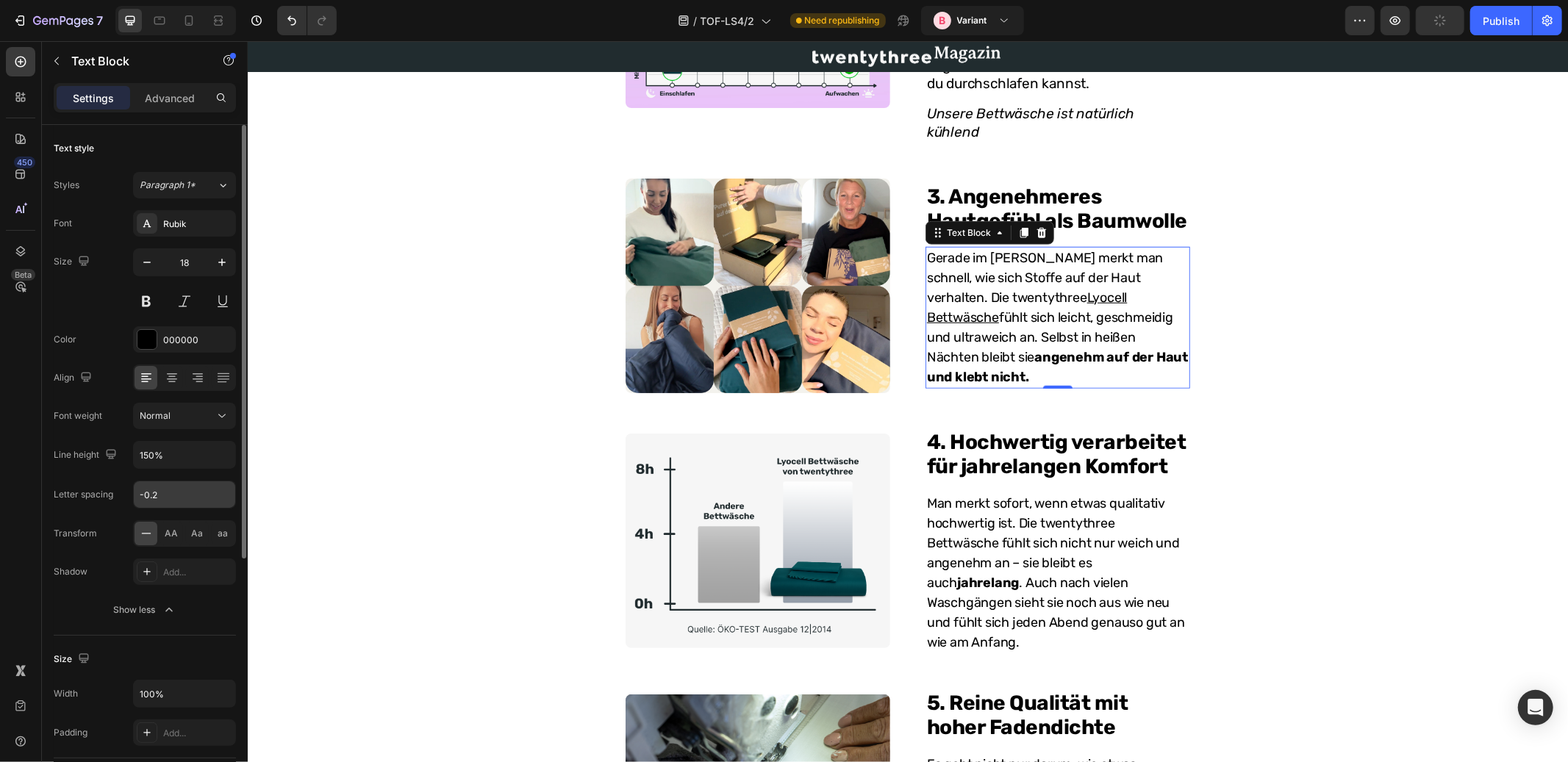
click at [160, 492] on input "-0.2" at bounding box center [185, 494] width 102 height 27
type input "0"
type input "-0.2"
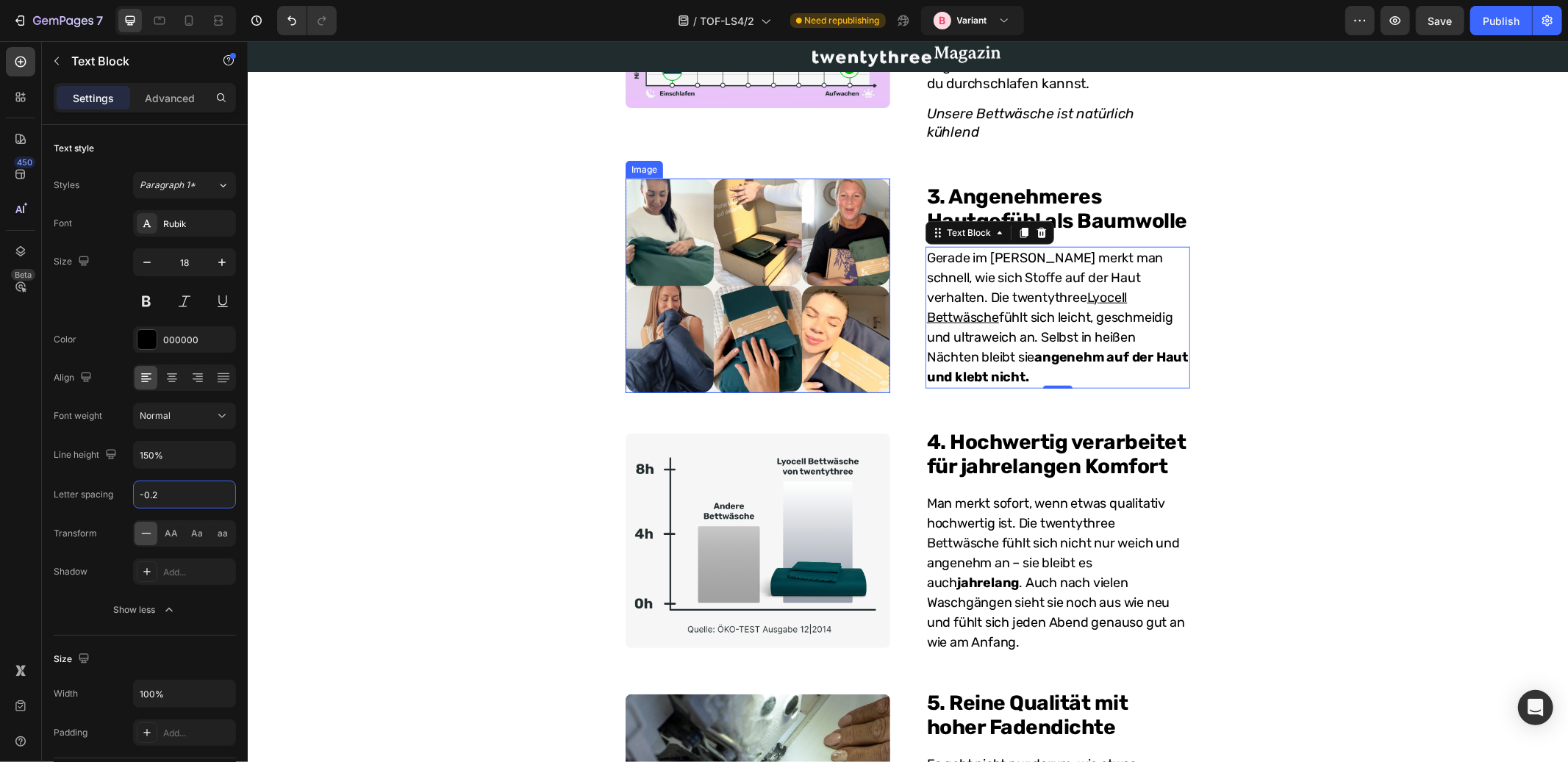
scroll to position [819, 0]
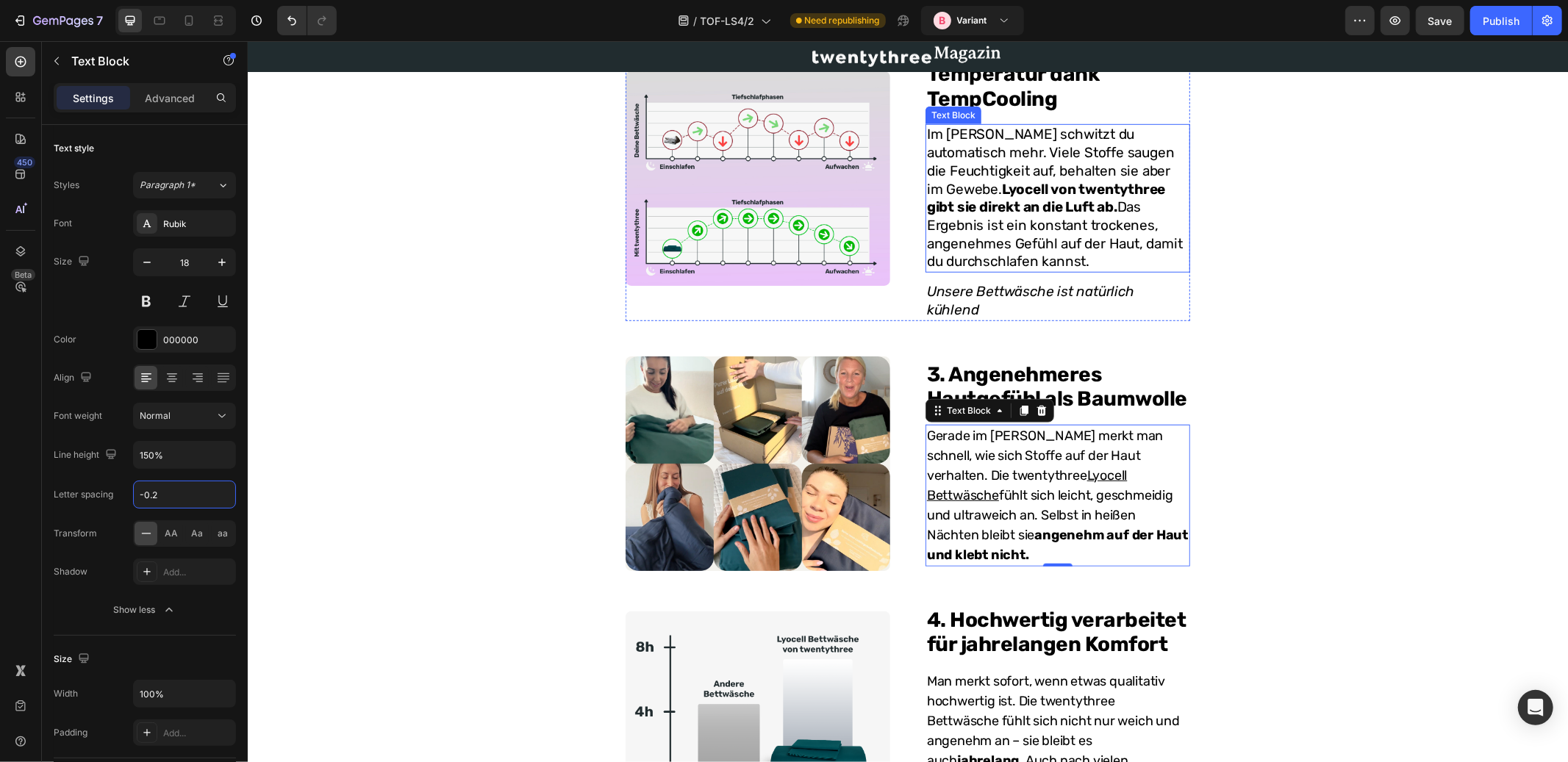
click at [1044, 210] on strong "Lyocell von twentythree gibt sie direkt an die Luft ab." at bounding box center [1045, 198] width 238 height 35
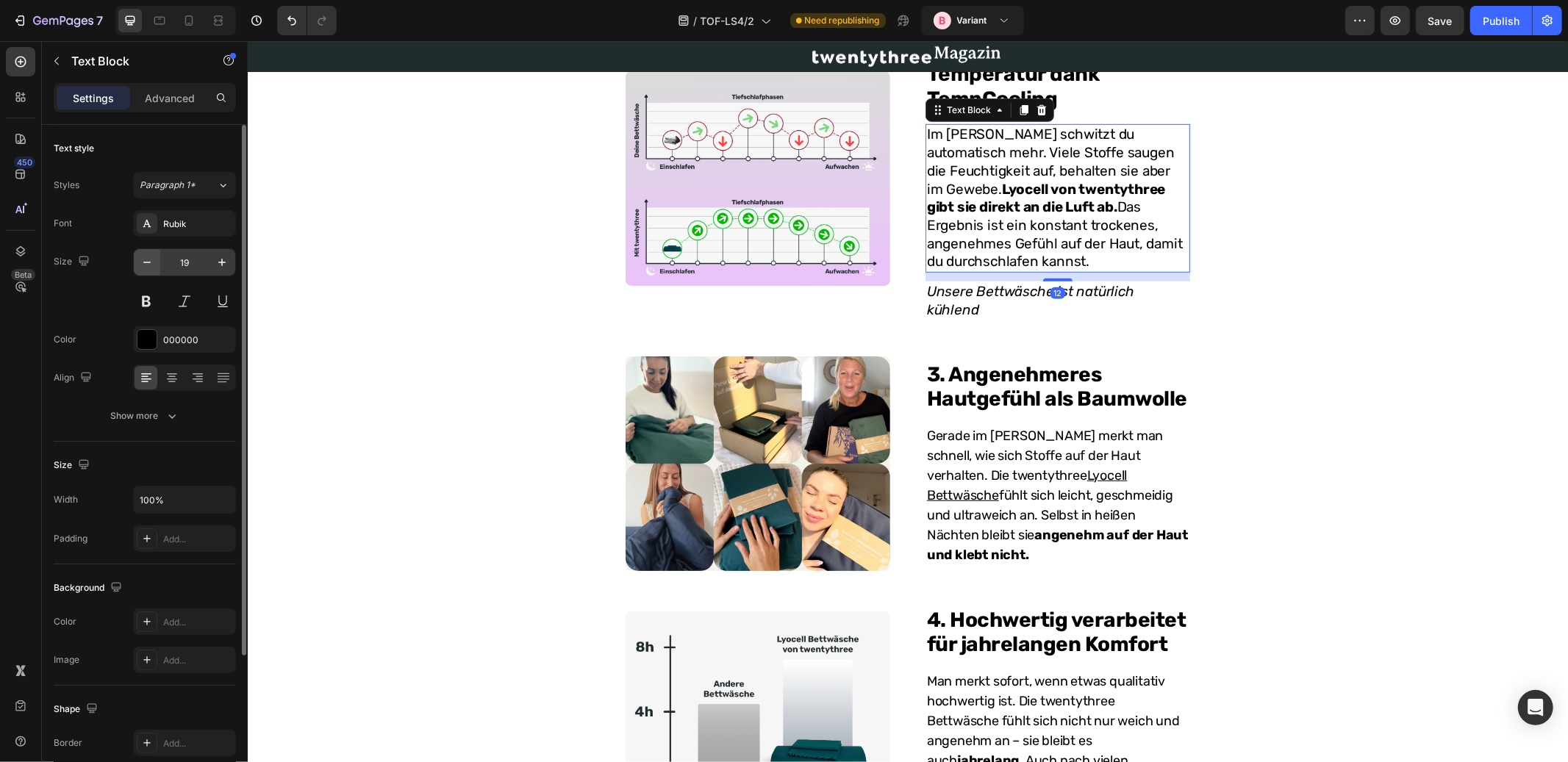
click at [150, 259] on icon "button" at bounding box center [147, 262] width 15 height 15
type input "18"
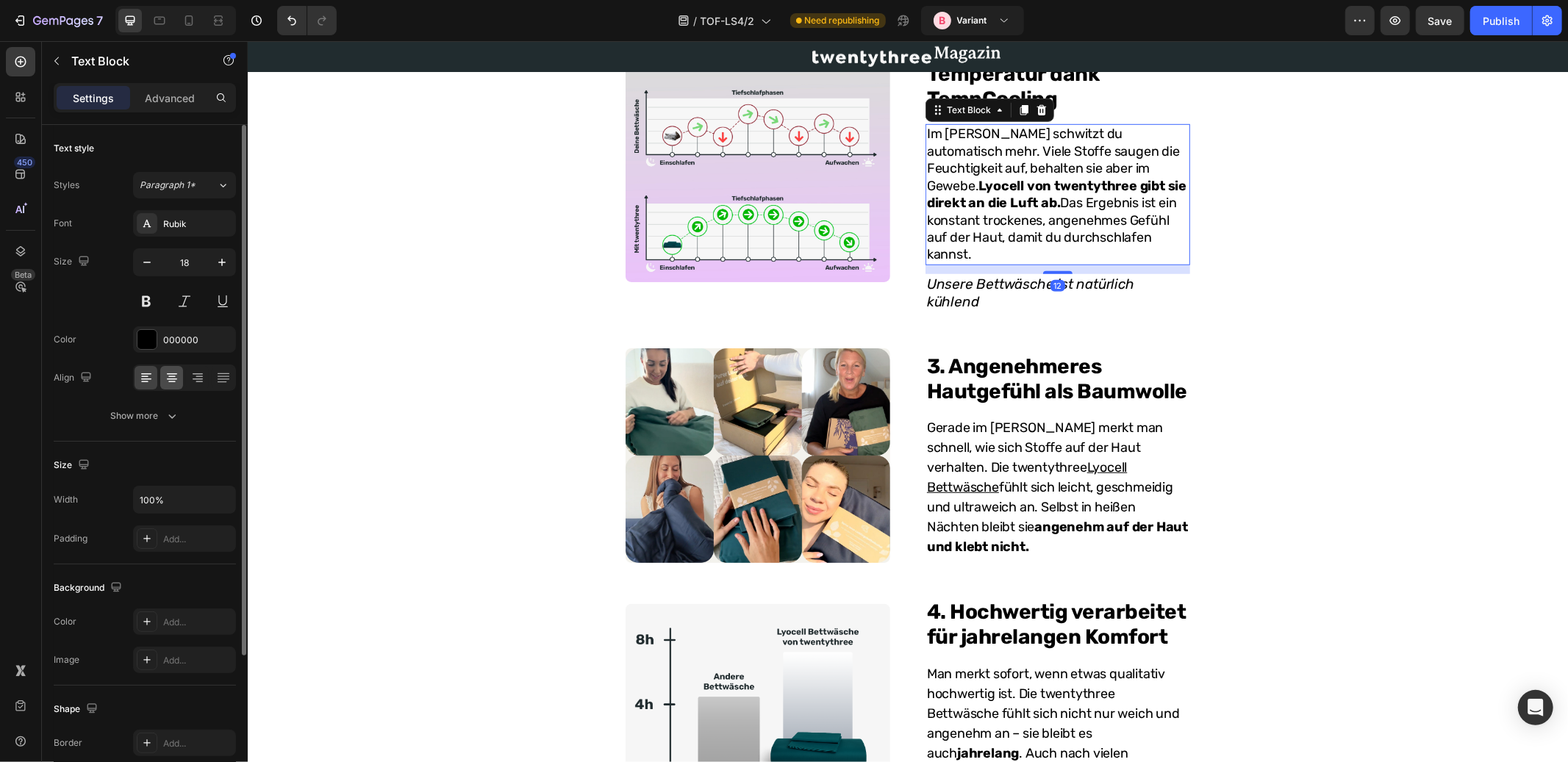
scroll to position [806, 0]
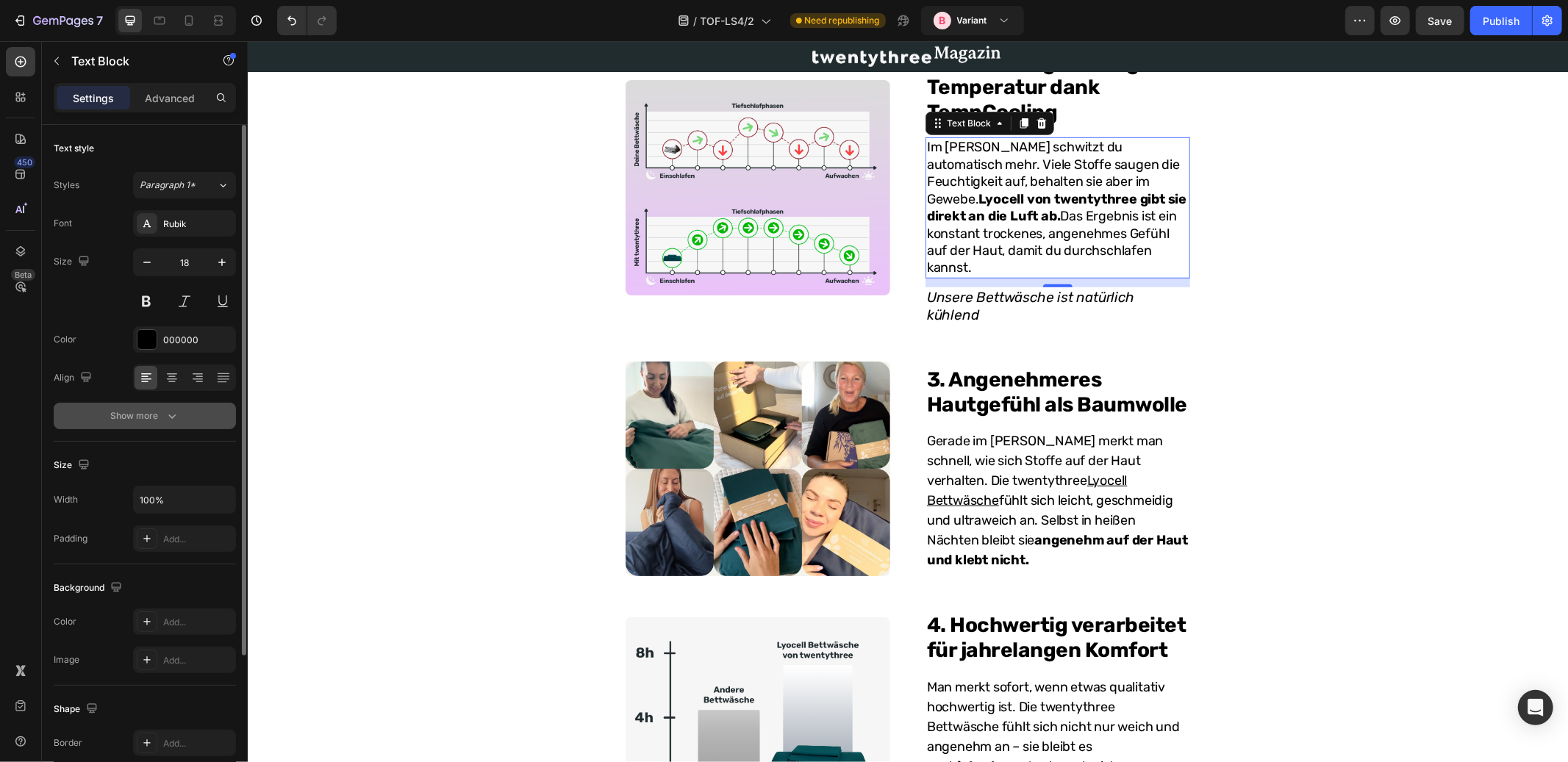
click at [160, 410] on div "Show more" at bounding box center [145, 416] width 69 height 15
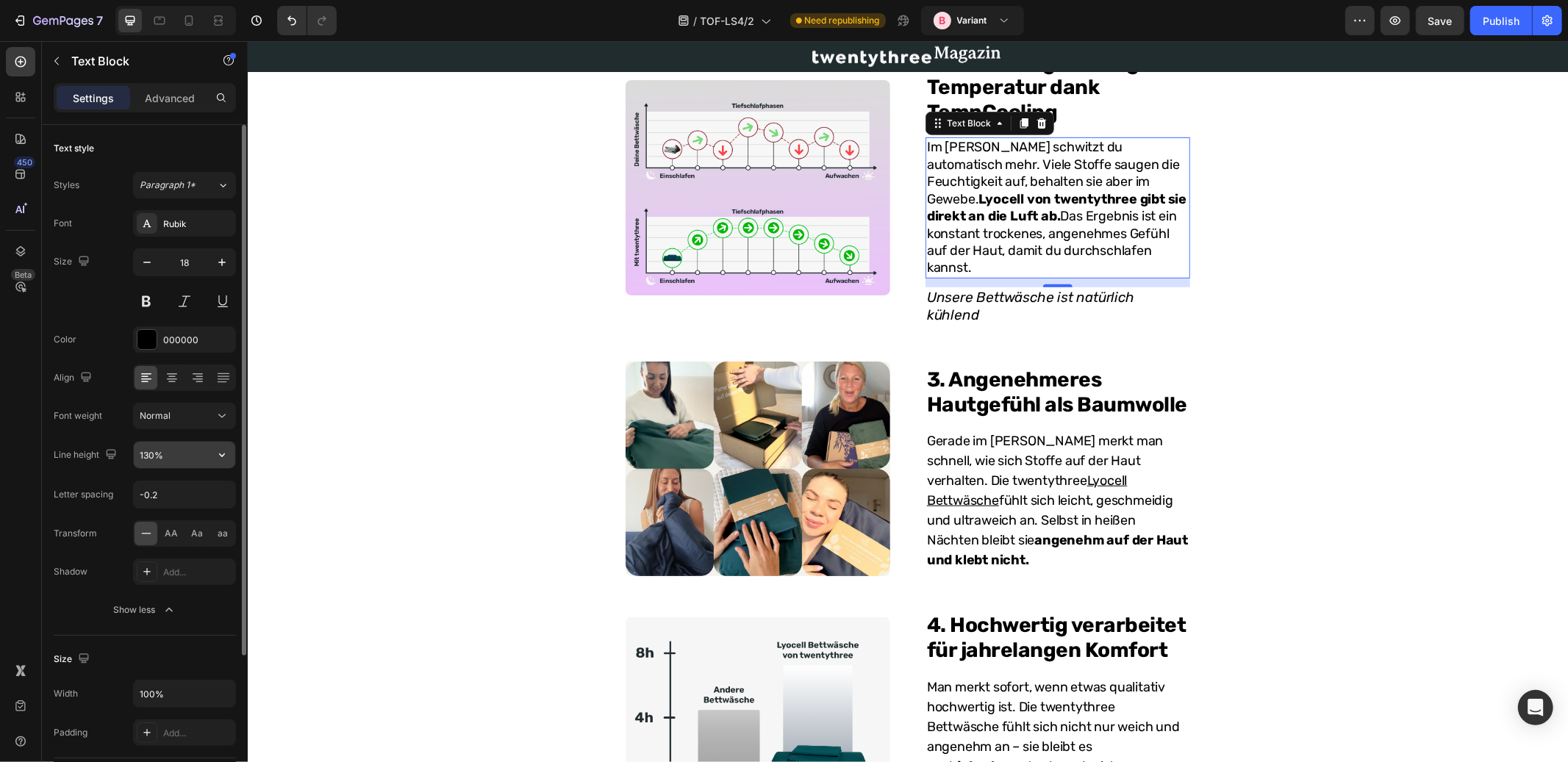
click at [167, 452] on input "130%" at bounding box center [185, 455] width 102 height 27
click at [223, 455] on icon "button" at bounding box center [222, 455] width 6 height 4
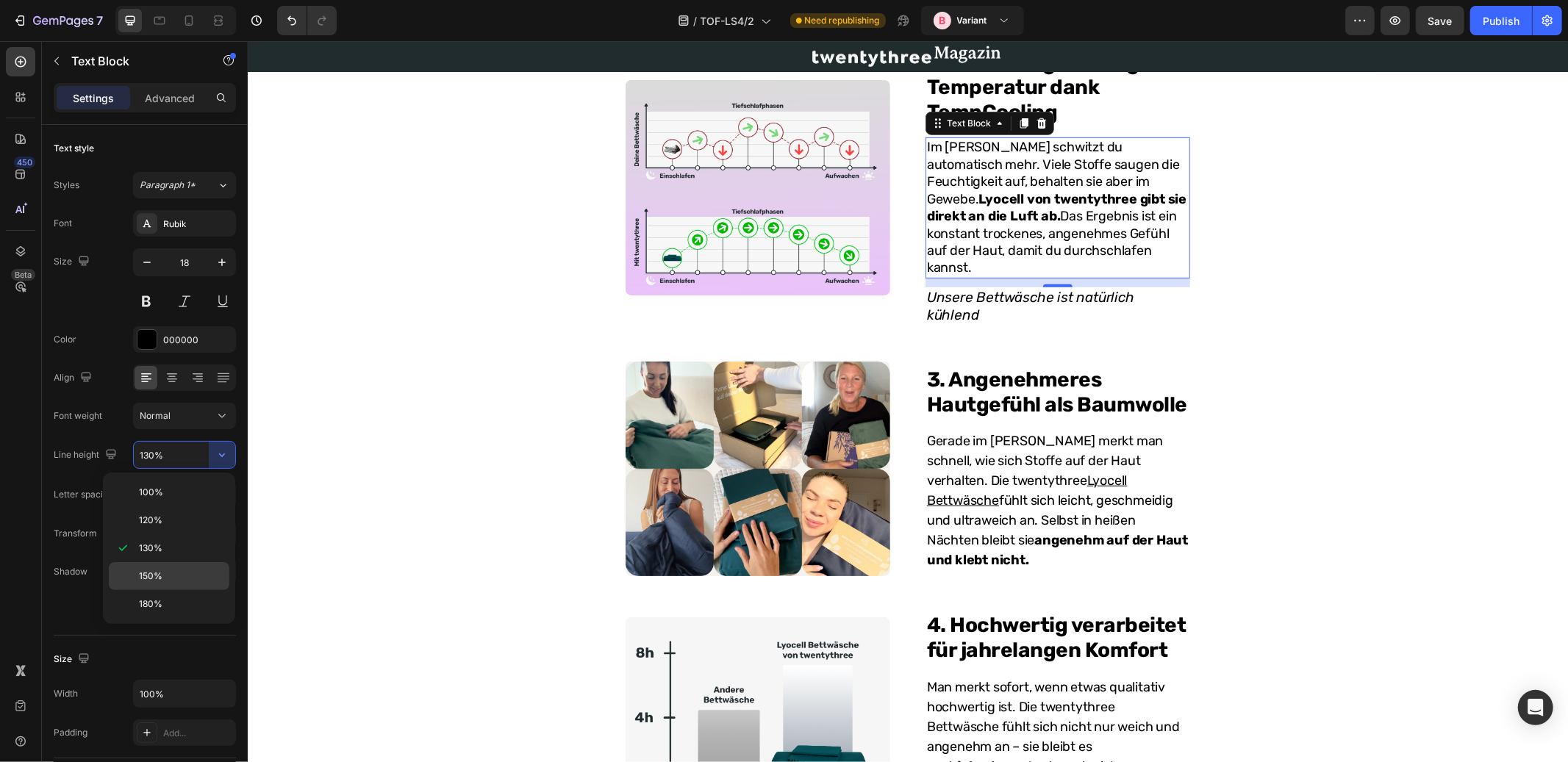
click at [160, 590] on div "150%" at bounding box center [170, 604] width 121 height 28
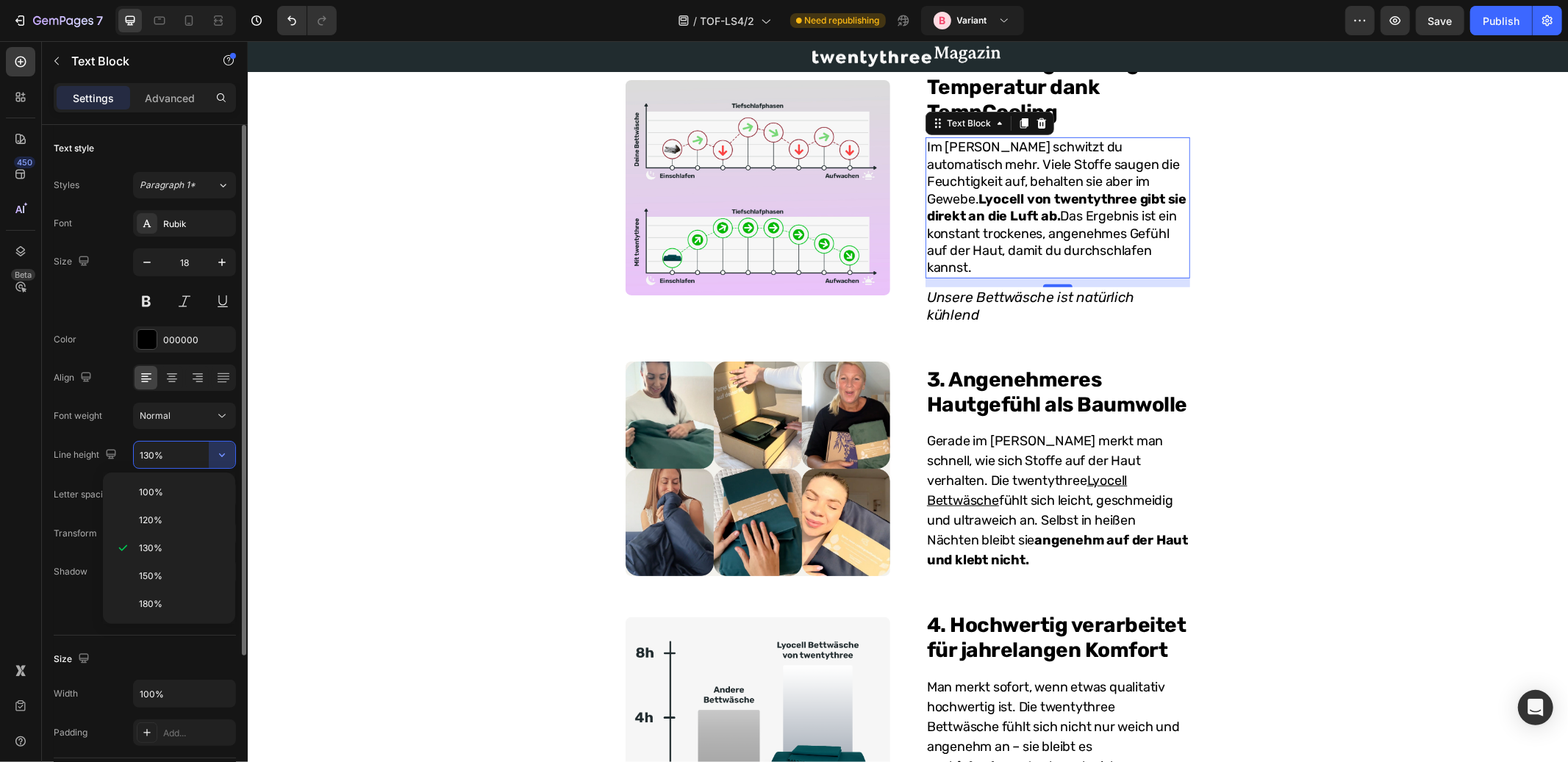
type input "150%"
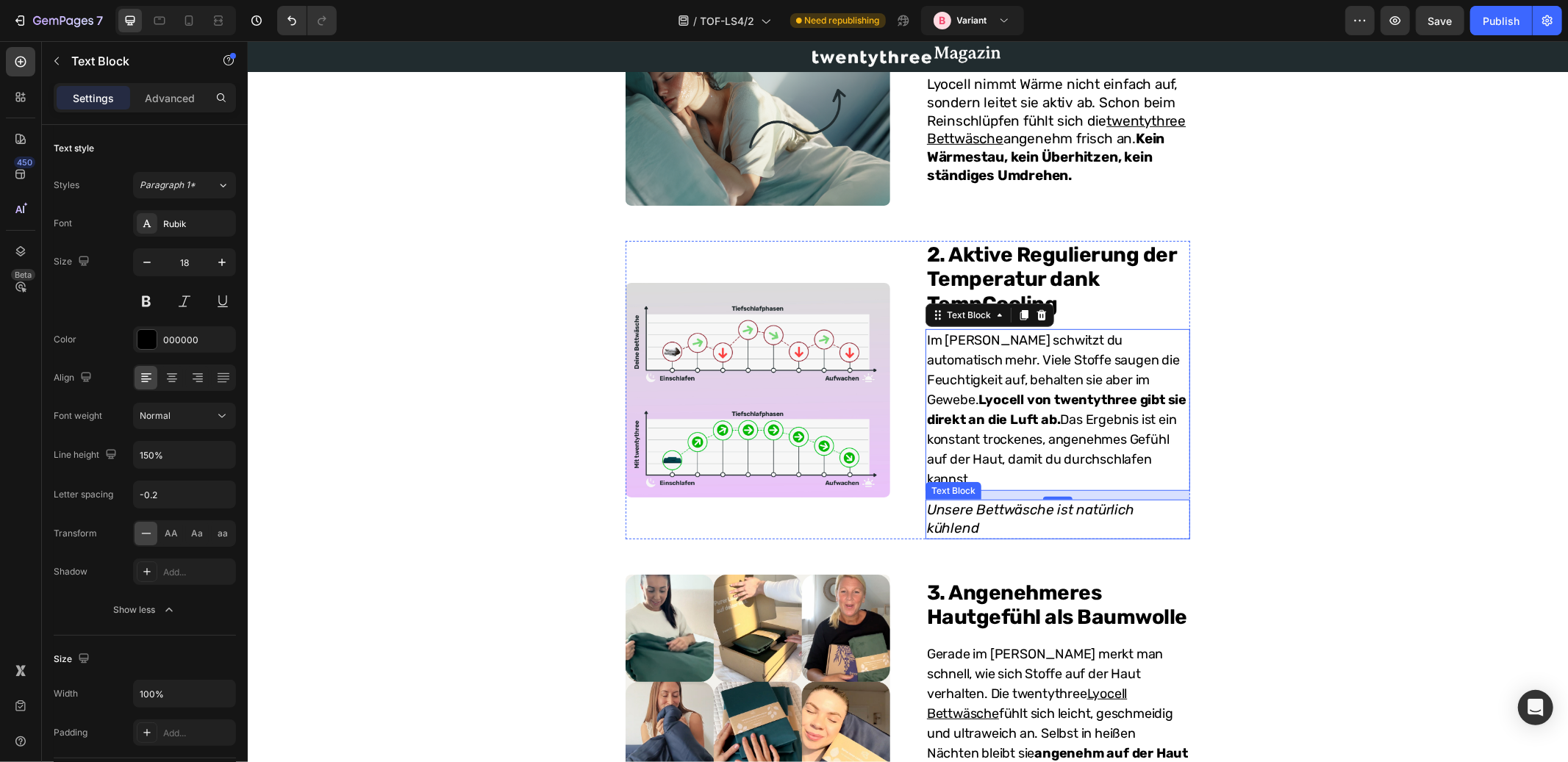
scroll to position [525, 0]
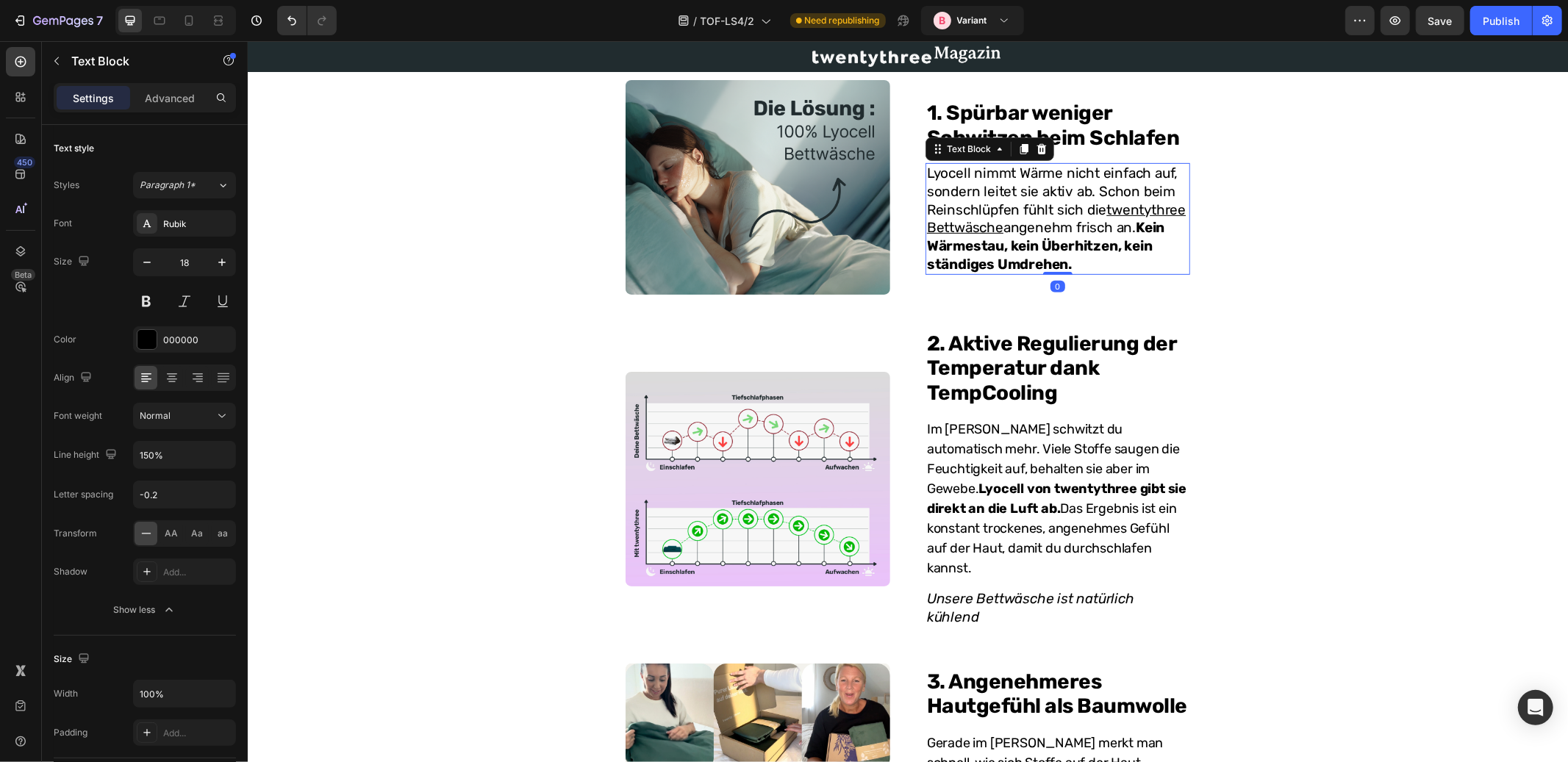
click at [1004, 211] on p "Lyocell nimmt Wärme nicht einfach auf, sondern leitet sie aktiv ab. Schon beim …" at bounding box center [1057, 218] width 262 height 109
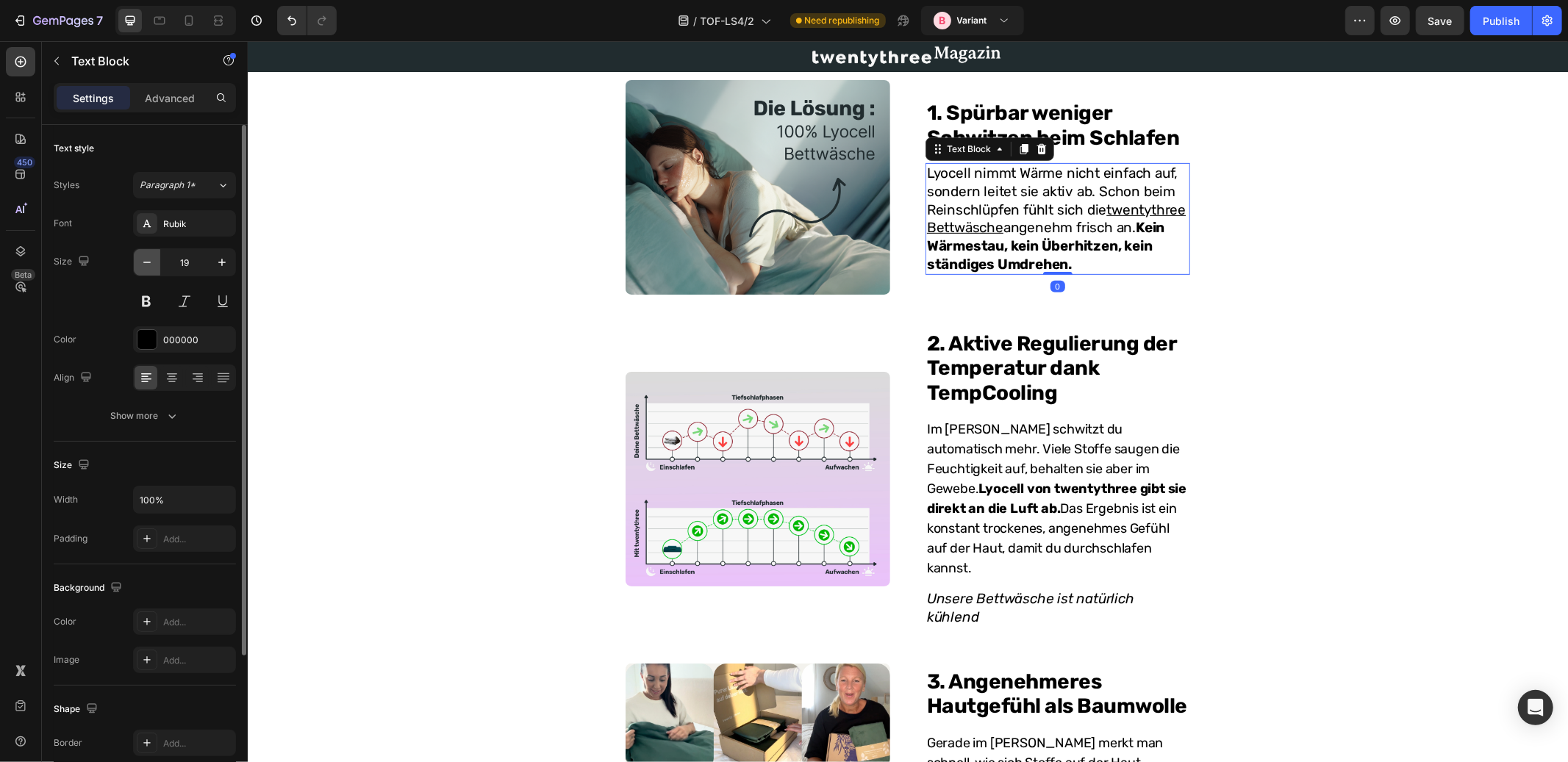
click at [146, 259] on icon "button" at bounding box center [147, 262] width 15 height 15
type input "18"
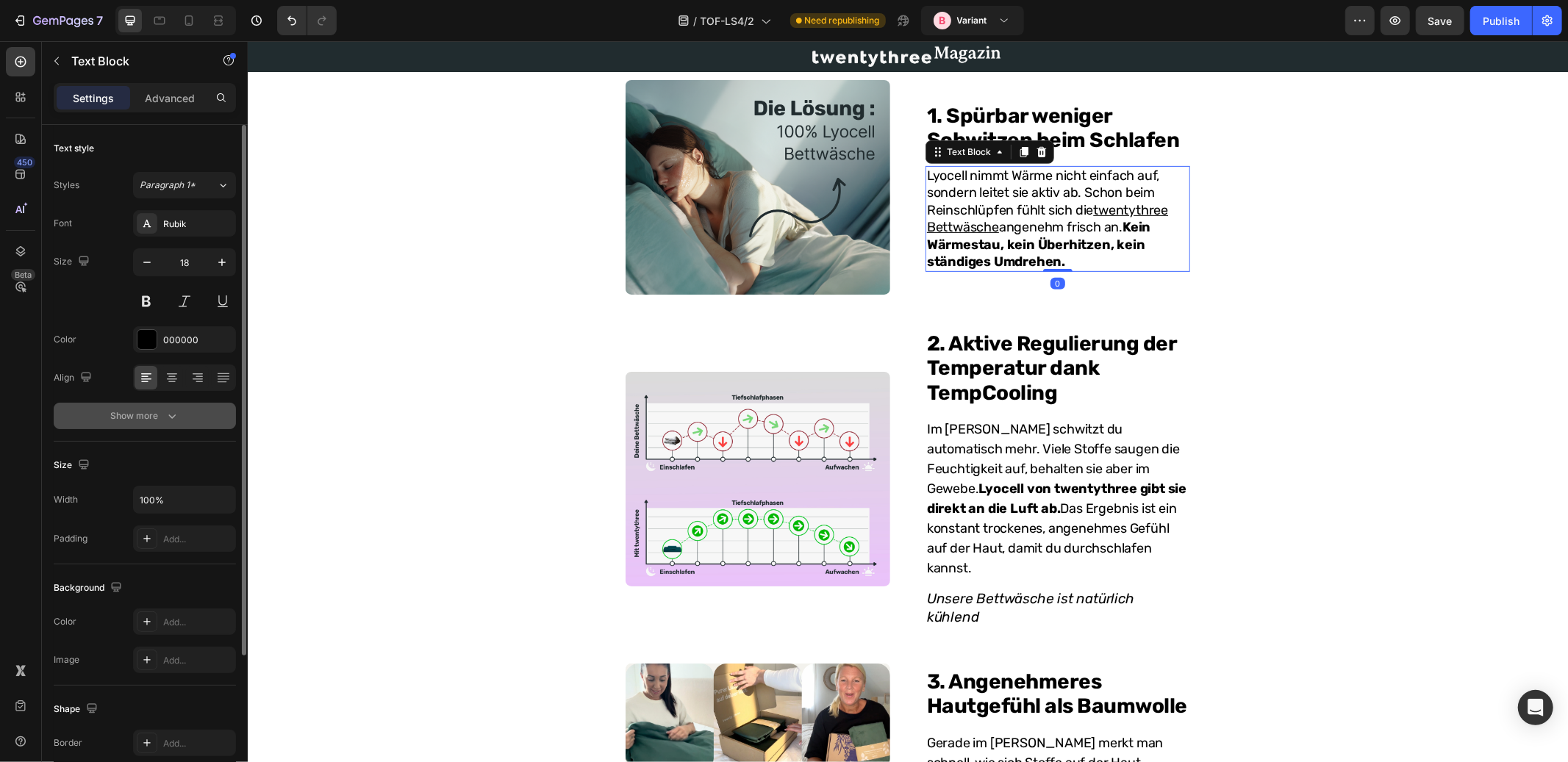
click at [164, 410] on icon "button" at bounding box center [172, 416] width 15 height 15
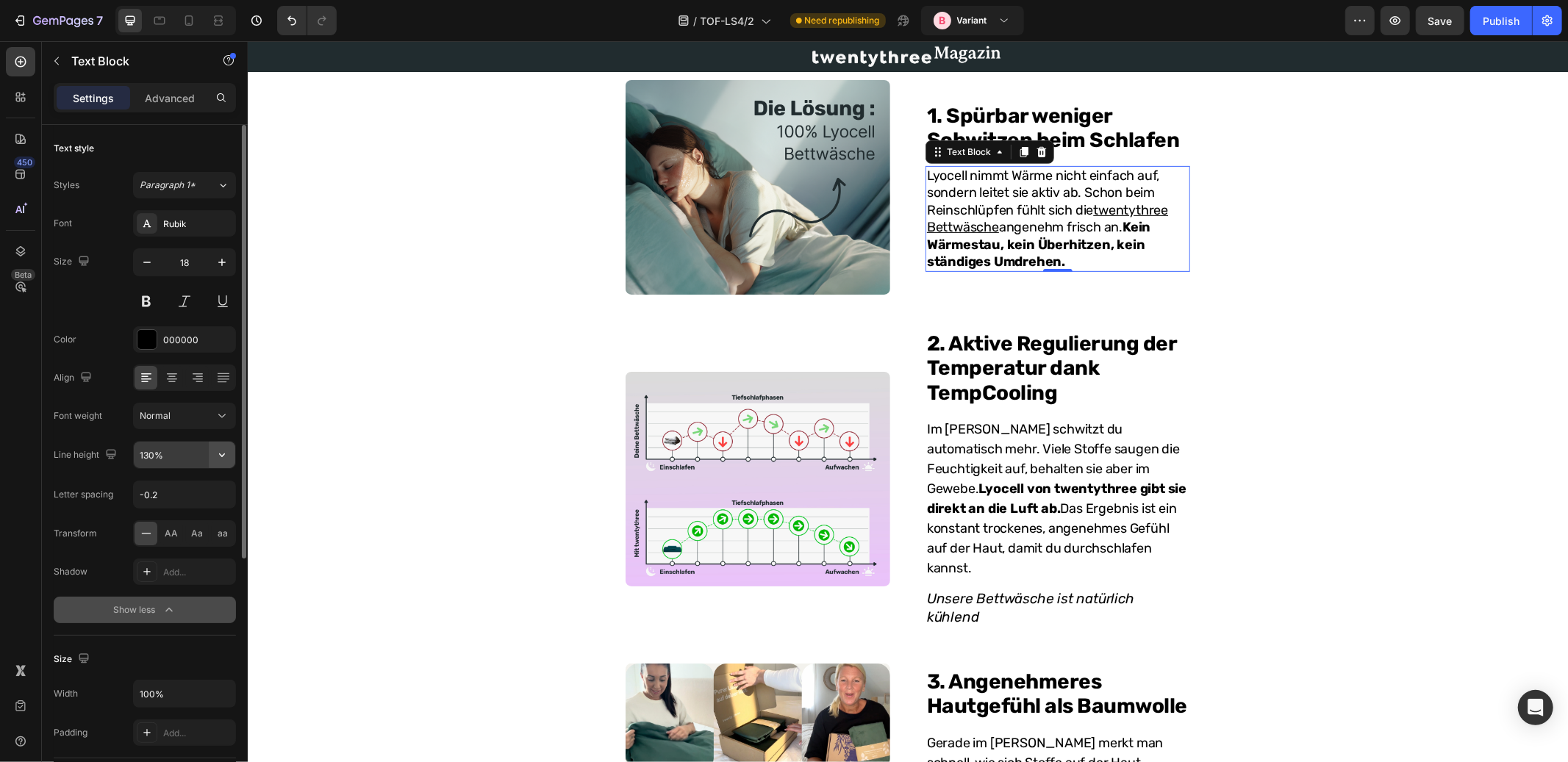
click at [228, 455] on icon "button" at bounding box center [222, 455] width 15 height 15
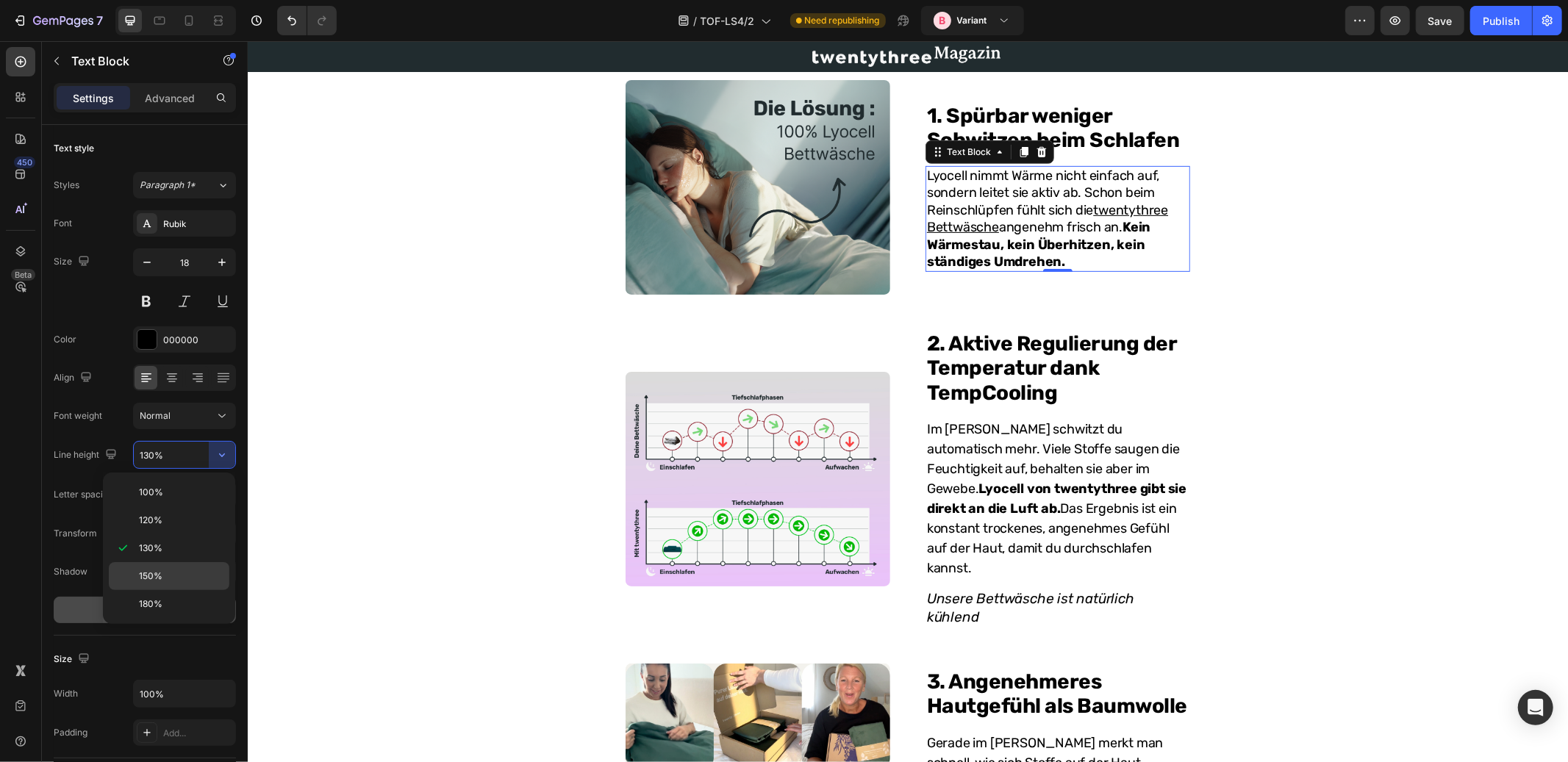
click at [161, 582] on p "150%" at bounding box center [181, 576] width 84 height 13
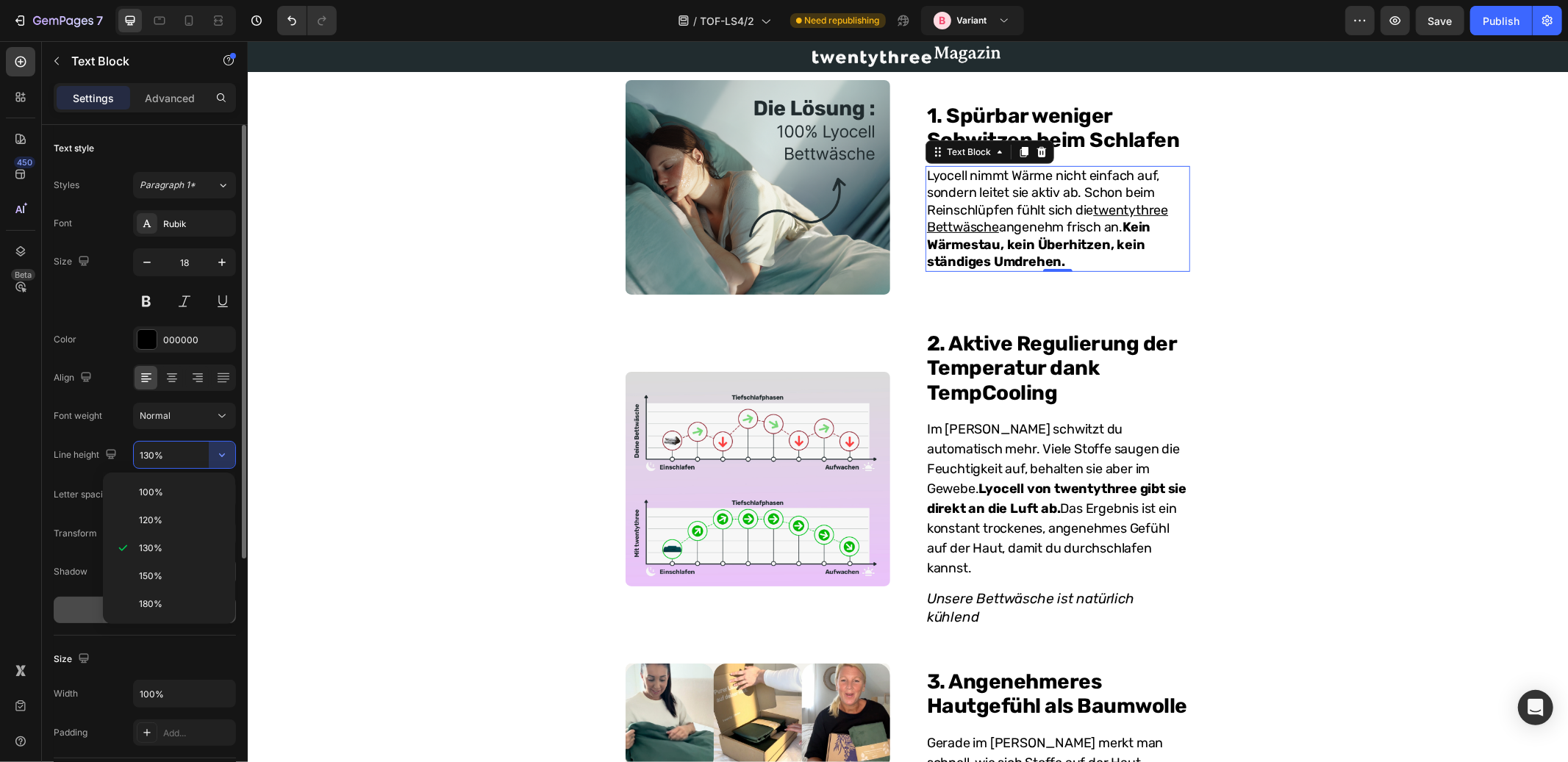
type input "150%"
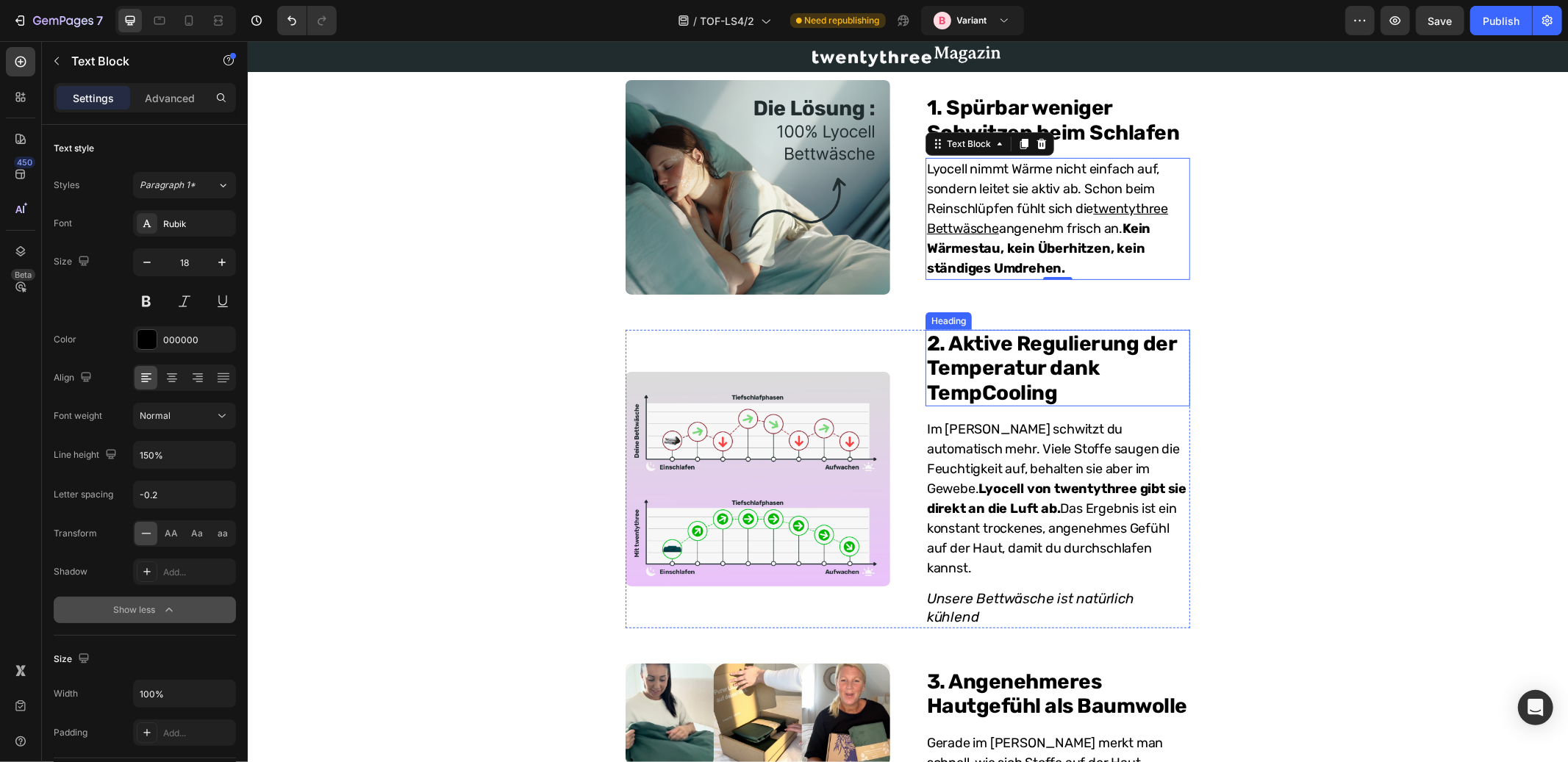
scroll to position [196, 0]
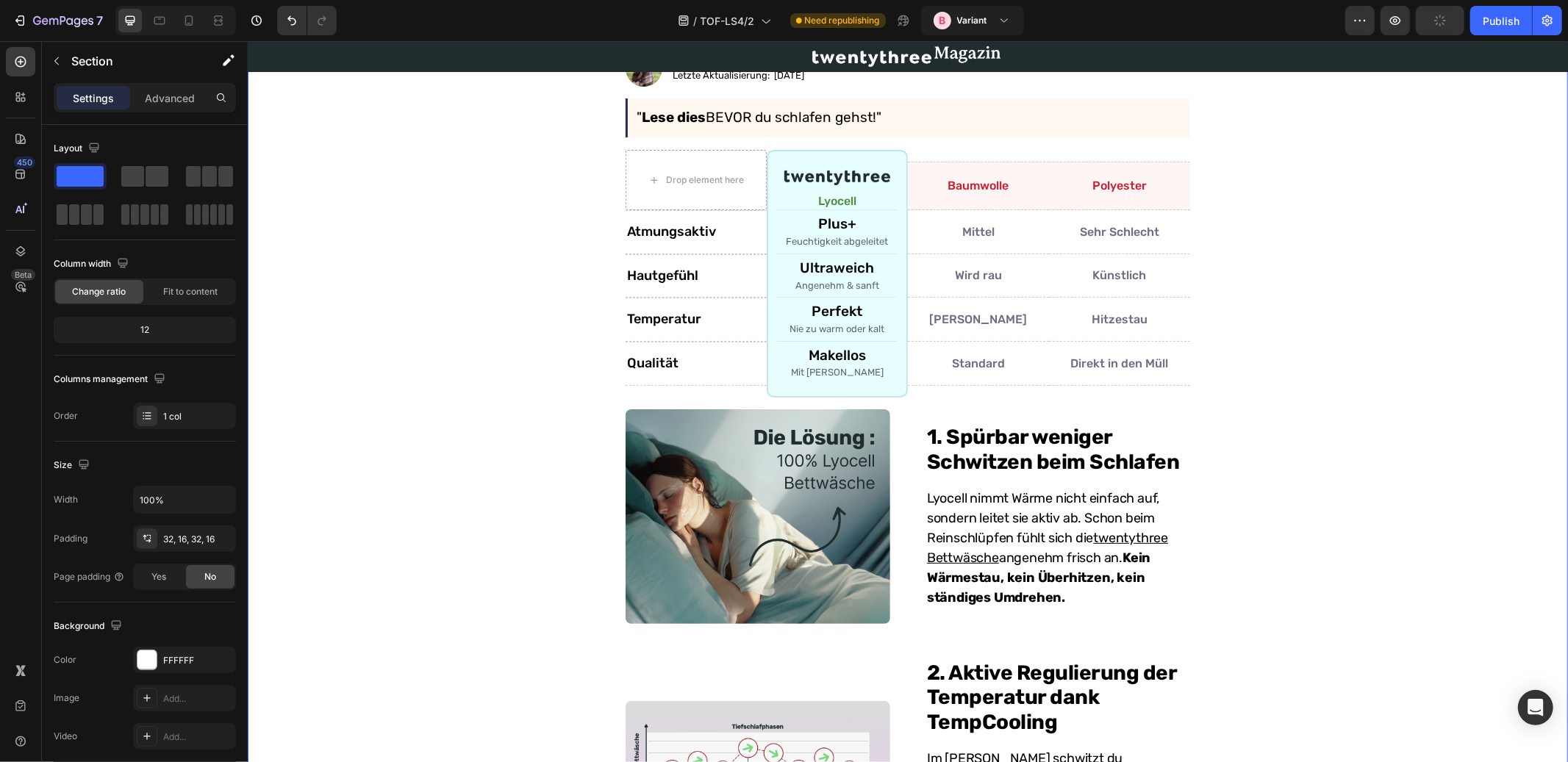
scroll to position [0, 0]
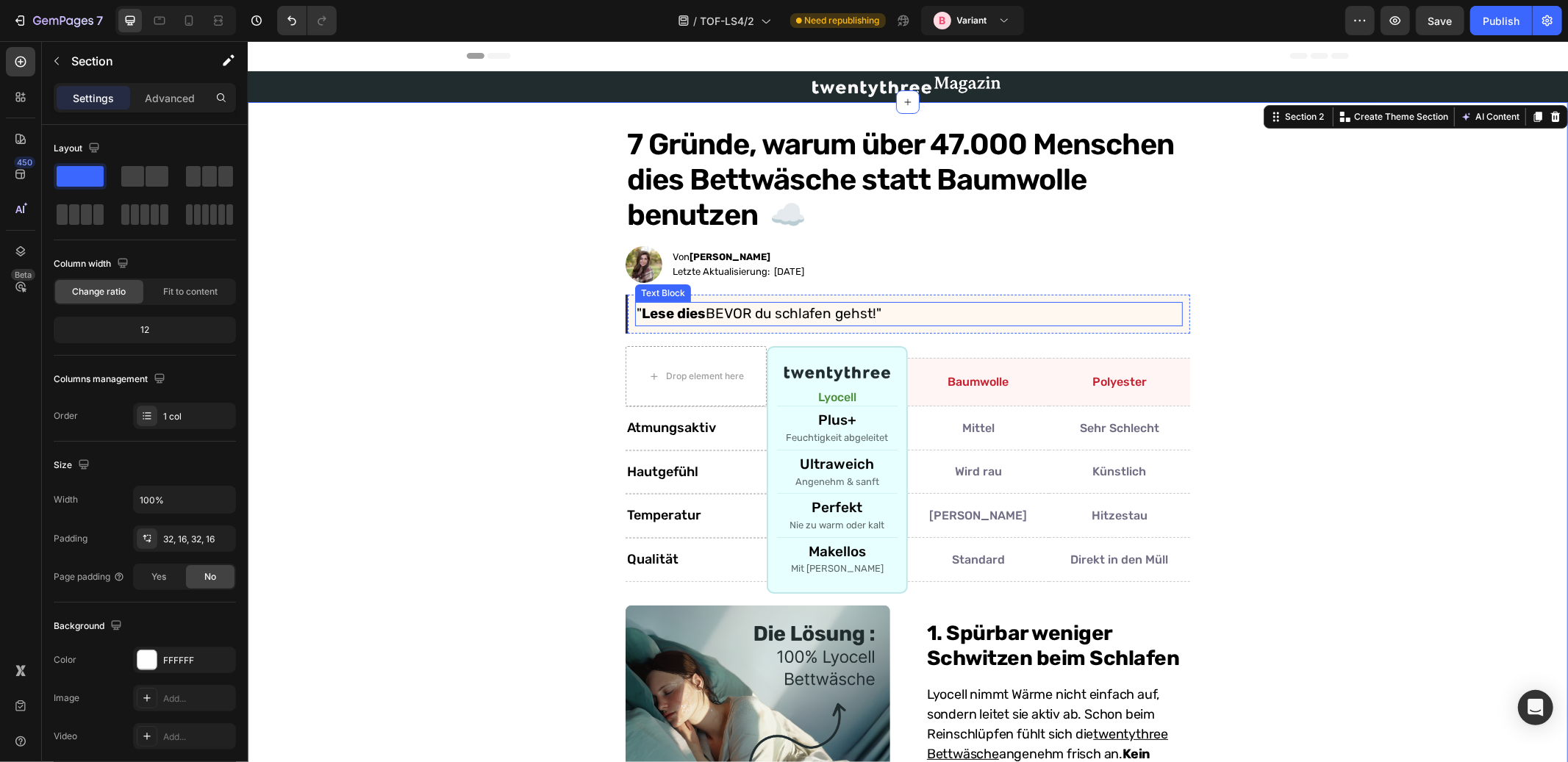
click at [684, 312] on strong "Lese dies" at bounding box center [673, 312] width 64 height 17
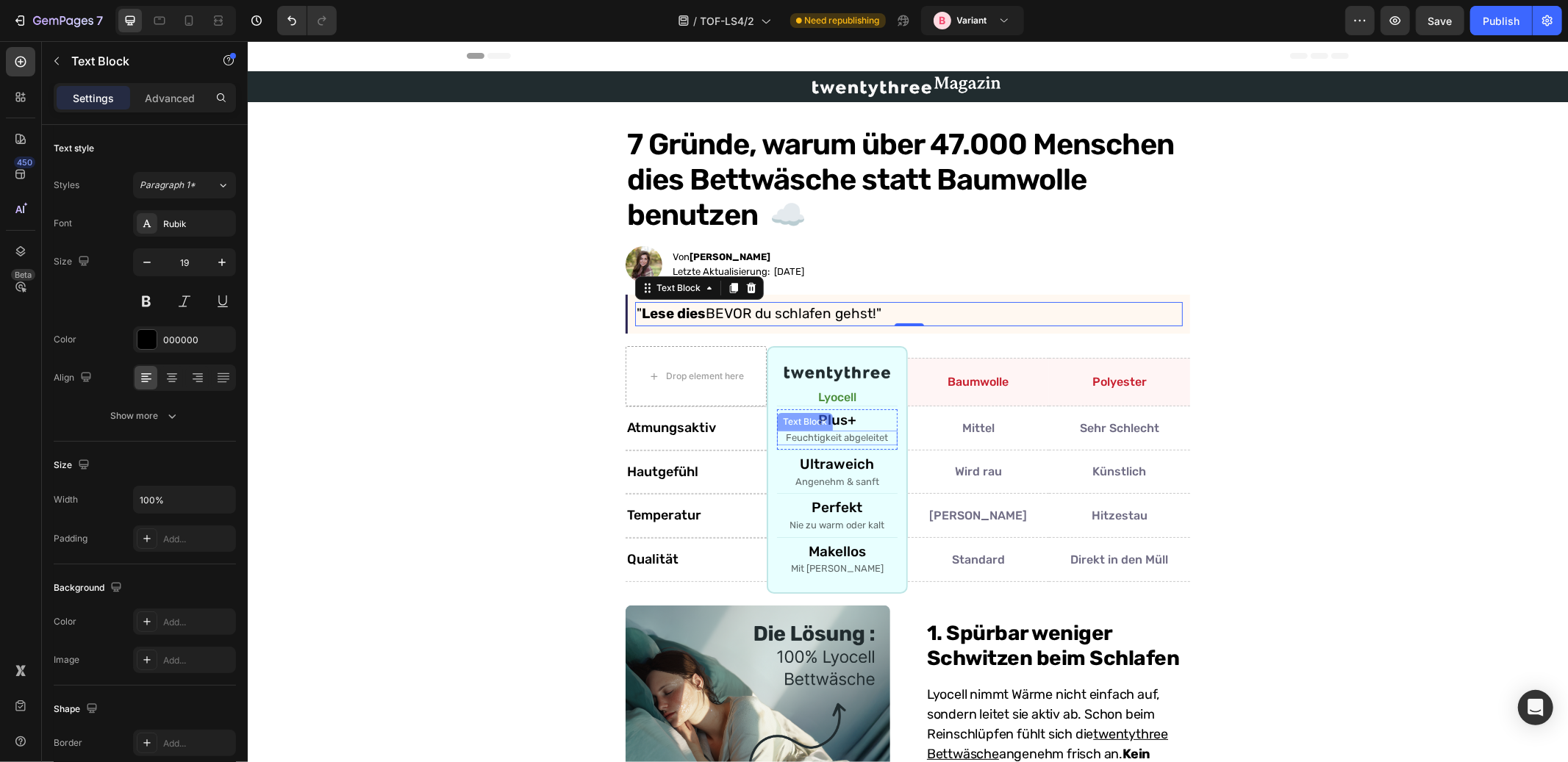
click at [820, 439] on div "Feuchtigkeit abgeleitet Text Block" at bounding box center [837, 437] width 121 height 15
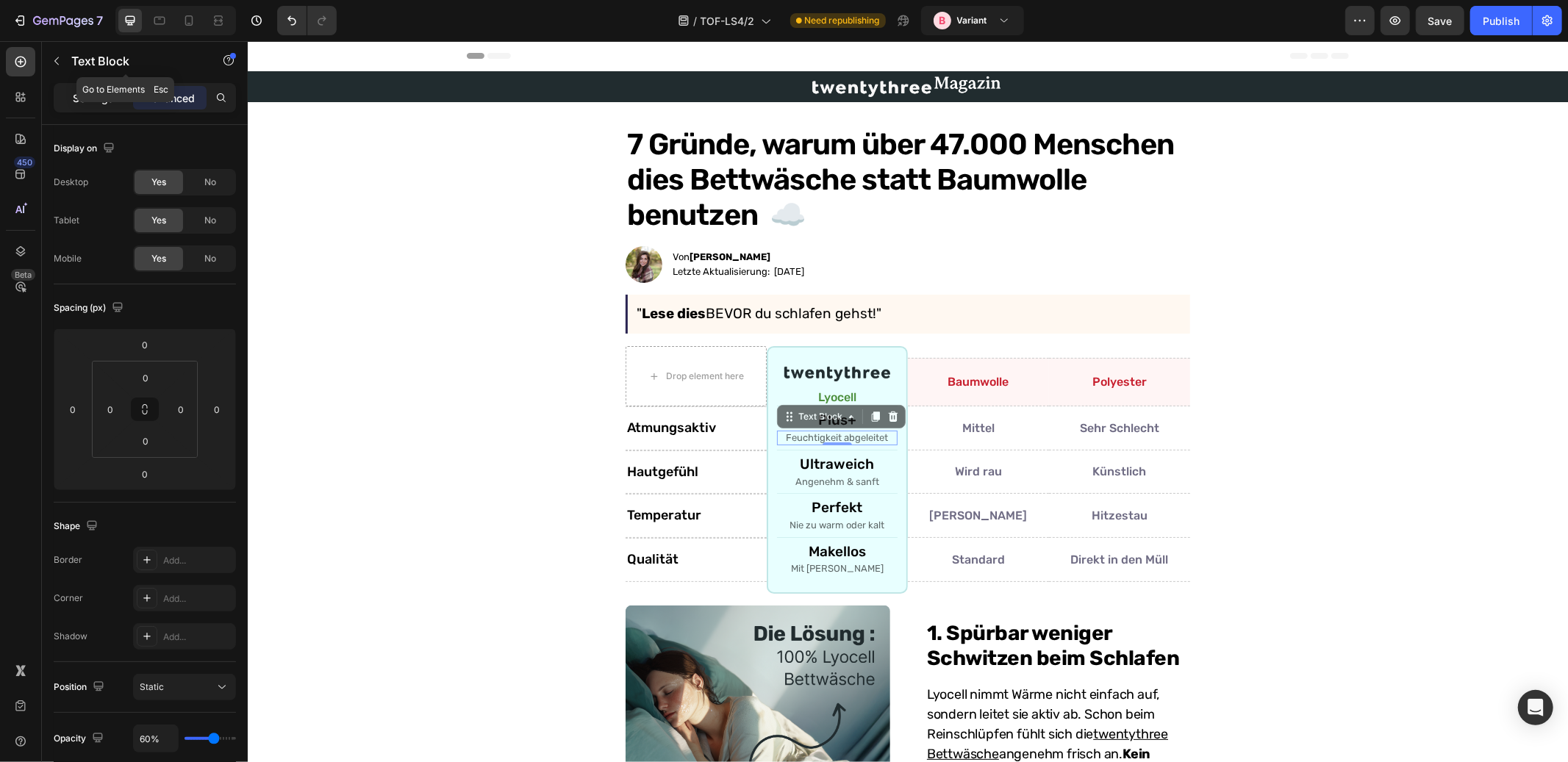
click at [83, 93] on p "Settings" at bounding box center [94, 98] width 41 height 15
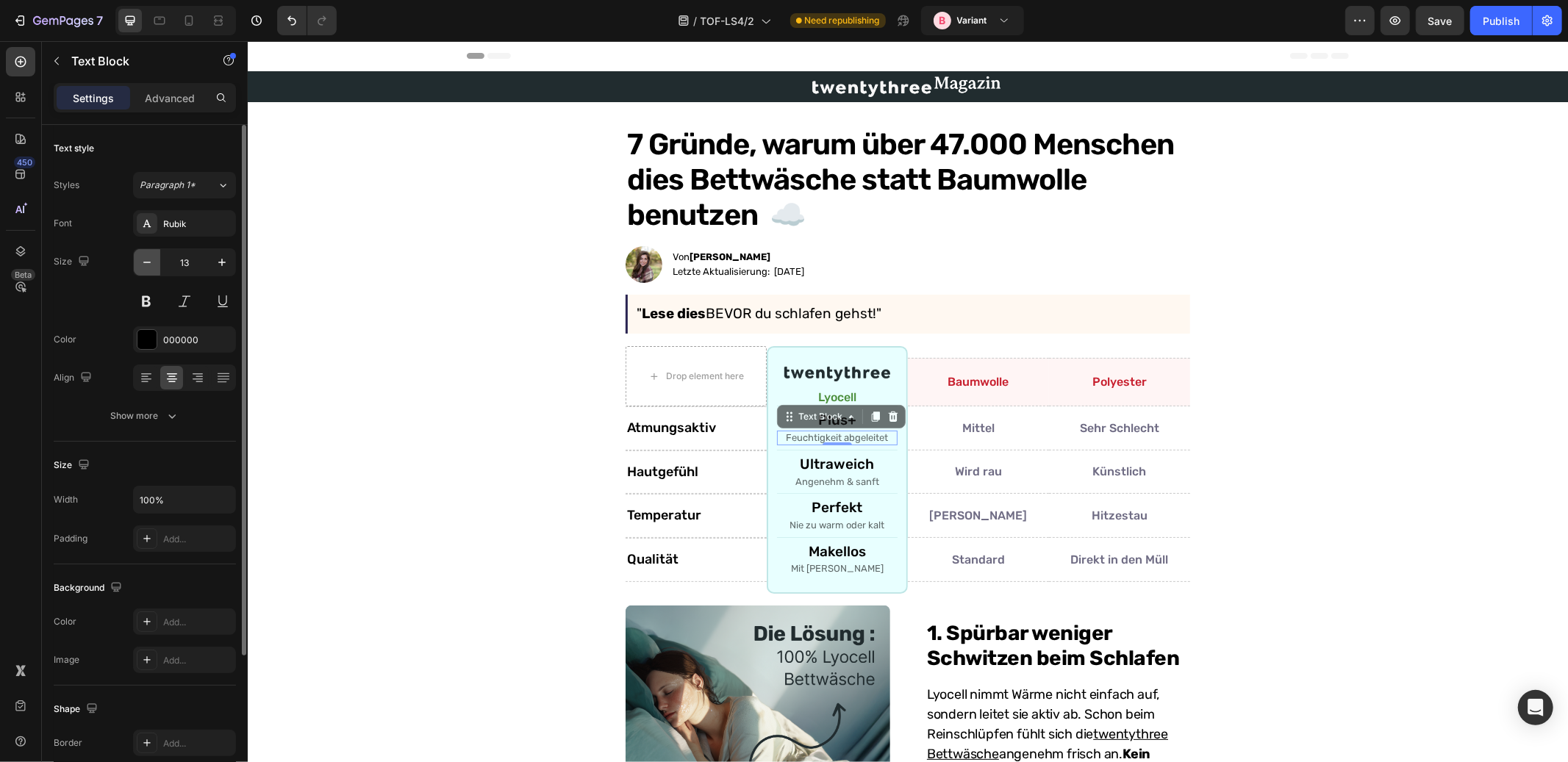
click at [146, 262] on icon "button" at bounding box center [147, 262] width 7 height 1
type input "12"
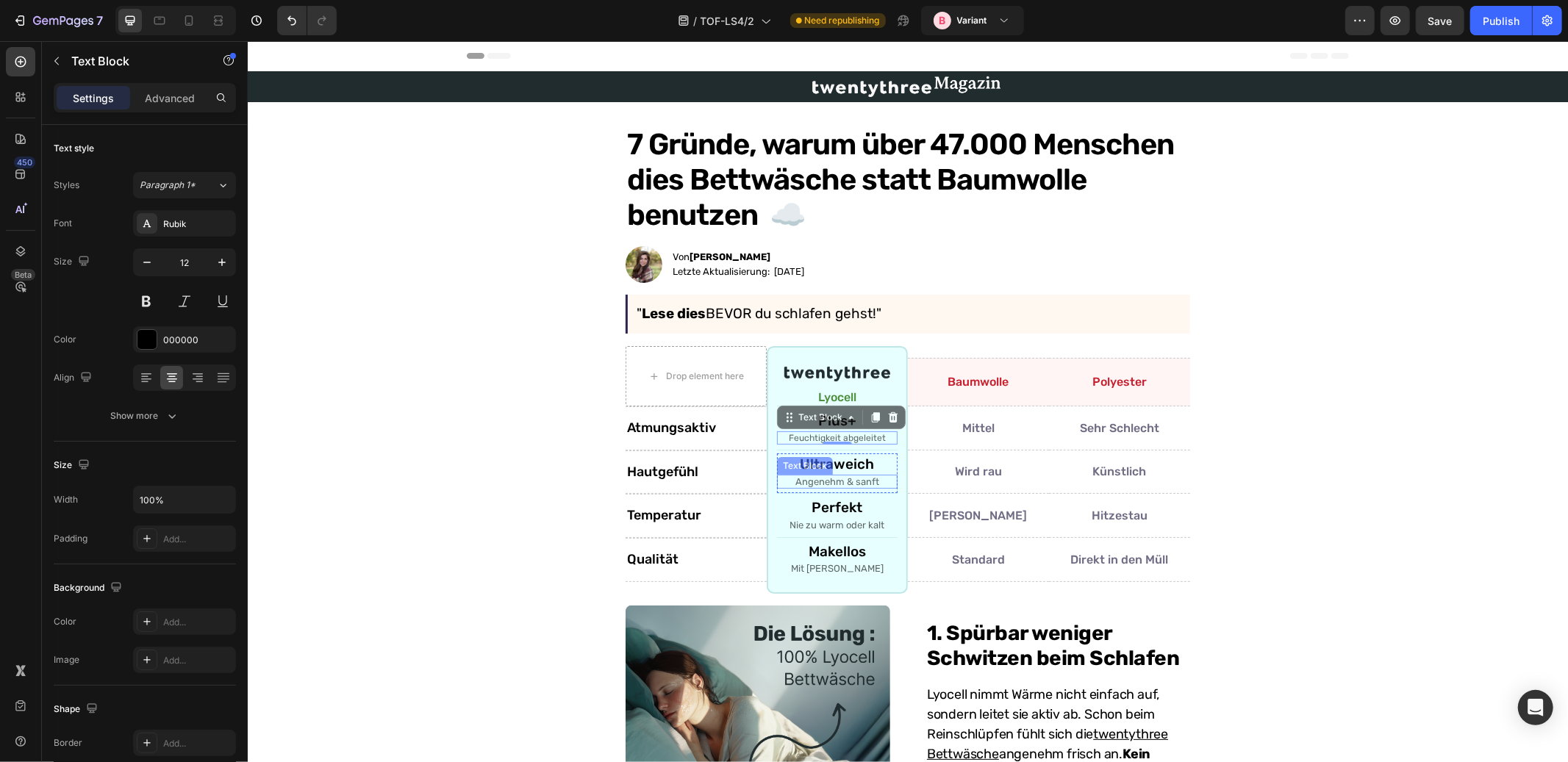
click at [840, 479] on p "Angenehm & sanft" at bounding box center [837, 481] width 118 height 12
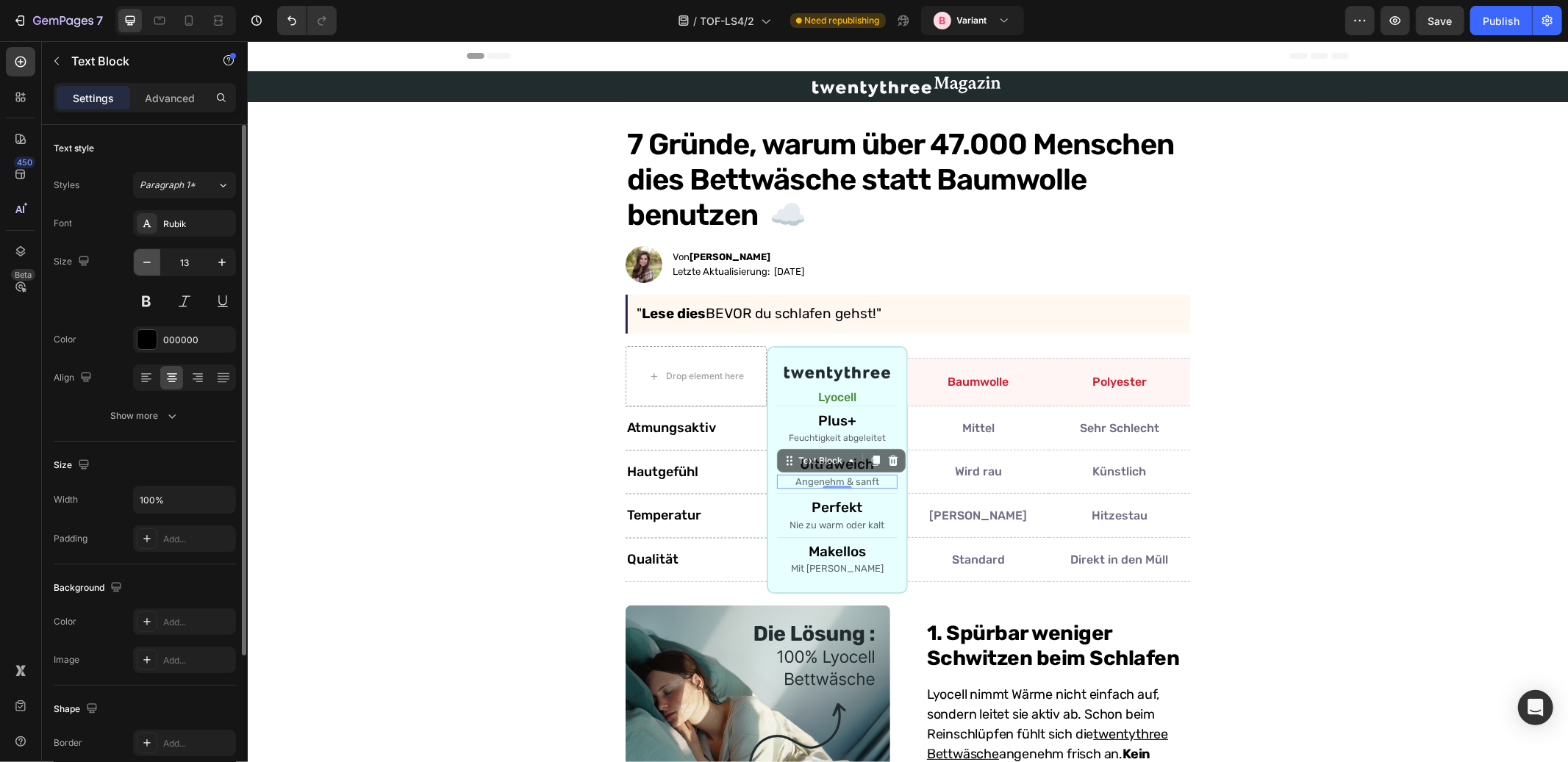
click at [144, 257] on icon "button" at bounding box center [147, 262] width 15 height 15
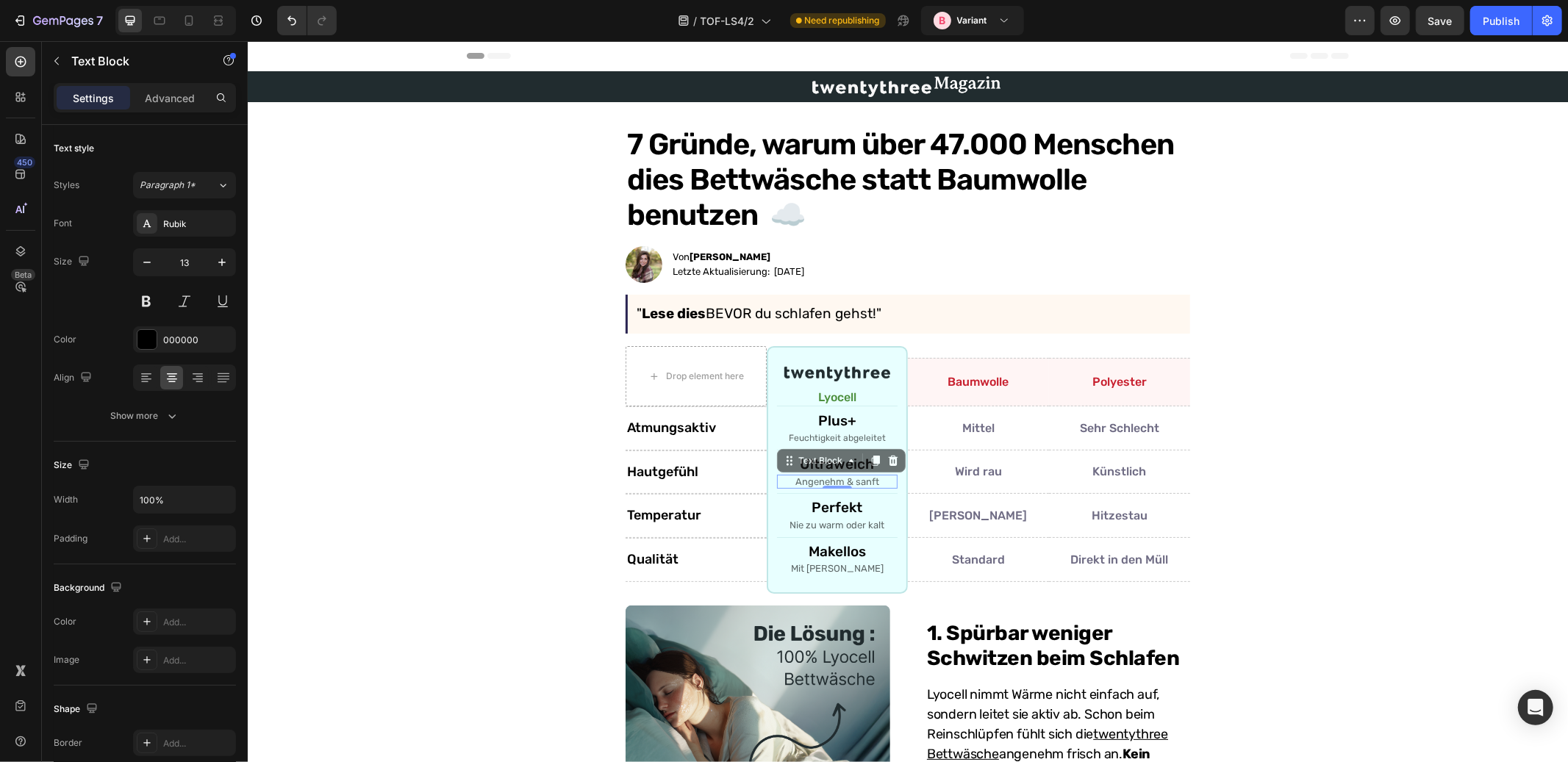
type input "12"
click at [842, 522] on p "Nie zu warm oder kalt" at bounding box center [837, 525] width 118 height 12
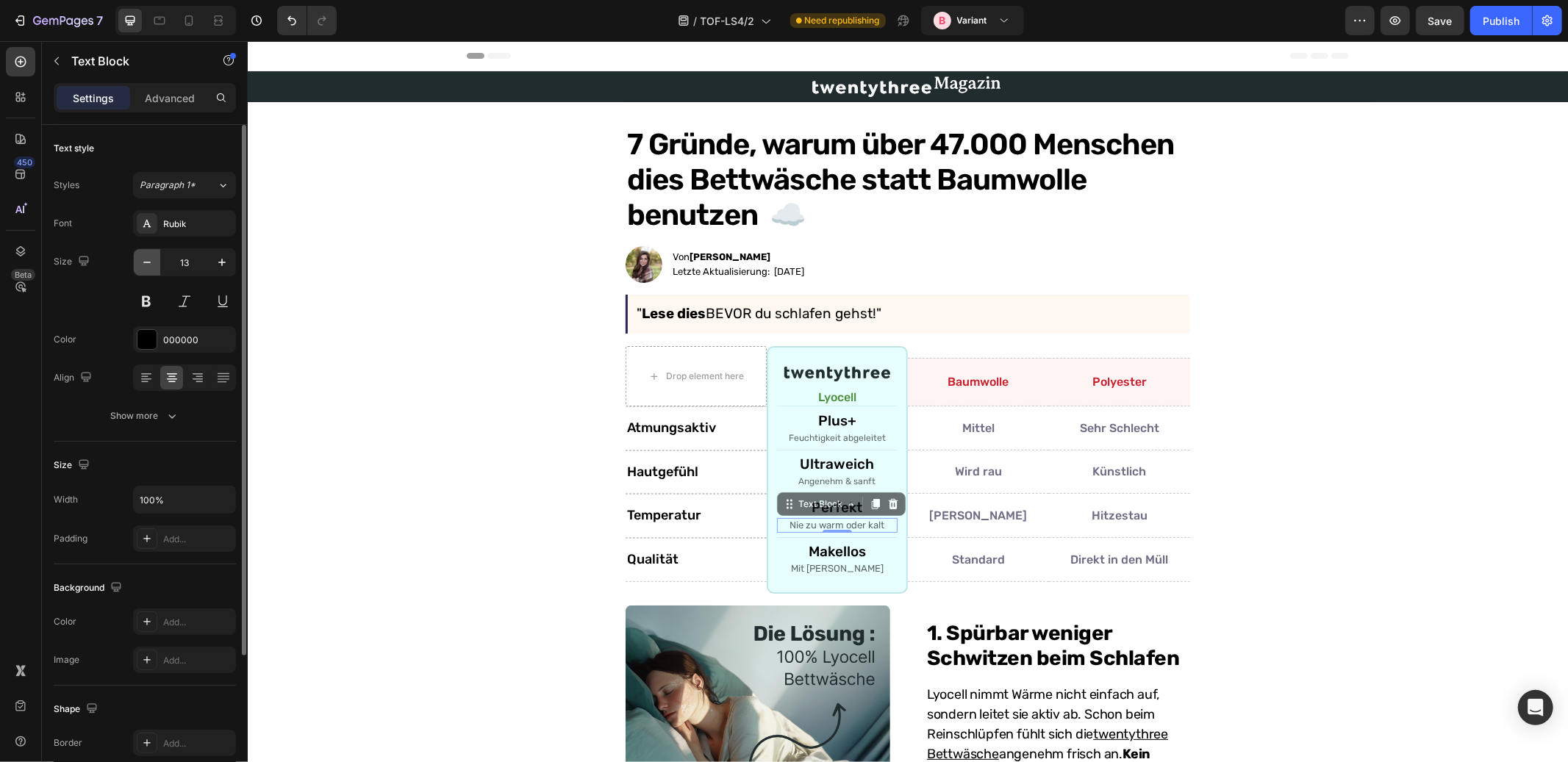
click at [144, 266] on icon "button" at bounding box center [147, 262] width 15 height 15
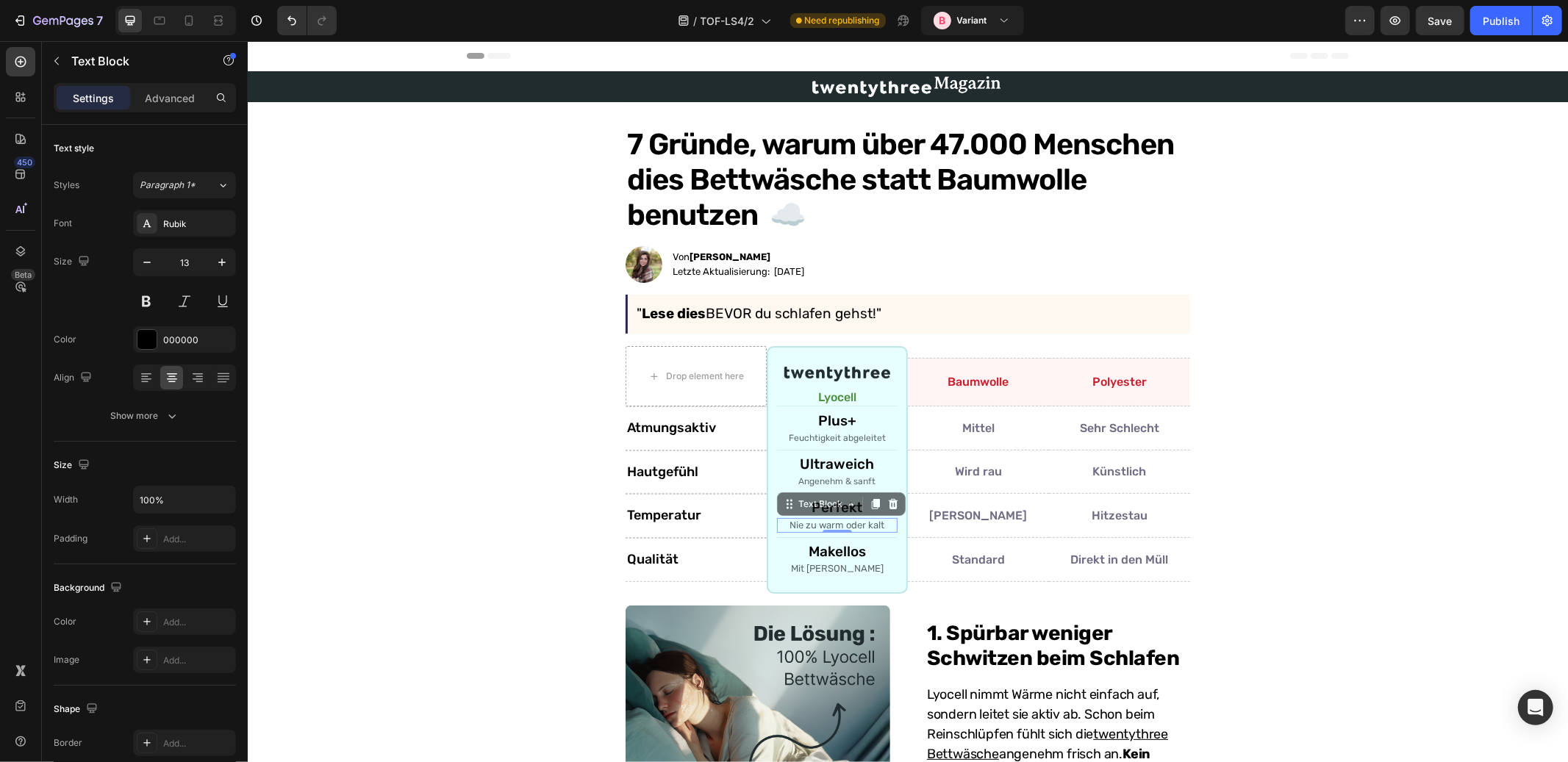
type input "12"
click at [826, 568] on p "Mit Waschen weicher" at bounding box center [837, 568] width 118 height 12
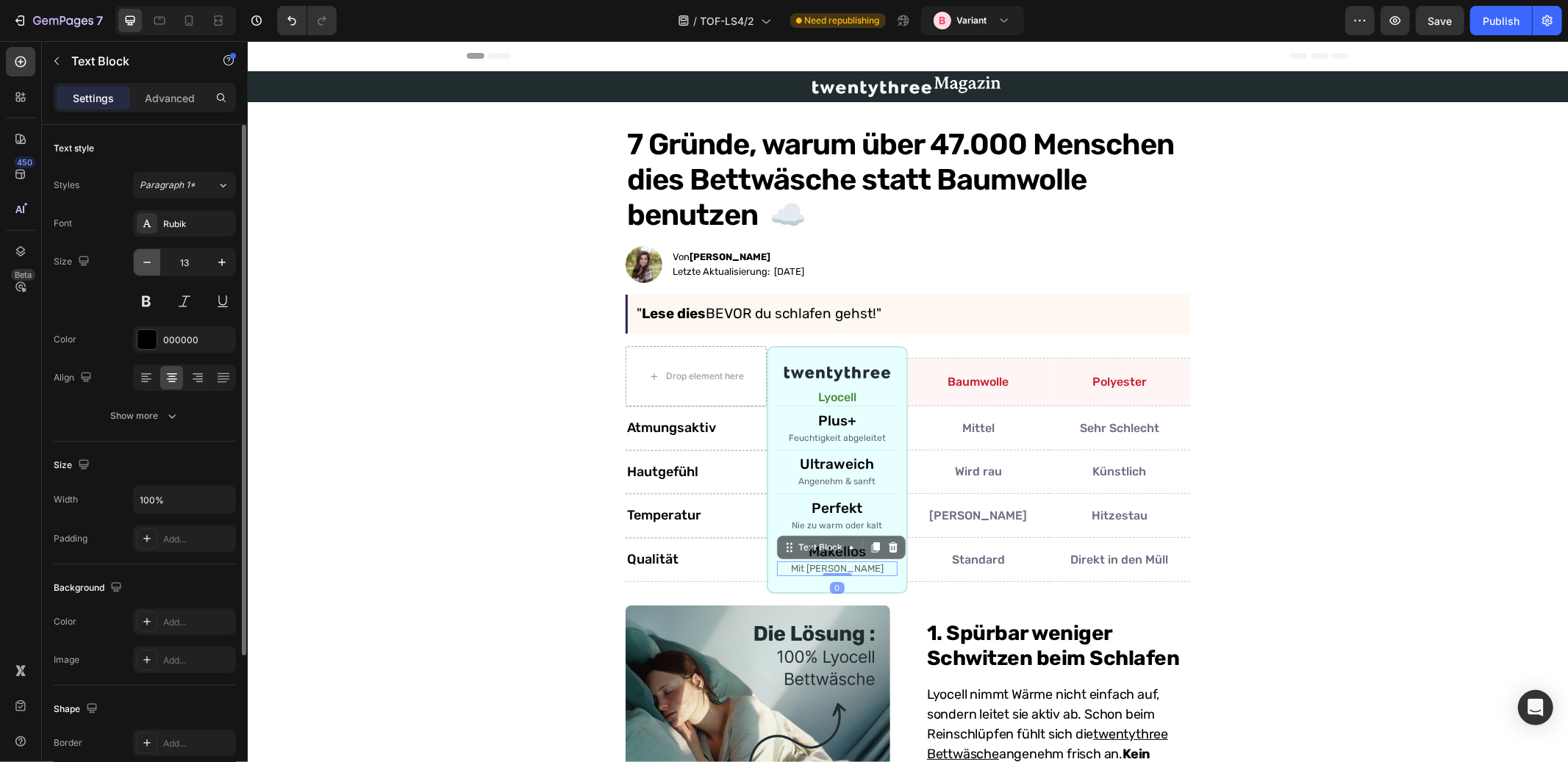
click at [144, 260] on icon "button" at bounding box center [147, 262] width 15 height 15
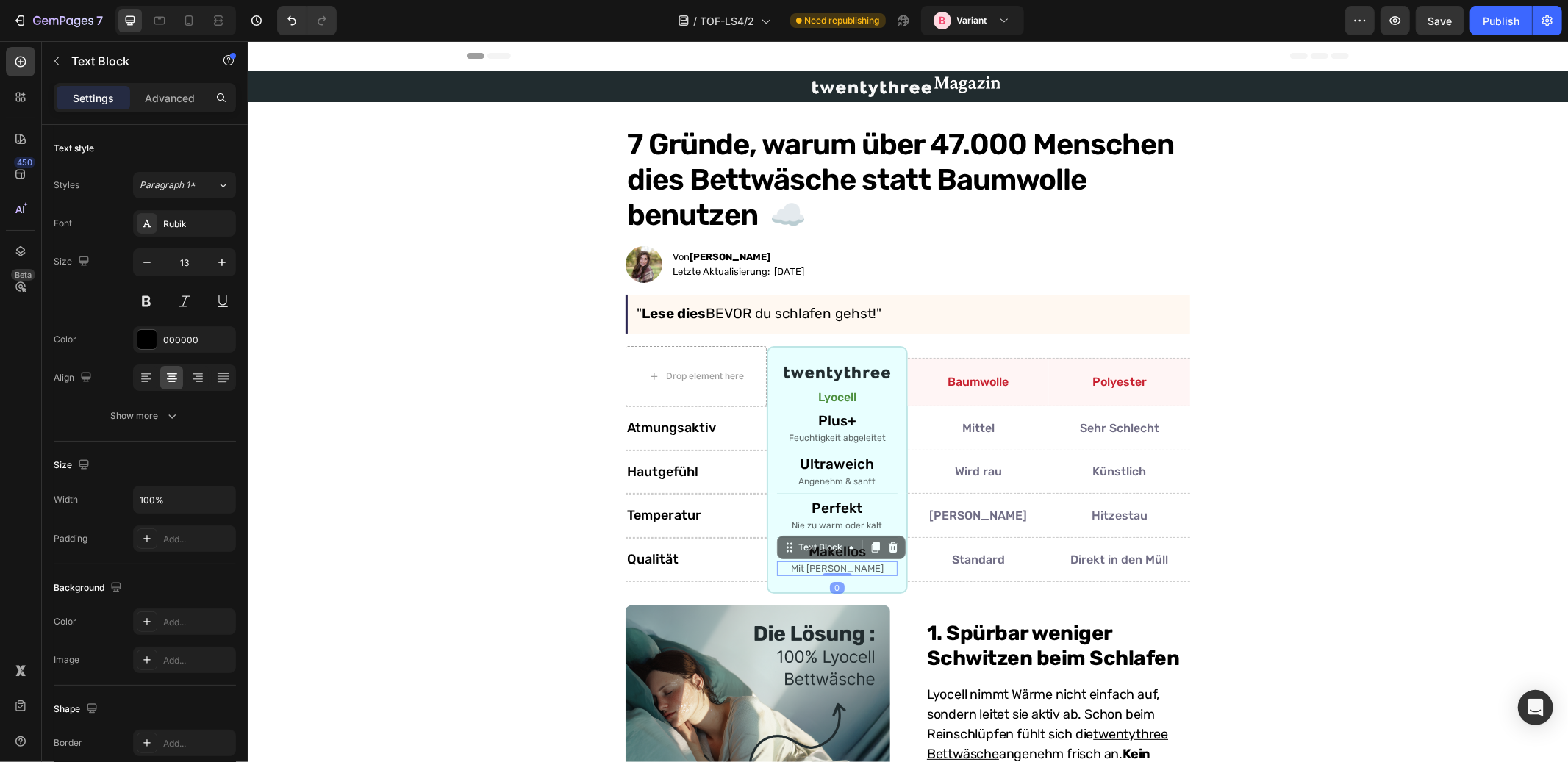
type input "12"
click at [823, 419] on p "Plus+" at bounding box center [837, 421] width 118 height 17
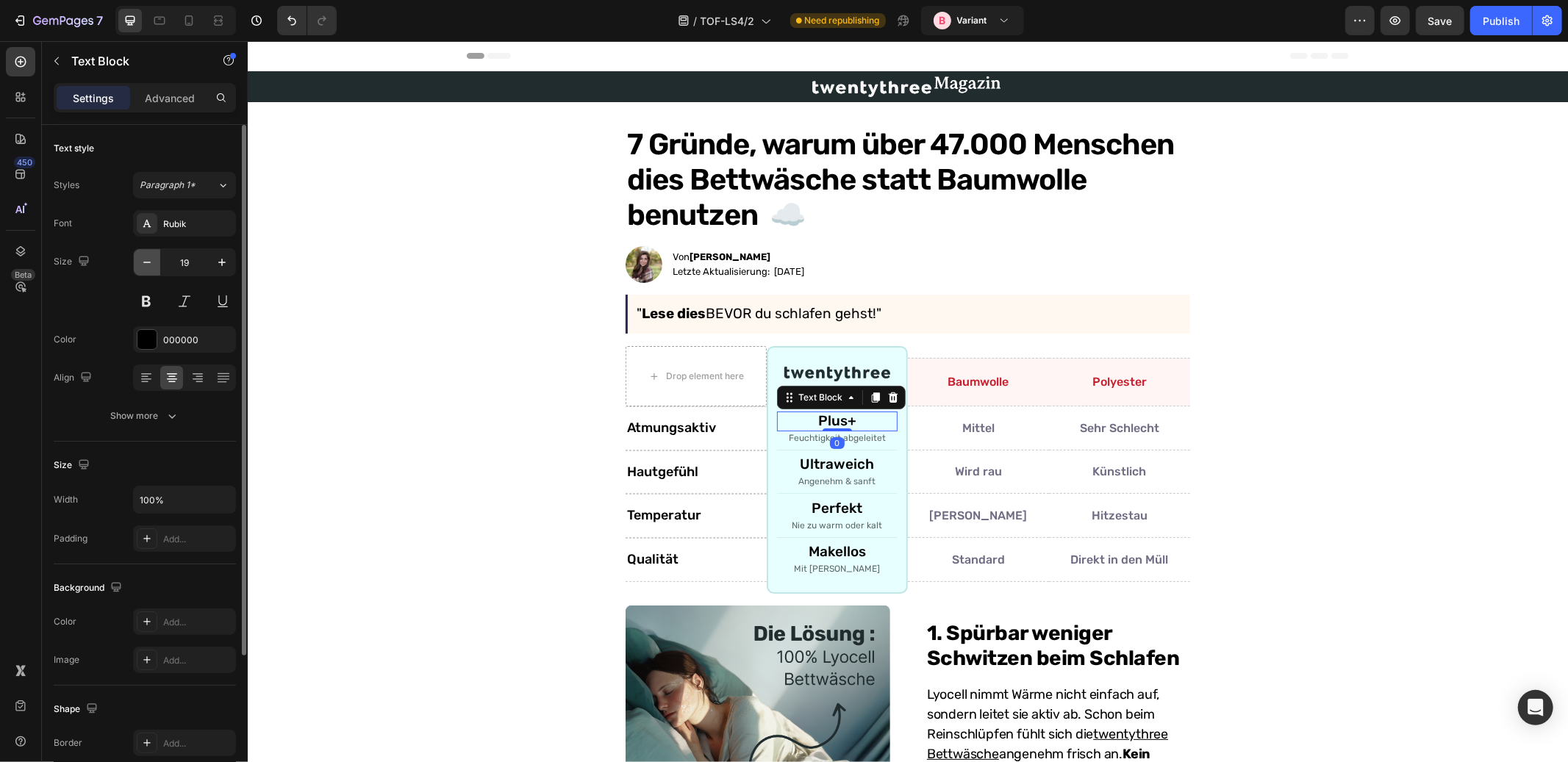
click at [149, 264] on icon "button" at bounding box center [147, 262] width 15 height 15
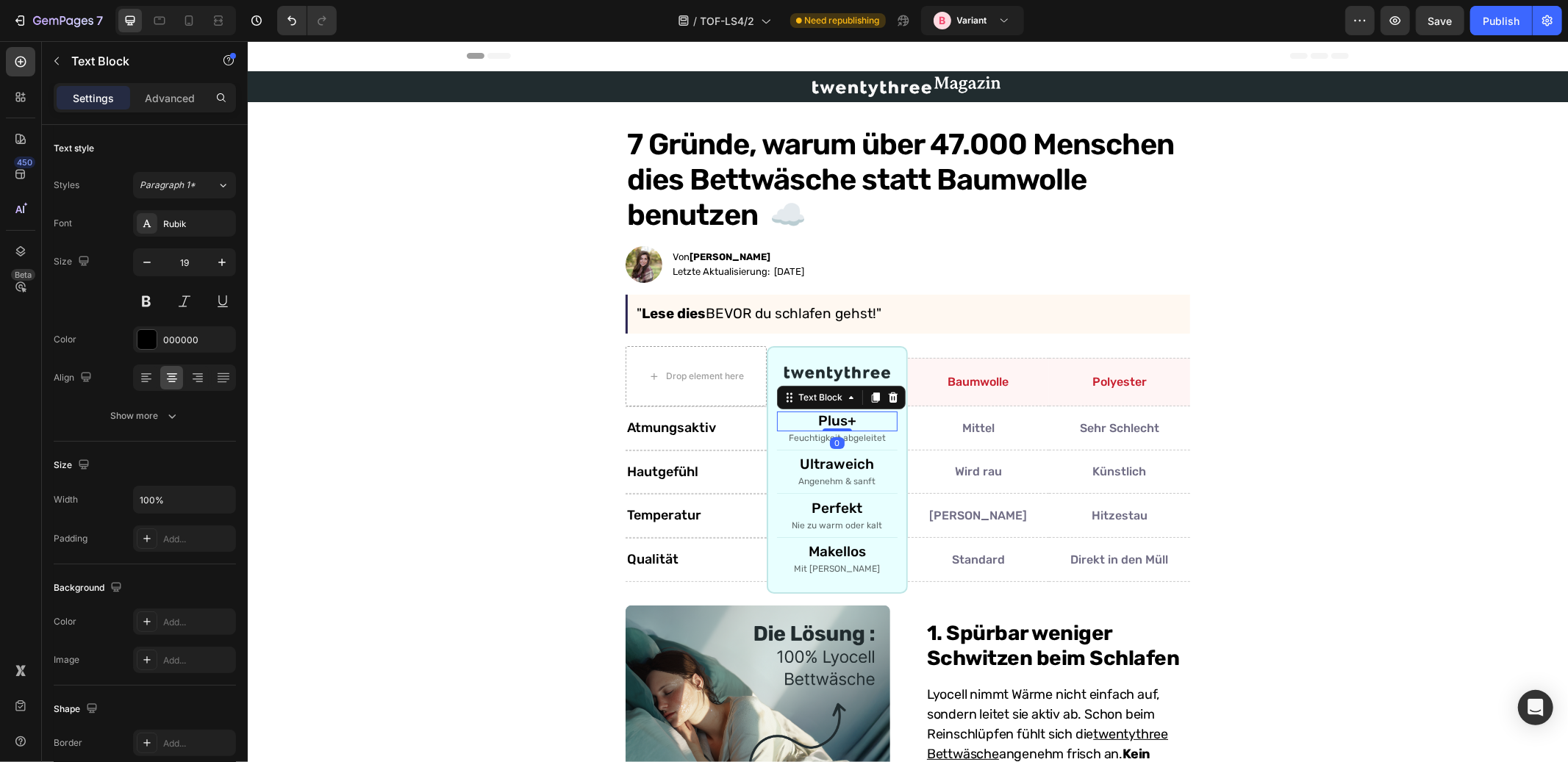
type input "18"
click at [853, 461] on p "Ultraweich" at bounding box center [837, 464] width 118 height 17
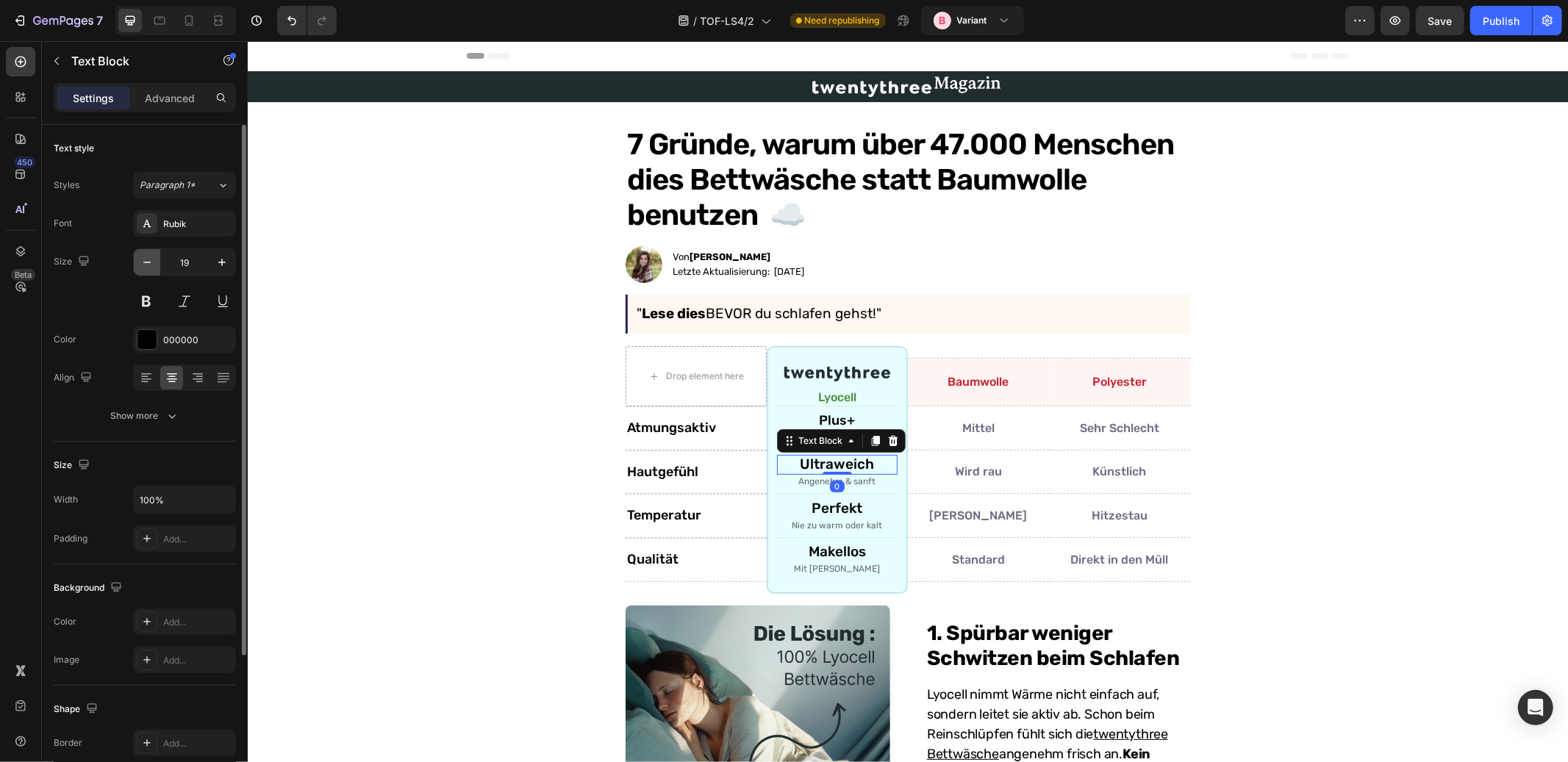
click at [148, 266] on icon "button" at bounding box center [147, 262] width 15 height 15
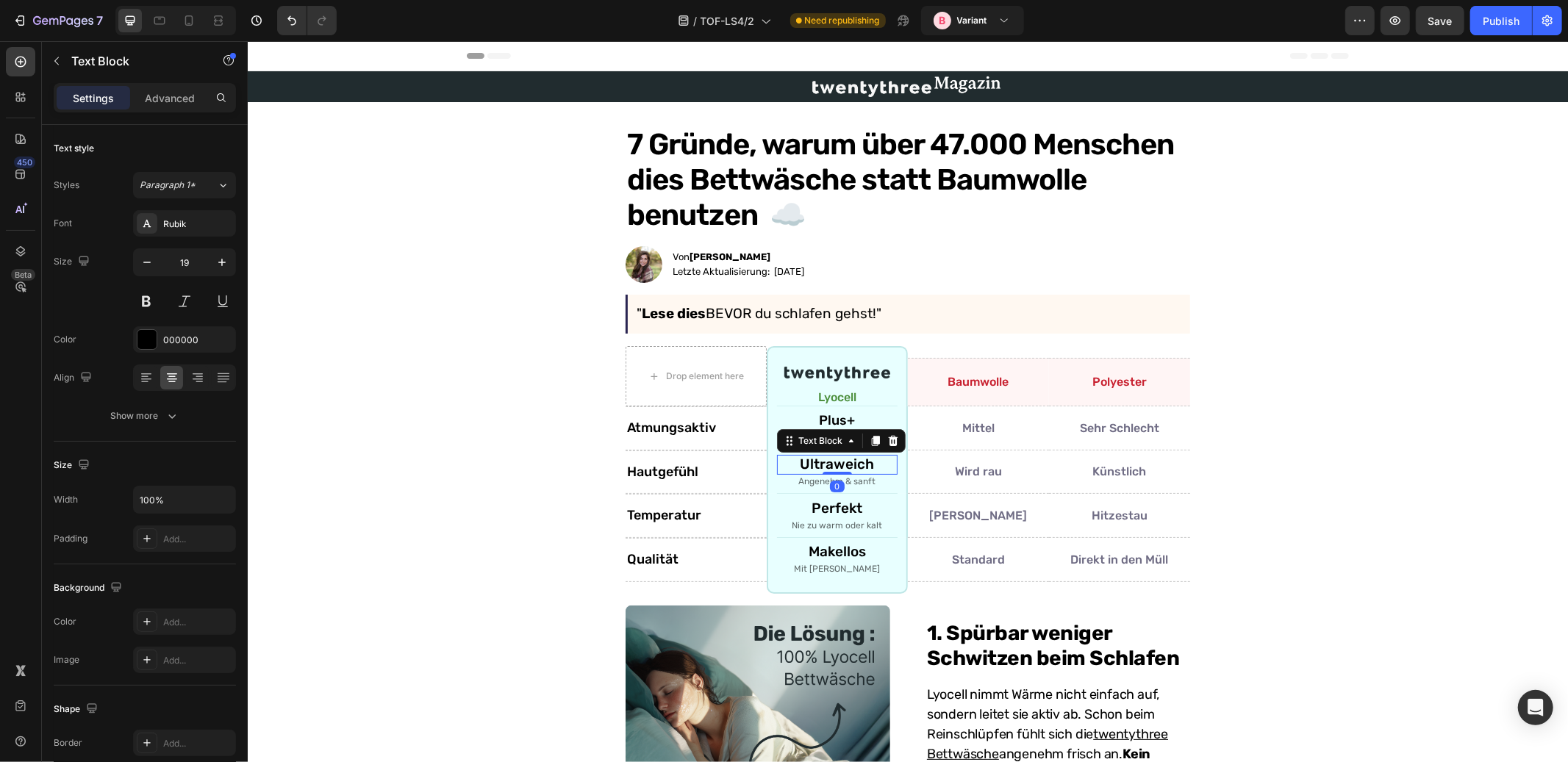
type input "18"
click at [845, 507] on p "Perfekt" at bounding box center [837, 508] width 118 height 17
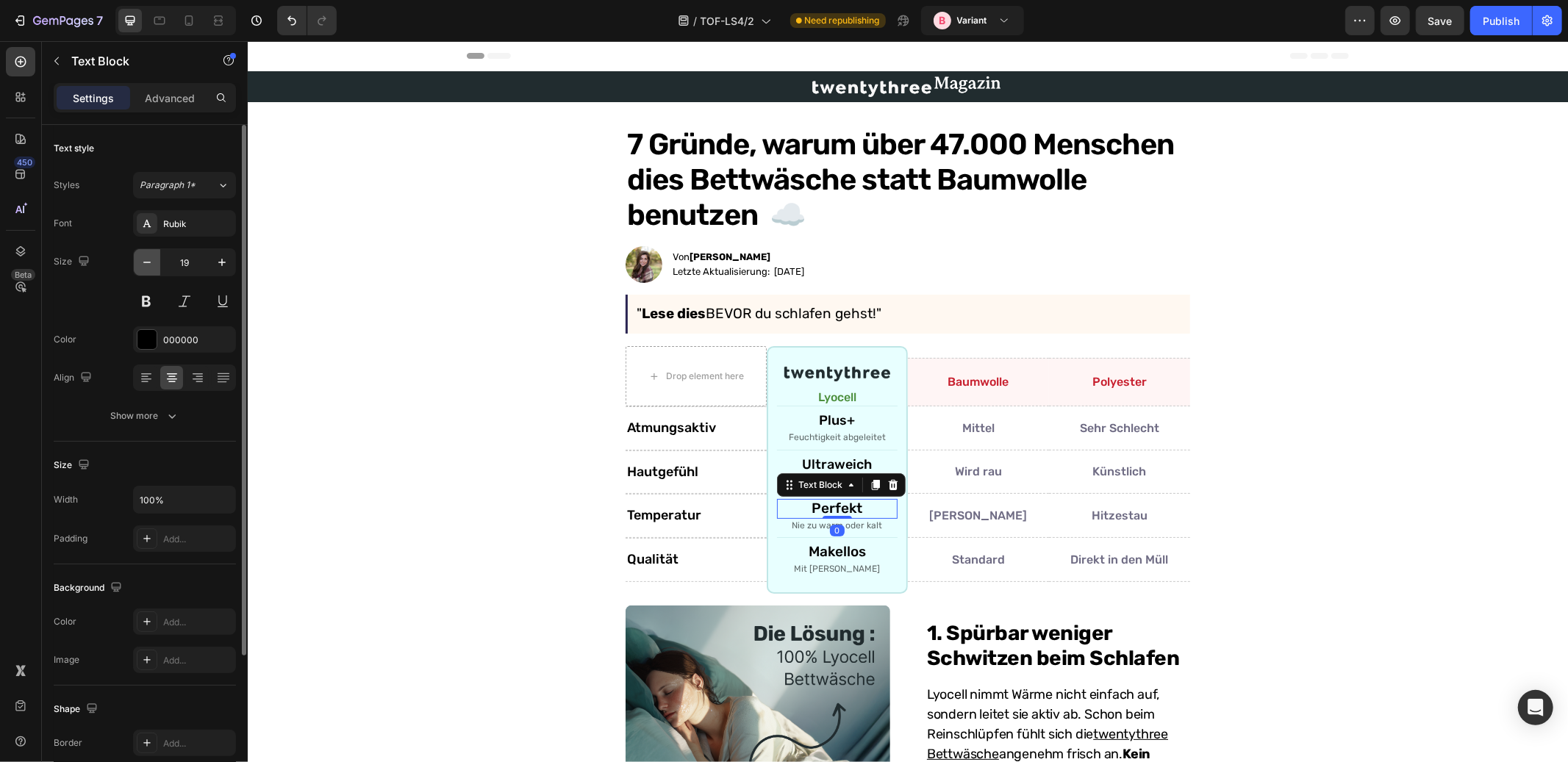
click at [142, 263] on icon "button" at bounding box center [147, 262] width 15 height 15
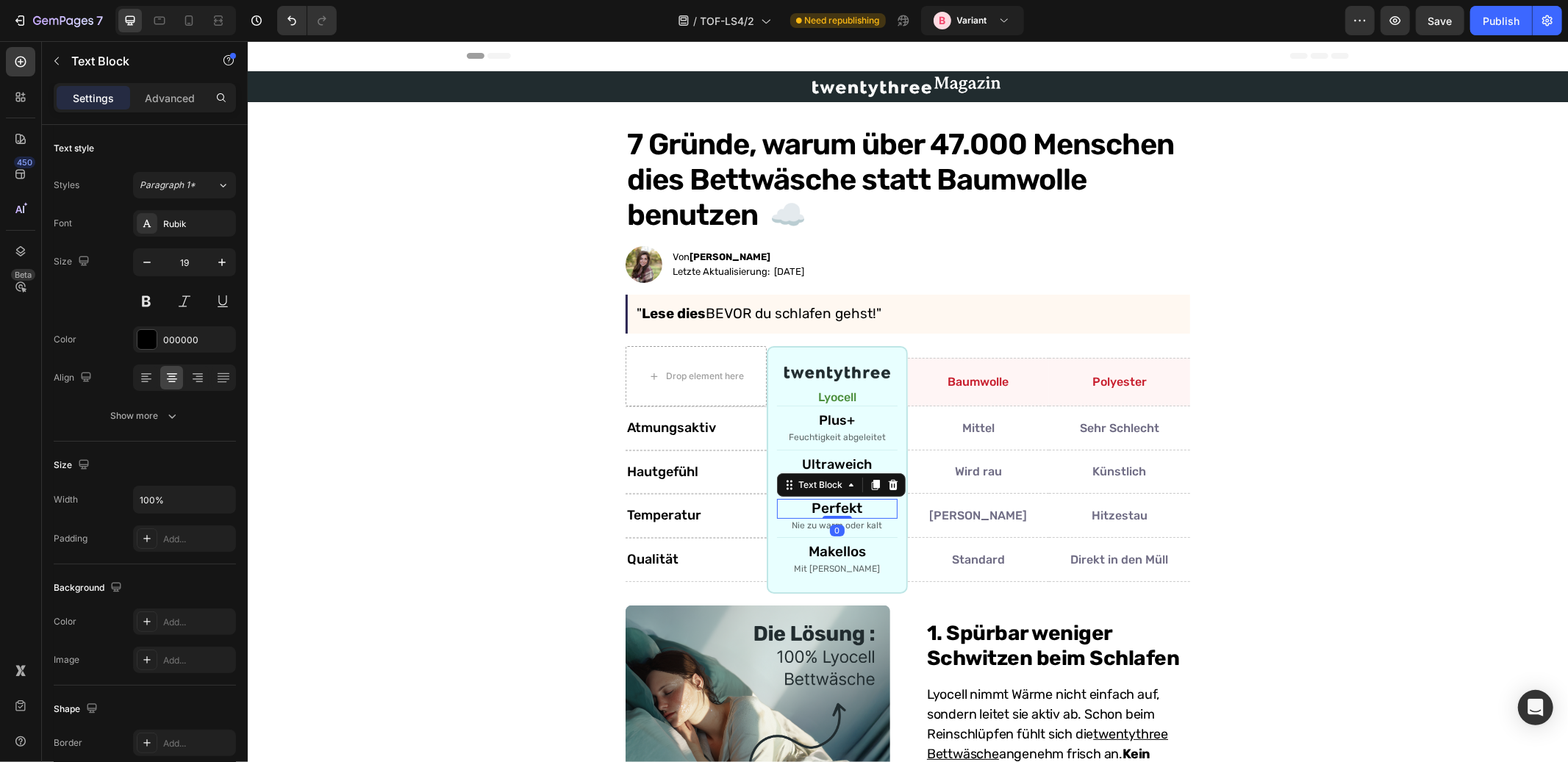
type input "18"
click at [812, 548] on p "Makellos" at bounding box center [837, 551] width 118 height 17
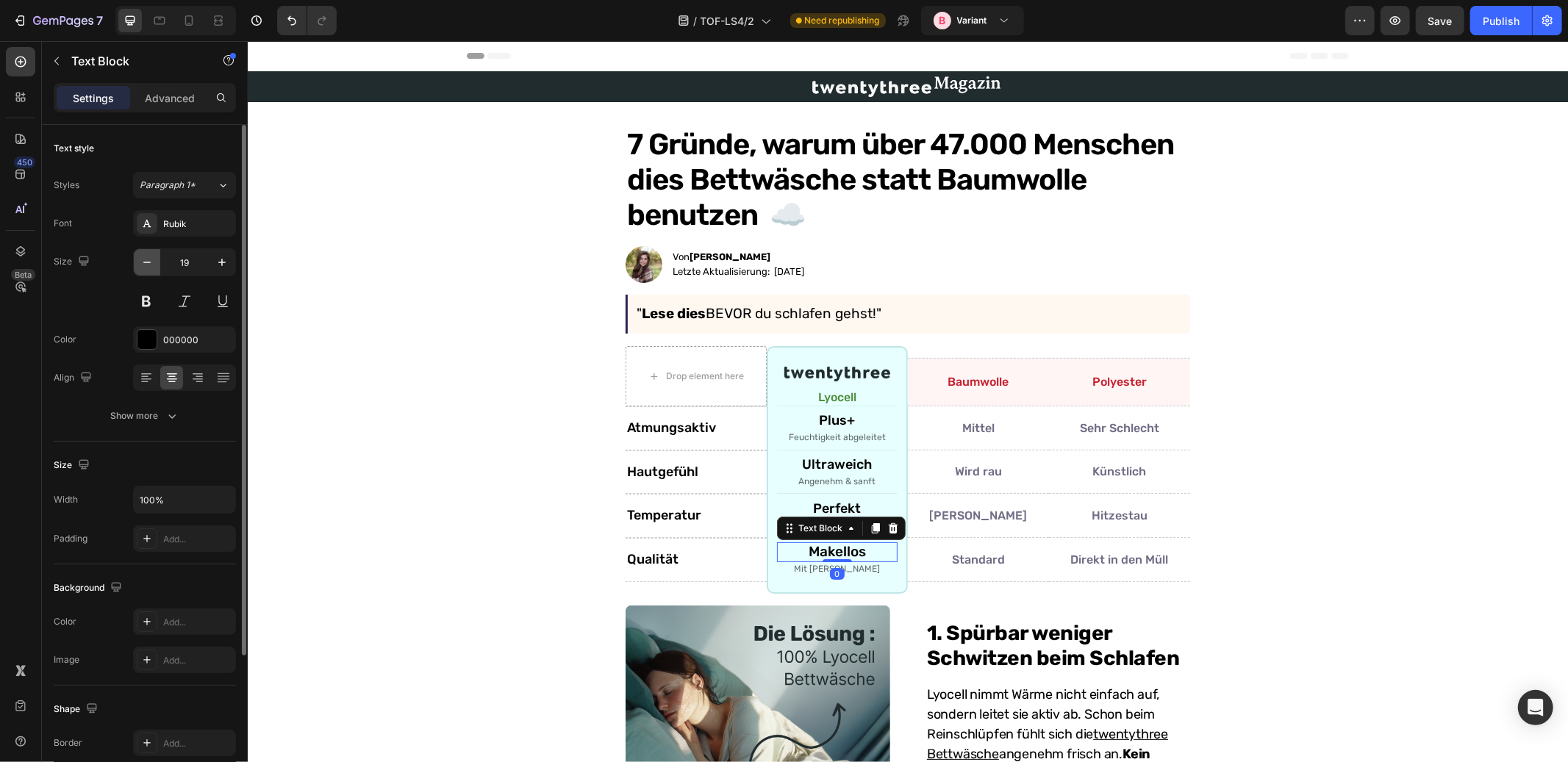
click at [151, 268] on icon "button" at bounding box center [147, 262] width 15 height 15
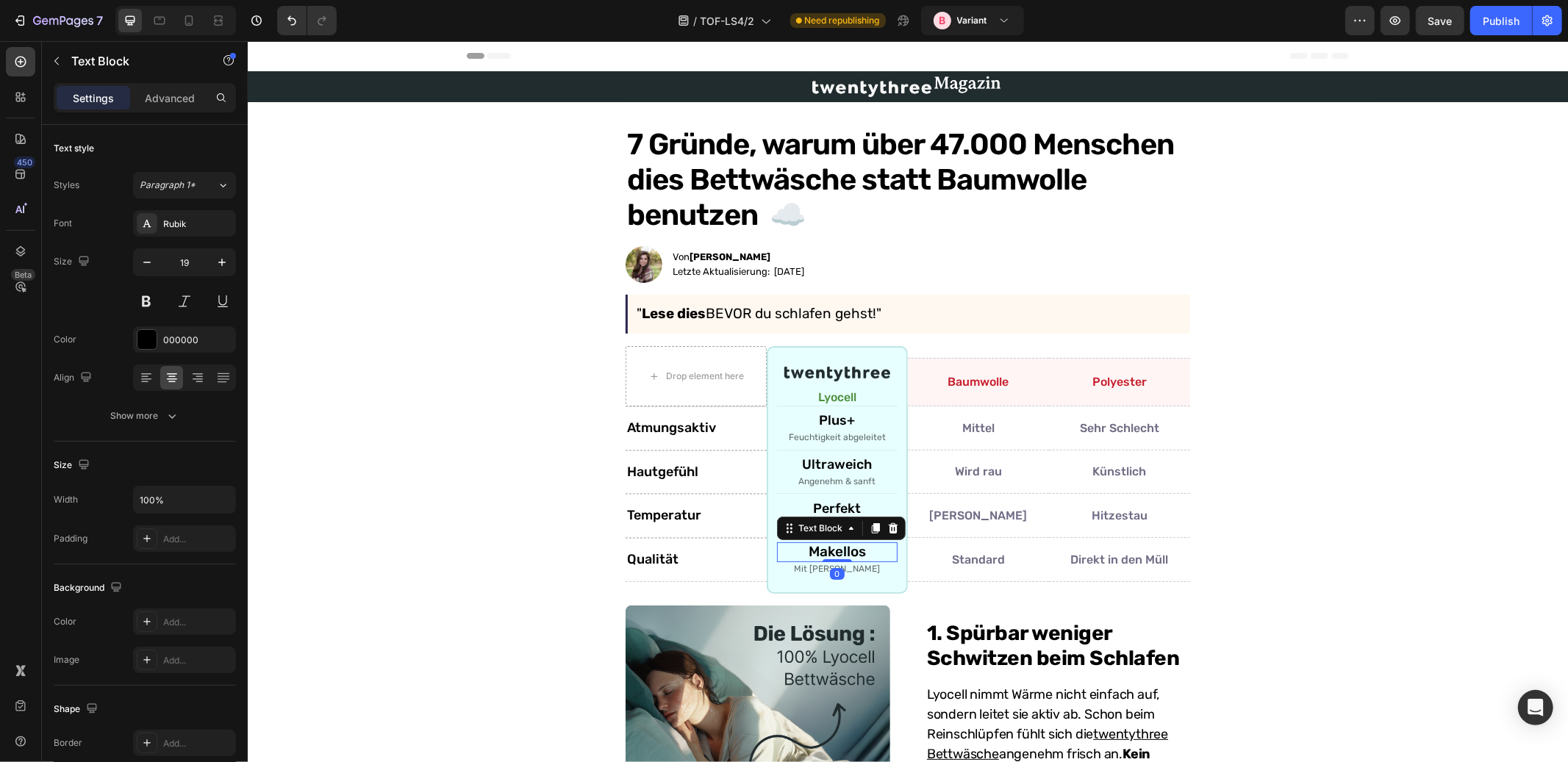
type input "18"
click at [651, 426] on p "Atmungsaktiv" at bounding box center [696, 428] width 139 height 16
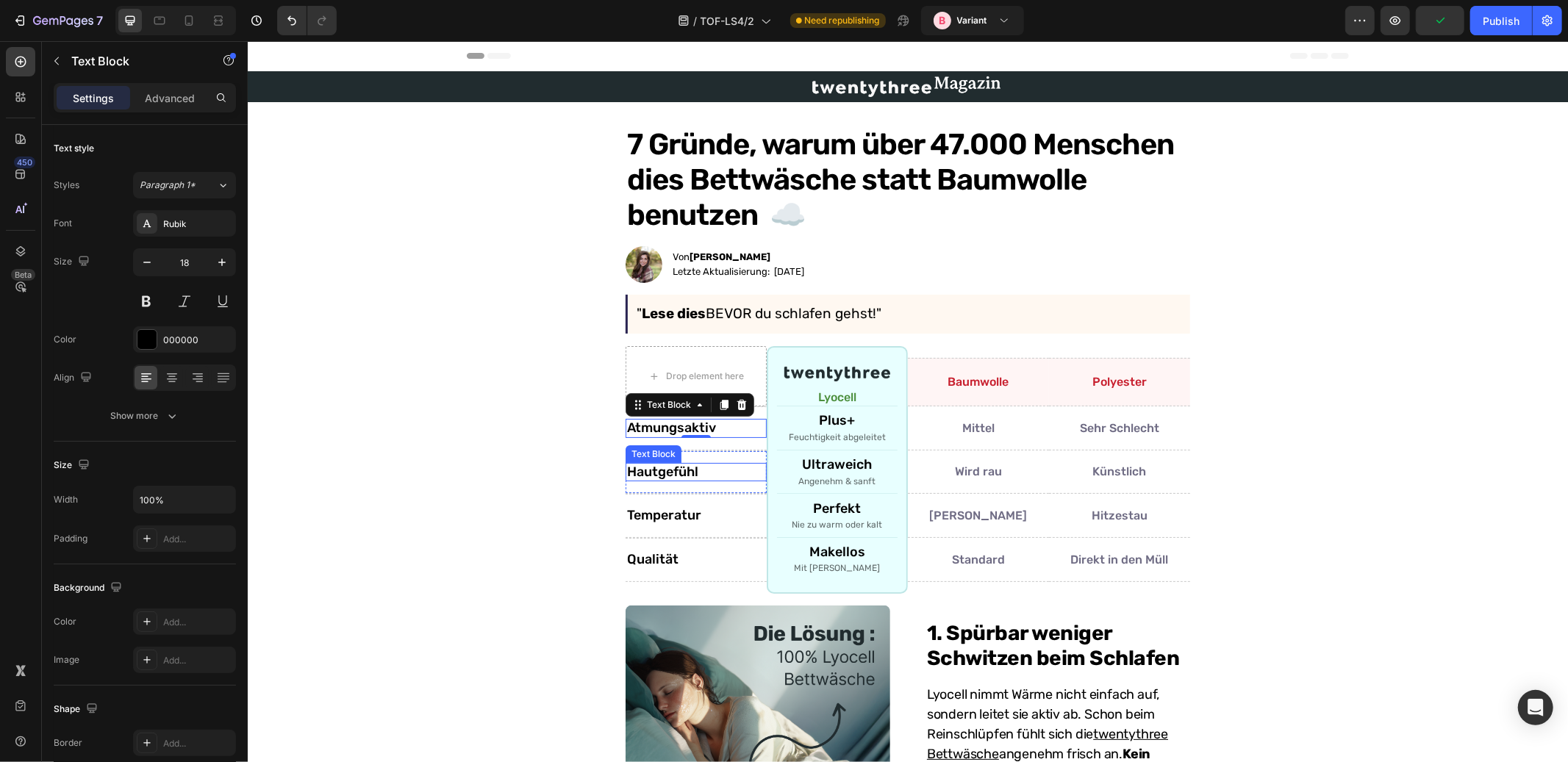
click at [659, 470] on p "Hautgefühl" at bounding box center [696, 472] width 139 height 16
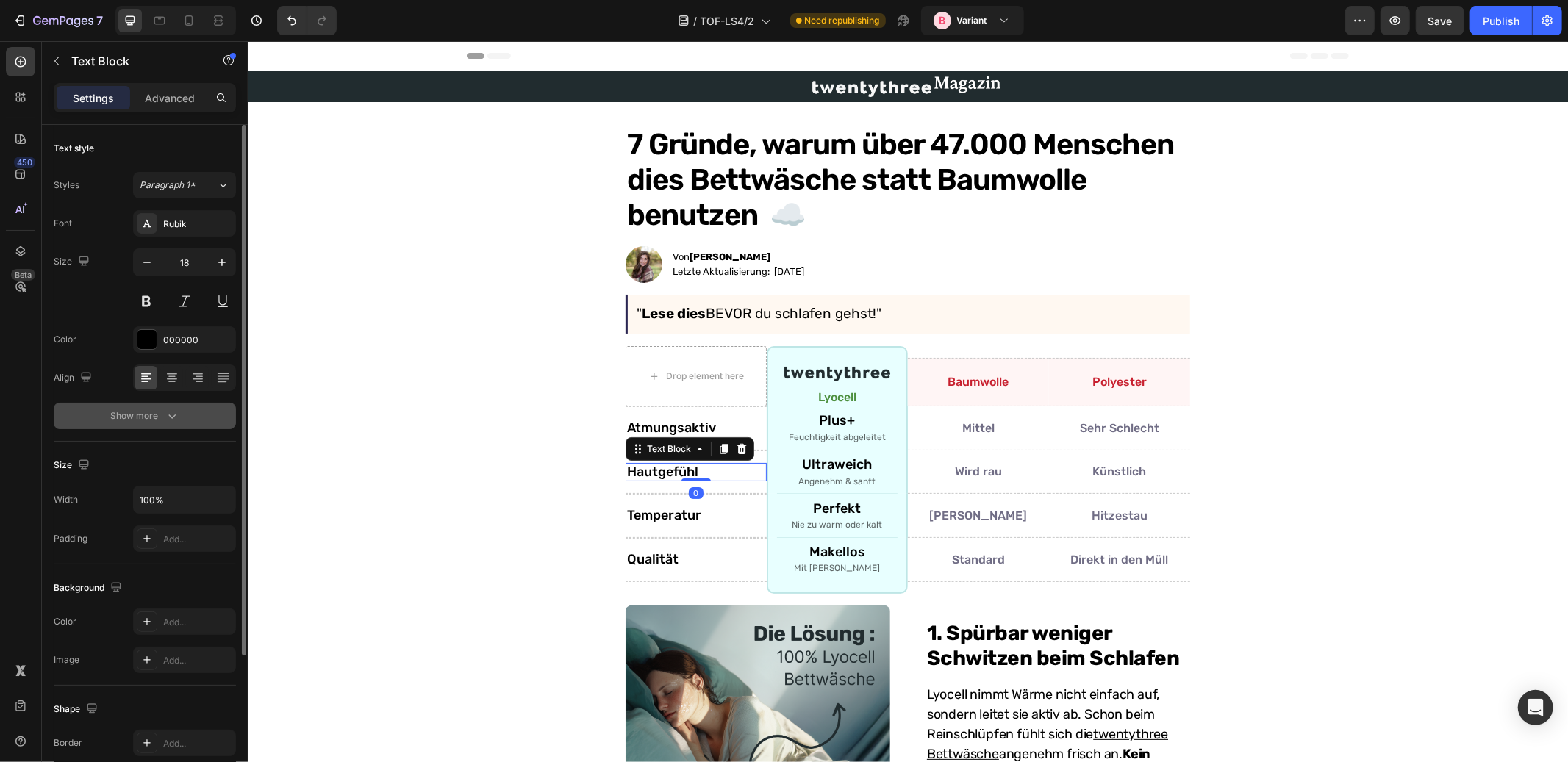
click at [161, 415] on div "Show more" at bounding box center [145, 416] width 69 height 15
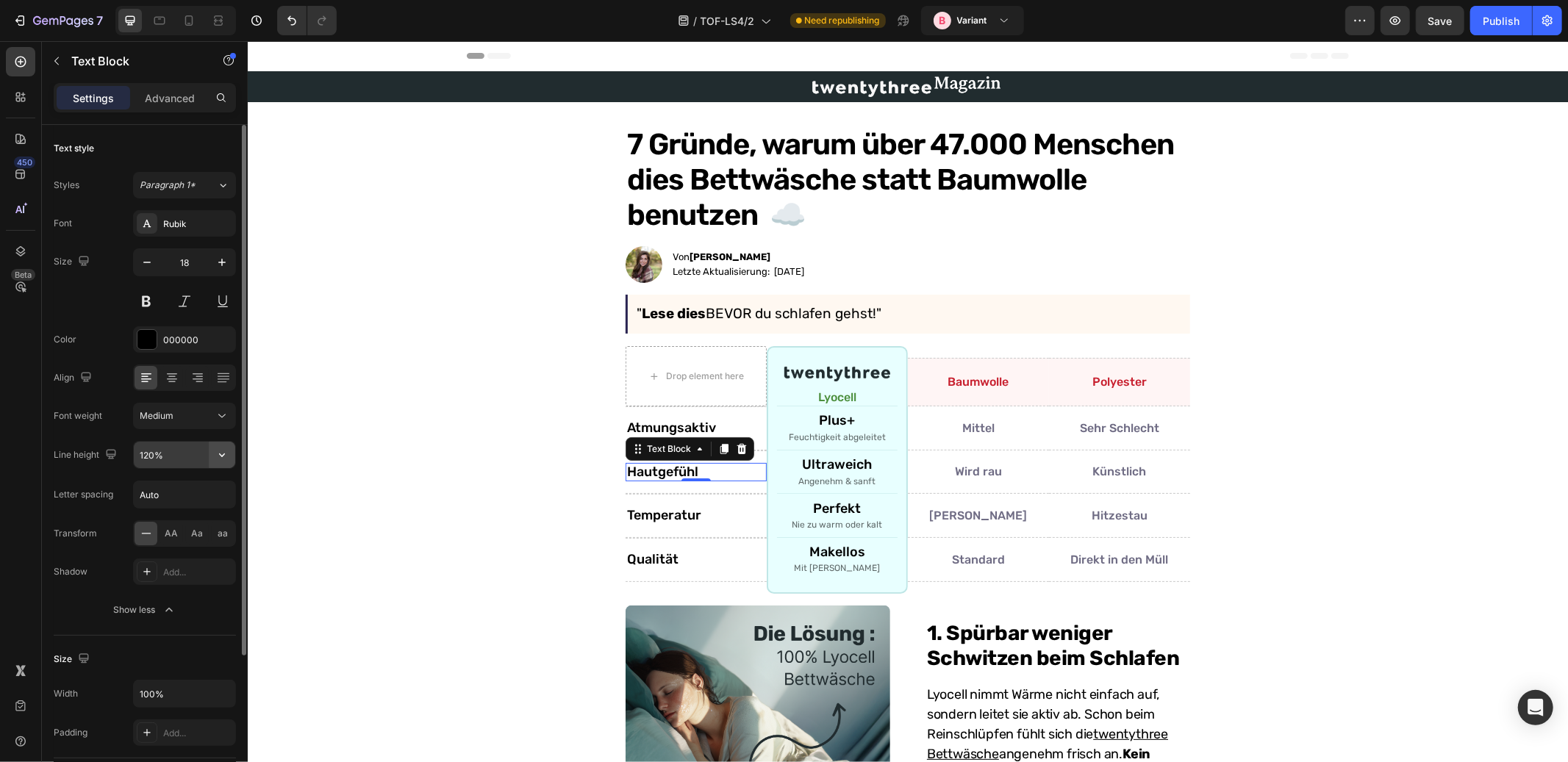
click at [226, 450] on icon "button" at bounding box center [222, 455] width 15 height 15
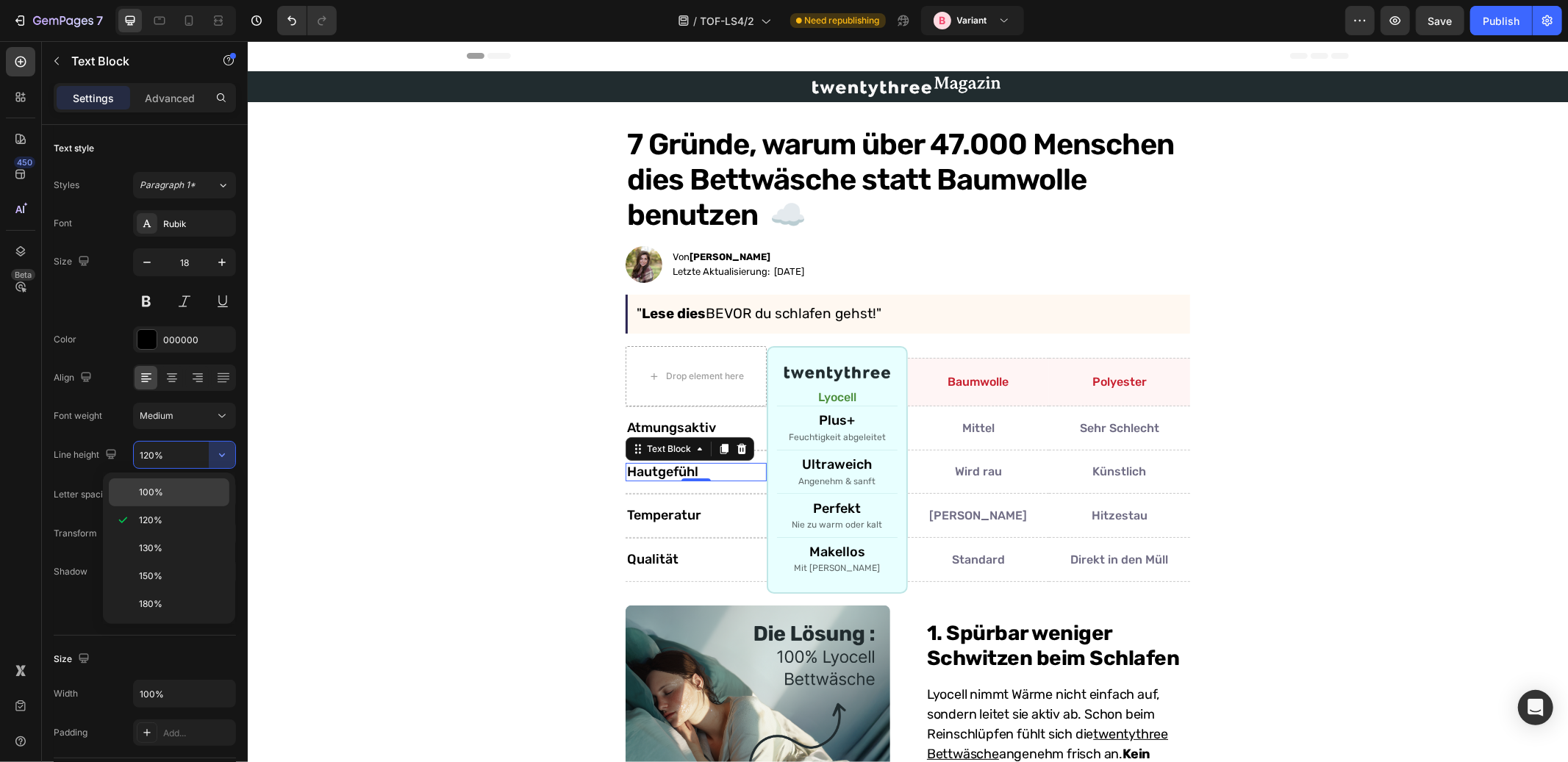
click at [179, 489] on p "100%" at bounding box center [181, 492] width 84 height 13
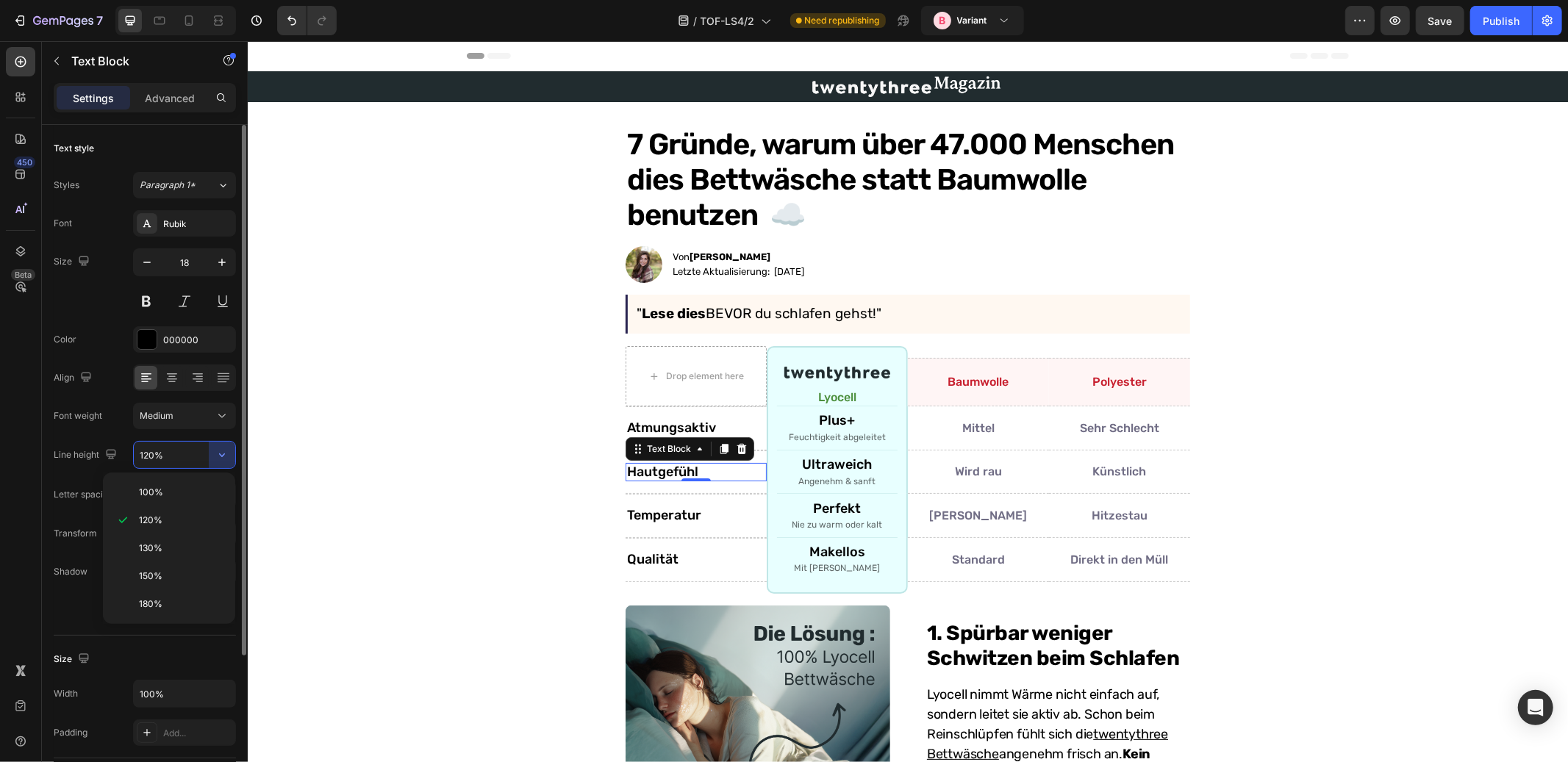
type input "100%"
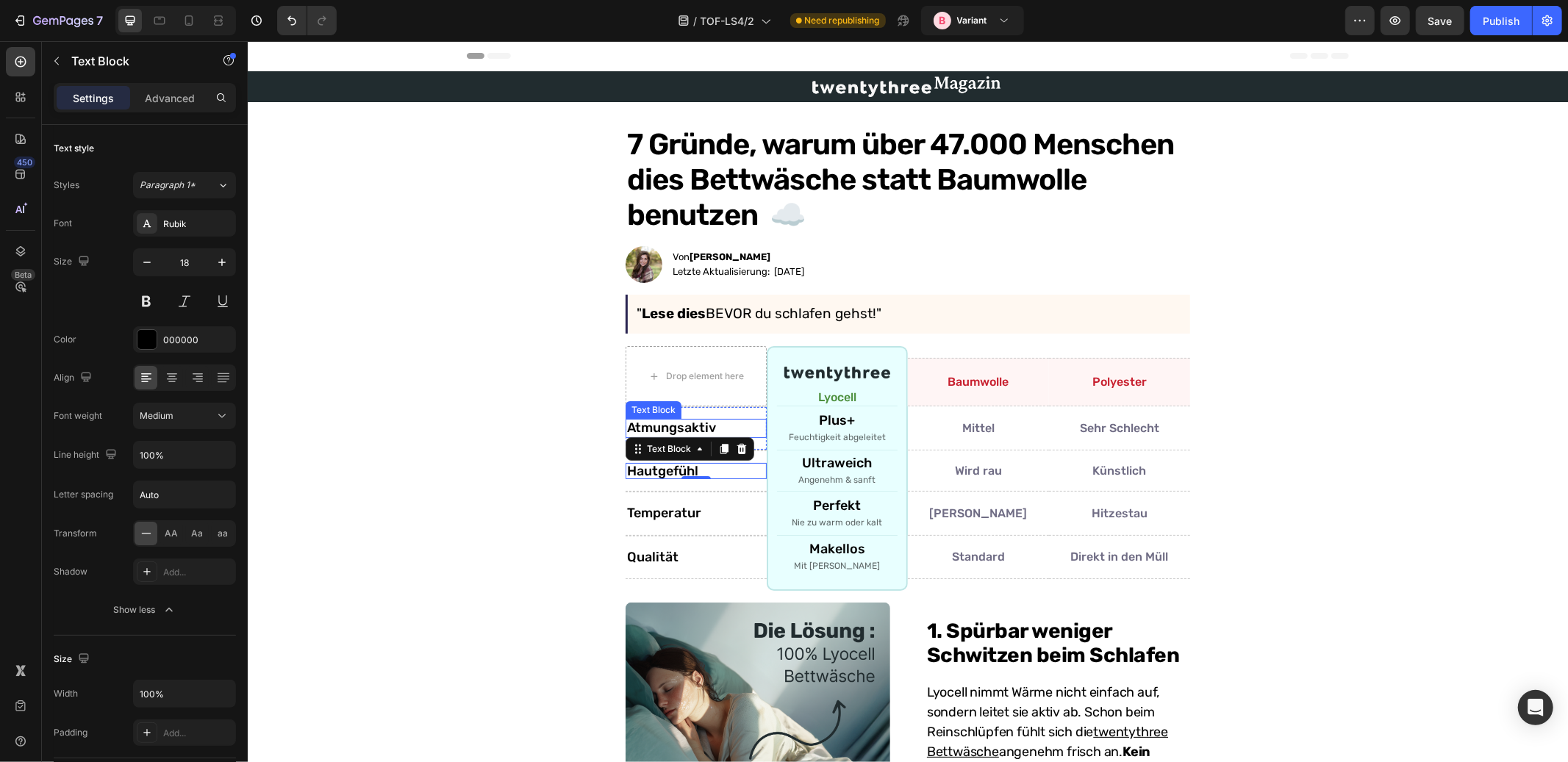
click at [658, 423] on p "Atmungsaktiv" at bounding box center [696, 428] width 139 height 16
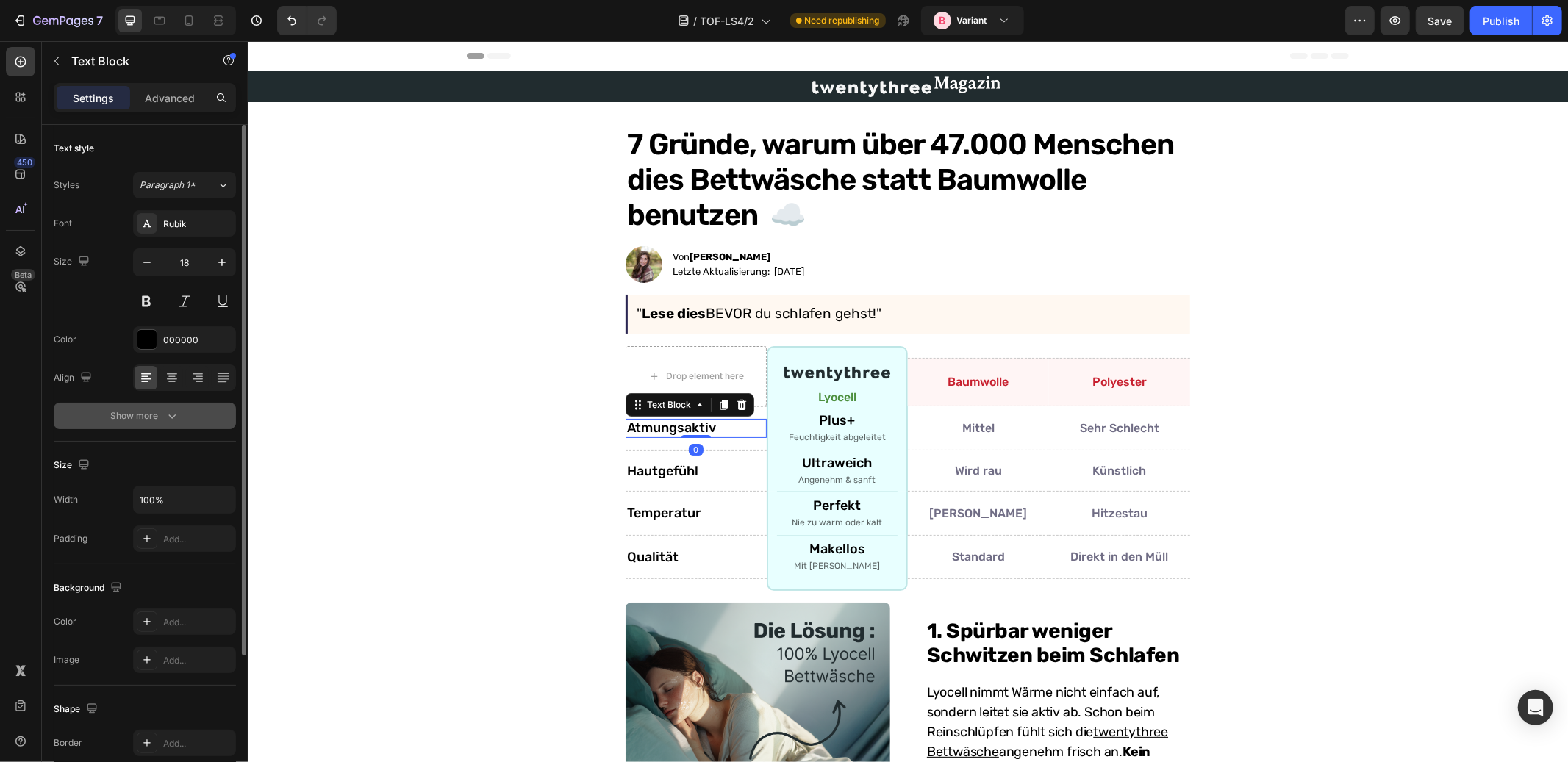
click at [145, 413] on div "Show more" at bounding box center [145, 416] width 69 height 15
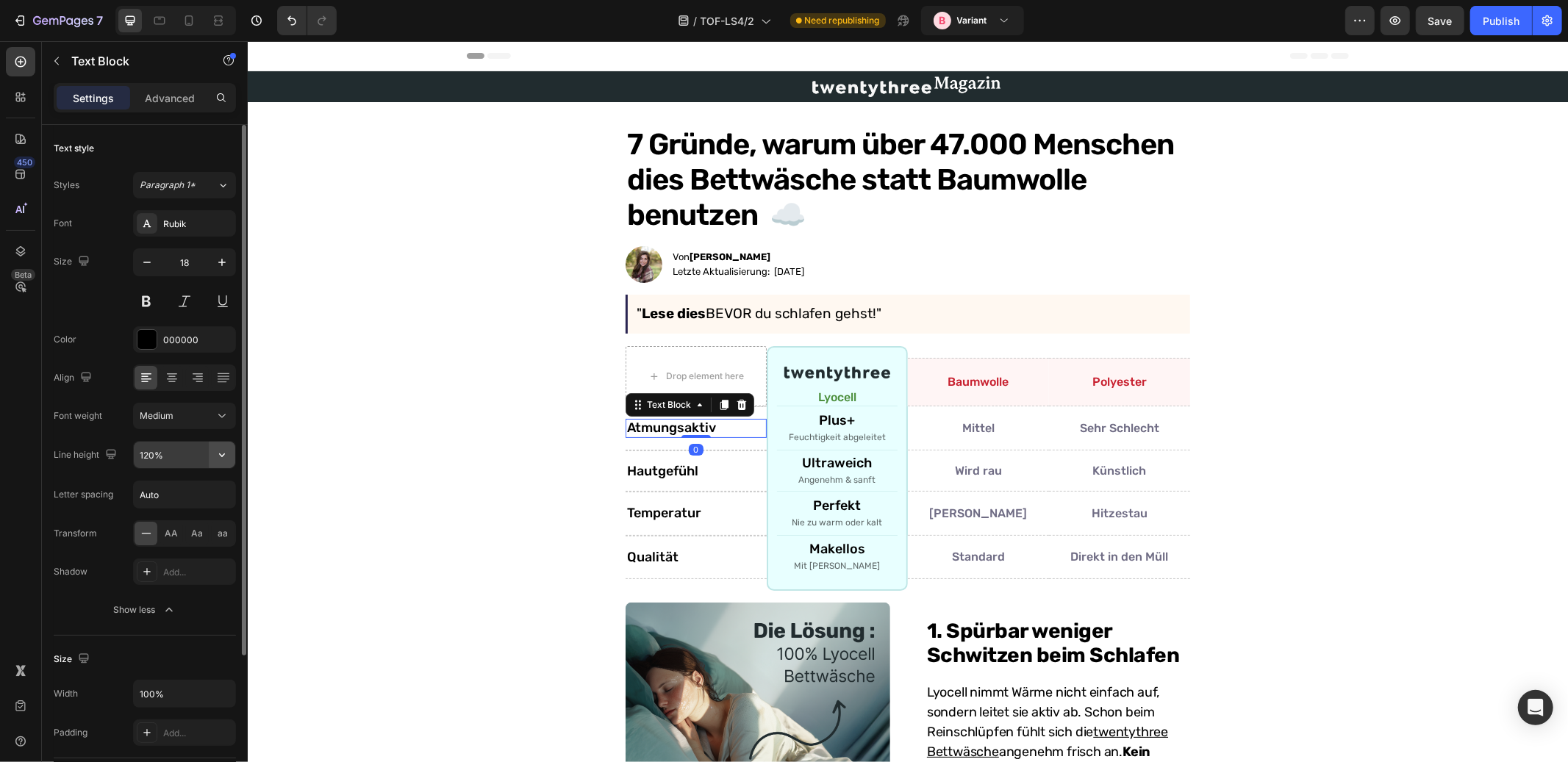
click at [223, 455] on icon "button" at bounding box center [222, 455] width 6 height 4
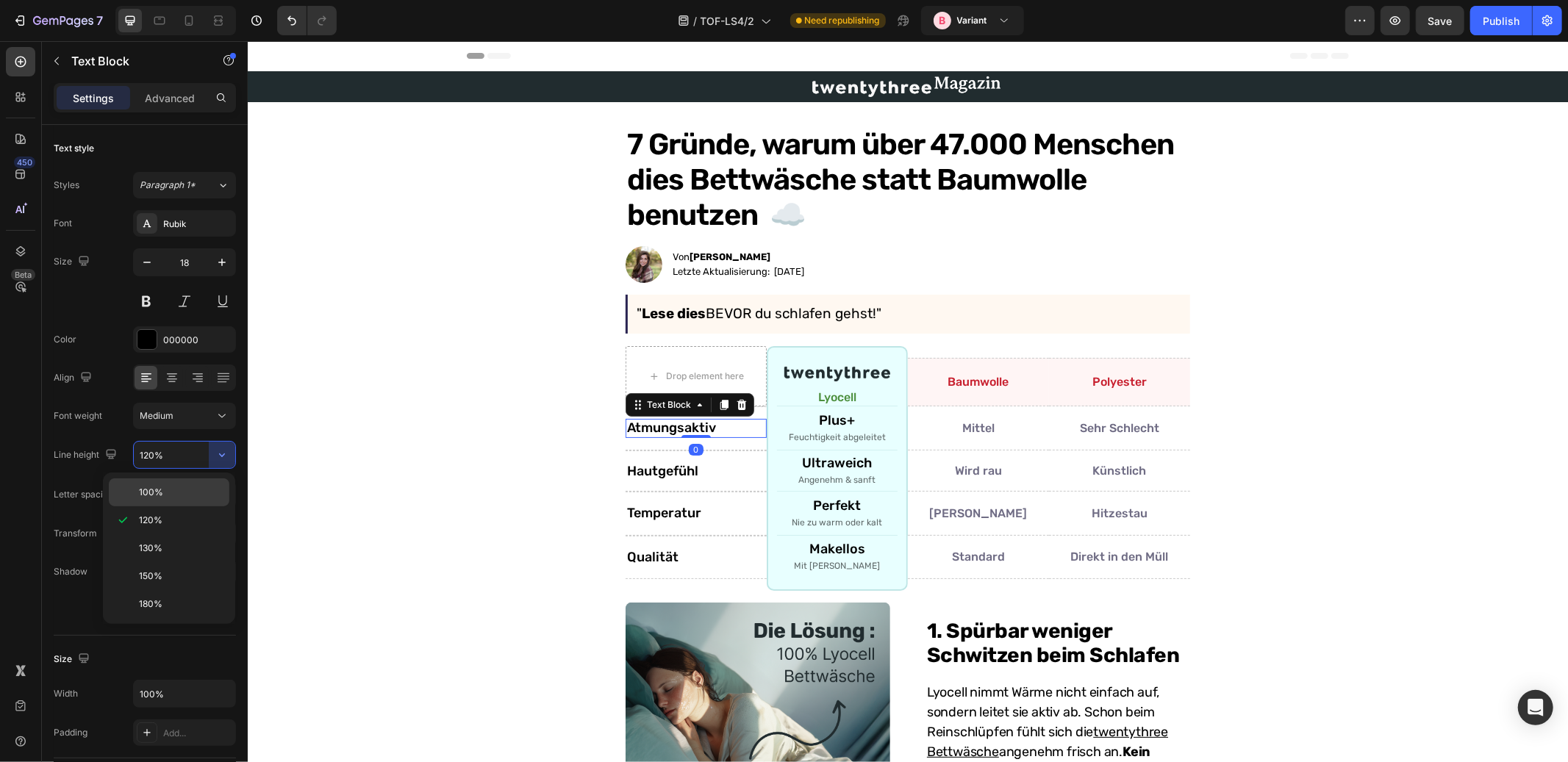
click at [193, 483] on div "100%" at bounding box center [170, 492] width 121 height 28
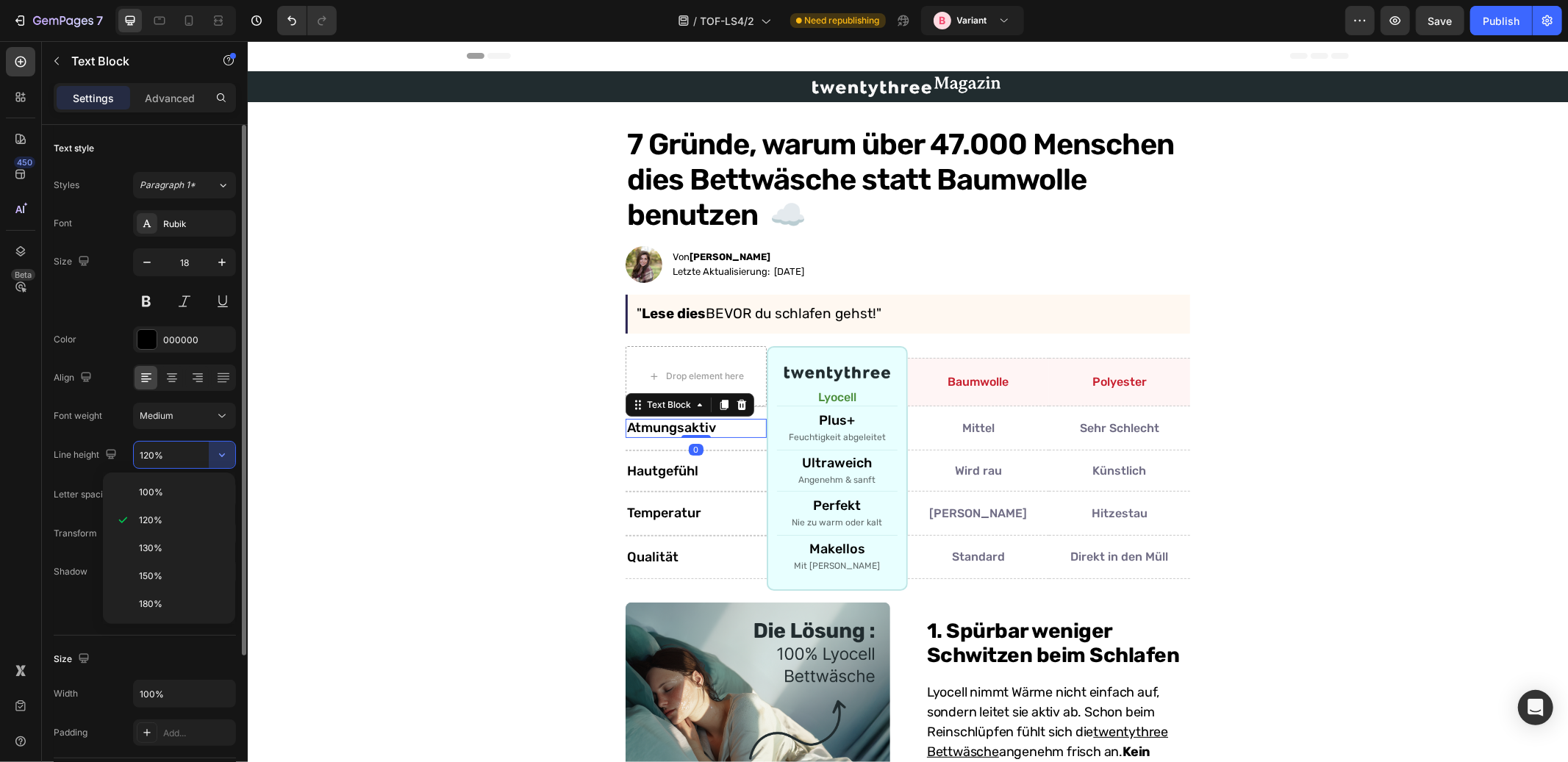
type input "100%"
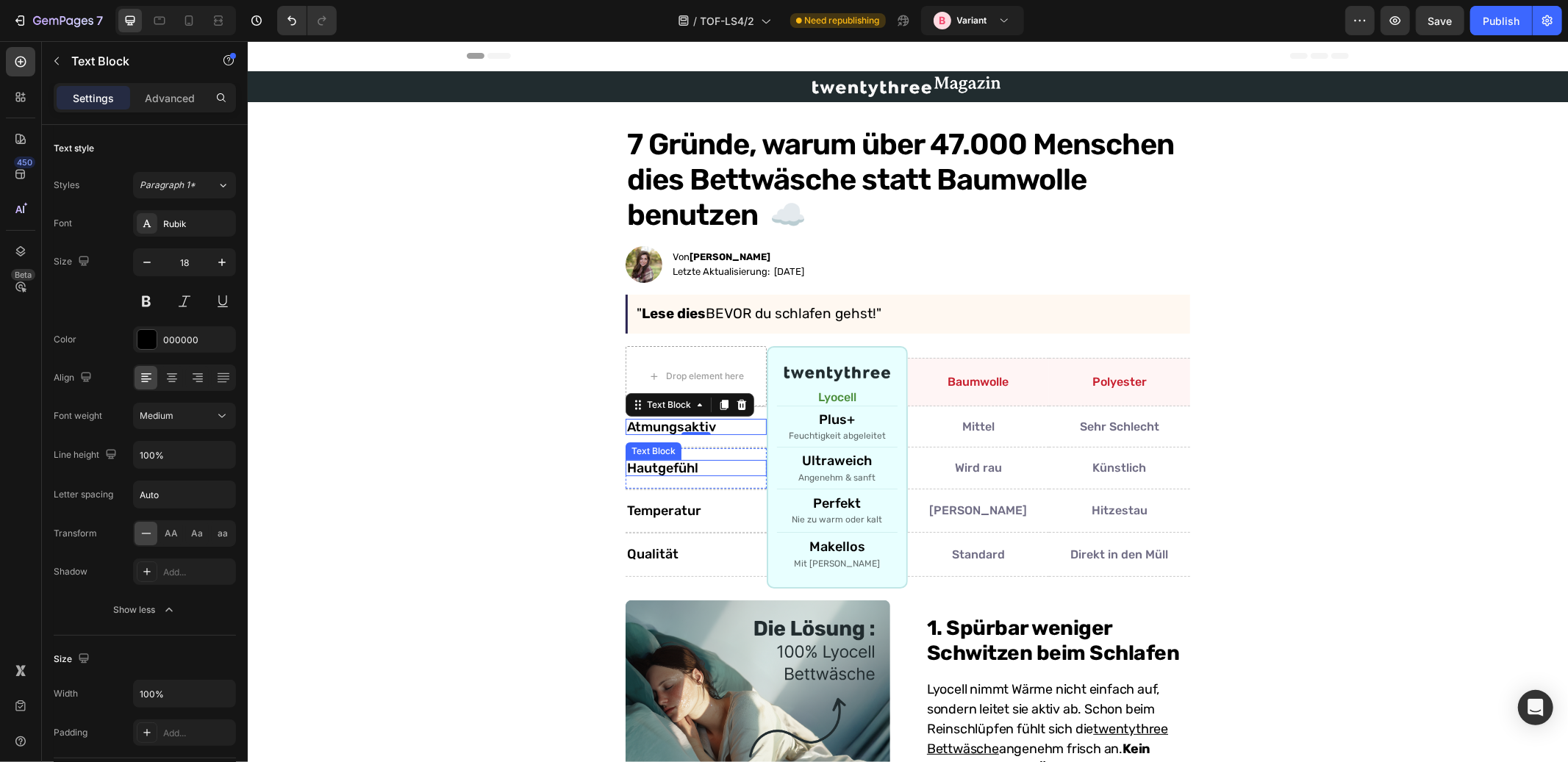
click at [671, 492] on div "Temperatur Text Block Row" at bounding box center [695, 511] width 141 height 44
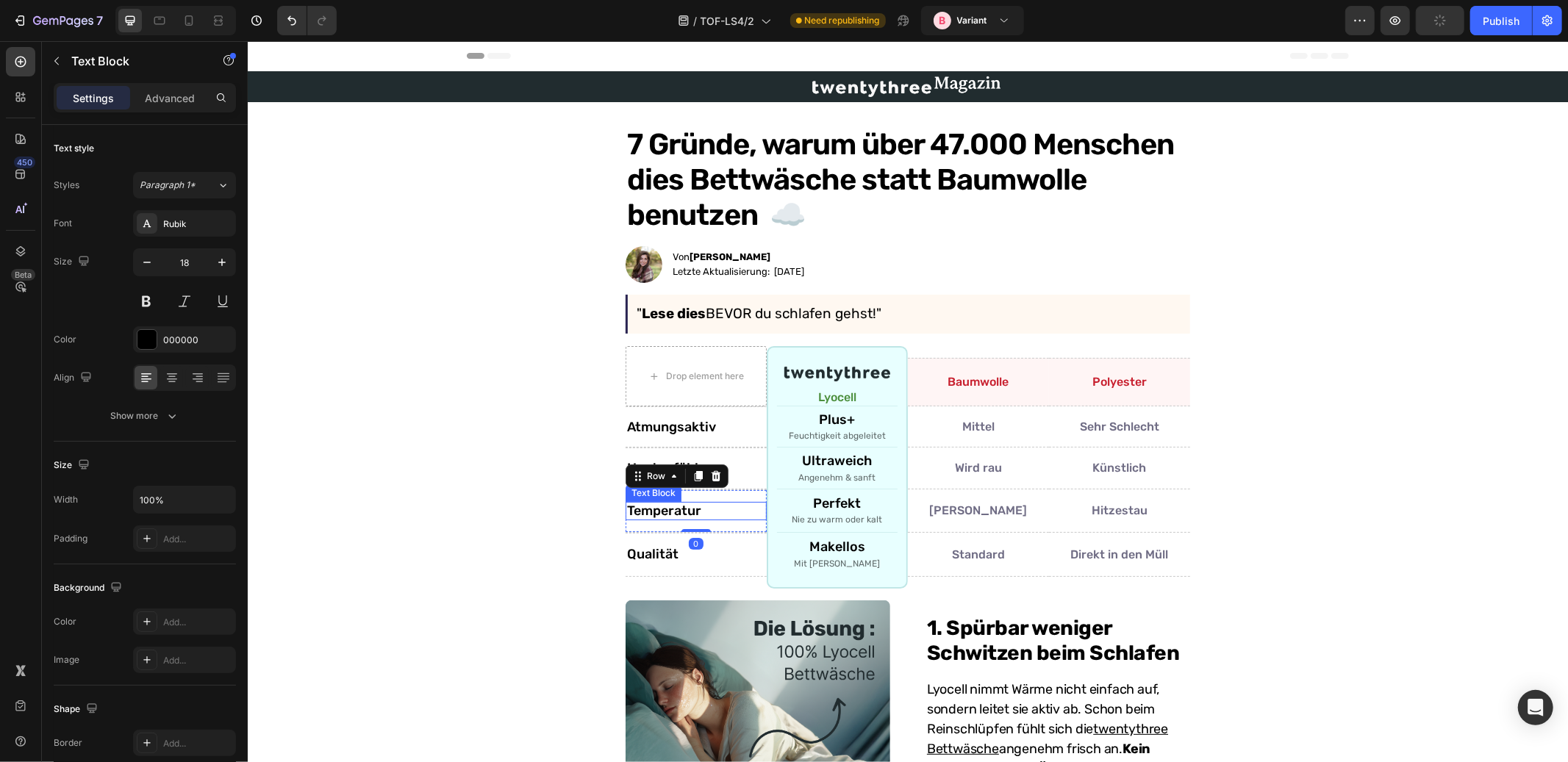
click at [670, 506] on p "Temperatur" at bounding box center [696, 511] width 139 height 16
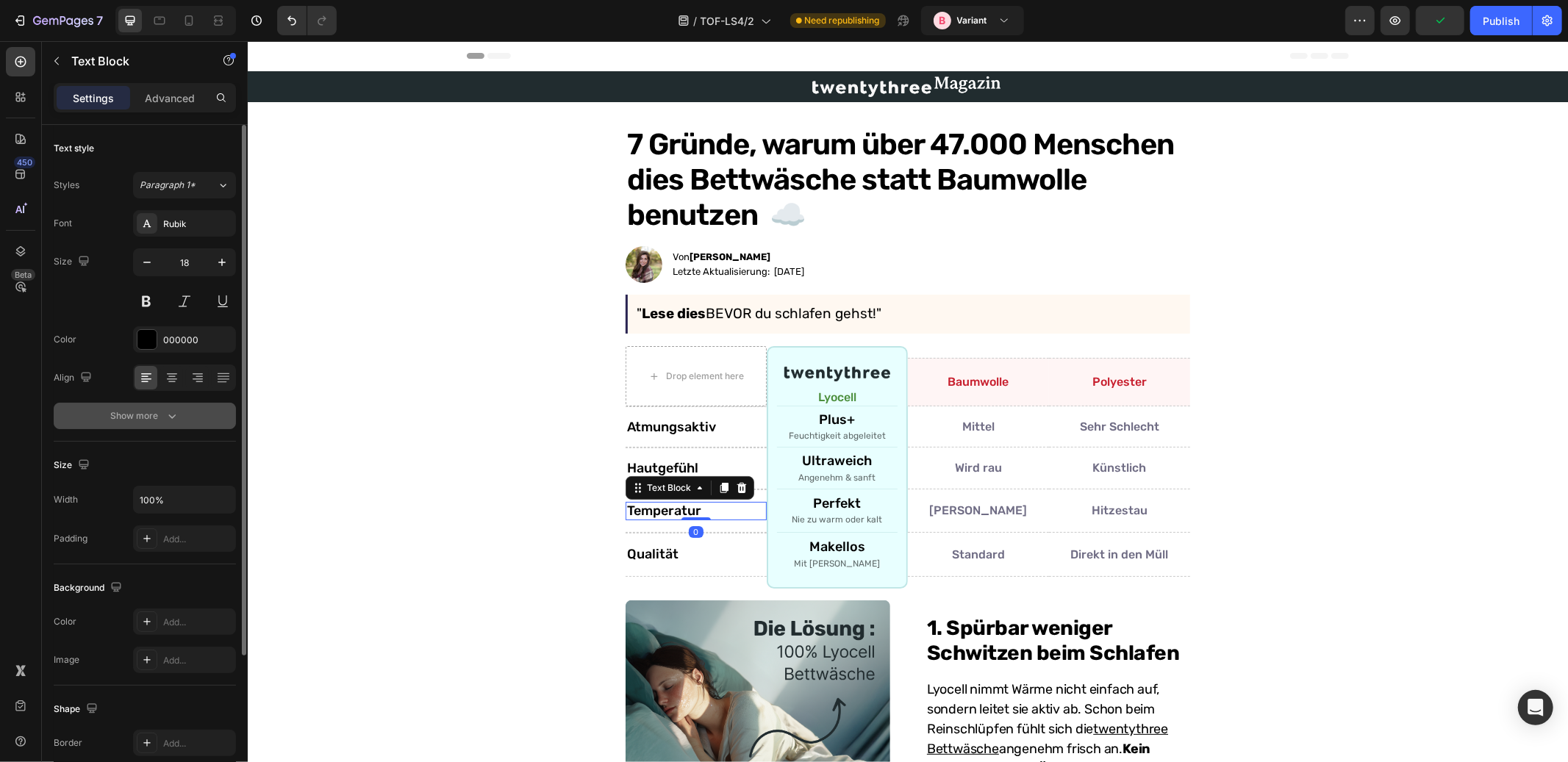
click at [164, 420] on icon "button" at bounding box center [172, 416] width 15 height 15
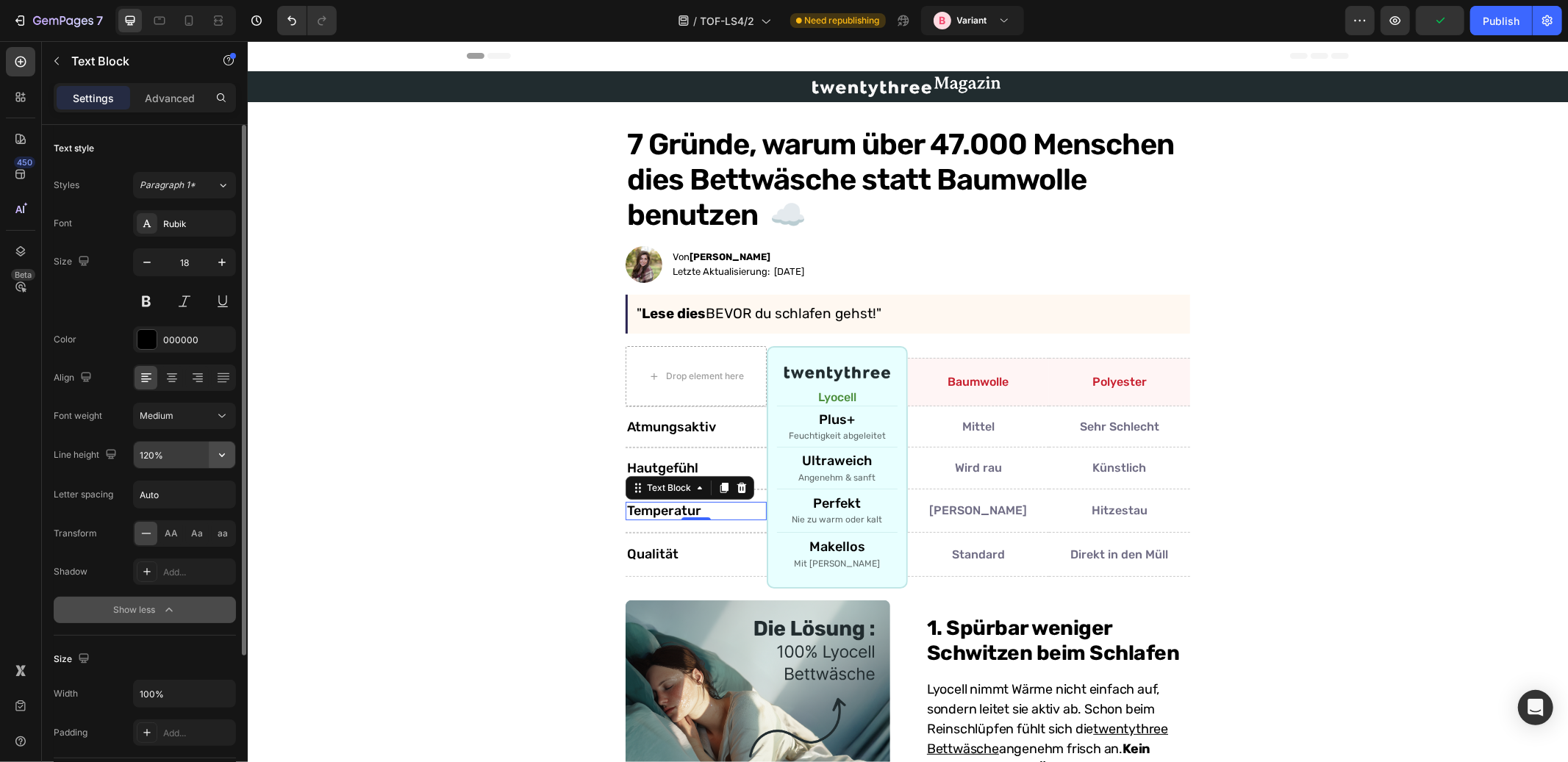
click at [226, 456] on icon "button" at bounding box center [222, 455] width 15 height 15
click at [191, 491] on p "100%" at bounding box center [181, 492] width 84 height 13
type input "100%"
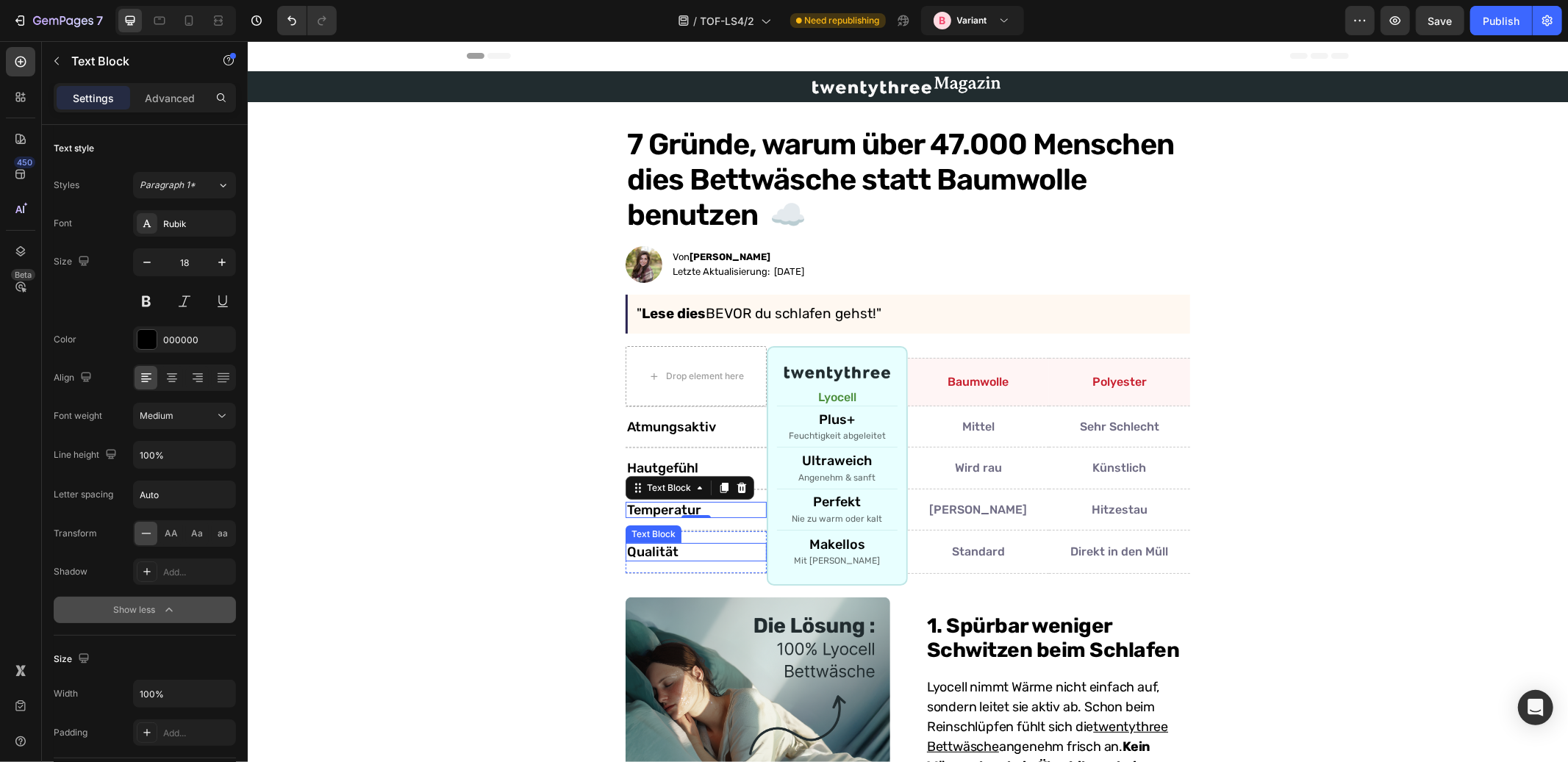
click at [648, 553] on p "Qualität" at bounding box center [696, 552] width 139 height 16
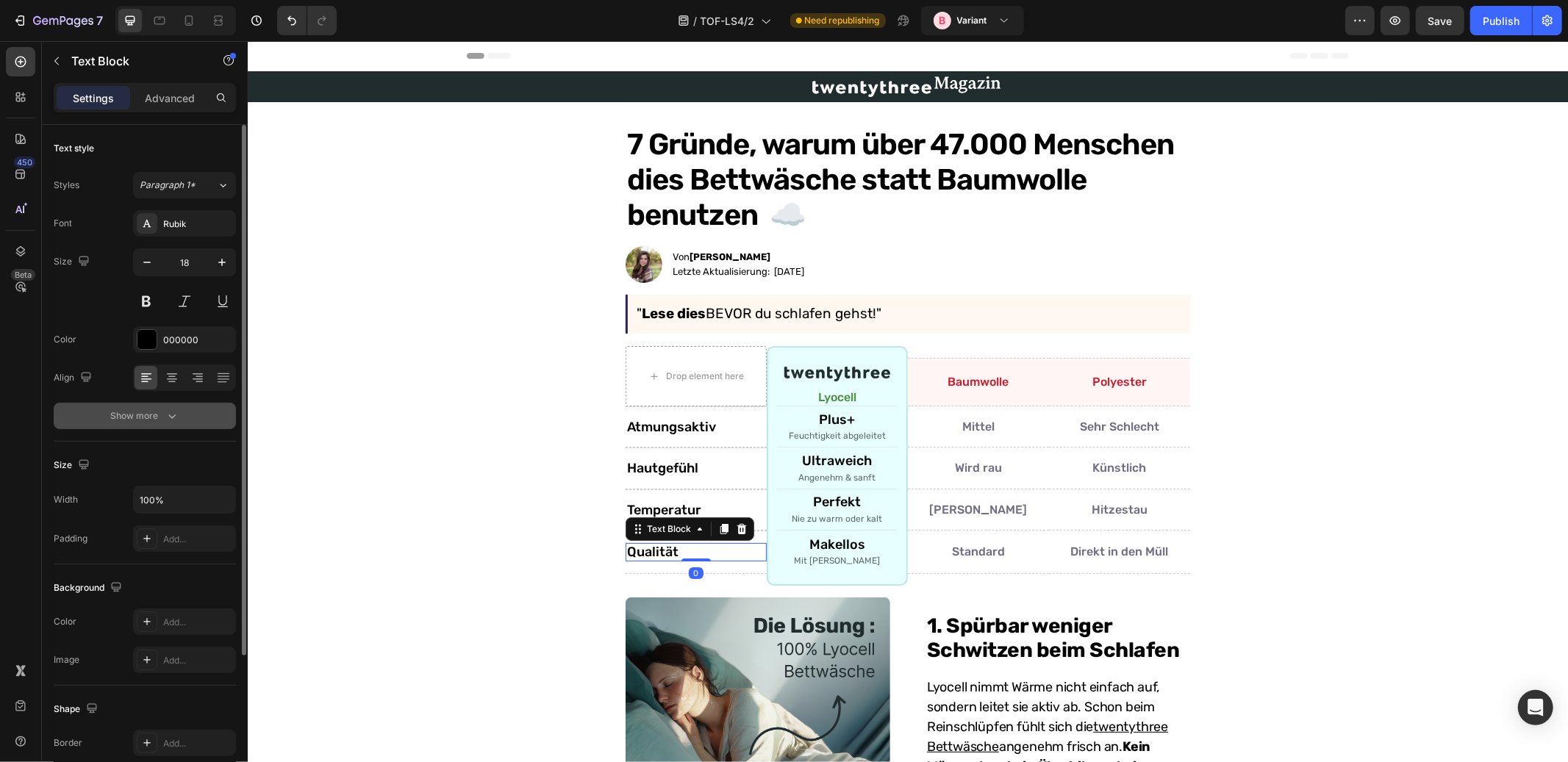
click at [177, 410] on icon "button" at bounding box center [172, 416] width 15 height 15
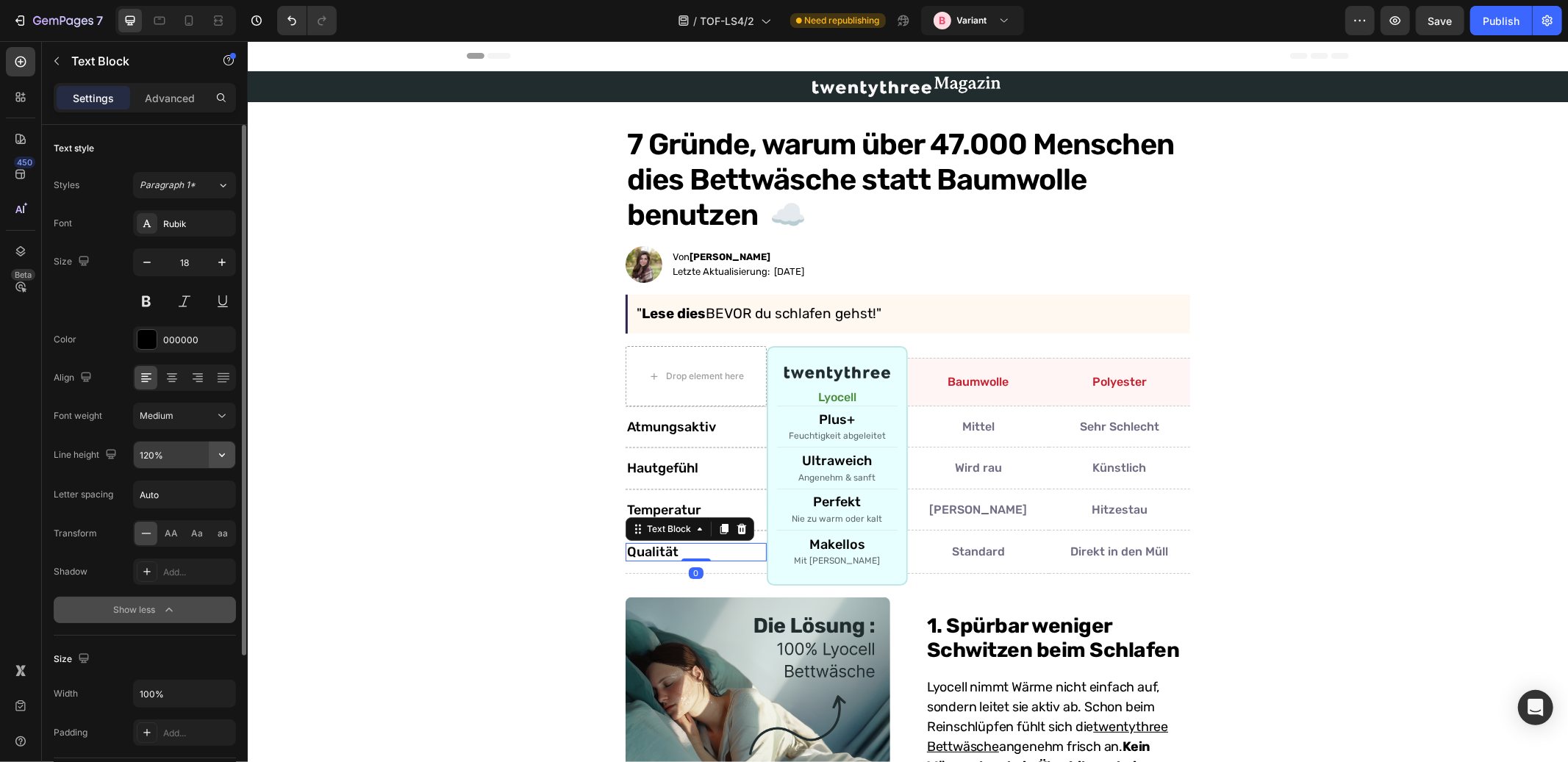
click at [234, 449] on button "button" at bounding box center [222, 455] width 27 height 27
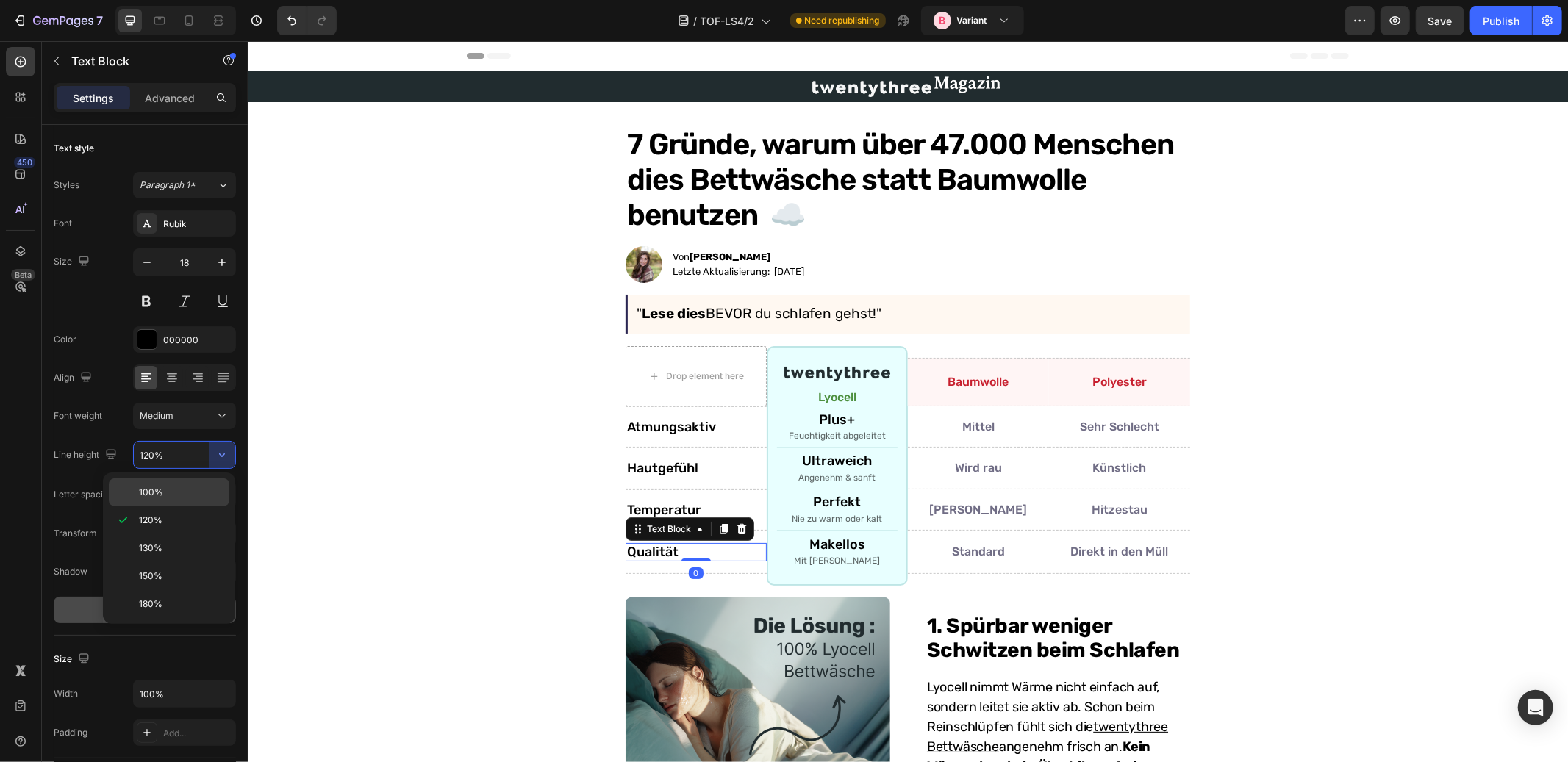
click at [156, 492] on span "100%" at bounding box center [151, 492] width 24 height 13
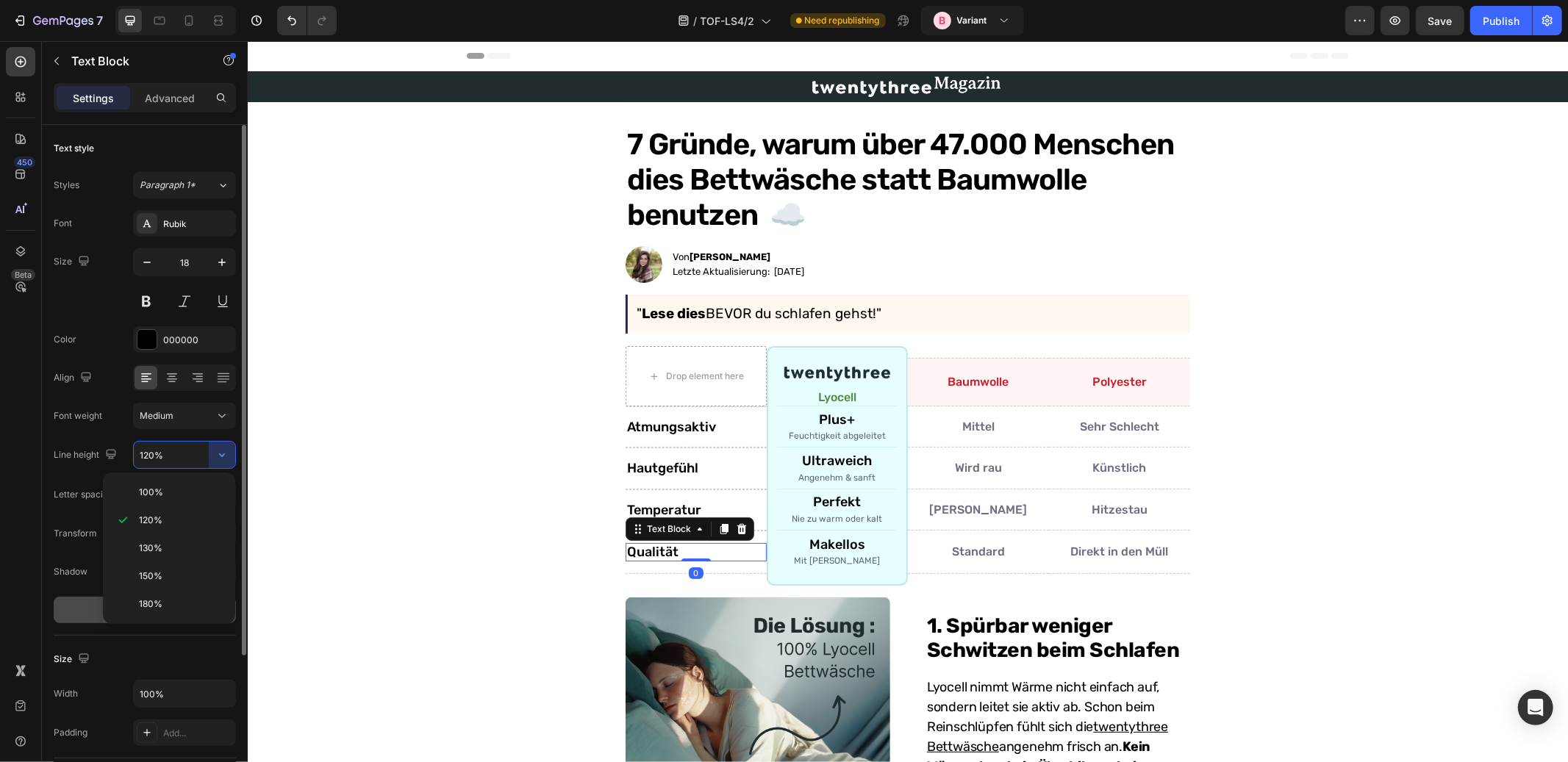
type input "100%"
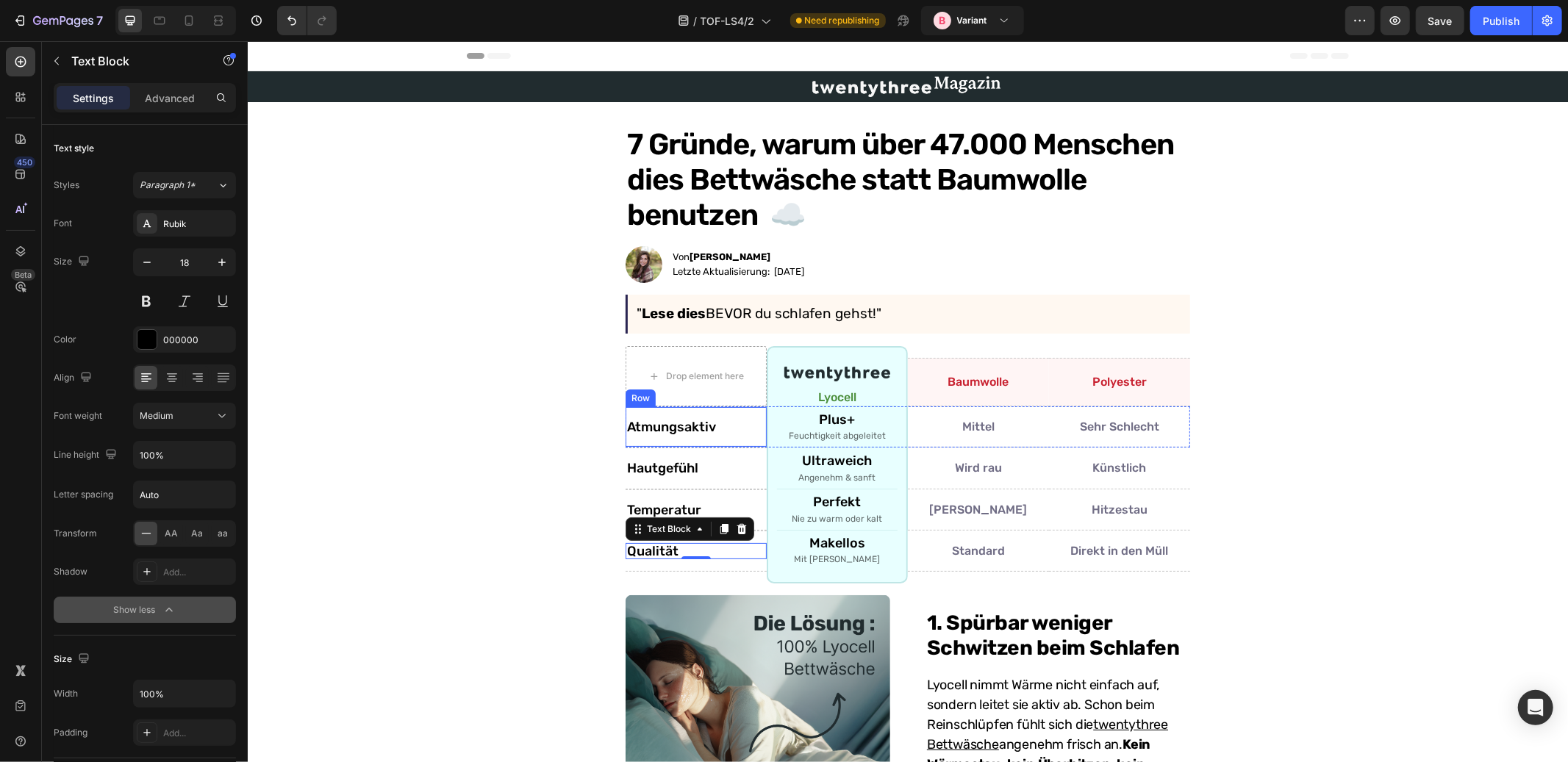
click at [672, 436] on div "Atmungsaktiv Text Block Row" at bounding box center [695, 427] width 141 height 41
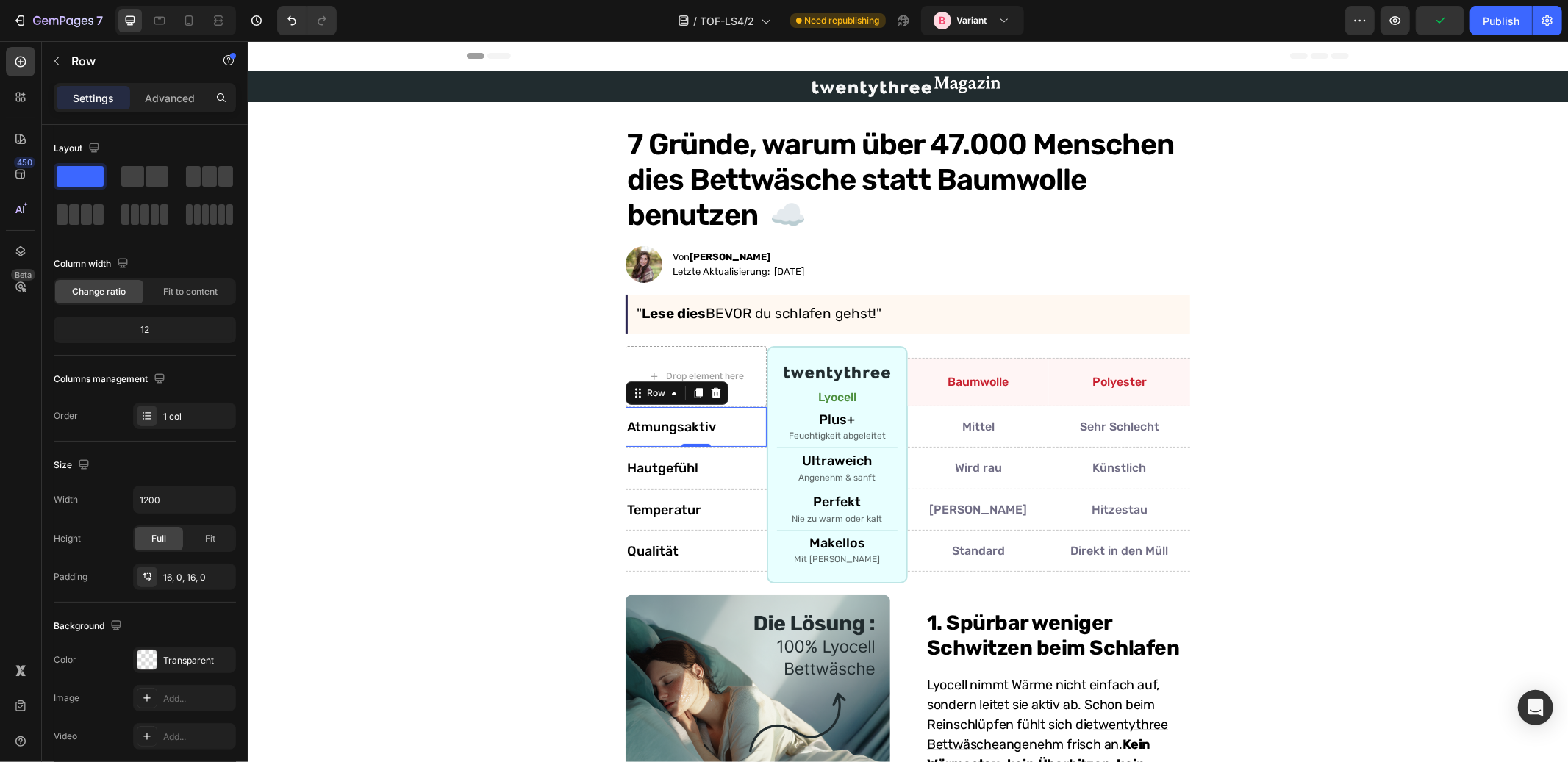
scroll to position [49, 0]
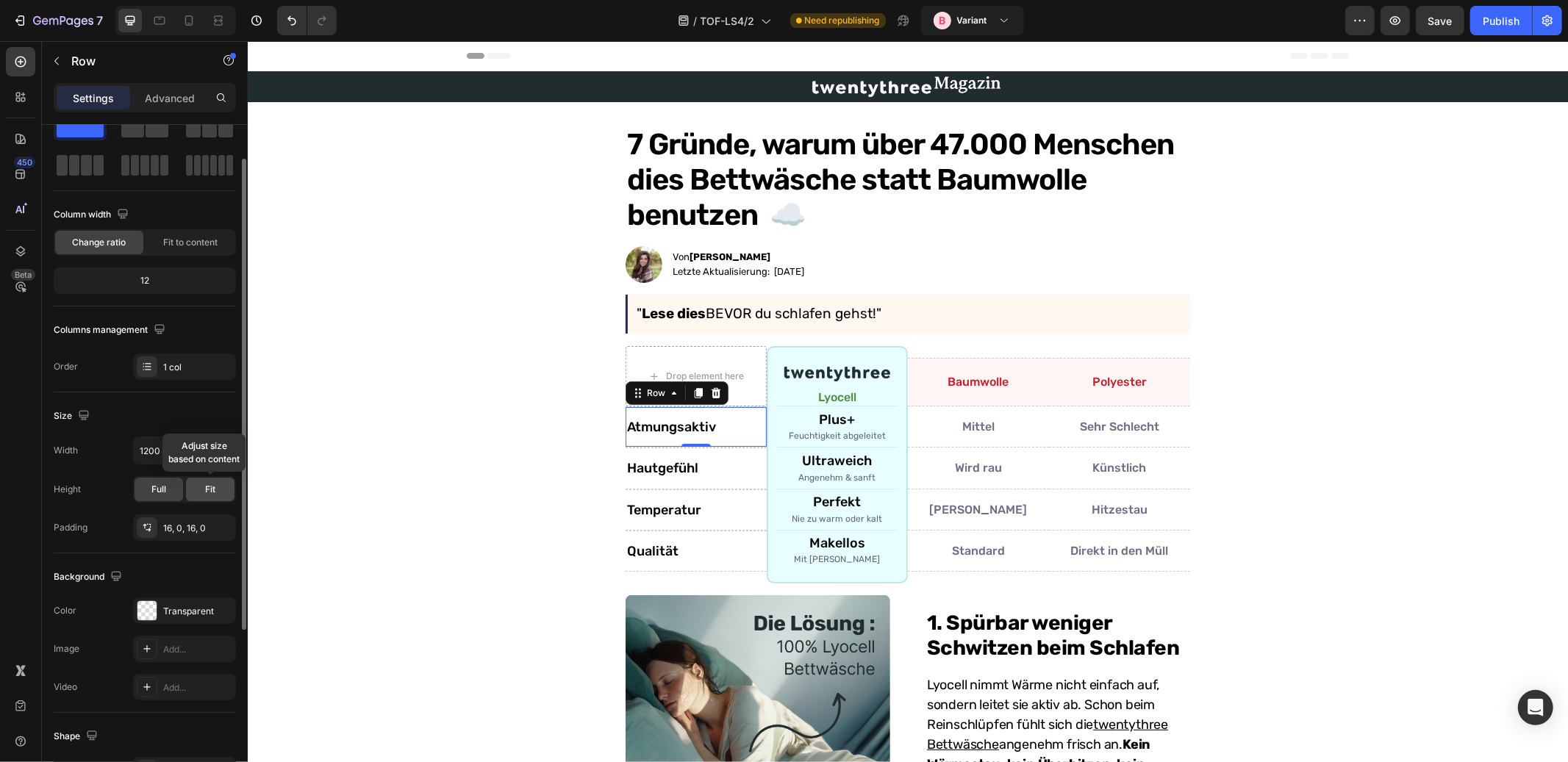
click at [211, 489] on span "Fit" at bounding box center [210, 489] width 10 height 13
click at [170, 490] on div "Full" at bounding box center [159, 489] width 49 height 24
click at [188, 528] on div "16, 0, 16, 0" at bounding box center [184, 528] width 43 height 13
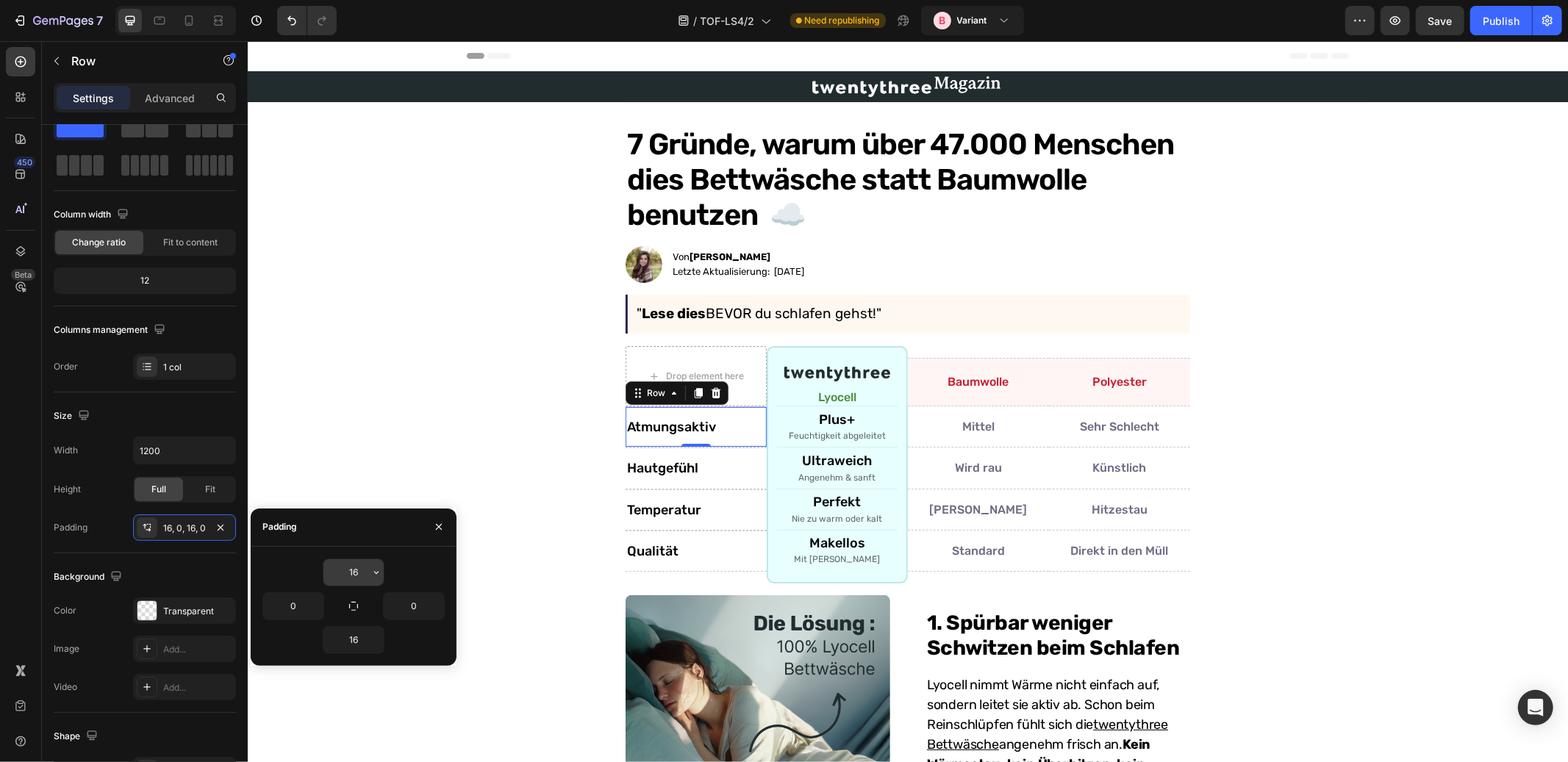
click at [355, 570] on input "16" at bounding box center [354, 573] width 60 height 27
click at [377, 570] on icon "button" at bounding box center [377, 573] width 12 height 12
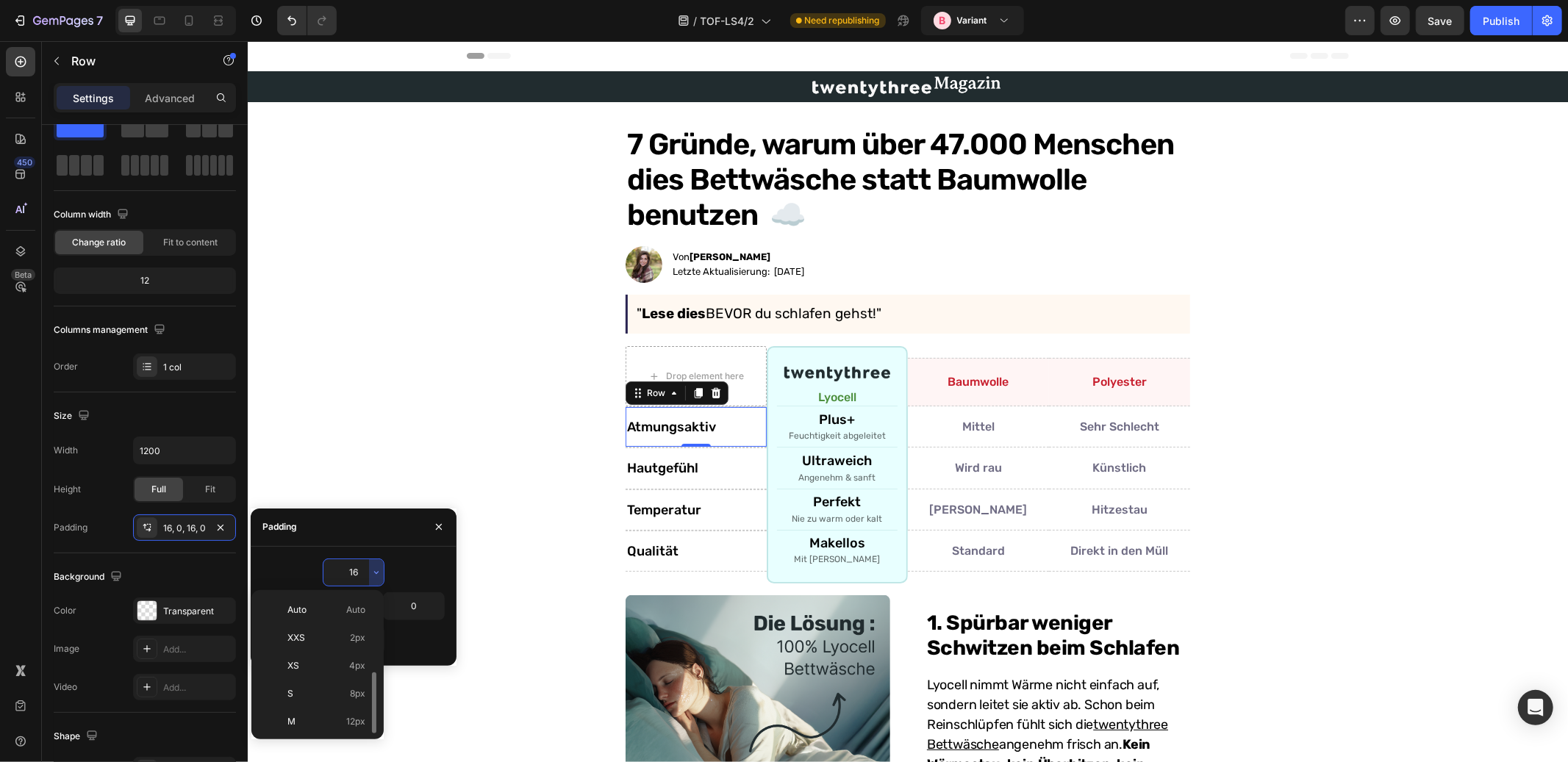
scroll to position [53, 0]
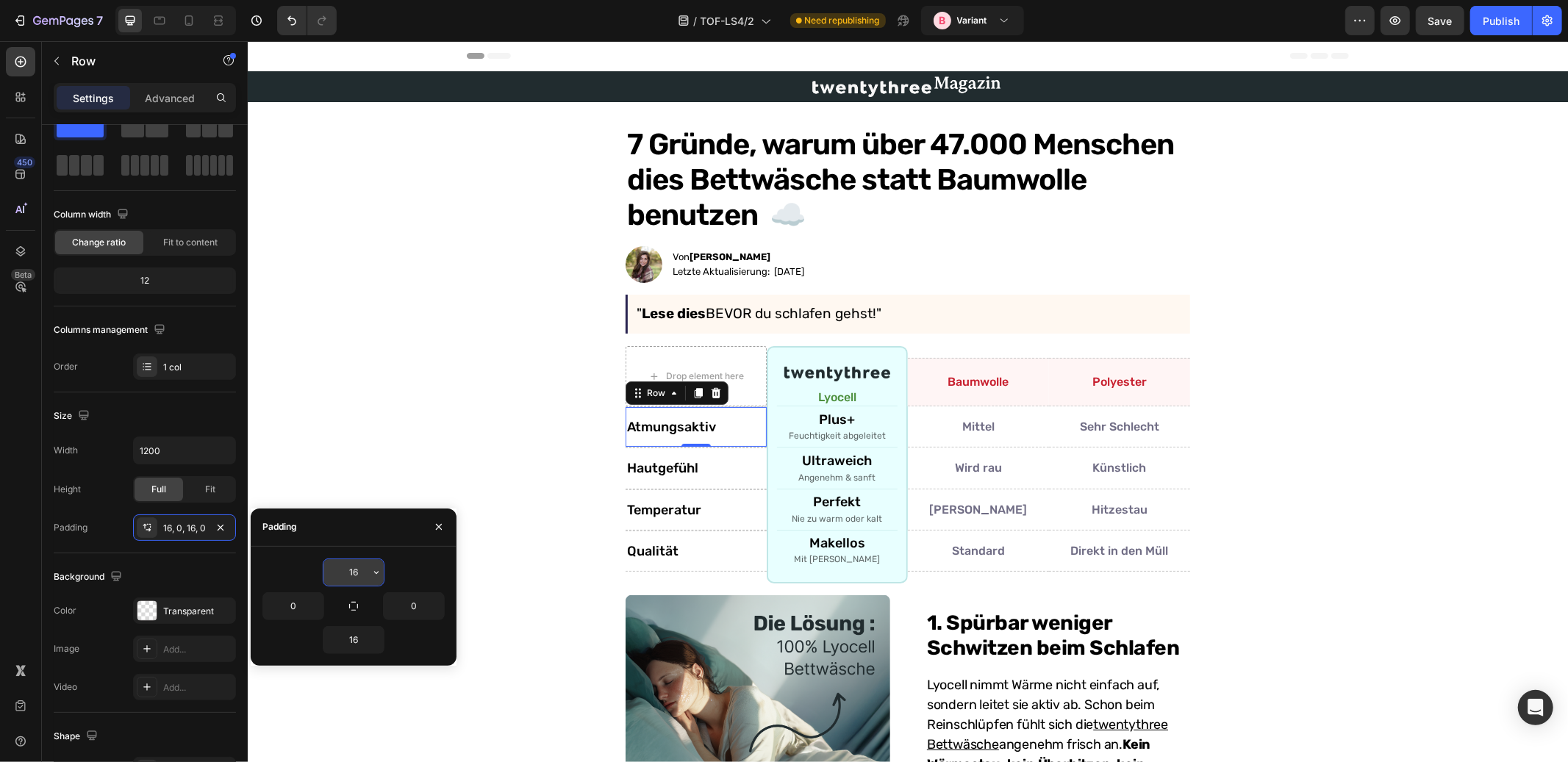
click at [375, 570] on icon "button" at bounding box center [377, 573] width 12 height 12
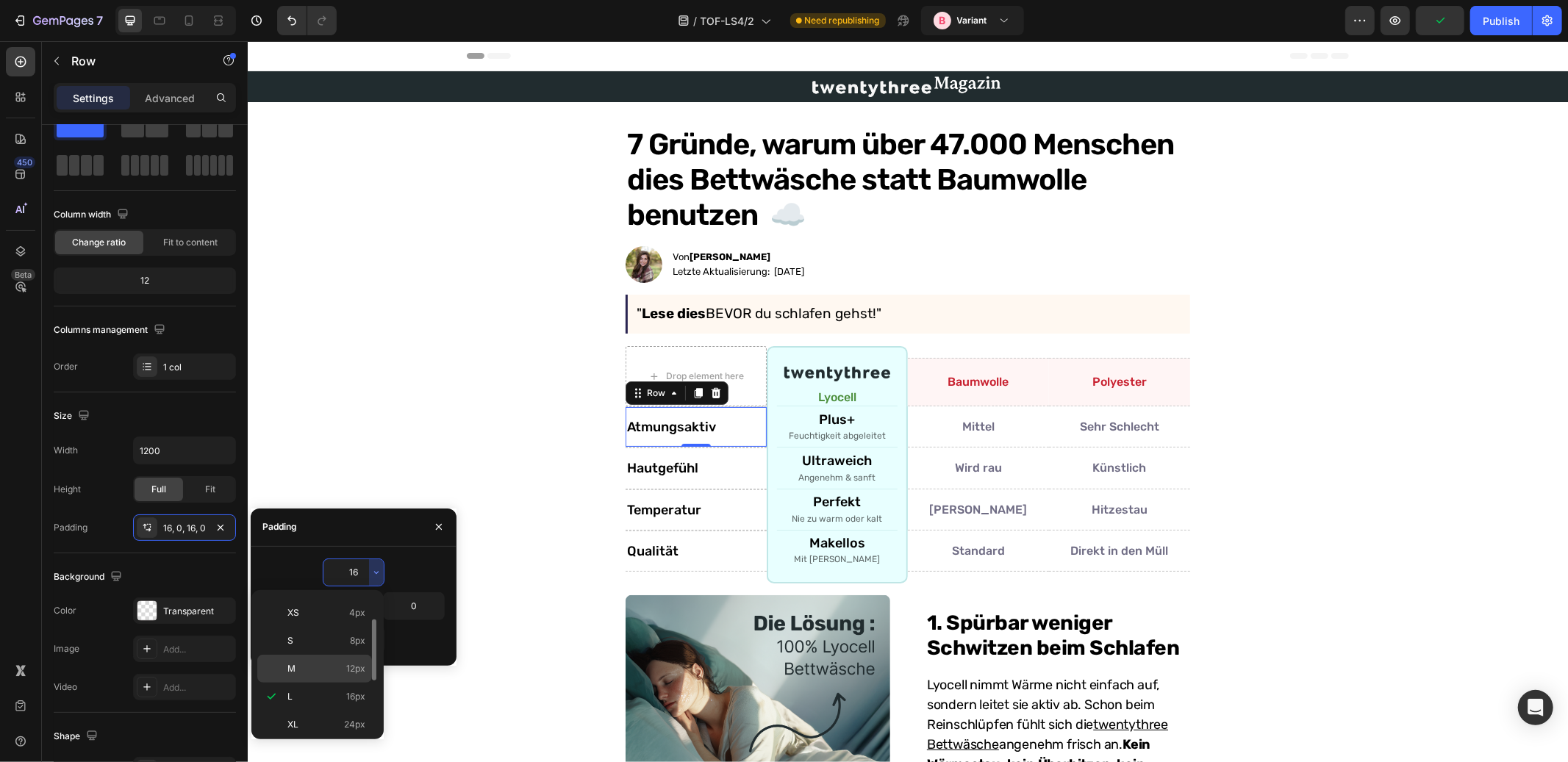
click at [335, 664] on p "M 12px" at bounding box center [327, 669] width 78 height 13
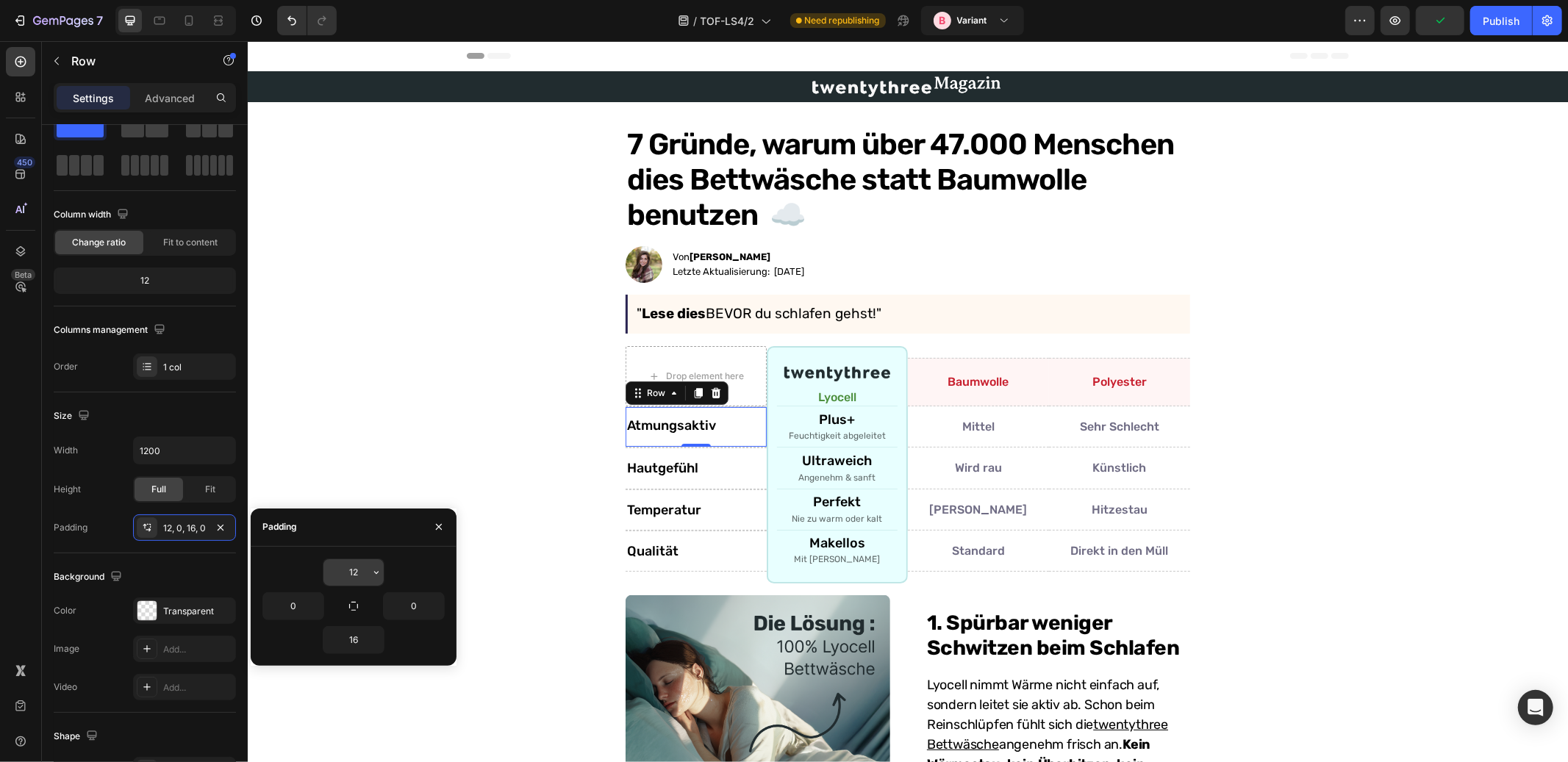
click at [351, 567] on input "12" at bounding box center [354, 573] width 60 height 27
type input "1"
type input "16"
click at [86, 511] on div "Width 1200 Height Full Fit Padding 12, 0, 16, 0" at bounding box center [144, 489] width 182 height 105
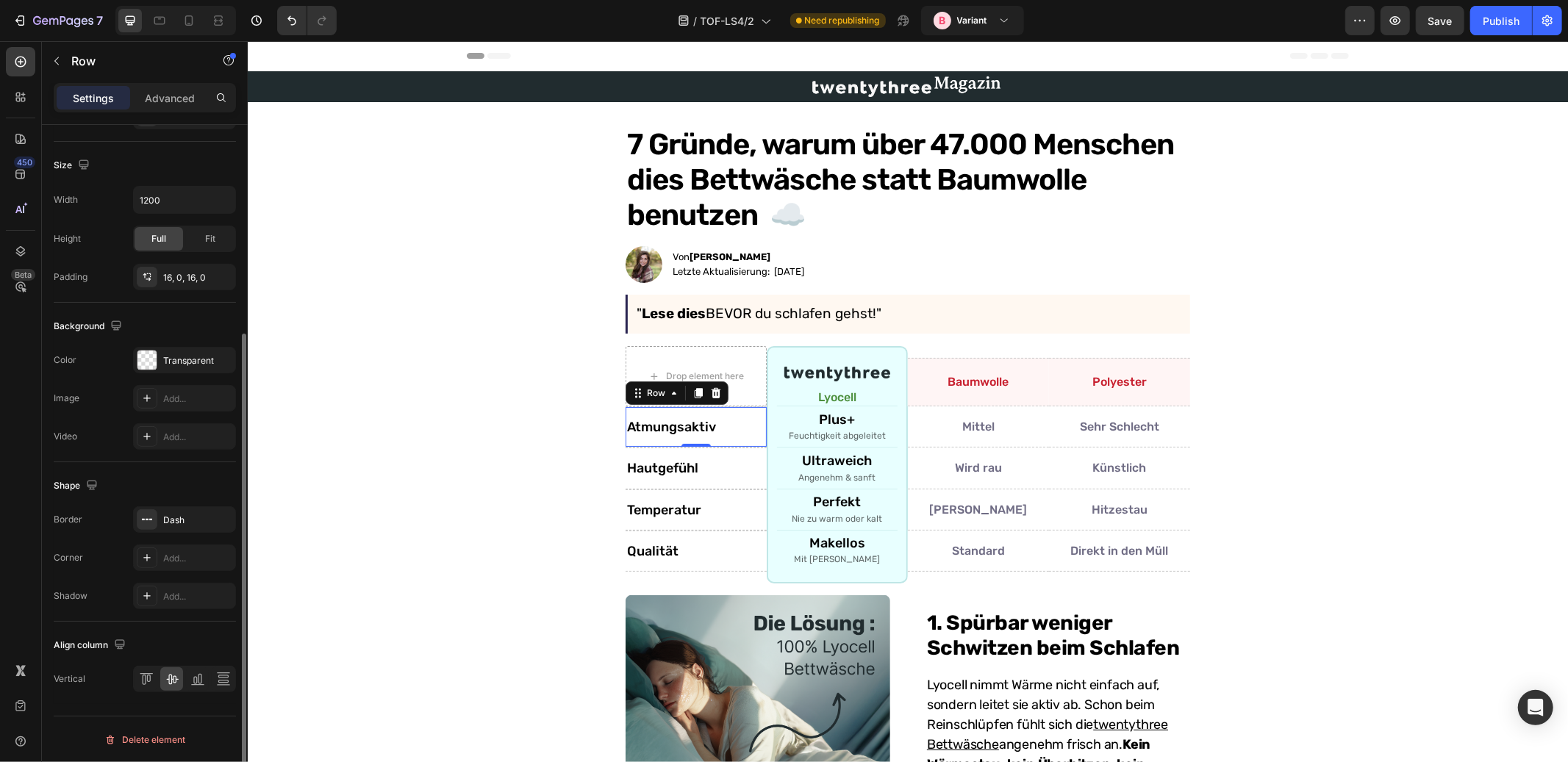
scroll to position [0, 0]
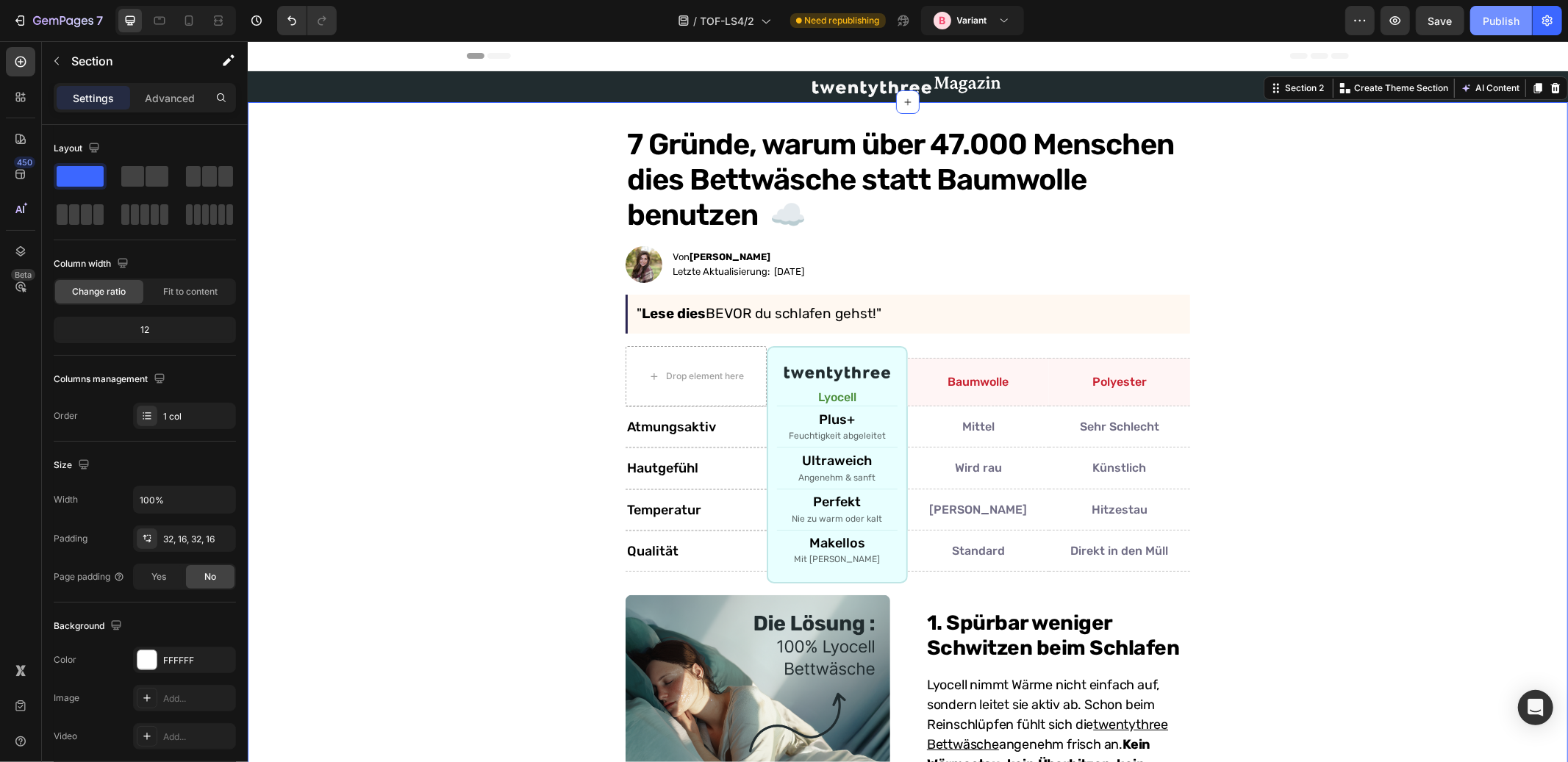
click at [1494, 18] on div "Publish" at bounding box center [1502, 21] width 37 height 15
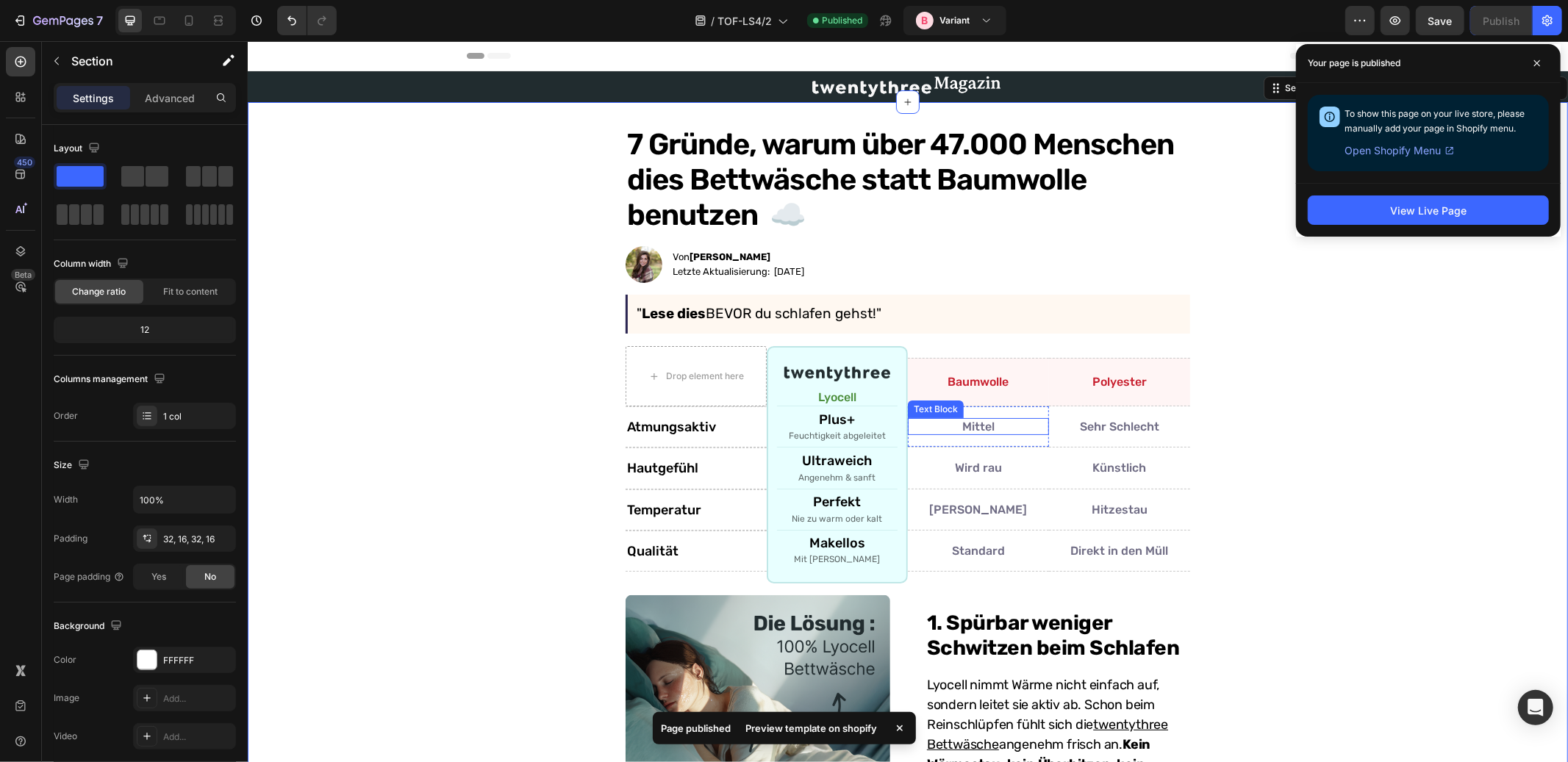
click at [958, 423] on p "Mittel" at bounding box center [978, 426] width 139 height 14
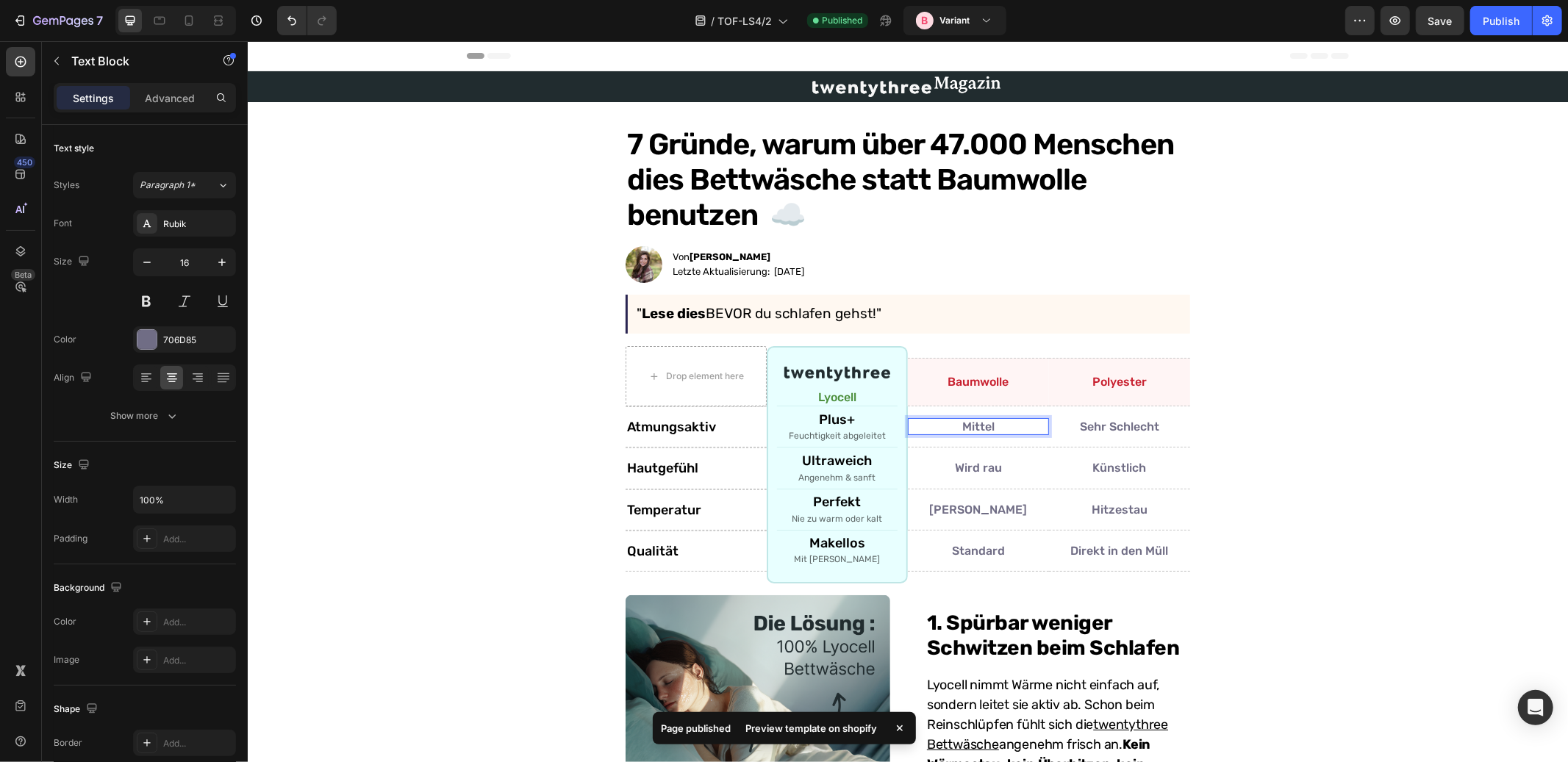
click at [989, 423] on p "Mittel" at bounding box center [978, 426] width 139 height 14
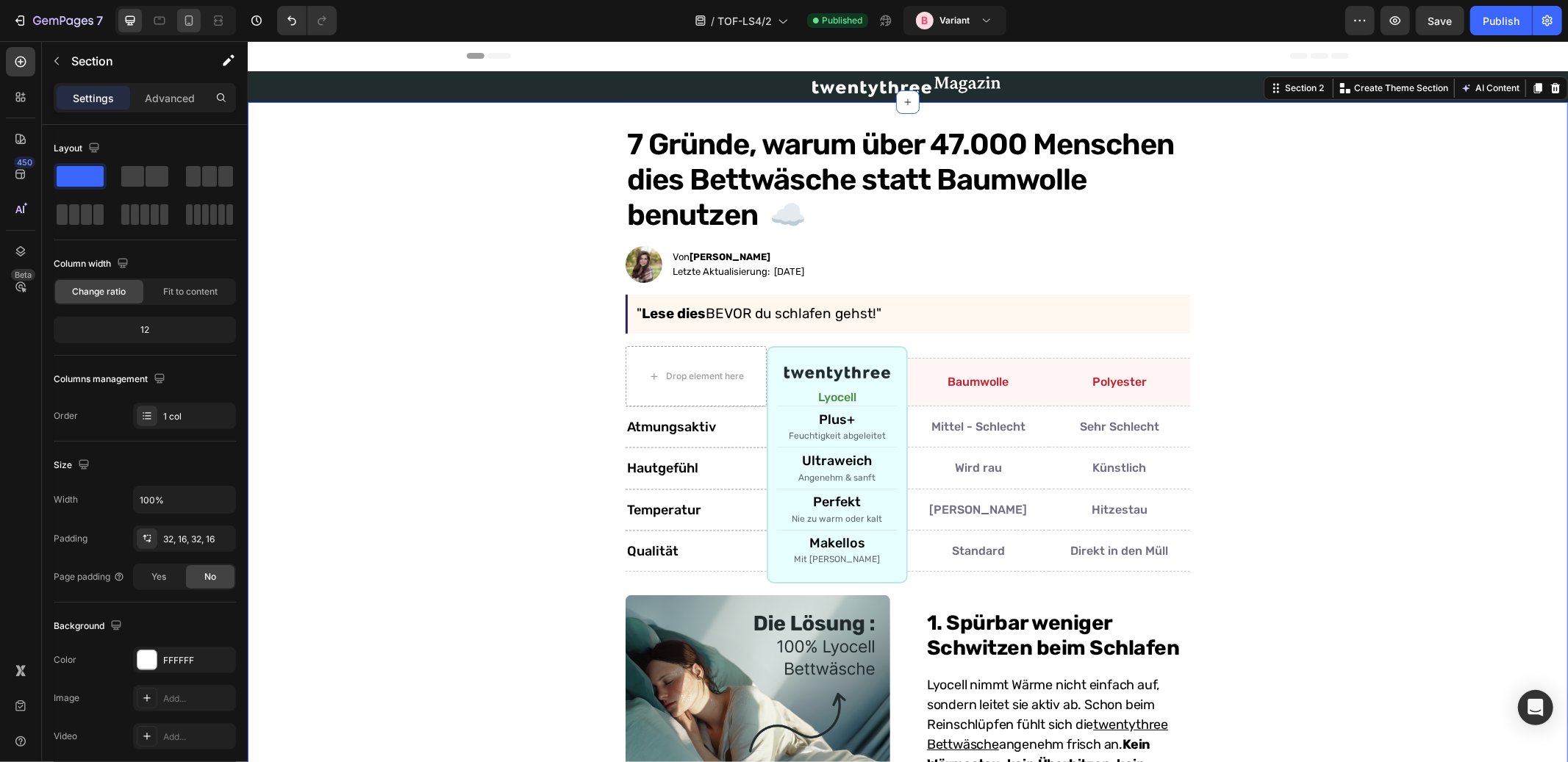
click at [182, 22] on icon at bounding box center [189, 21] width 15 height 15
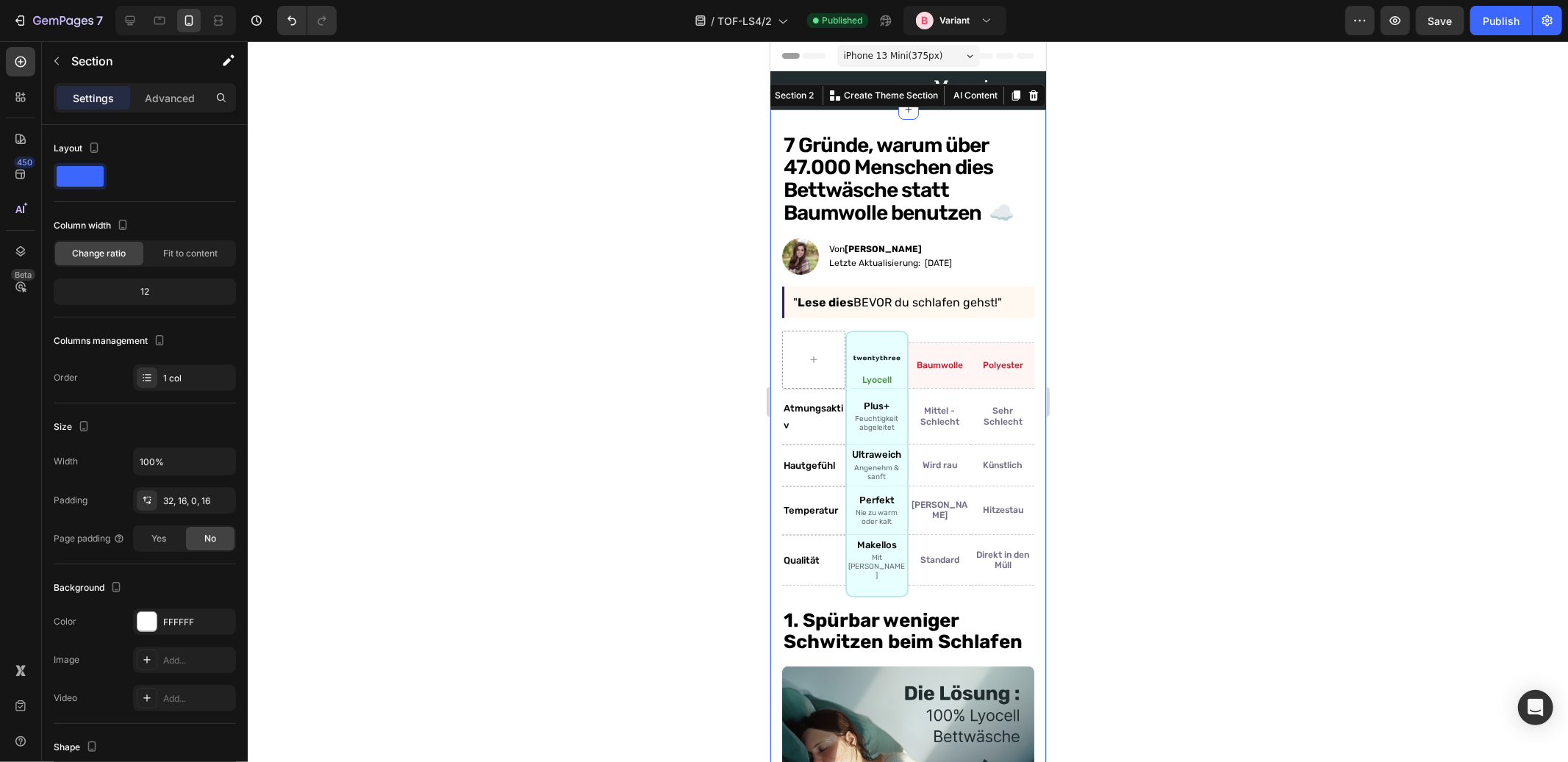
scroll to position [15, 0]
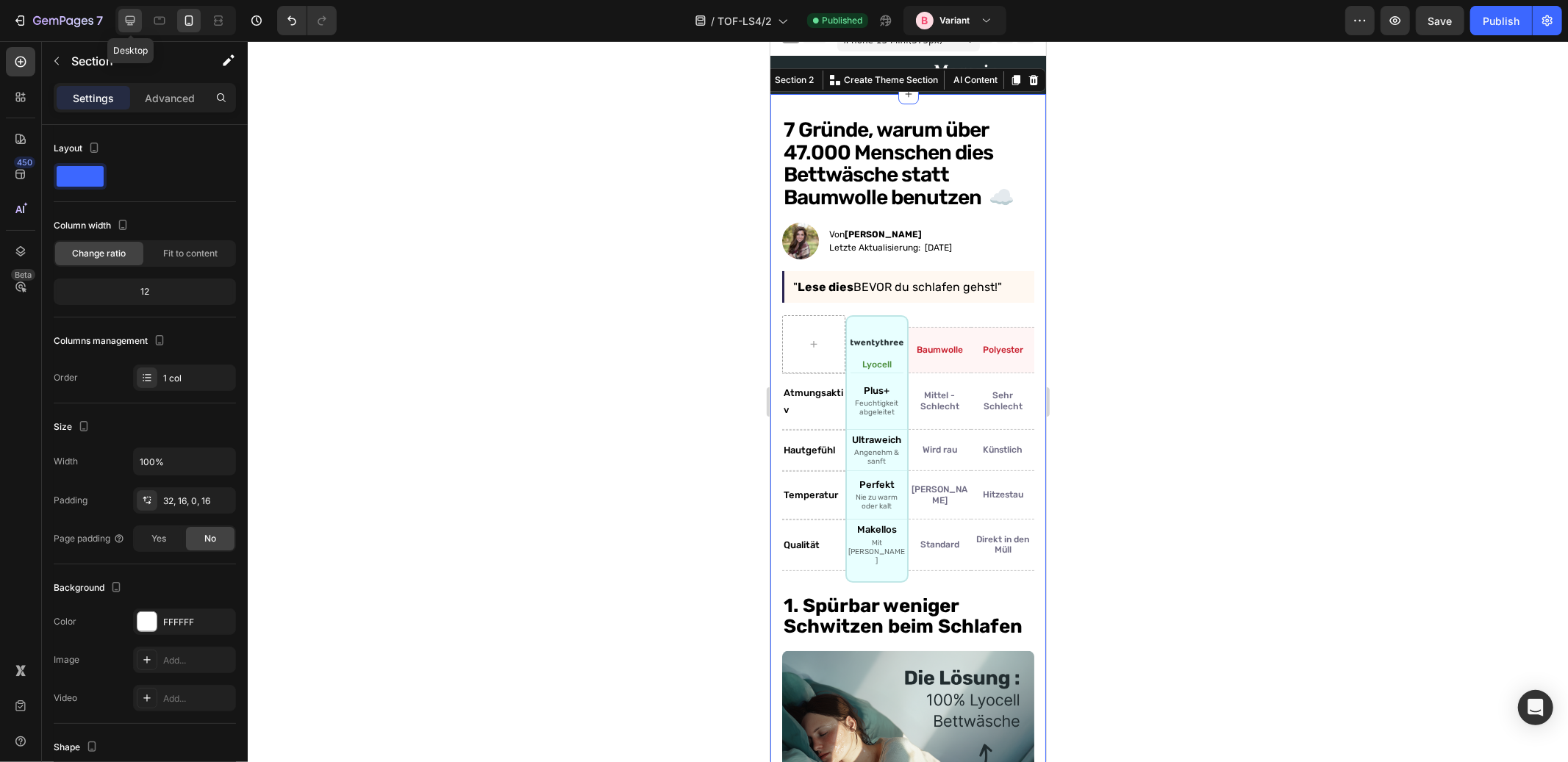
click at [127, 21] on icon at bounding box center [130, 21] width 15 height 15
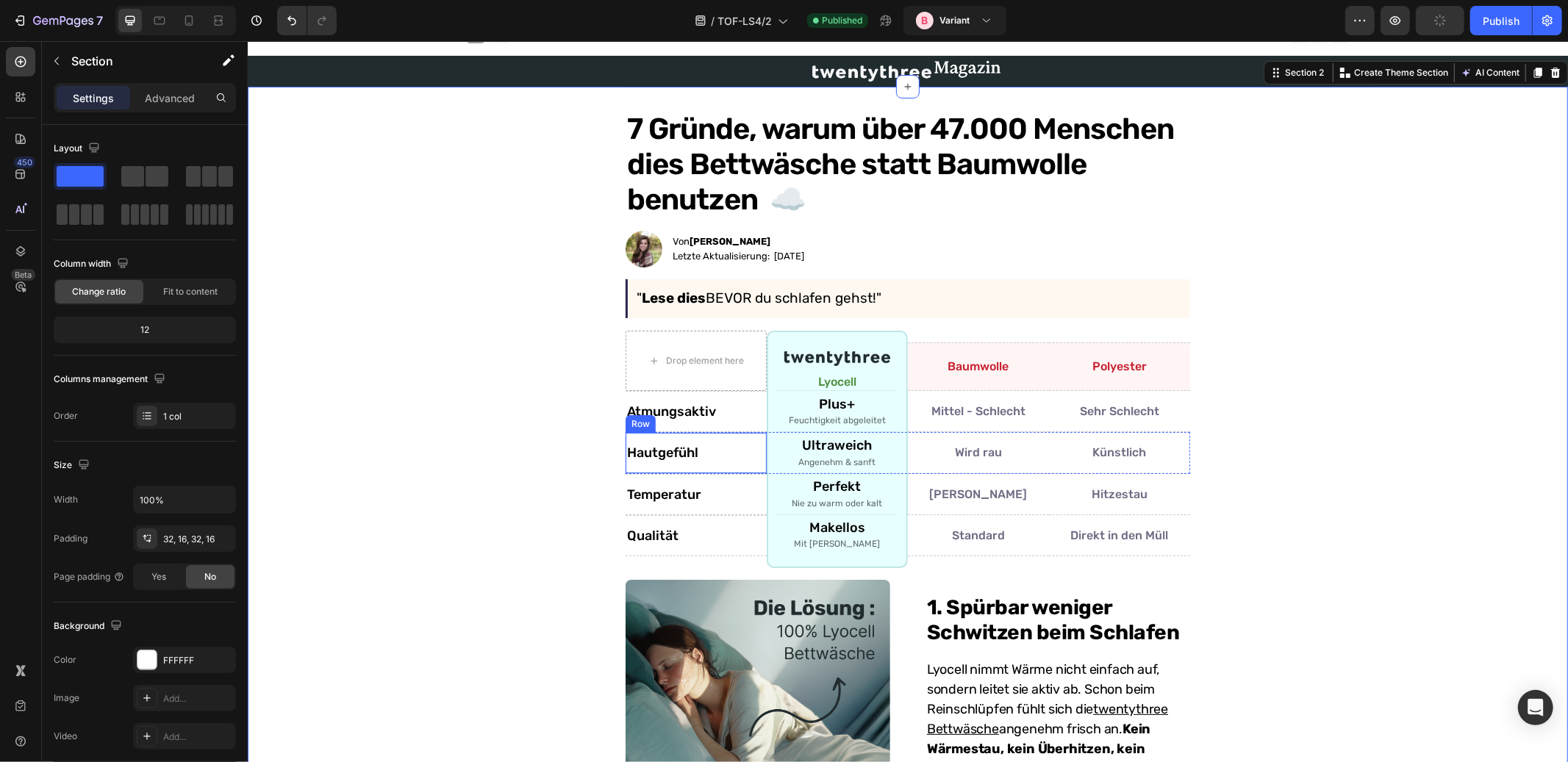
scroll to position [10, 0]
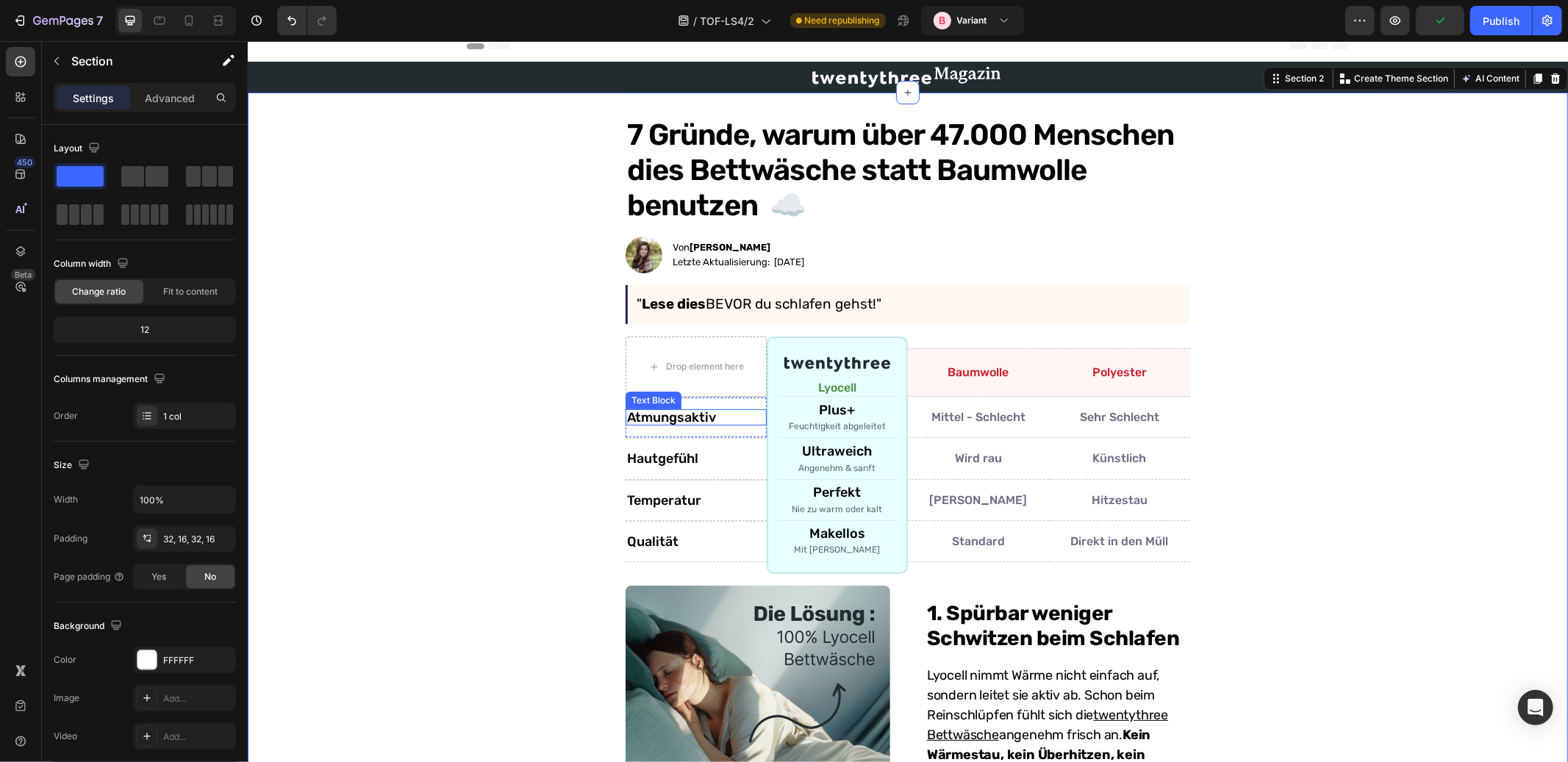
click at [698, 415] on p "Atmungsaktiv" at bounding box center [696, 417] width 139 height 13
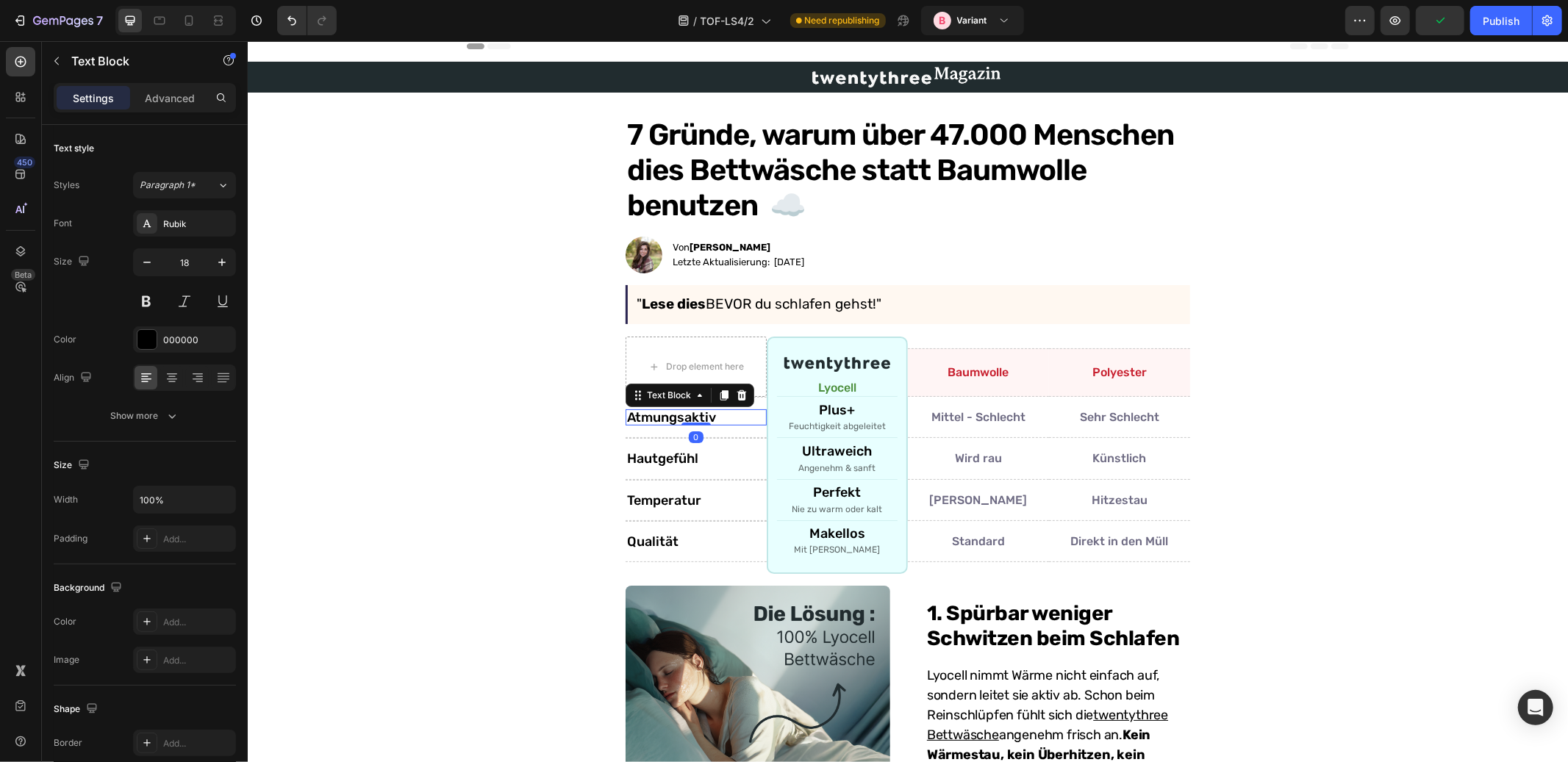
click at [698, 415] on p "Atmungsaktiv" at bounding box center [696, 417] width 139 height 13
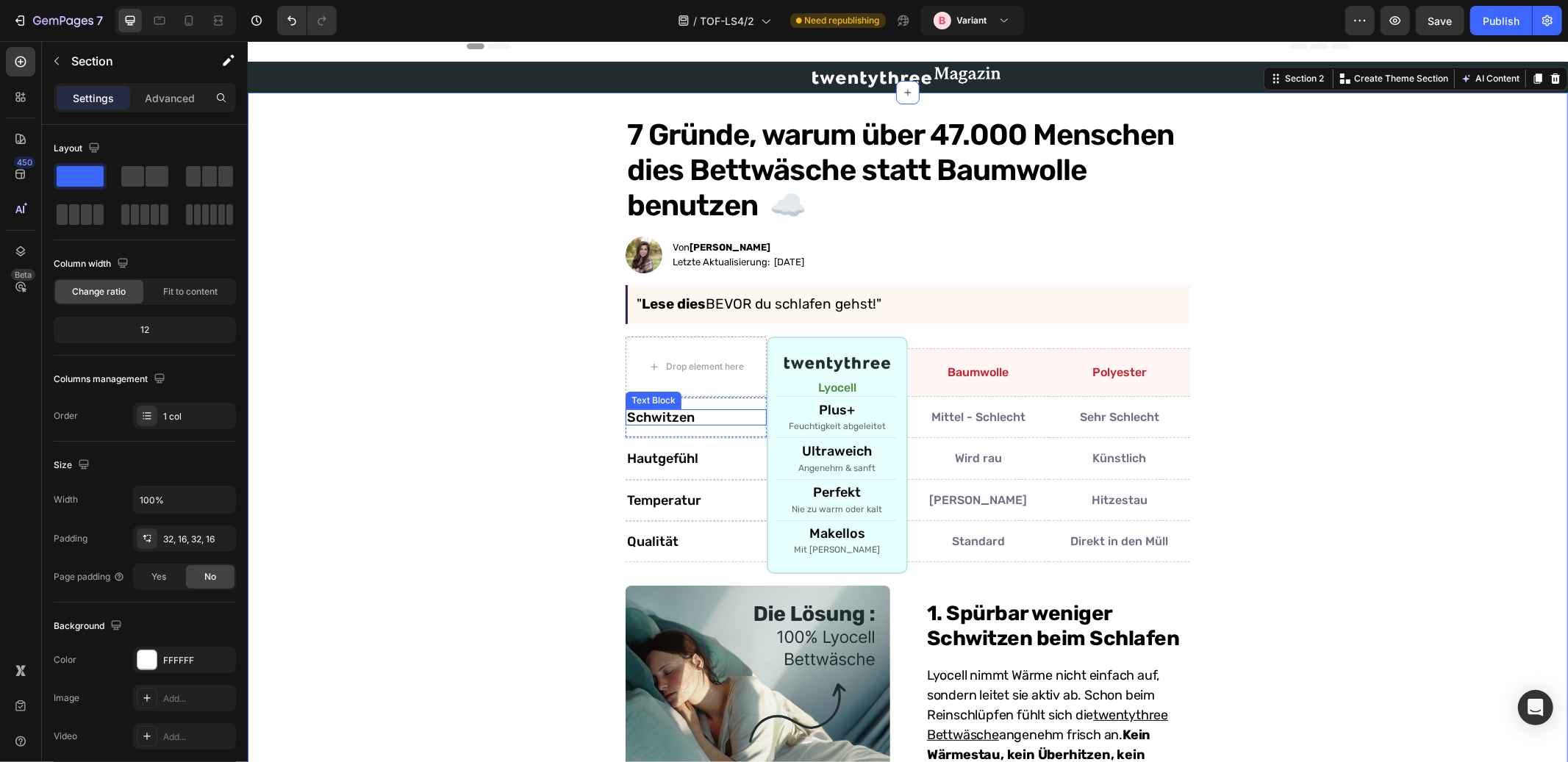
click at [697, 415] on p "Schwitzen" at bounding box center [696, 417] width 139 height 13
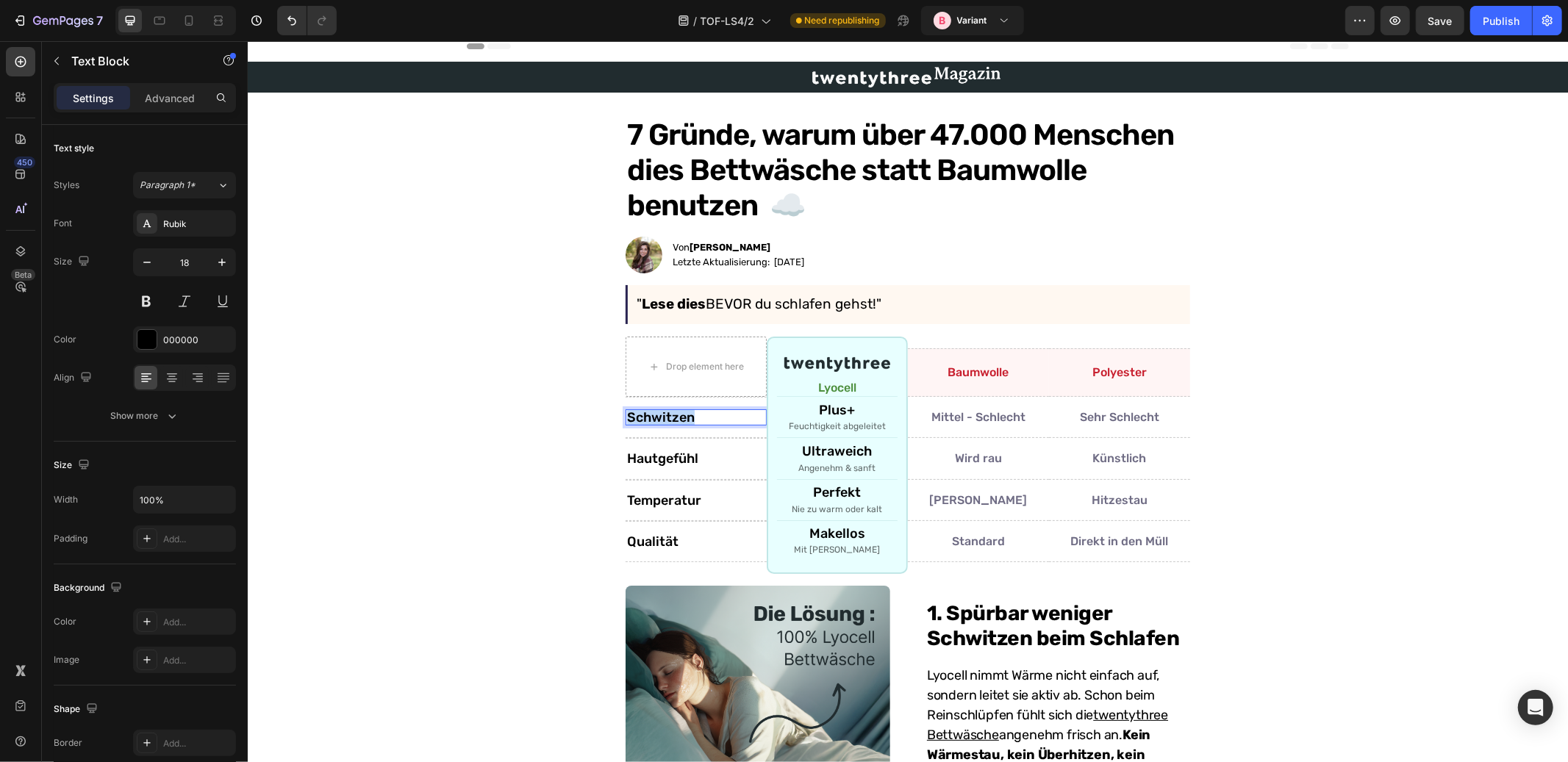
click at [697, 415] on p "Schwitzen" at bounding box center [696, 417] width 139 height 13
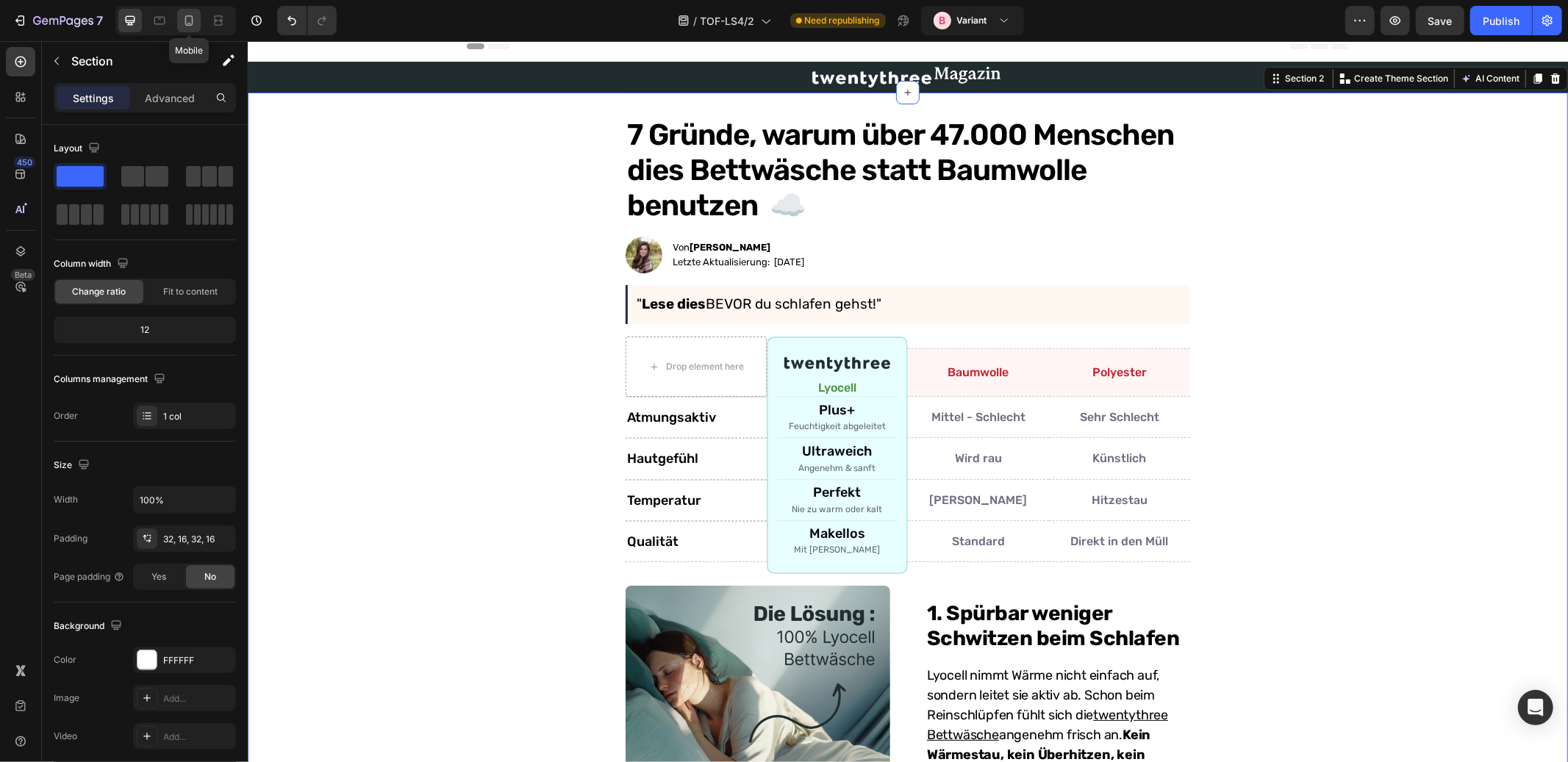
click at [191, 24] on icon at bounding box center [189, 21] width 15 height 15
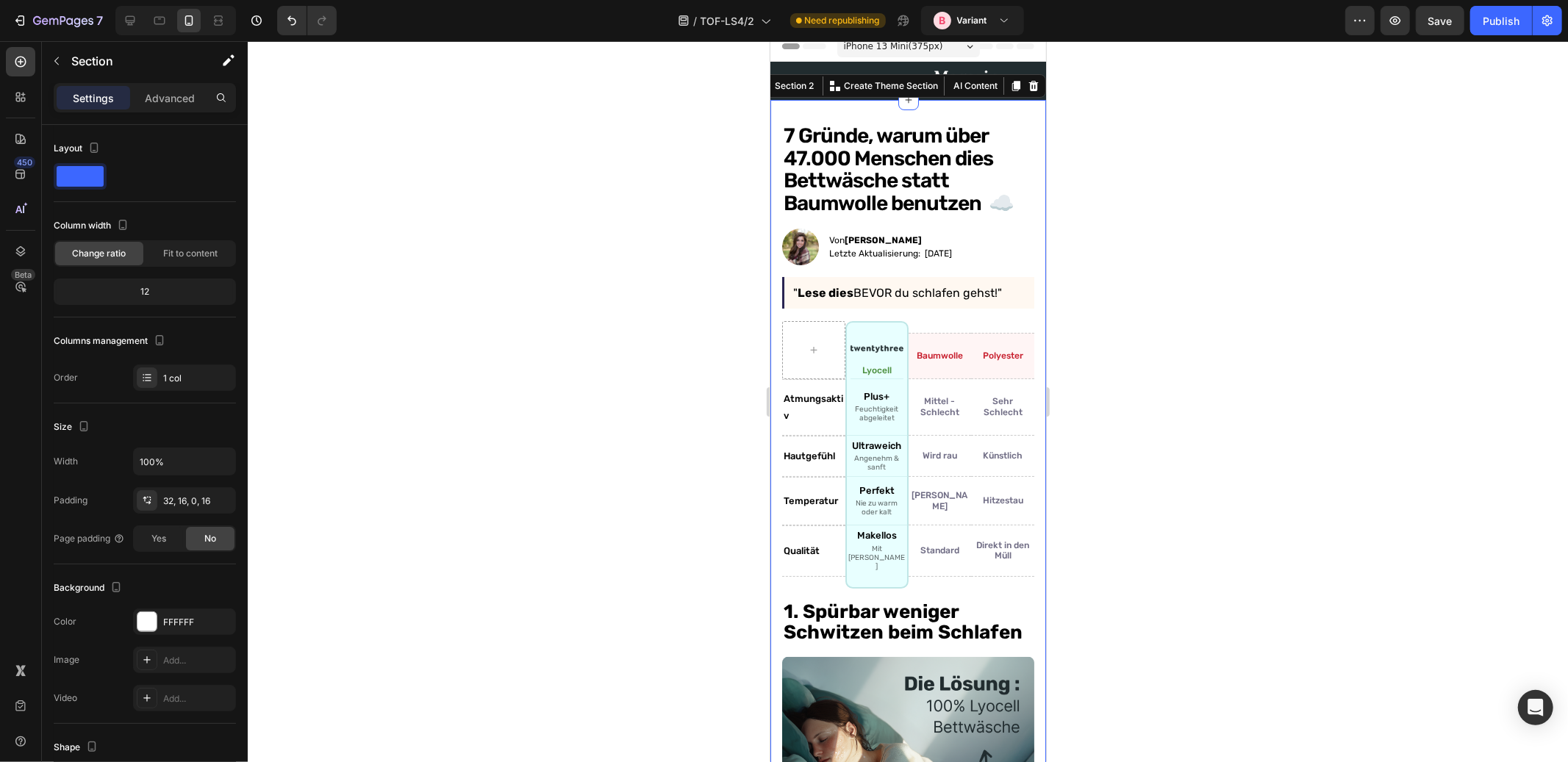
scroll to position [15, 0]
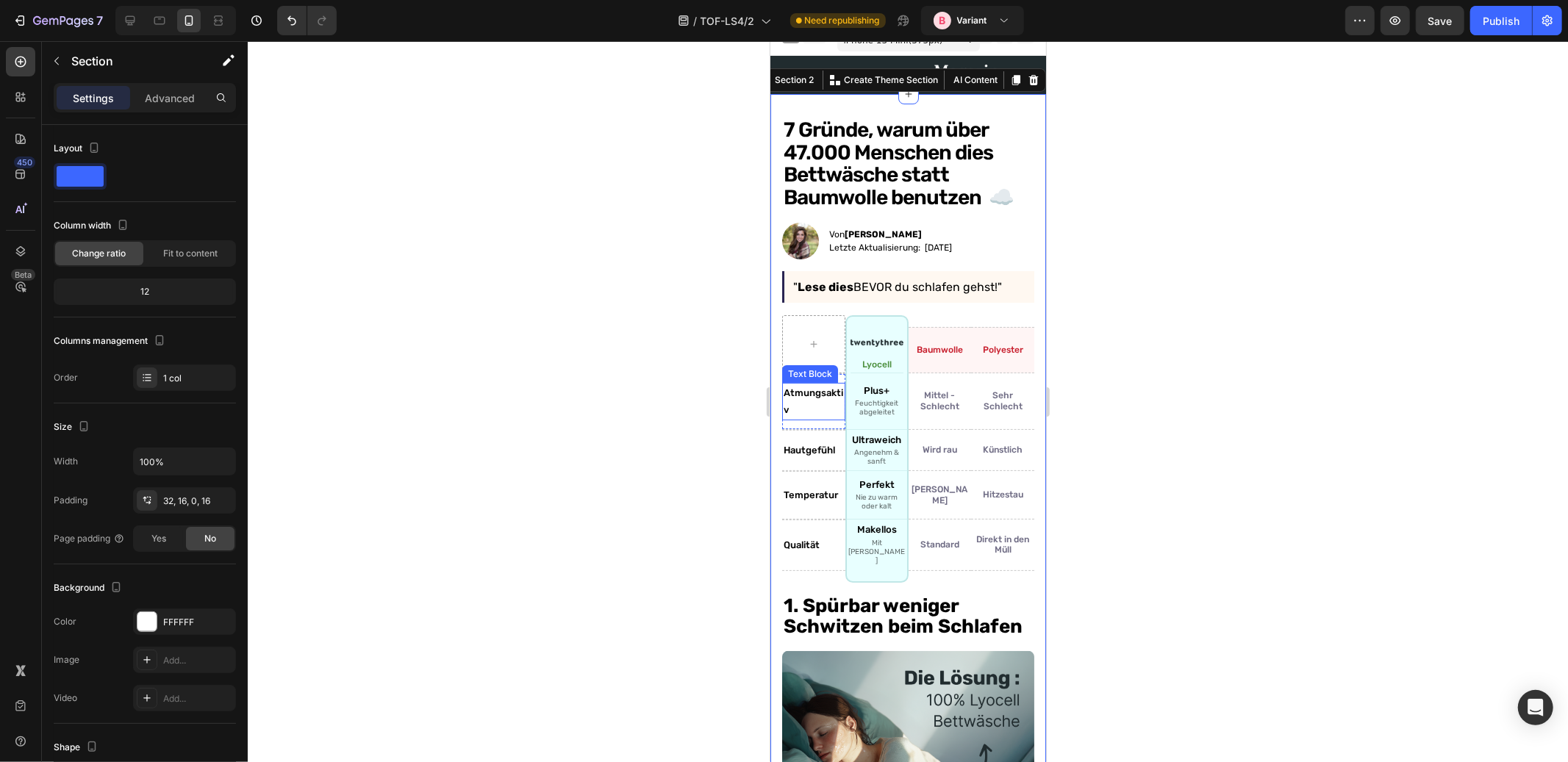
click at [808, 393] on p "Atmungsaktiv" at bounding box center [813, 401] width 60 height 35
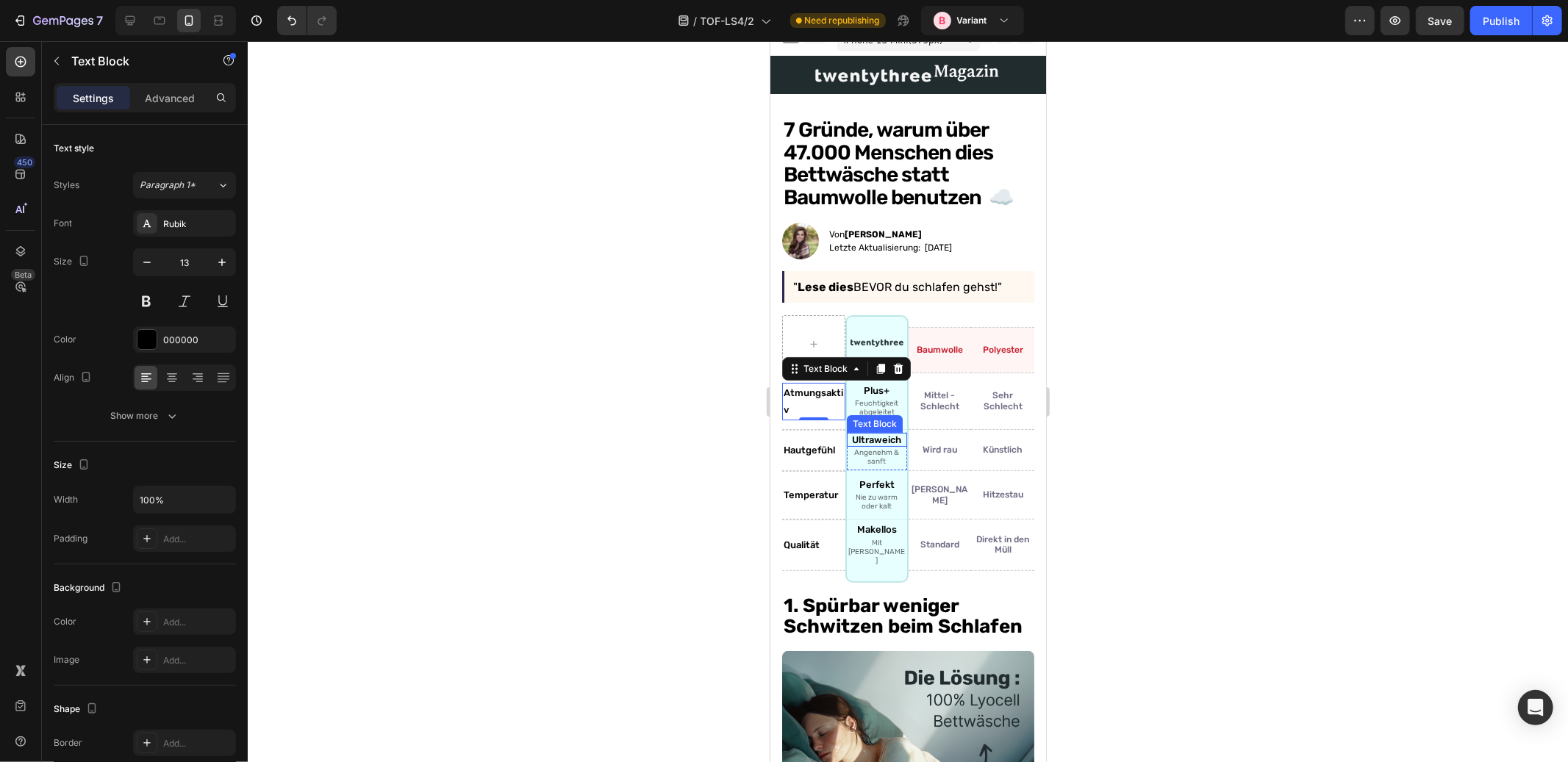
click at [874, 437] on p "Ultraweich" at bounding box center [877, 439] width 58 height 12
click at [818, 398] on p "Atmungsaktiv" at bounding box center [813, 401] width 60 height 35
click at [869, 339] on img at bounding box center [877, 343] width 53 height 29
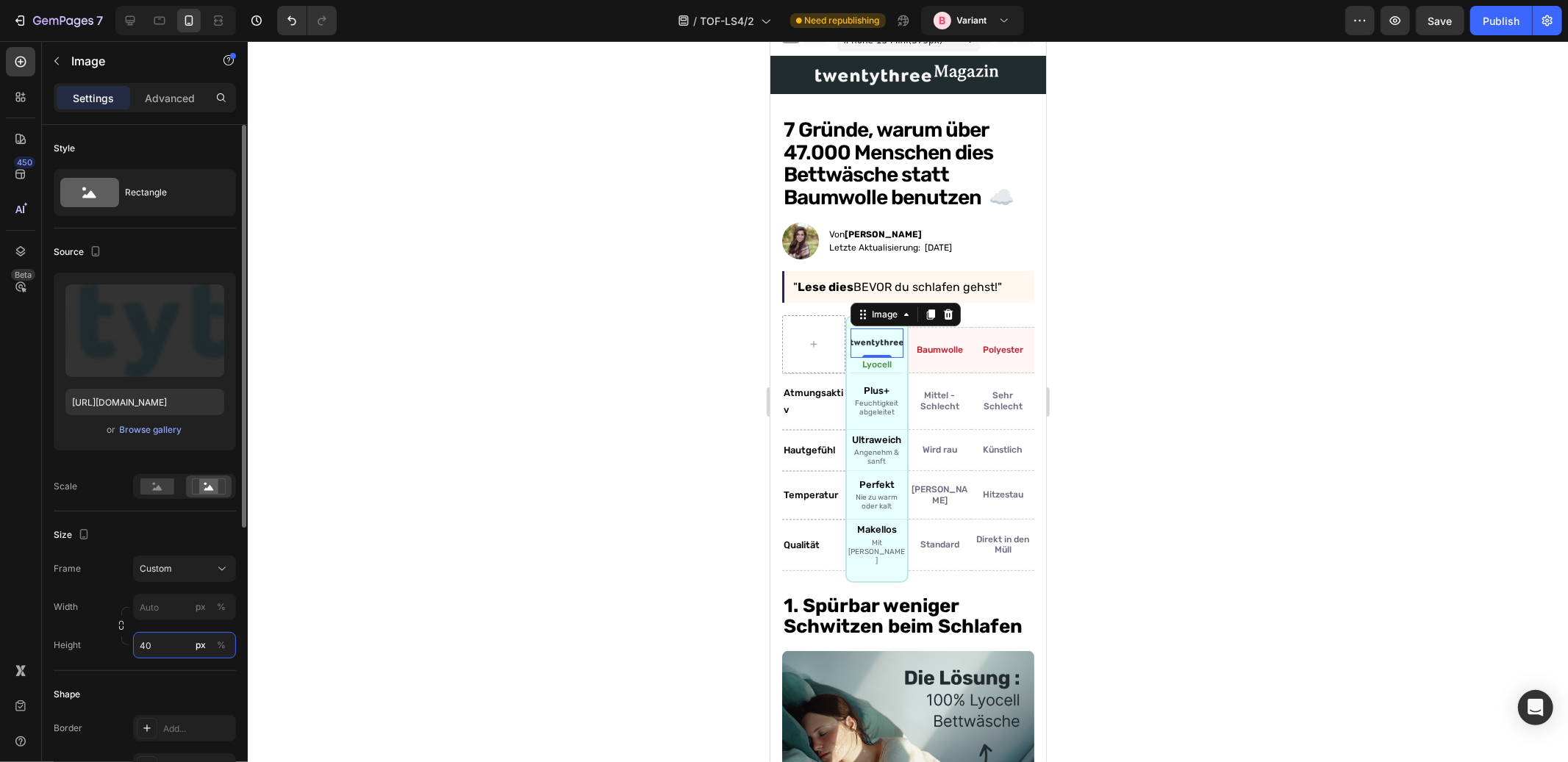
click at [151, 643] on input "40" at bounding box center [185, 646] width 103 height 27
click at [143, 646] on input "40" at bounding box center [185, 646] width 103 height 27
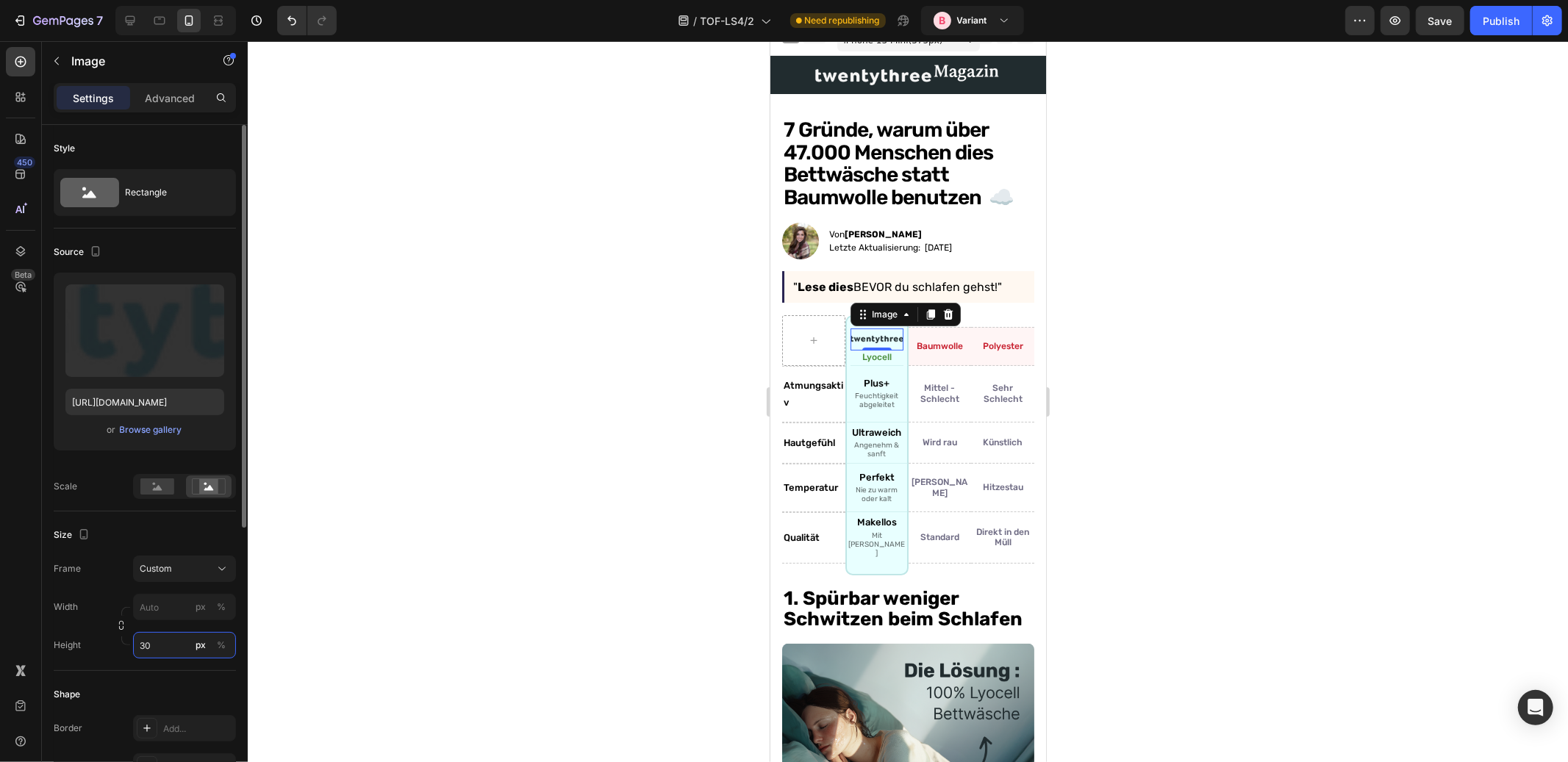
type input "30"
click at [173, 668] on div "Size Frame Custom Width px % Height 30 px %" at bounding box center [144, 591] width 182 height 159
click at [946, 422] on div "Wird rau Text Block Row" at bounding box center [940, 443] width 63 height 42
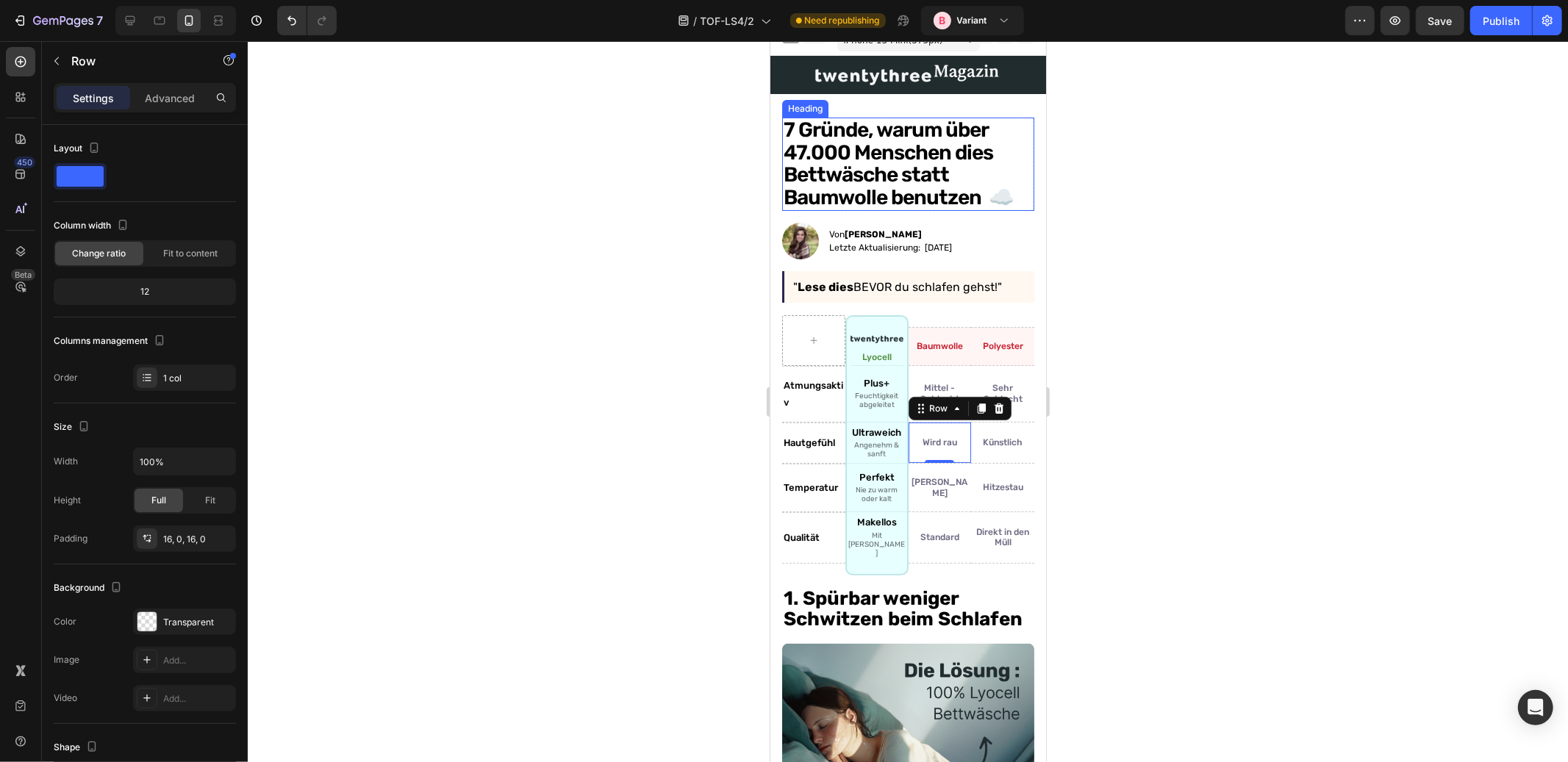
click at [958, 172] on h1 "7 Gründe, warum über 47.000 Menschen dies Bettwäsche statt Baumwolle benutzen ☁️" at bounding box center [907, 164] width 252 height 94
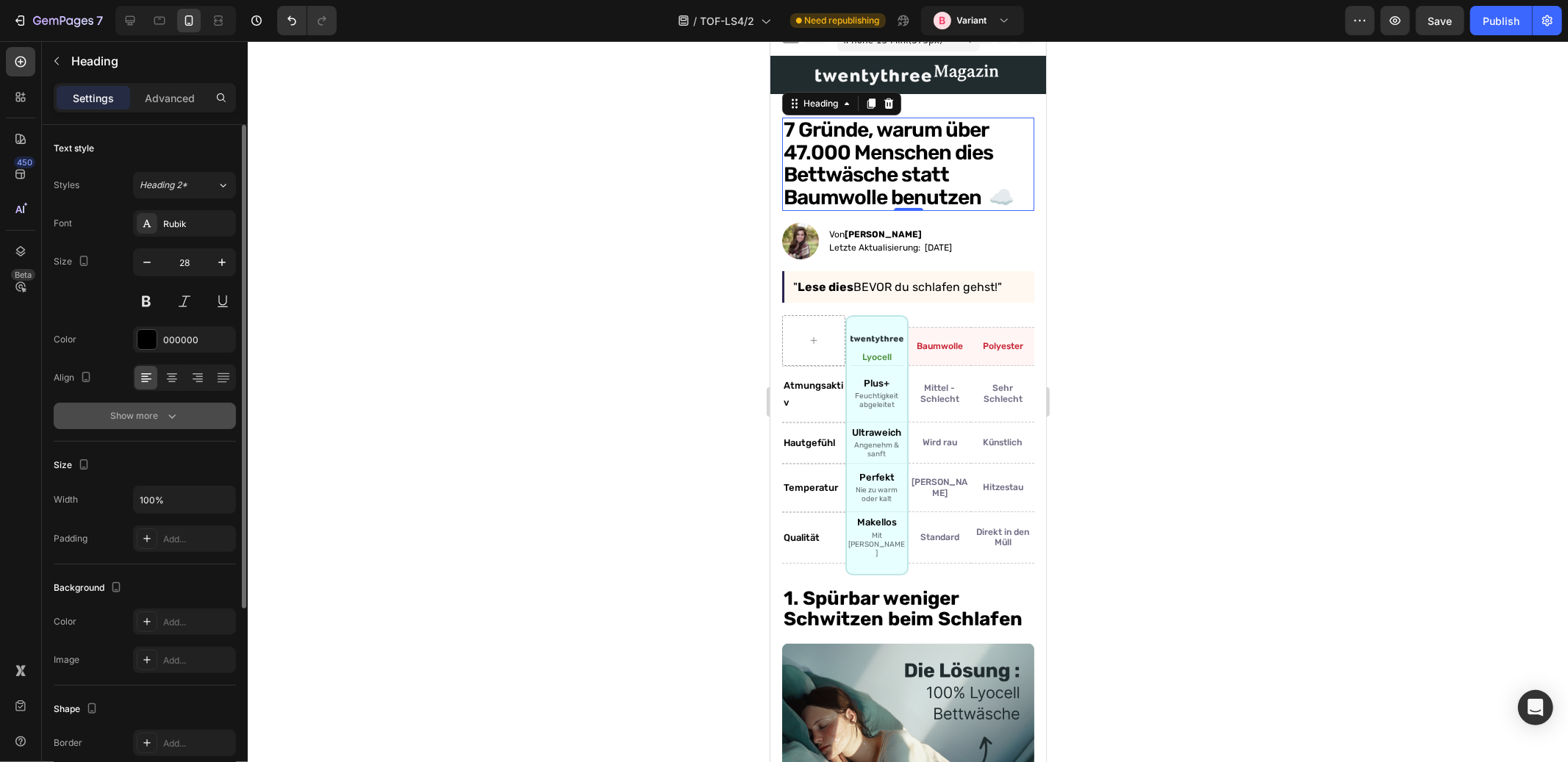
click at [145, 414] on div "Show more" at bounding box center [145, 416] width 69 height 15
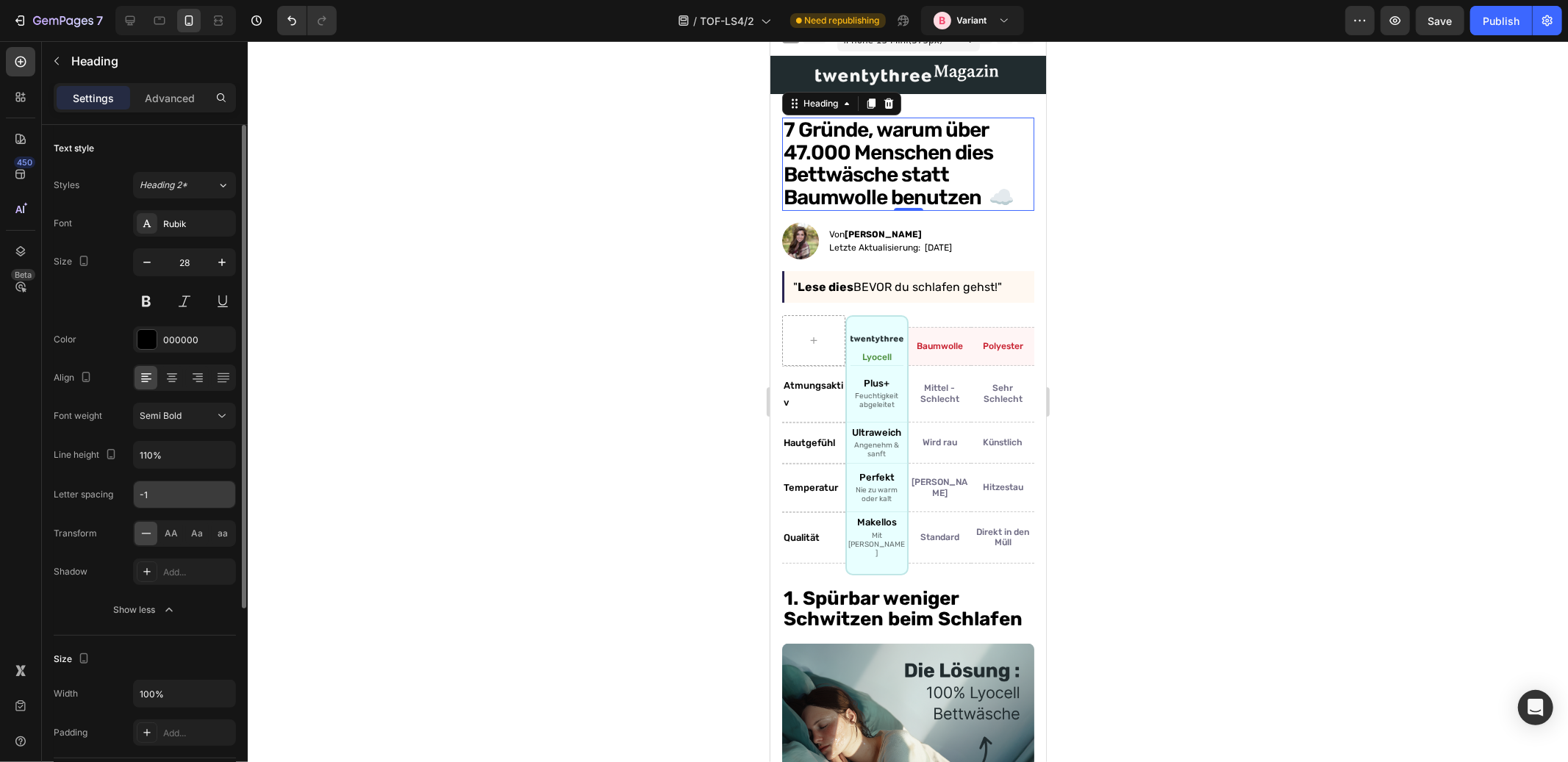
click at [156, 487] on input "-1" at bounding box center [185, 494] width 102 height 27
click at [160, 492] on input "-1" at bounding box center [185, 494] width 102 height 27
type input "-0.8"
click at [177, 455] on input "110%" at bounding box center [185, 455] width 102 height 27
click at [226, 461] on icon "button" at bounding box center [222, 455] width 15 height 15
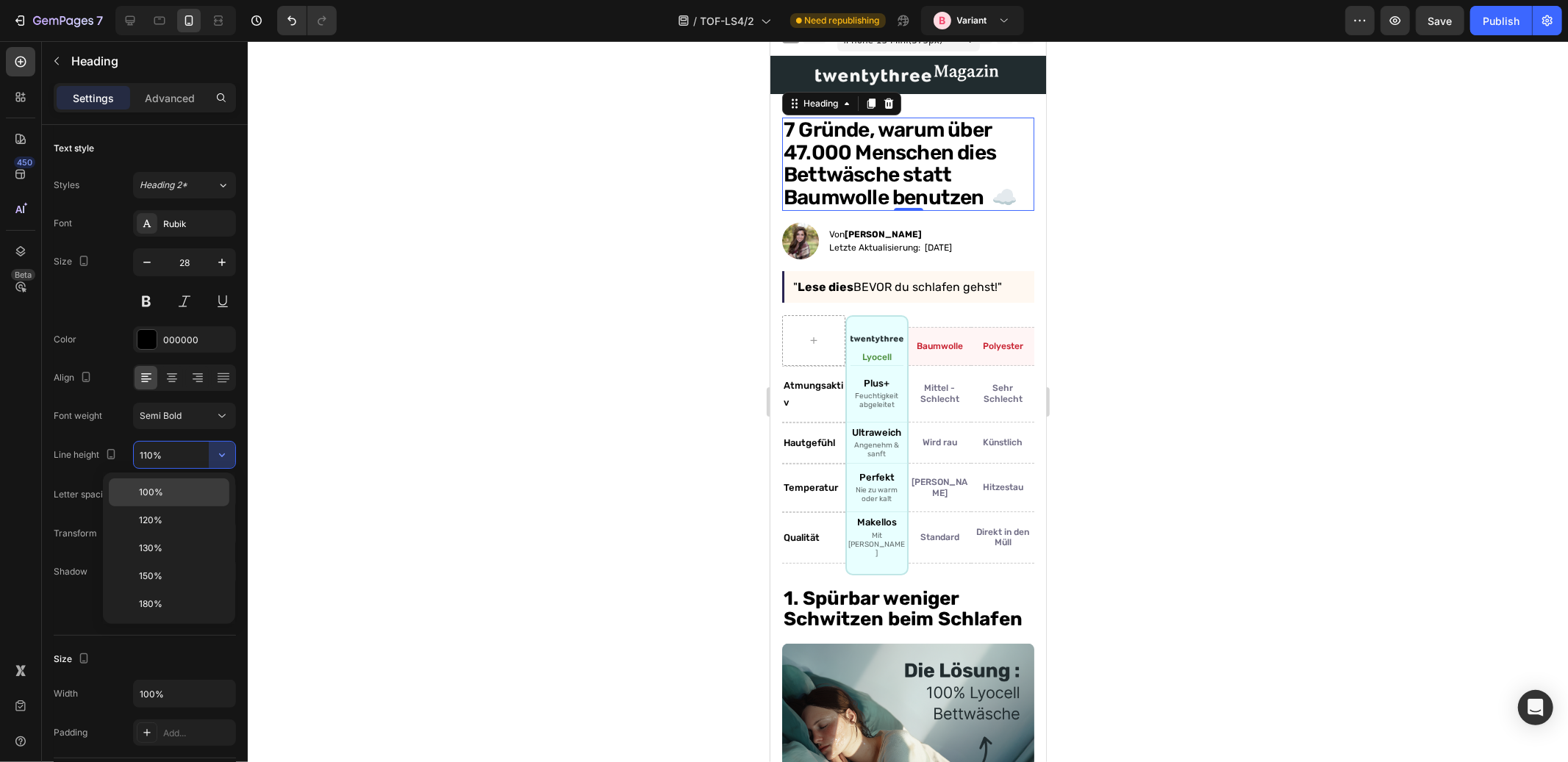
click at [185, 494] on p "100%" at bounding box center [181, 492] width 84 height 13
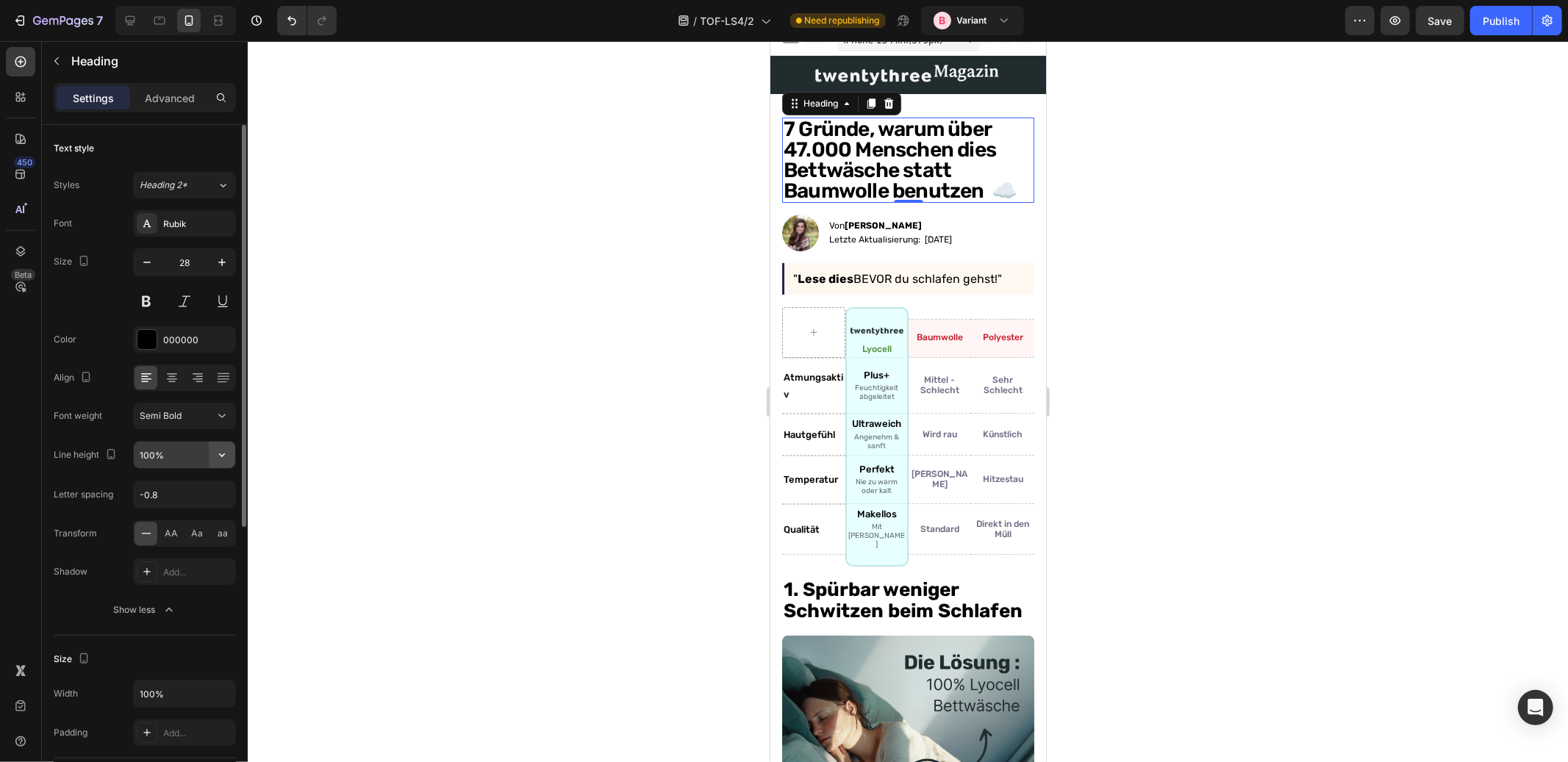
click at [220, 452] on icon "button" at bounding box center [222, 455] width 15 height 15
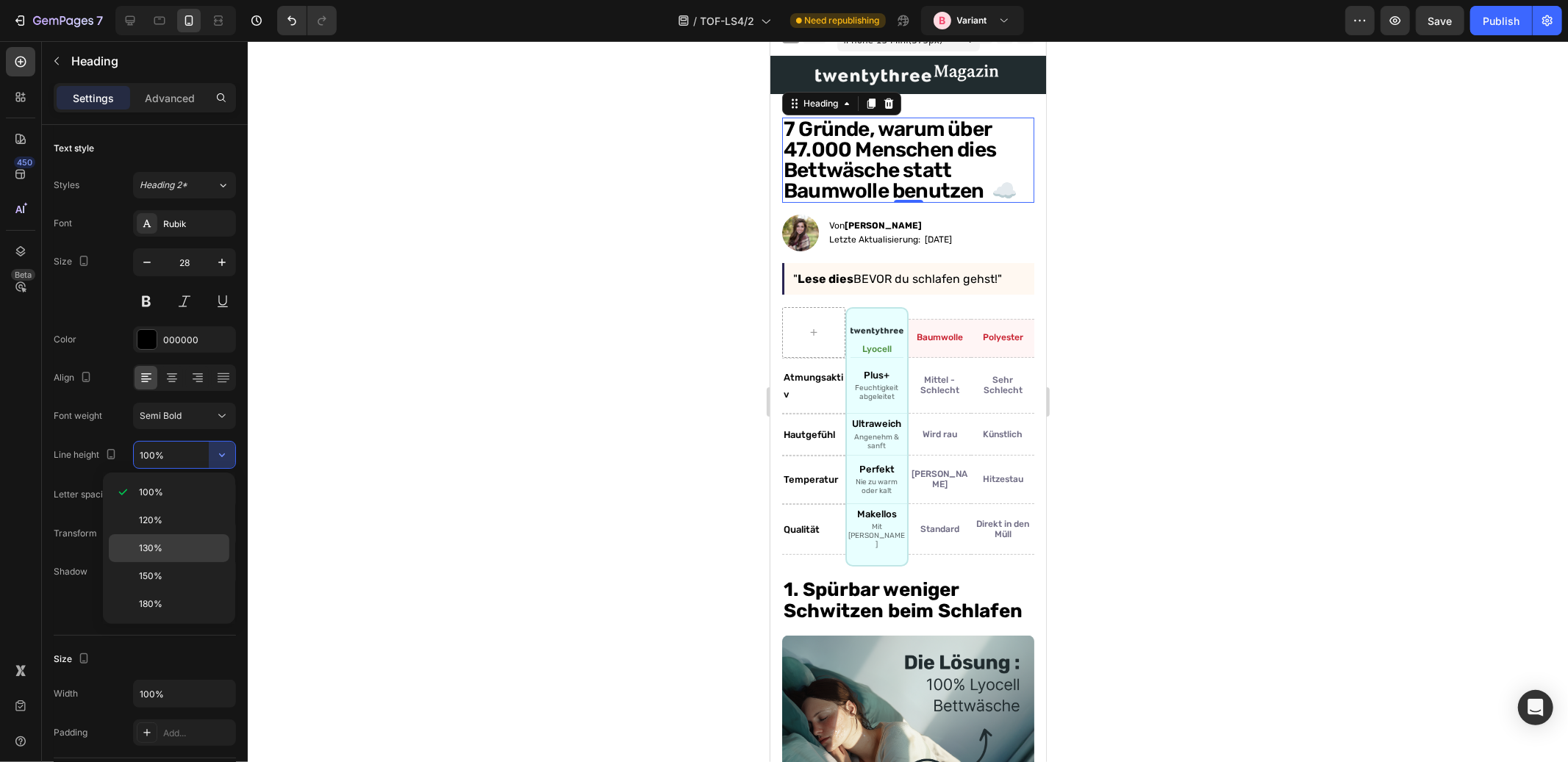
click at [178, 551] on p "130%" at bounding box center [181, 548] width 84 height 13
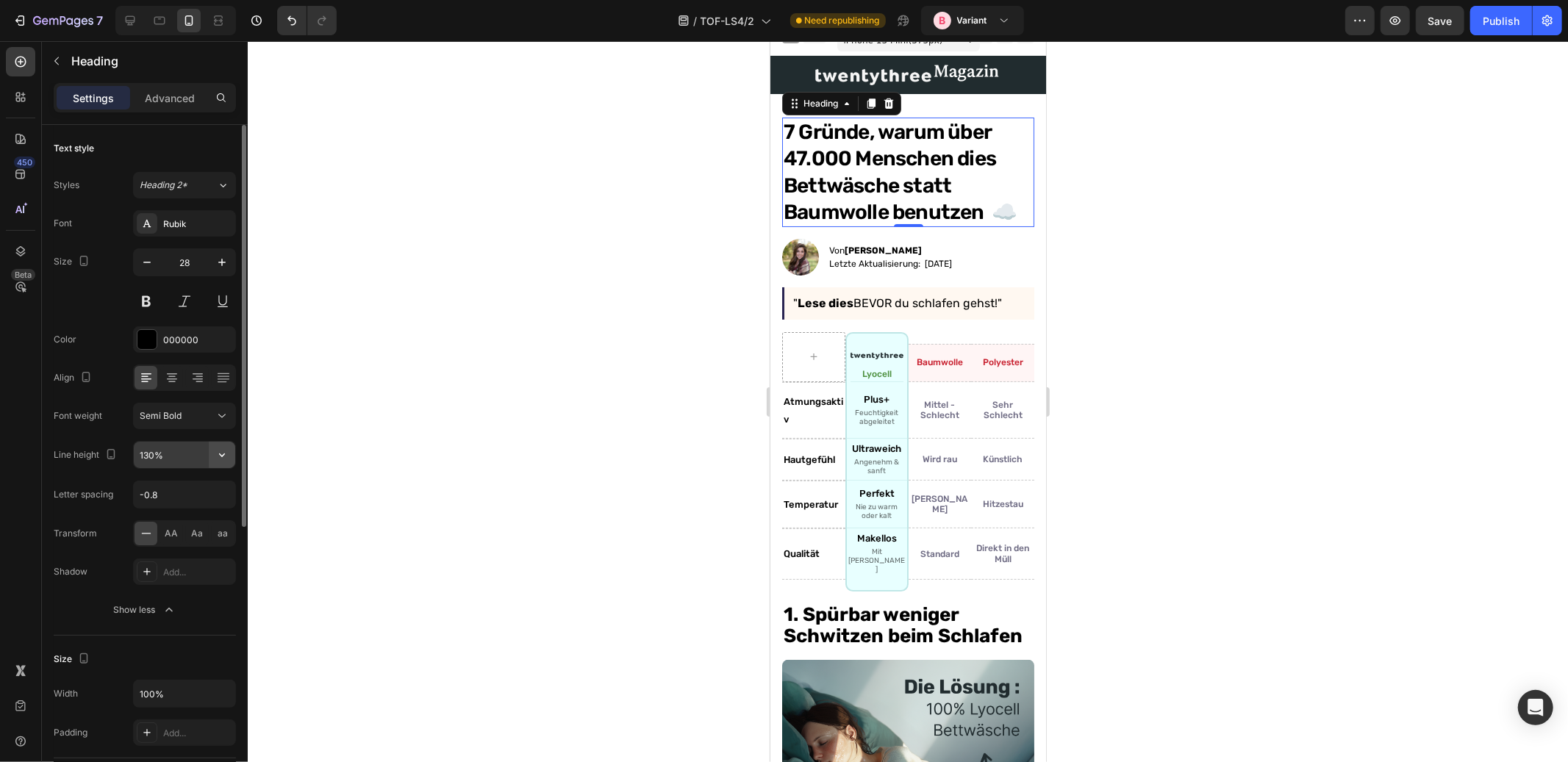
click at [228, 455] on icon "button" at bounding box center [222, 455] width 15 height 15
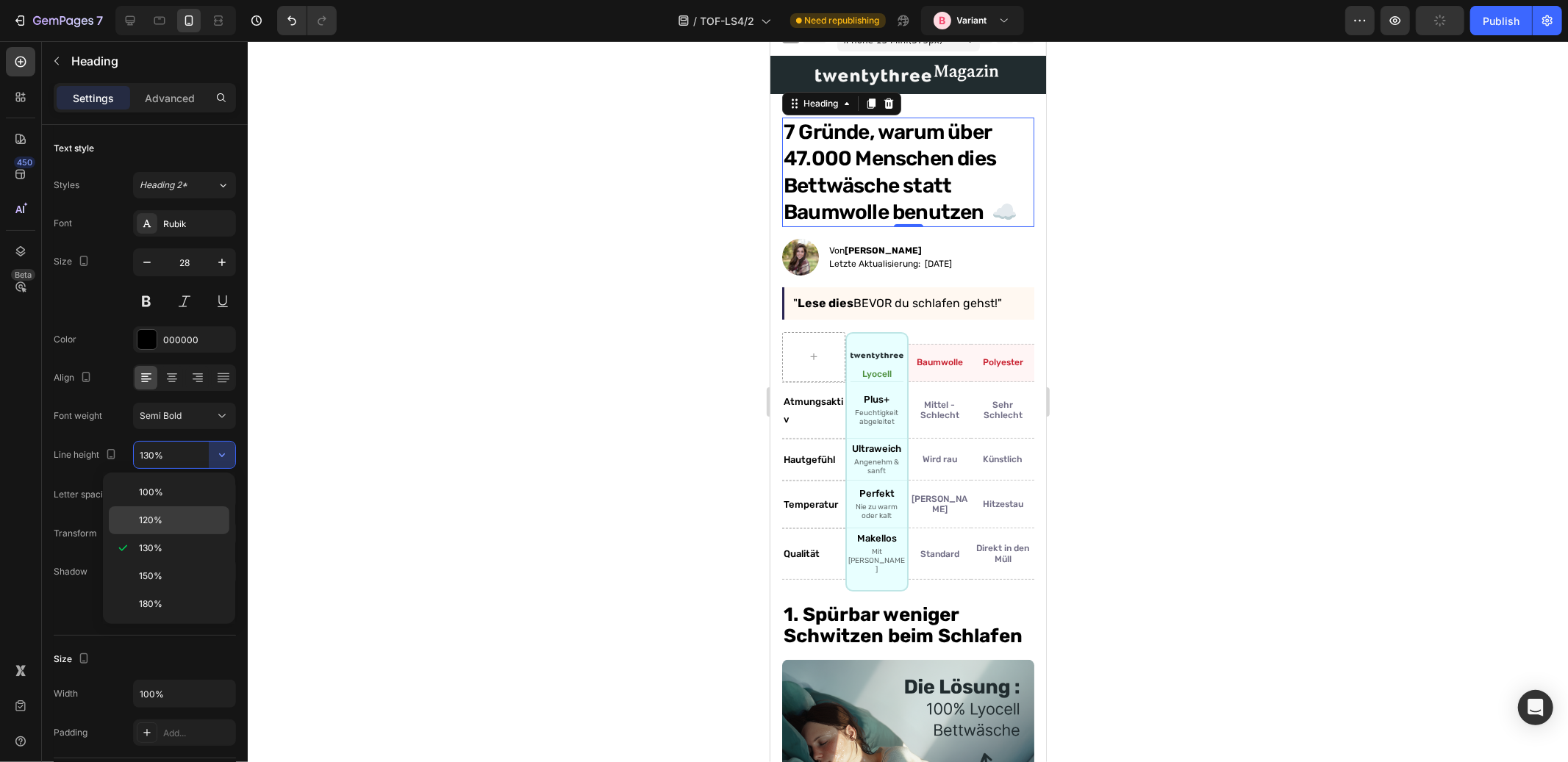
click at [185, 517] on p "120%" at bounding box center [181, 520] width 84 height 13
type input "120%"
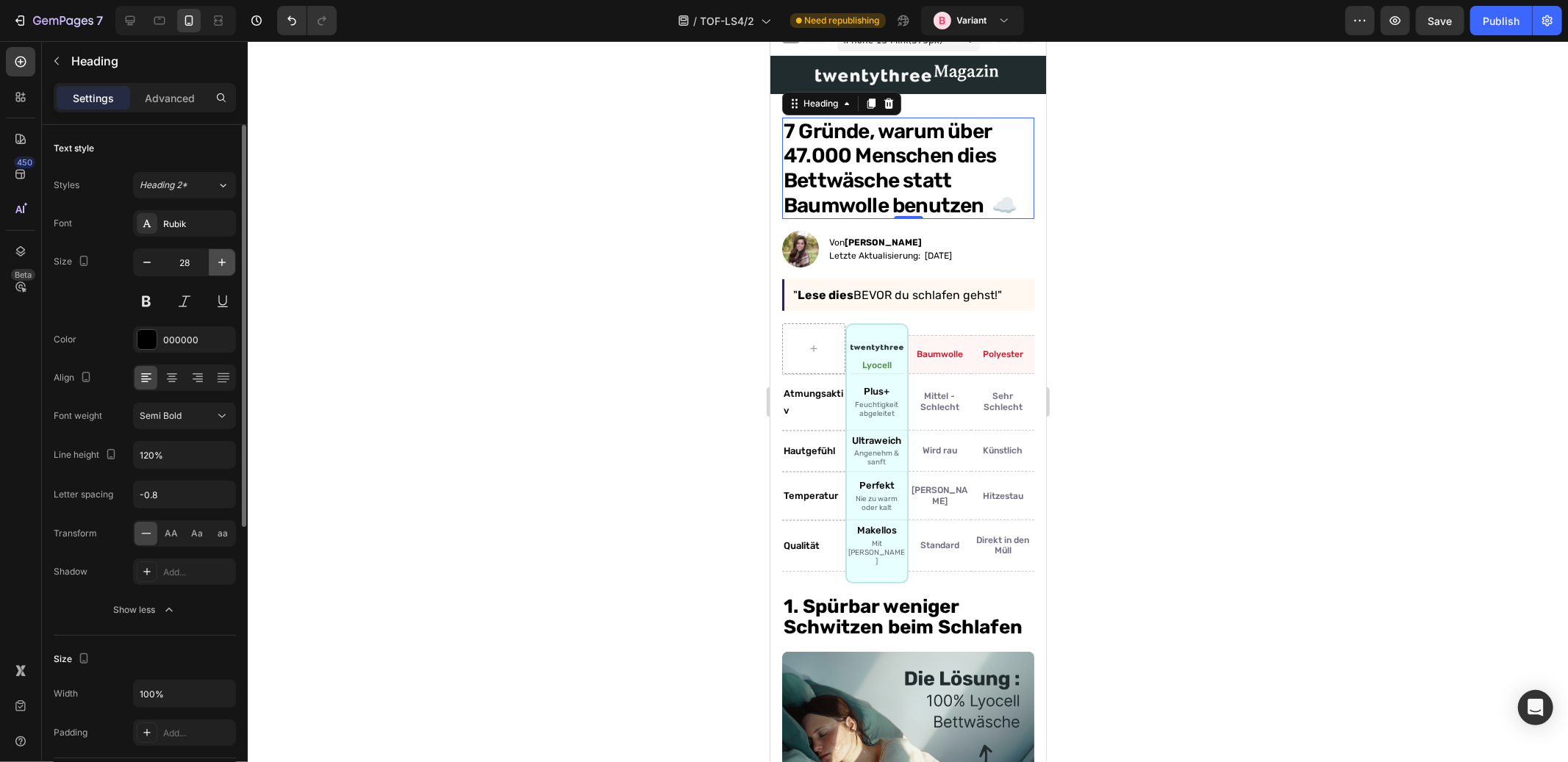
click at [216, 262] on icon "button" at bounding box center [222, 262] width 15 height 15
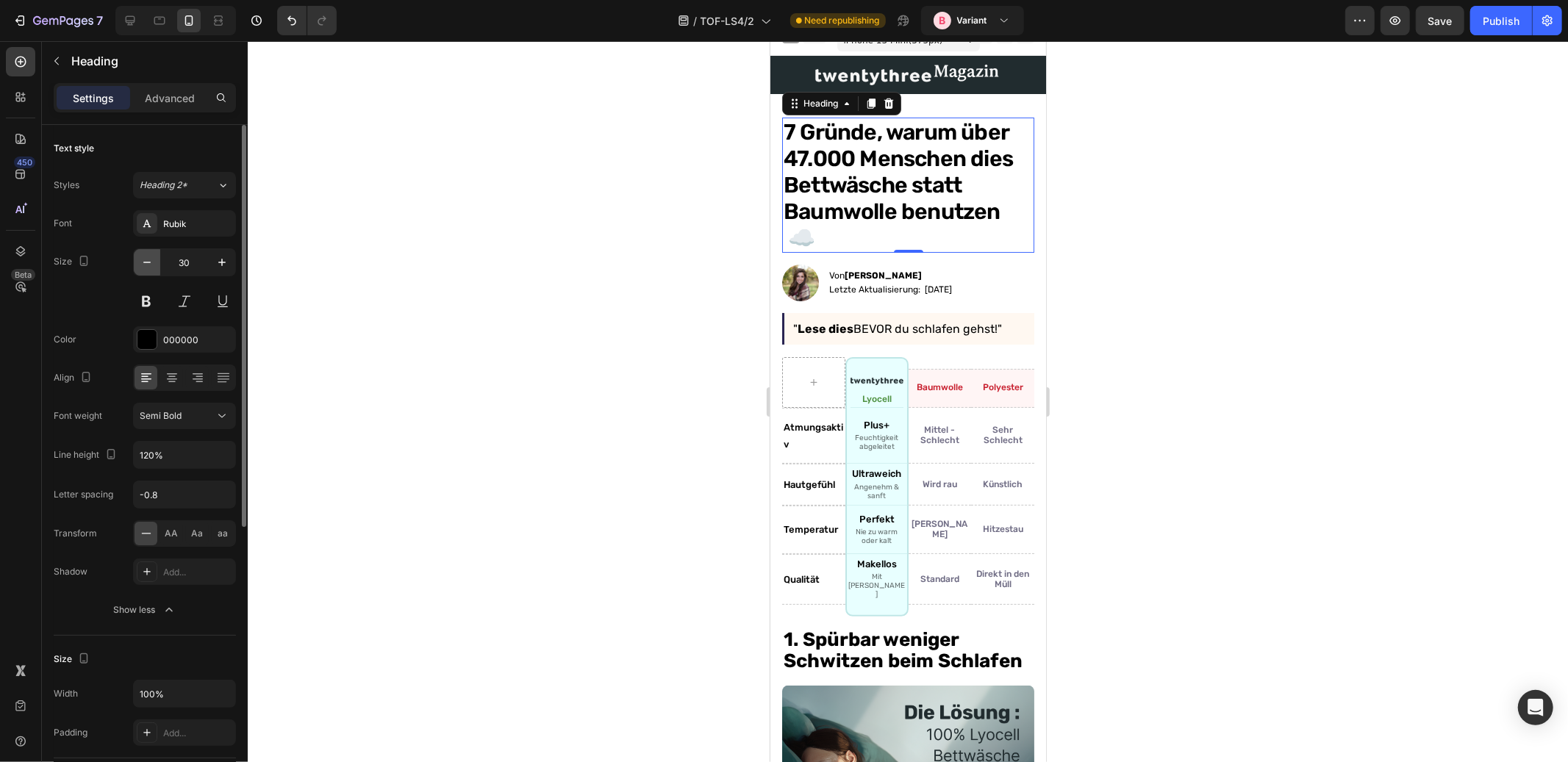
click at [150, 263] on icon "button" at bounding box center [147, 262] width 15 height 15
type input "28"
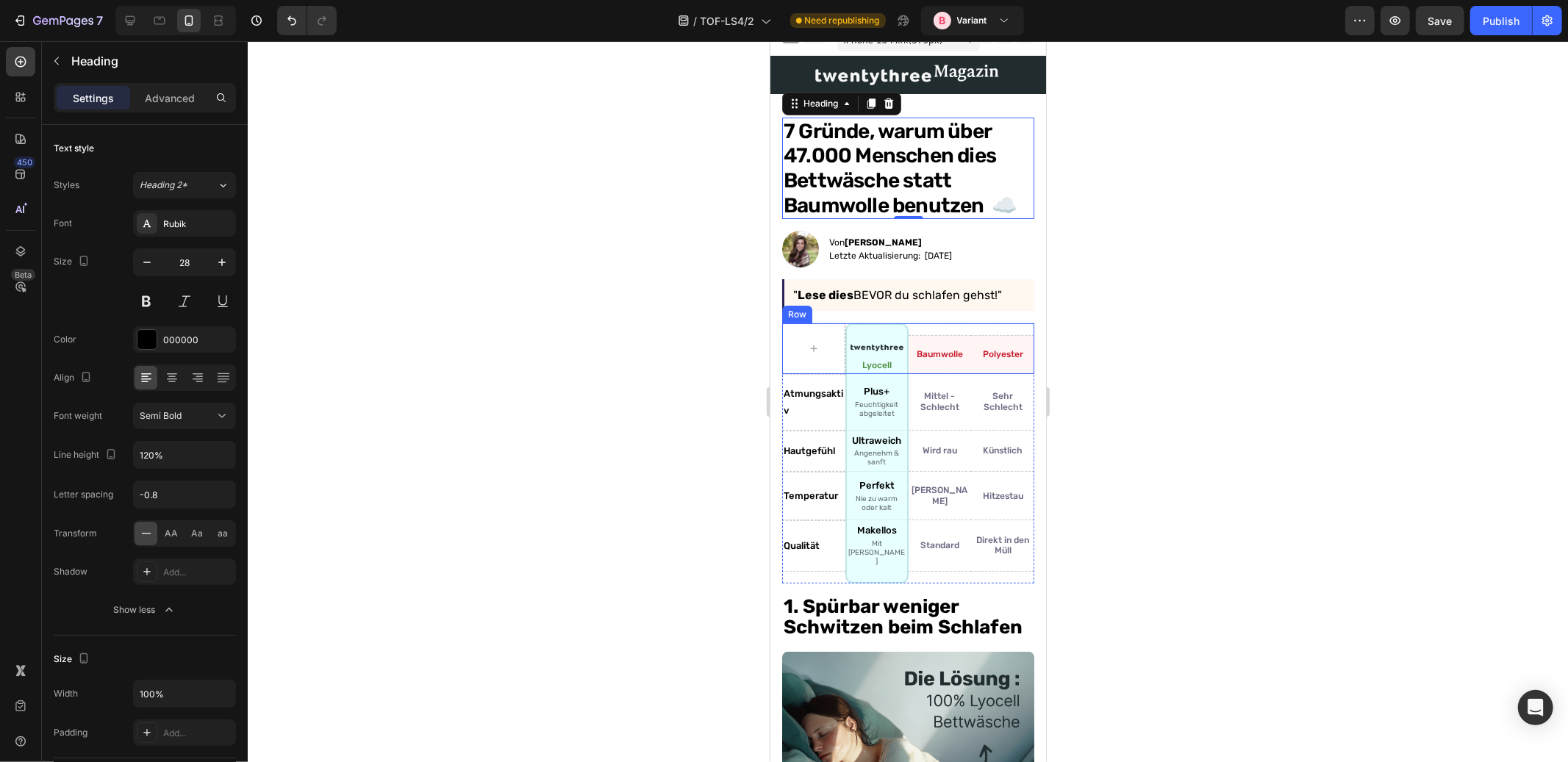
click at [936, 326] on div "Baumwolle Text Block Row" at bounding box center [940, 348] width 63 height 51
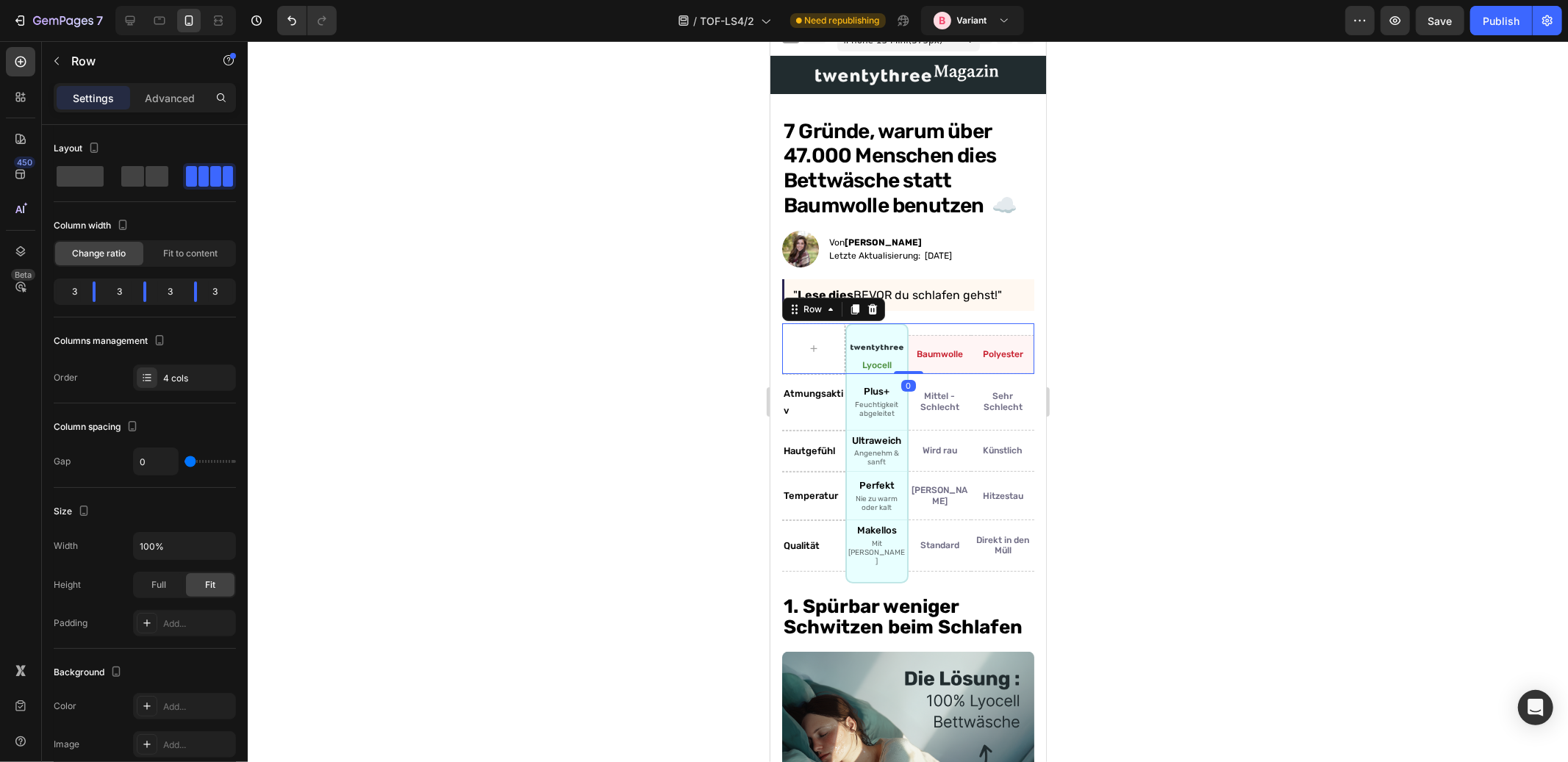
scroll to position [0, 0]
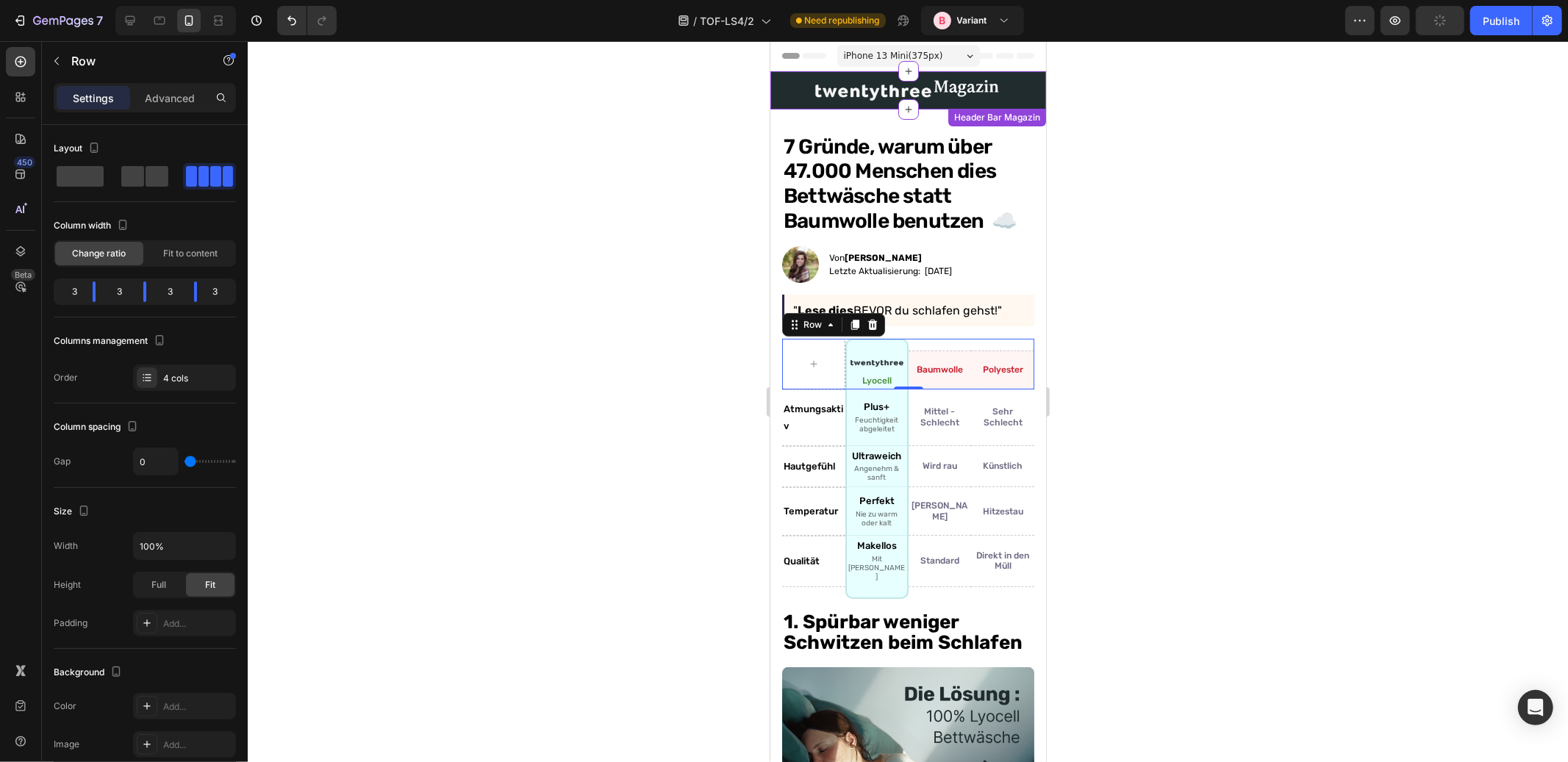
click at [928, 89] on img at bounding box center [907, 90] width 193 height 24
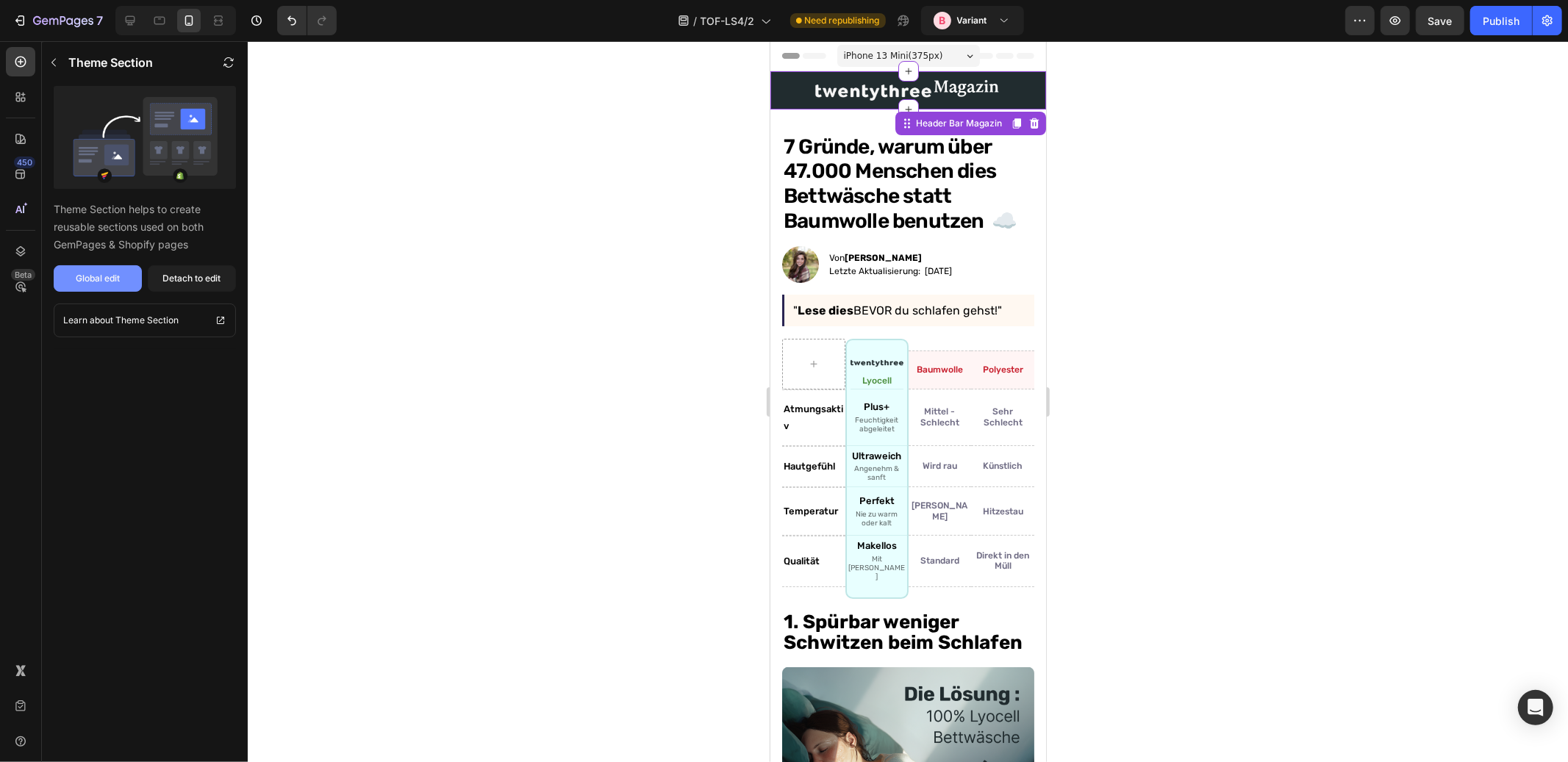
click at [103, 272] on div "Global edit" at bounding box center [98, 279] width 44 height 13
click at [97, 276] on div "Global edit" at bounding box center [98, 279] width 44 height 13
click at [851, 209] on h1 "7 Gründe, warum über 47.000 Menschen dies Bettwäsche statt Baumwolle benutzen ☁️" at bounding box center [907, 183] width 252 height 102
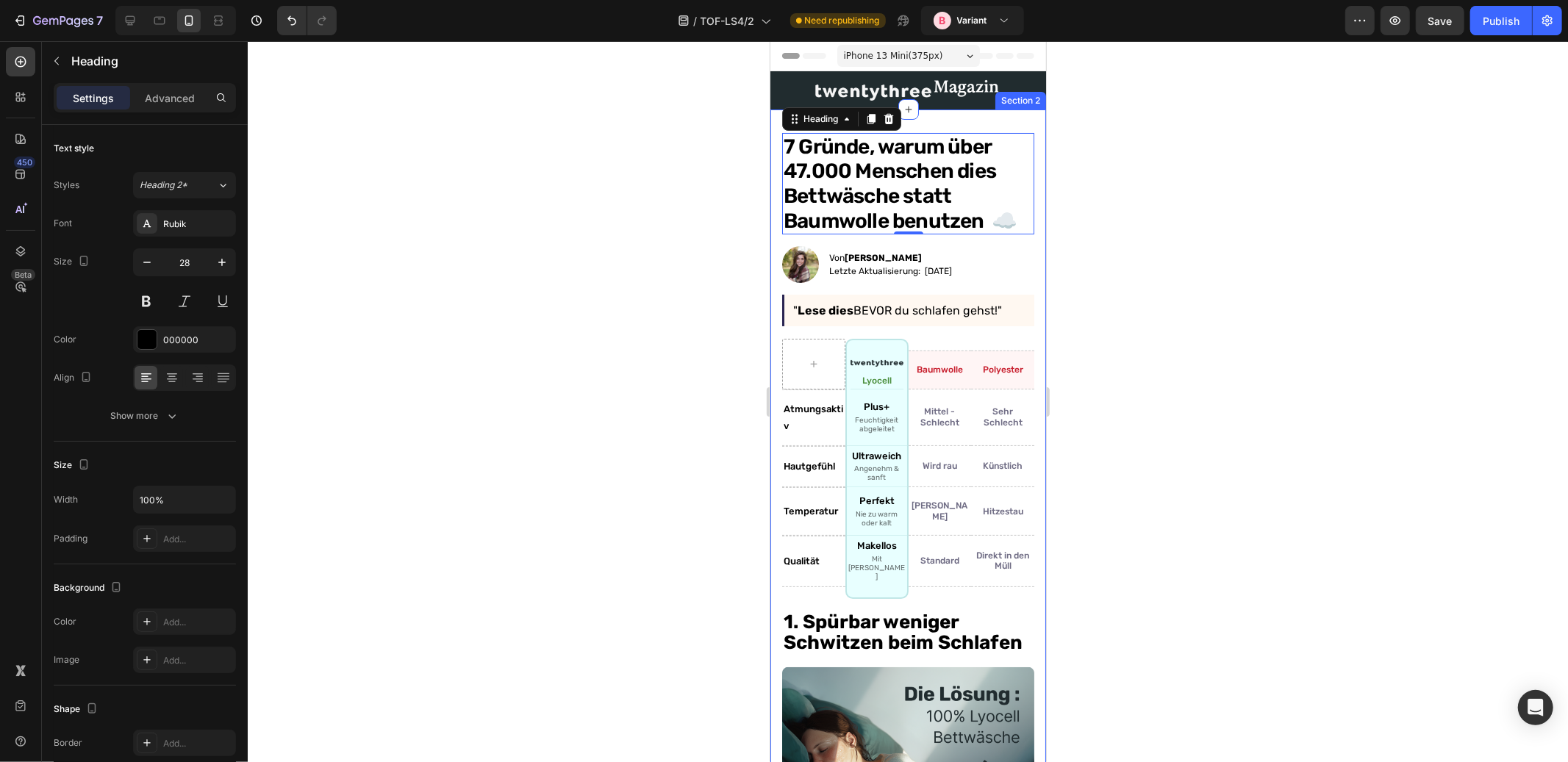
scroll to position [266, 0]
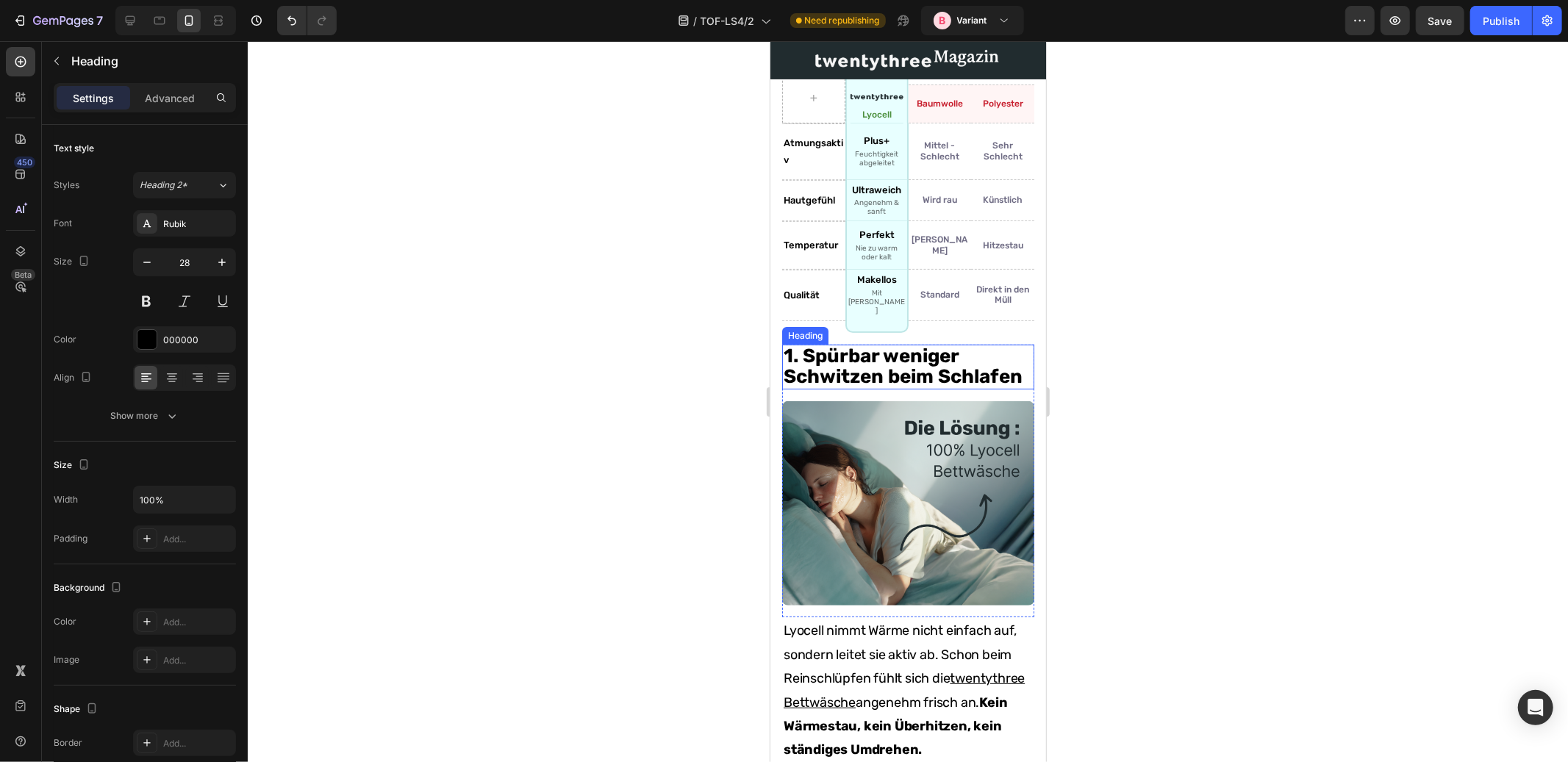
click at [951, 353] on h2 "1. Spürbar weniger Schwitzen beim Schlafen" at bounding box center [907, 366] width 252 height 45
click at [927, 349] on h2 "1. Spürbar weniger Schwitzen beim Schlafen" at bounding box center [907, 366] width 252 height 45
click at [877, 378] on p "1. Spürbar weniger Schwitzen beim Schlafen" at bounding box center [907, 366] width 249 height 42
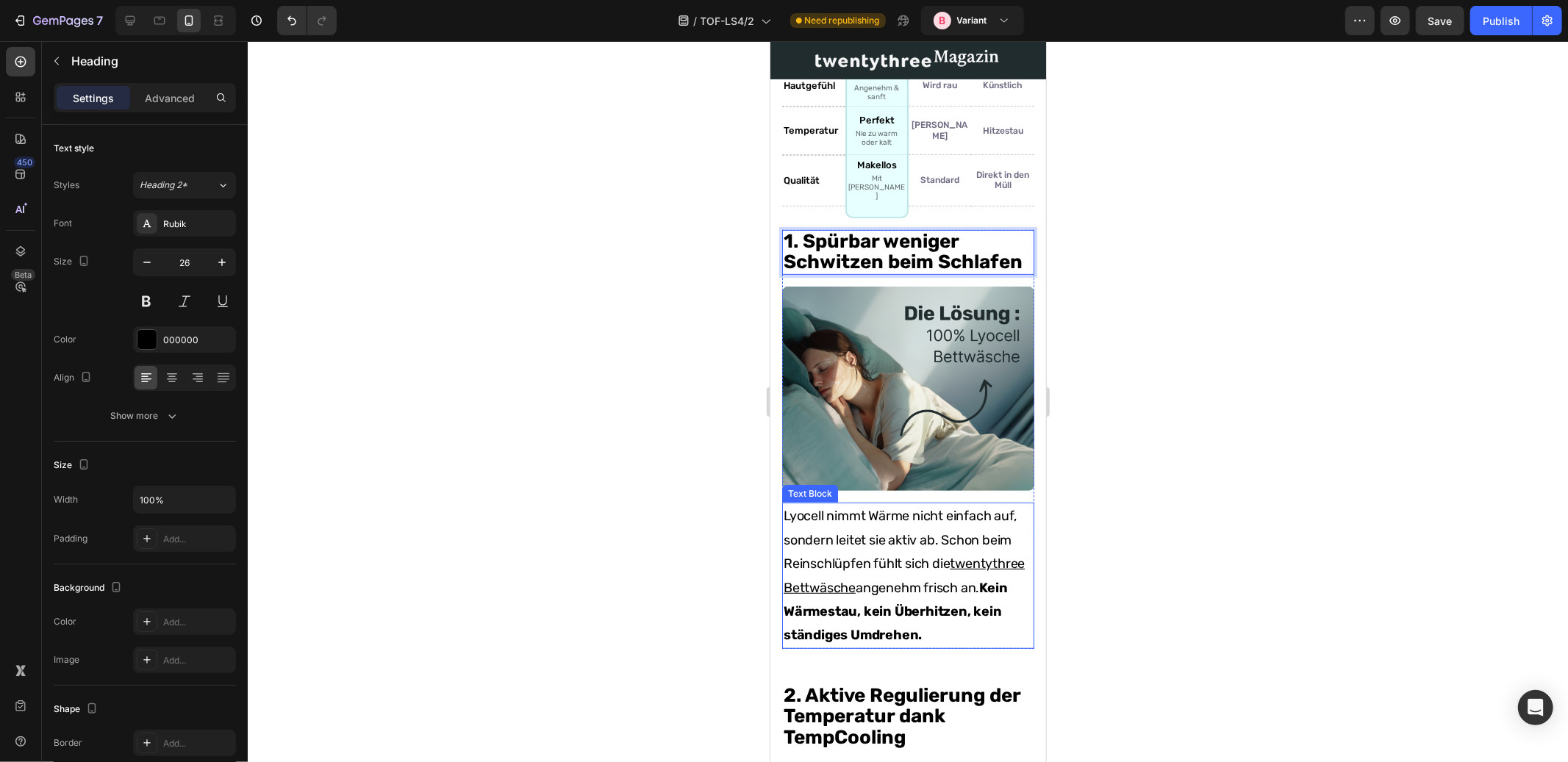
click at [922, 524] on p "Lyocell nimmt Wärme nicht einfach auf, sondern leitet sie aktiv ab. Schon beim …" at bounding box center [907, 574] width 249 height 142
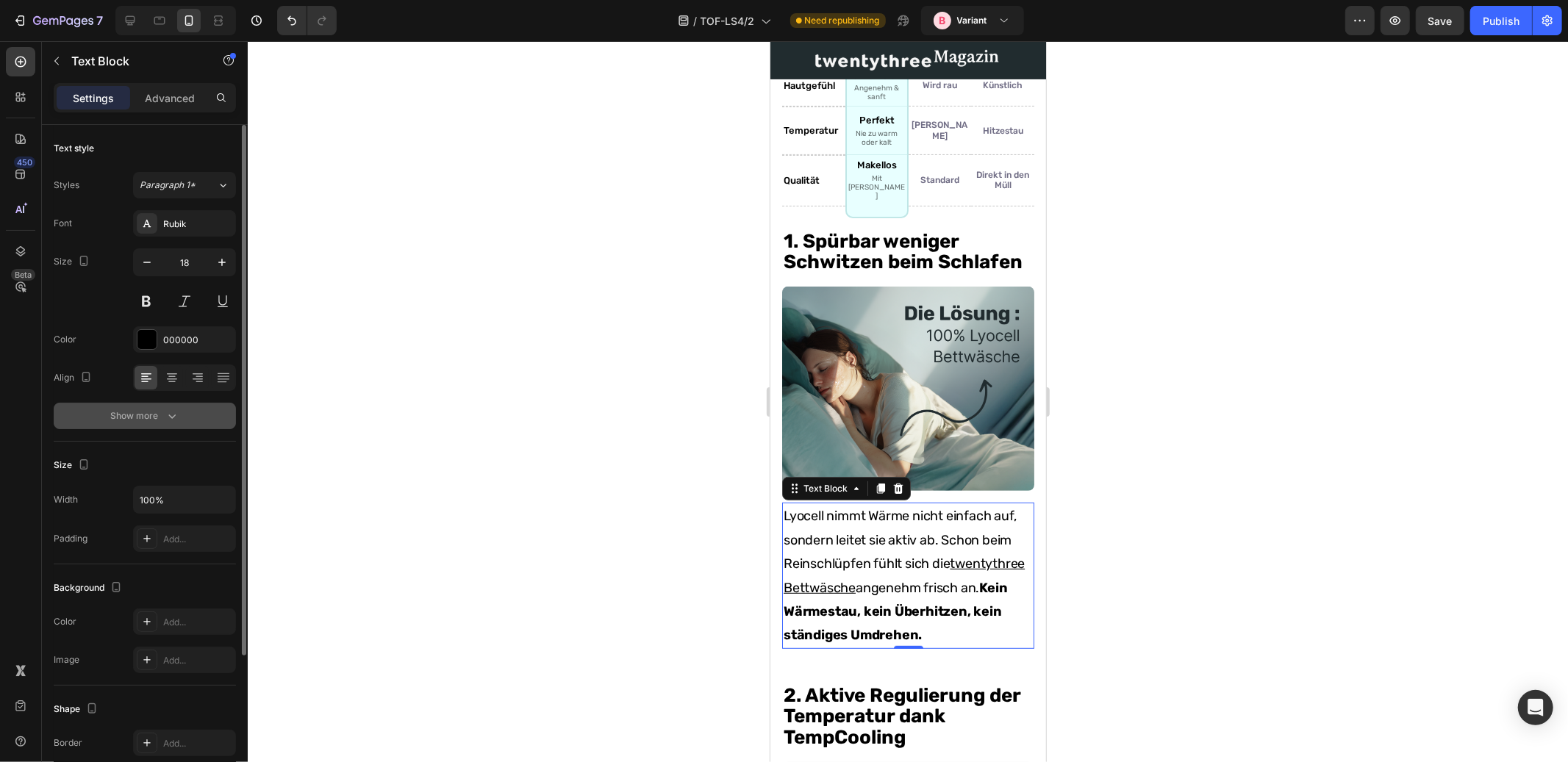
click at [158, 414] on div "Show more" at bounding box center [145, 416] width 69 height 15
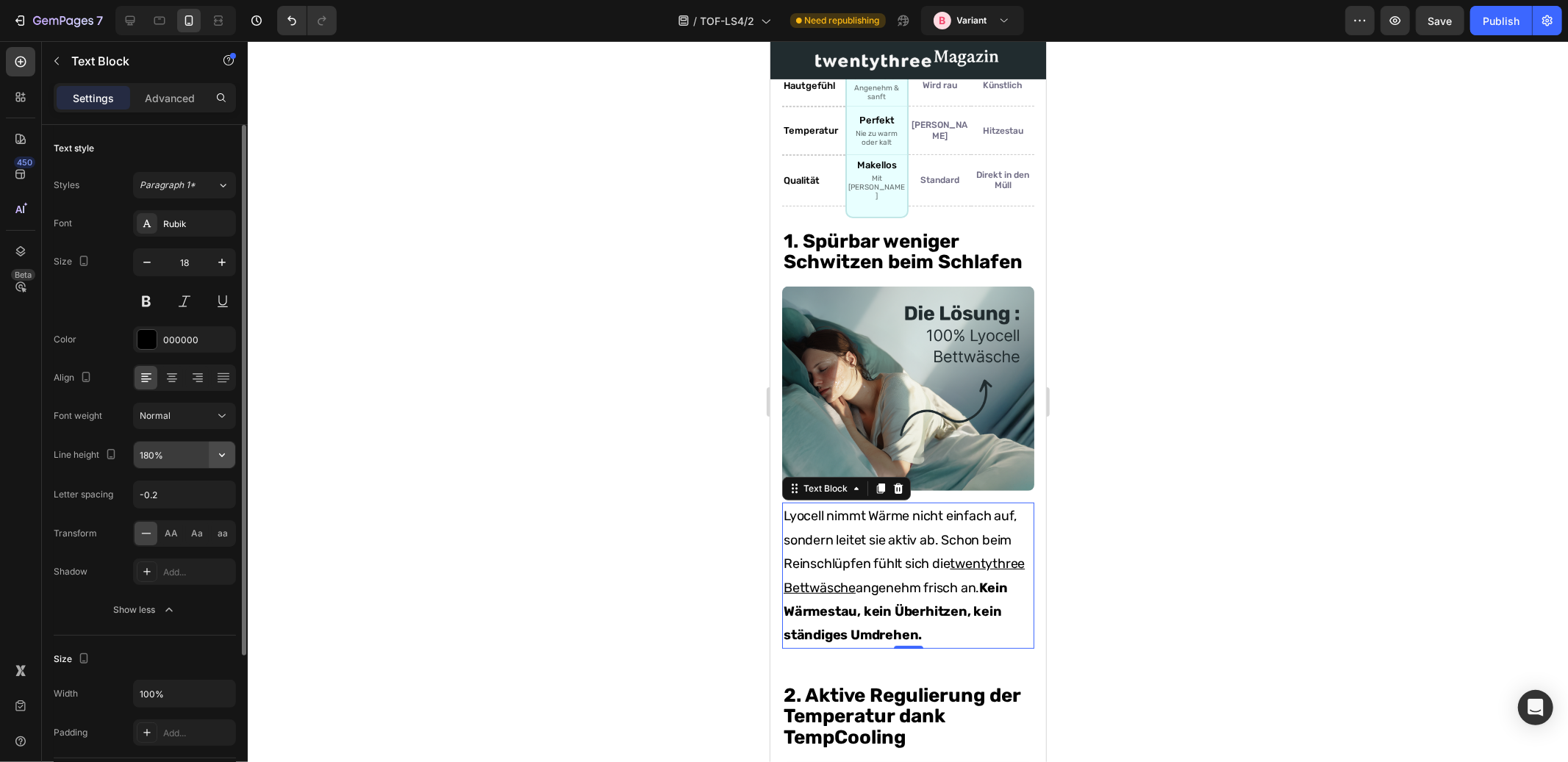
click at [230, 454] on button "button" at bounding box center [222, 455] width 27 height 27
click at [169, 569] on div "150%" at bounding box center [170, 576] width 121 height 28
type input "150%"
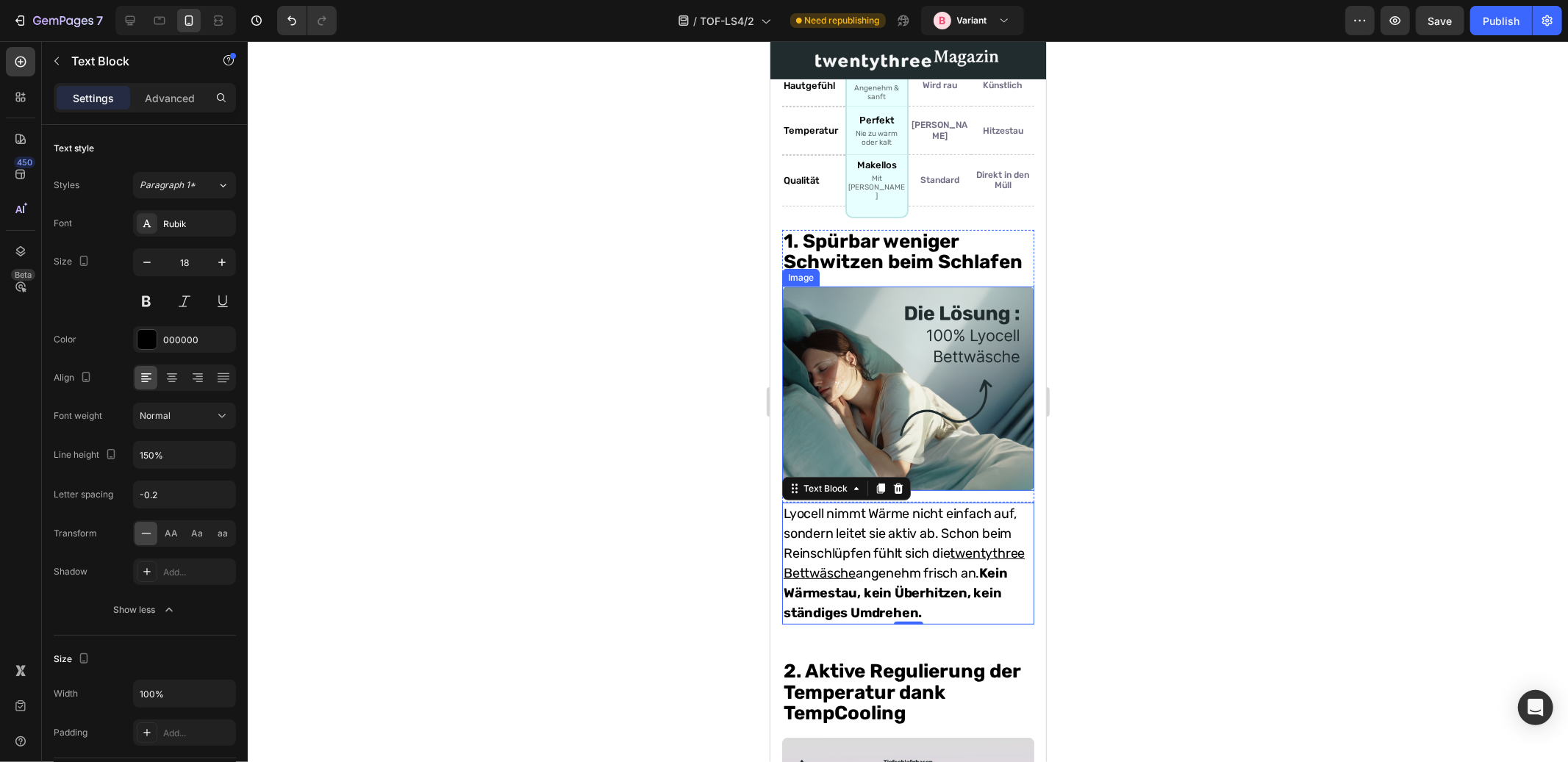
scroll to position [556, 0]
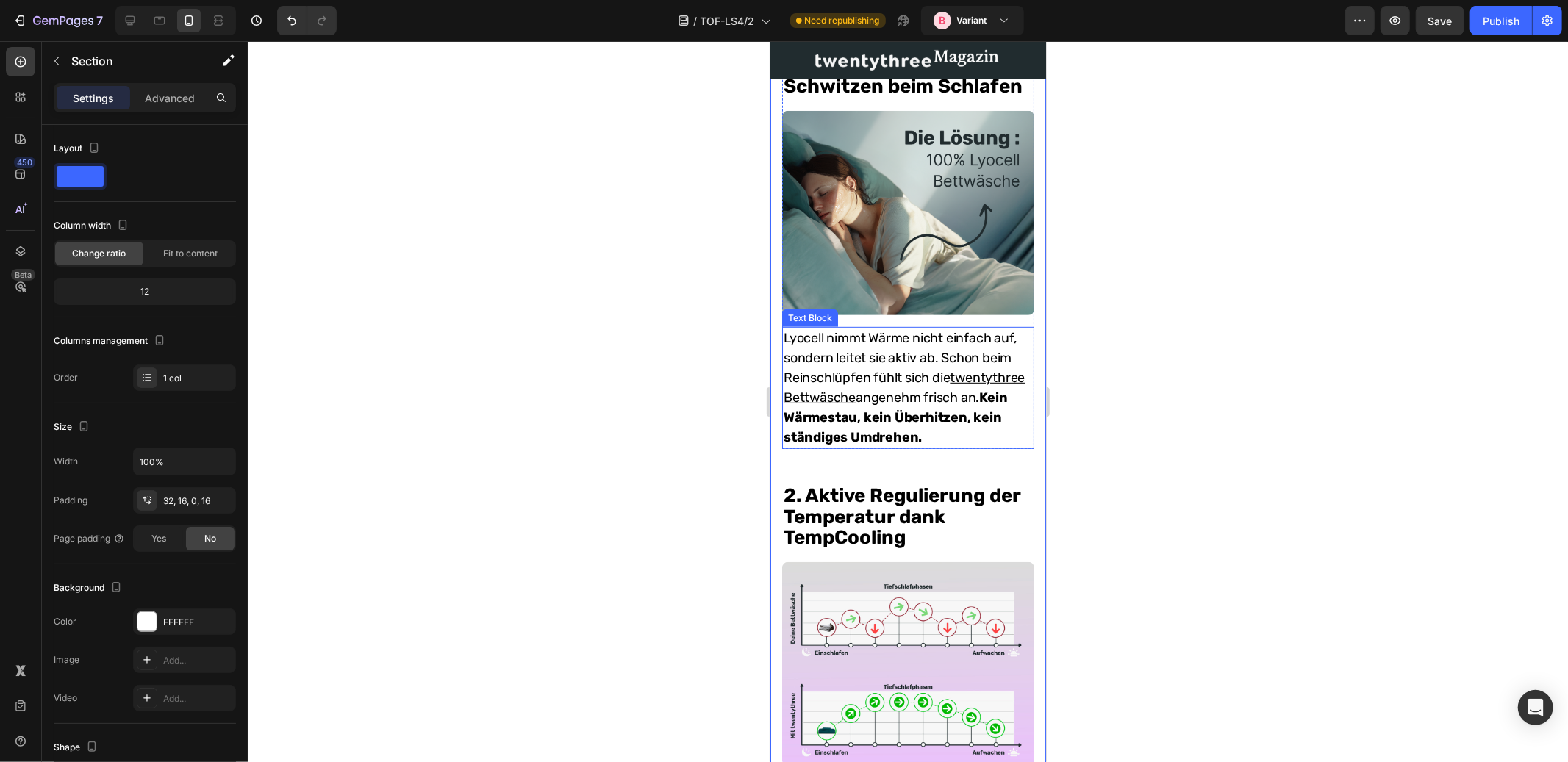
click at [884, 430] on strong "Kein Wärmestau, kein Überhitzen, kein ständiges Umdrehen." at bounding box center [894, 417] width 223 height 56
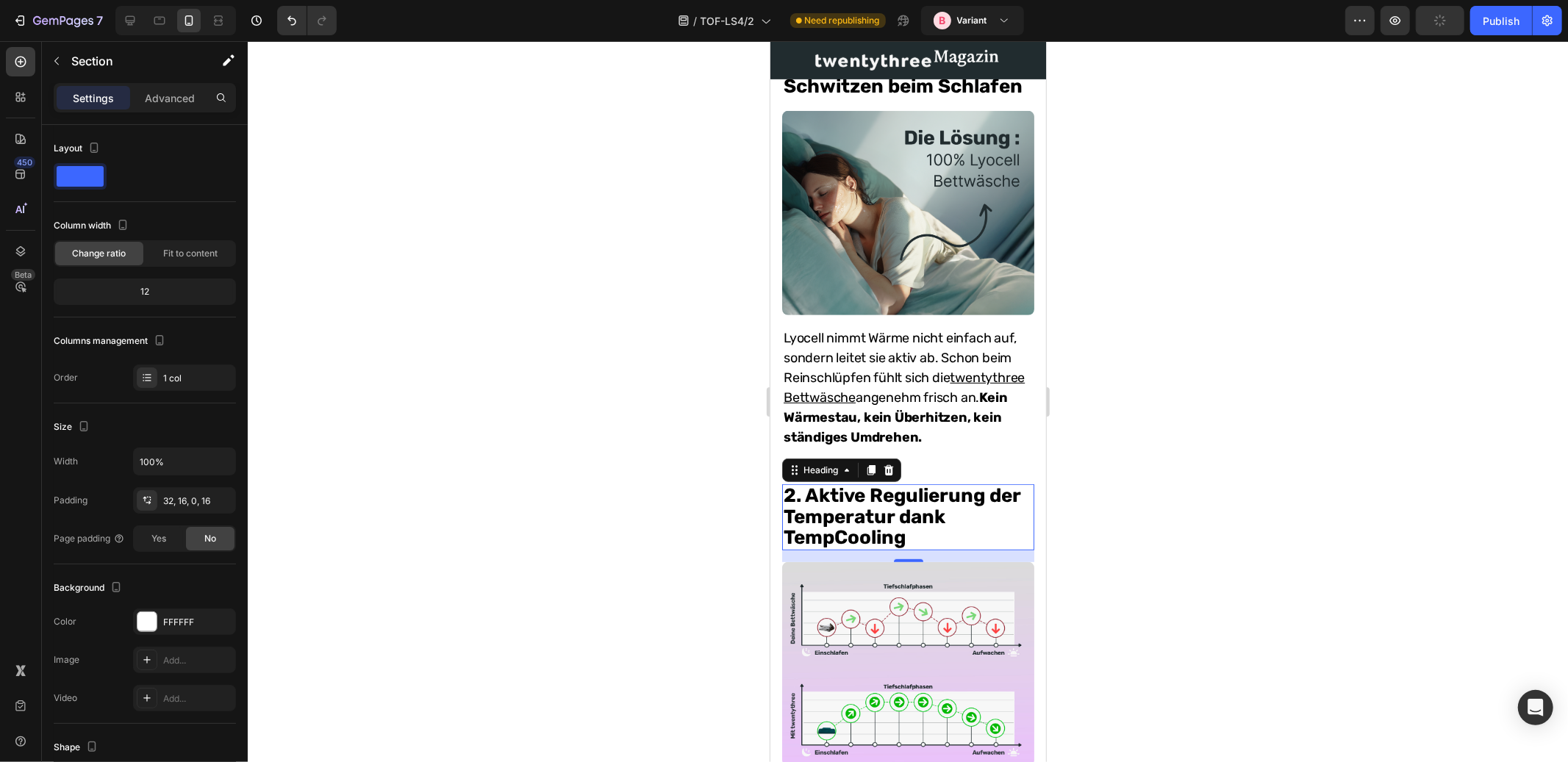
click at [893, 519] on h2 "2. Aktive Regulierung der Temperatur dank TempCooling" at bounding box center [907, 517] width 252 height 66
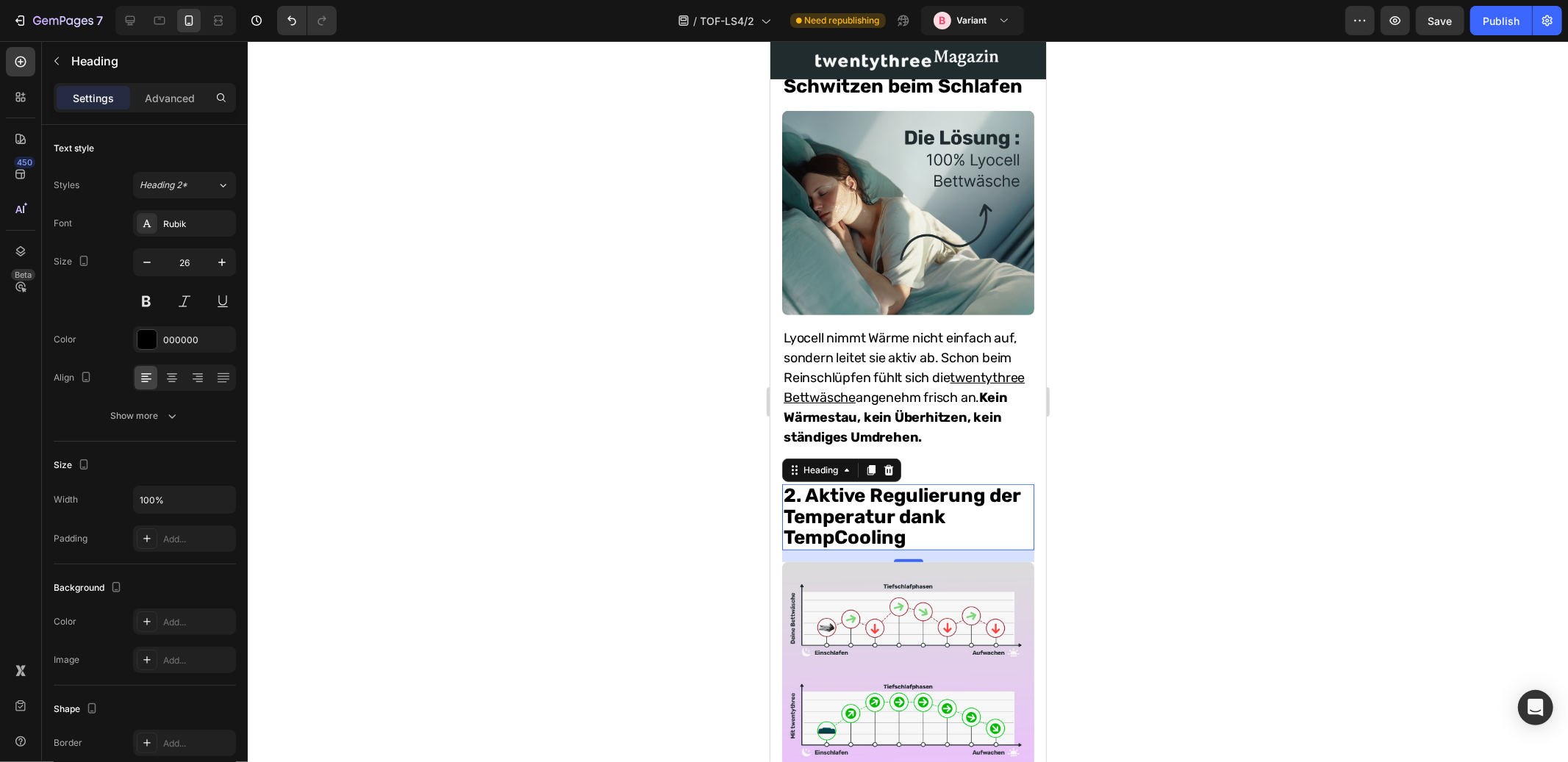
scroll to position [939, 0]
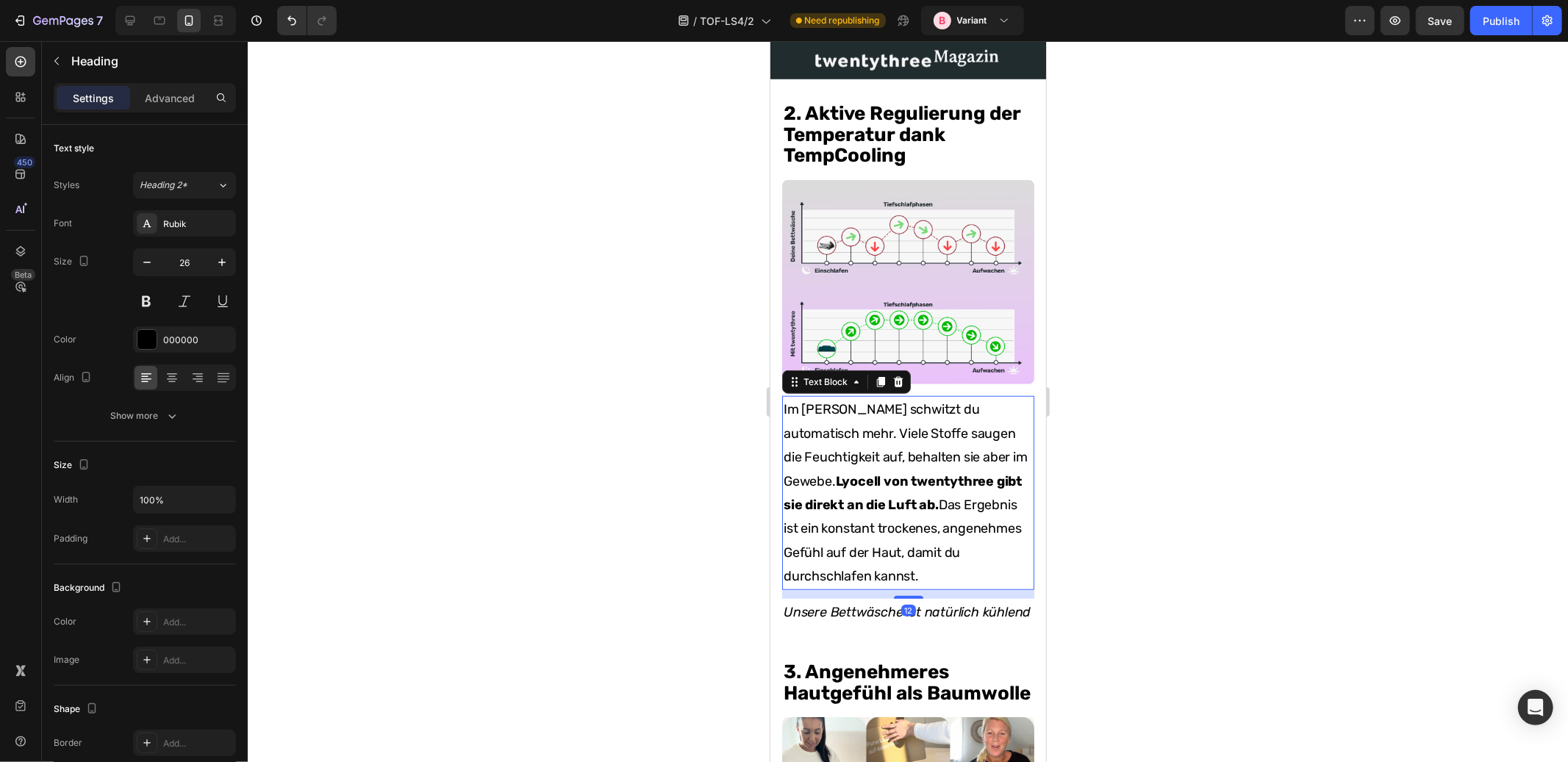
click at [921, 436] on p "Im Sommer schwitzt du automatisch mehr. Viele Stoffe saugen die Feuchtigkeit au…" at bounding box center [907, 492] width 249 height 190
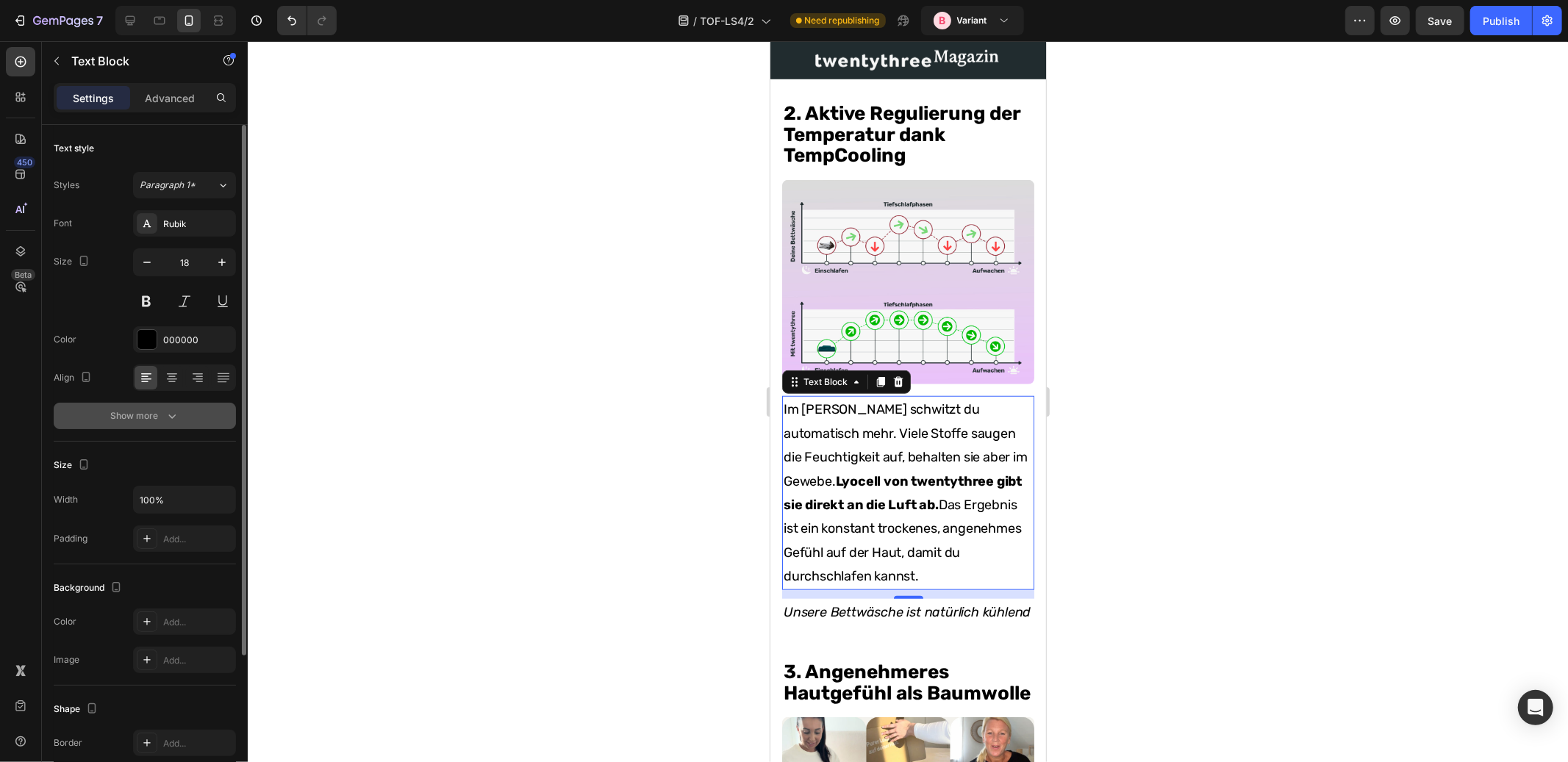
click at [160, 412] on div "Show more" at bounding box center [145, 416] width 69 height 15
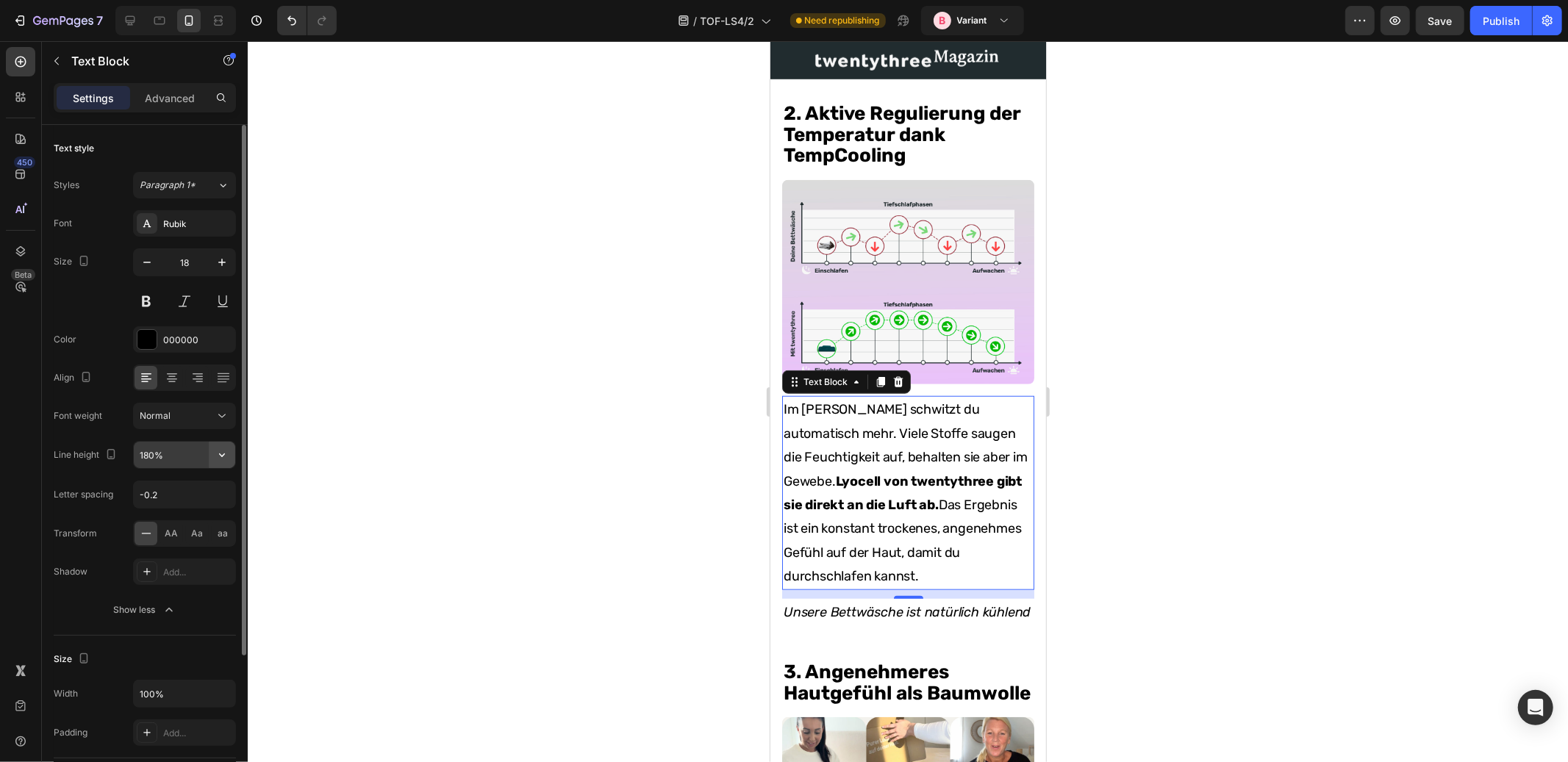
click at [220, 454] on icon "button" at bounding box center [222, 455] width 6 height 4
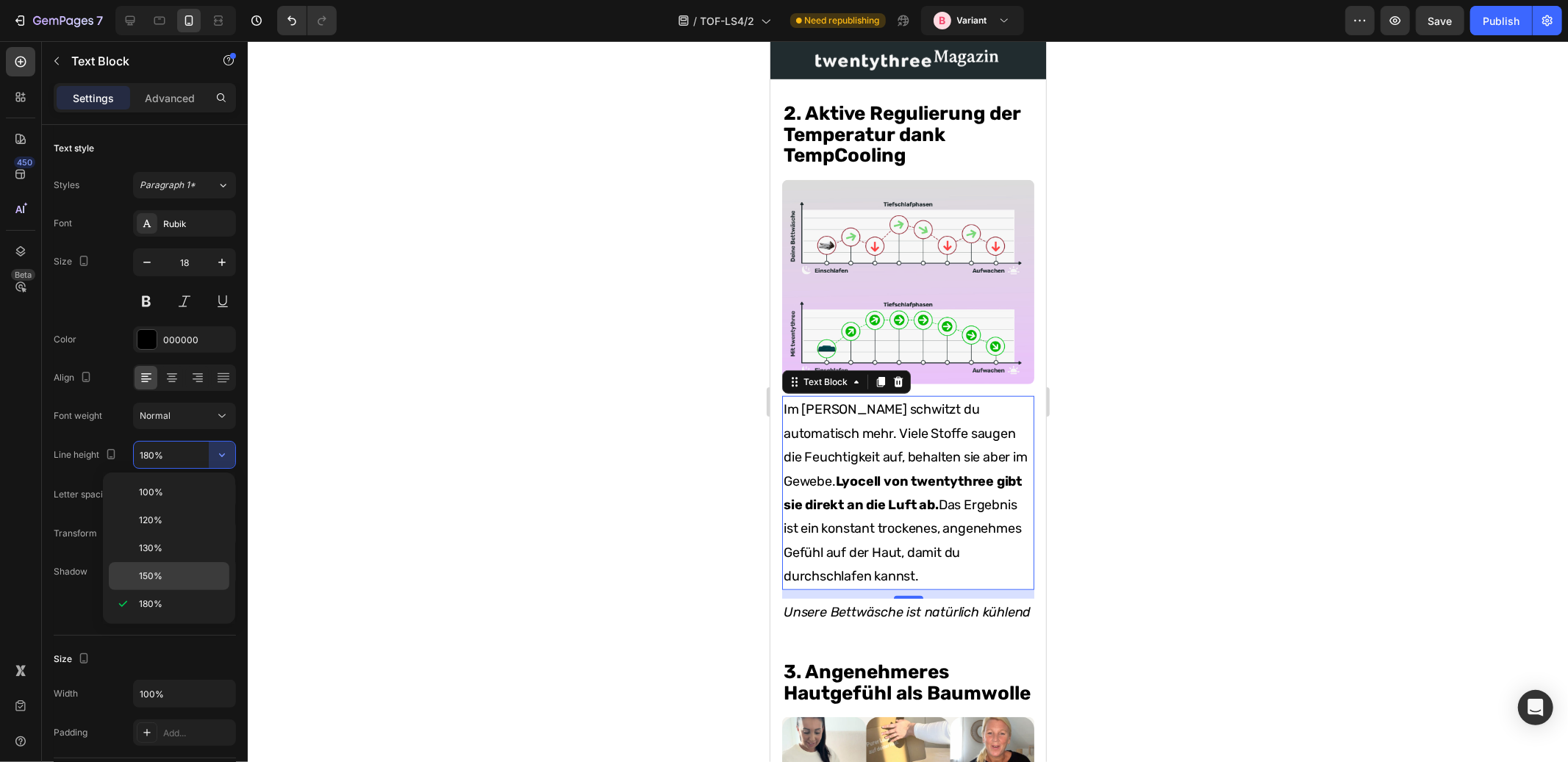
click at [163, 571] on p "150%" at bounding box center [181, 576] width 84 height 13
type input "150%"
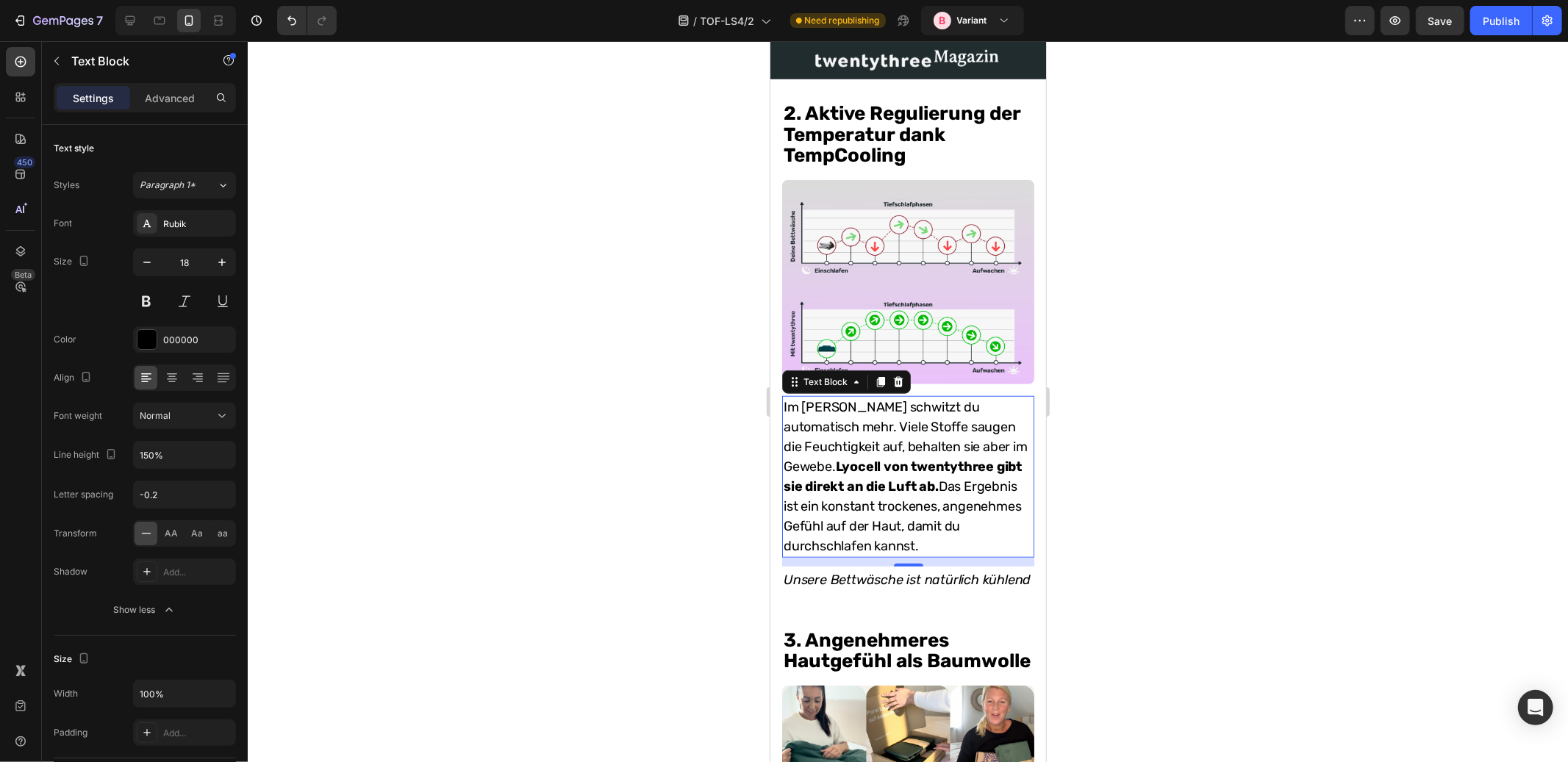
scroll to position [1356, 0]
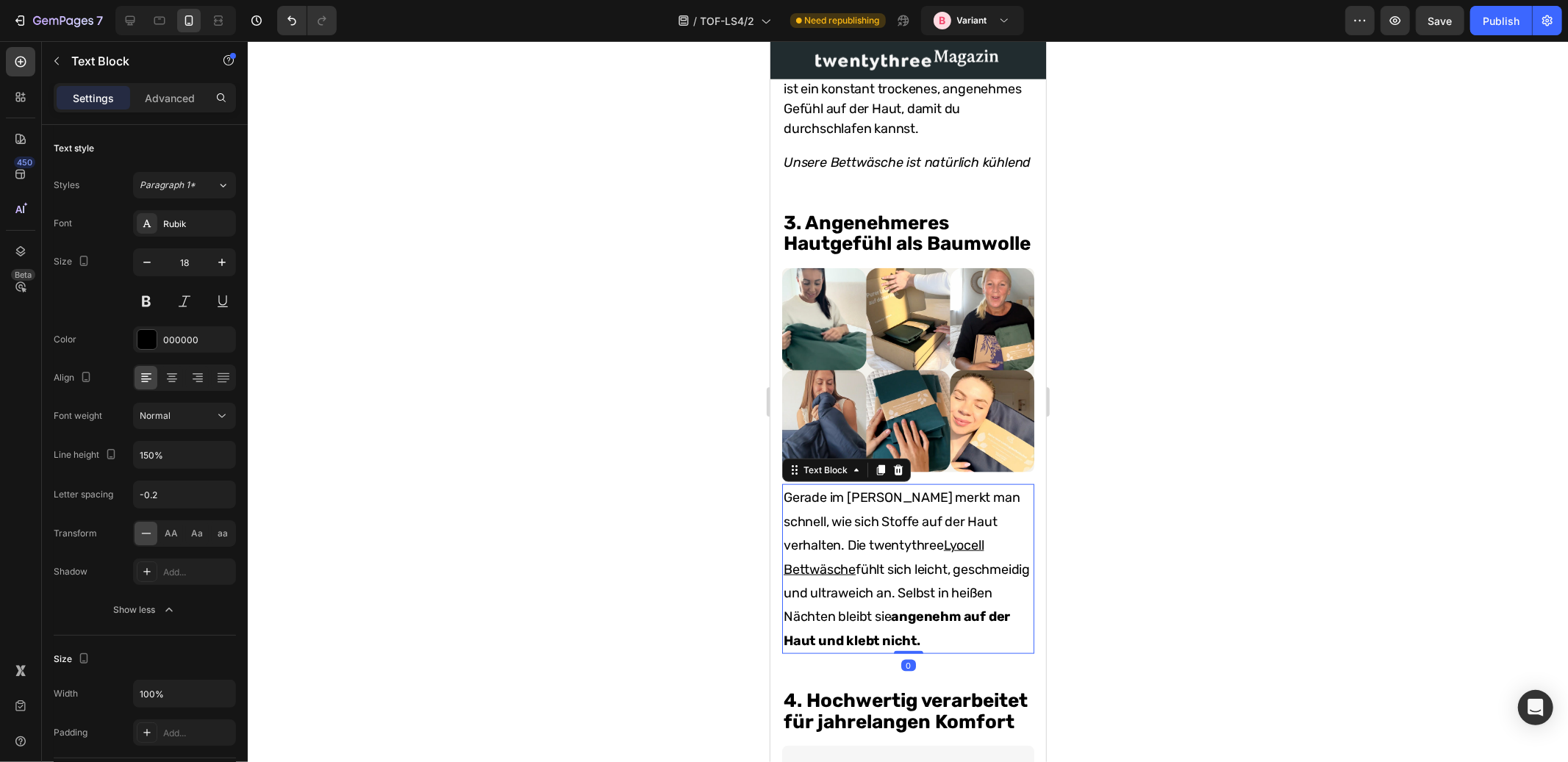
drag, startPoint x: 899, startPoint y: 557, endPoint x: 1333, endPoint y: 580, distance: 434.6
click at [899, 557] on p "Gerade im Sommer merkt man schnell, wie sich Stoffe auf der Haut verhalten. Die…" at bounding box center [907, 568] width 249 height 167
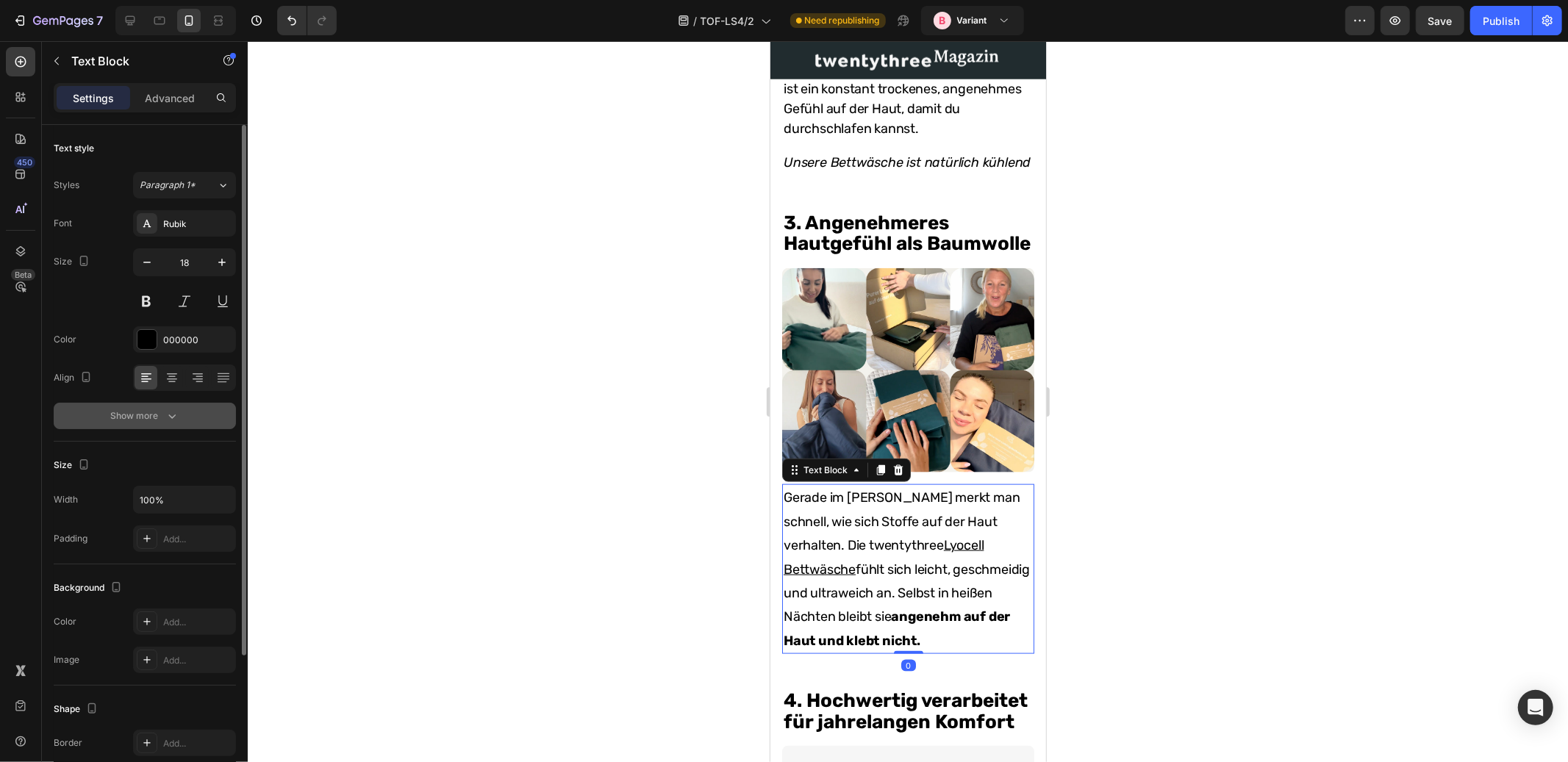
click at [161, 414] on div "Show more" at bounding box center [145, 416] width 69 height 15
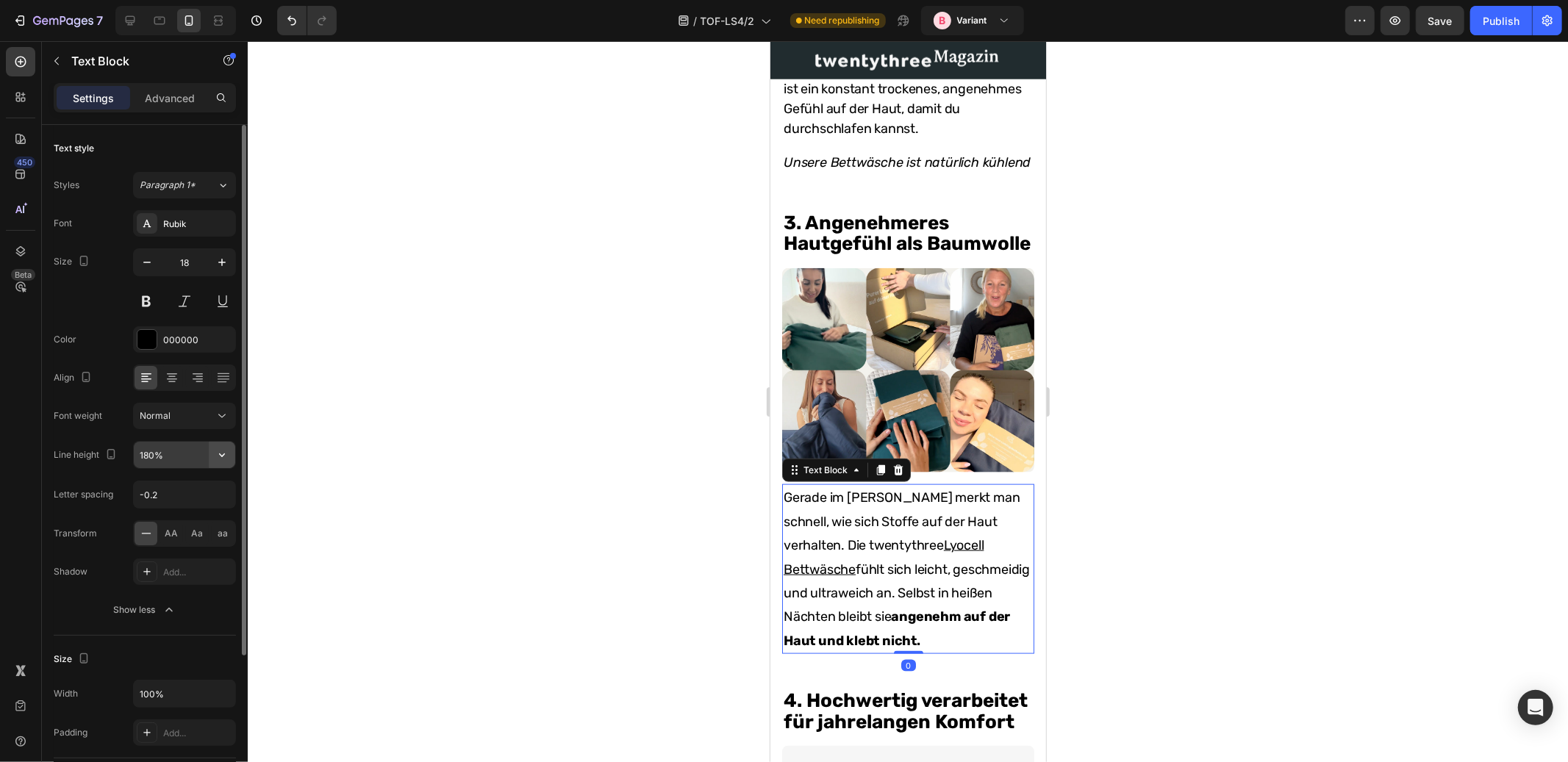
click at [221, 455] on icon "button" at bounding box center [222, 455] width 6 height 4
click at [169, 570] on p "150%" at bounding box center [181, 576] width 84 height 13
type input "150%"
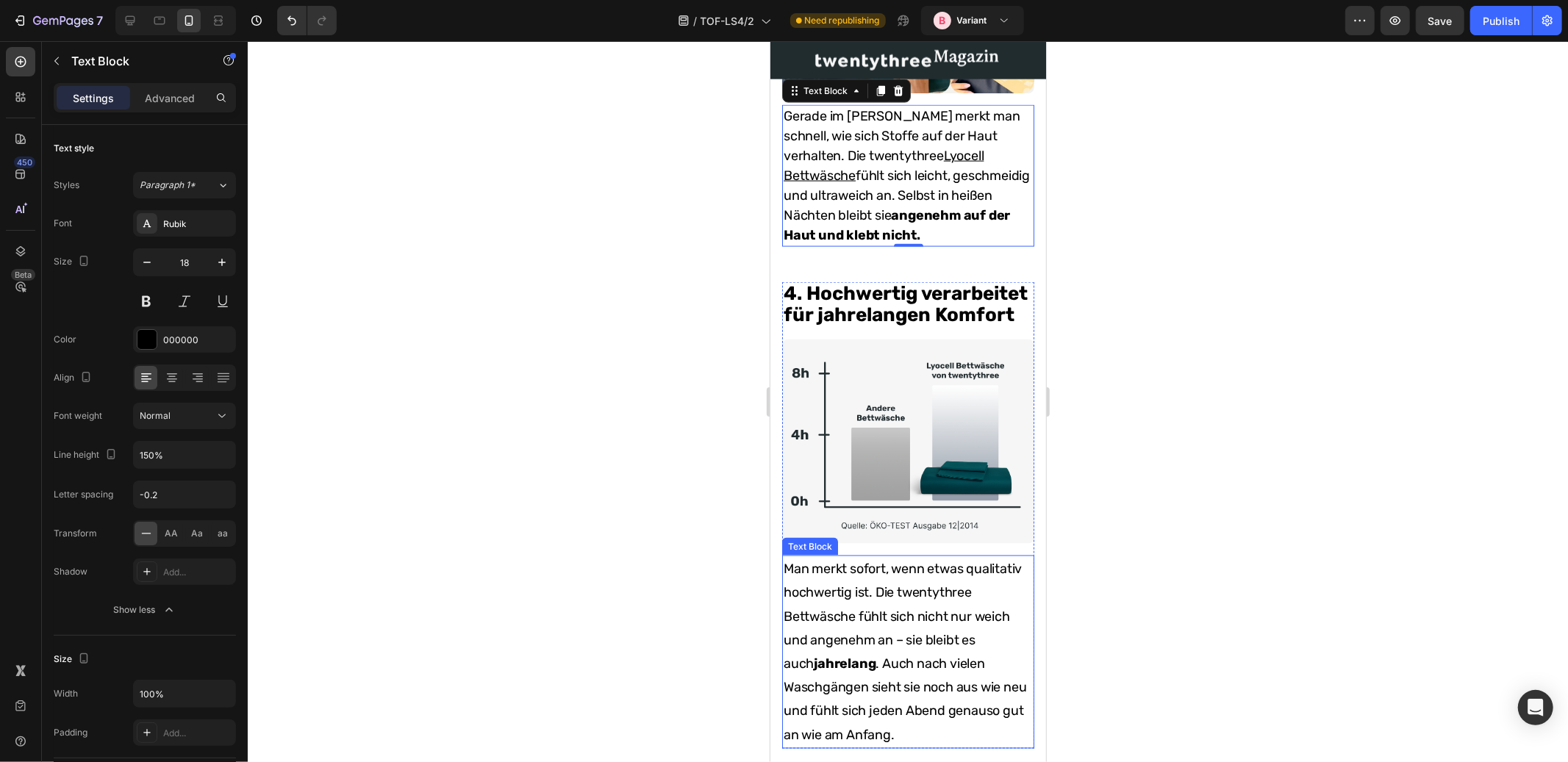
scroll to position [1937, 0]
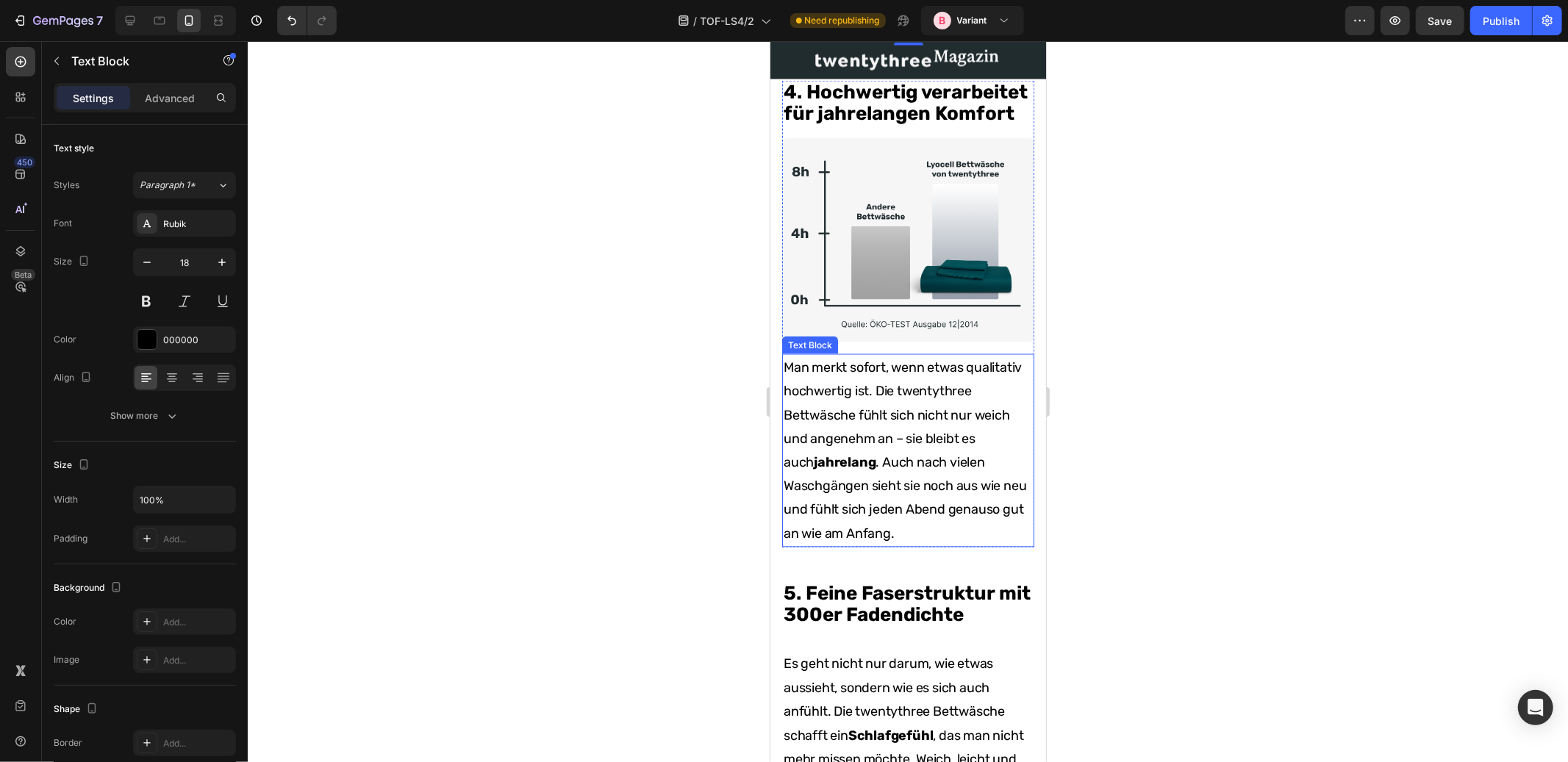
click at [881, 456] on p "Man merkt sofort, wenn etwas qualitativ hochwertig ist. Die twentythree Bettwäs…" at bounding box center [907, 450] width 249 height 190
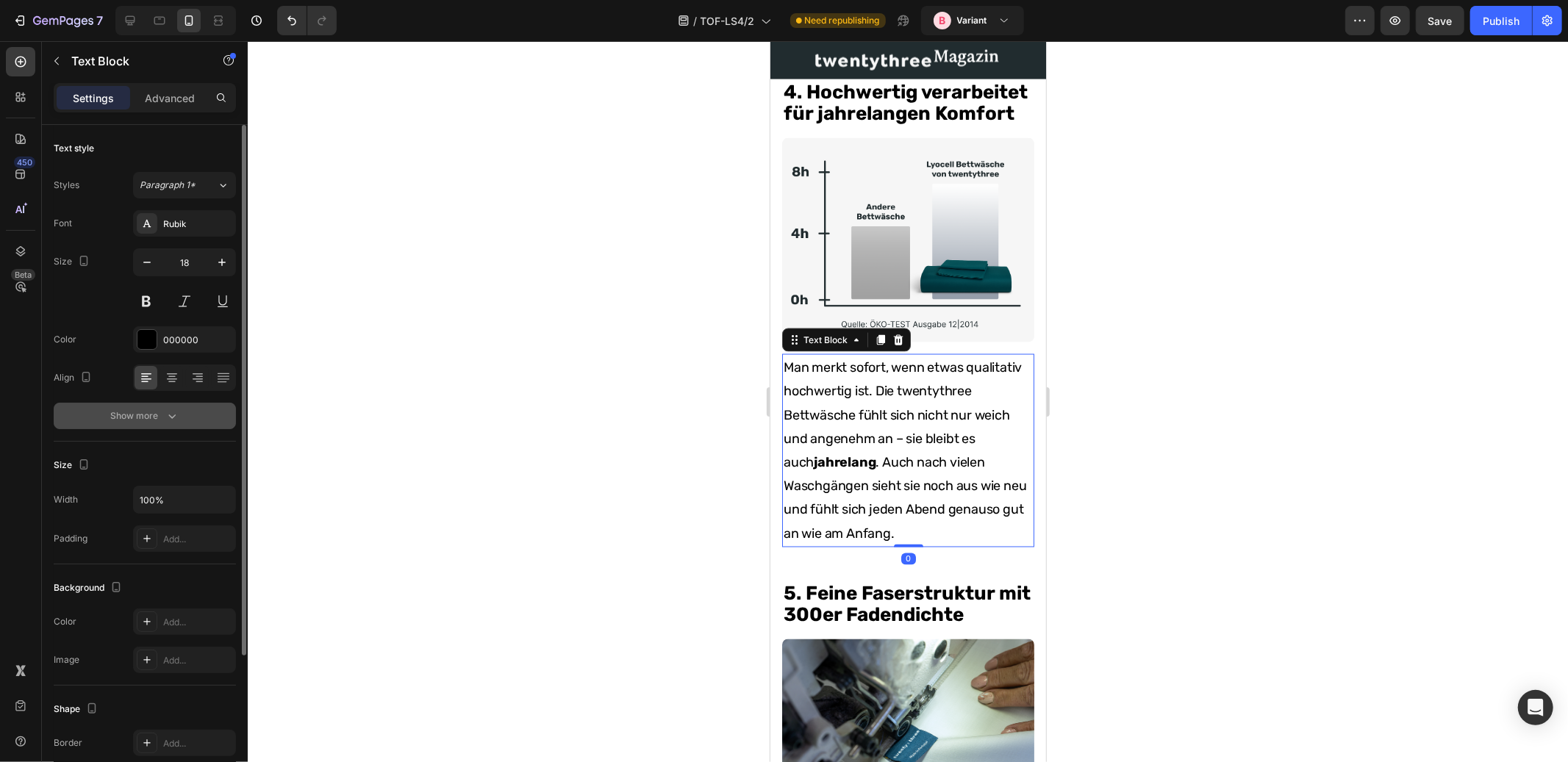
click at [165, 422] on icon "button" at bounding box center [172, 416] width 15 height 15
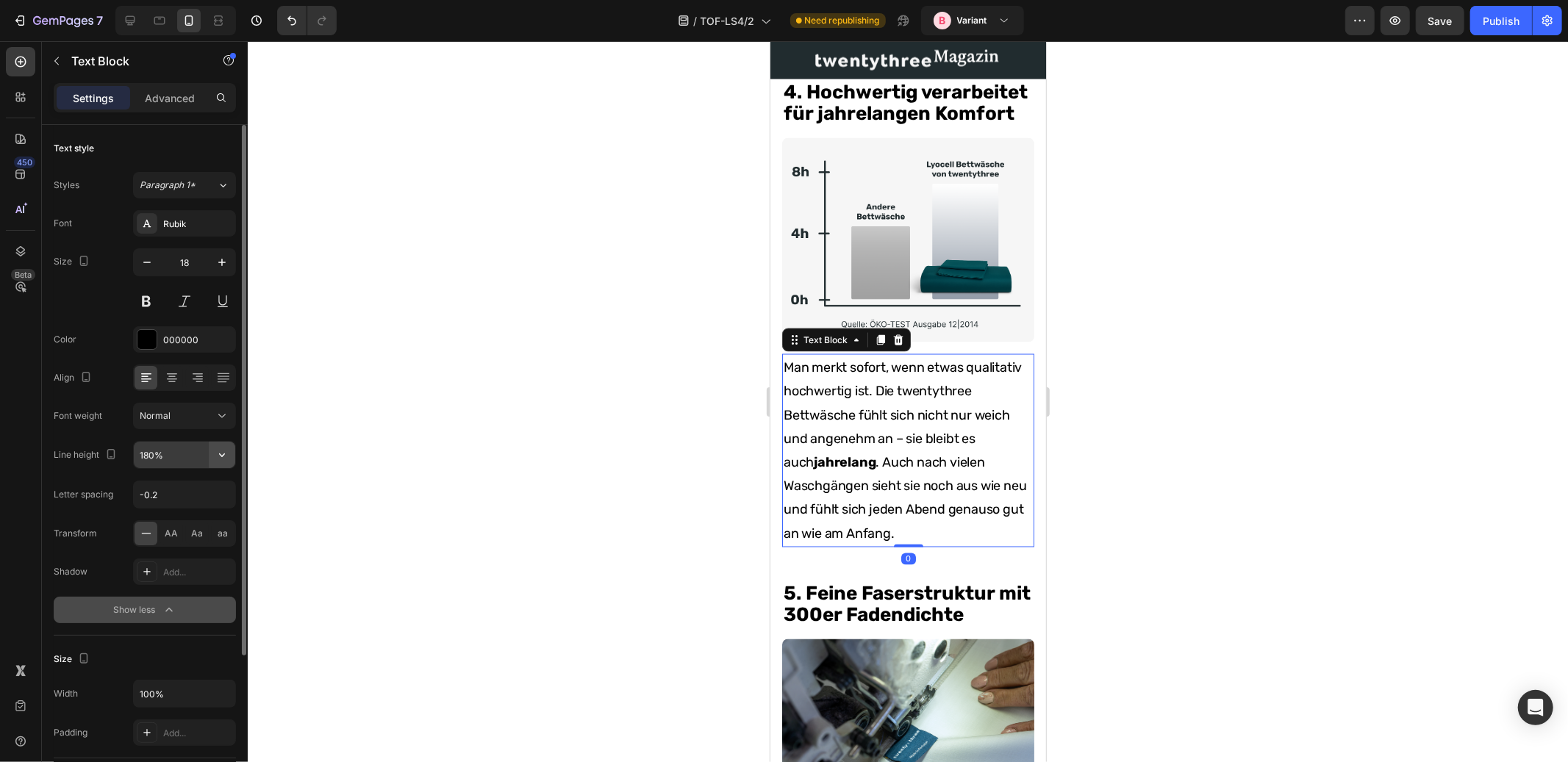
click at [223, 458] on icon "button" at bounding box center [222, 455] width 15 height 15
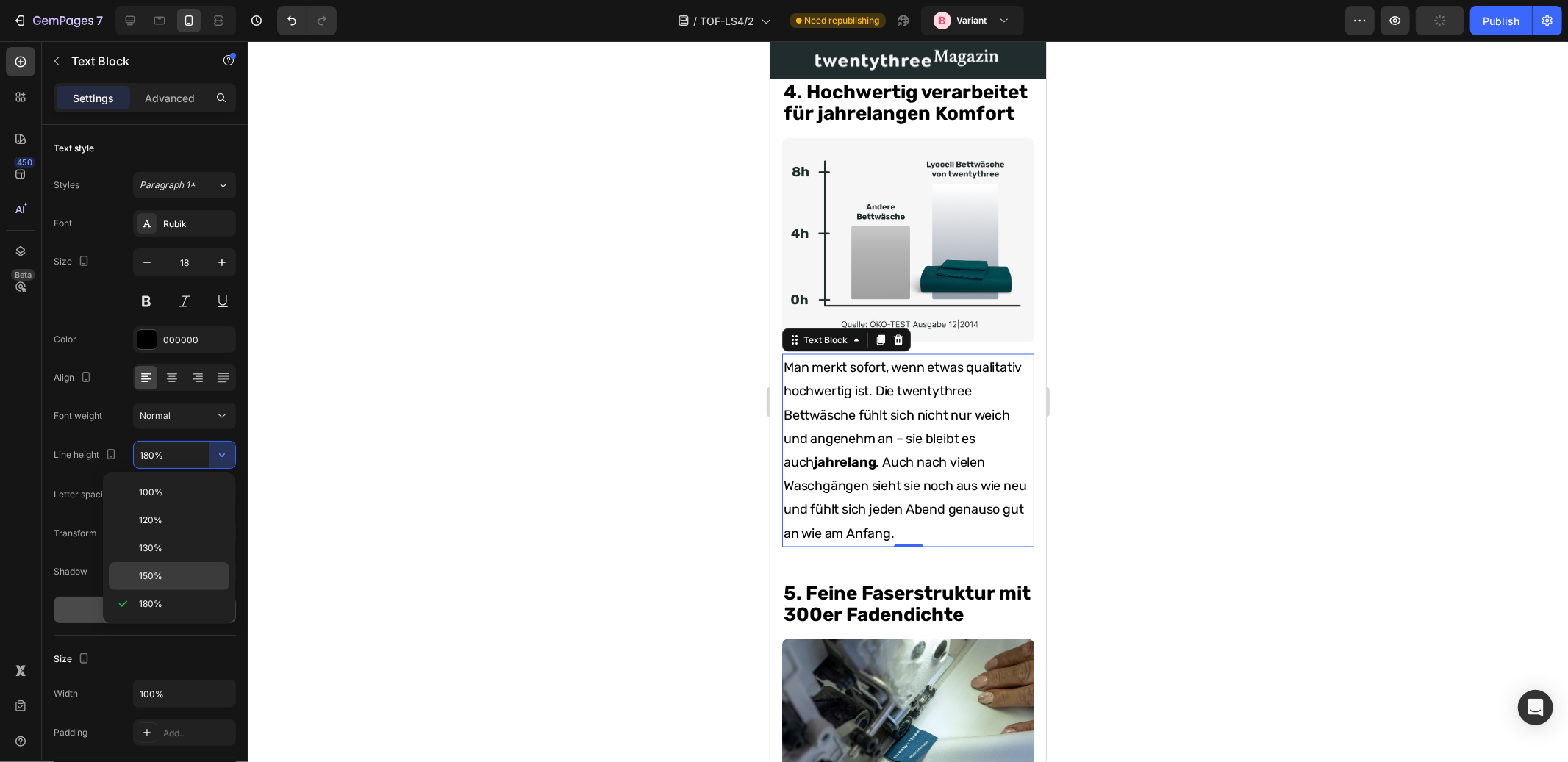
click at [164, 573] on p "150%" at bounding box center [181, 576] width 84 height 13
type input "150%"
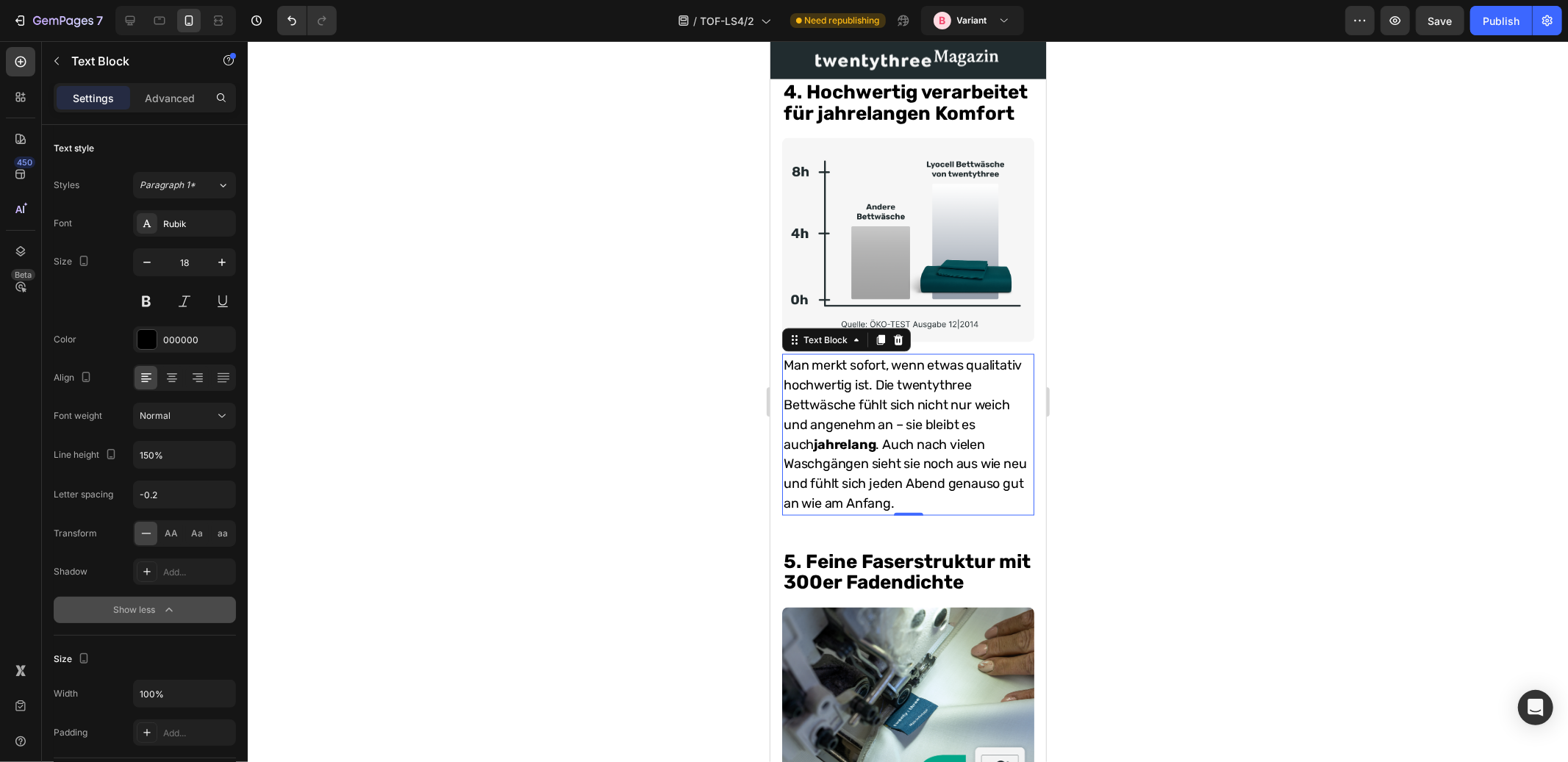
scroll to position [2443, 0]
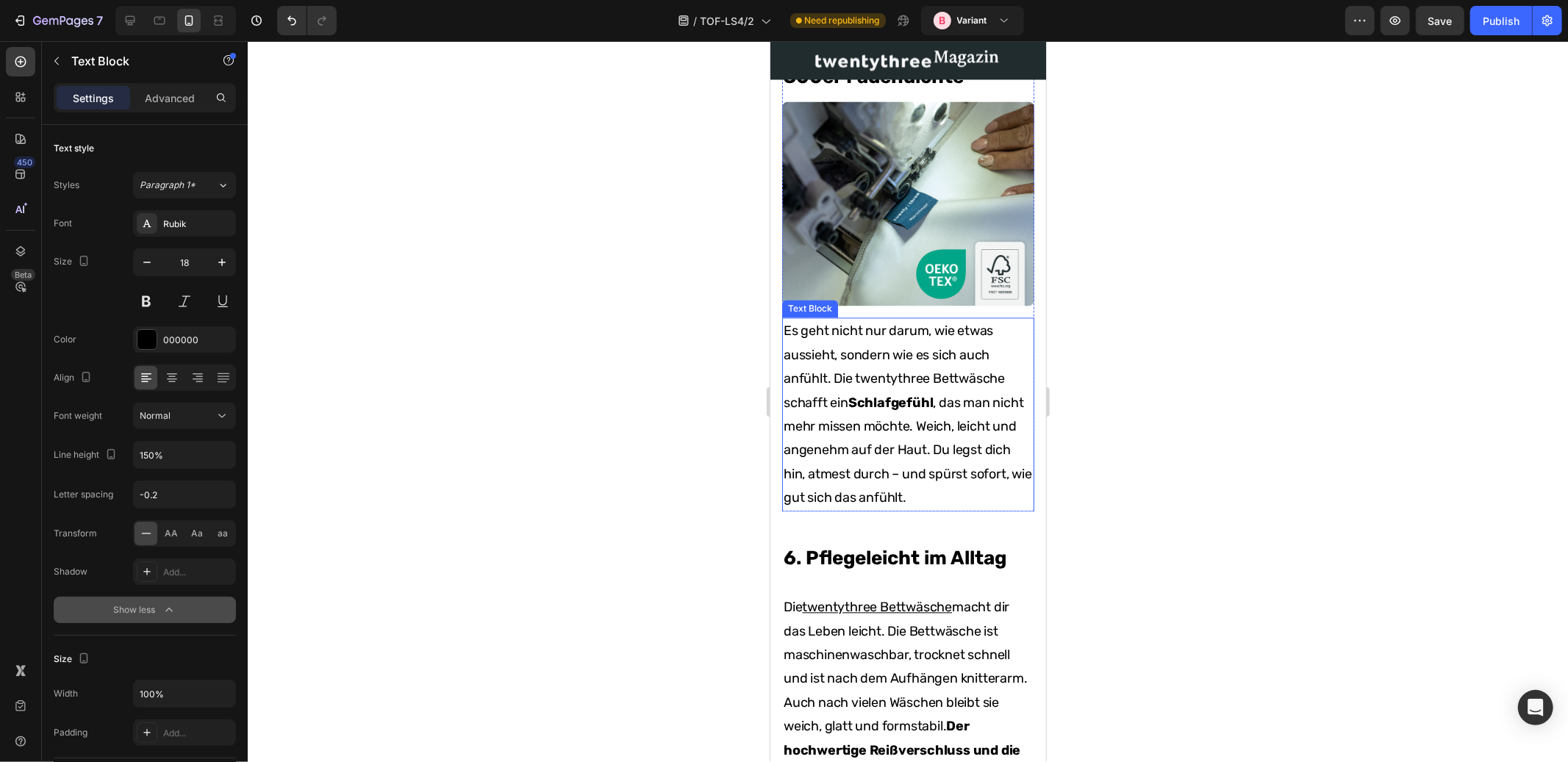
click at [902, 410] on strong "Schlafgefühl" at bounding box center [891, 402] width 86 height 16
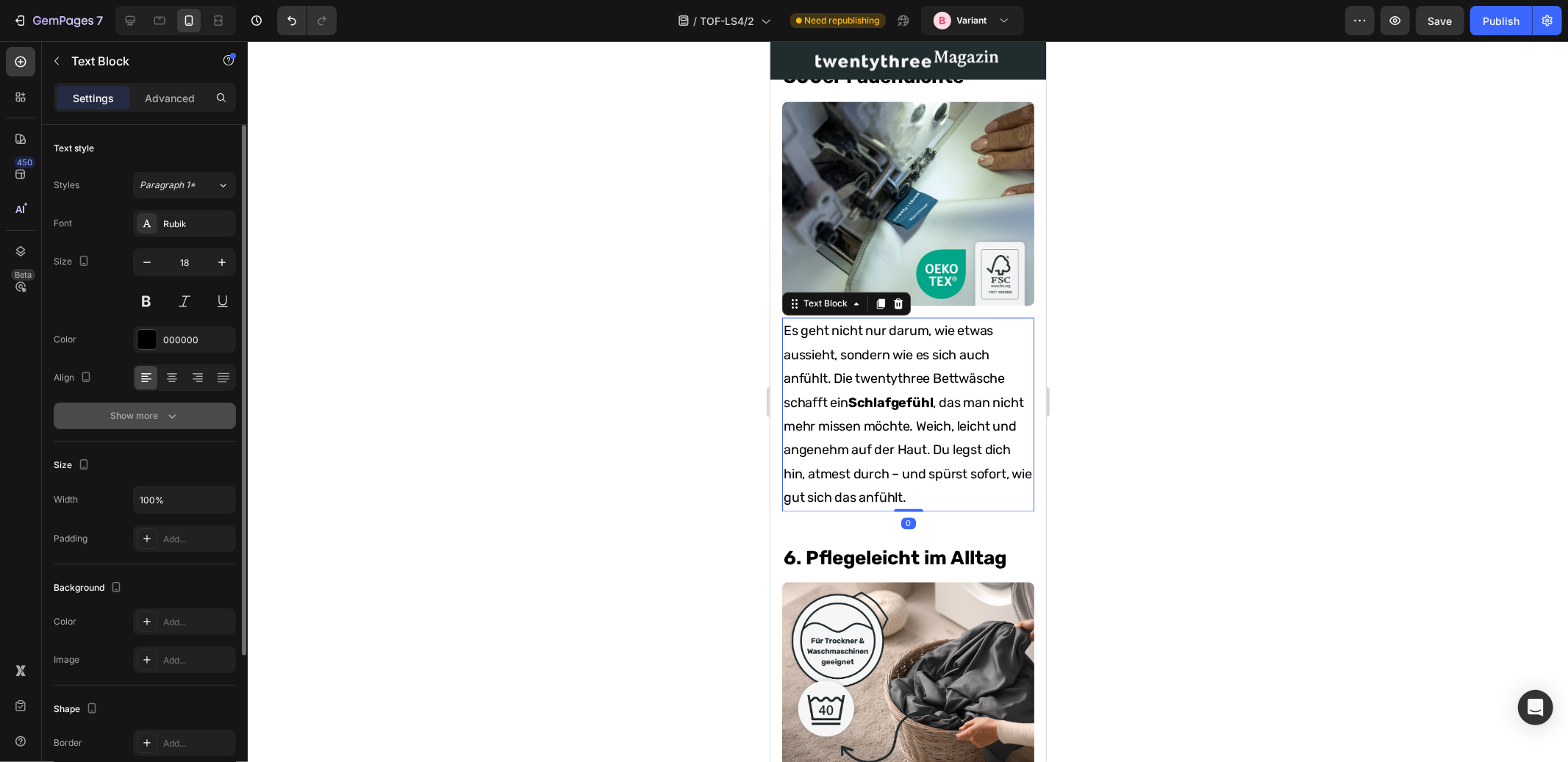
click at [182, 417] on button "Show more" at bounding box center [144, 416] width 182 height 27
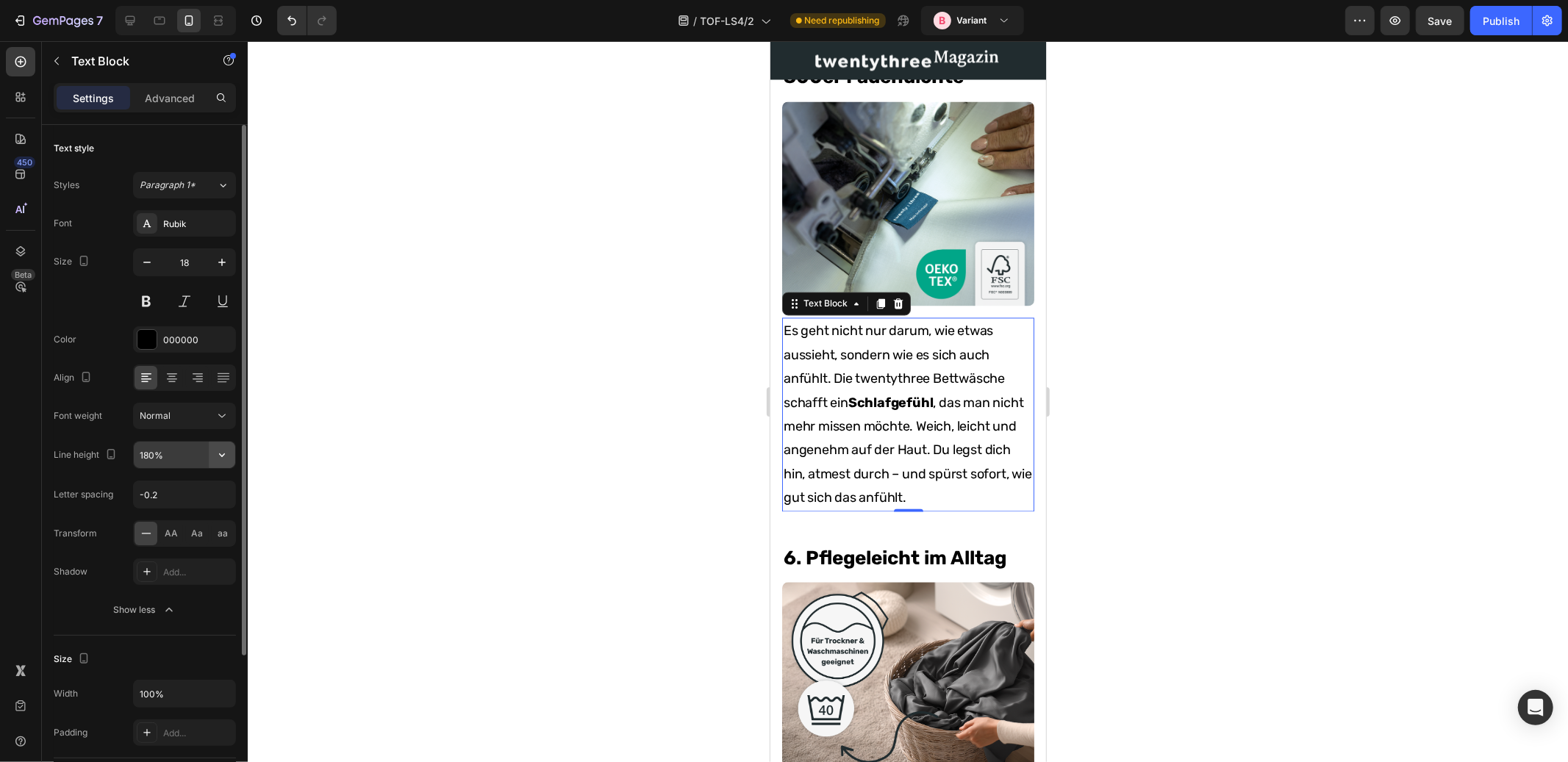
click at [222, 466] on button "button" at bounding box center [222, 455] width 27 height 27
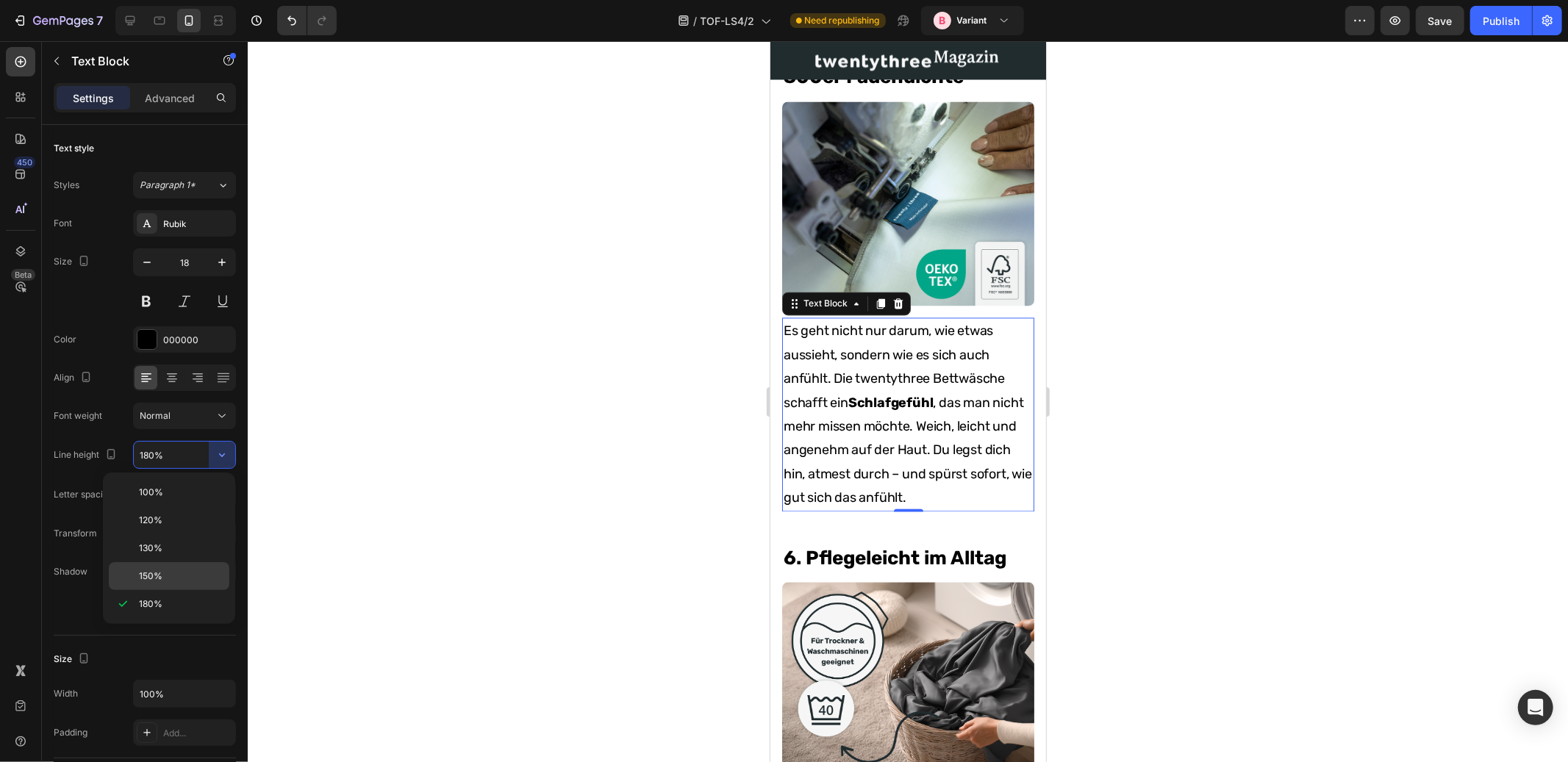
click at [167, 573] on p "150%" at bounding box center [181, 576] width 84 height 13
type input "150%"
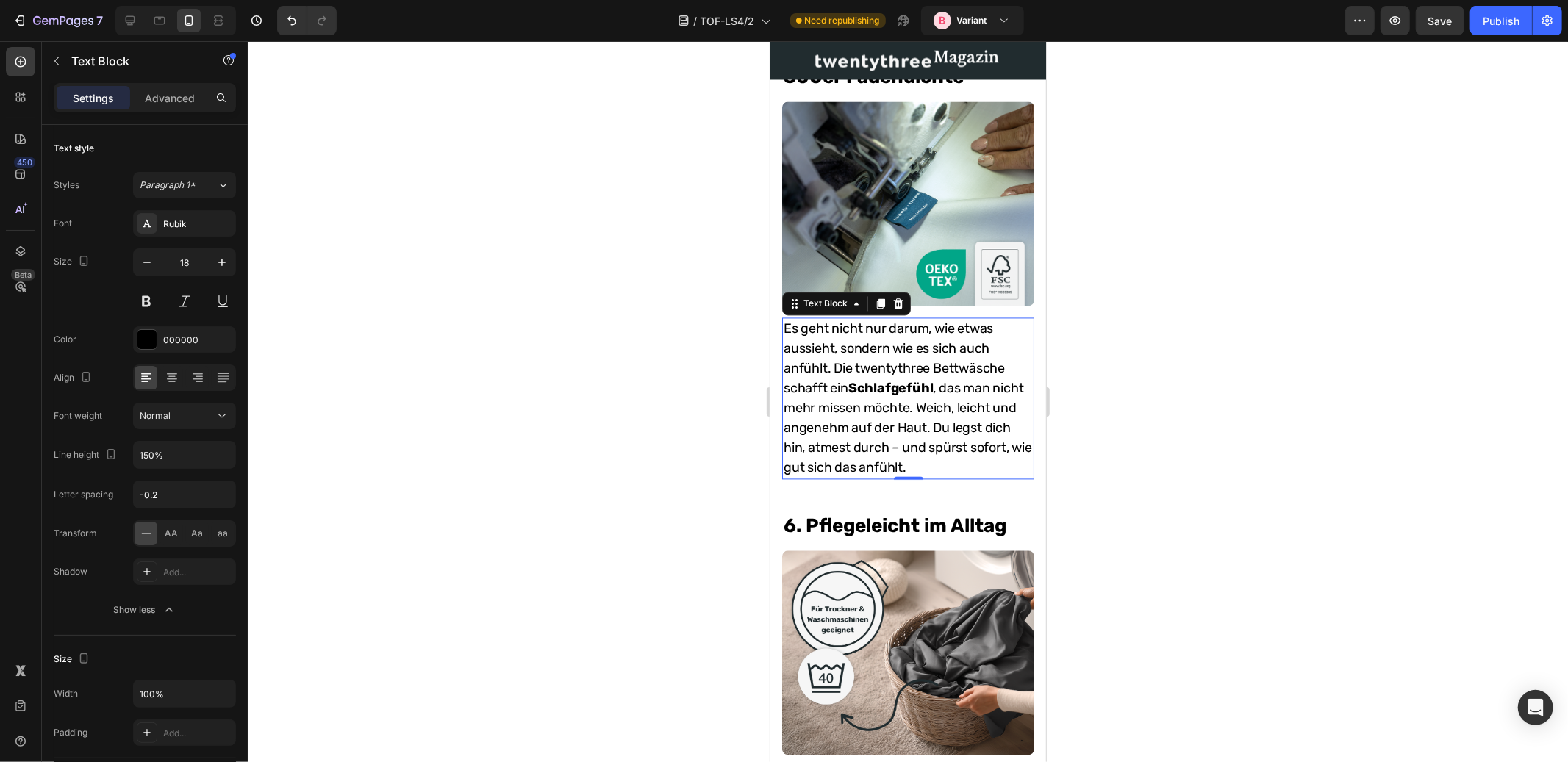
scroll to position [2973, 0]
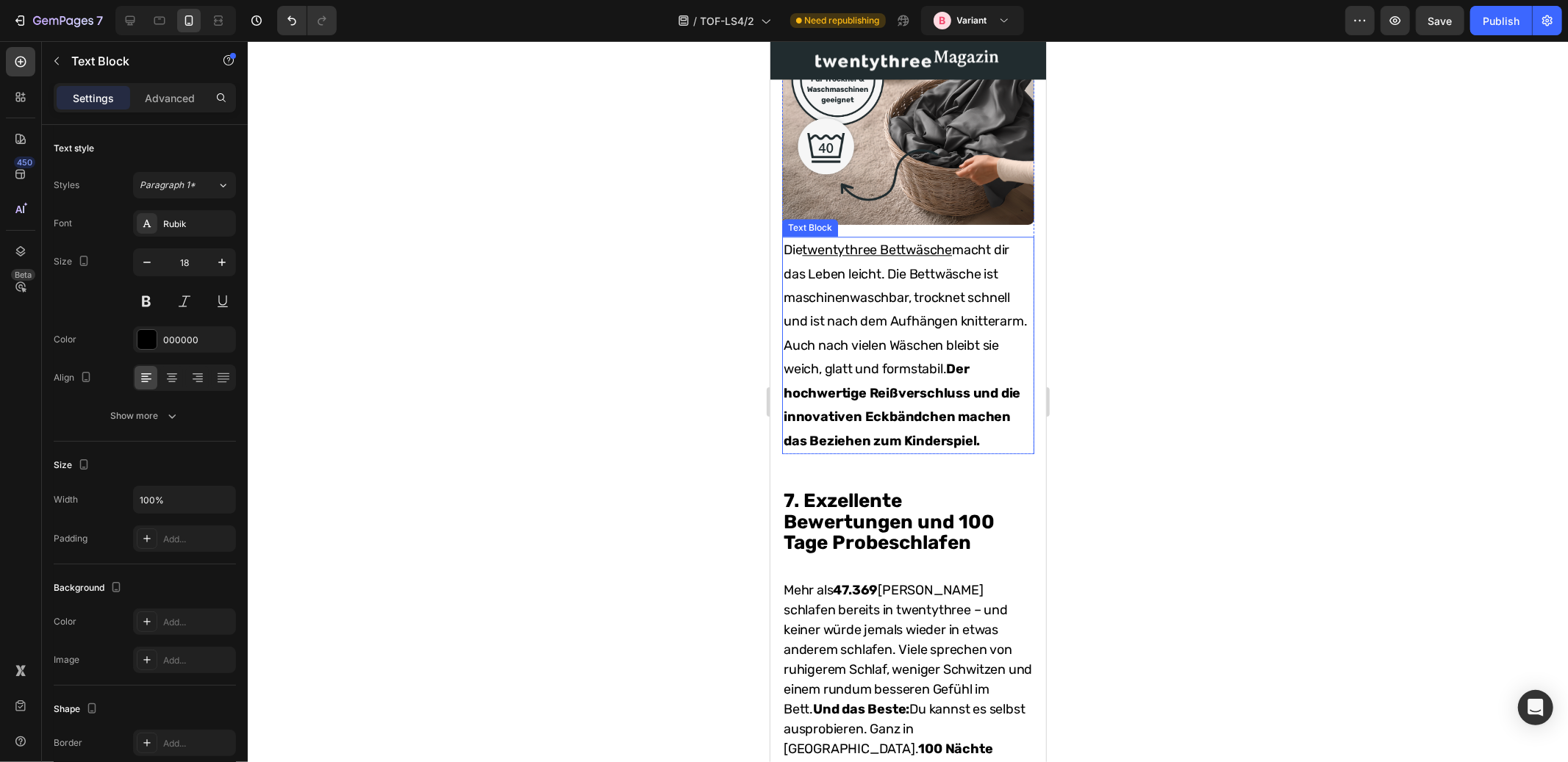
click at [941, 398] on p "Die twentythree Bettwäsche macht dir das Leben leicht. Die Bettwäsche ist masch…" at bounding box center [907, 344] width 249 height 214
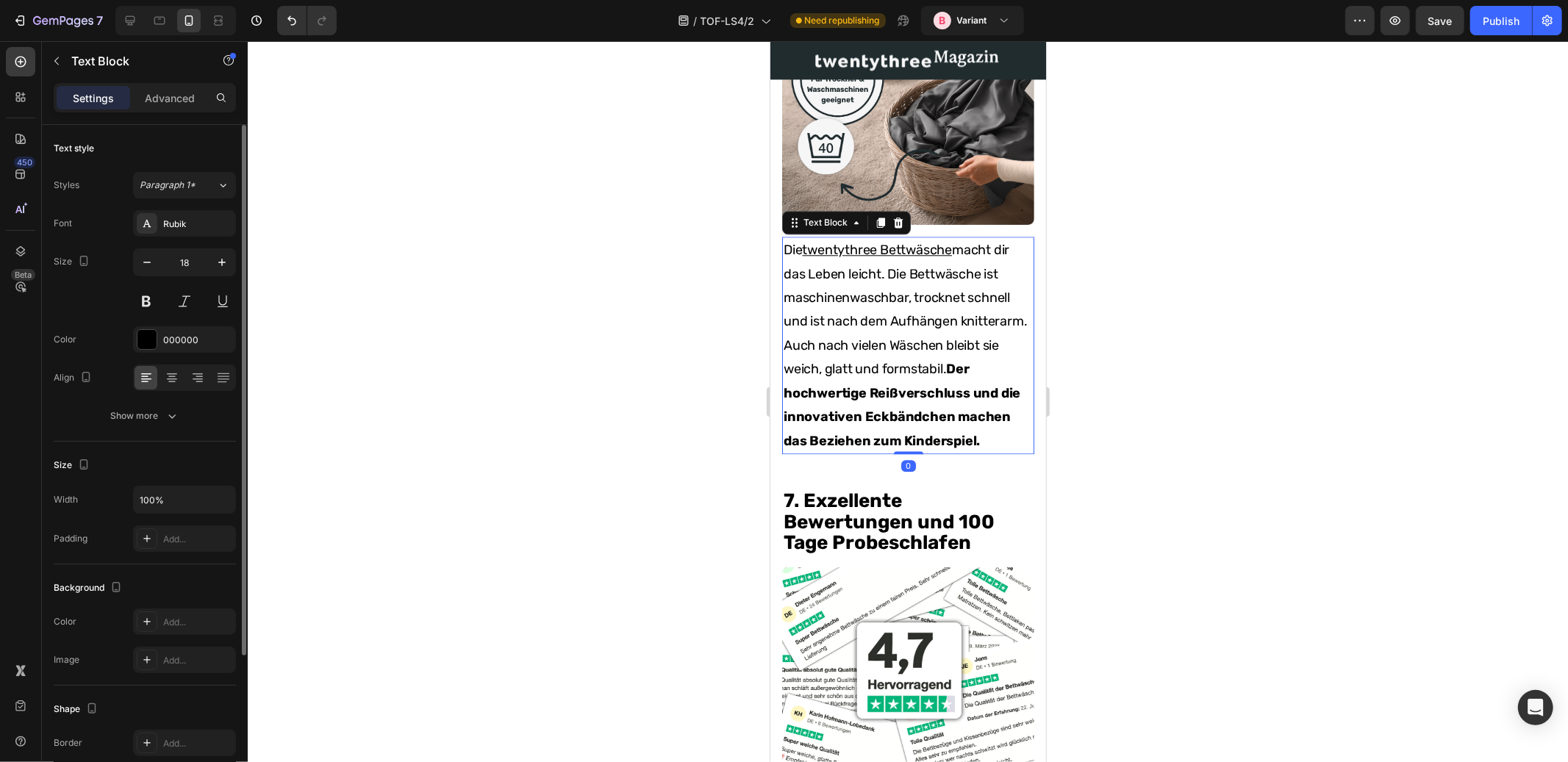
drag, startPoint x: 182, startPoint y: 409, endPoint x: 193, endPoint y: 431, distance: 24.6
click at [182, 409] on button "Show more" at bounding box center [144, 416] width 182 height 27
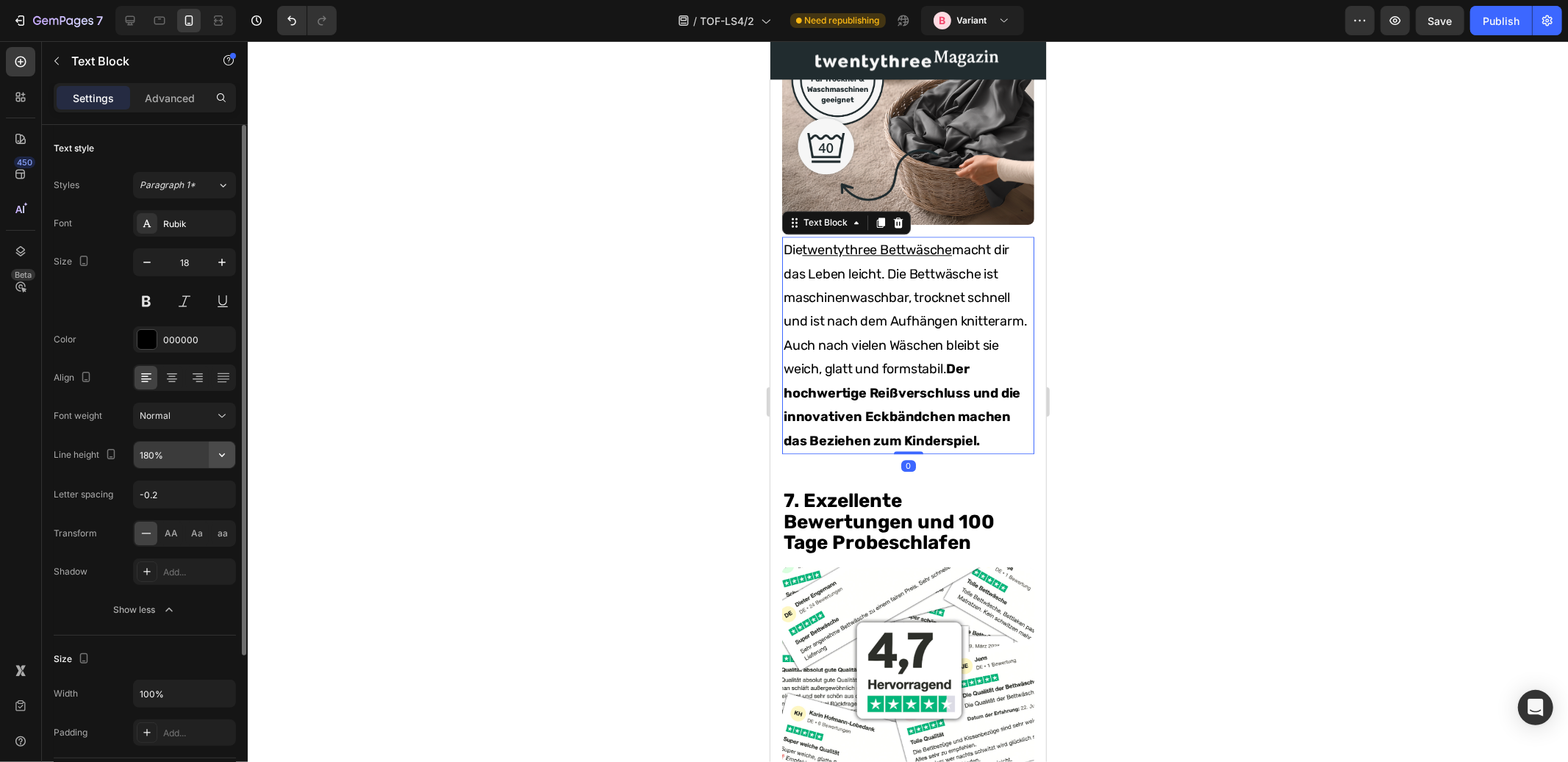
click at [229, 455] on icon "button" at bounding box center [222, 455] width 15 height 15
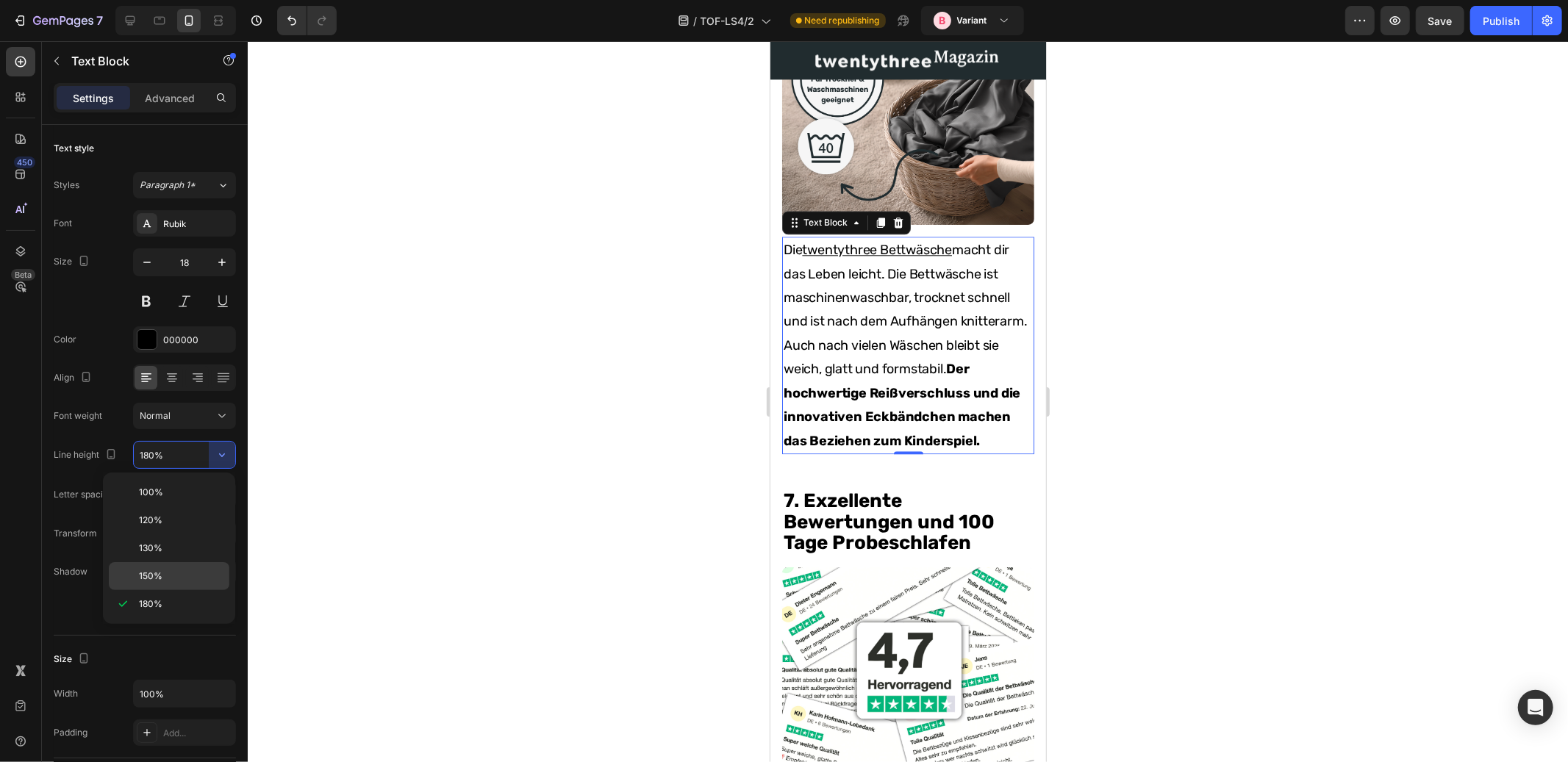
click at [177, 579] on p "150%" at bounding box center [181, 576] width 84 height 13
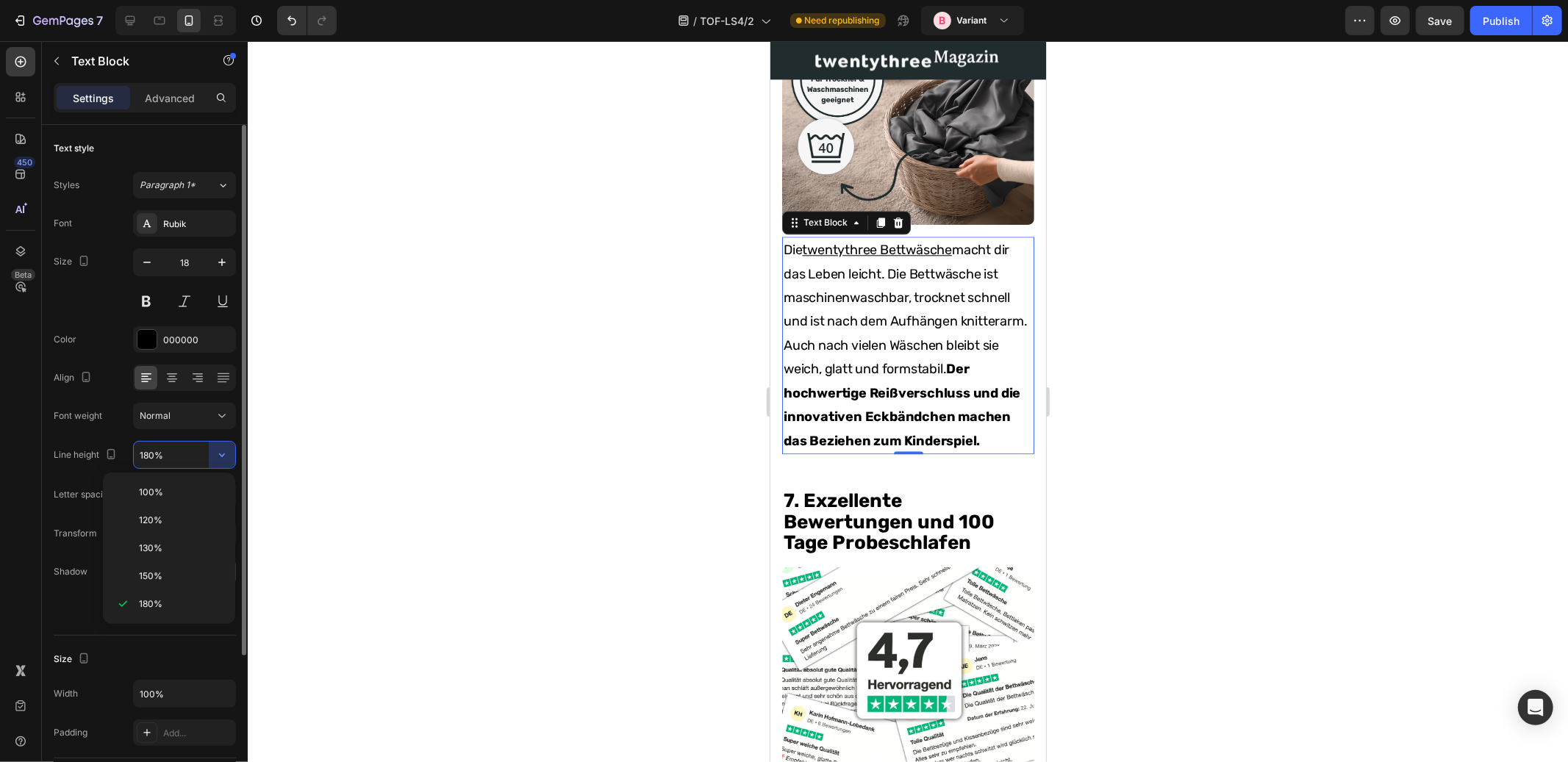
type input "150%"
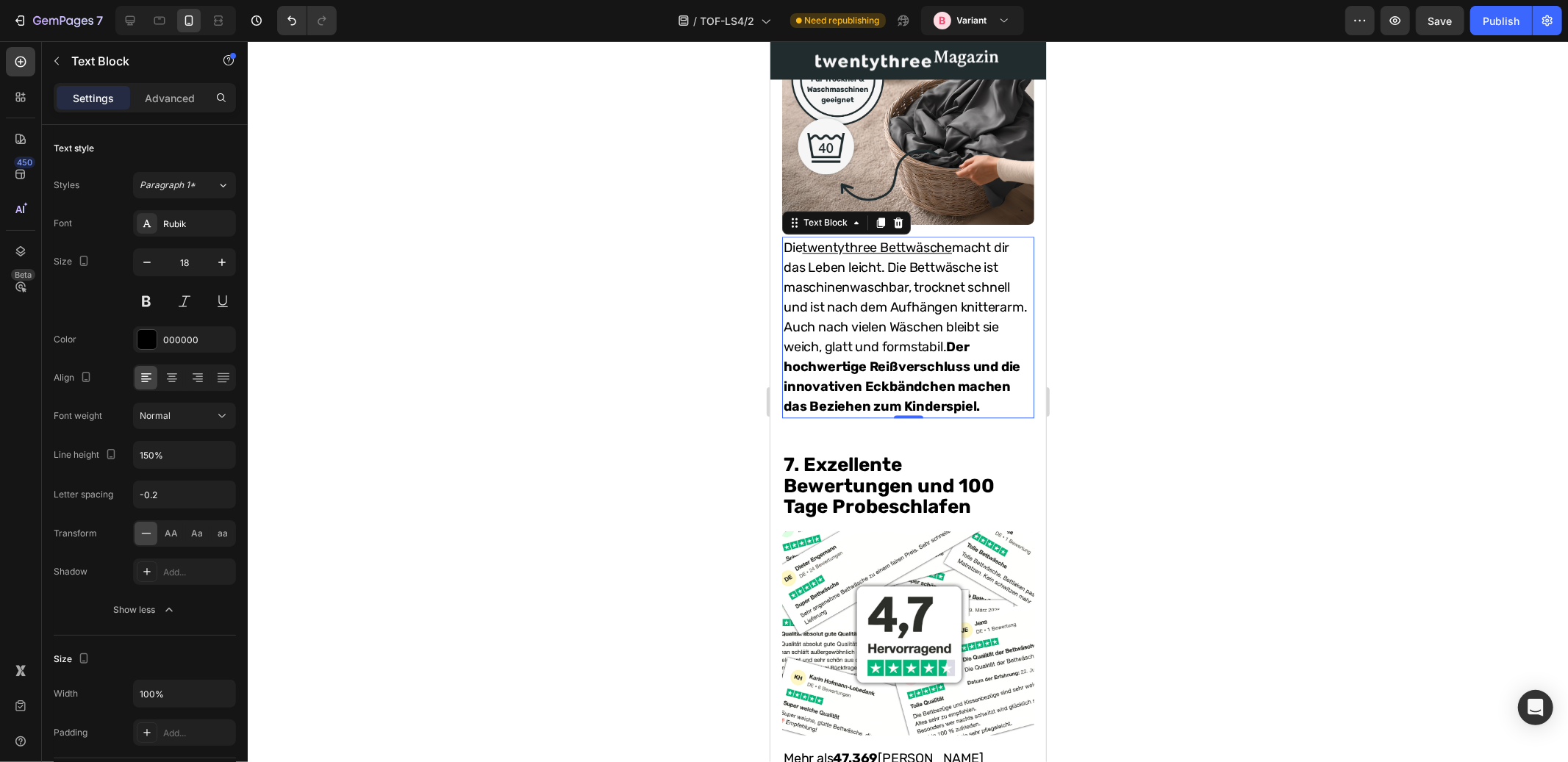
scroll to position [3444, 0]
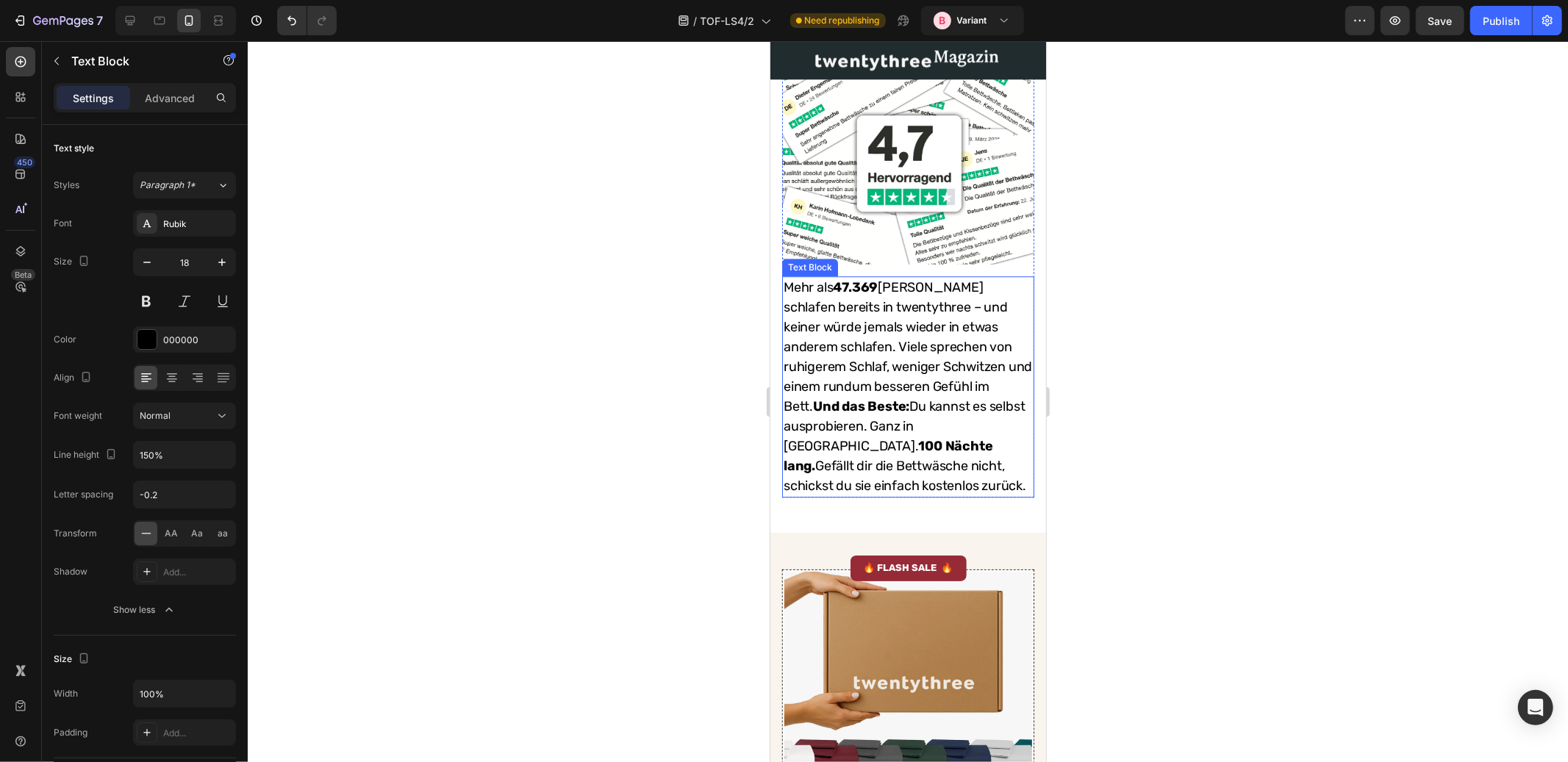
click at [883, 402] on p "Mehr als 47.369 Kunden schlafen bereits in twentythree – und keiner würde jemal…" at bounding box center [907, 386] width 249 height 218
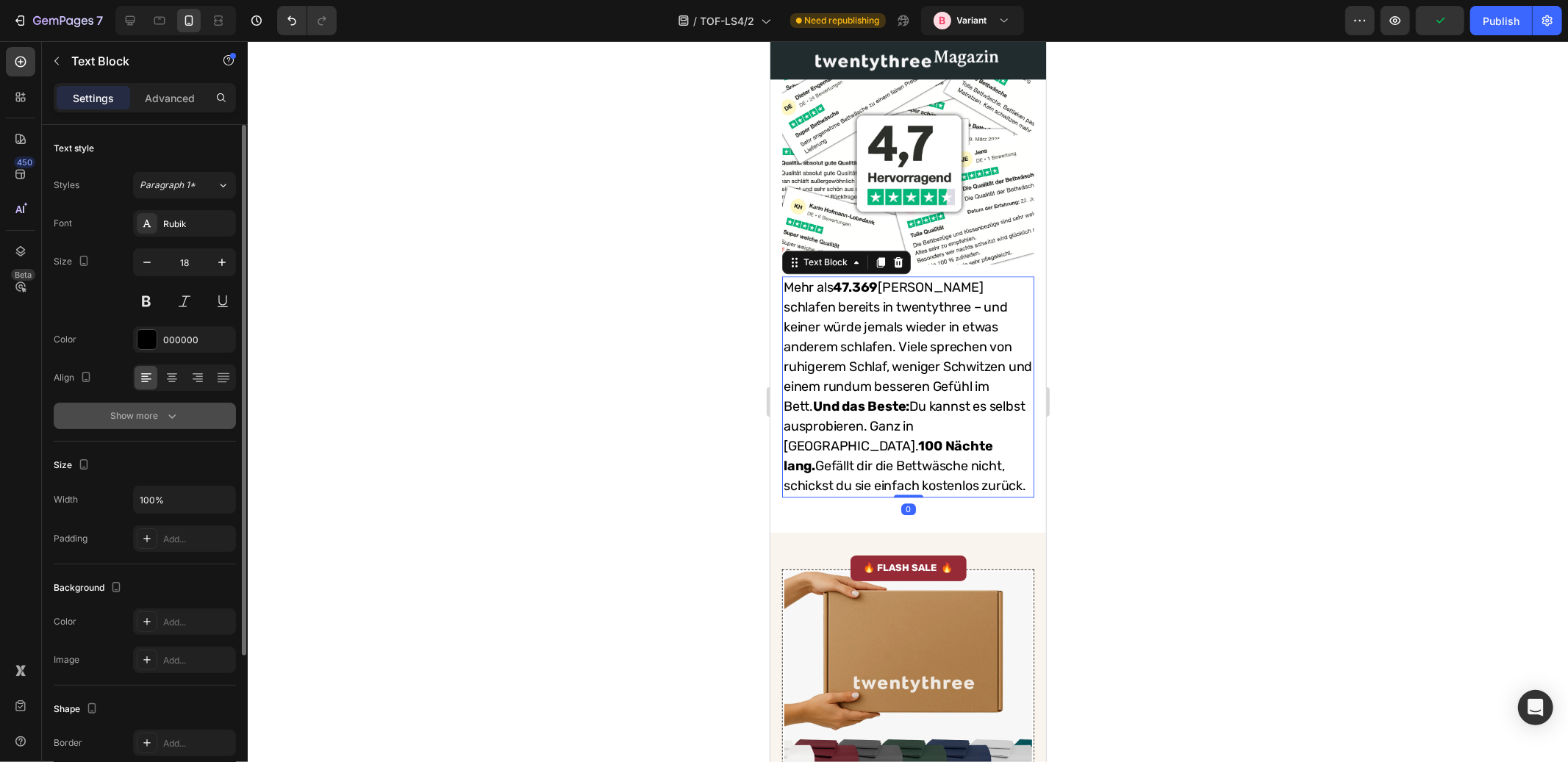
click at [164, 420] on icon "button" at bounding box center [172, 416] width 15 height 15
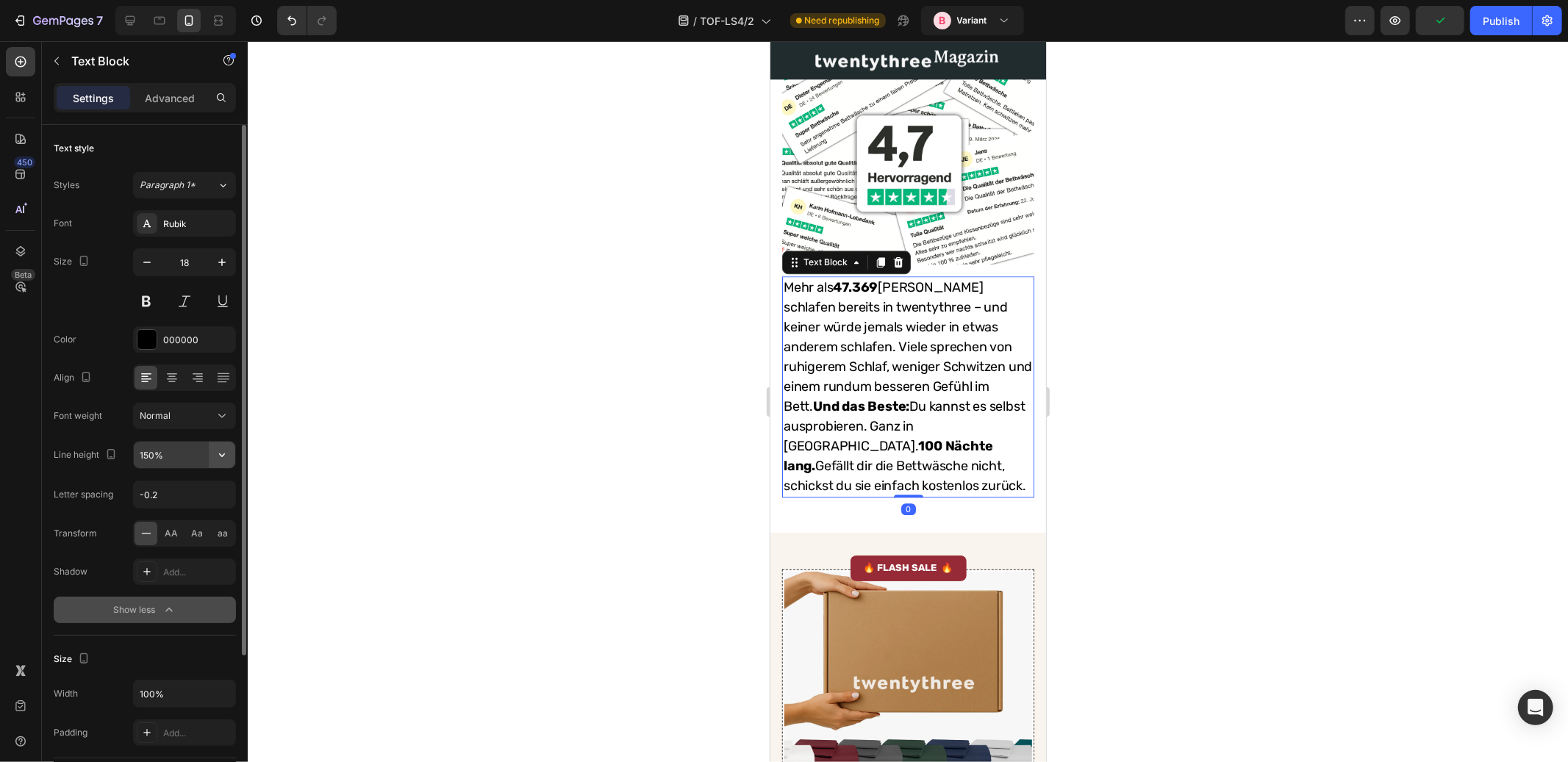
click at [219, 454] on icon "button" at bounding box center [222, 455] width 6 height 4
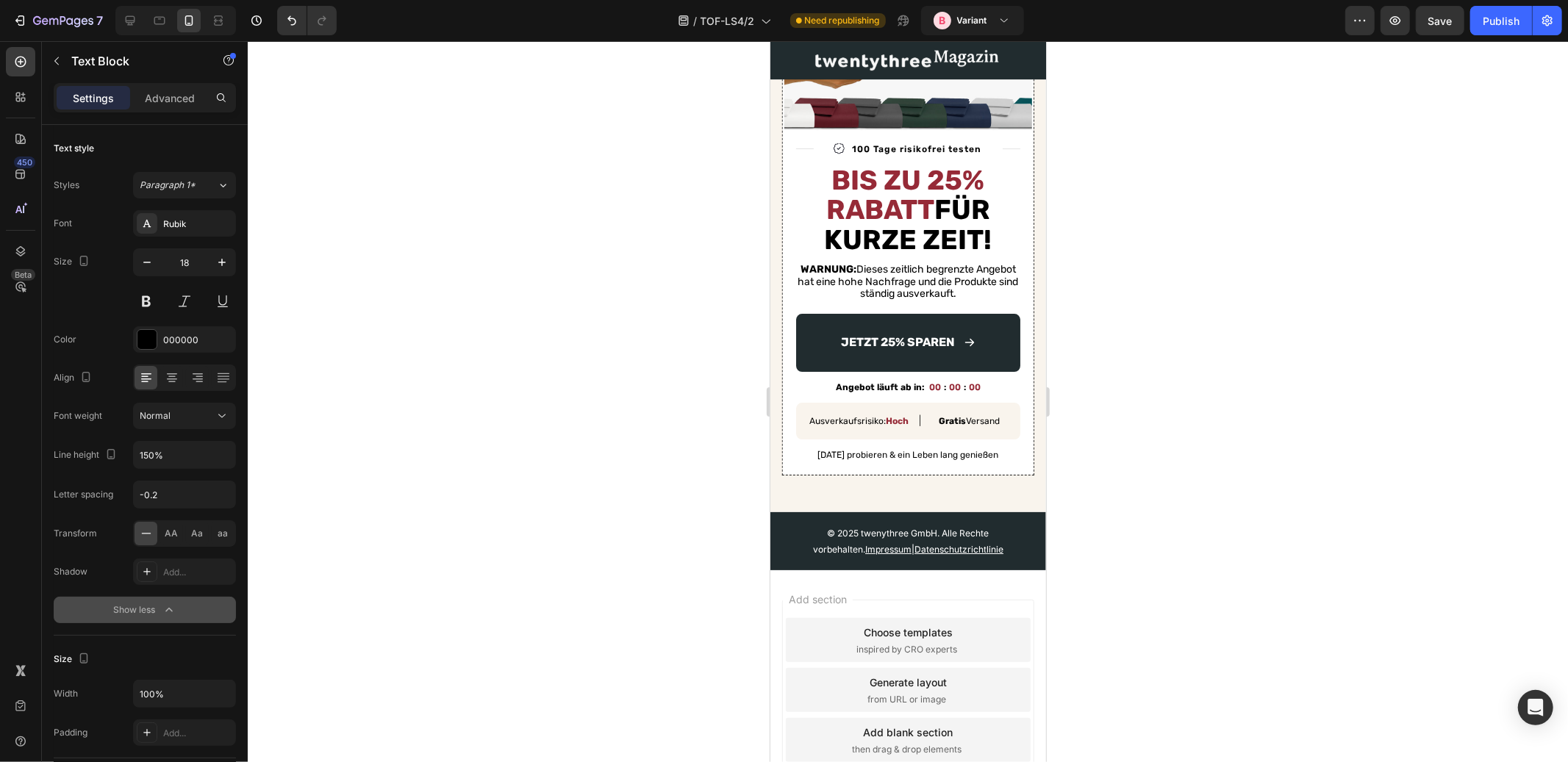
scroll to position [2677, 0]
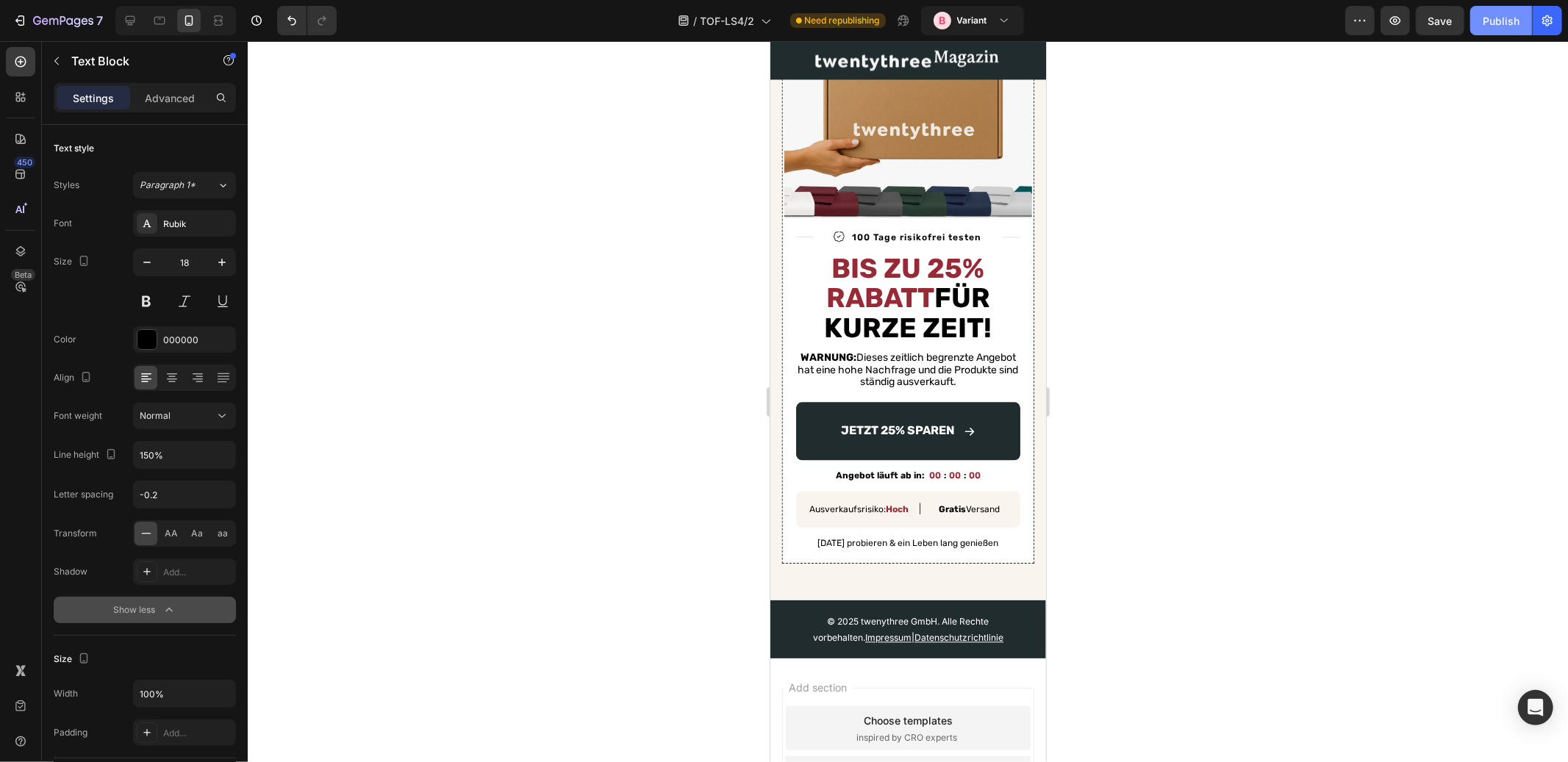
click at [1485, 15] on div "Publish" at bounding box center [1502, 21] width 37 height 15
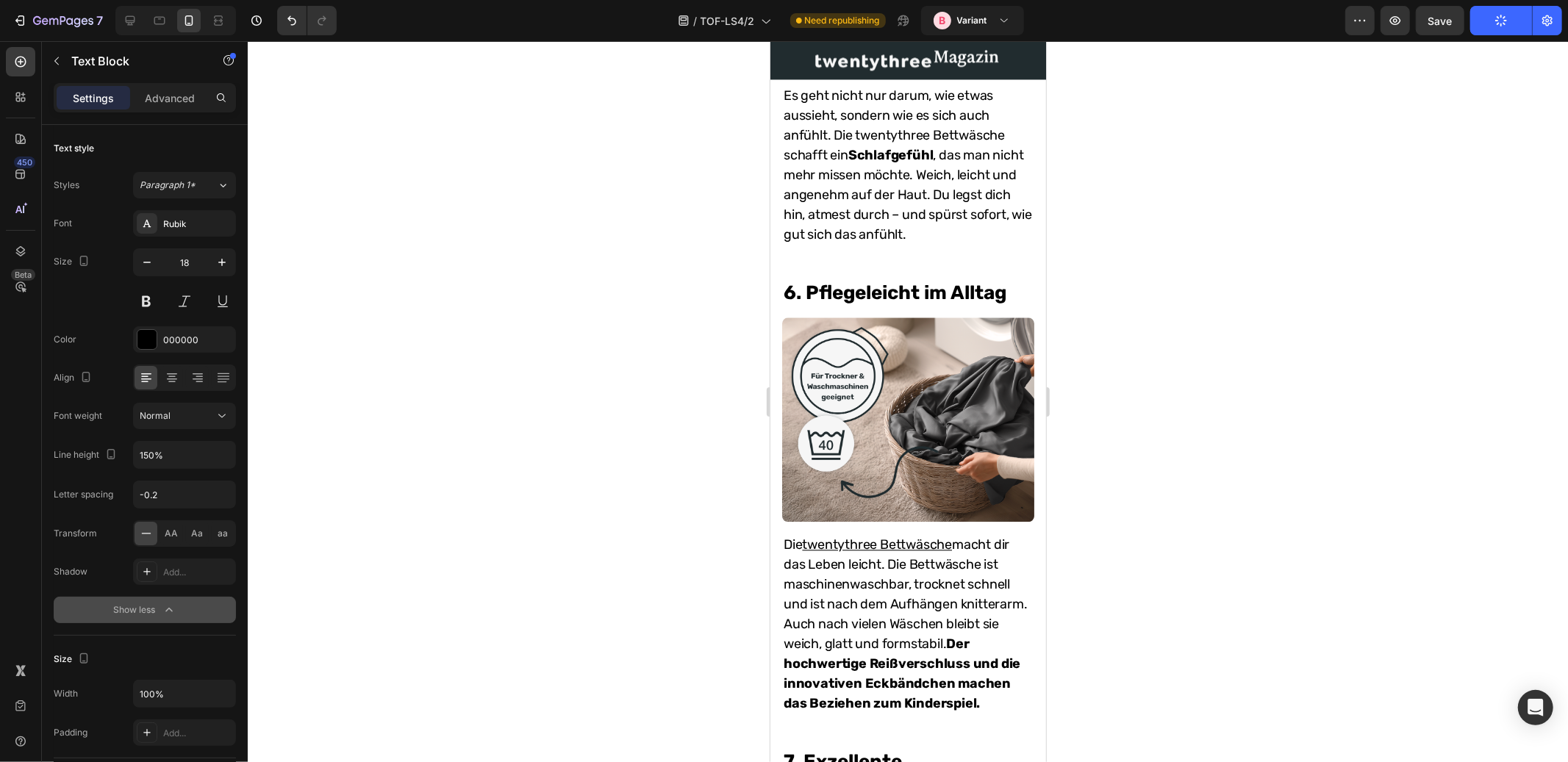
scroll to position [0, 0]
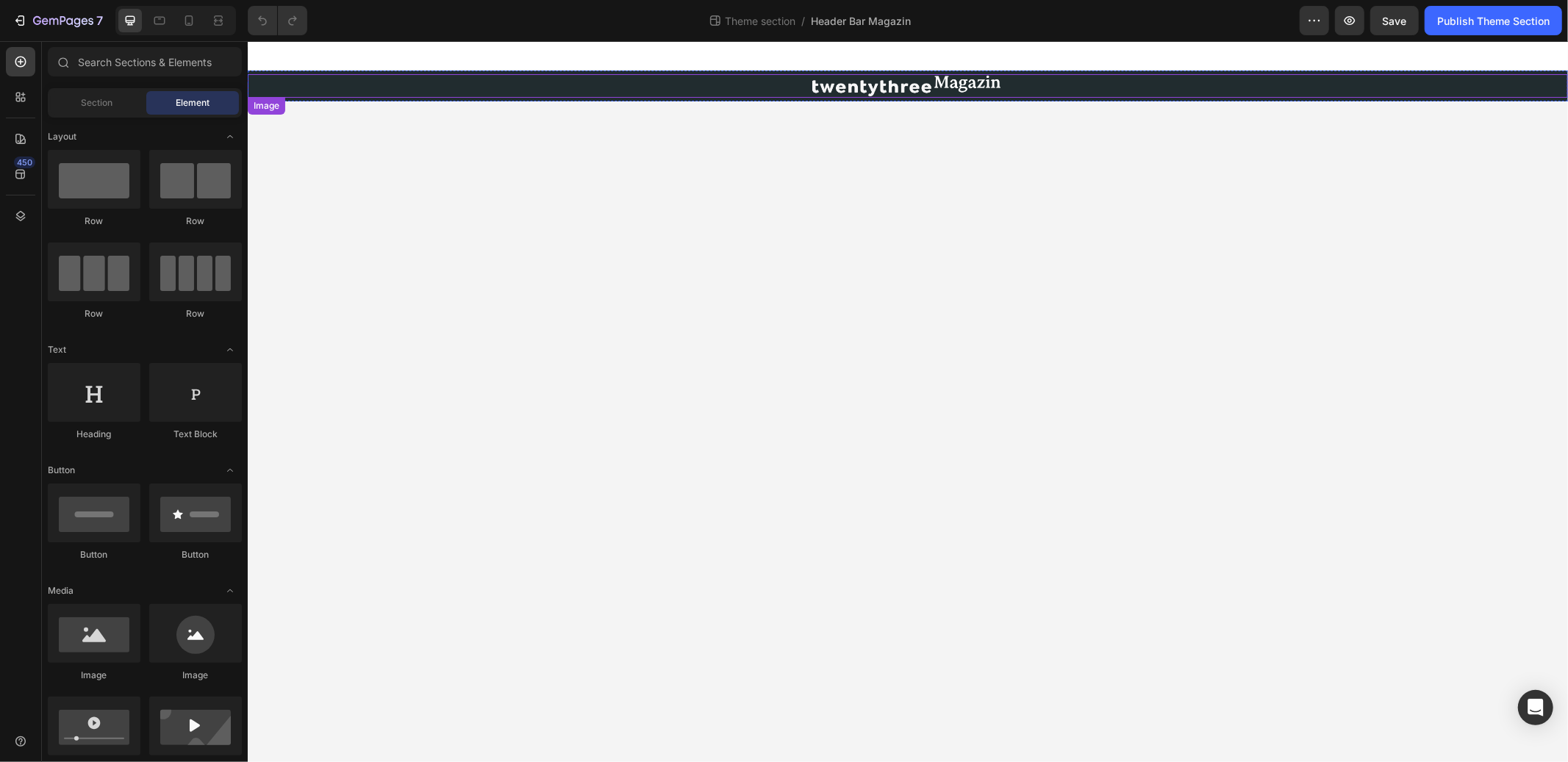
click at [779, 85] on div at bounding box center [907, 85] width 1320 height 24
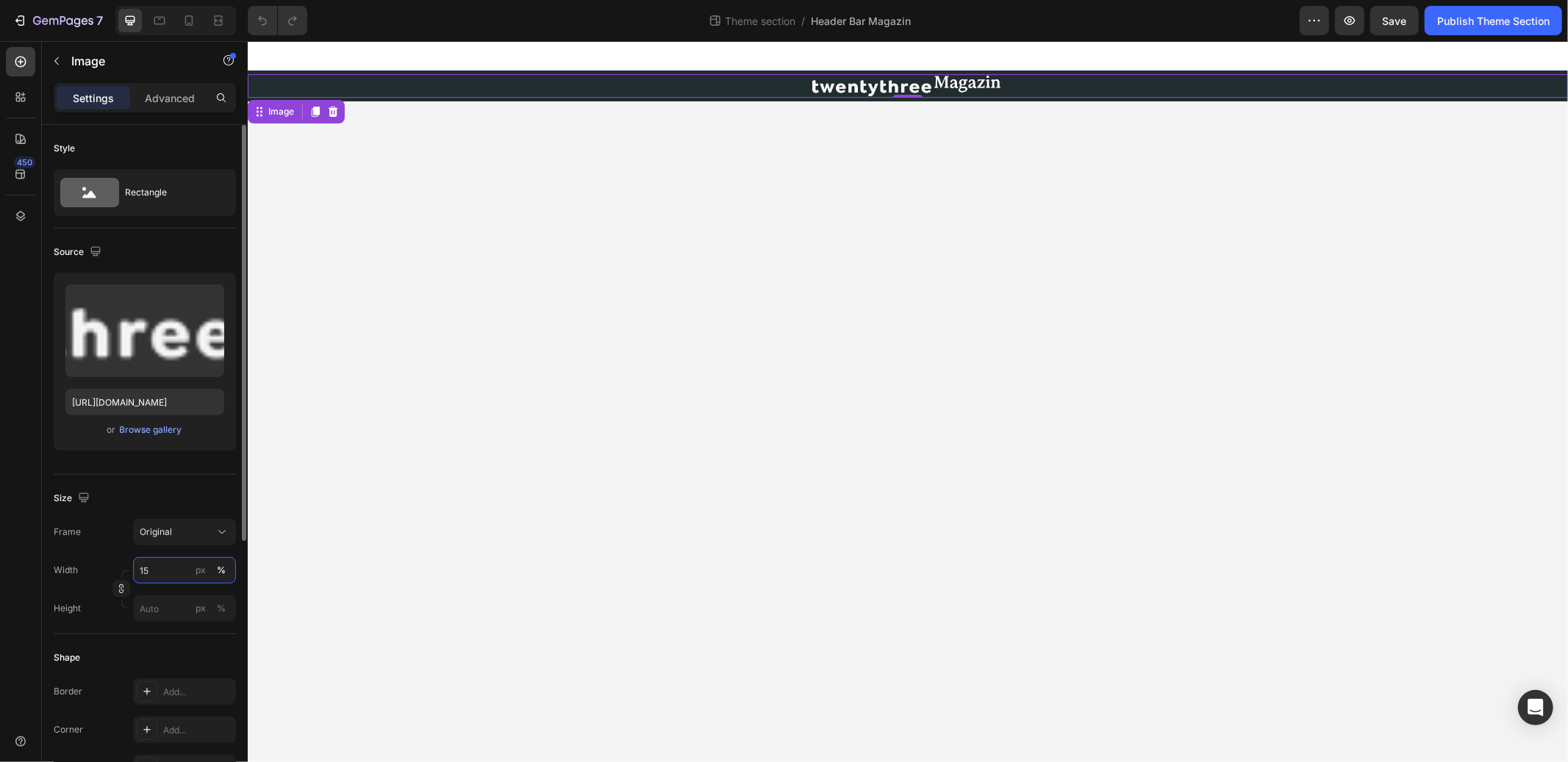
click at [158, 576] on input "15" at bounding box center [185, 570] width 103 height 27
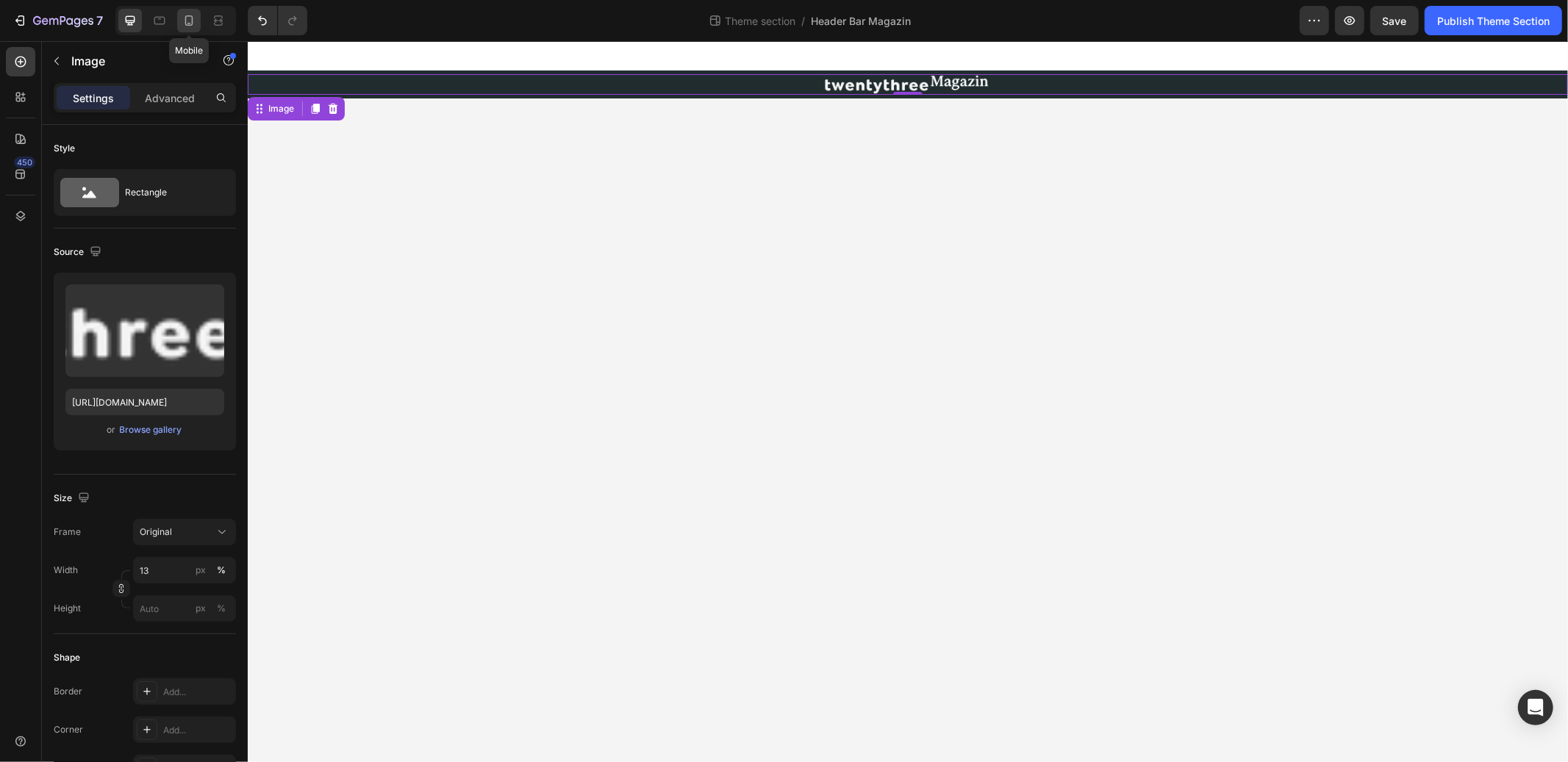
click at [189, 21] on icon at bounding box center [189, 21] width 15 height 15
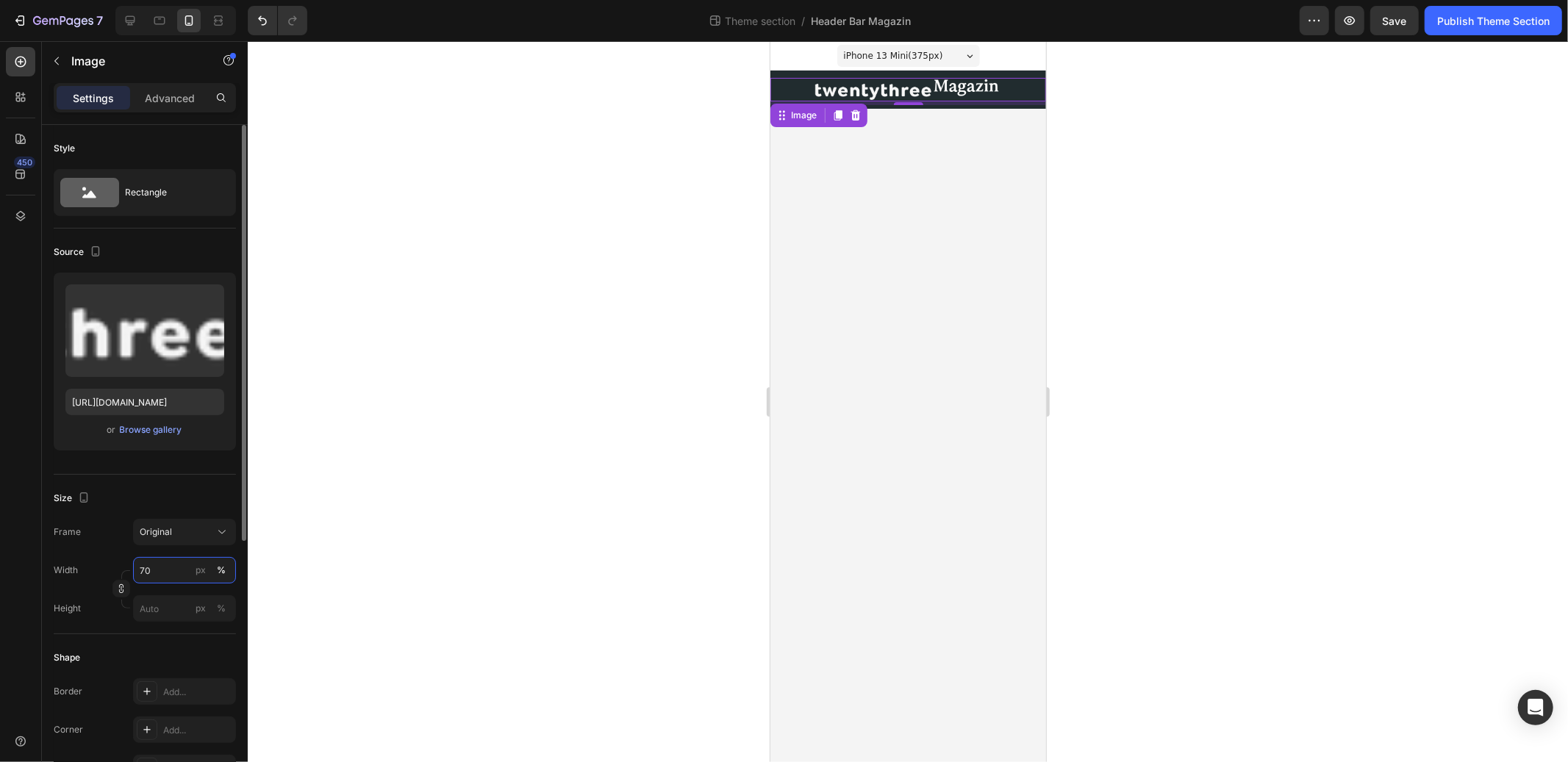
click at [152, 572] on input "70" at bounding box center [185, 570] width 103 height 27
type input "60"
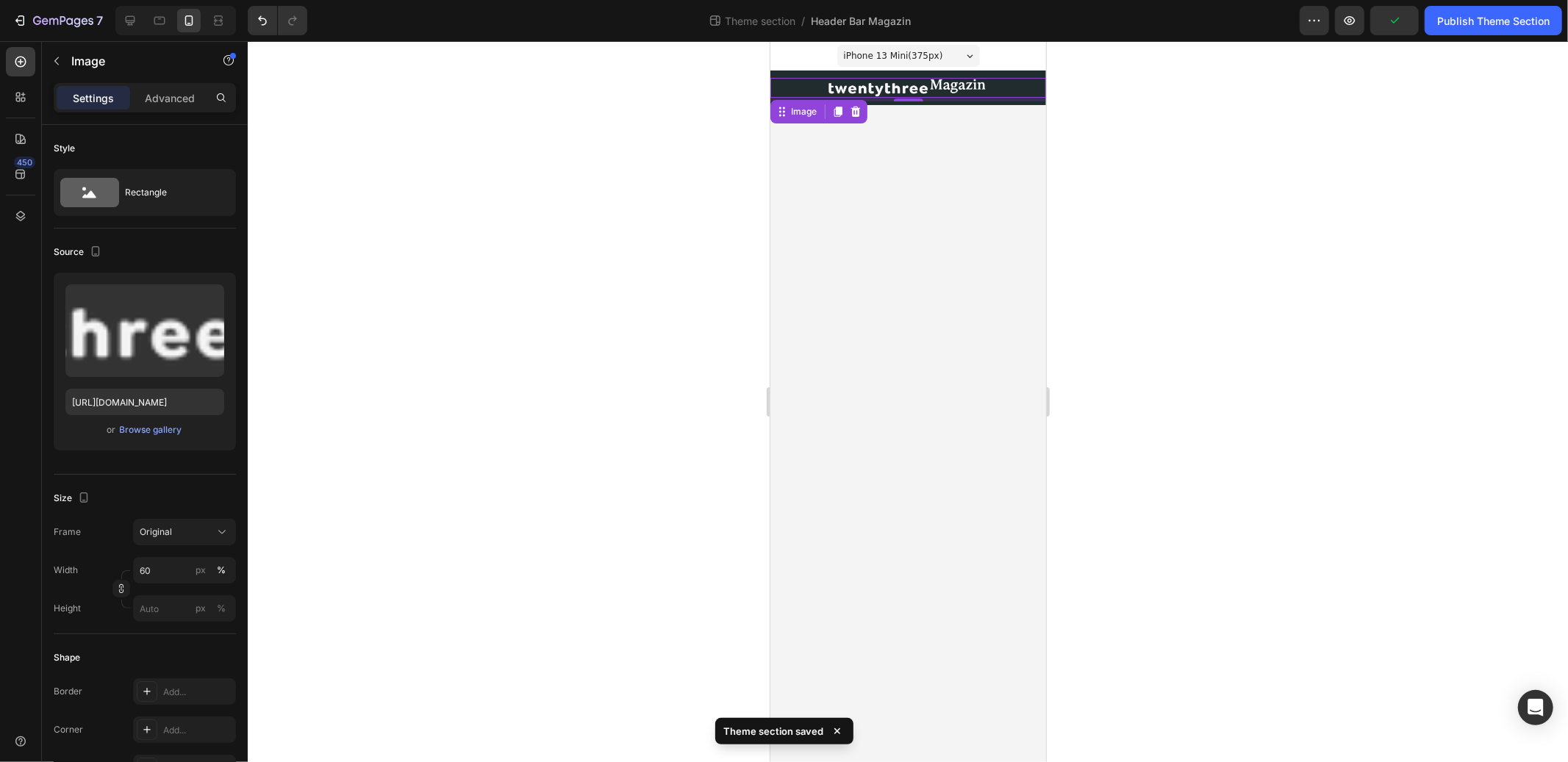
click at [980, 287] on body "iPhone 13 Mini ( 375 px) iPhone 13 Mini iPhone 13 Pro iPhone 11 Pro Max iPhone …" at bounding box center [907, 401] width 276 height 721
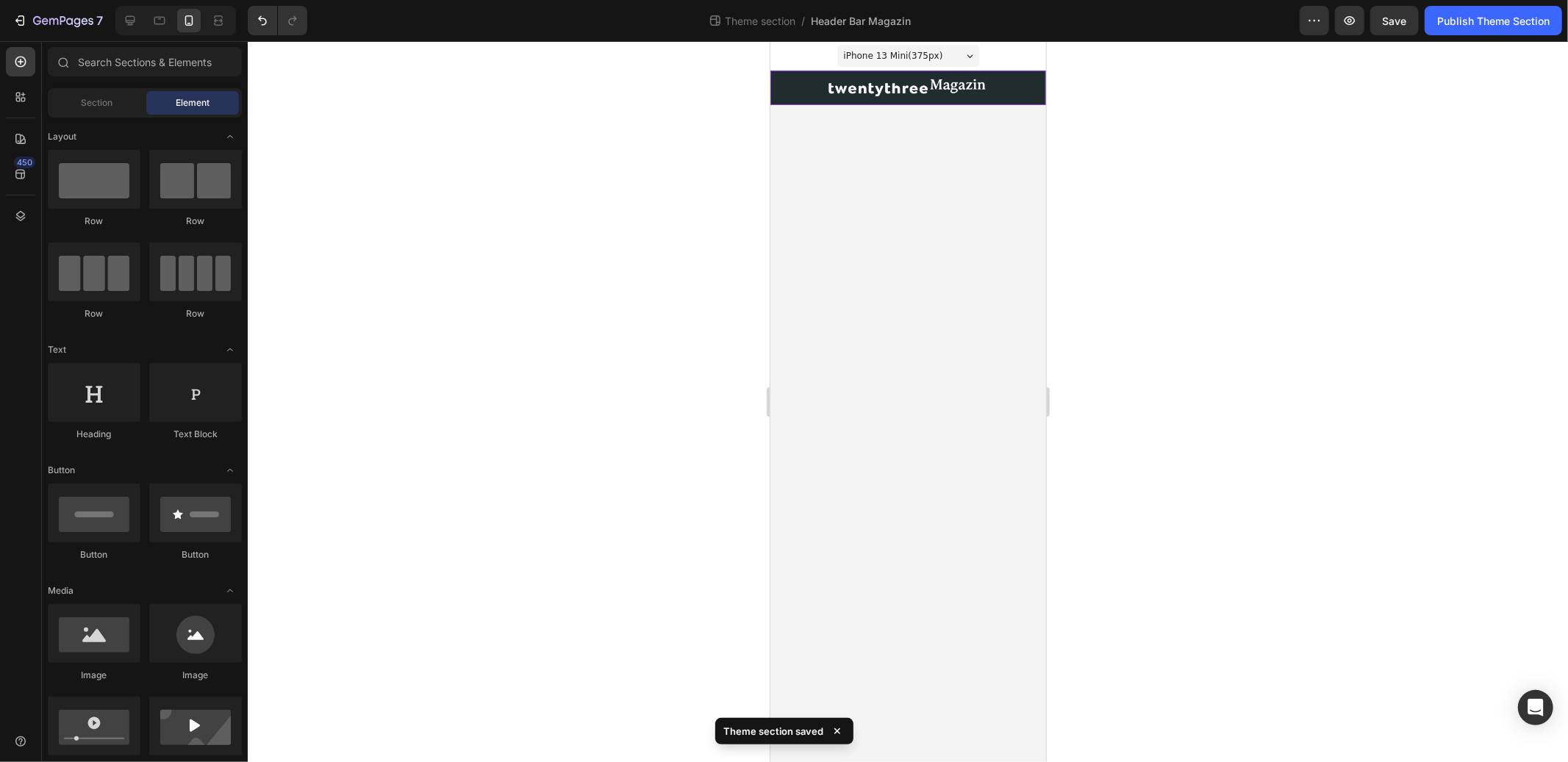
click at [1031, 98] on div "Image" at bounding box center [907, 87] width 276 height 27
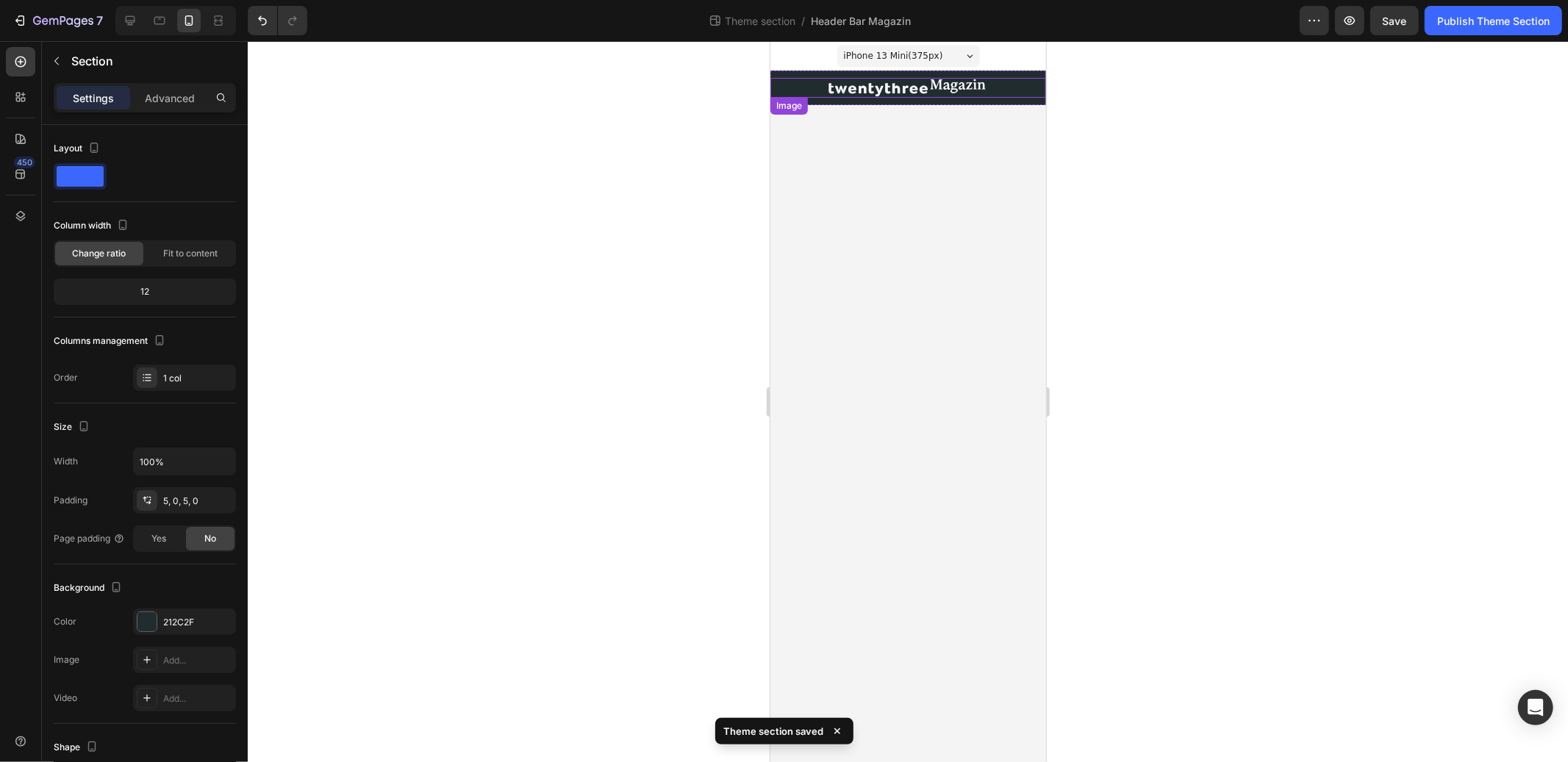
click at [1027, 91] on div at bounding box center [907, 87] width 276 height 20
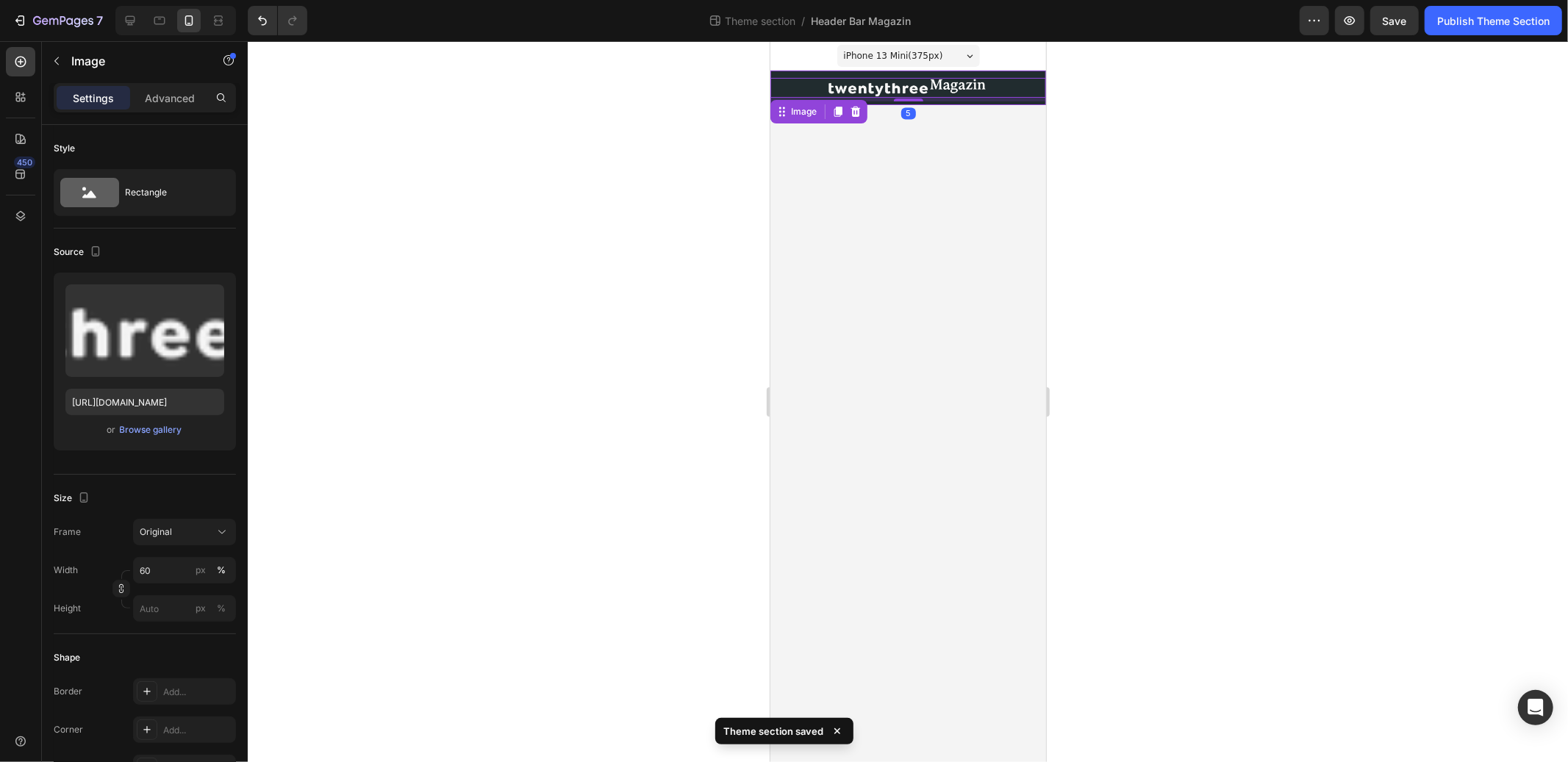
click at [1034, 74] on div "Image 5" at bounding box center [907, 87] width 276 height 27
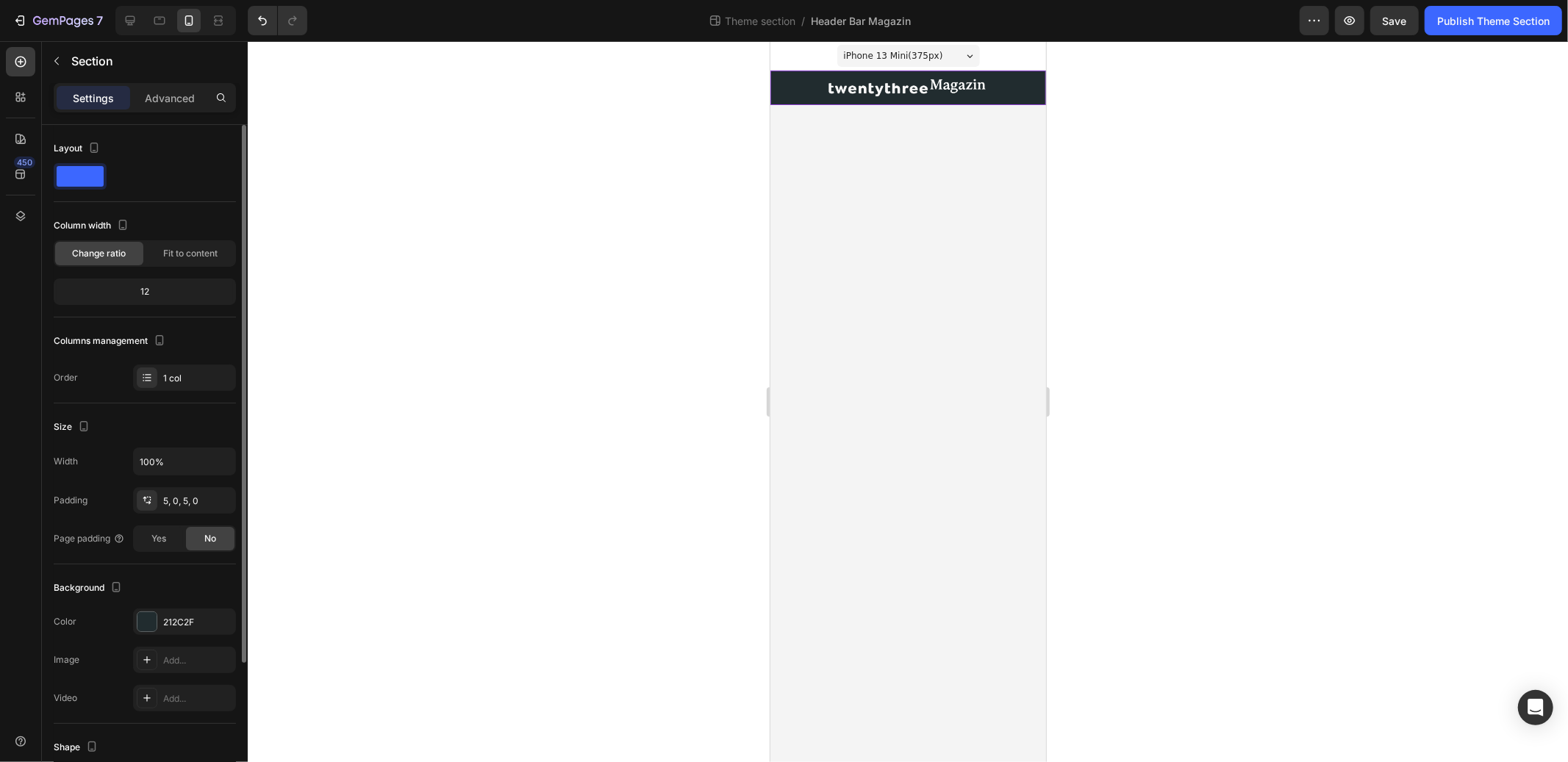
click at [170, 289] on div "12" at bounding box center [144, 292] width 176 height 21
click at [142, 287] on div "12" at bounding box center [144, 292] width 176 height 21
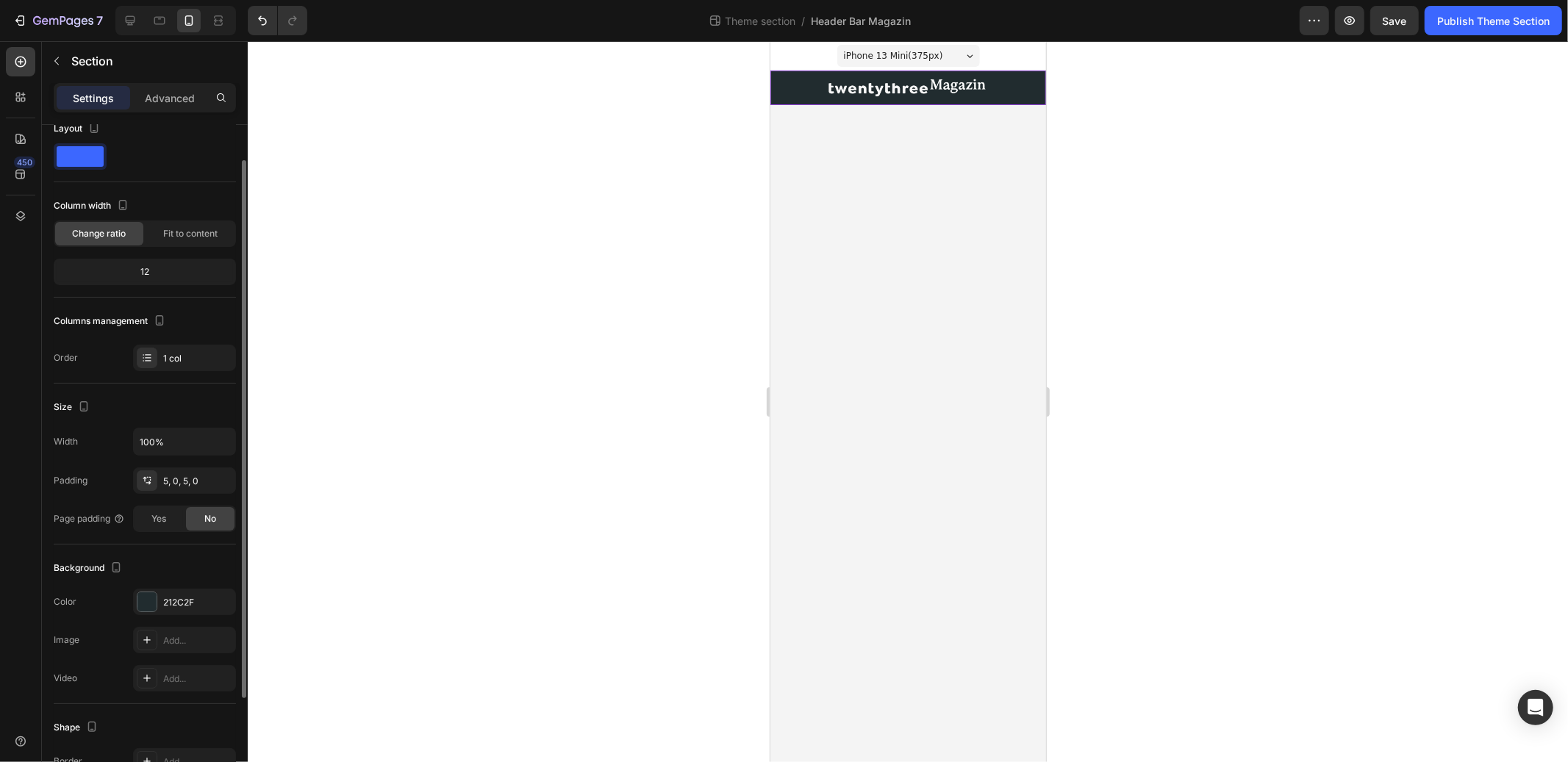
scroll to position [31, 0]
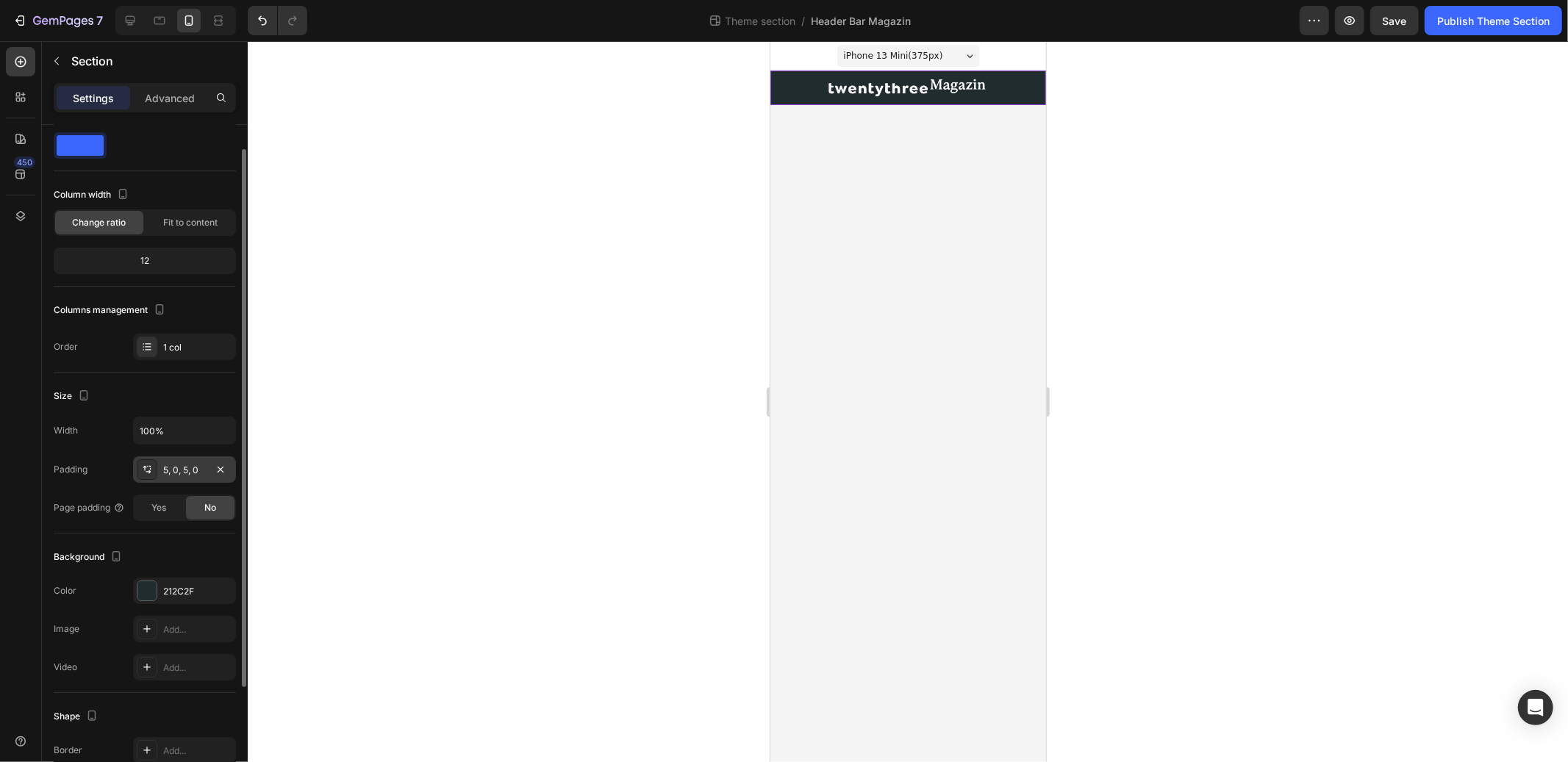
click at [189, 472] on div "5, 0, 5, 0" at bounding box center [184, 470] width 43 height 13
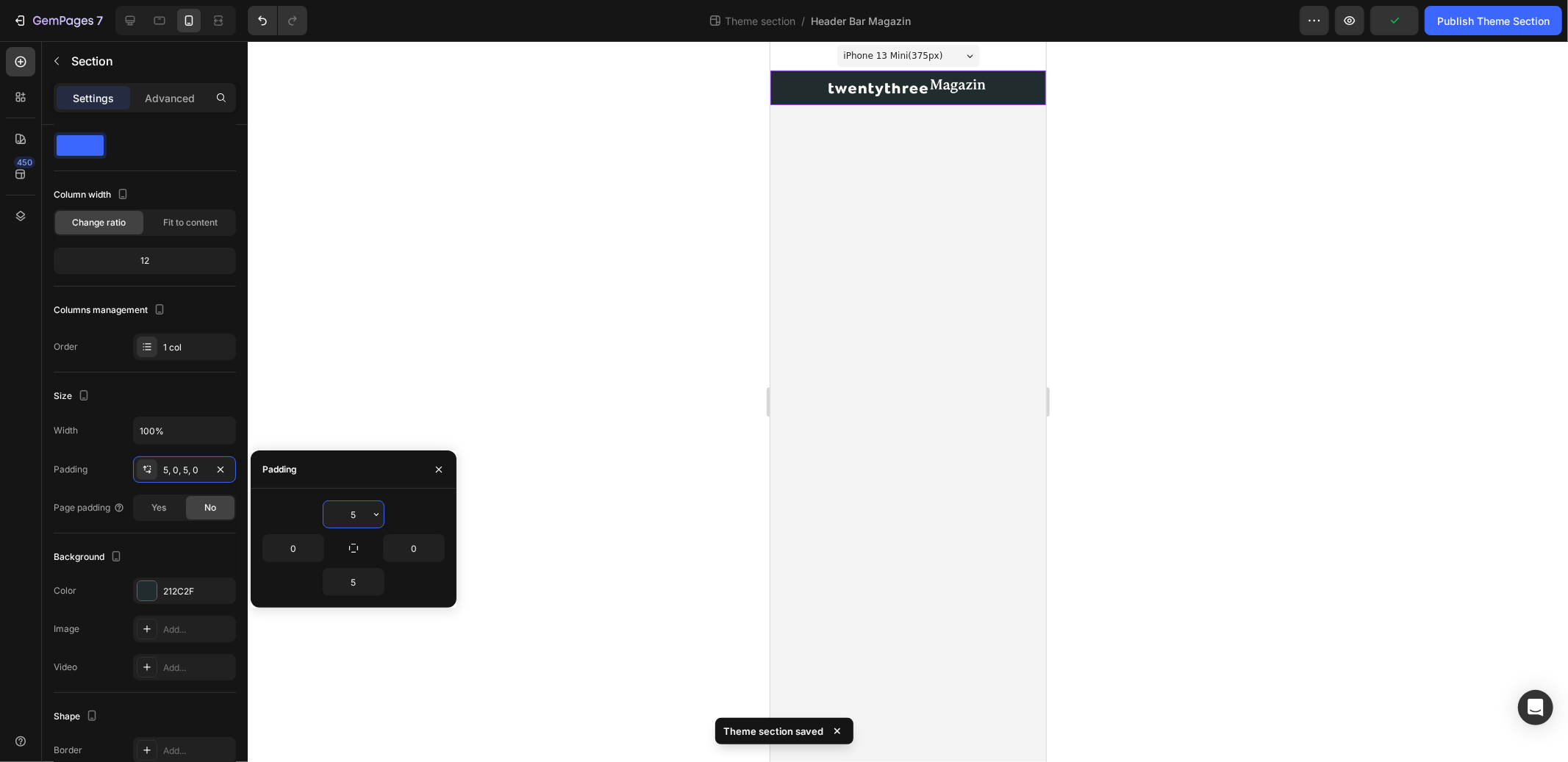
click at [358, 517] on input "5" at bounding box center [354, 514] width 60 height 27
type input "2"
click at [353, 581] on input "5" at bounding box center [354, 582] width 60 height 27
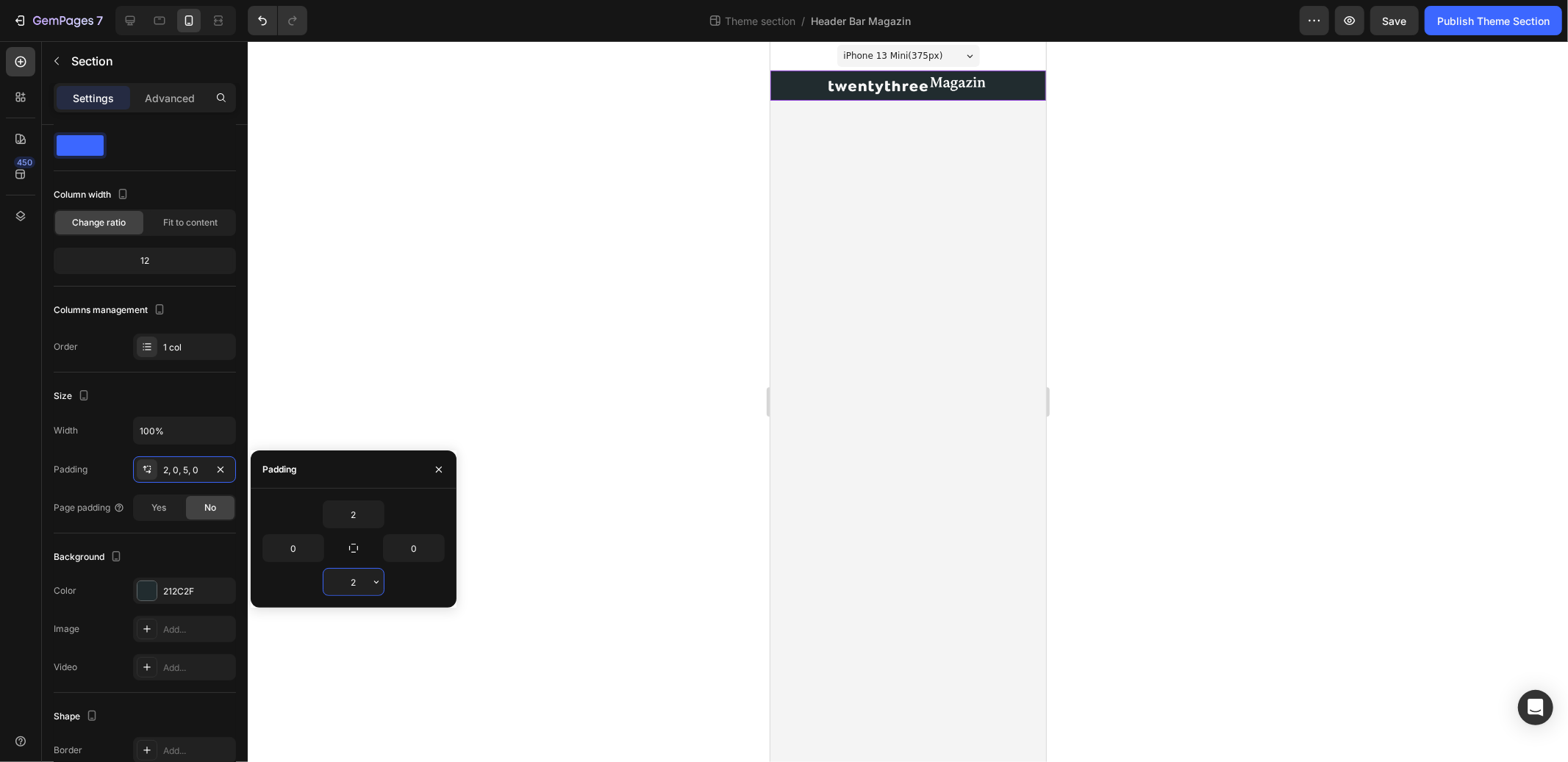
drag, startPoint x: 360, startPoint y: 584, endPoint x: 347, endPoint y: 581, distance: 13.3
click at [347, 581] on input "2" at bounding box center [354, 582] width 60 height 27
type input "3"
drag, startPoint x: 354, startPoint y: 510, endPoint x: 336, endPoint y: 510, distance: 18.0
click at [337, 510] on input "2" at bounding box center [354, 514] width 60 height 27
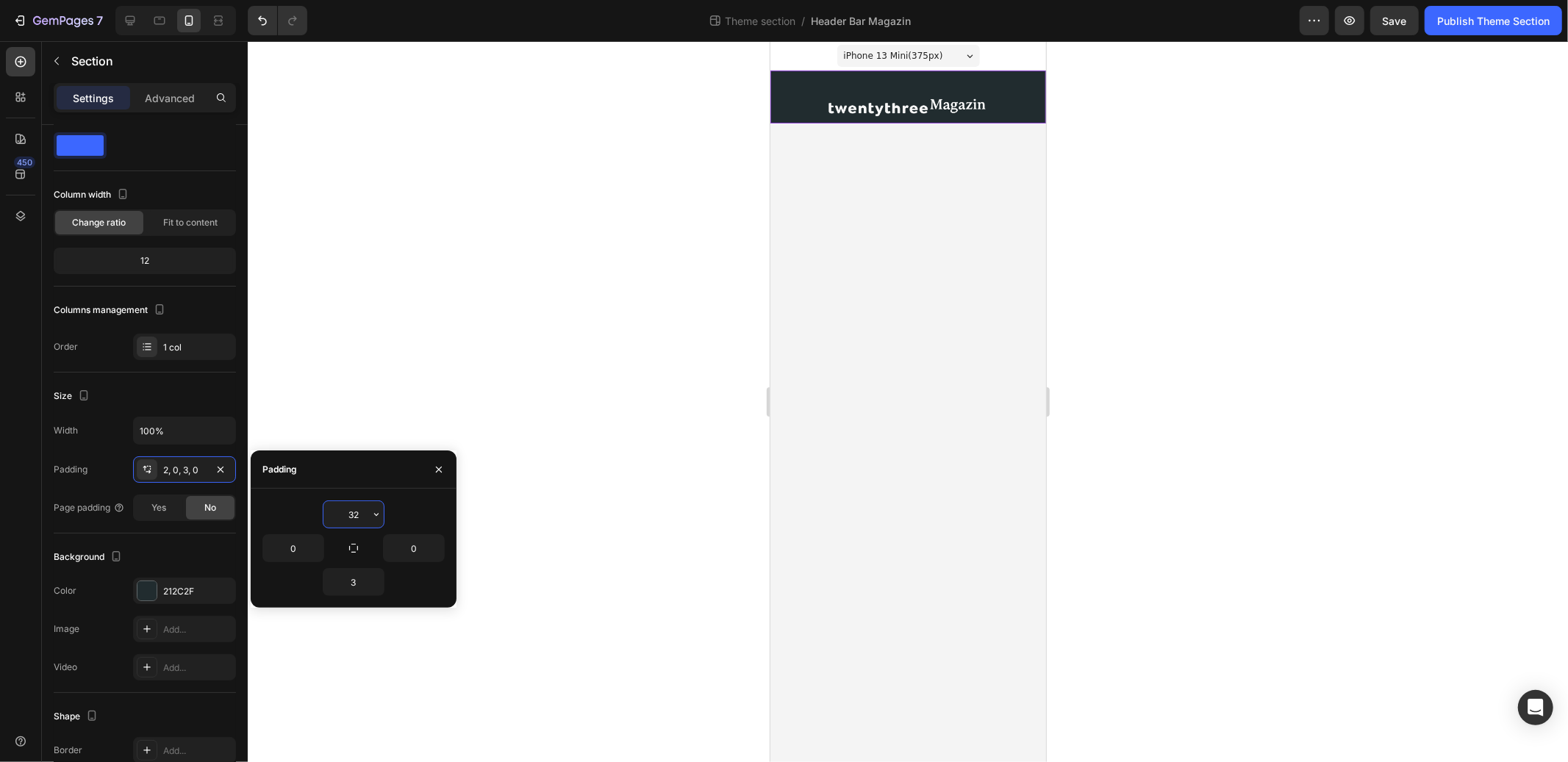
drag, startPoint x: 358, startPoint y: 513, endPoint x: 330, endPoint y: 513, distance: 28.0
click at [330, 513] on input "32" at bounding box center [354, 514] width 60 height 27
type input "3"
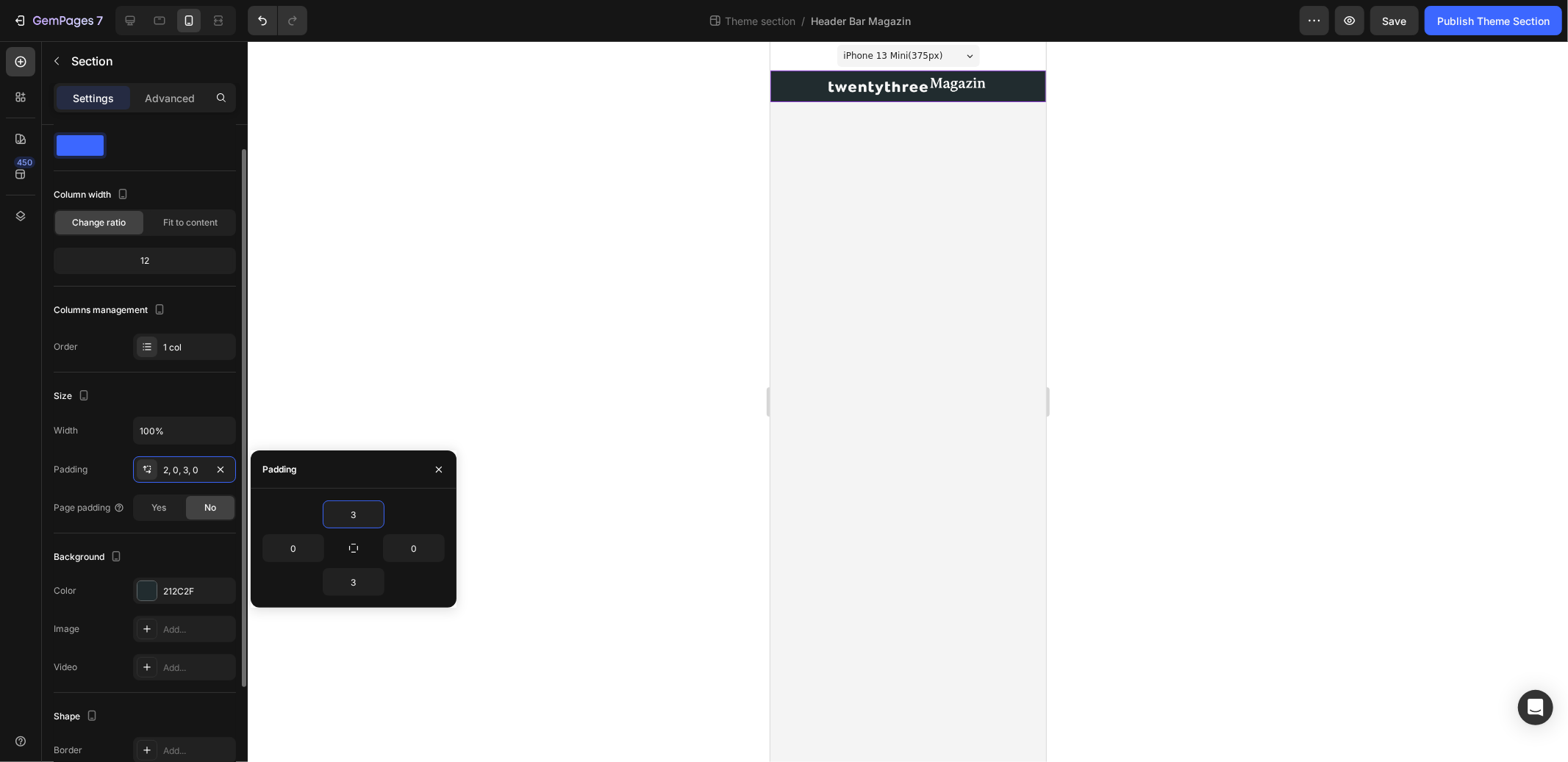
click at [184, 536] on div "Background The changes might be hidden by the video. Color 212C2F Image Add... …" at bounding box center [144, 613] width 182 height 159
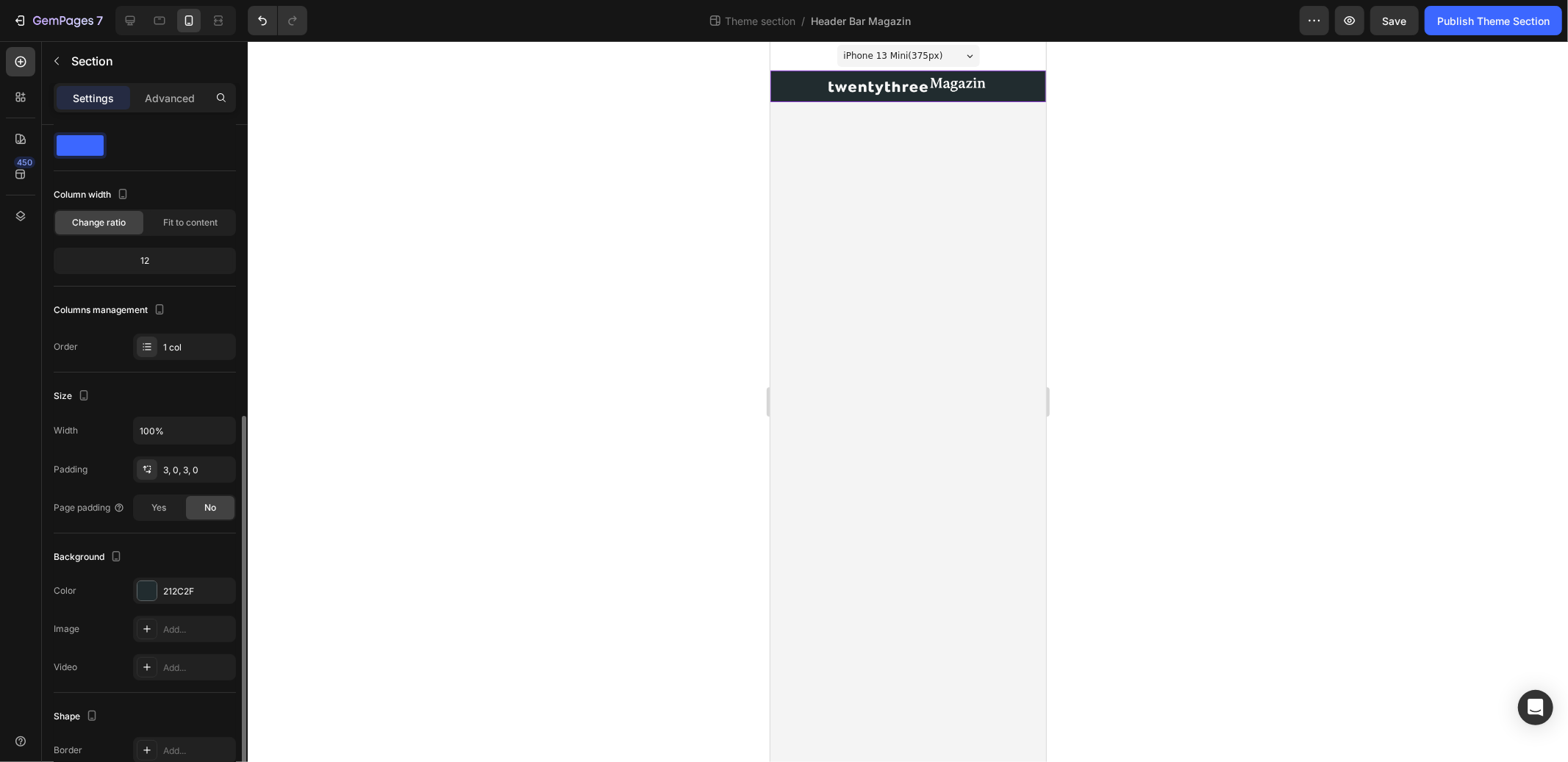
scroll to position [179, 0]
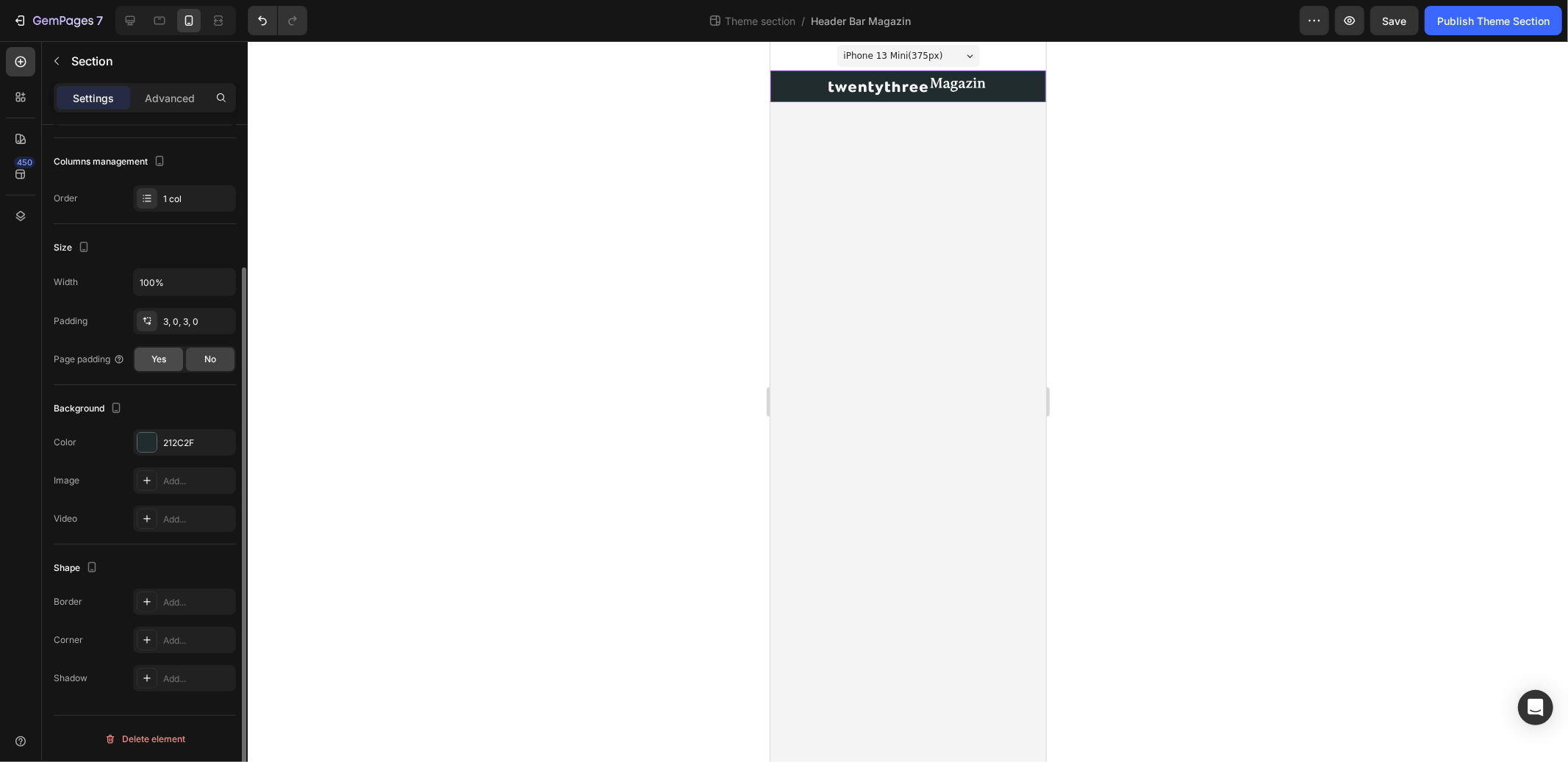
click at [160, 361] on span "Yes" at bounding box center [158, 360] width 15 height 13
click at [195, 357] on div "No" at bounding box center [210, 360] width 49 height 24
click at [168, 386] on div "Background The changes might be hidden by the video. Color 212C2F Image Add... …" at bounding box center [144, 465] width 182 height 159
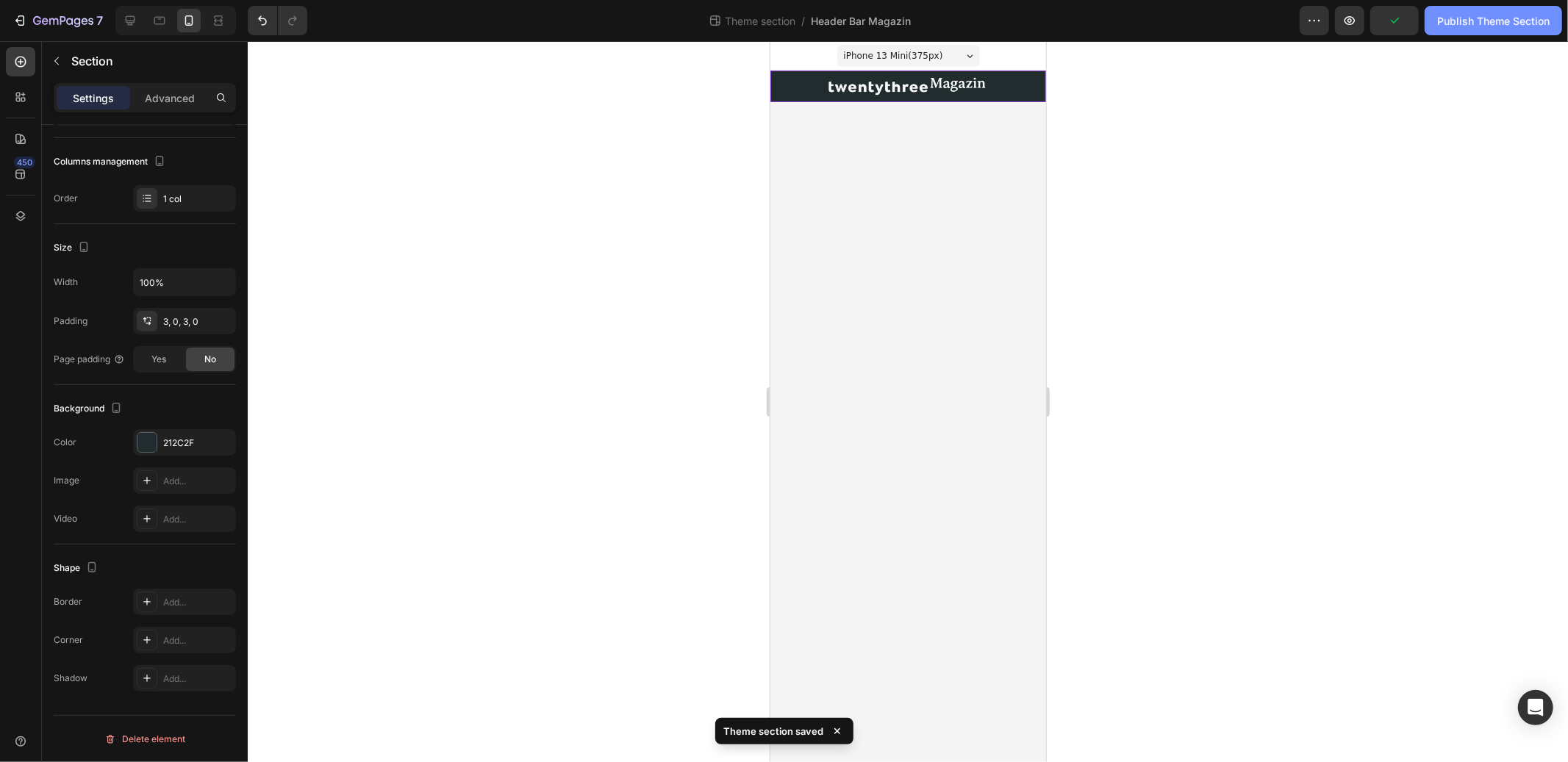
click at [1485, 18] on div "Publish Theme Section" at bounding box center [1494, 21] width 113 height 15
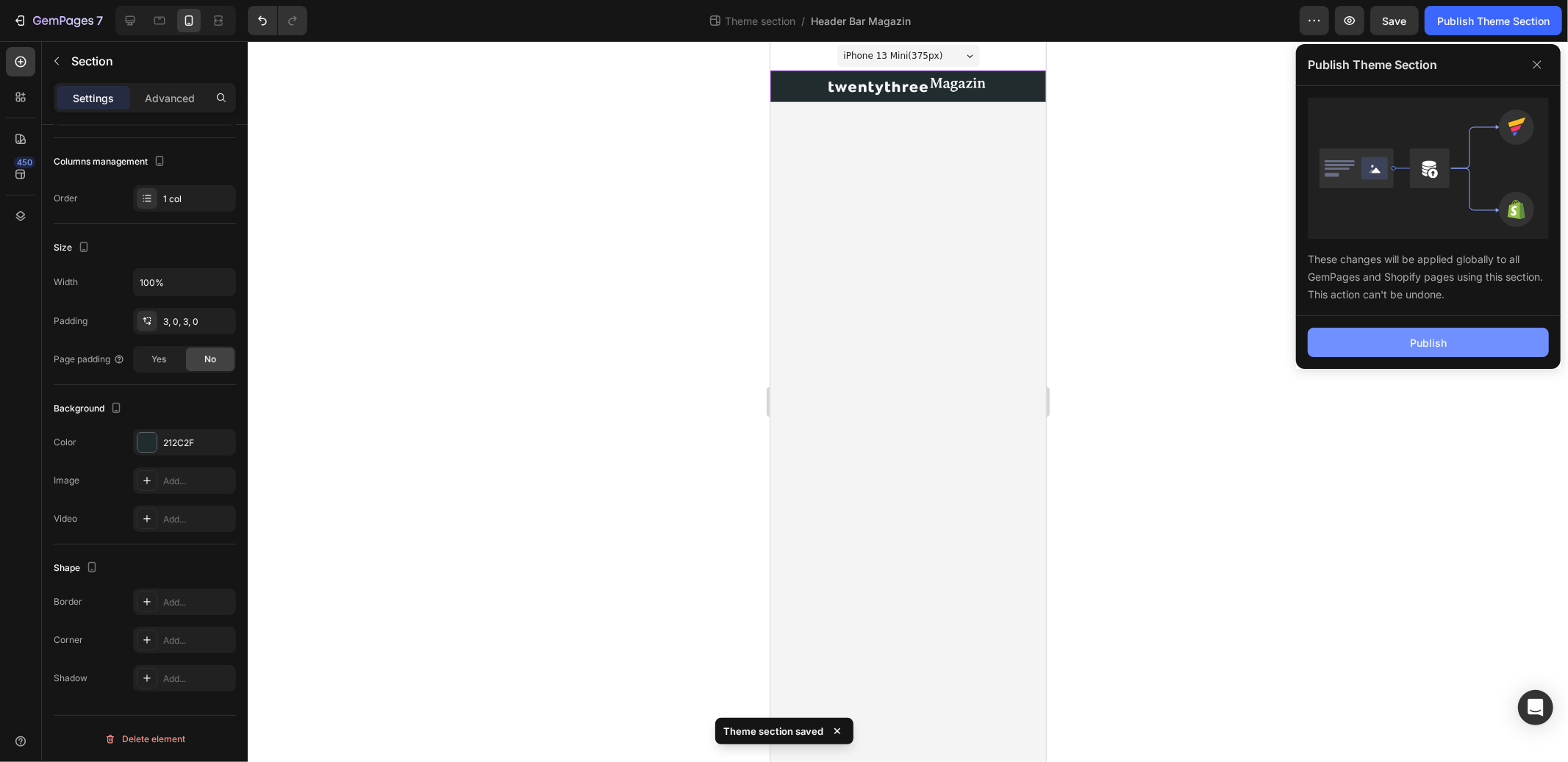
click at [1454, 335] on button "Publish" at bounding box center [1428, 343] width 241 height 29
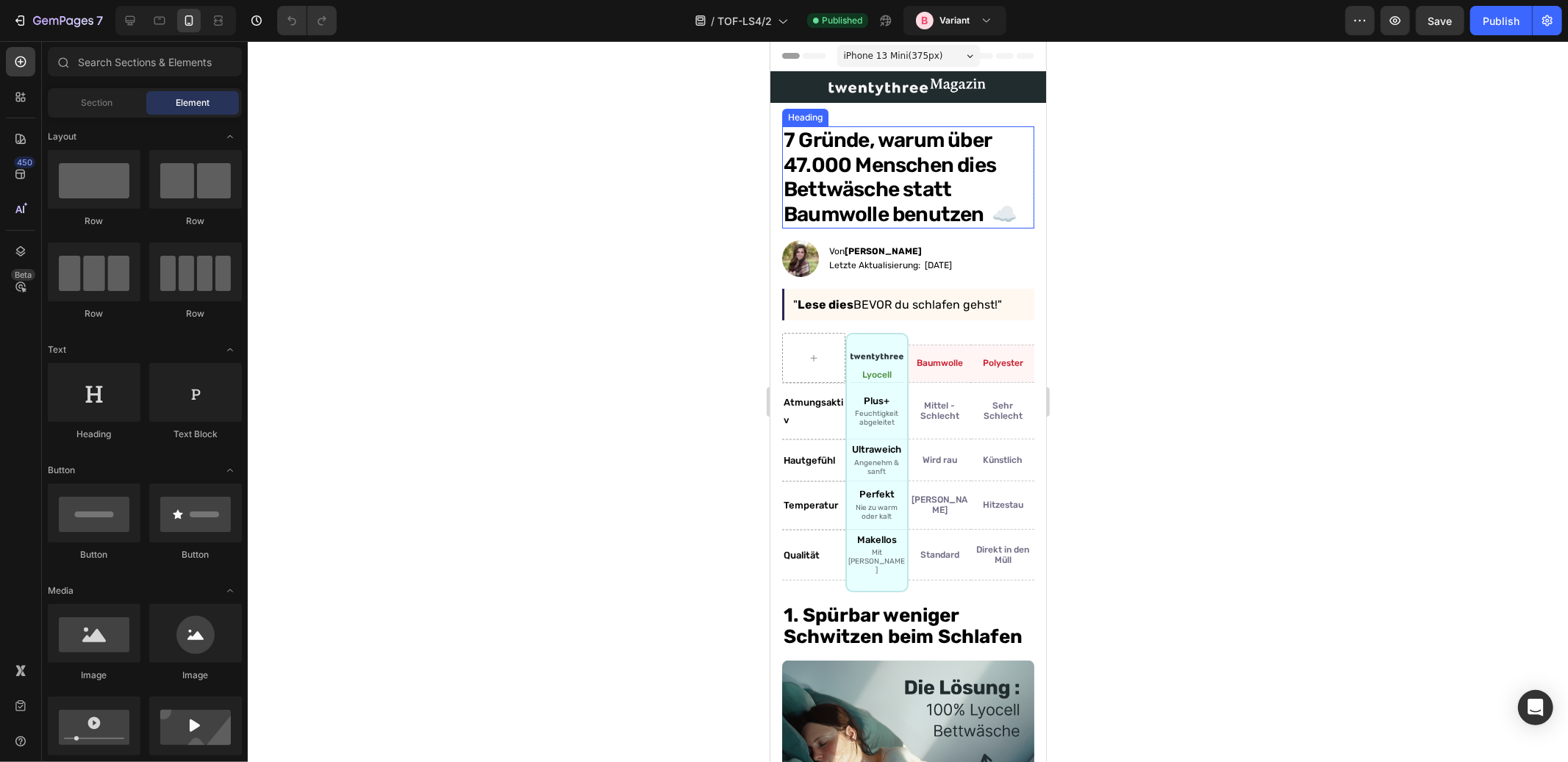
click at [883, 136] on h1 "7 Gründe, warum über 47.000 Menschen dies Bettwäsche statt Baumwolle benutzen ☁️" at bounding box center [907, 177] width 252 height 102
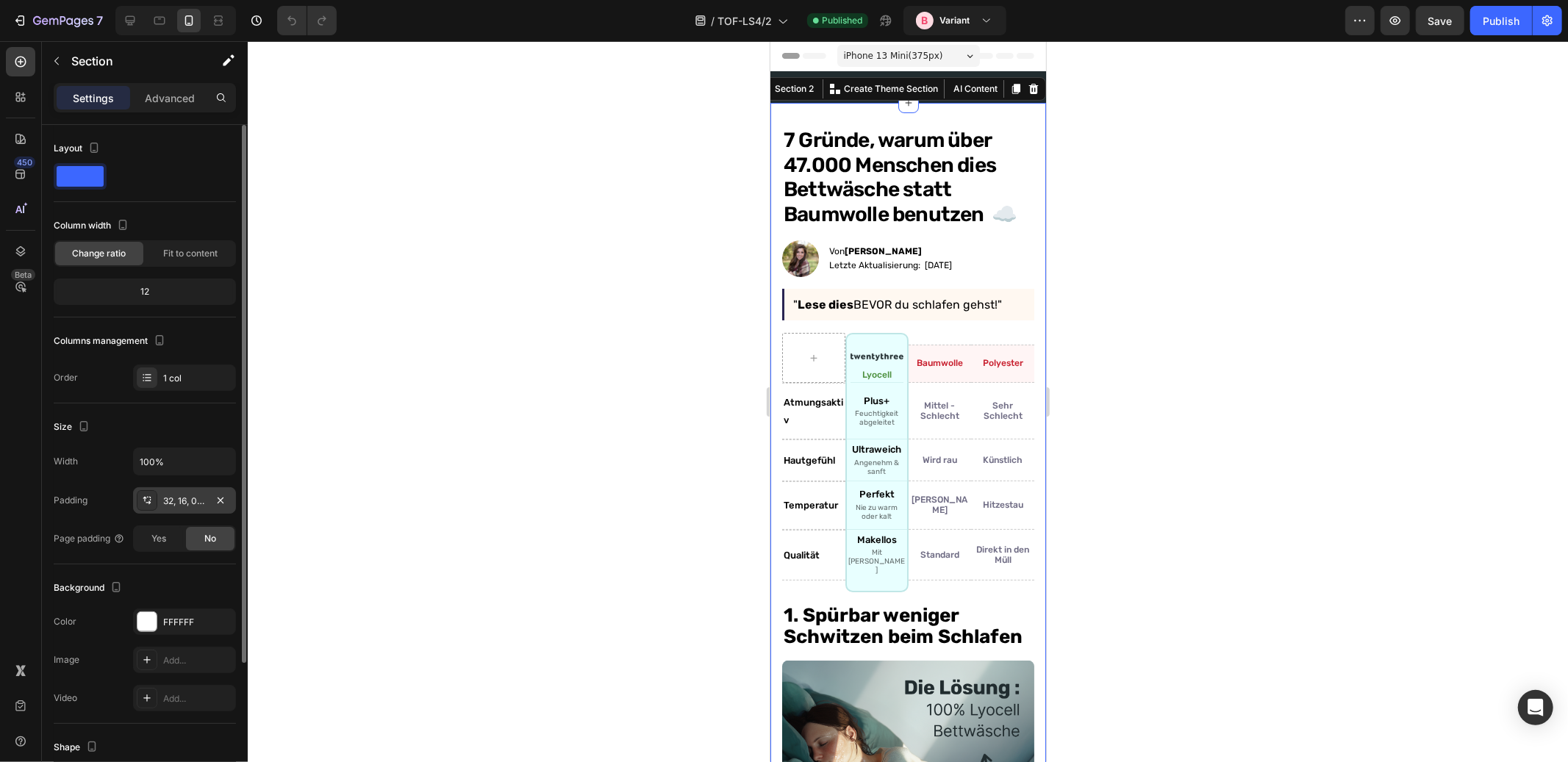
click at [193, 501] on div "32, 16, 0, 16" at bounding box center [184, 501] width 43 height 13
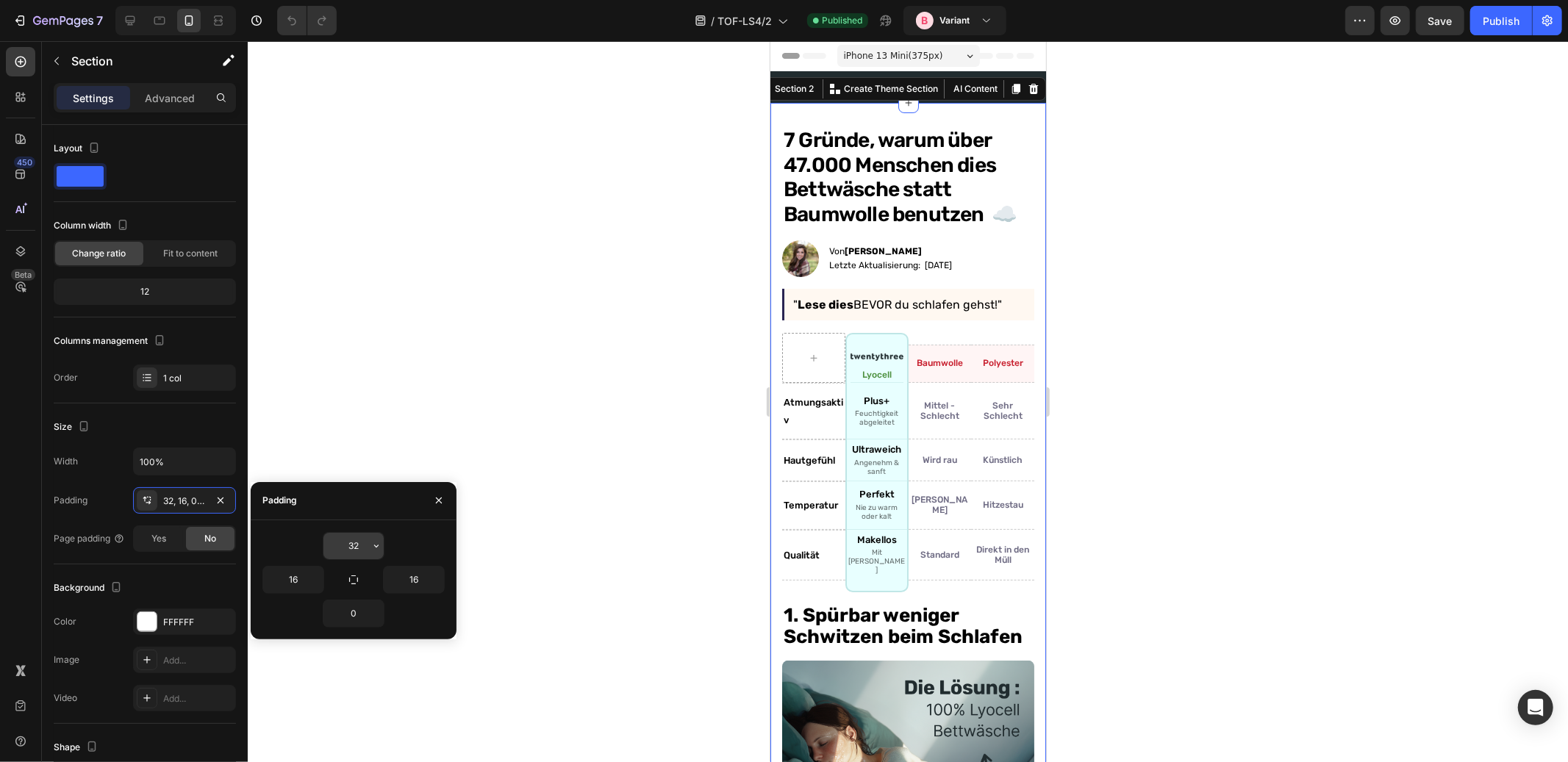
click at [352, 544] on input "32" at bounding box center [354, 546] width 60 height 27
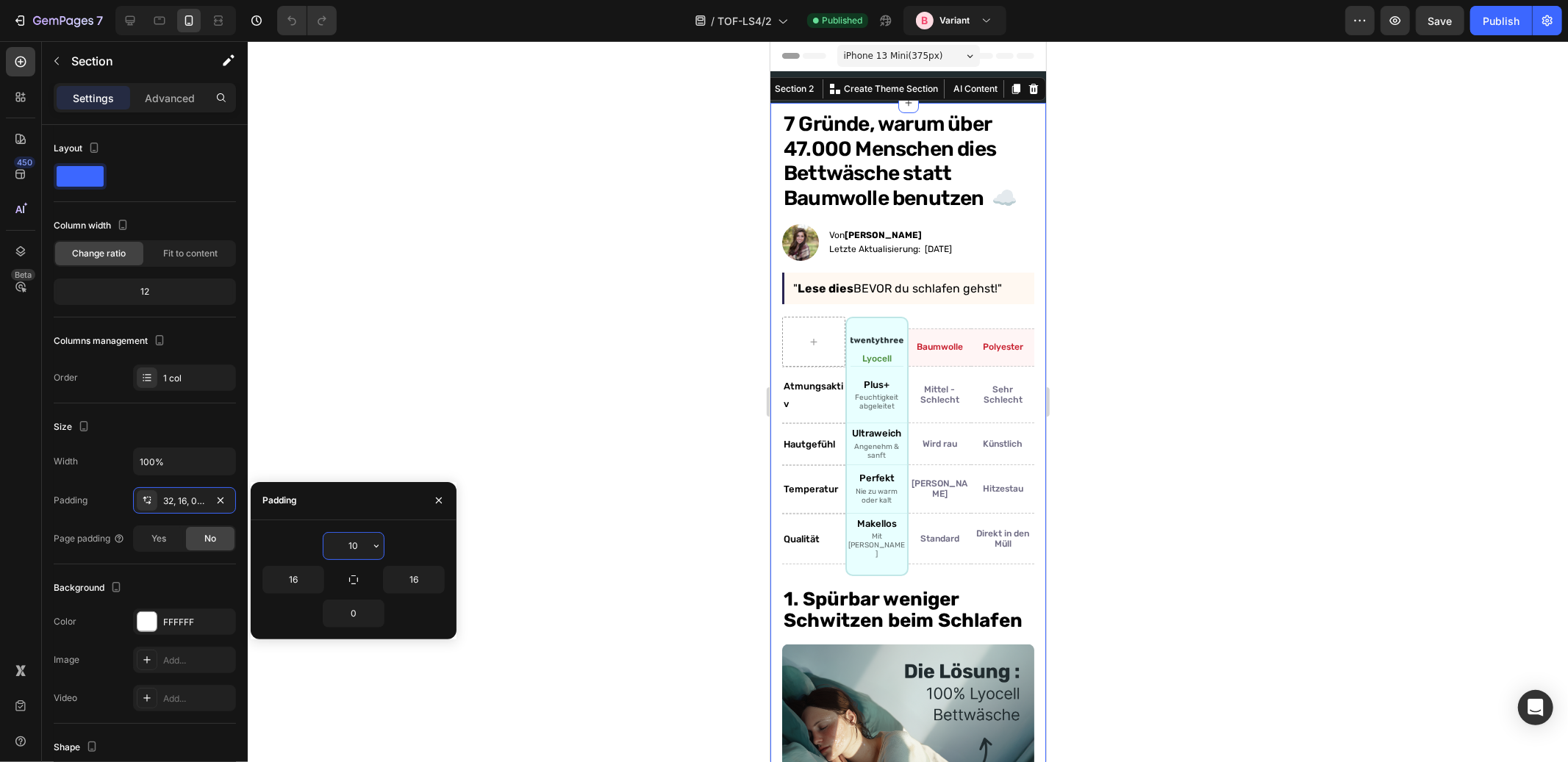
type input "1"
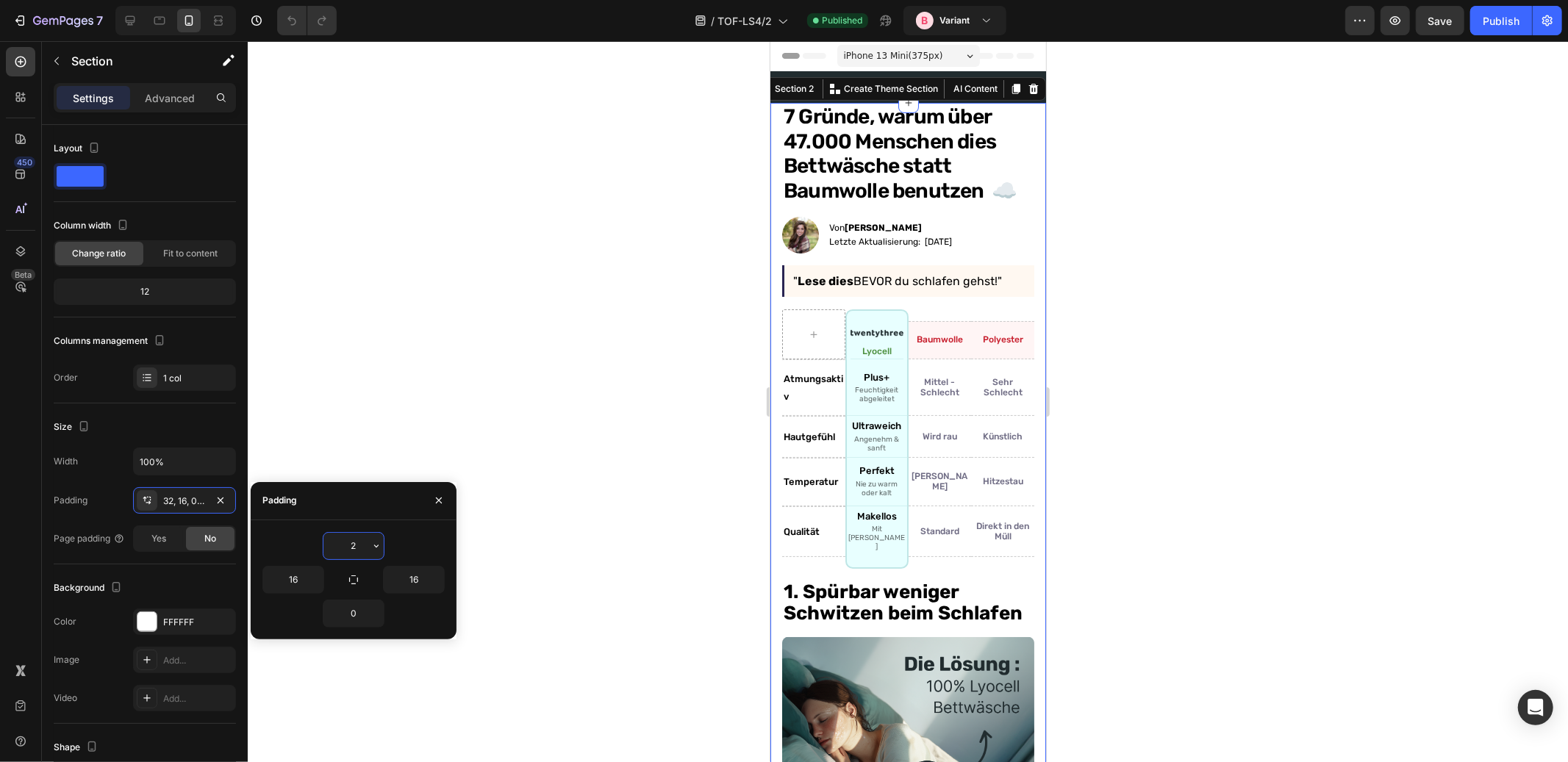
type input "20"
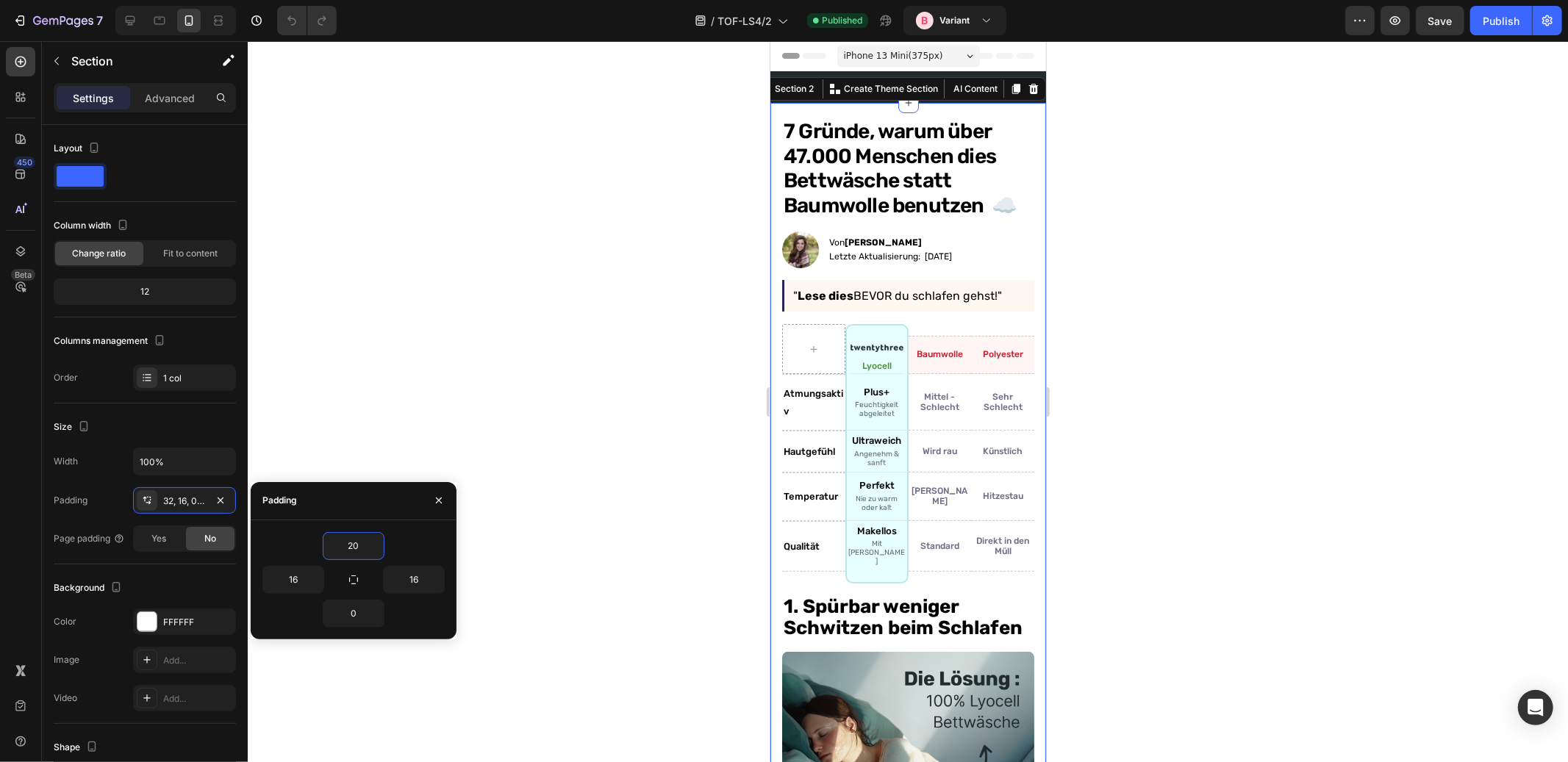
click at [632, 394] on div at bounding box center [907, 402] width 1320 height 721
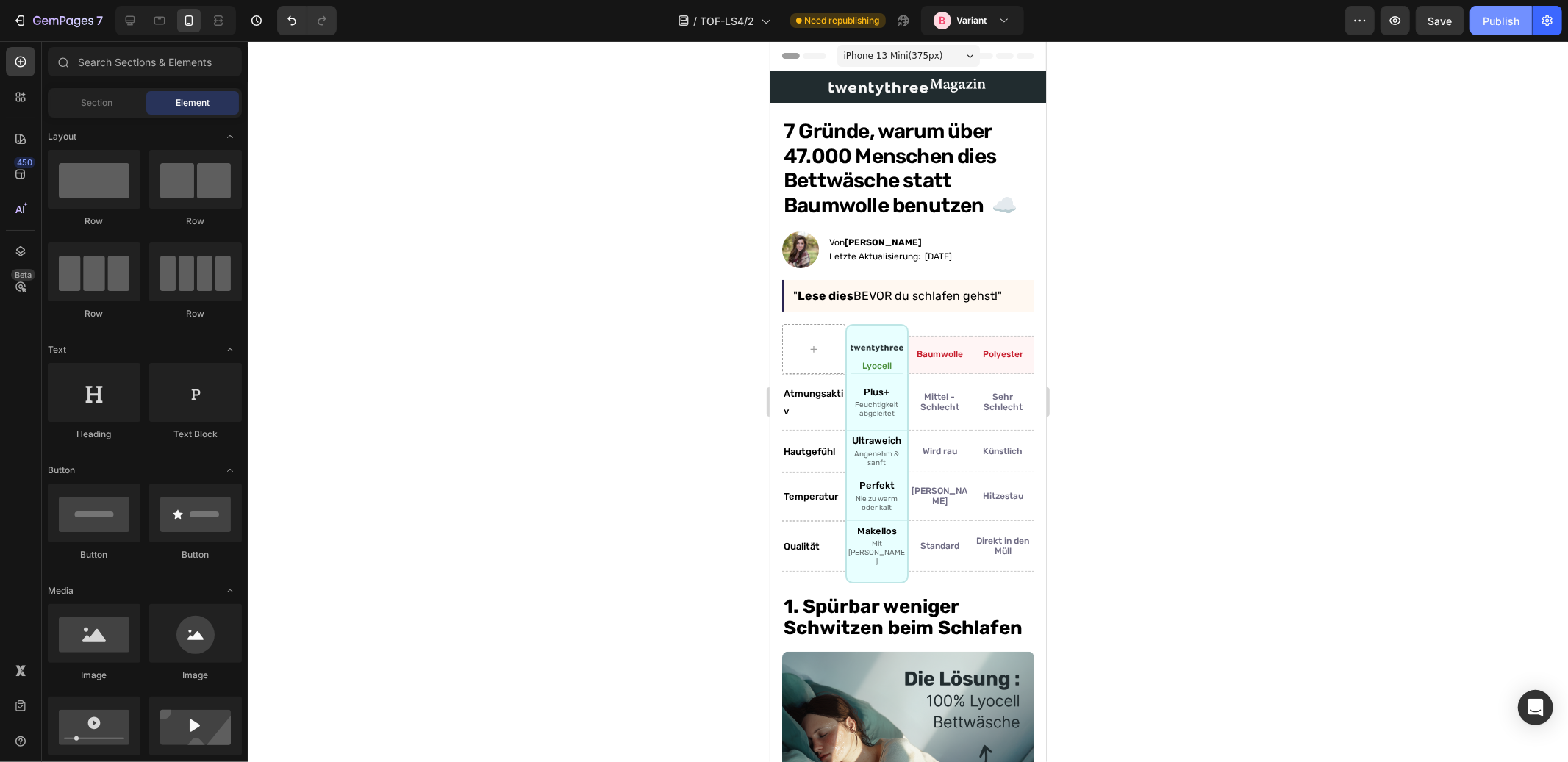
click at [1487, 22] on div "Publish" at bounding box center [1502, 21] width 37 height 15
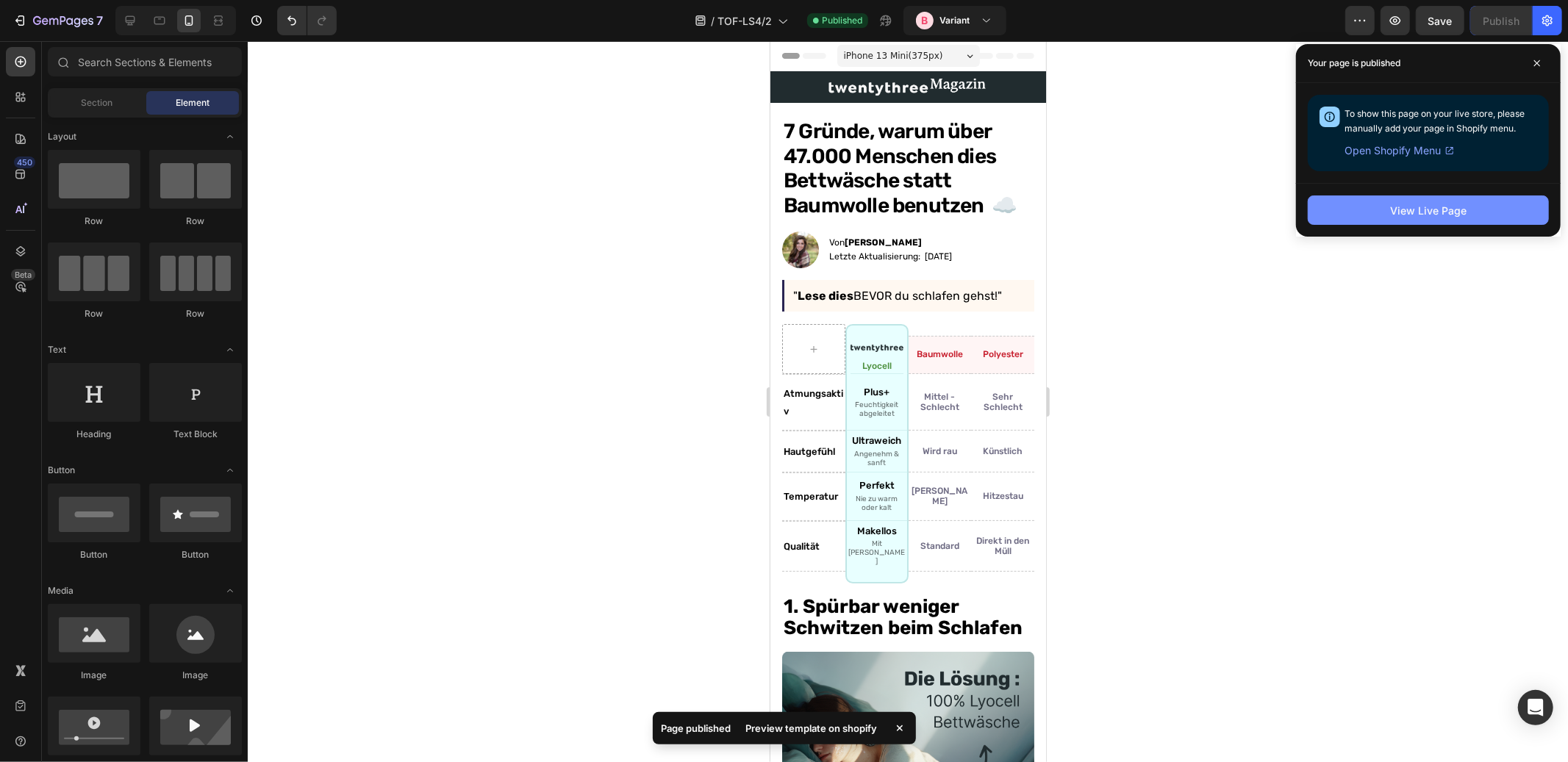
click at [1452, 207] on div "View Live Page" at bounding box center [1429, 210] width 77 height 15
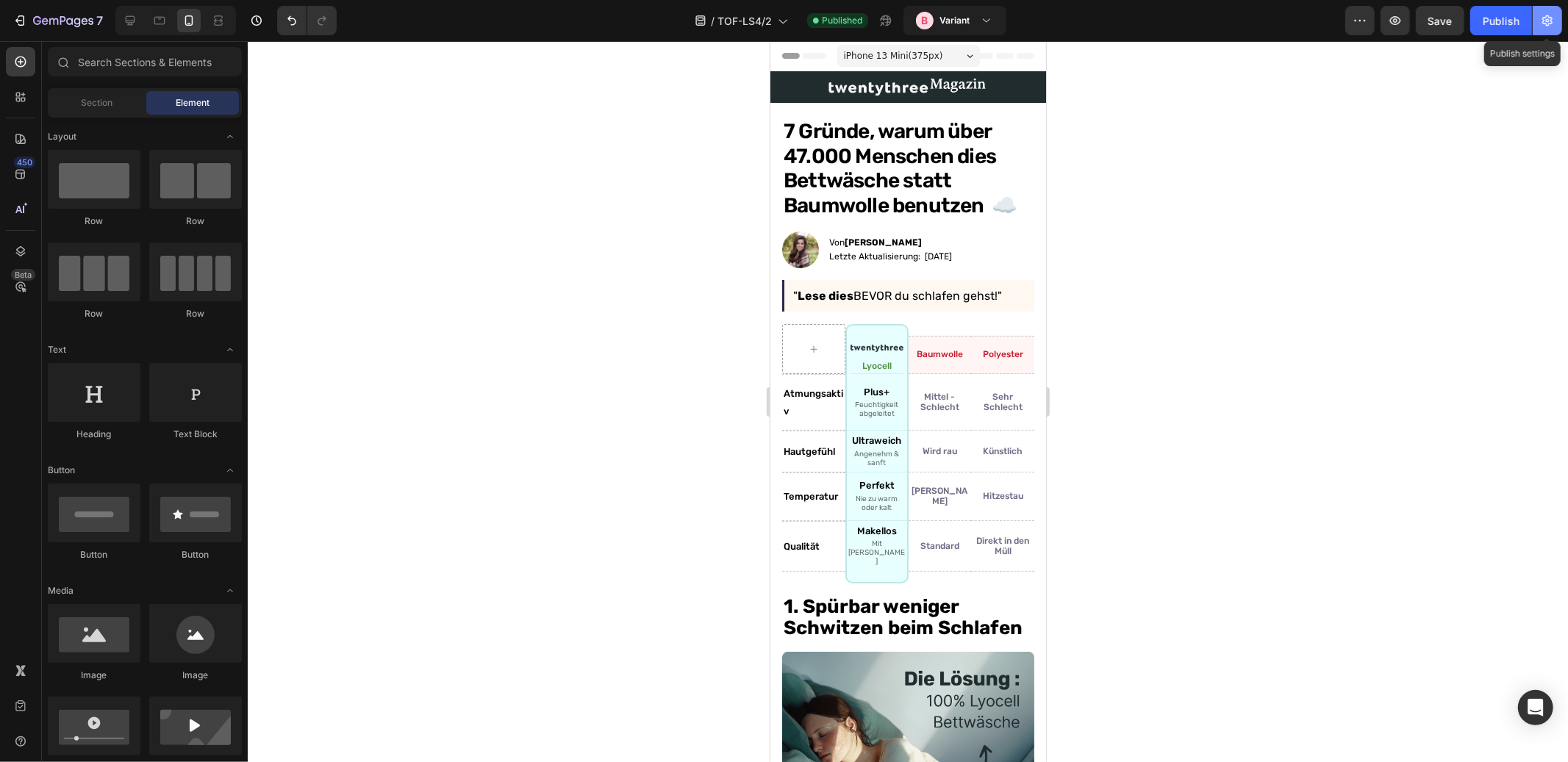
click at [1542, 16] on icon "button" at bounding box center [1548, 21] width 15 height 15
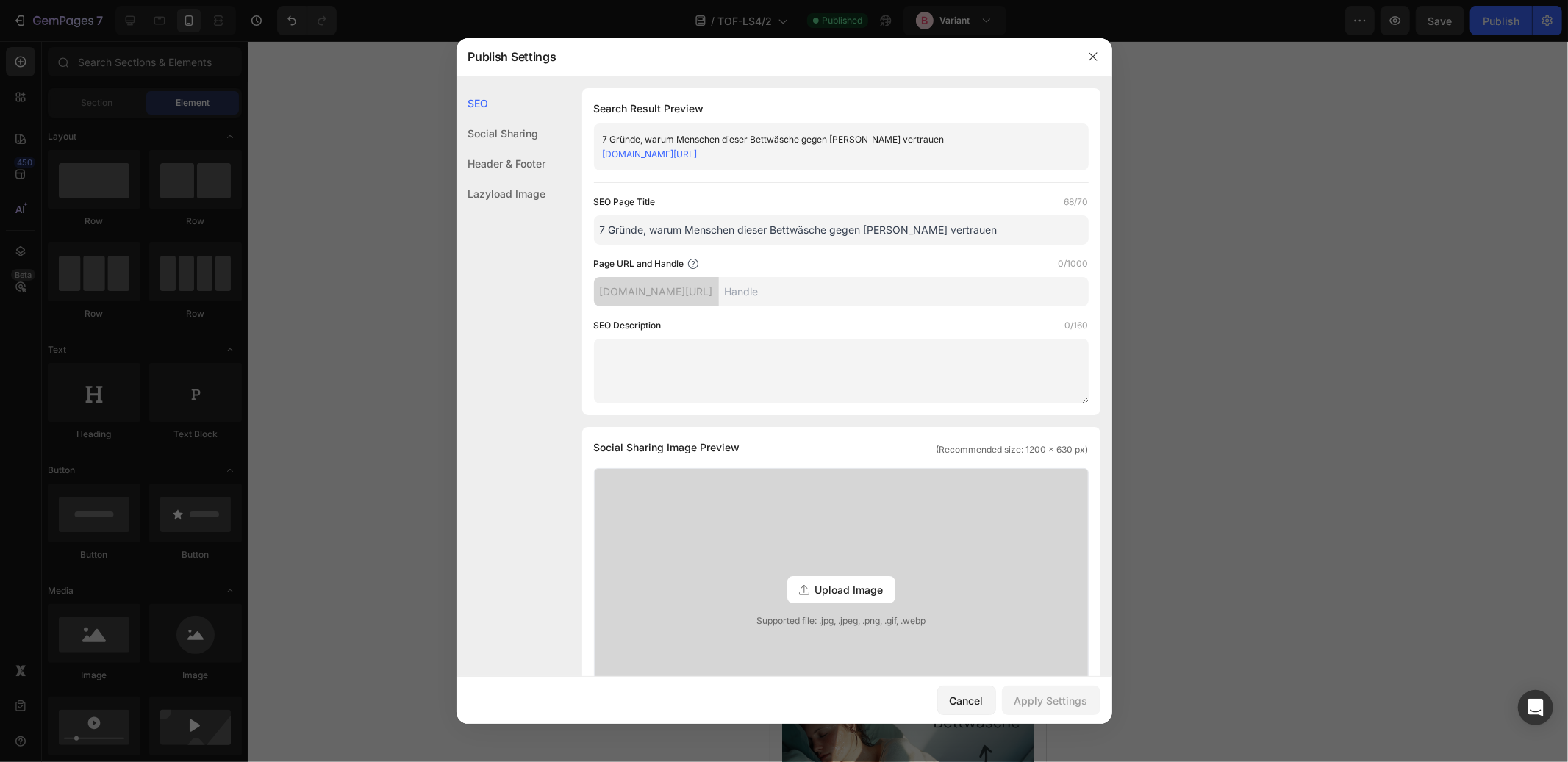
click at [757, 231] on input "7 Gründe, warum Menschen dieser Bettwäsche gegen [PERSON_NAME] vertrauen" at bounding box center [841, 230] width 495 height 29
click at [757, 231] on input "7 Gründe, warum Menschen dieser Bettwäsche gegen Schwitzen vertrauen" at bounding box center [841, 230] width 495 height 29
click at [1089, 54] on icon "button" at bounding box center [1093, 57] width 8 height 8
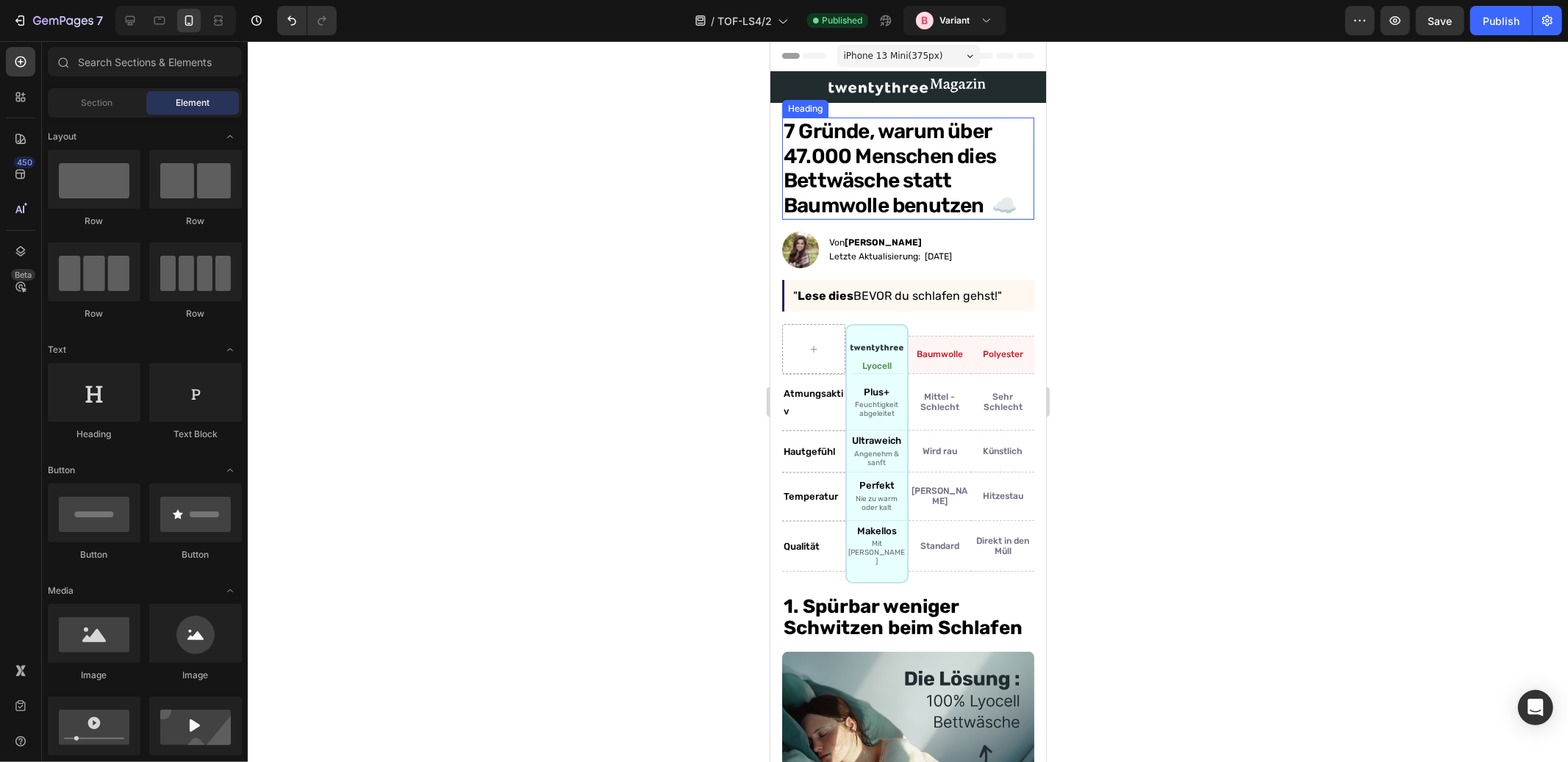
click at [920, 162] on h1 "7 Gründe, warum über 47.000 Menschen dies Bettwäsche statt Baumwolle benutzen ☁️" at bounding box center [907, 168] width 252 height 102
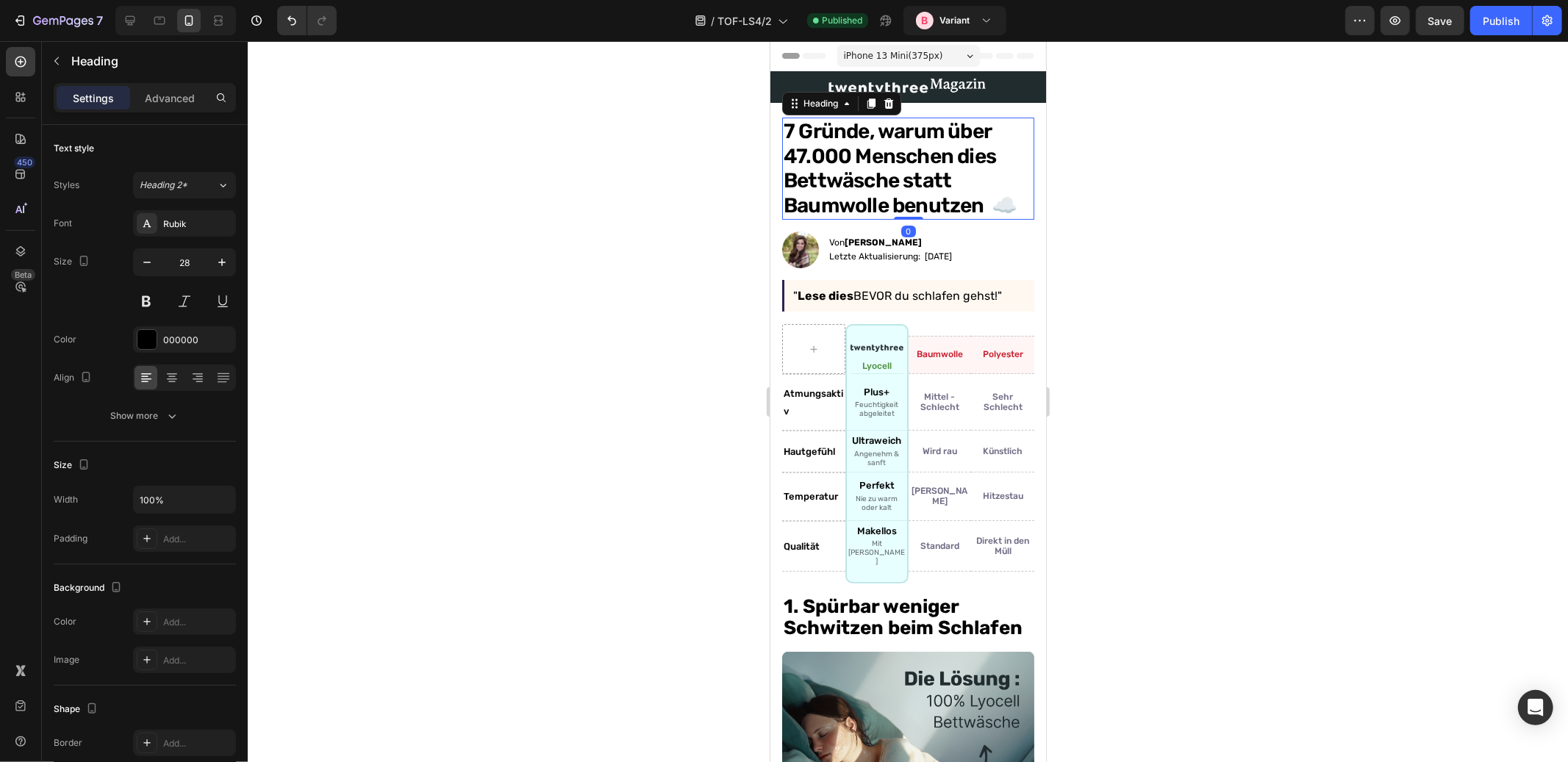
click at [896, 163] on h1 "7 Gründe, warum über 47.000 Menschen dies Bettwäsche statt Baumwolle benutzen ☁️" at bounding box center [907, 168] width 252 height 102
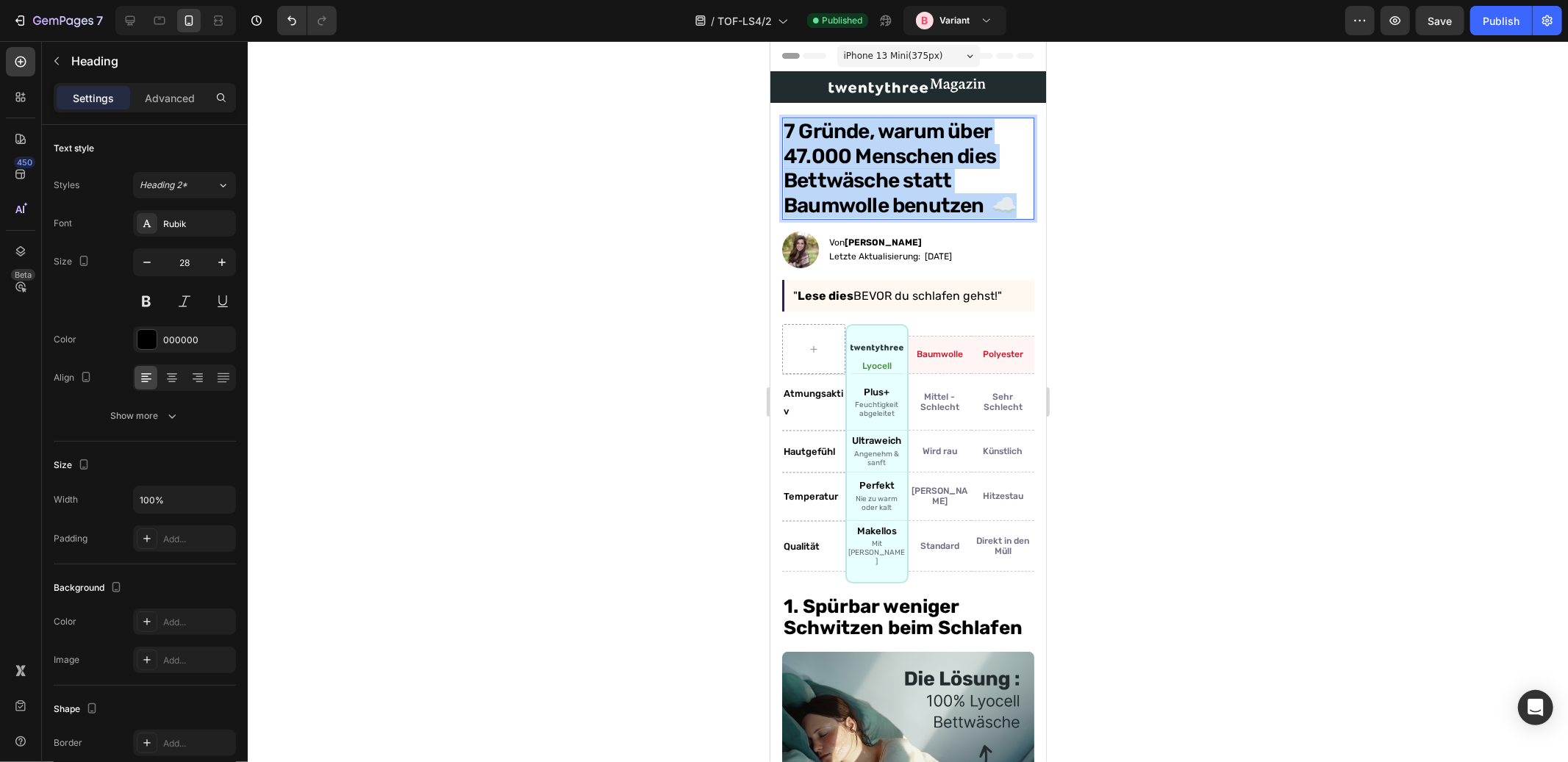
copy p "7 Gründe, warum über 47.000 Menschen dies Bettwäsche statt Baumwolle benutzen ☁️"
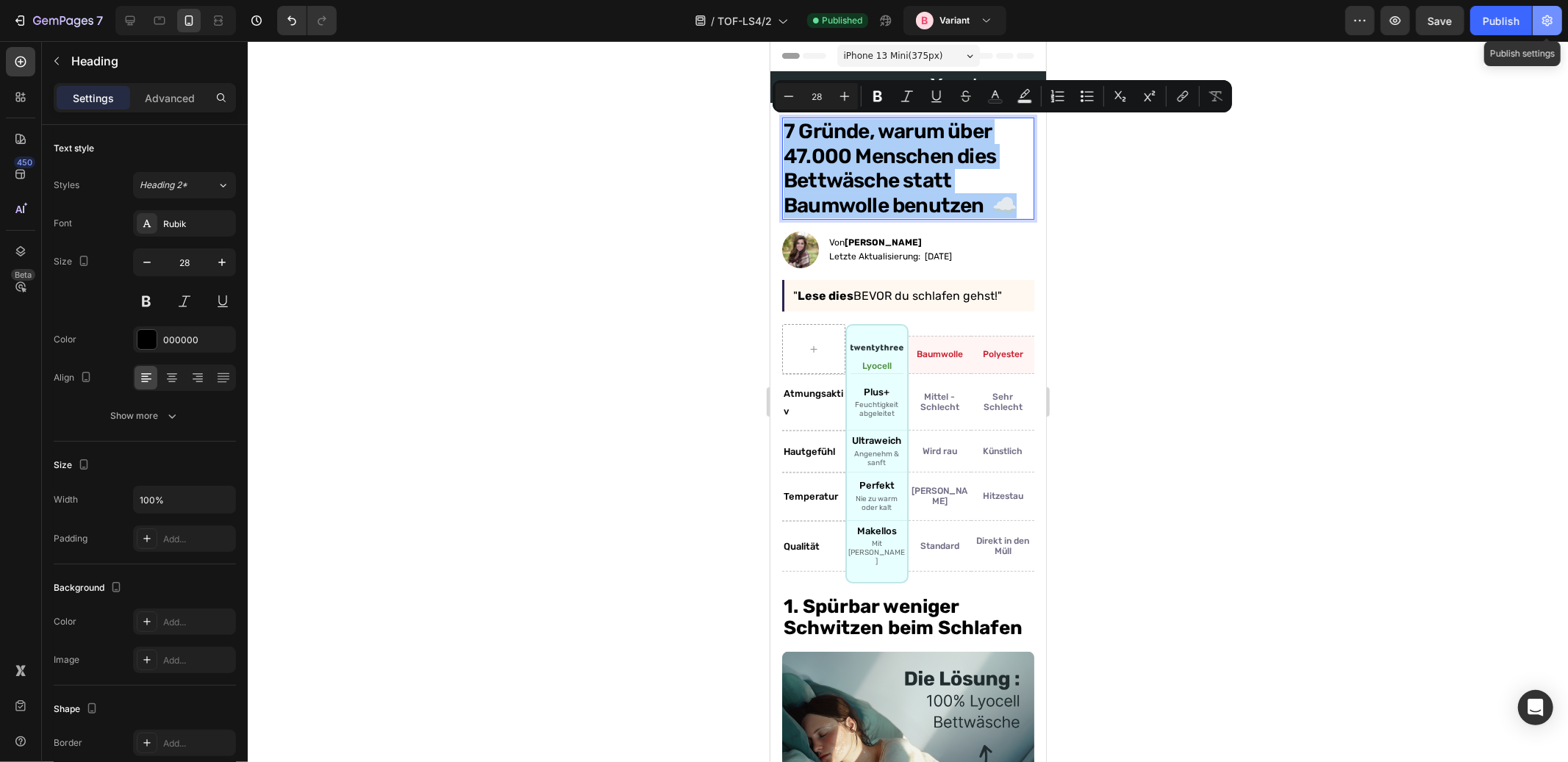
click at [1547, 20] on icon "button" at bounding box center [1548, 21] width 15 height 15
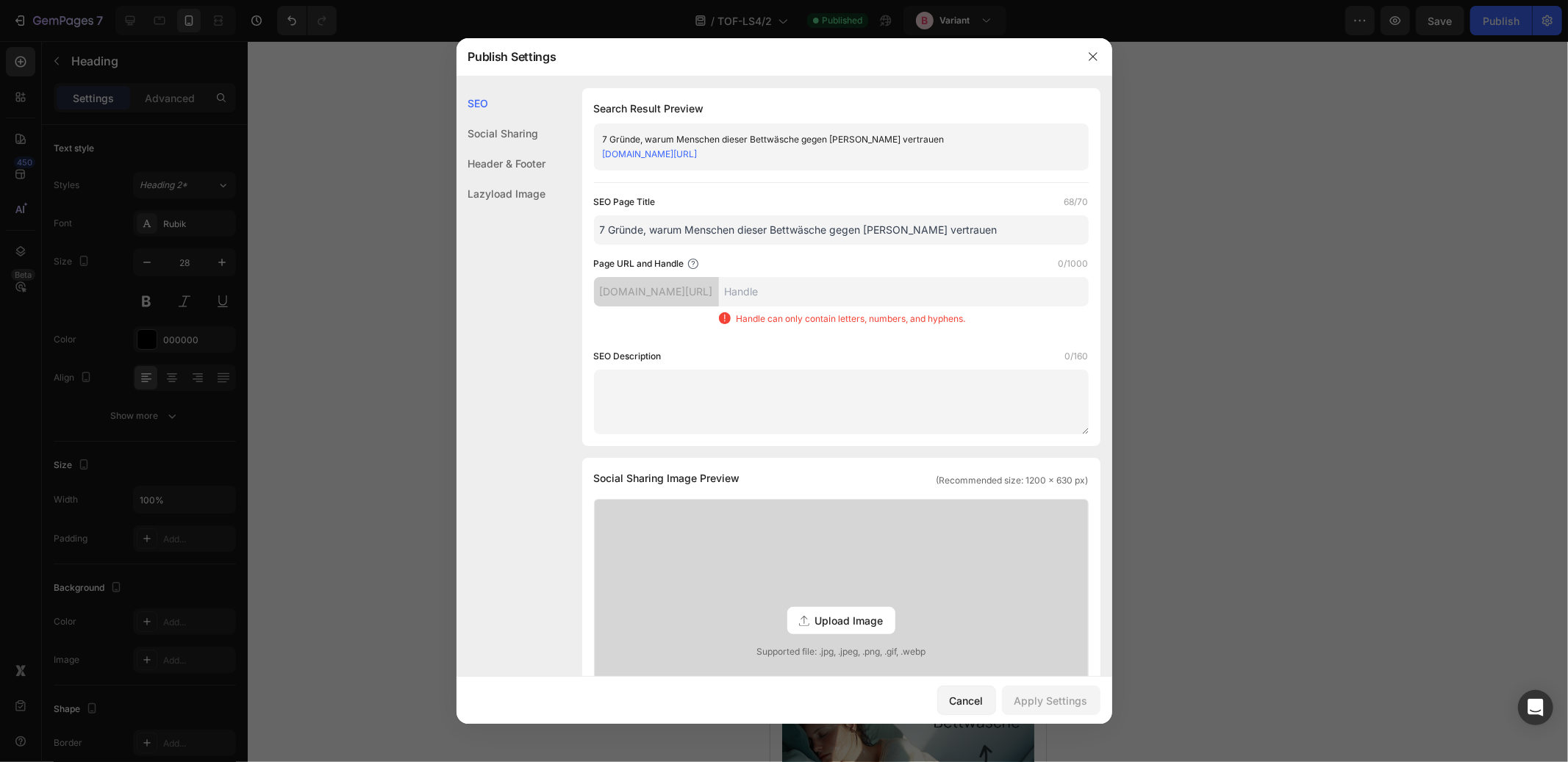
click at [806, 231] on input "7 Gründe, warum Menschen dieser Bettwäsche gegen Schwitzen vertrauen" at bounding box center [841, 230] width 495 height 29
paste input "über 47.000 Menschen dies Bettwäsche statt Baumwolle benutzen ☁️"
click at [822, 233] on input "7 Gründe, warum über 47.000 Menschen dies Bettwäsche statt Baumwolle" at bounding box center [841, 230] width 495 height 29
type input "7 Gründe, warum über 47.000 Menschen diese Bettwäsche statt Baumwolle"
click at [844, 356] on div "SEO Description 0/160" at bounding box center [841, 357] width 495 height 15
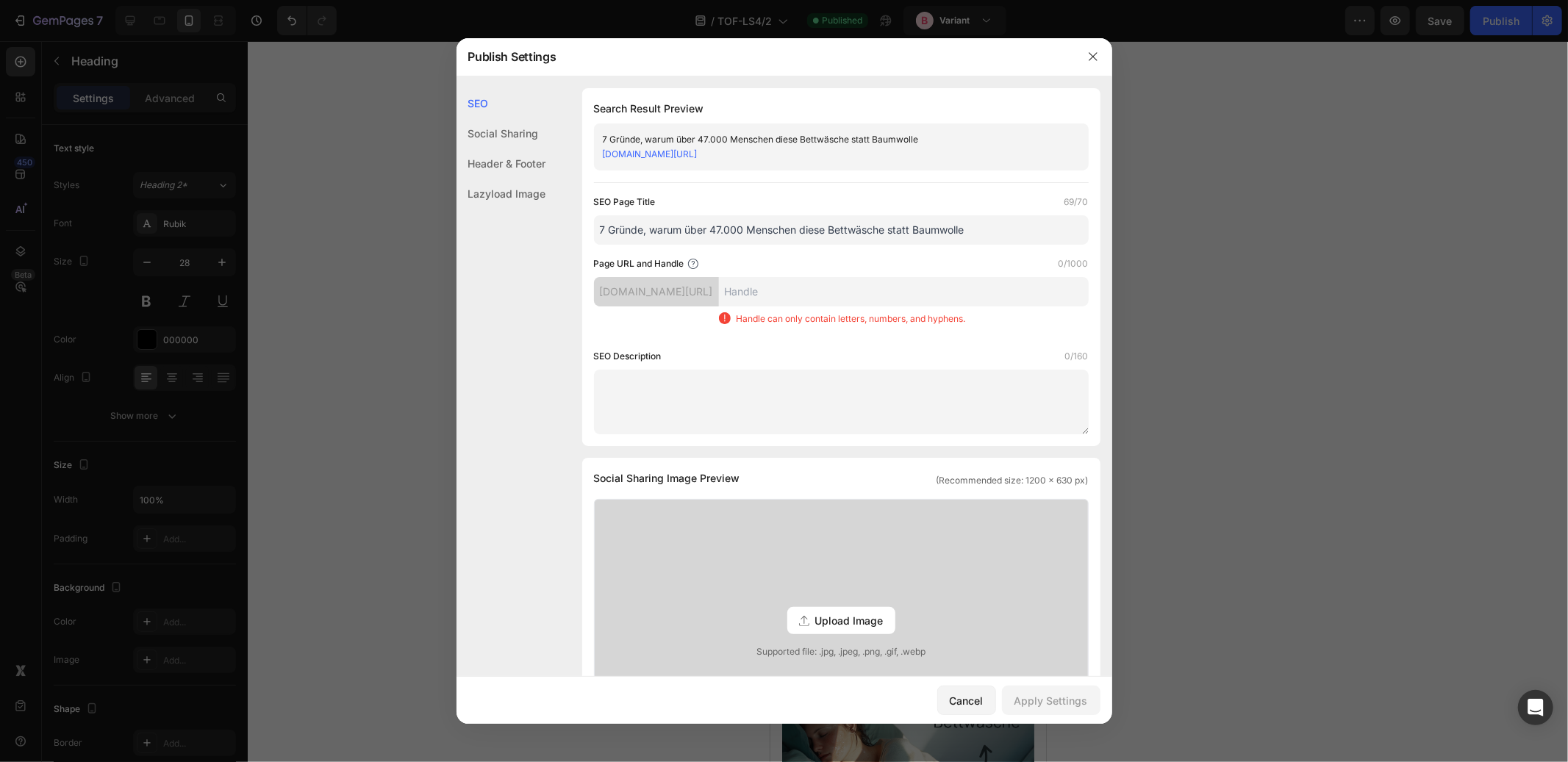
click at [843, 293] on input "text" at bounding box center [904, 292] width 370 height 29
click at [849, 229] on input "7 Gründe, warum über 47.000 Menschen diese Bettwäsche statt Baumwolle" at bounding box center [841, 230] width 495 height 29
click at [849, 289] on input "text" at bounding box center [904, 292] width 370 height 29
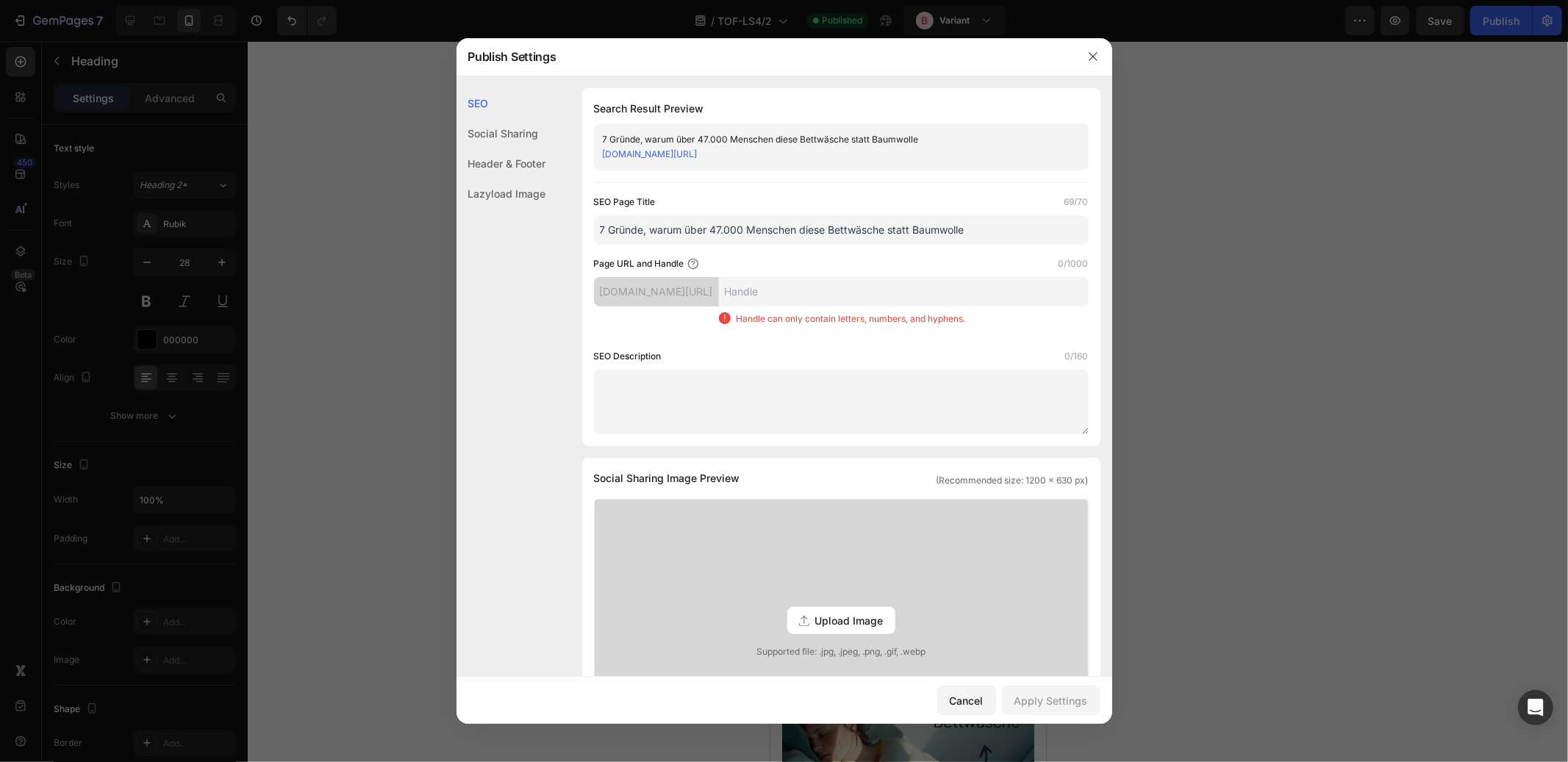
paste input "7 Gründe, warum über 47.000 Menschen diese Bettwäsche statt Baumwolle"
type input "7-Gr-nde--warum--ber-47-000-Menschen-diese-Bettw-sche-statt-Baumwolle"
click at [829, 338] on div "7-Gr-nde--warum--ber-47-000-Menschen-diese-Bettw-sche-statt-Baumwolle Handle ca…" at bounding box center [904, 307] width 370 height 60
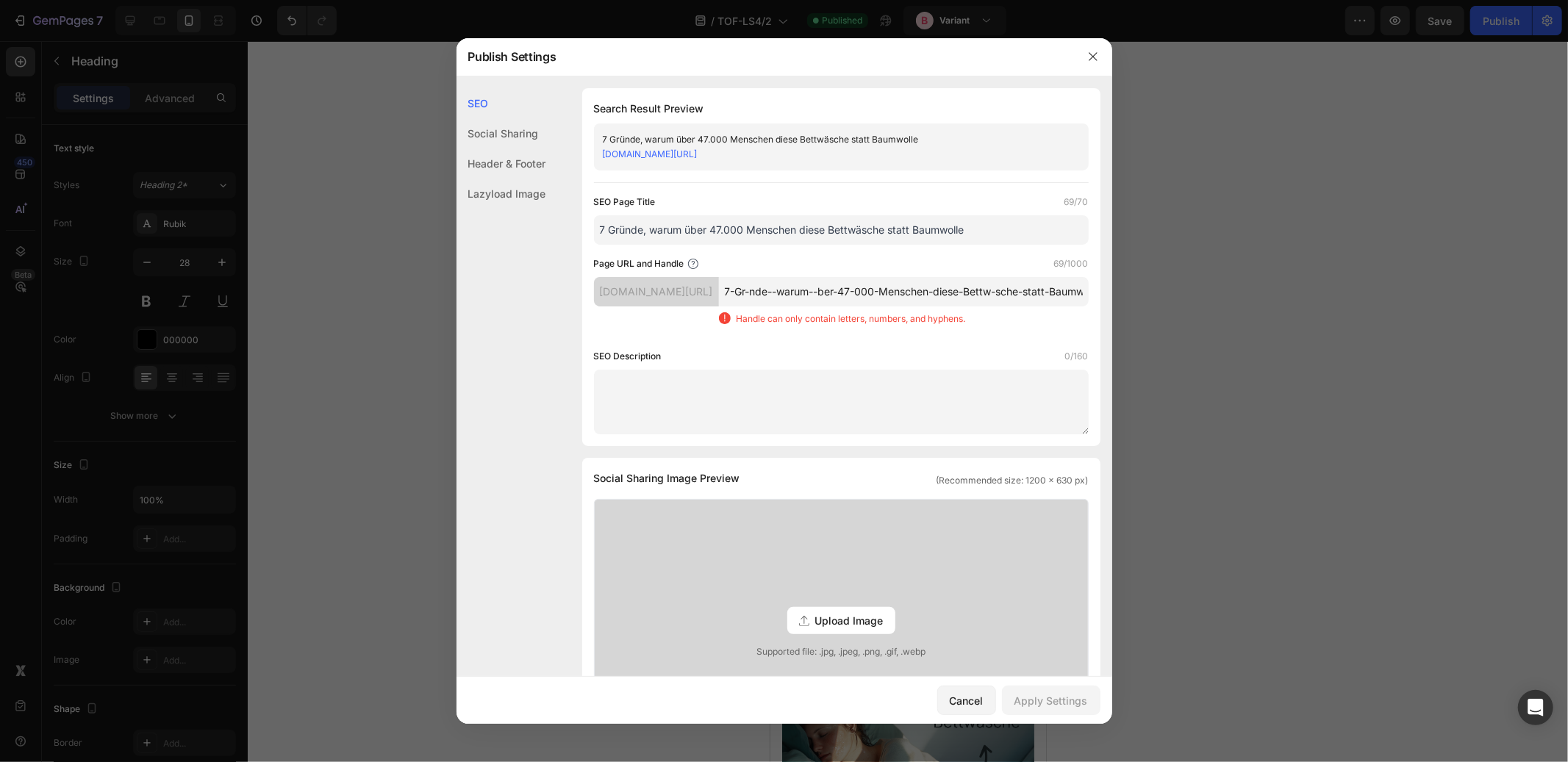
click at [882, 306] on input "7-Gr-nde--warum--ber-47-000-Menschen-diese-Bettw-sche-statt-Baumwolle" at bounding box center [904, 292] width 370 height 29
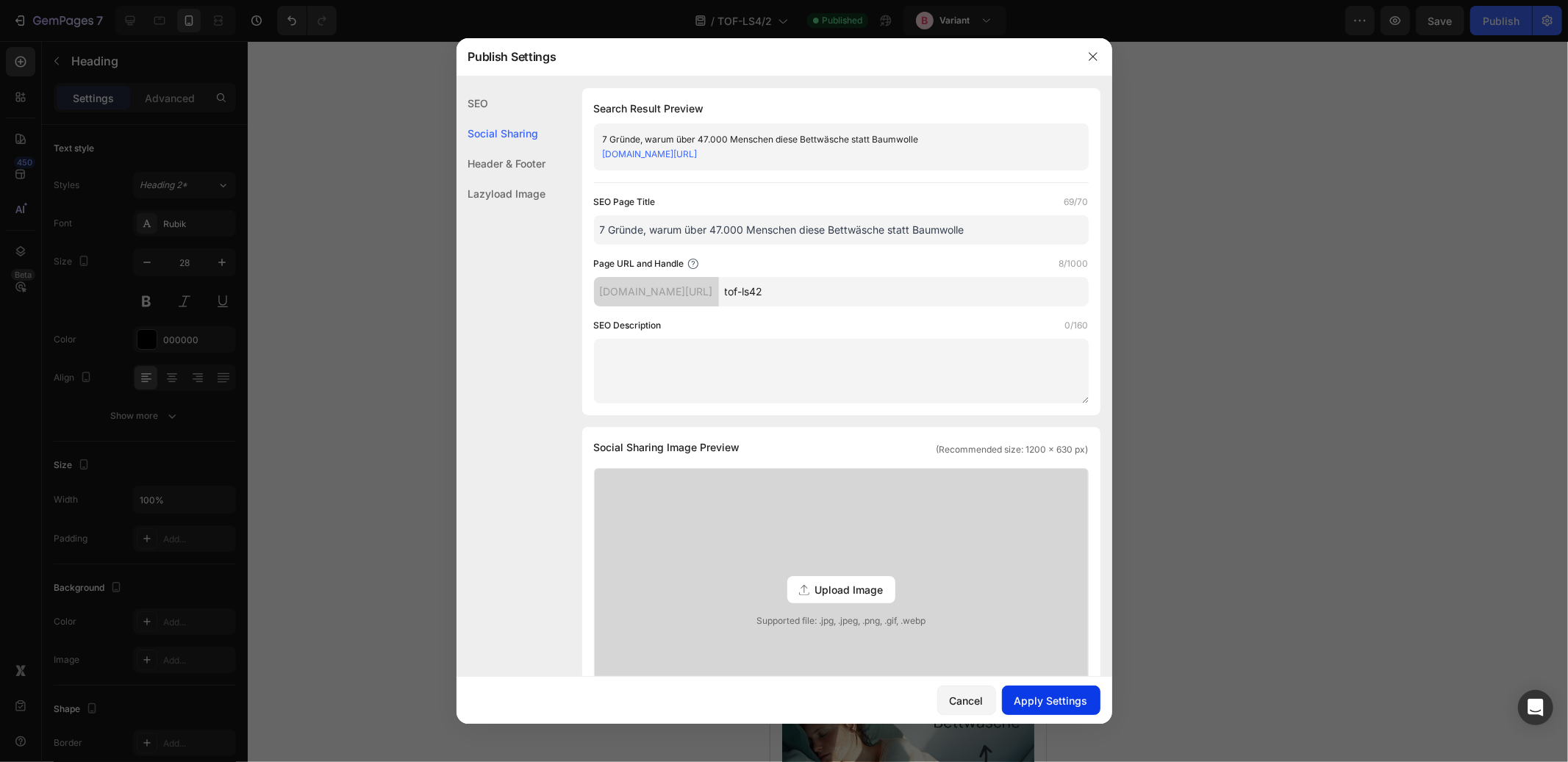
type input "tof-ls42"
click at [1018, 698] on div "Apply Settings" at bounding box center [1051, 701] width 74 height 15
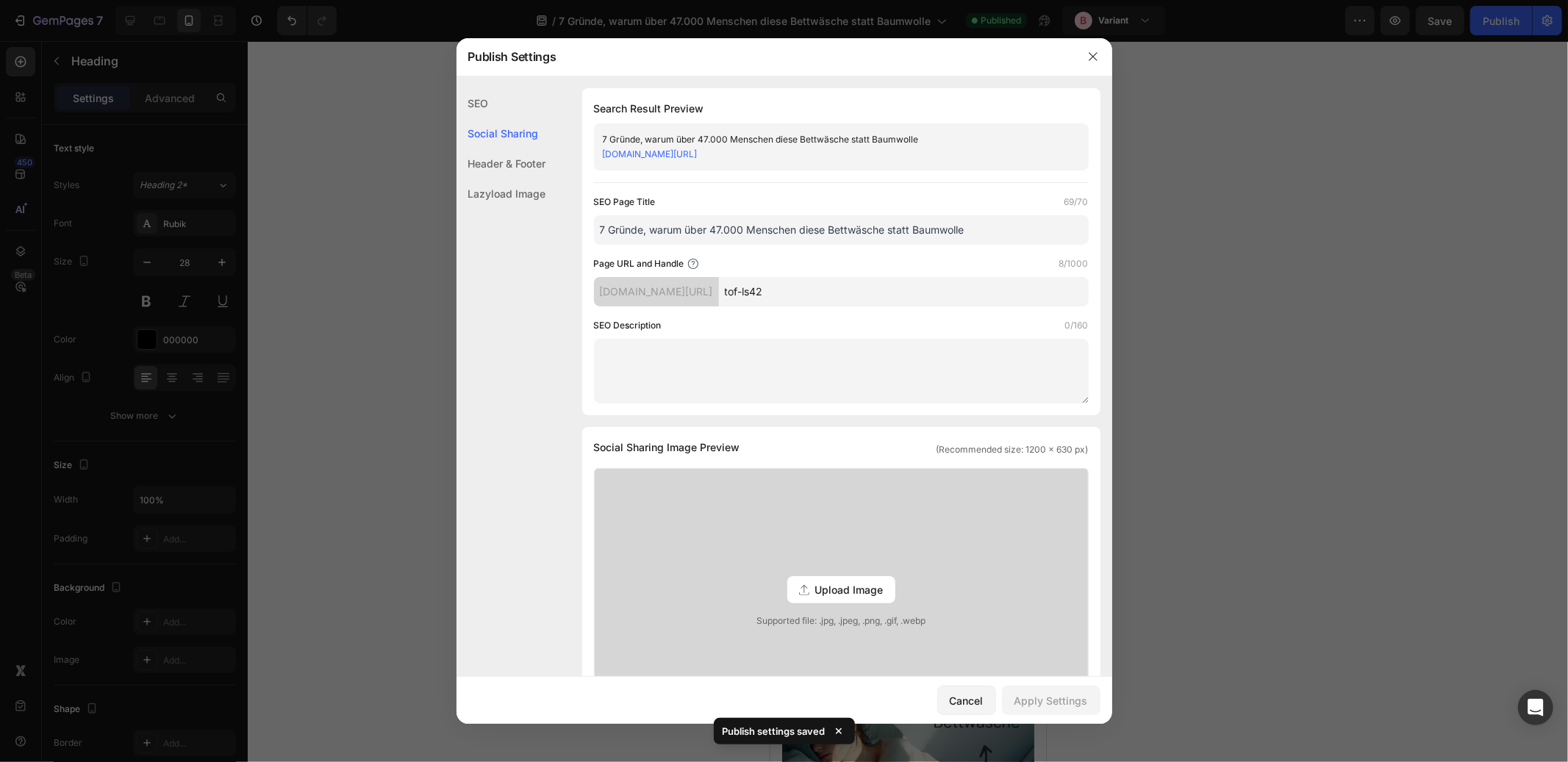
click at [1412, 69] on div at bounding box center [784, 381] width 1568 height 762
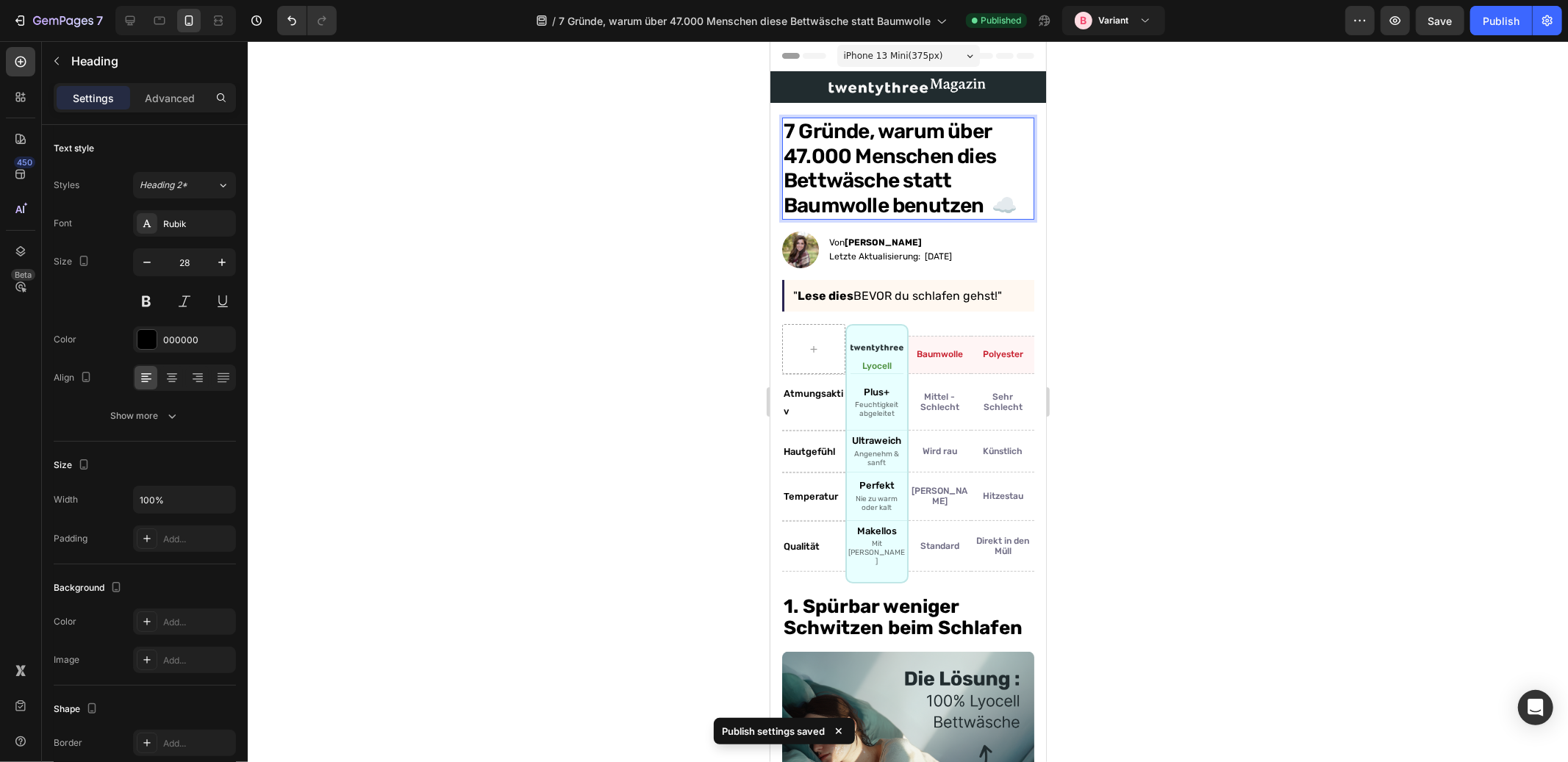
click at [991, 153] on p "7 Gründe, warum über 47.000 Menschen dies Bettwäsche statt Baumwolle benutzen ☁️" at bounding box center [907, 168] width 249 height 99
click at [1202, 192] on div at bounding box center [907, 402] width 1320 height 721
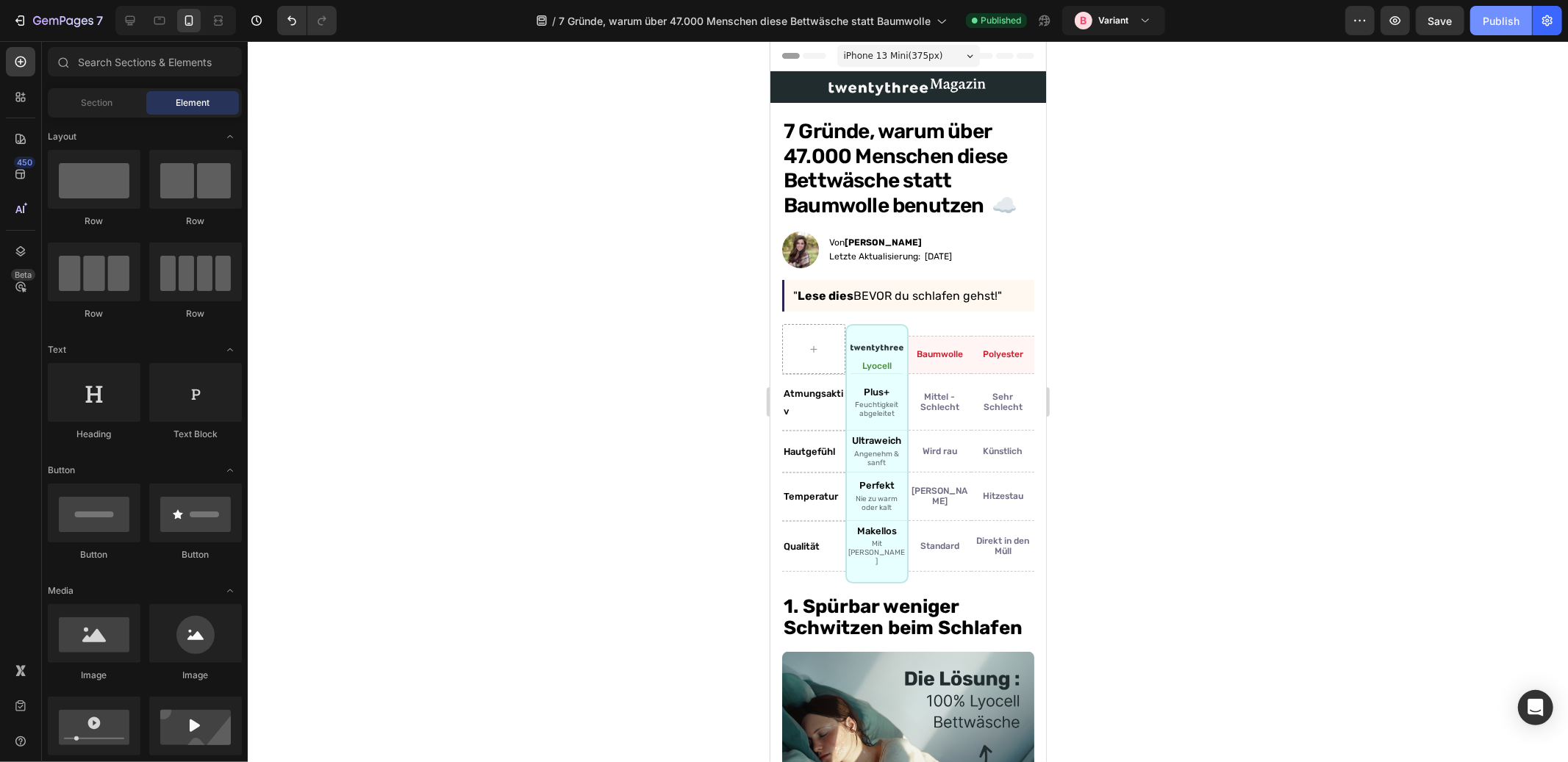
click at [1484, 27] on div "Publish" at bounding box center [1502, 21] width 37 height 15
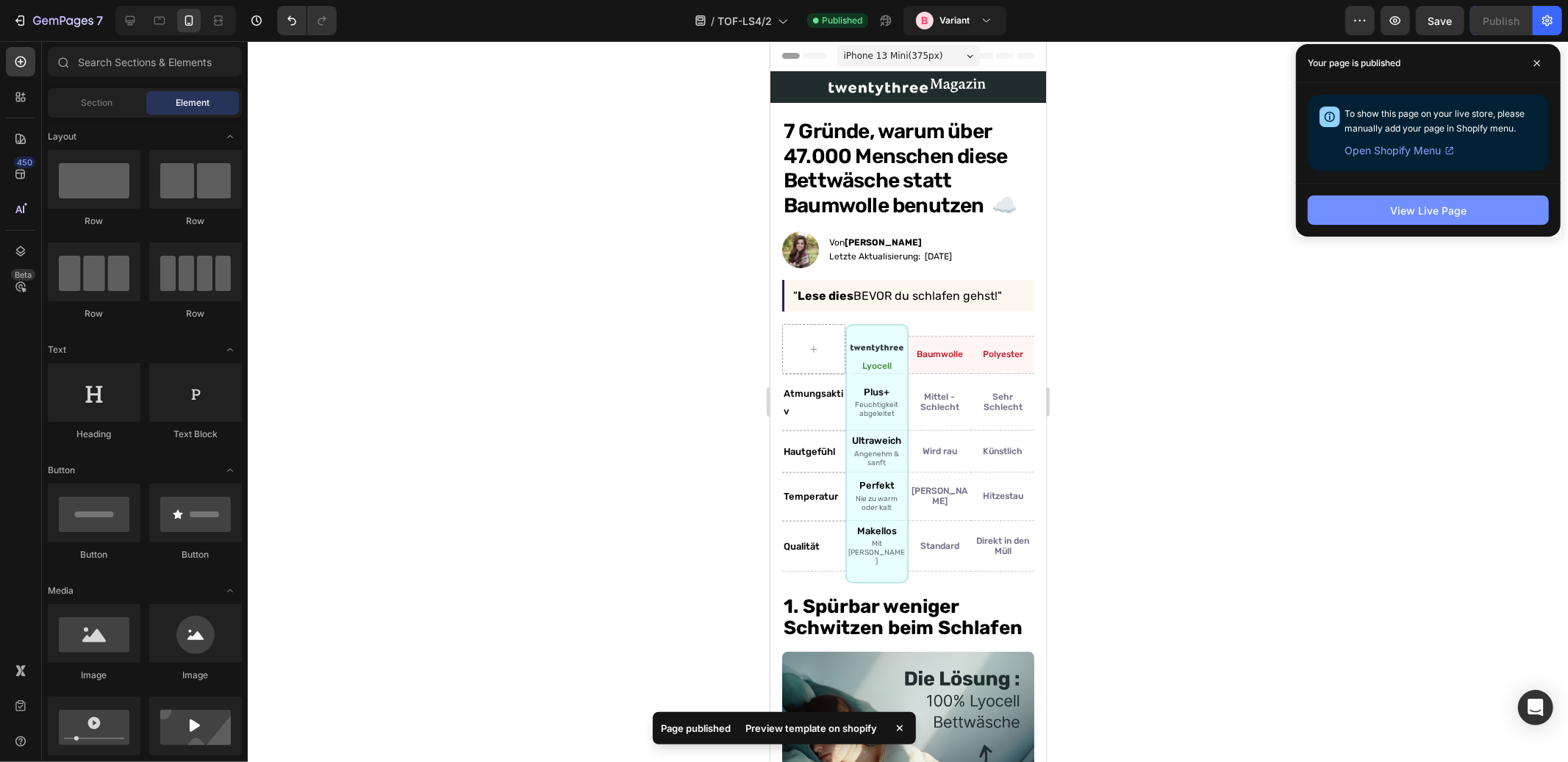
click at [1452, 220] on button "View Live Page" at bounding box center [1428, 210] width 241 height 29
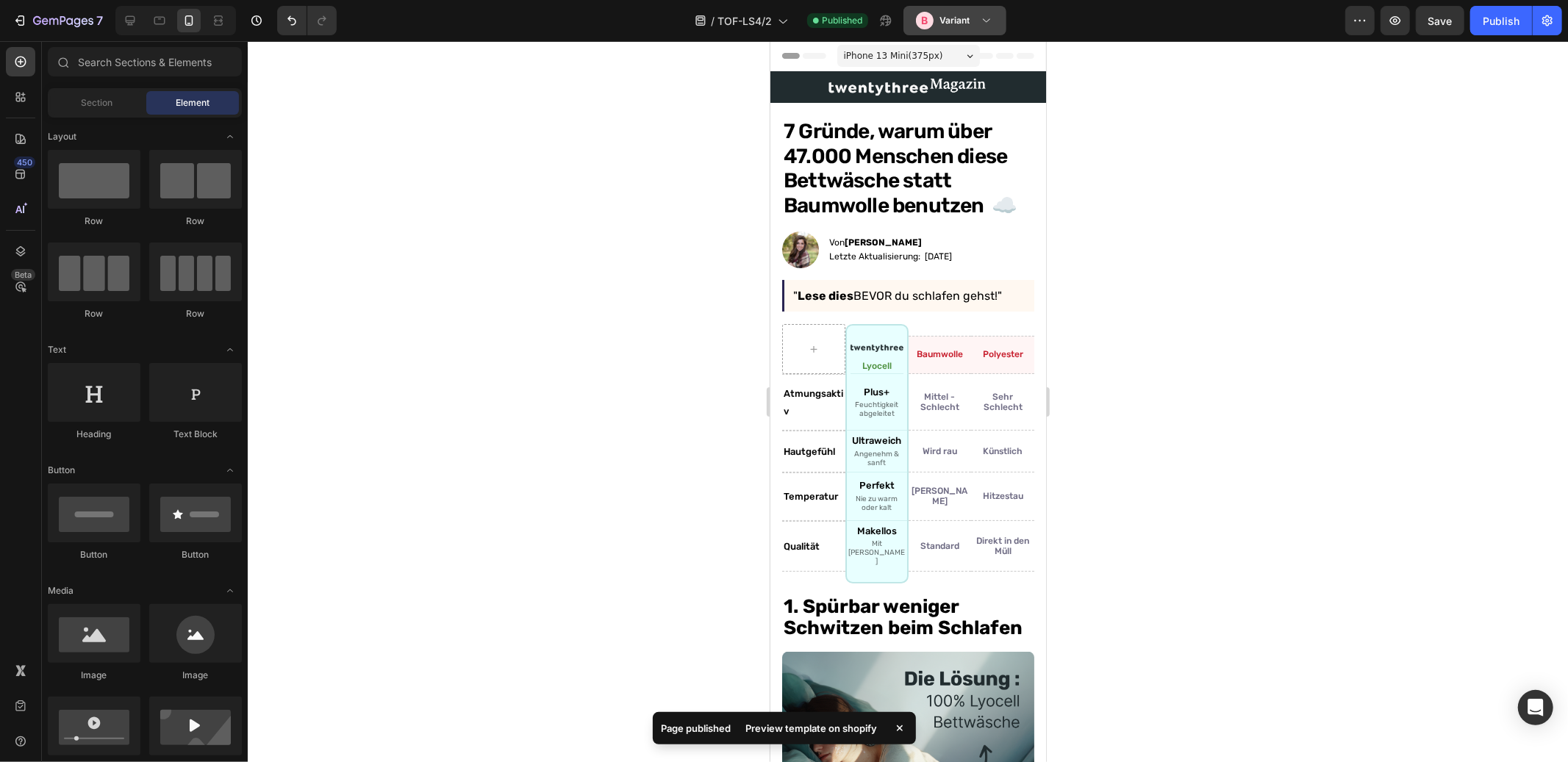
click at [951, 18] on h3 "Variant" at bounding box center [955, 21] width 30 height 15
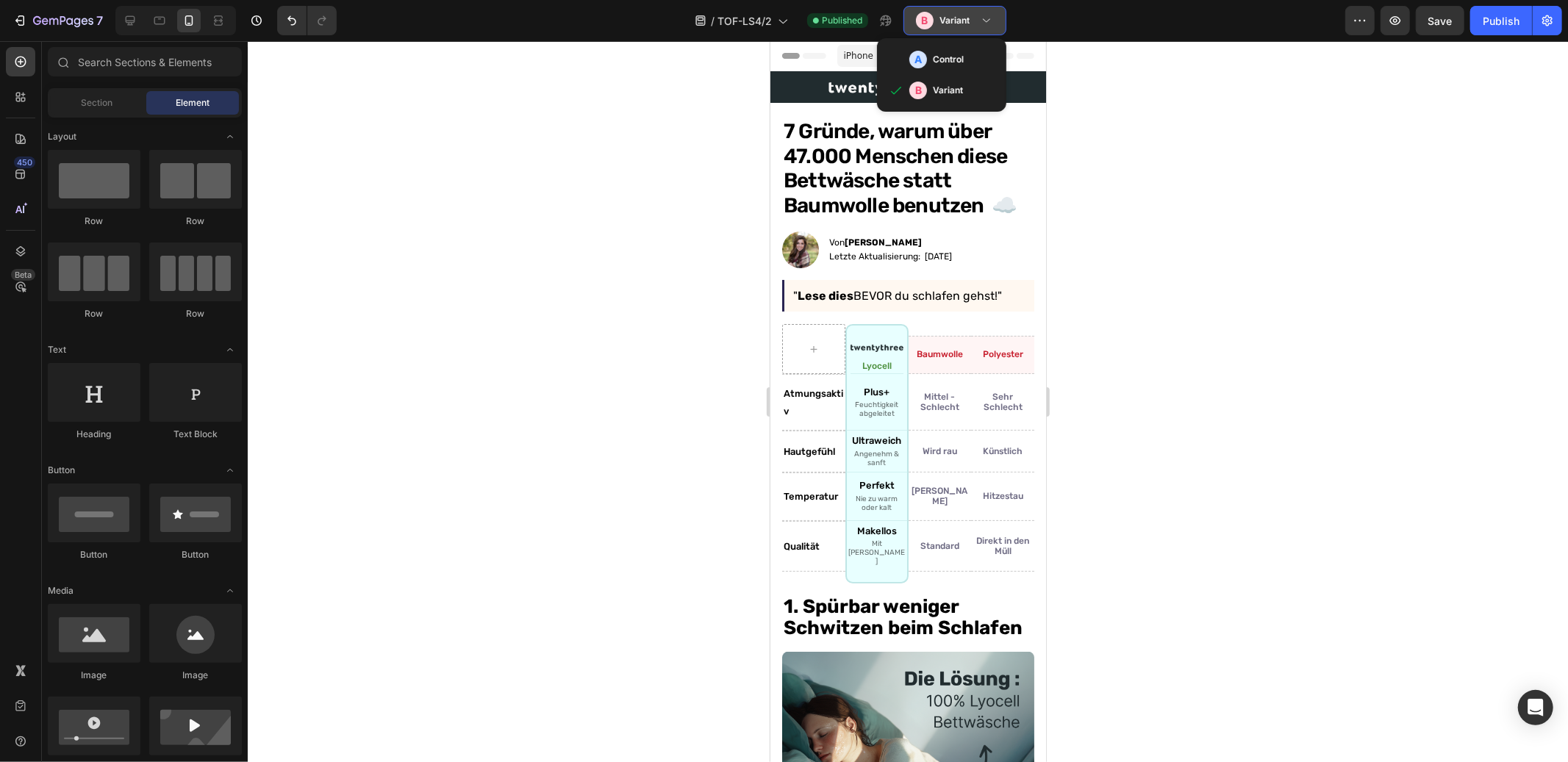
click at [966, 18] on h3 "Variant" at bounding box center [955, 21] width 30 height 15
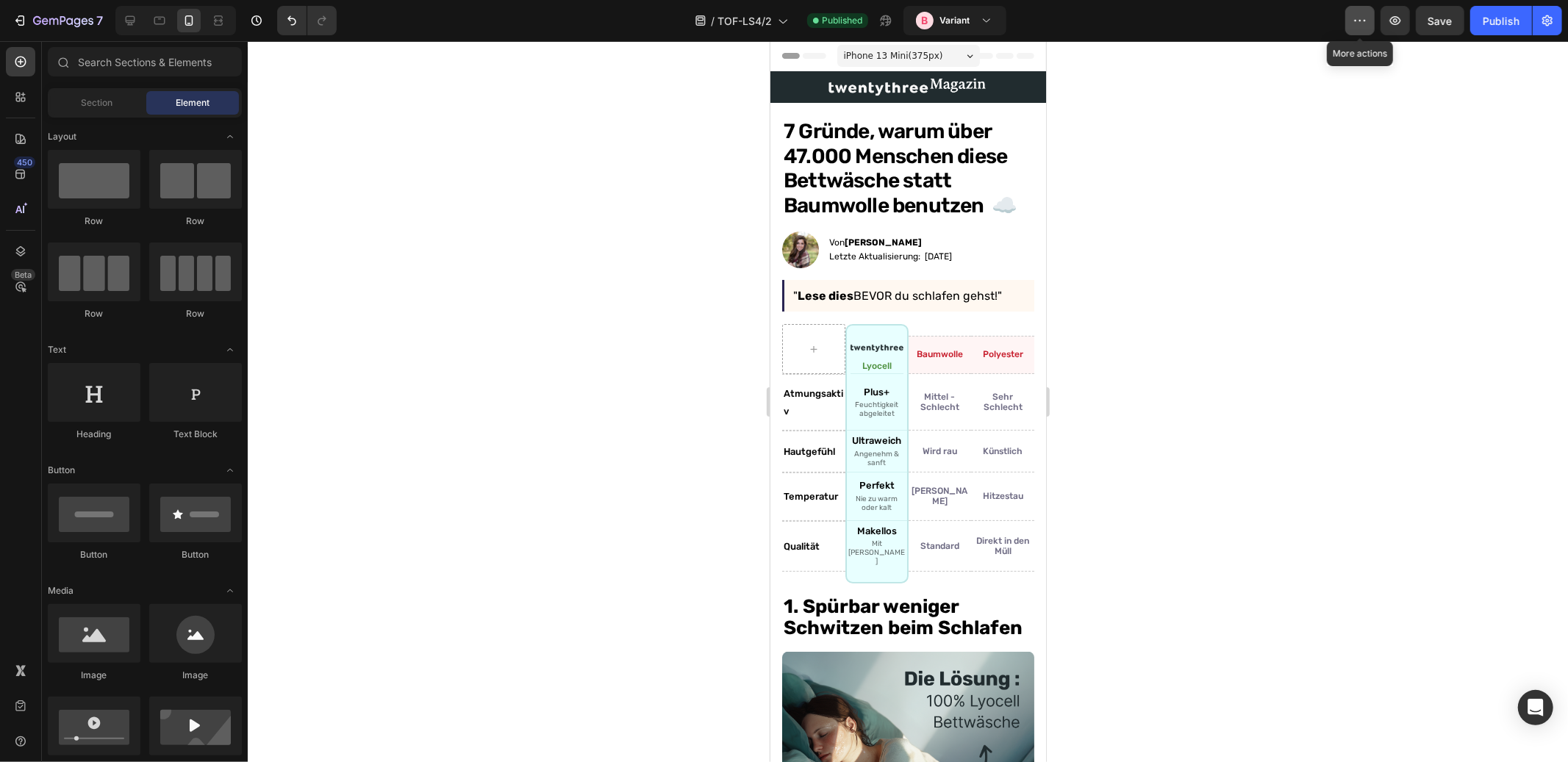
click at [1365, 18] on icon "button" at bounding box center [1360, 21] width 15 height 15
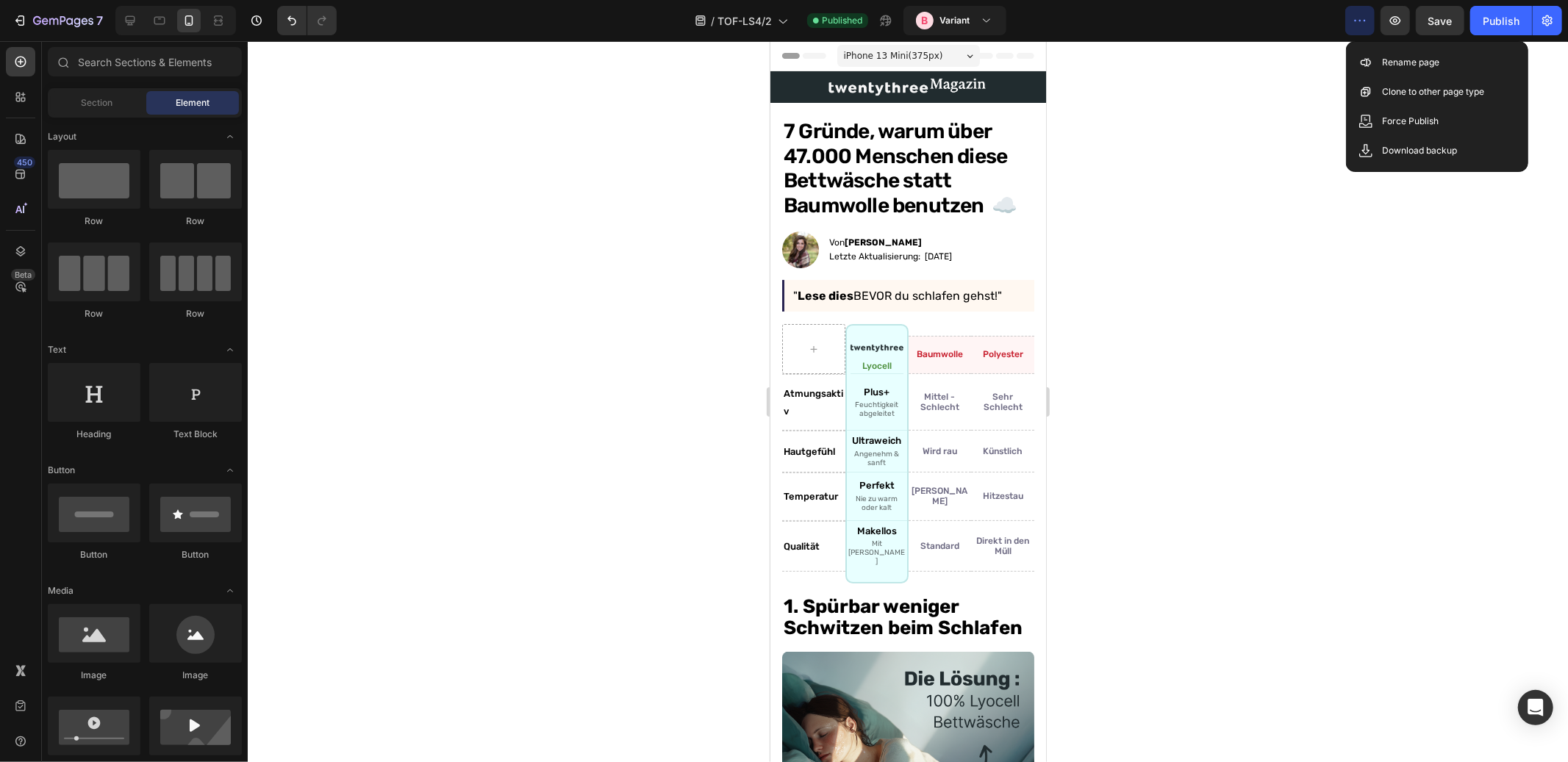
click at [1365, 14] on icon "button" at bounding box center [1360, 21] width 15 height 15
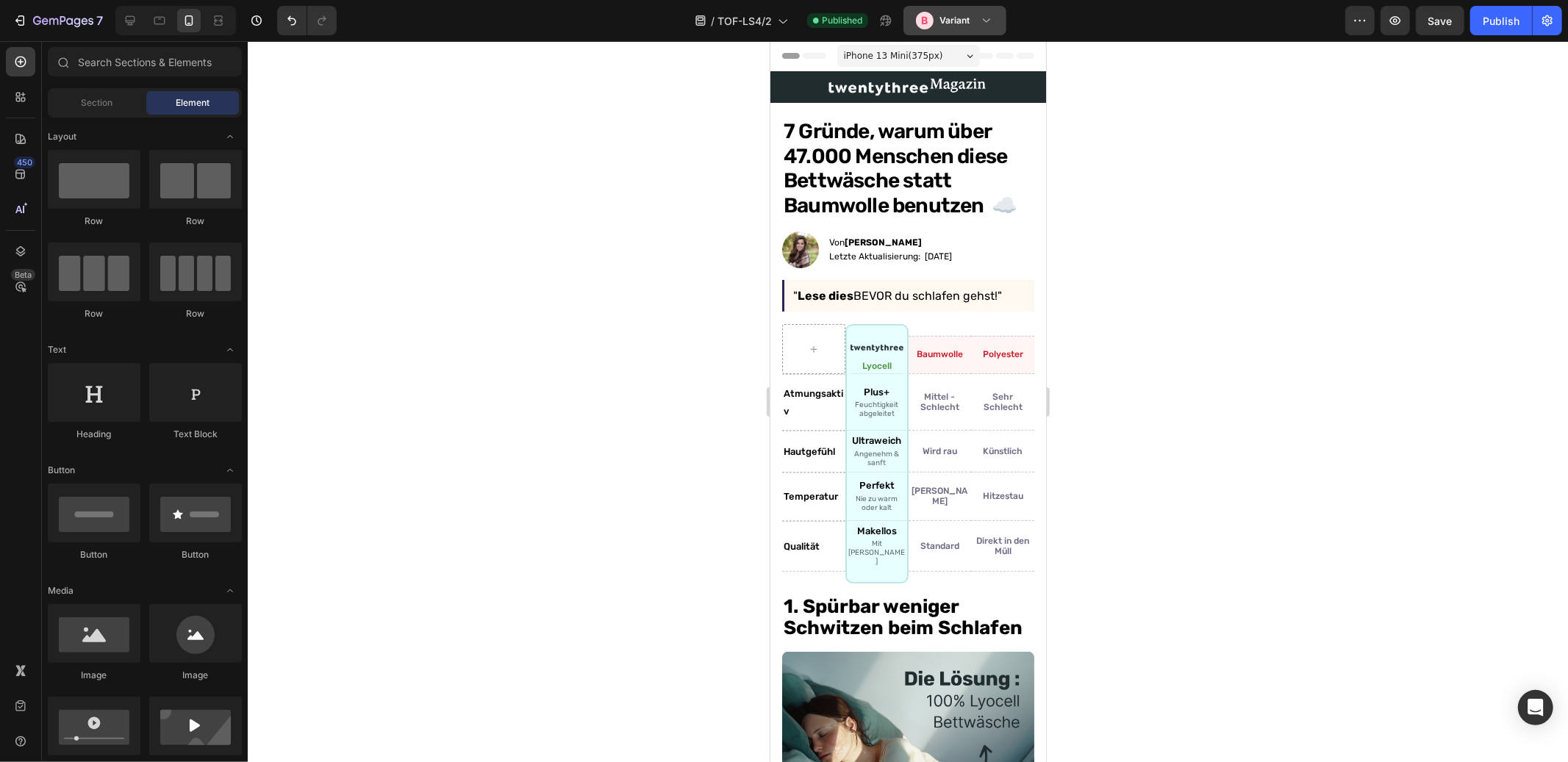
click at [971, 8] on button "B Variant" at bounding box center [955, 21] width 103 height 29
click at [944, 59] on h3 "Control" at bounding box center [949, 60] width 31 height 15
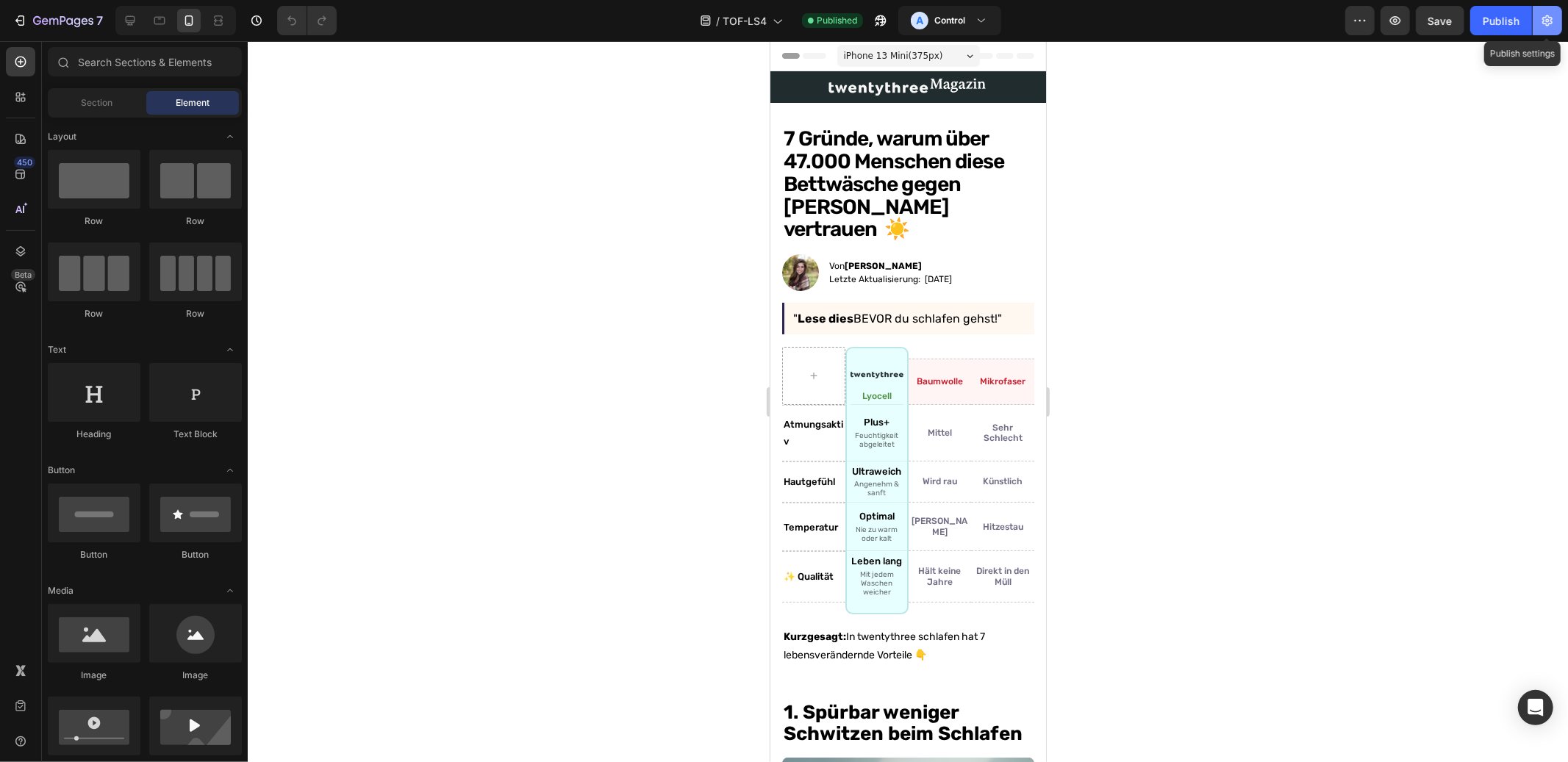
click at [1550, 19] on icon "button" at bounding box center [1548, 21] width 15 height 15
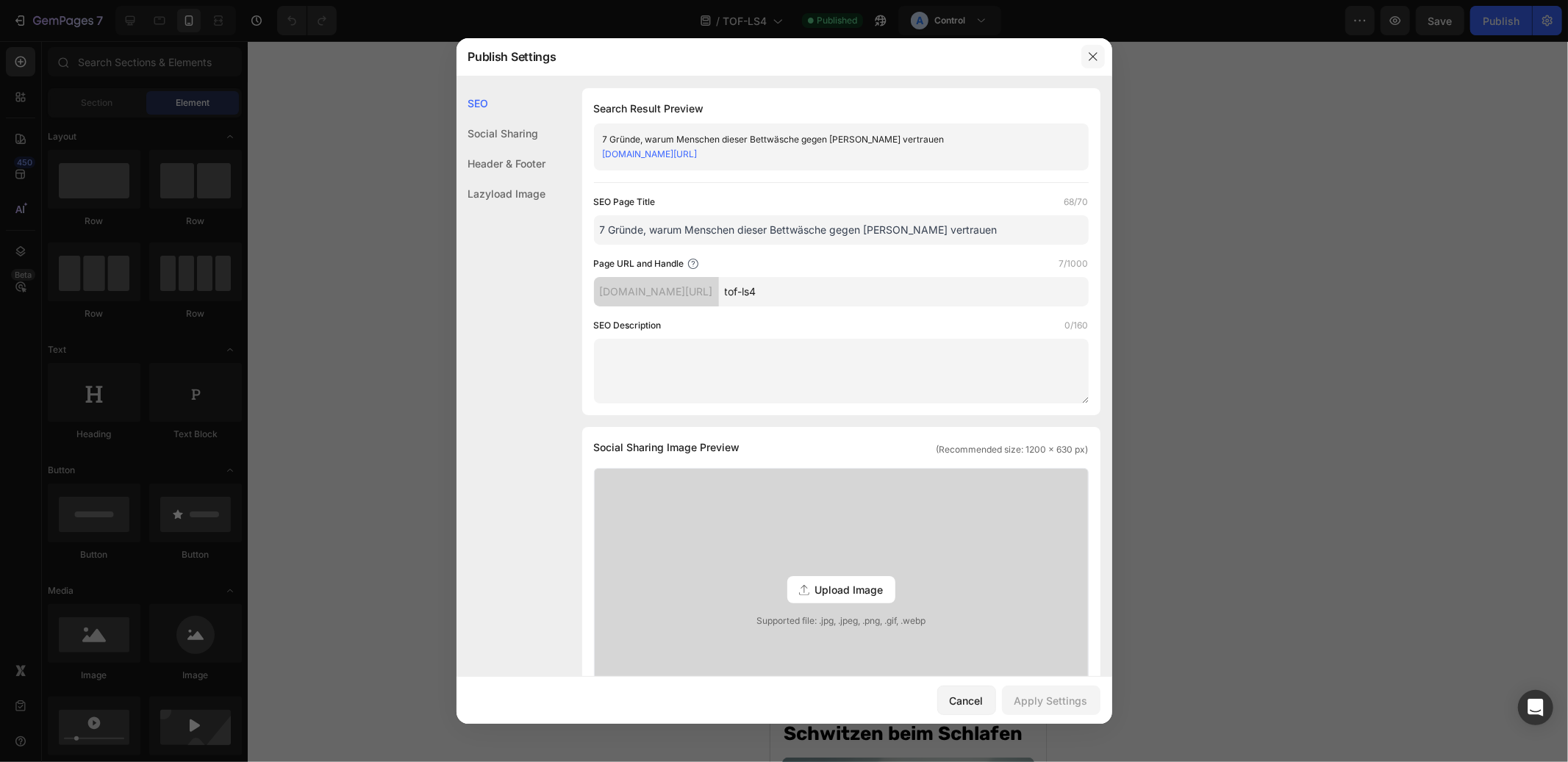
click at [1091, 56] on icon "button" at bounding box center [1093, 57] width 12 height 12
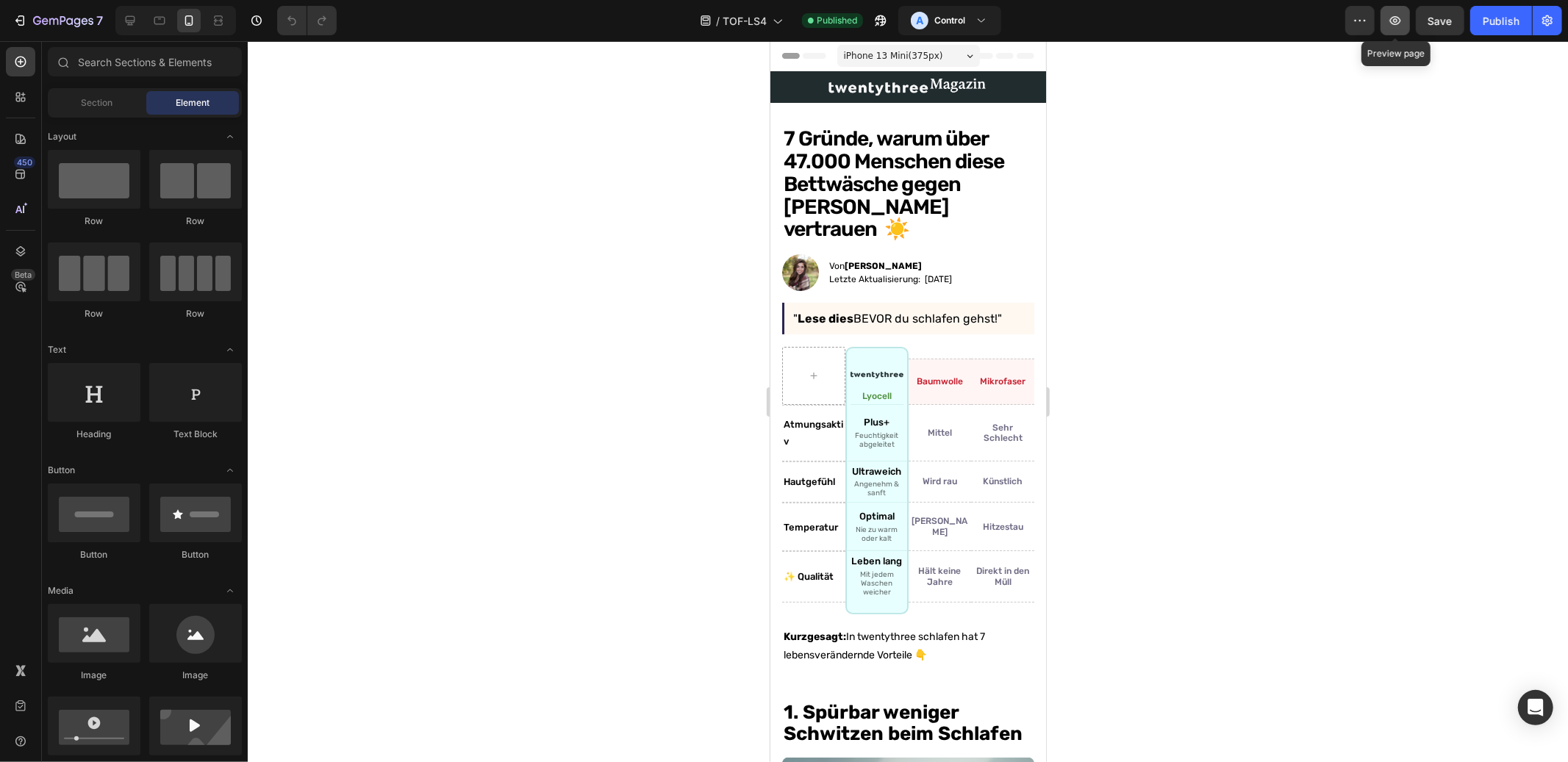
click at [1387, 19] on button "button" at bounding box center [1395, 21] width 29 height 29
click at [982, 17] on icon at bounding box center [982, 21] width 15 height 15
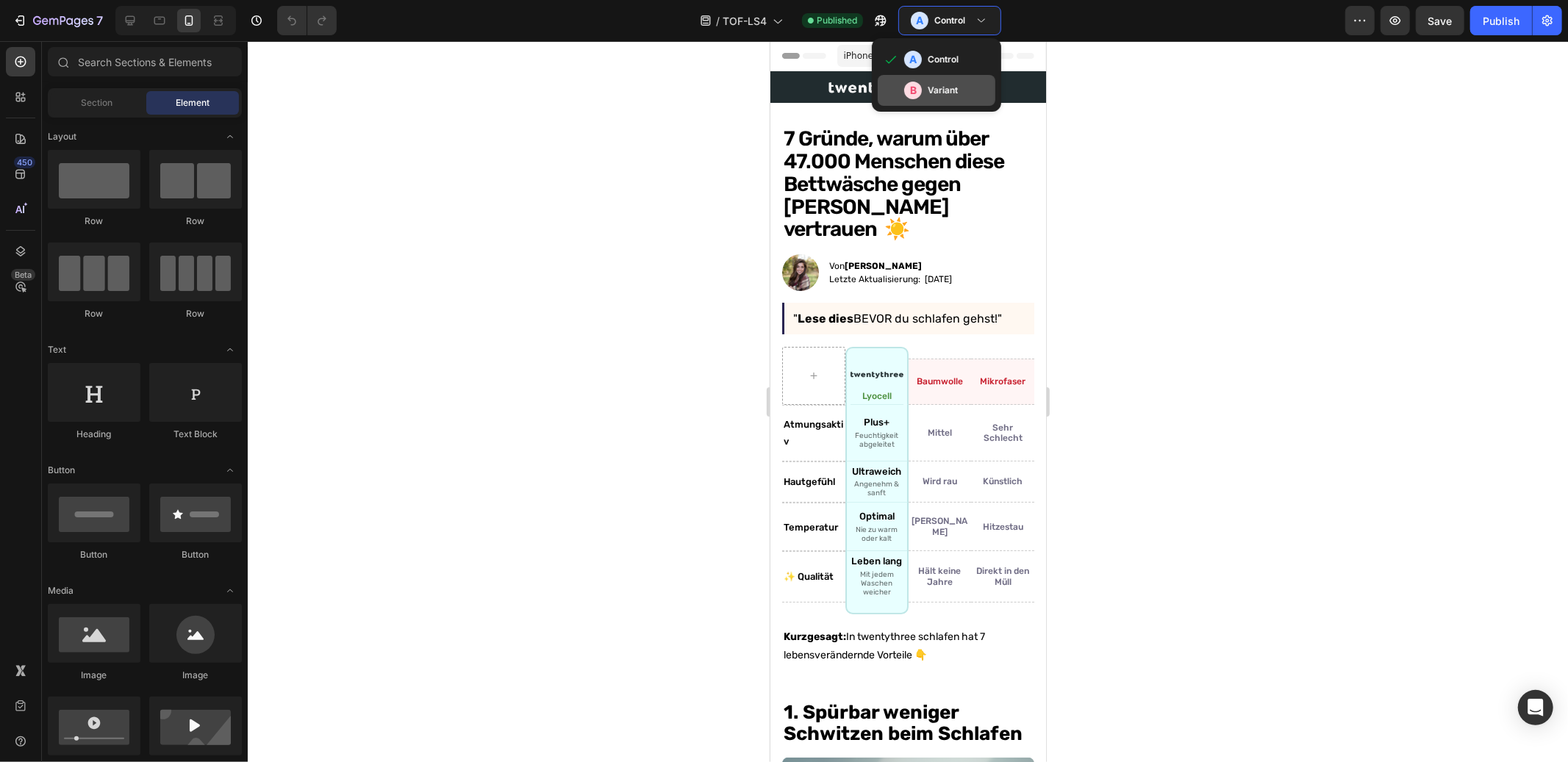
click at [957, 88] on h3 "Variant" at bounding box center [943, 91] width 30 height 15
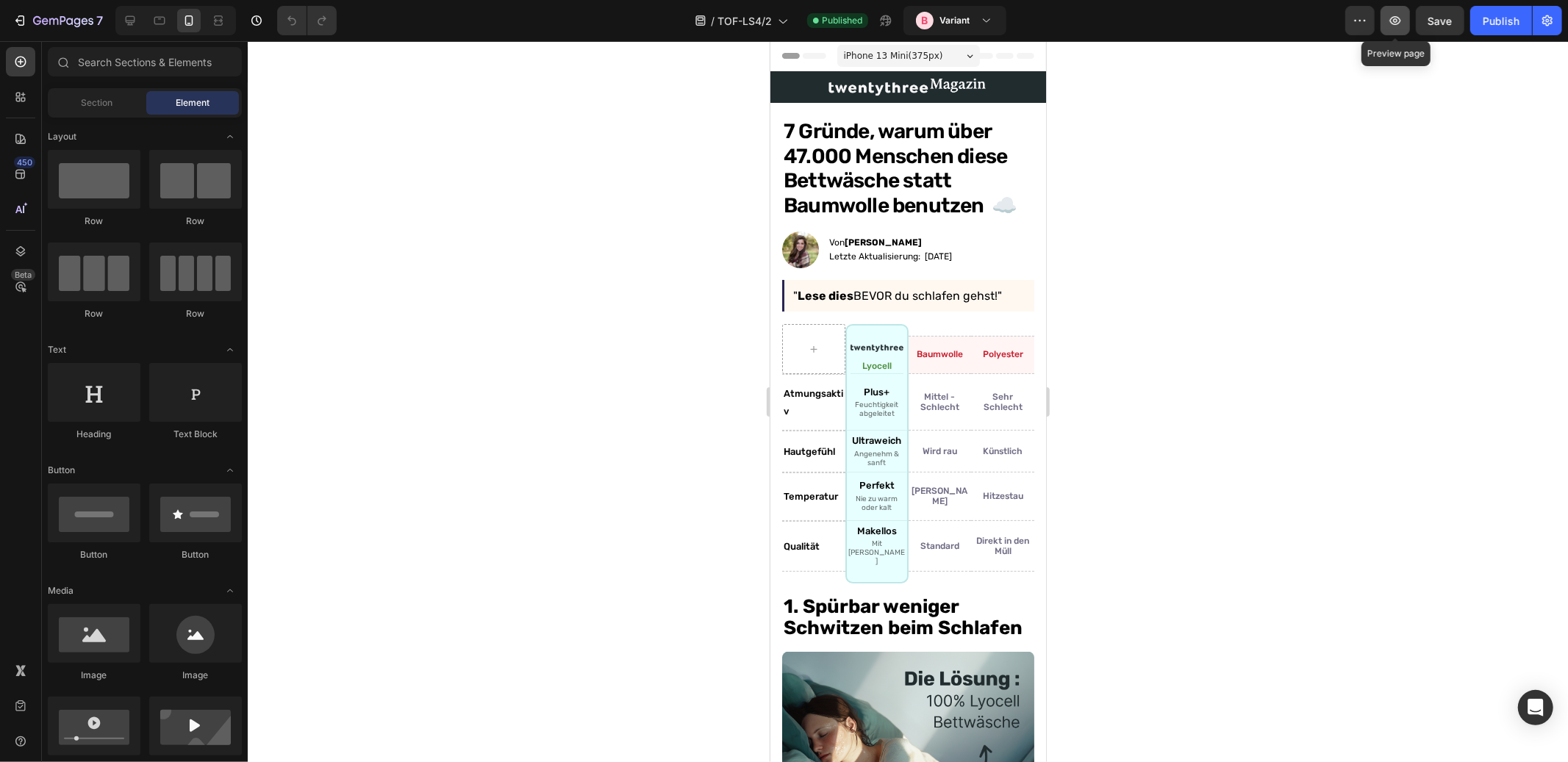
click at [1401, 14] on icon "button" at bounding box center [1395, 21] width 15 height 15
click at [137, 22] on icon at bounding box center [130, 21] width 15 height 15
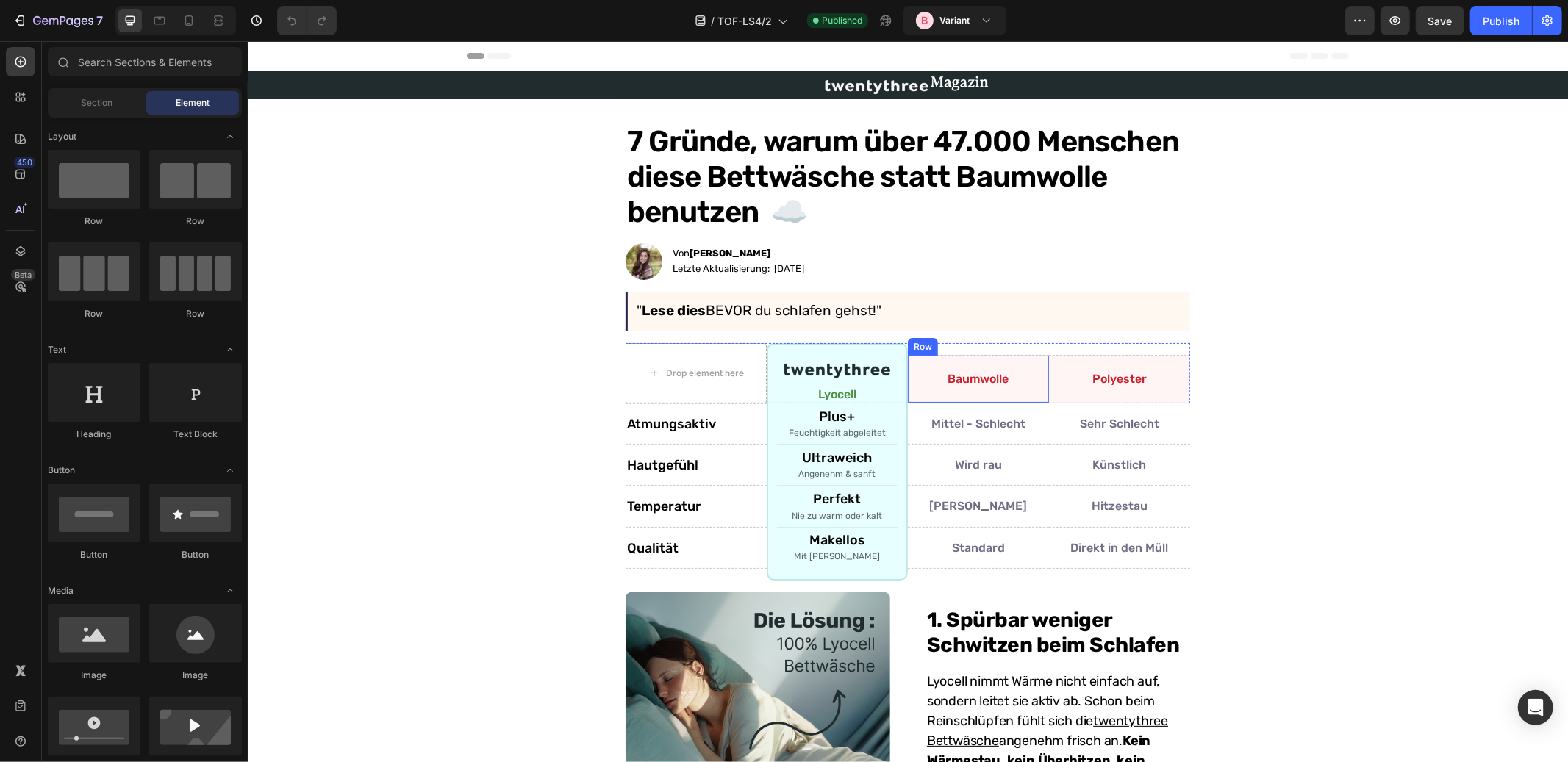
scroll to position [203, 0]
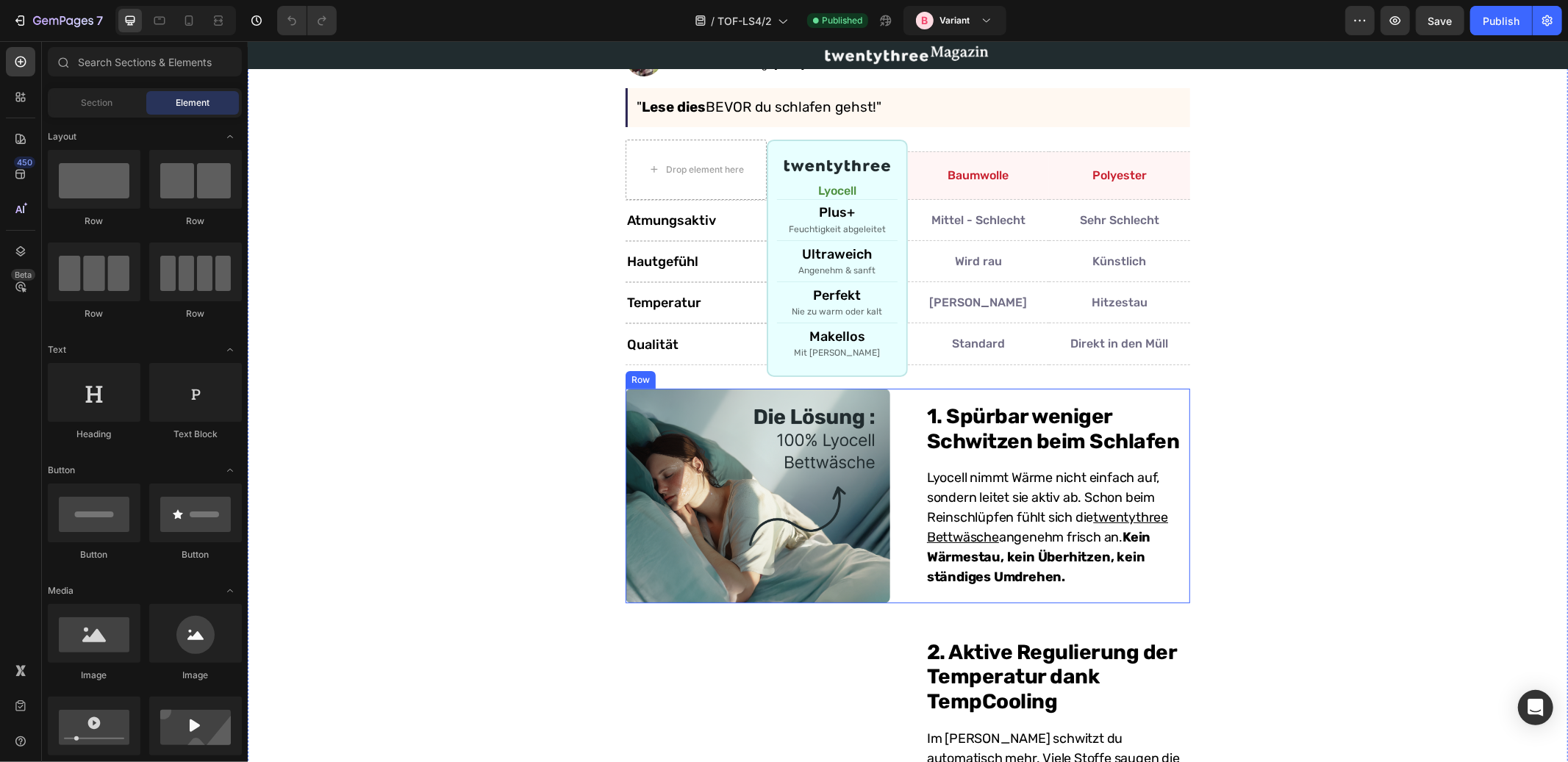
click at [912, 433] on div "1. Spürbar weniger Schwitzen beim Schlafen Heading Image Row 1. Spürbar weniger…" at bounding box center [907, 495] width 565 height 214
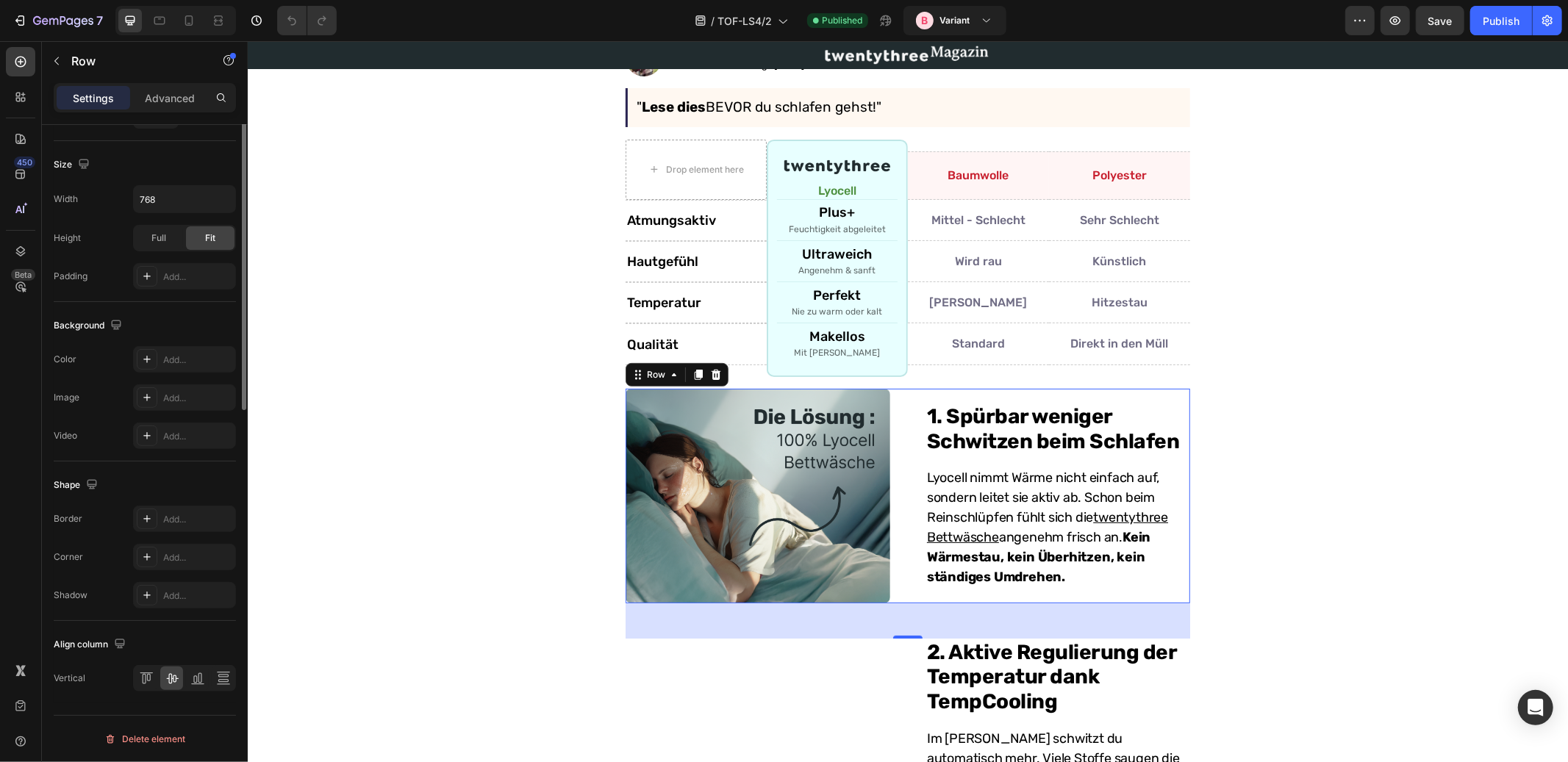
scroll to position [0, 0]
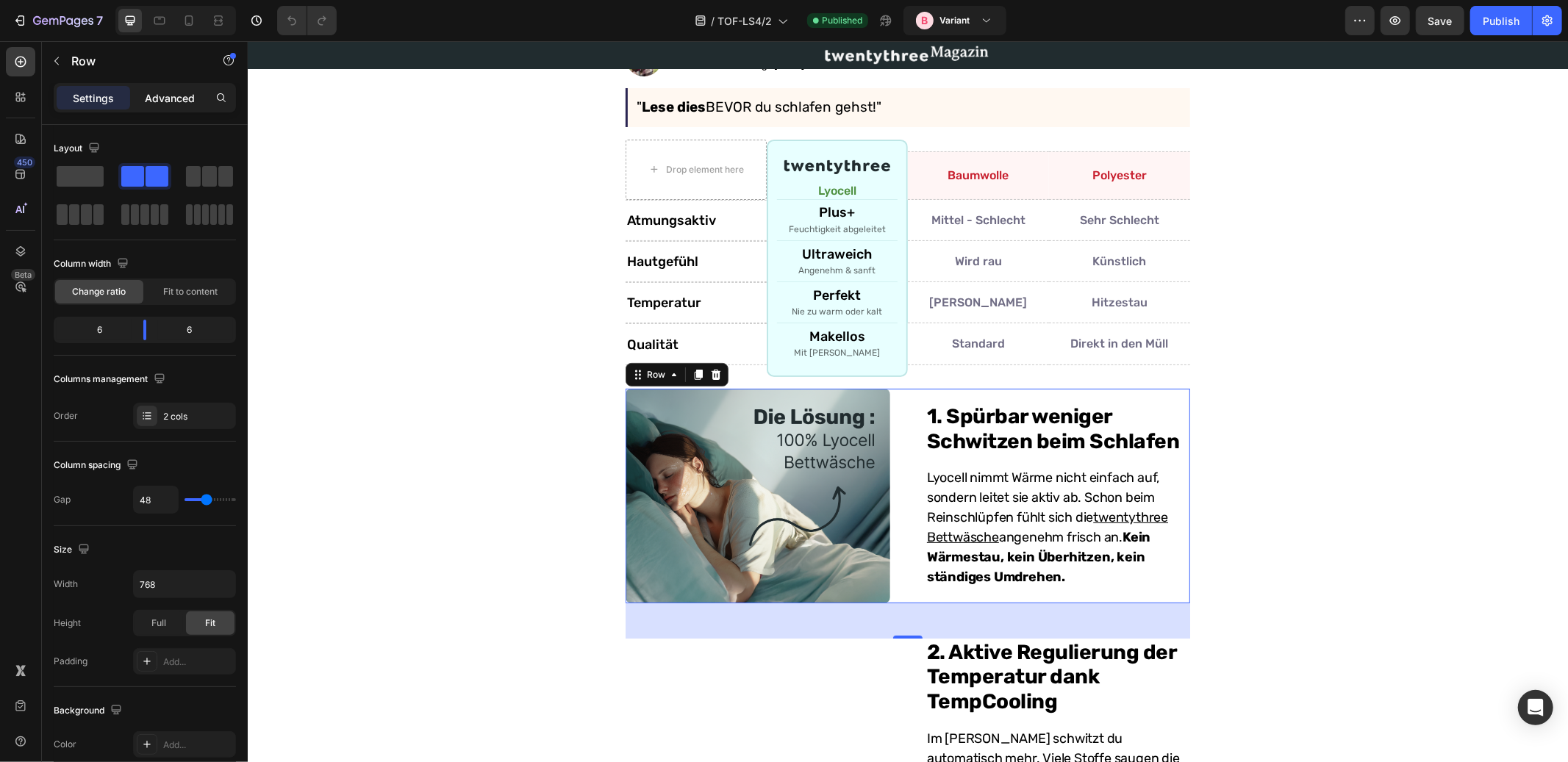
click at [154, 97] on p "Advanced" at bounding box center [170, 98] width 50 height 15
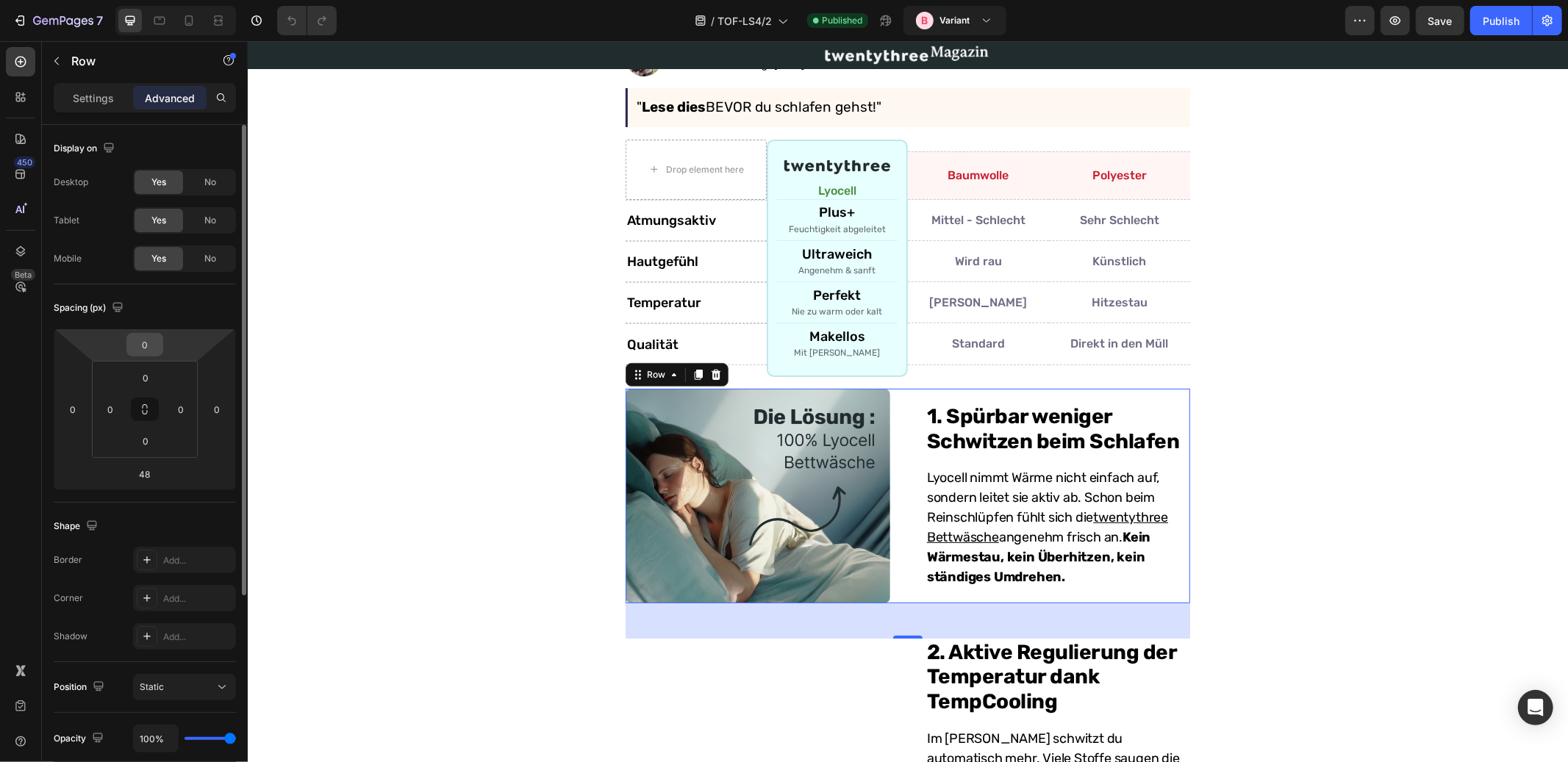
click at [146, 346] on input "0" at bounding box center [145, 345] width 29 height 22
type input "20"
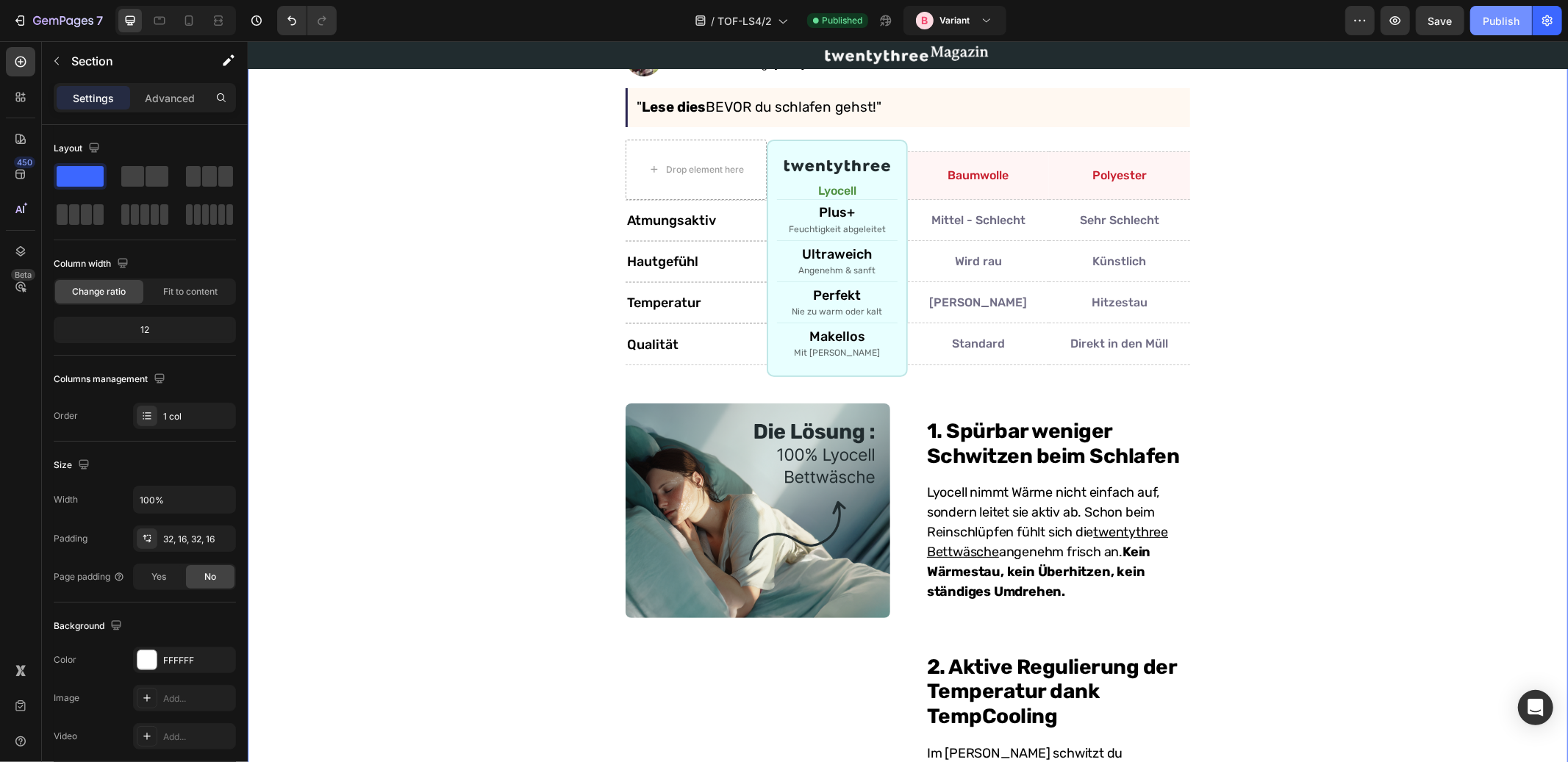
click at [1505, 19] on div "Publish" at bounding box center [1502, 21] width 37 height 15
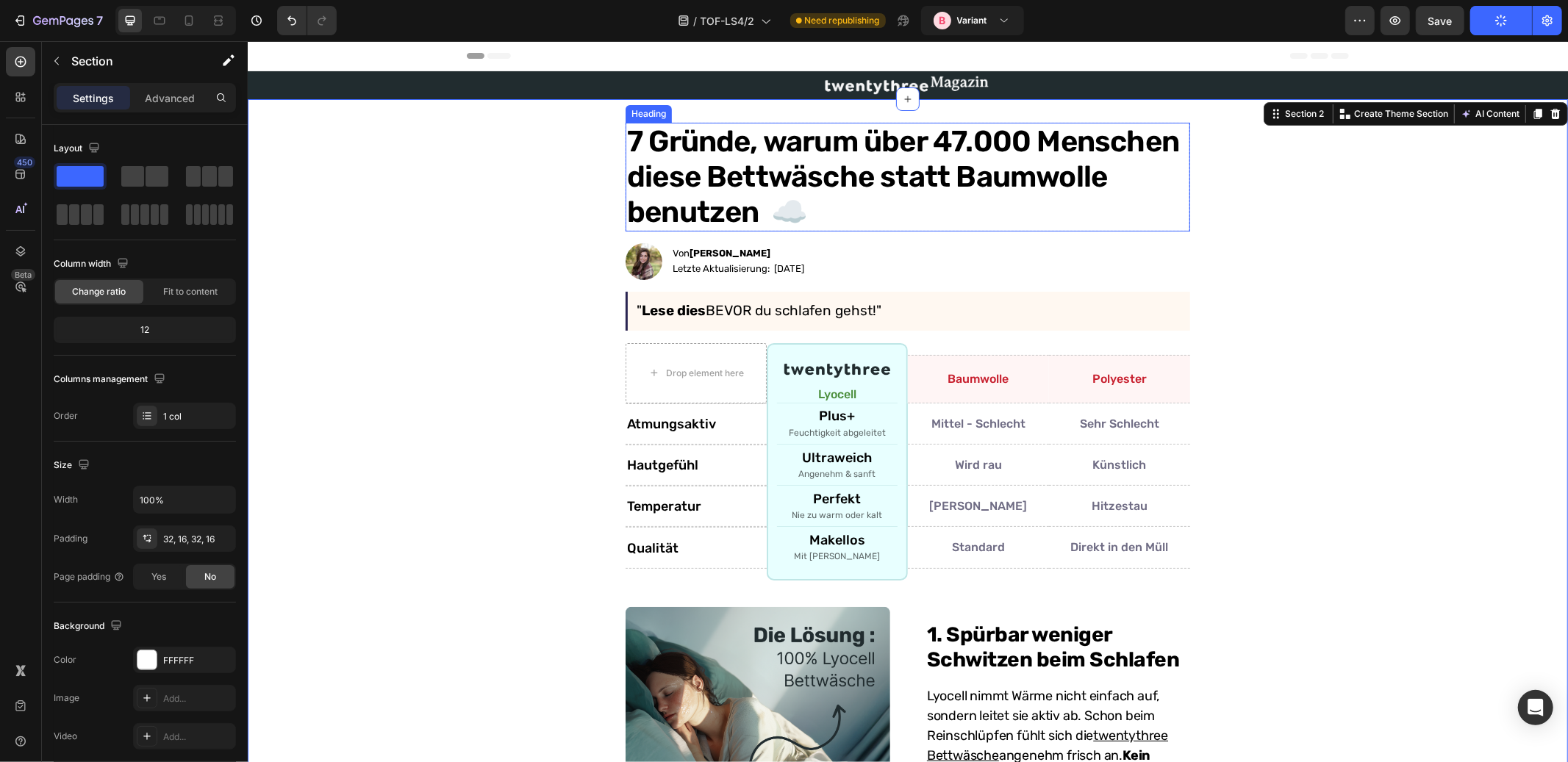
click at [952, 148] on h1 "7 Gründe, warum über 47.000 Menschen diese Bettwäsche statt Baumwolle benutzen …" at bounding box center [907, 177] width 565 height 109
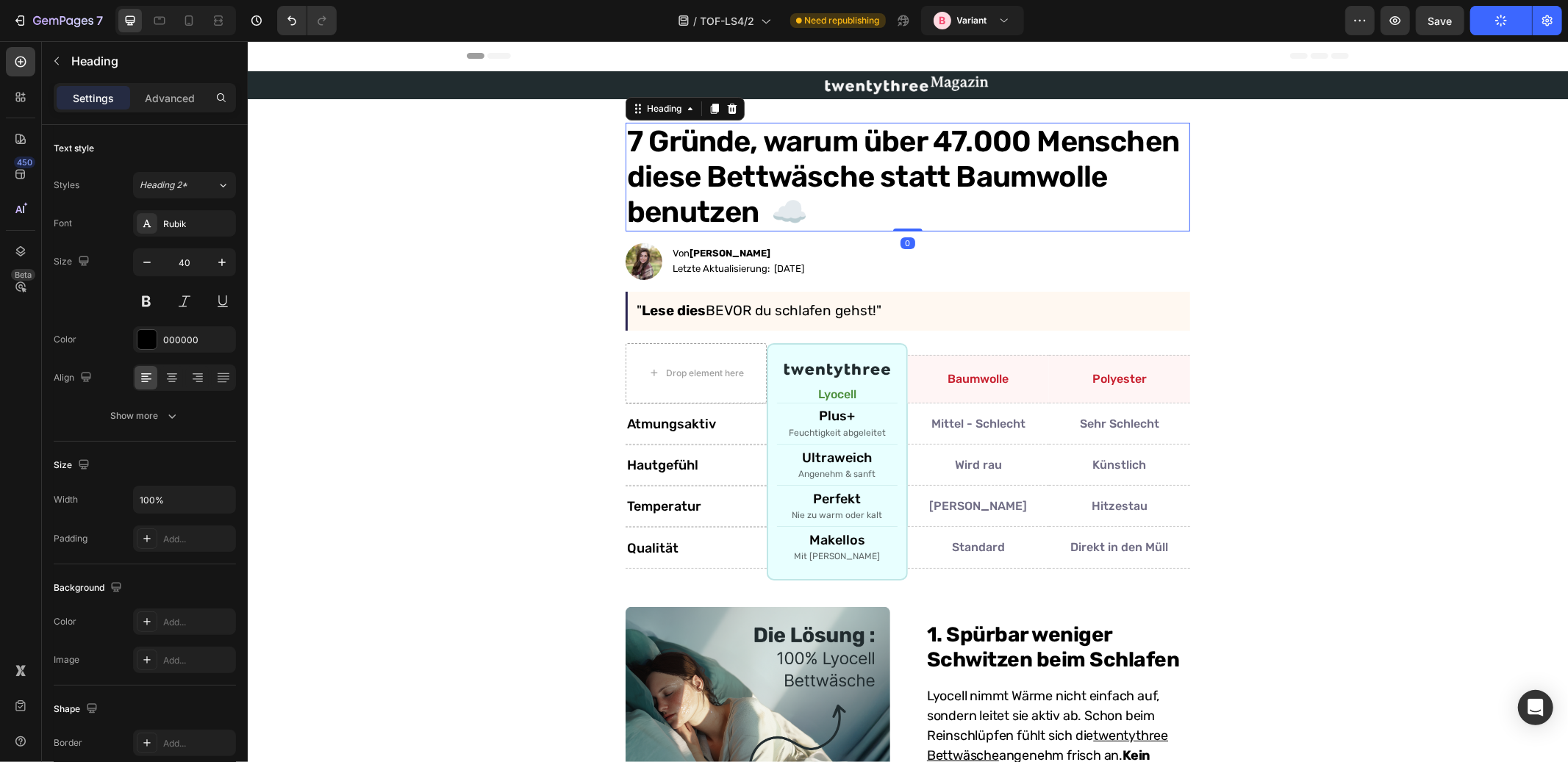
click at [956, 141] on h1 "7 Gründe, warum über 47.000 Menschen diese Bettwäsche statt Baumwolle benutzen …" at bounding box center [907, 177] width 565 height 109
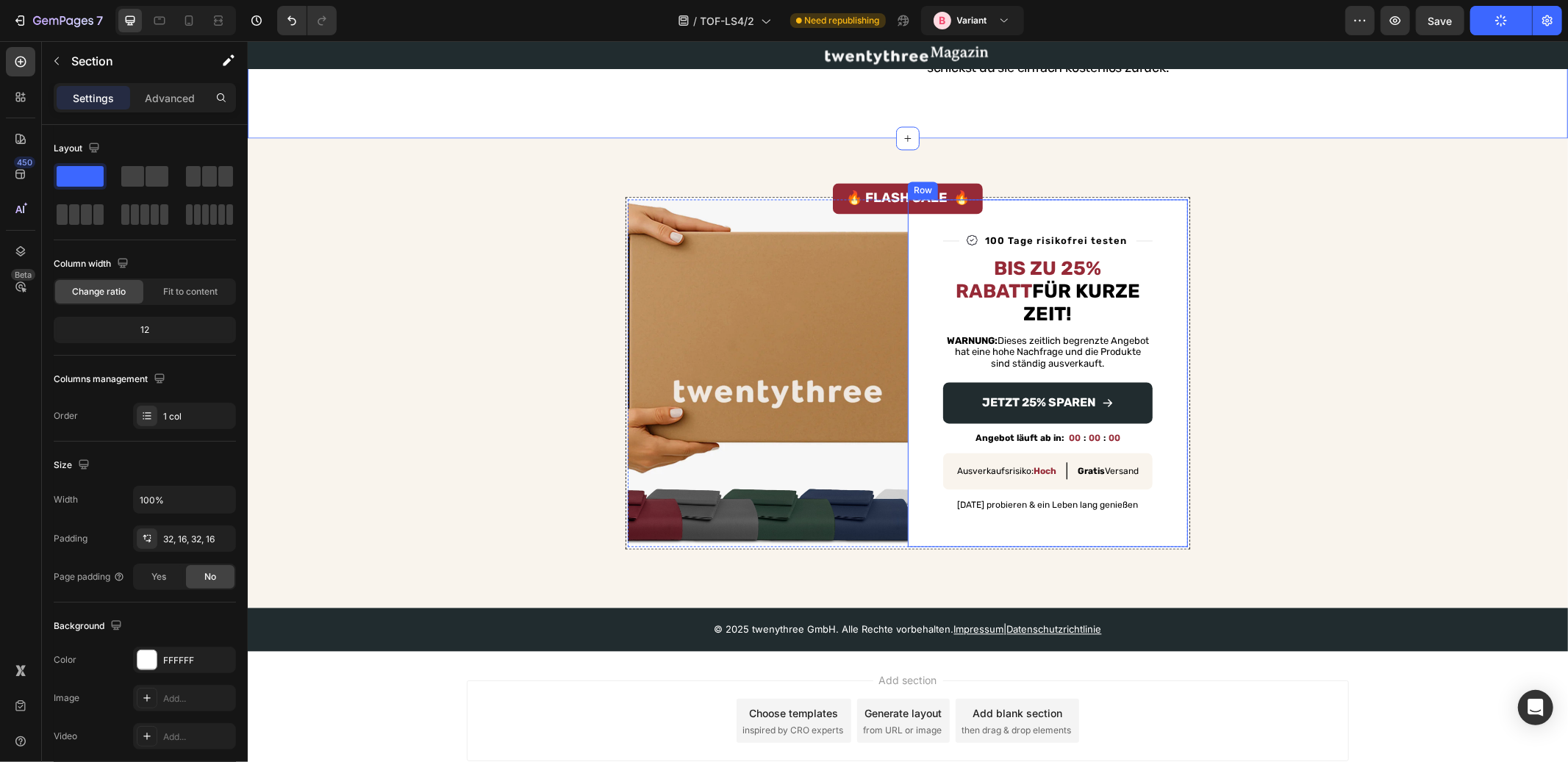
scroll to position [1915, 0]
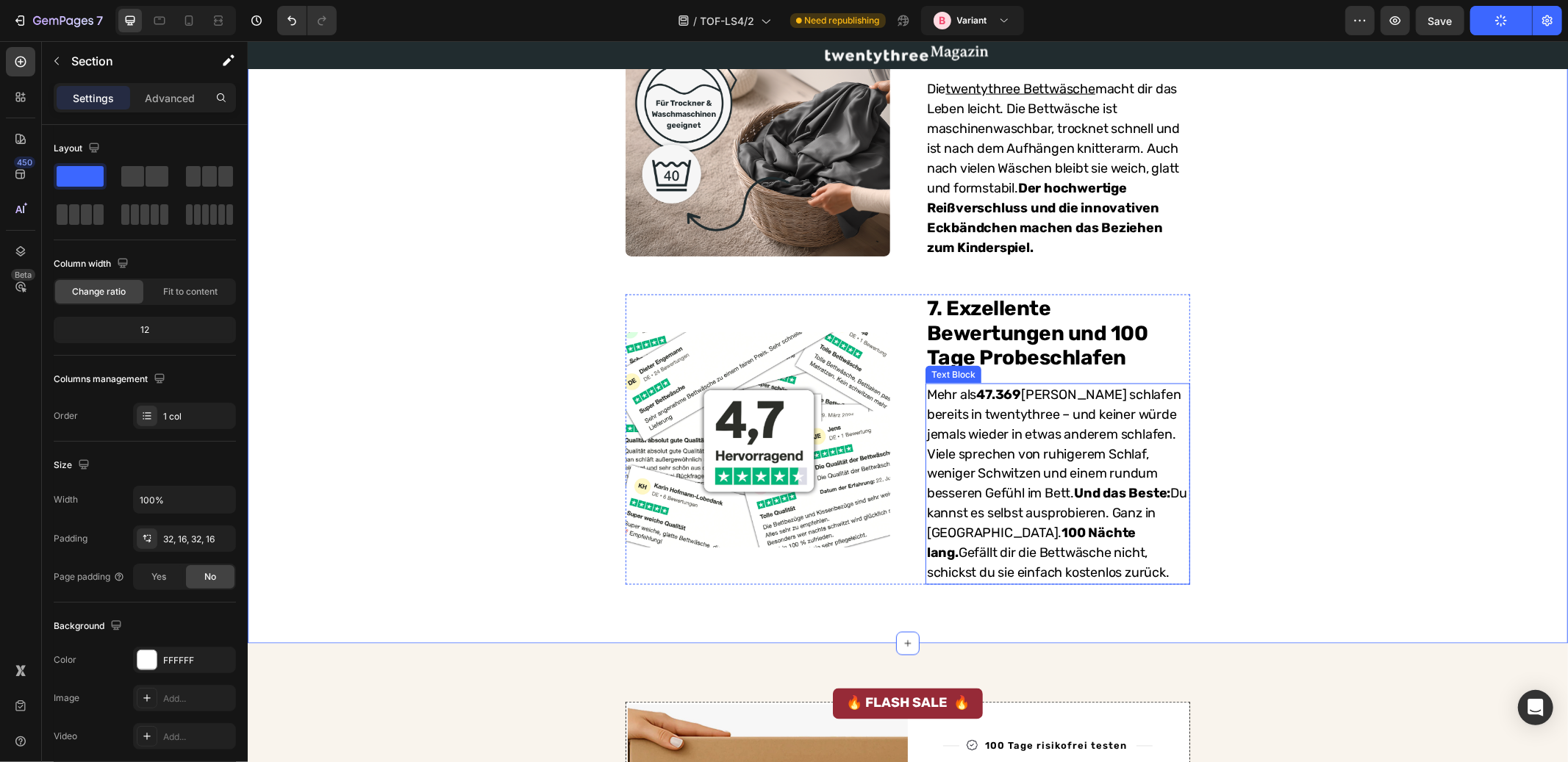
click at [1008, 386] on strong "47.369" at bounding box center [998, 394] width 45 height 16
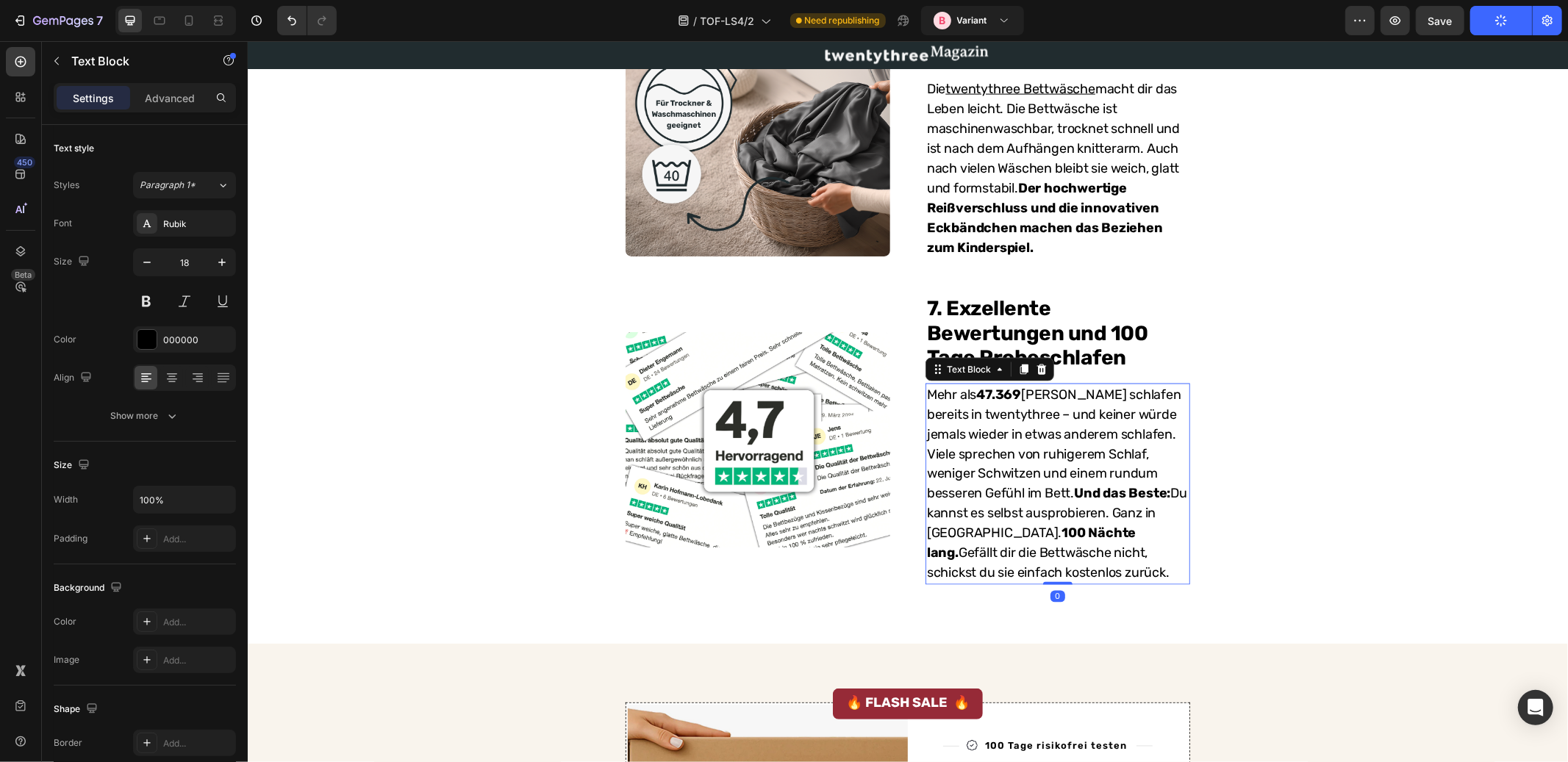
click at [986, 386] on strong "47.369" at bounding box center [998, 394] width 45 height 16
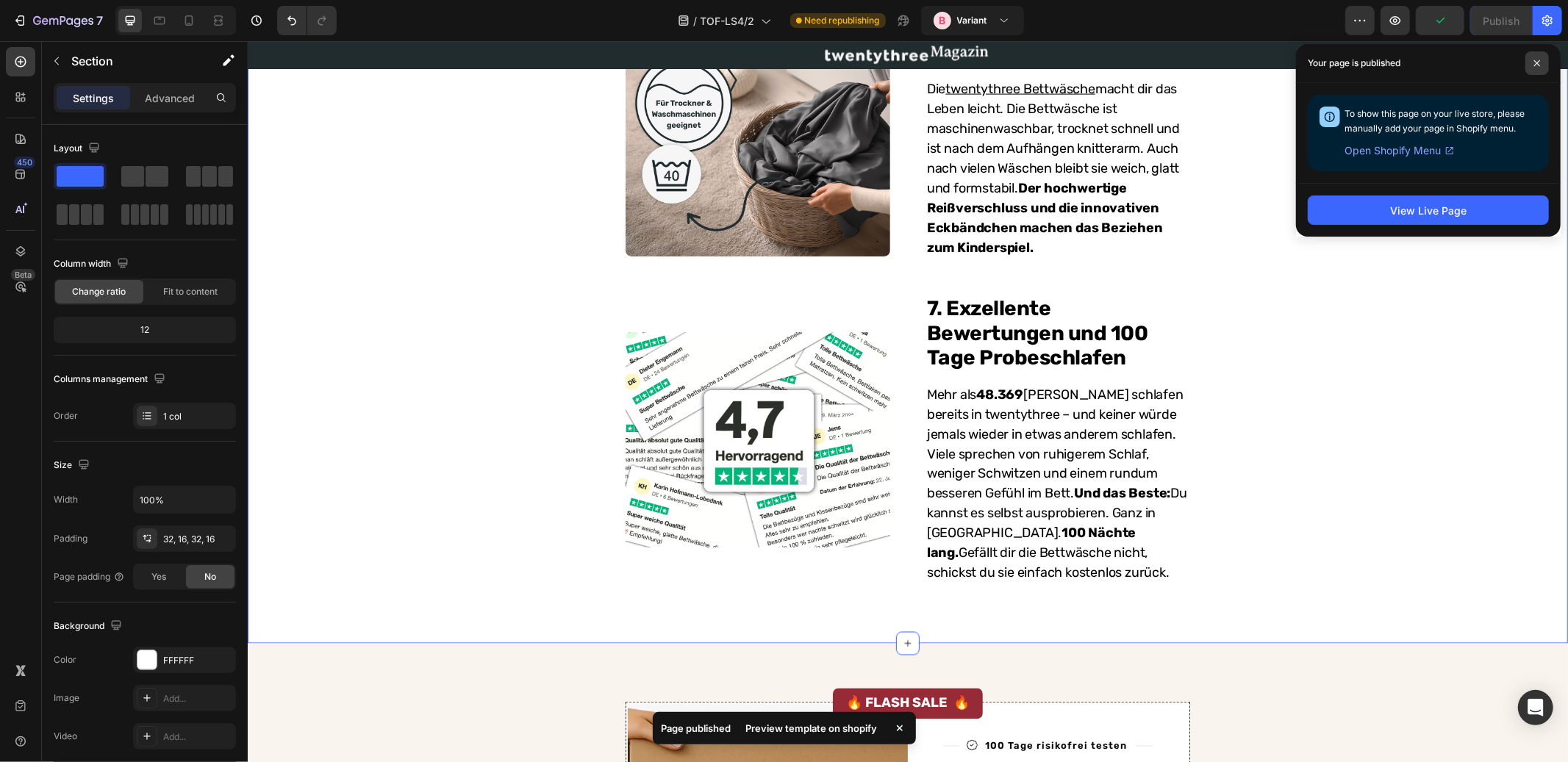
click at [1539, 65] on icon at bounding box center [1538, 63] width 6 height 6
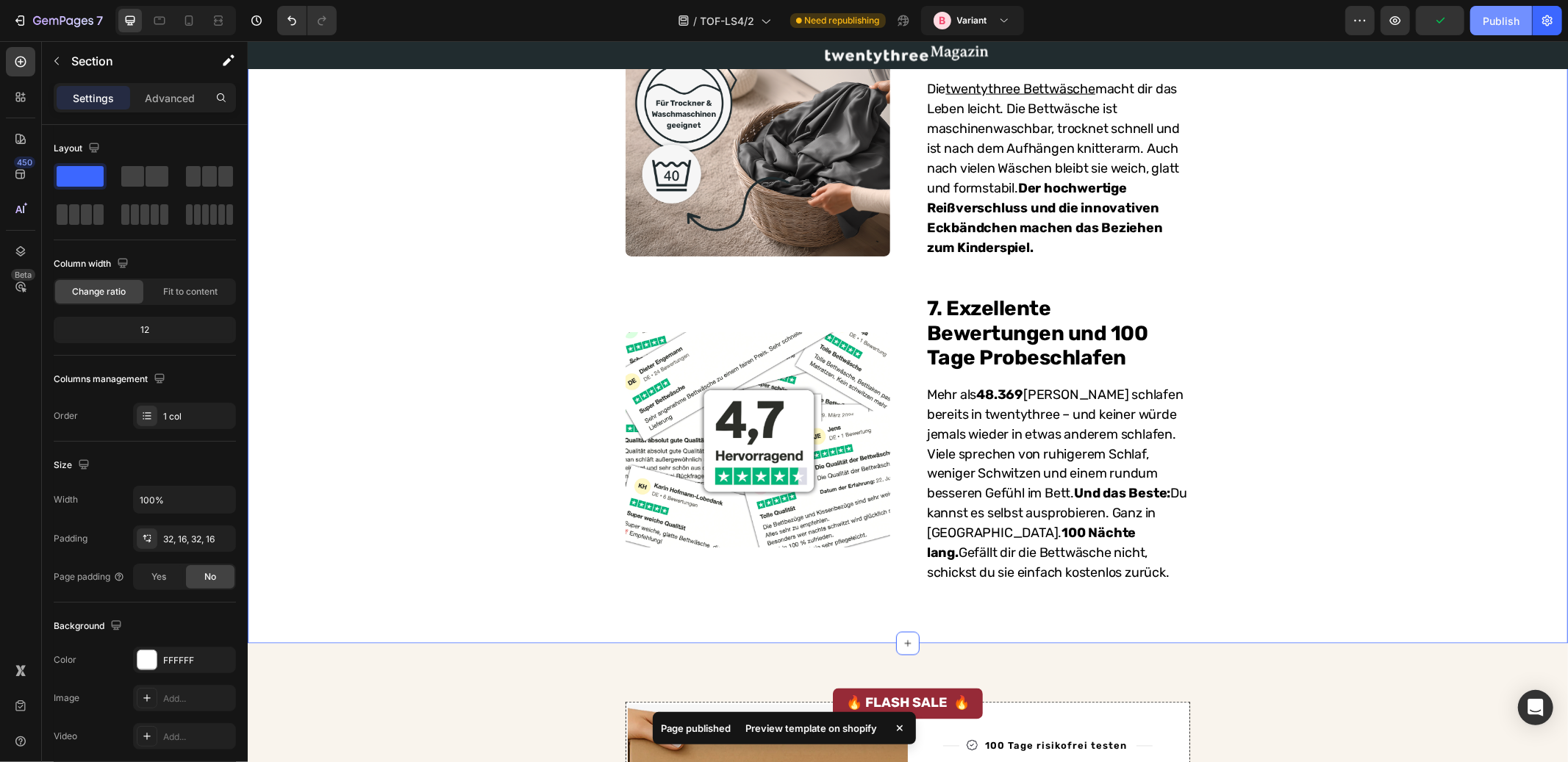
click at [1502, 26] on div "Publish" at bounding box center [1502, 21] width 37 height 15
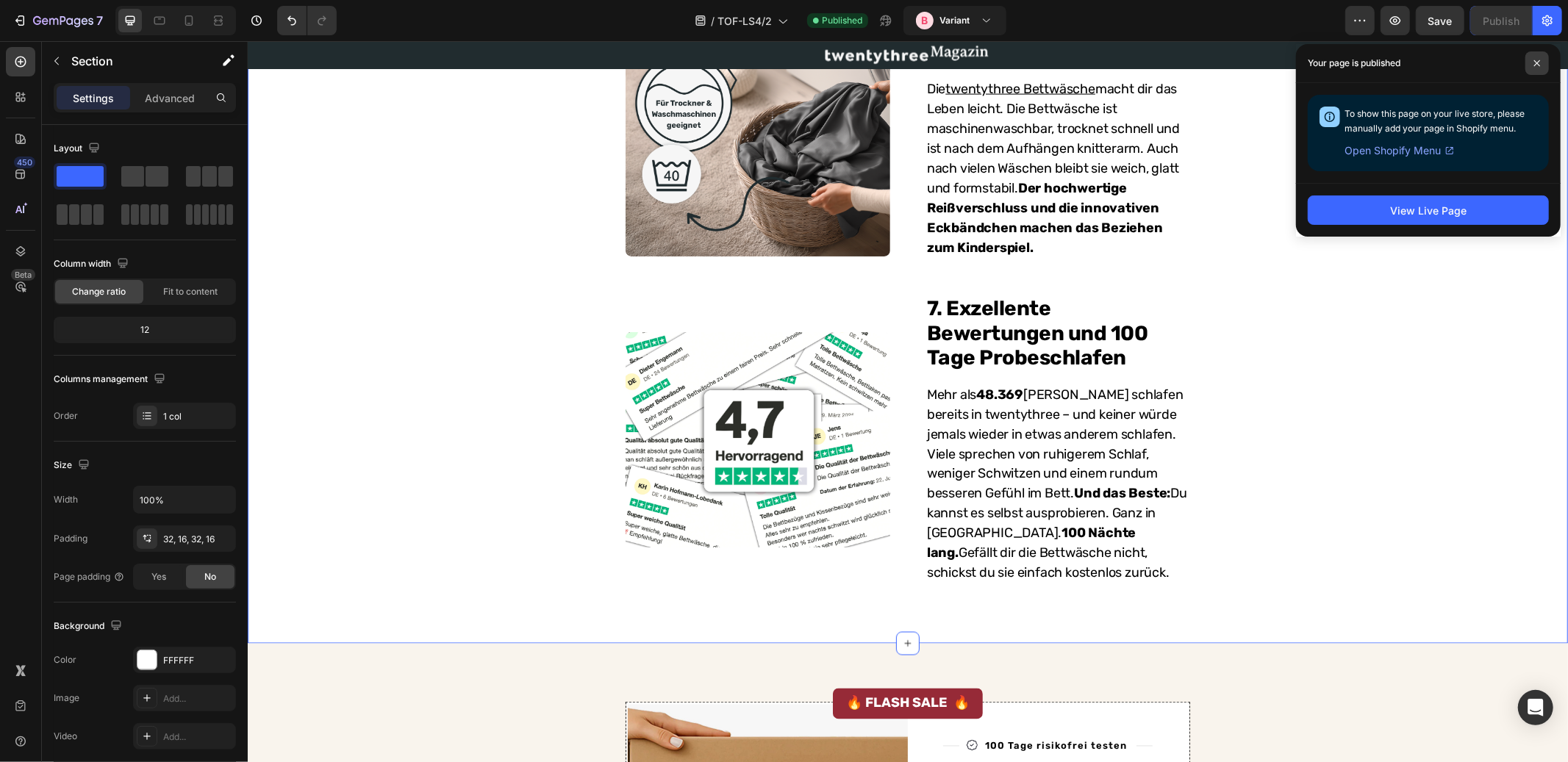
click at [1533, 61] on span at bounding box center [1538, 63] width 24 height 24
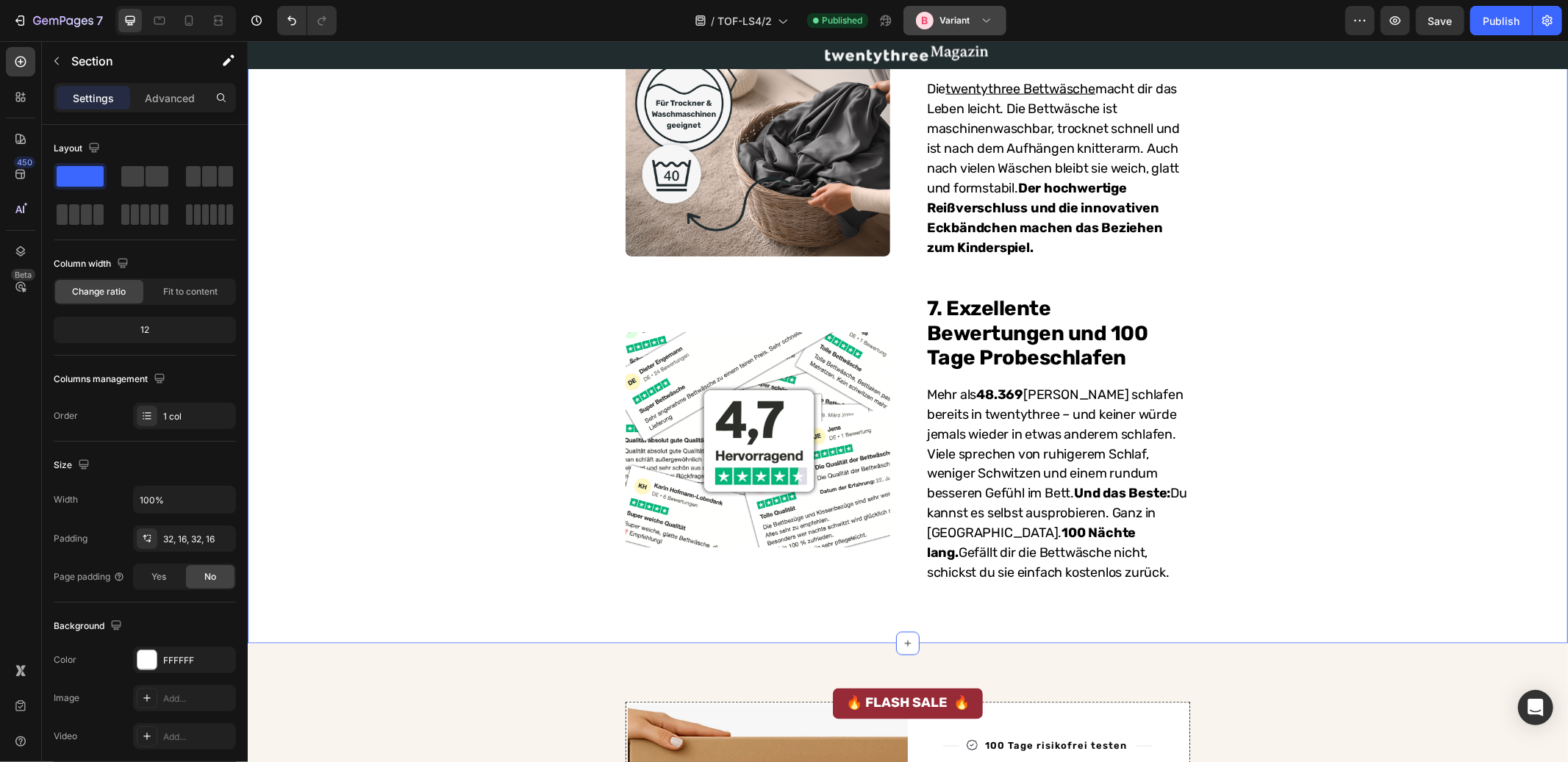
click at [948, 18] on h3 "Variant" at bounding box center [955, 21] width 30 height 15
click at [568, 15] on div "/ TOF-LS4/2 Published B Variant A Control B Variant" at bounding box center [847, 21] width 997 height 29
click at [19, 667] on icon at bounding box center [21, 671] width 15 height 15
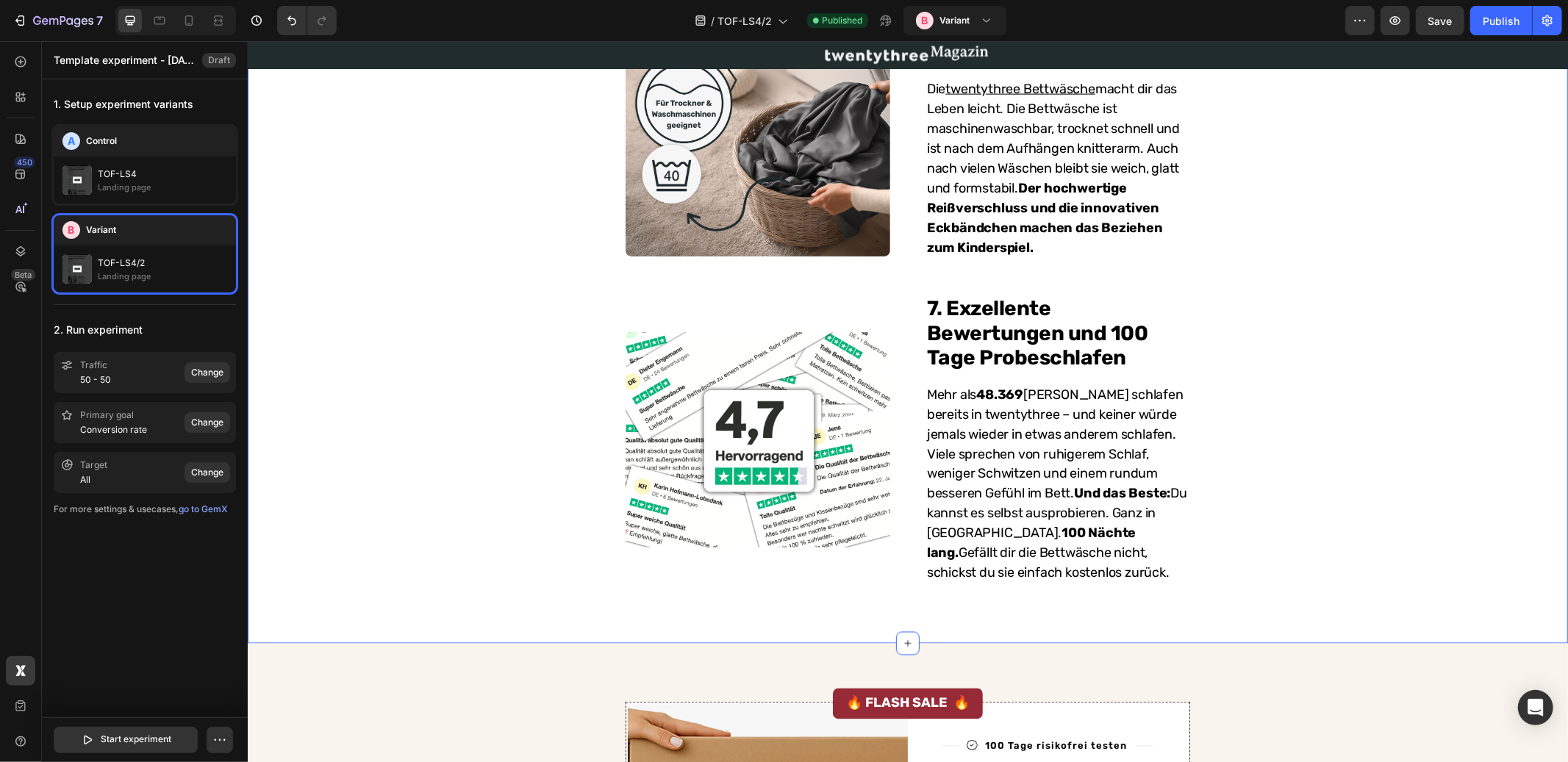
drag, startPoint x: 133, startPoint y: 559, endPoint x: 134, endPoint y: 526, distance: 33.0
click at [133, 559] on div "1. Setup experiment variants A Control TOF-LS4 Landing page B Variant TOF-LS4/2…" at bounding box center [144, 398] width 206 height 637
click at [201, 419] on div "Change" at bounding box center [207, 423] width 32 height 13
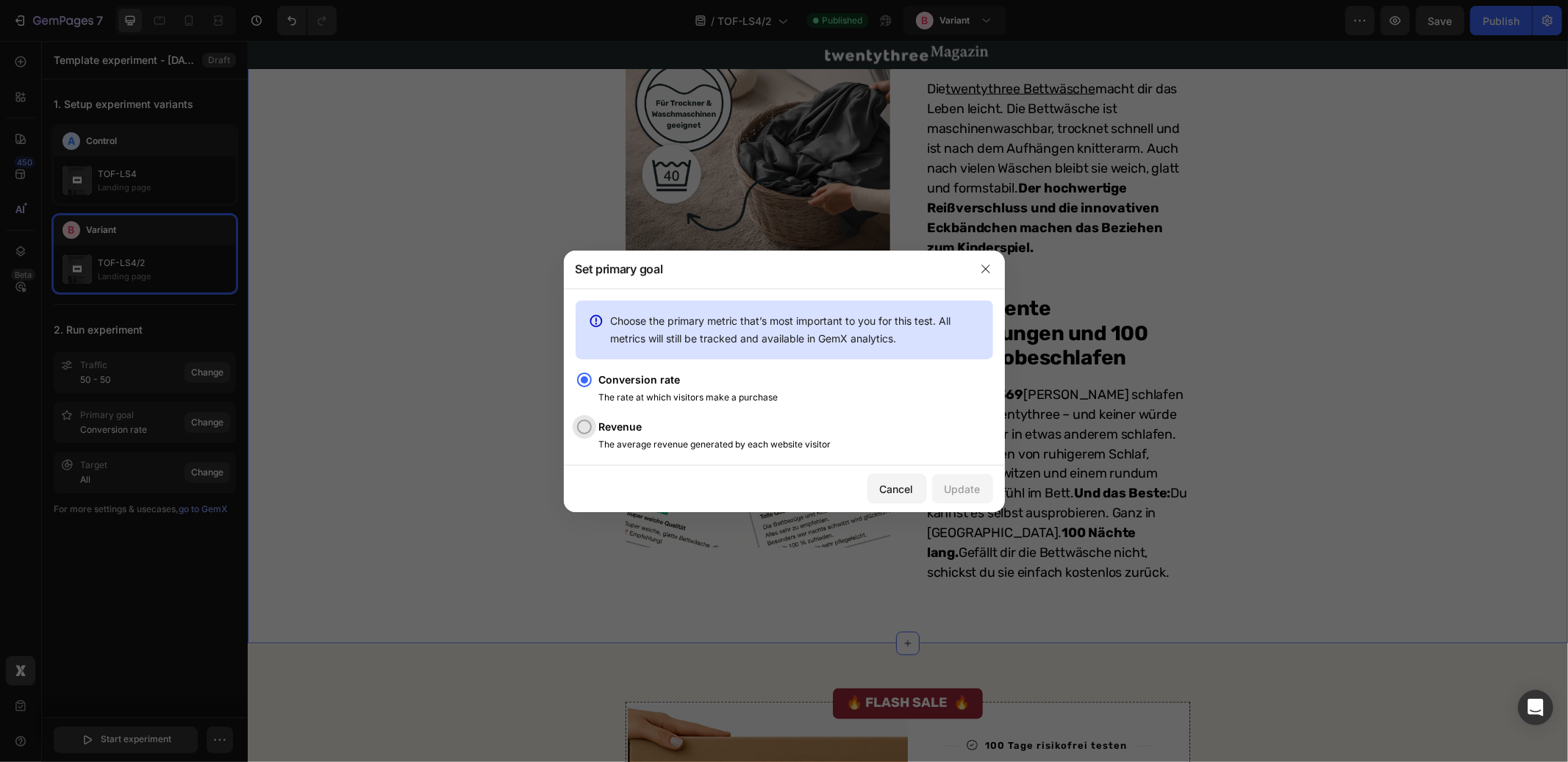
click at [613, 426] on p "Revenue" at bounding box center [715, 427] width 232 height 18
click at [959, 492] on div "Update" at bounding box center [963, 489] width 36 height 15
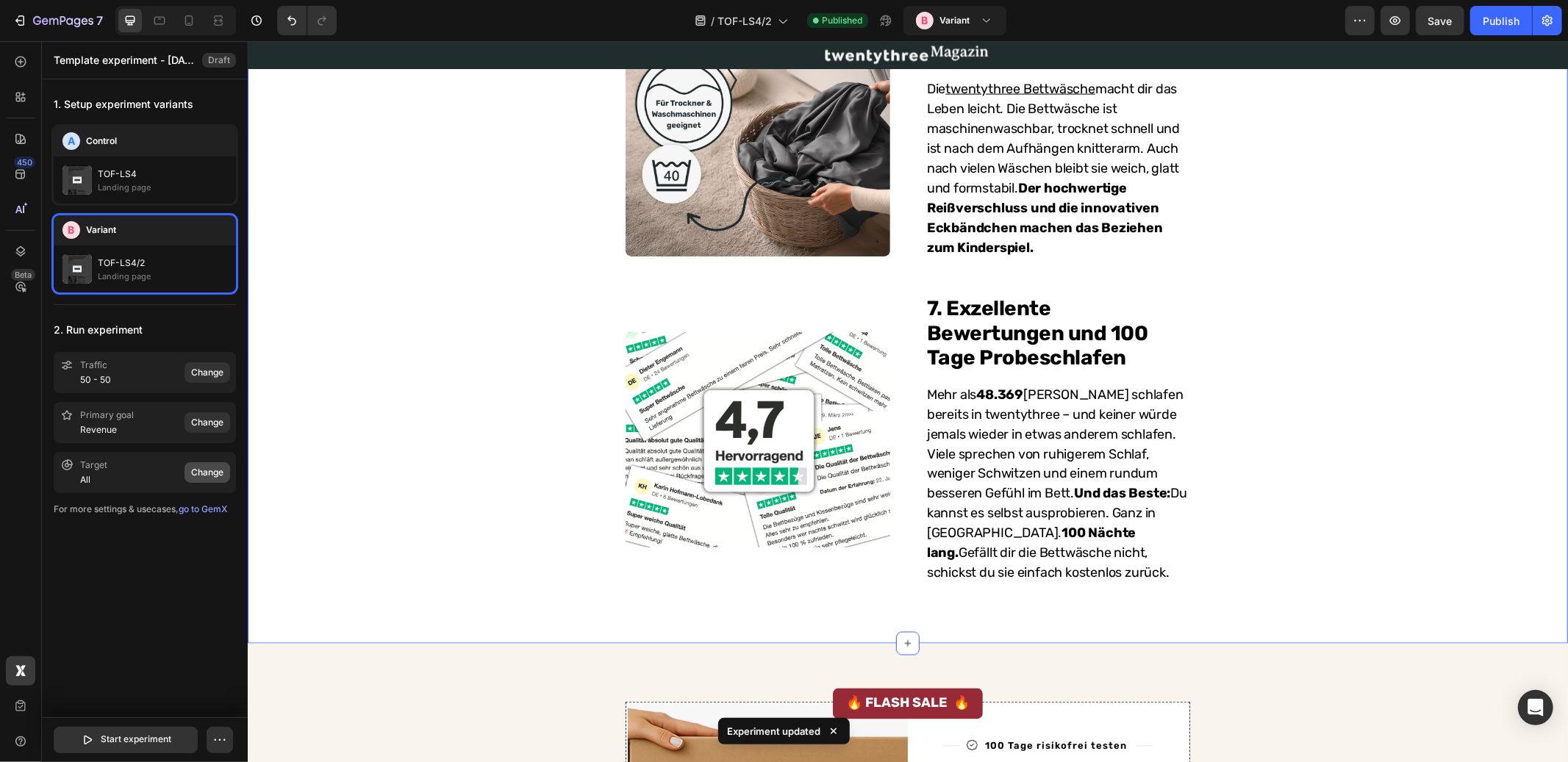
click at [191, 469] on div "Change" at bounding box center [207, 472] width 32 height 13
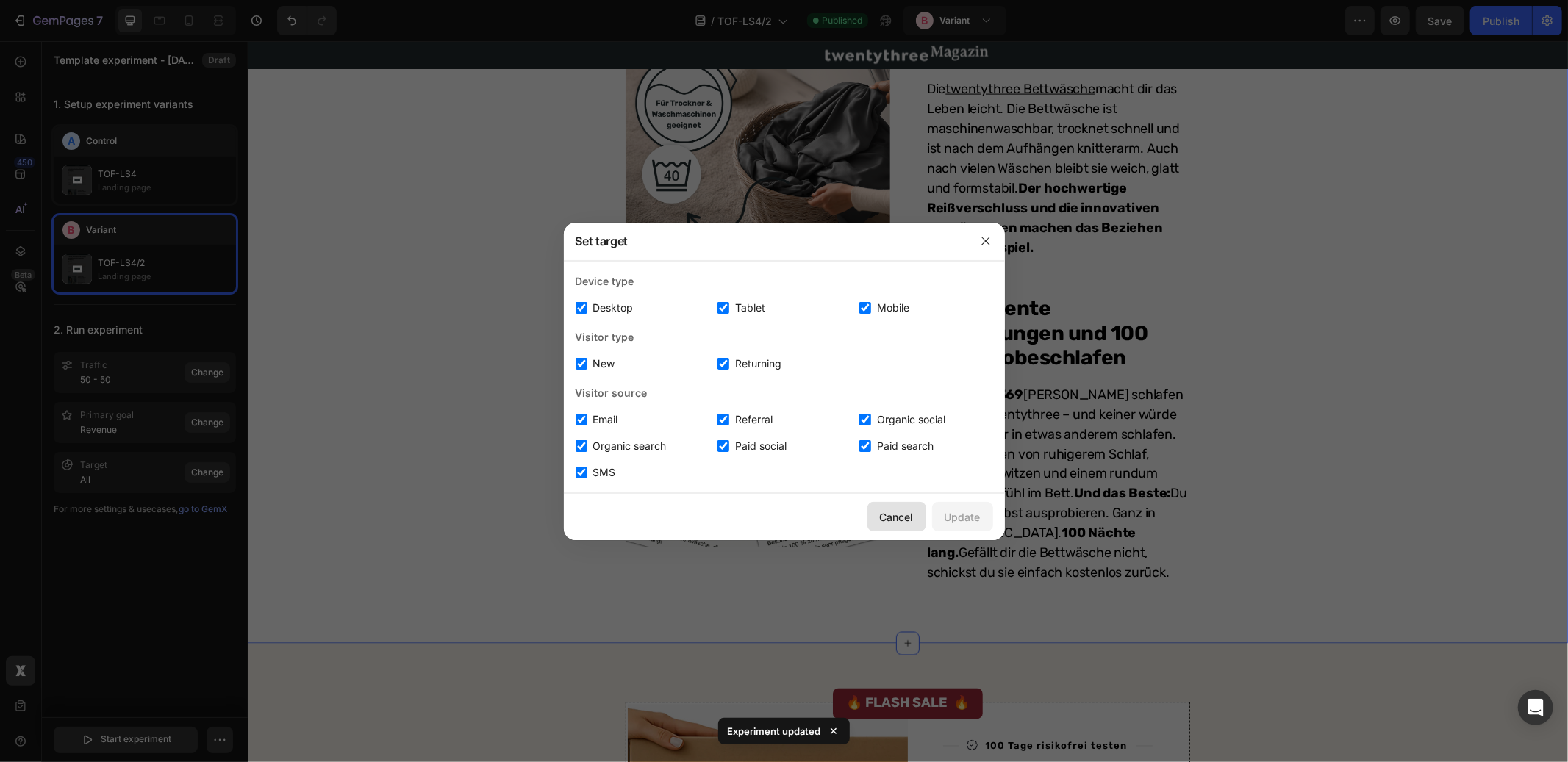
click at [889, 517] on div "Cancel" at bounding box center [897, 517] width 34 height 15
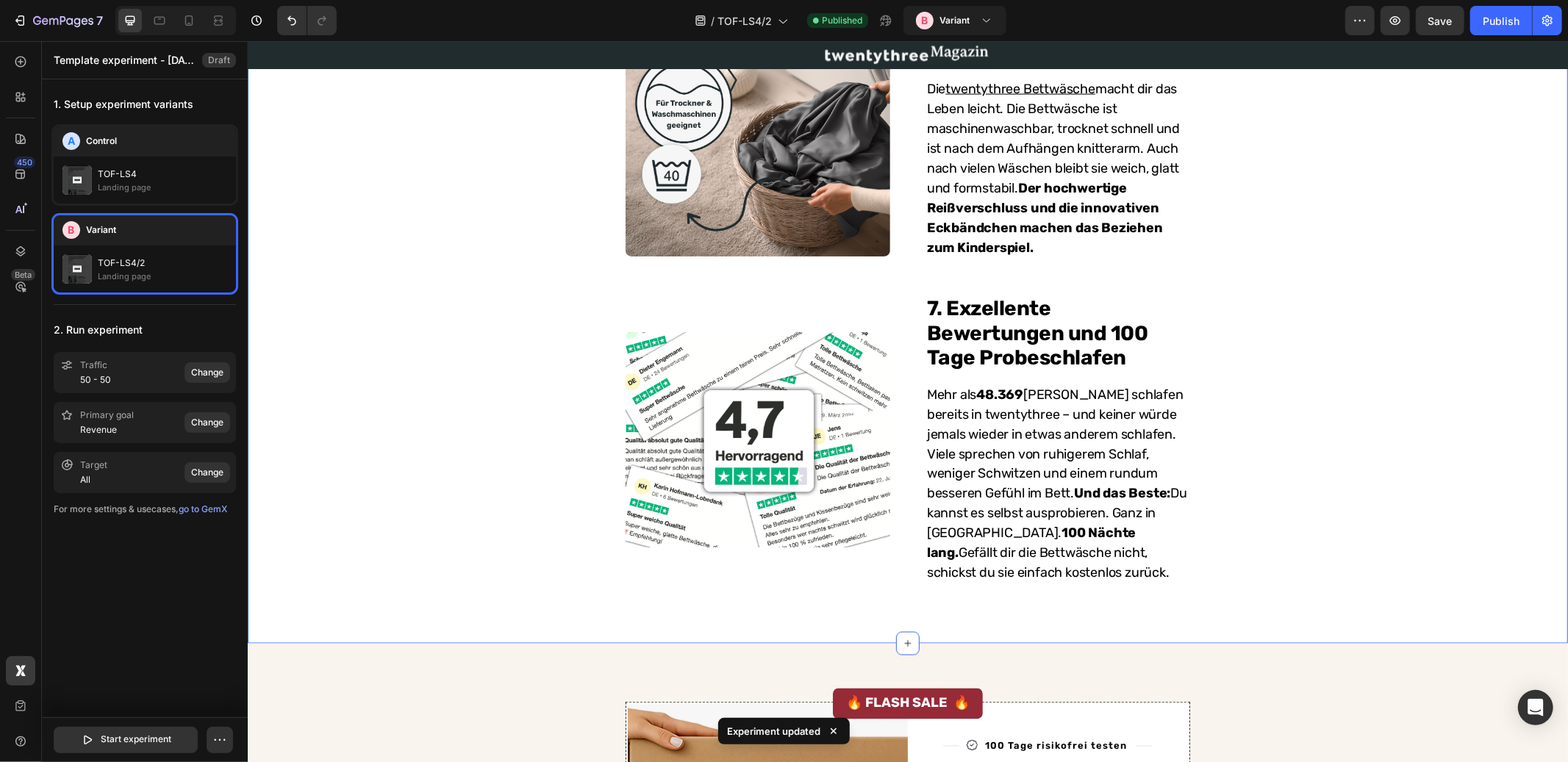
click at [146, 587] on div "1. Setup experiment variants A Control TOF-LS4 Landing page B Variant TOF-LS4/2…" at bounding box center [144, 398] width 206 height 637
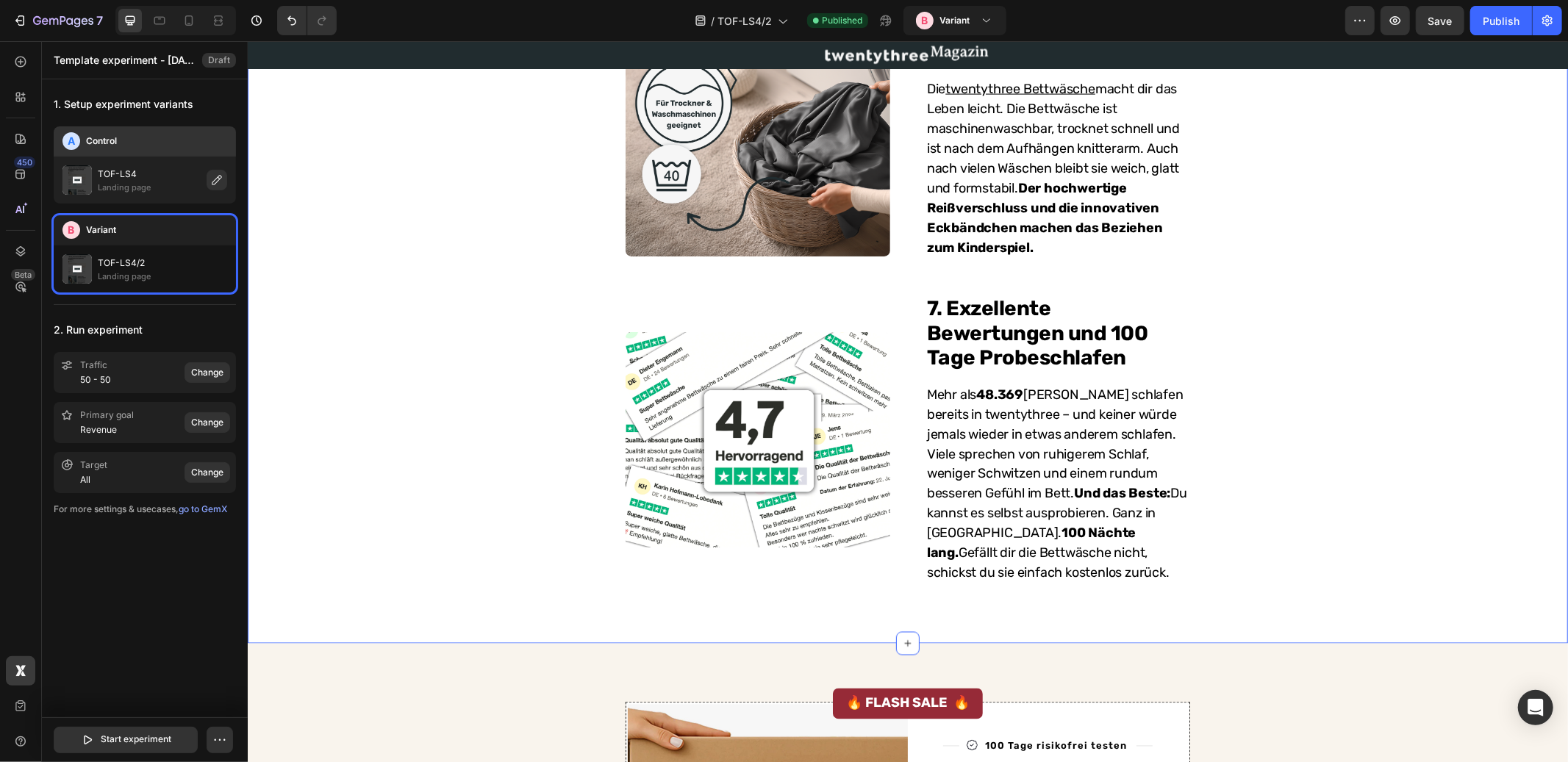
click at [139, 145] on div "A Control" at bounding box center [144, 141] width 164 height 18
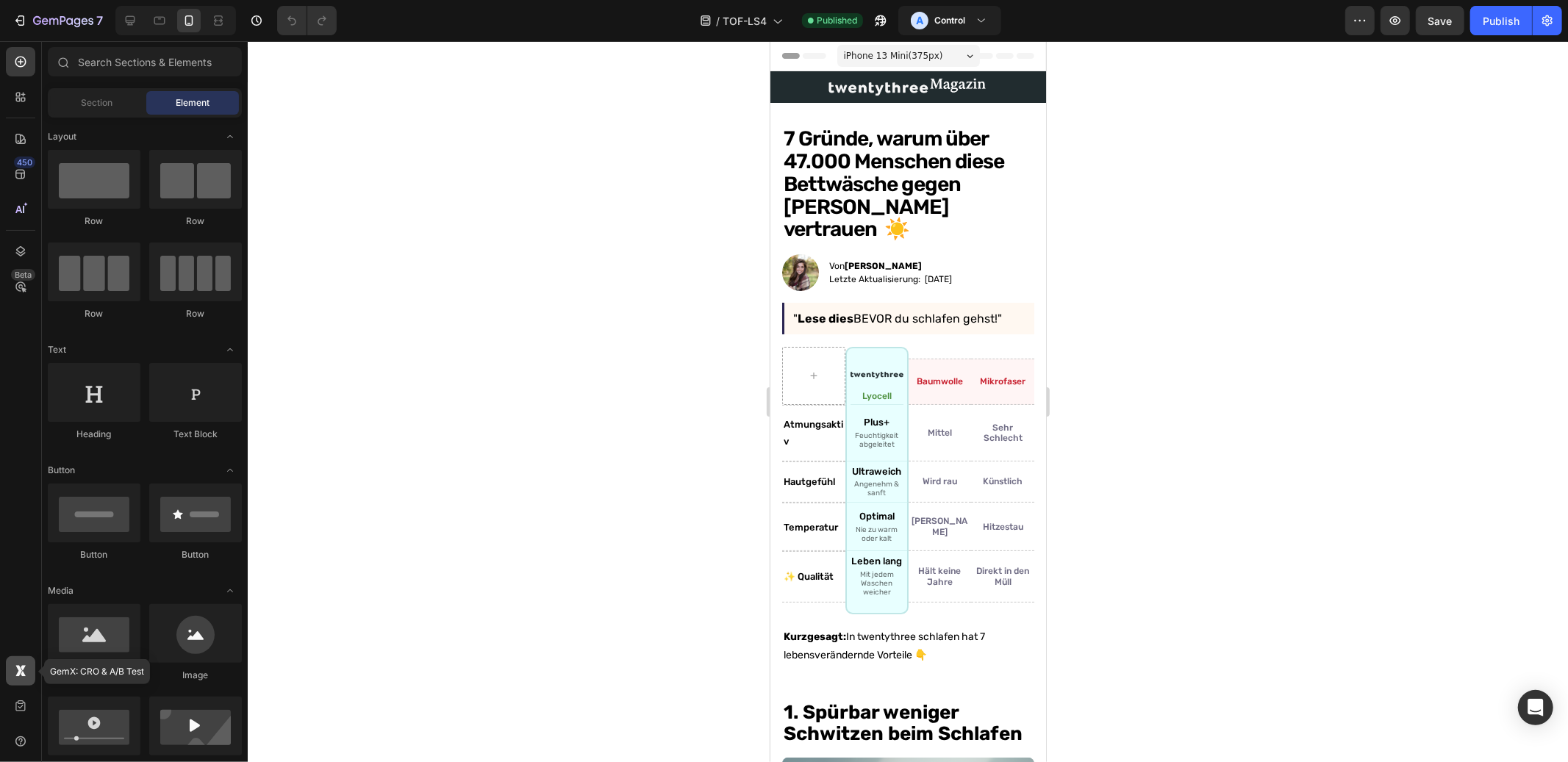
click at [20, 674] on icon at bounding box center [18, 671] width 7 height 11
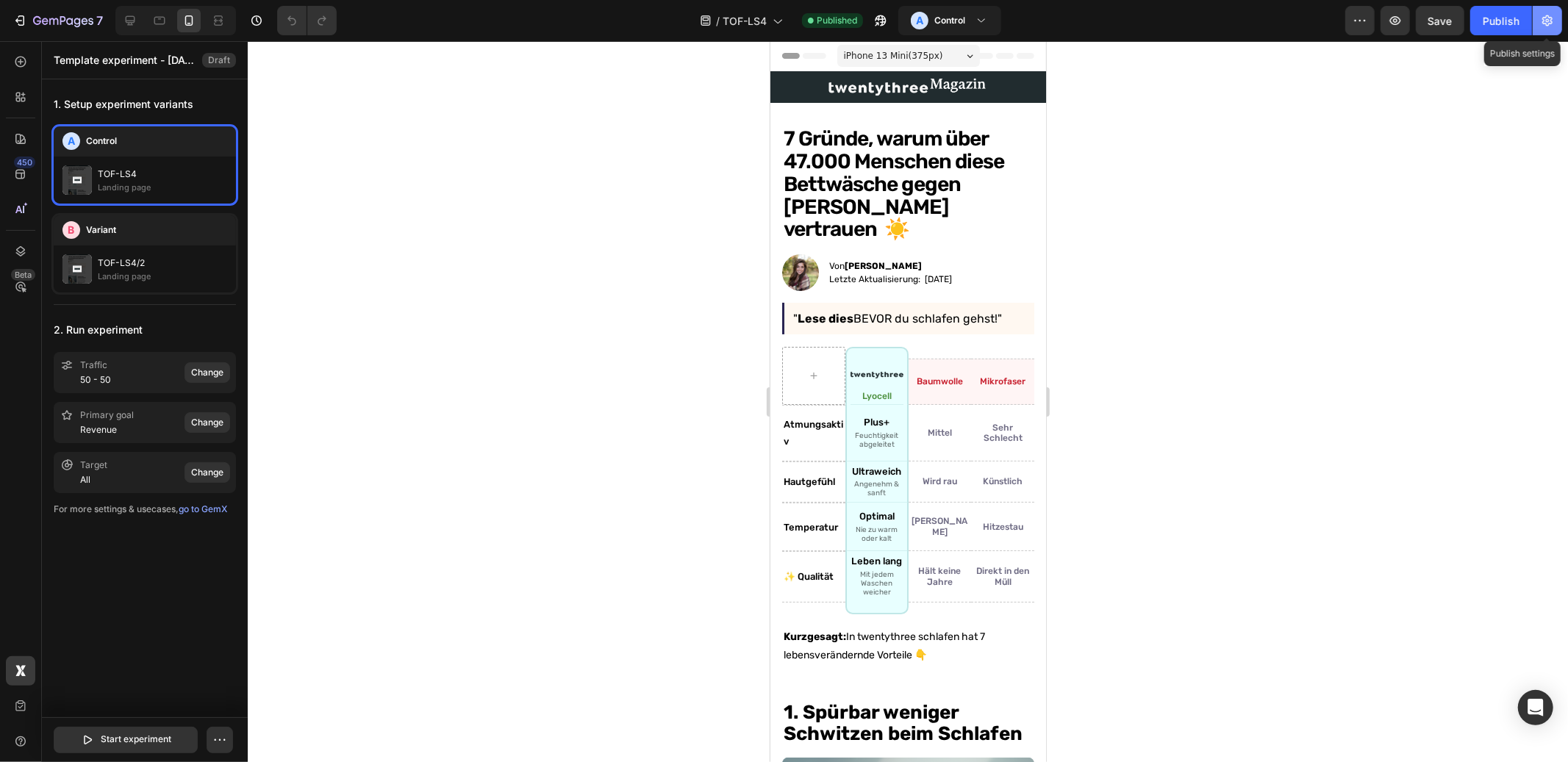
click at [1553, 20] on icon "button" at bounding box center [1548, 21] width 15 height 15
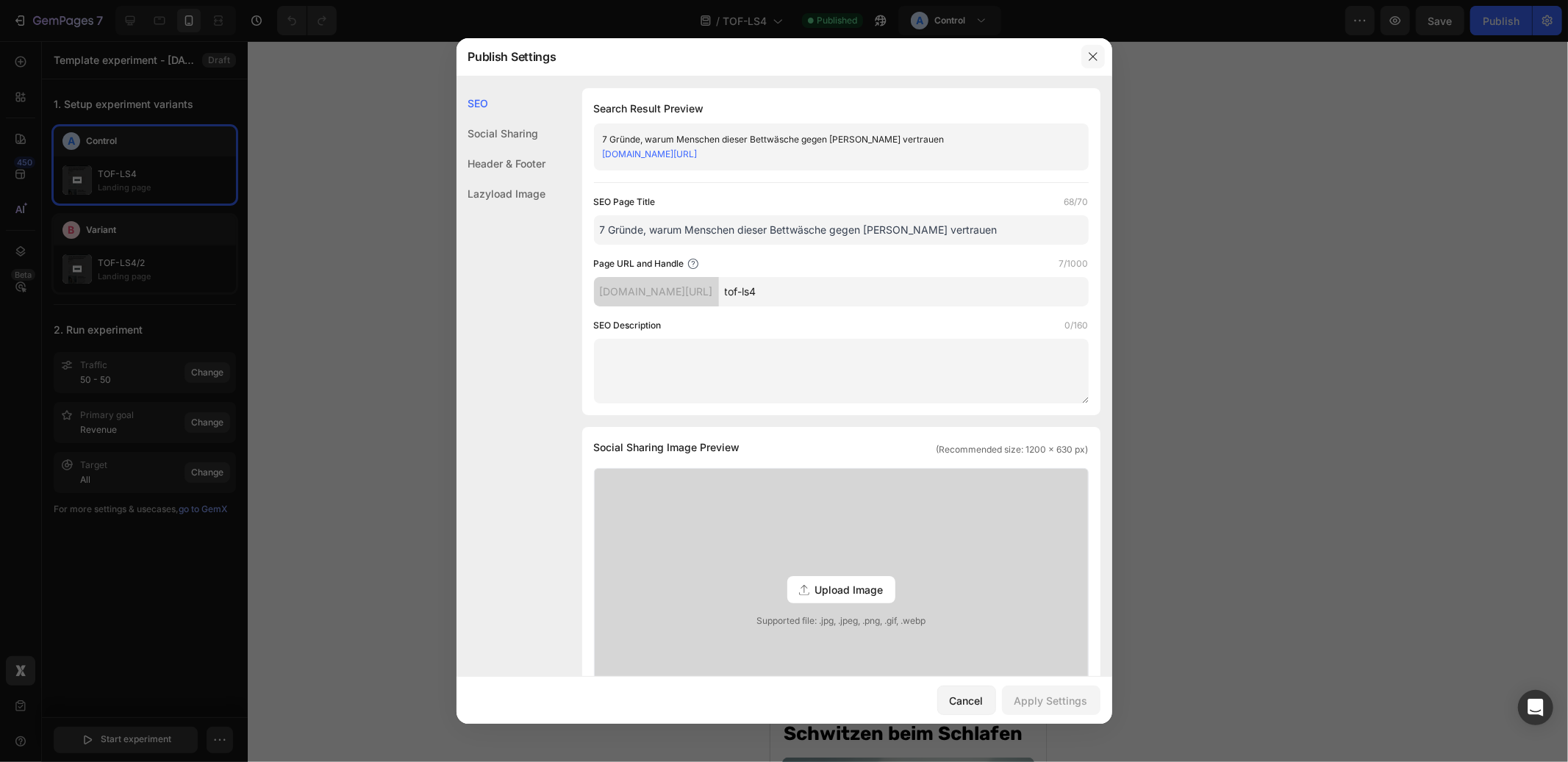
click at [1089, 59] on icon "button" at bounding box center [1093, 57] width 12 height 12
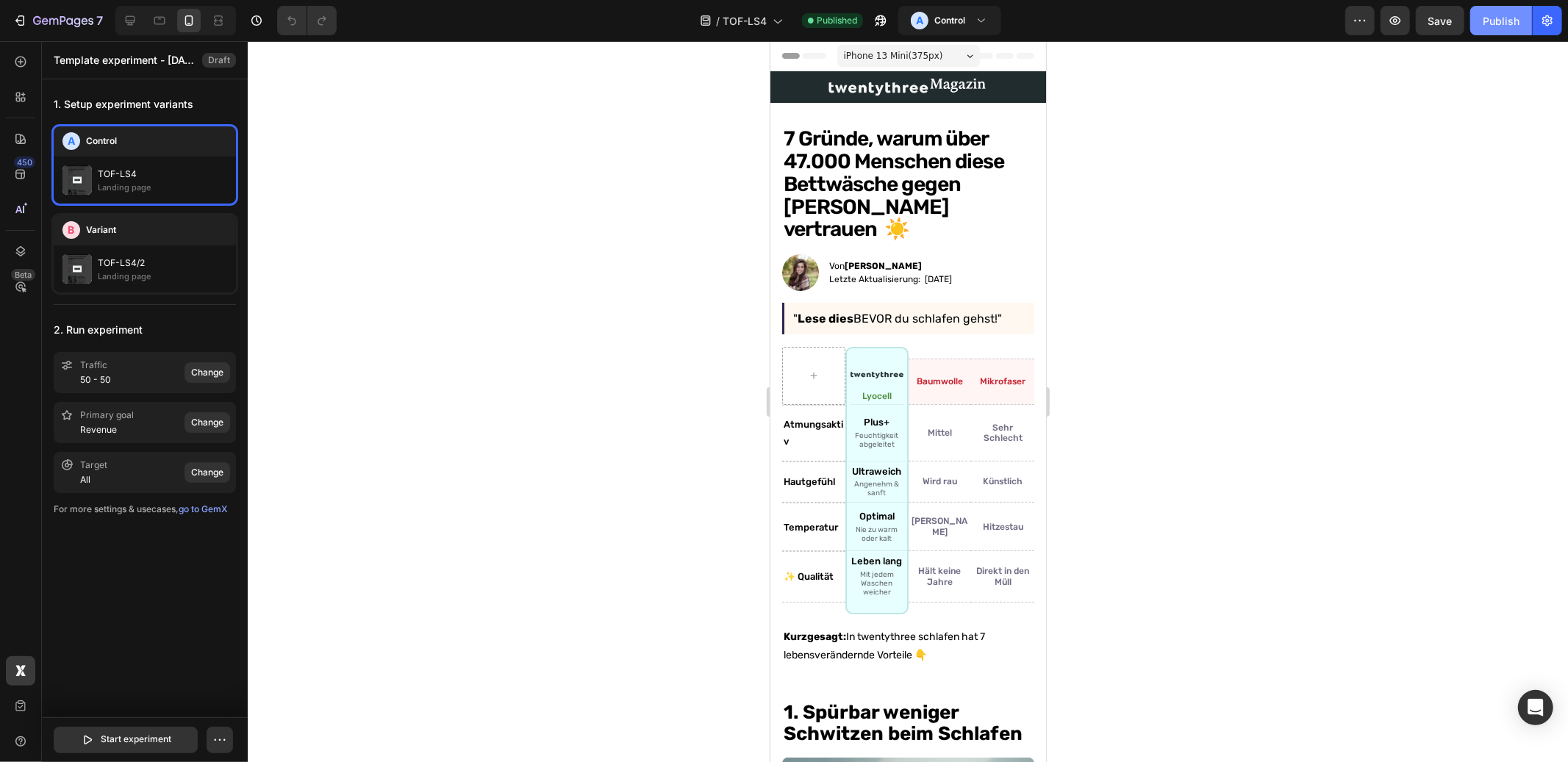
click at [1488, 19] on div "Publish" at bounding box center [1502, 21] width 37 height 15
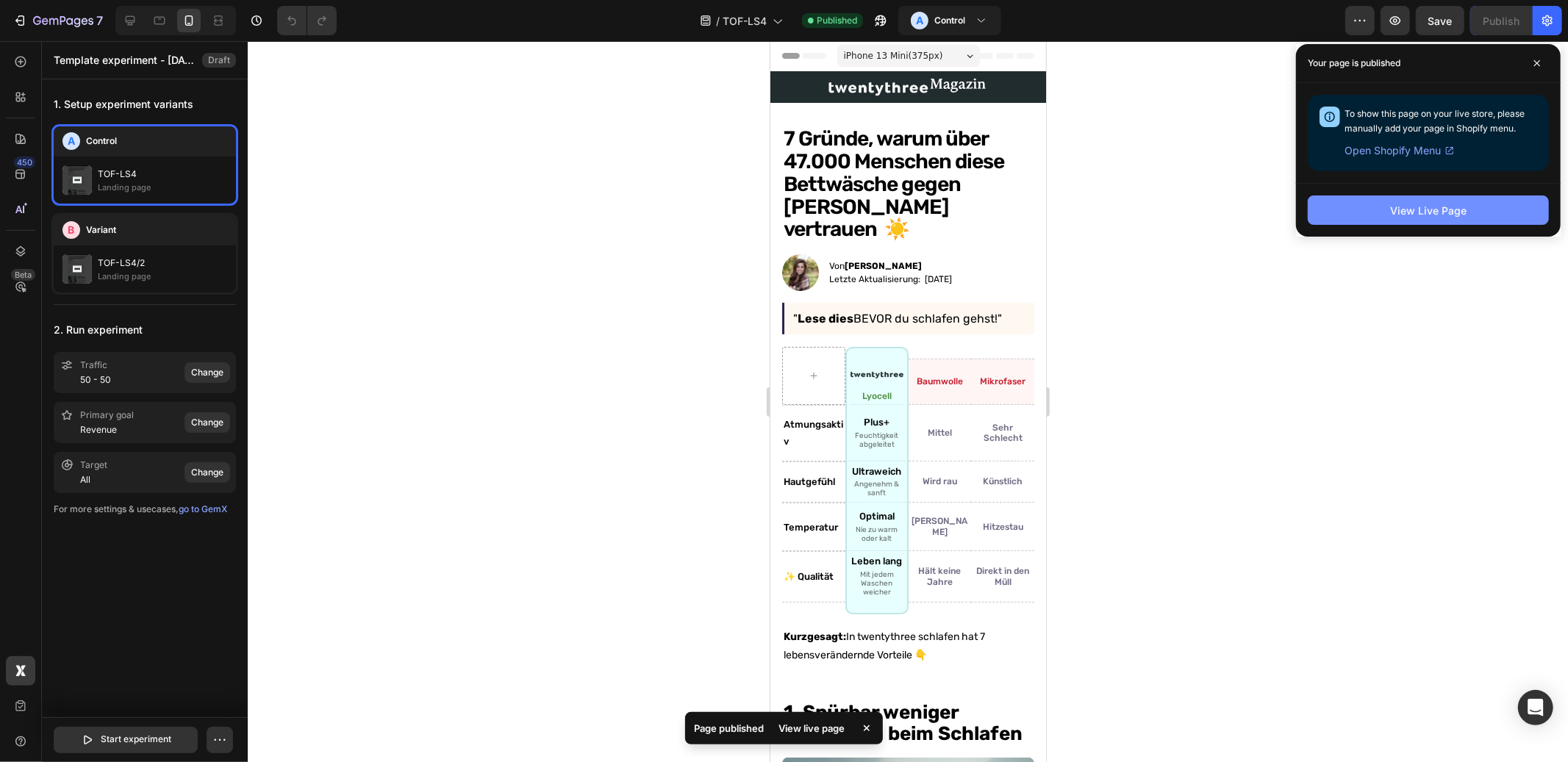
click at [1390, 214] on button "View Live Page" at bounding box center [1428, 210] width 241 height 29
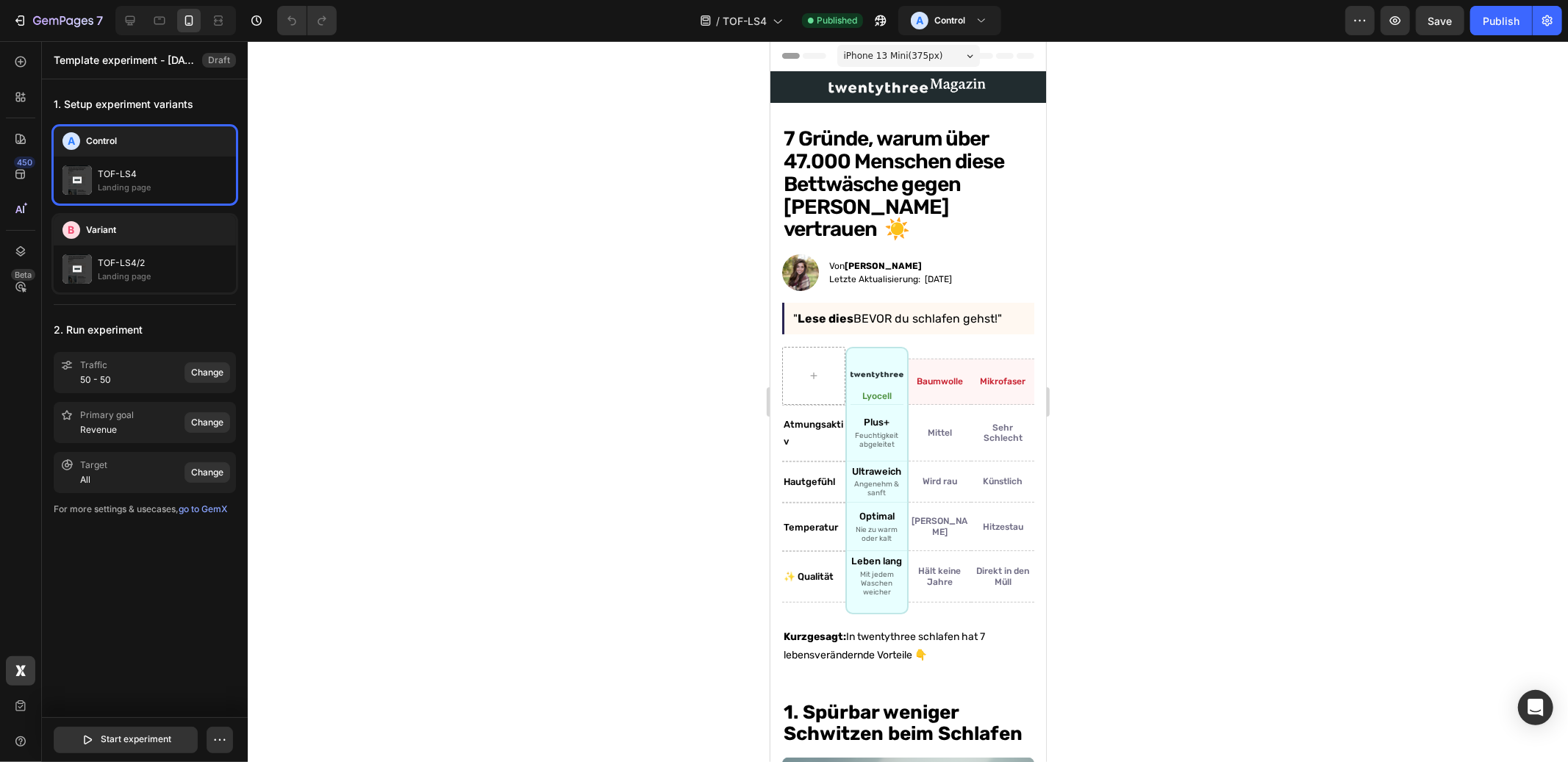
click at [135, 546] on div "1. Setup experiment variants A Control TOF-LS4 Landing page B Variant TOF-LS4/2…" at bounding box center [144, 398] width 206 height 637
click at [219, 738] on icon "button" at bounding box center [220, 740] width 15 height 15
click at [173, 623] on p "Preview experiment" at bounding box center [175, 623] width 85 height 15
click at [156, 575] on div "1. Setup experiment variants A Control TOF-LS4 Landing page B Variant TOF-LS4/2…" at bounding box center [144, 398] width 206 height 637
click at [220, 740] on icon "button" at bounding box center [220, 740] width 15 height 15
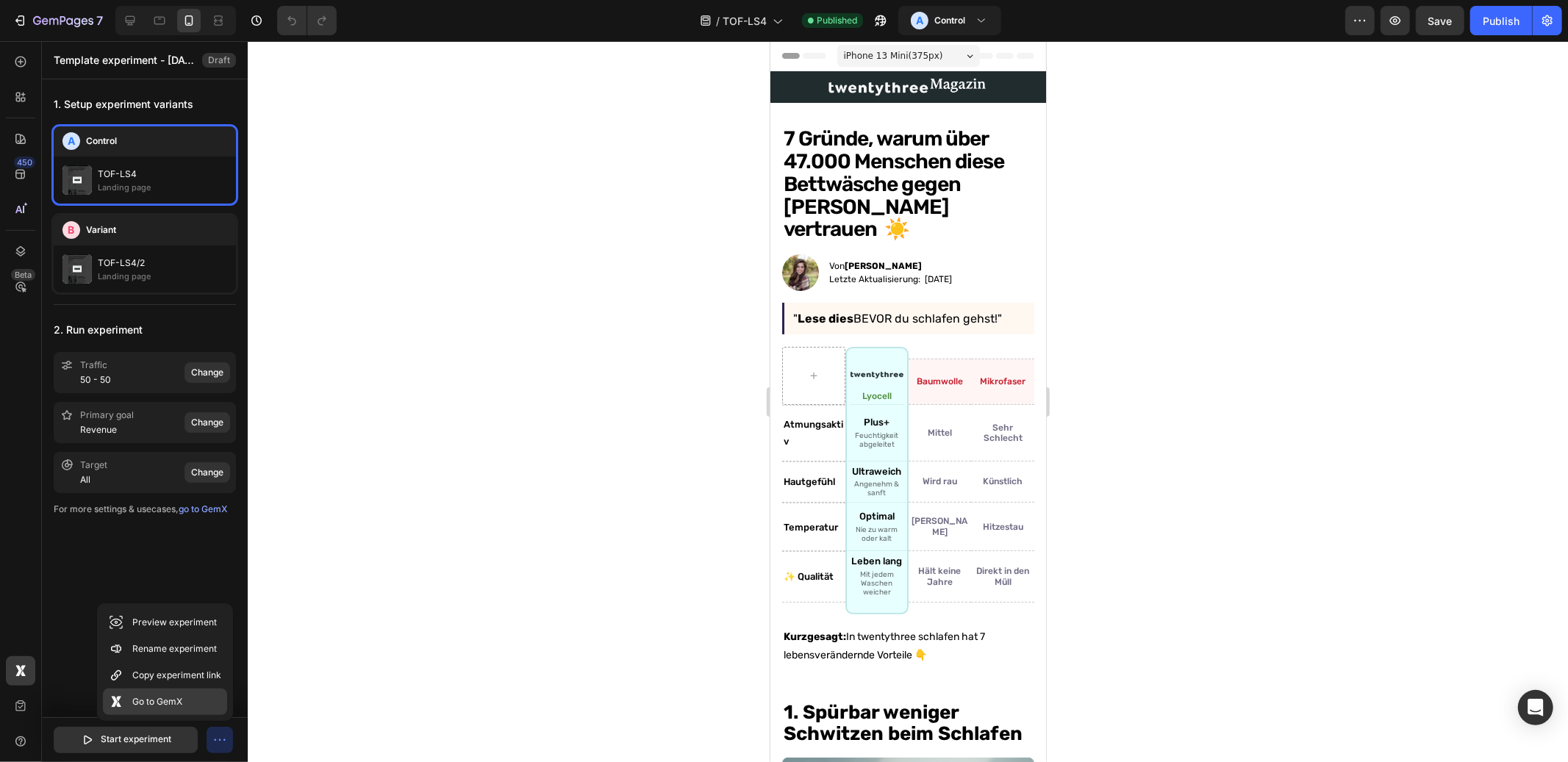
click at [170, 699] on p "Go to GemX" at bounding box center [158, 702] width 50 height 15
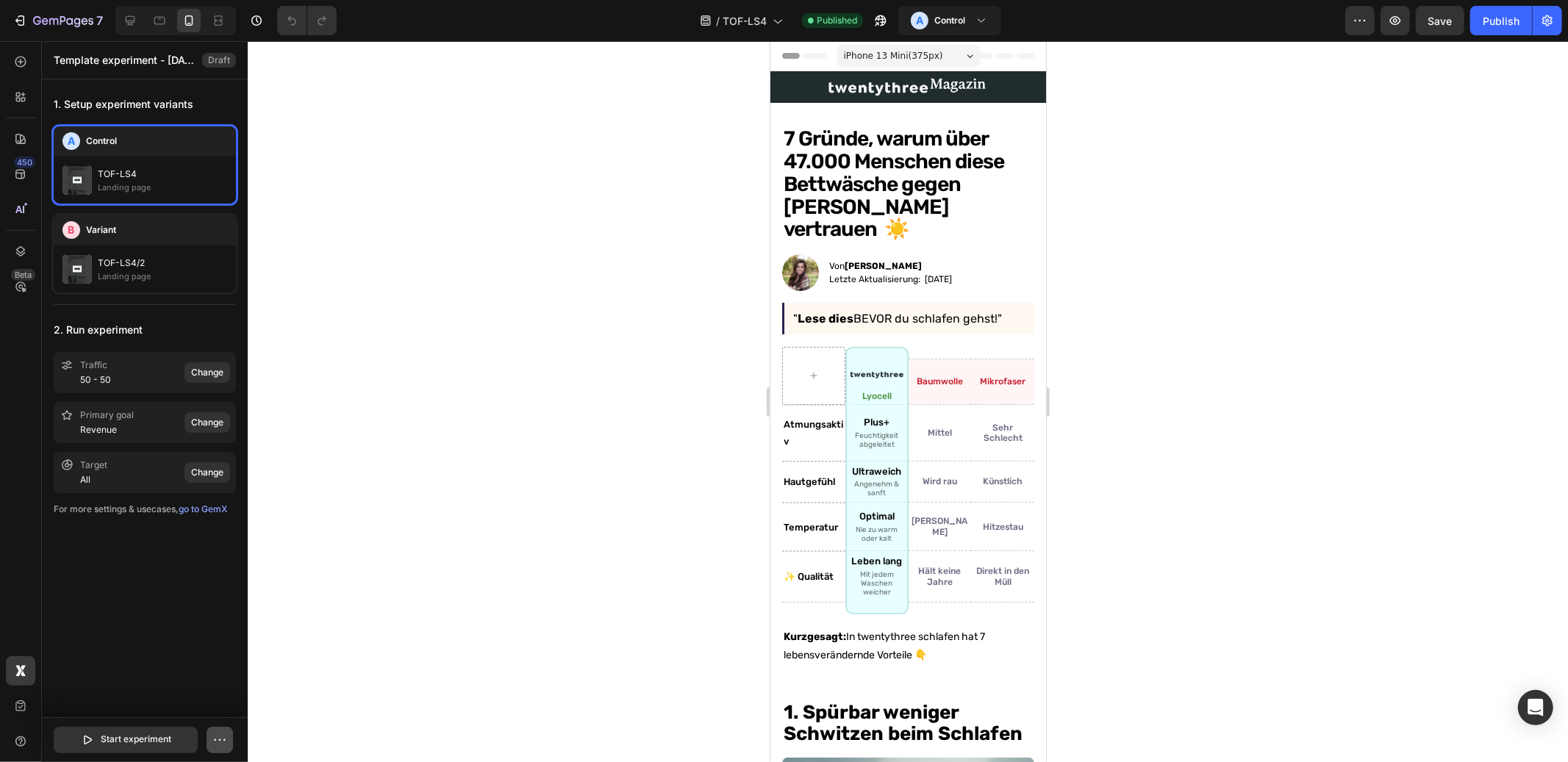
click at [218, 741] on icon "button" at bounding box center [220, 740] width 15 height 15
click at [179, 642] on p "Rename experiment" at bounding box center [175, 649] width 85 height 15
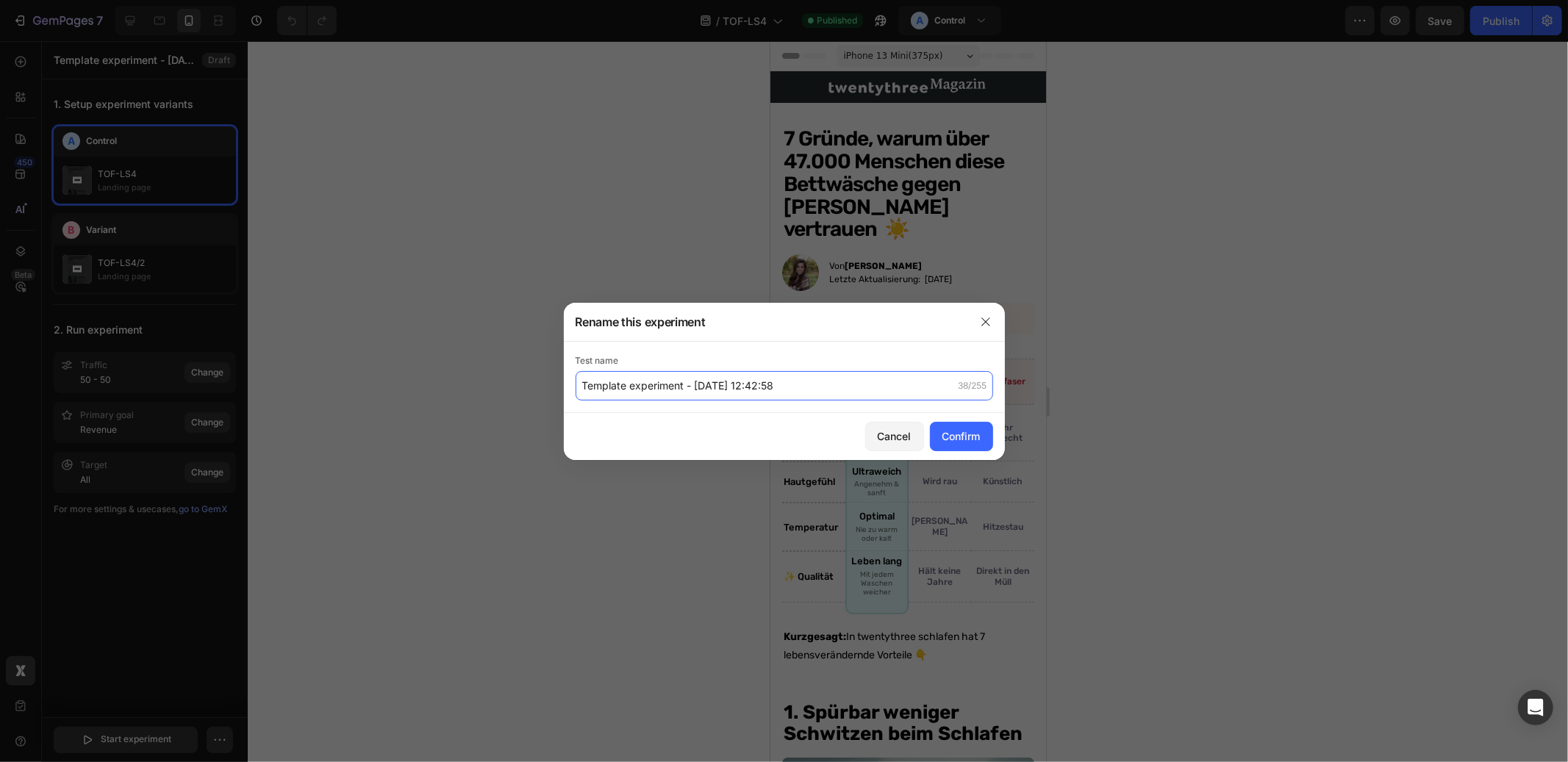
click at [710, 385] on input "Template experiment - [DATE] 12:42:58" at bounding box center [784, 386] width 418 height 29
type input "TOF-LS4 Test 1"
click at [947, 426] on button "Confirm" at bounding box center [962, 437] width 63 height 29
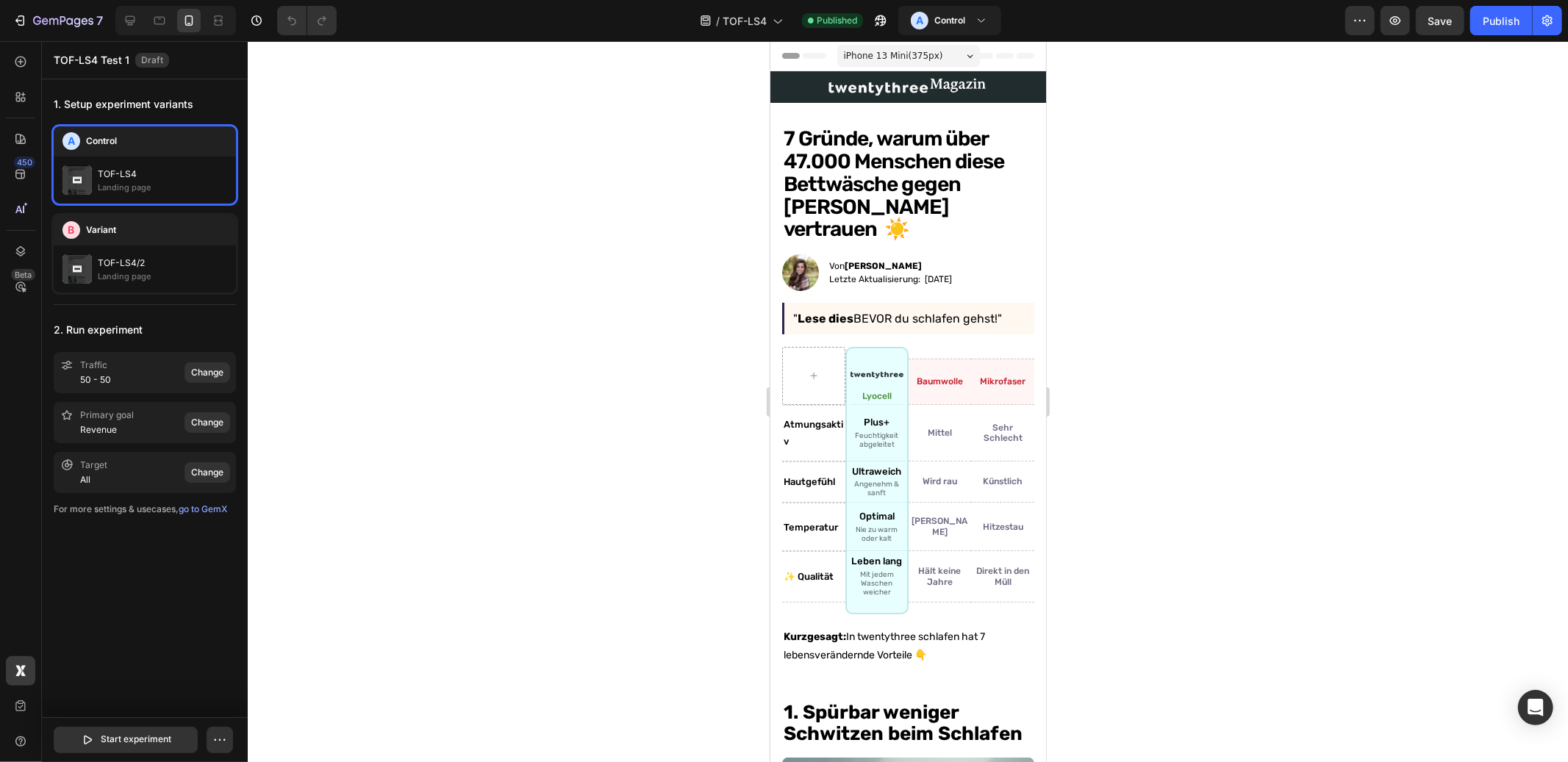
click at [142, 588] on div "1. Setup experiment variants A Control TOF-LS4 Landing page B Variant TOF-LS4/2…" at bounding box center [144, 398] width 206 height 637
click at [215, 737] on icon "button" at bounding box center [220, 740] width 15 height 15
click at [182, 705] on p "Go to GemX" at bounding box center [158, 702] width 50 height 15
click at [152, 628] on div "1. Setup experiment variants A Control TOF-LS4 Landing page B Variant TOF-LS4/2…" at bounding box center [144, 398] width 206 height 637
click at [150, 746] on p "Start experiment" at bounding box center [136, 740] width 71 height 15
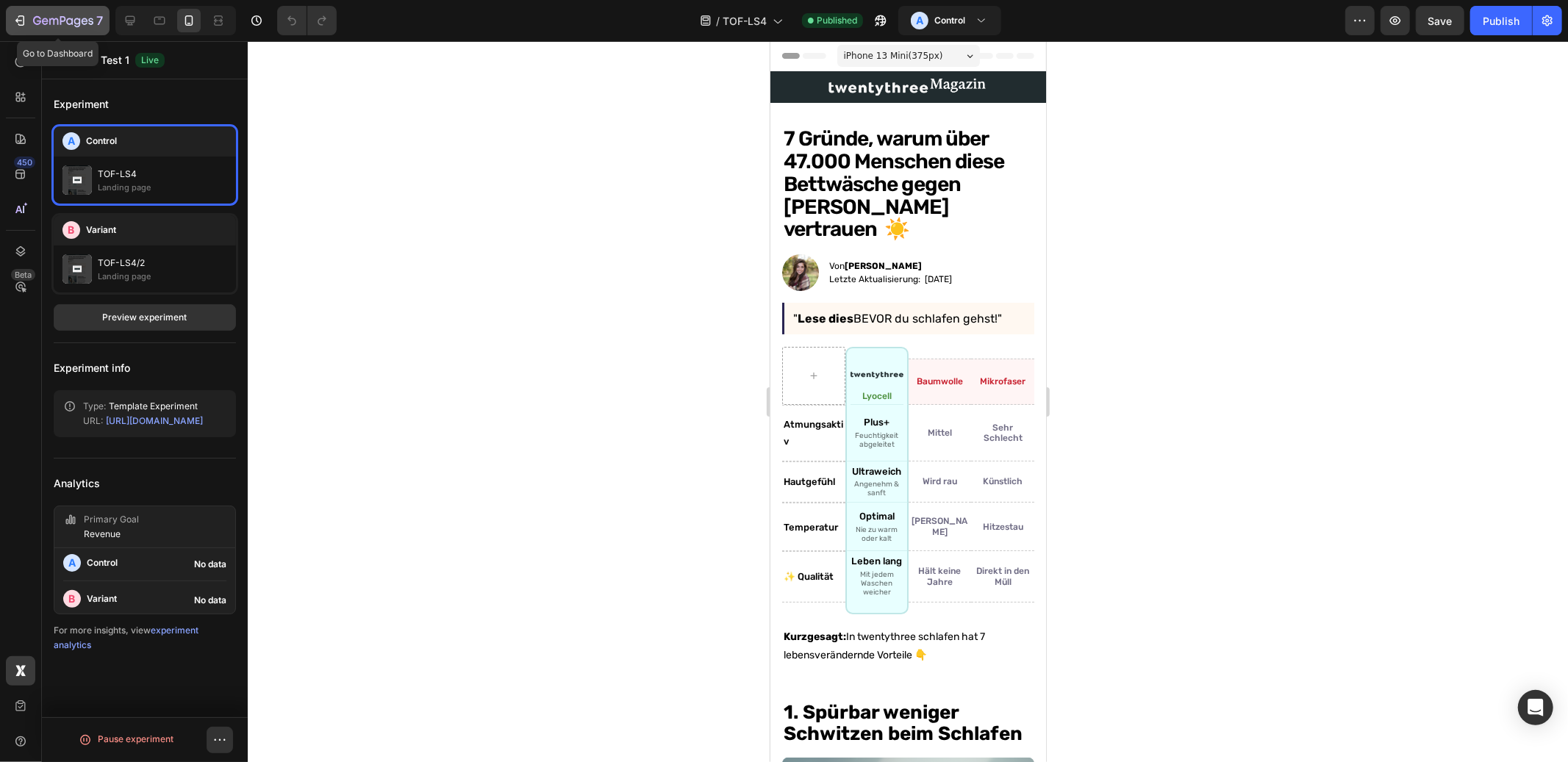
click at [47, 29] on div "7" at bounding box center [68, 21] width 70 height 18
